Goal: Task Accomplishment & Management: Manage account settings

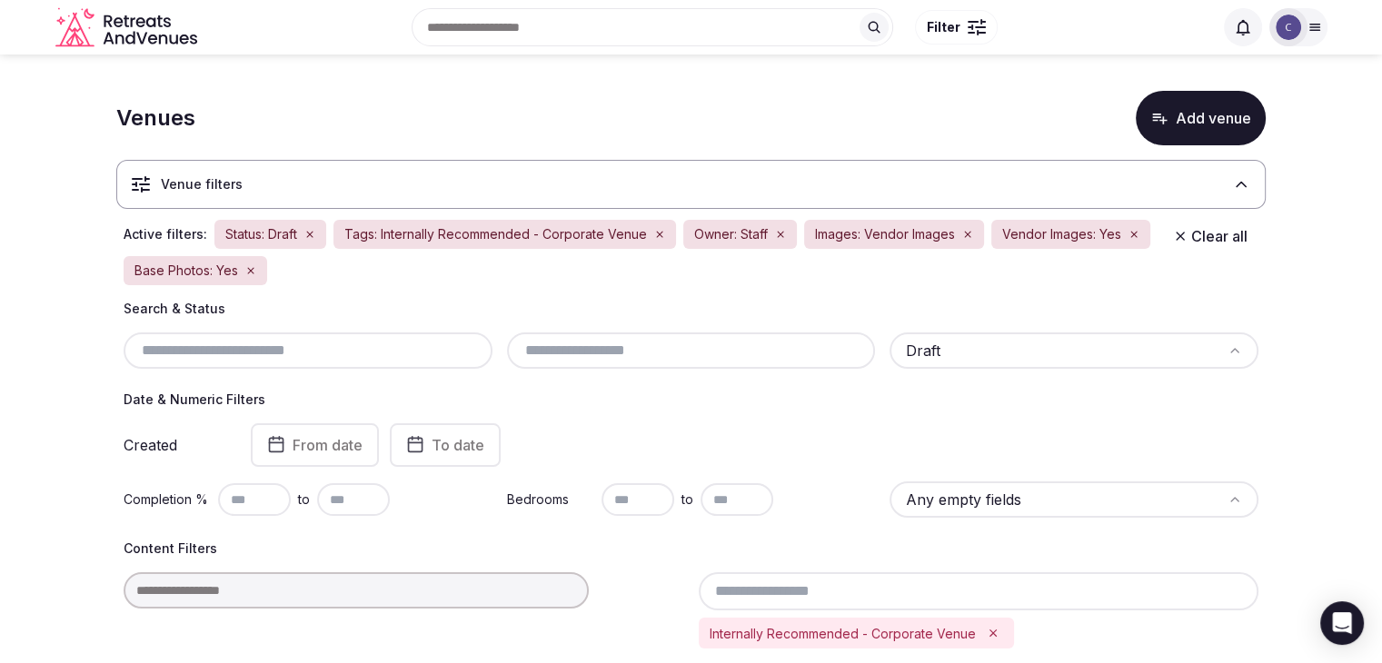
click at [322, 348] on input "text" at bounding box center [308, 351] width 354 height 22
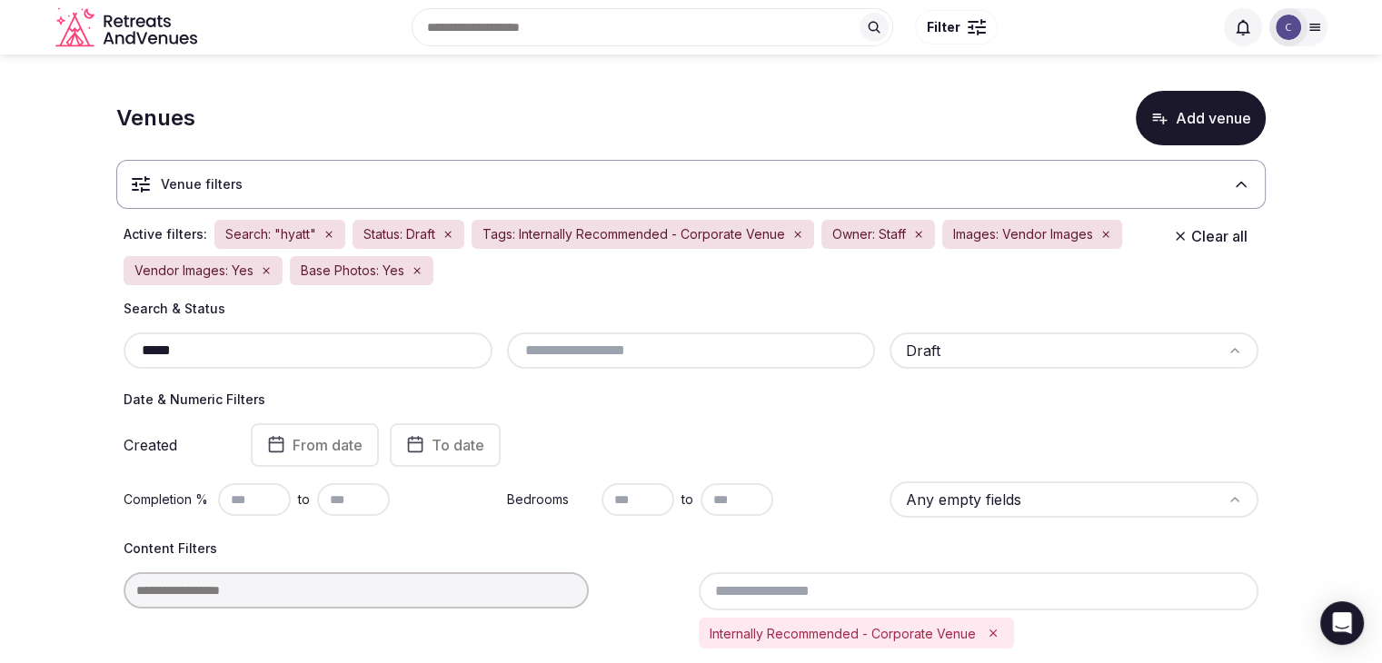
type input "*****"
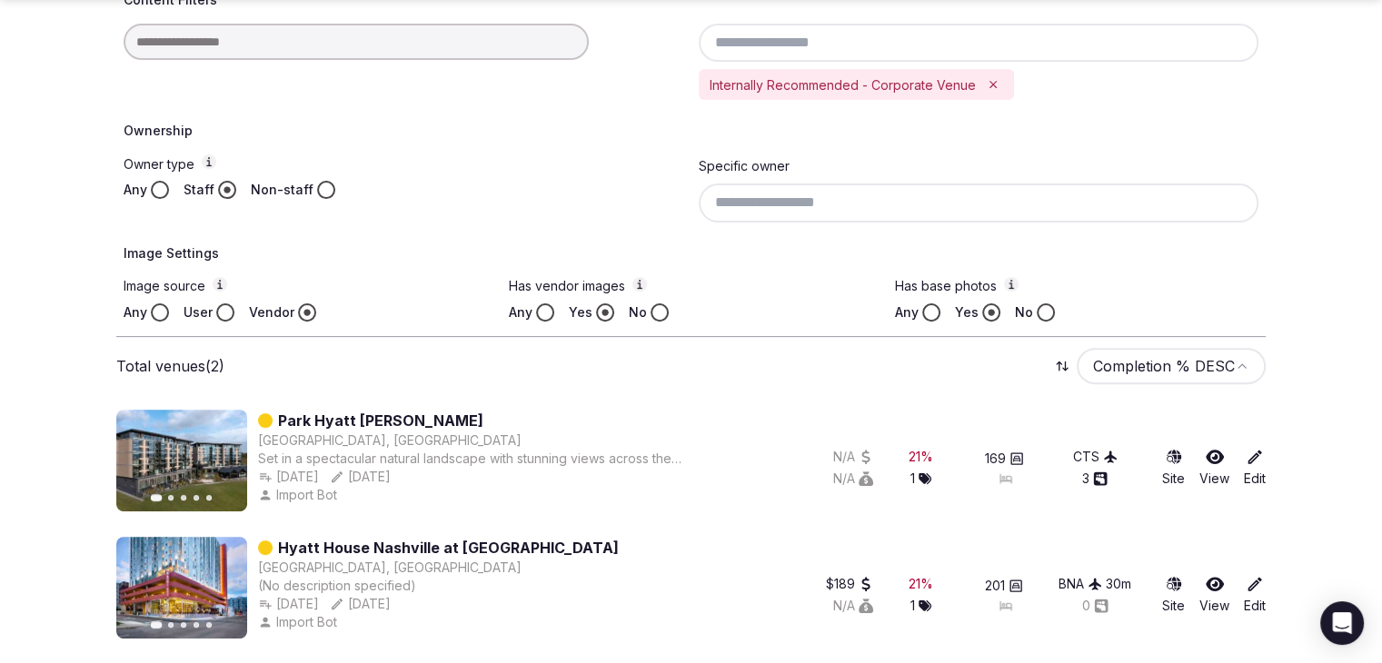
scroll to position [551, 0]
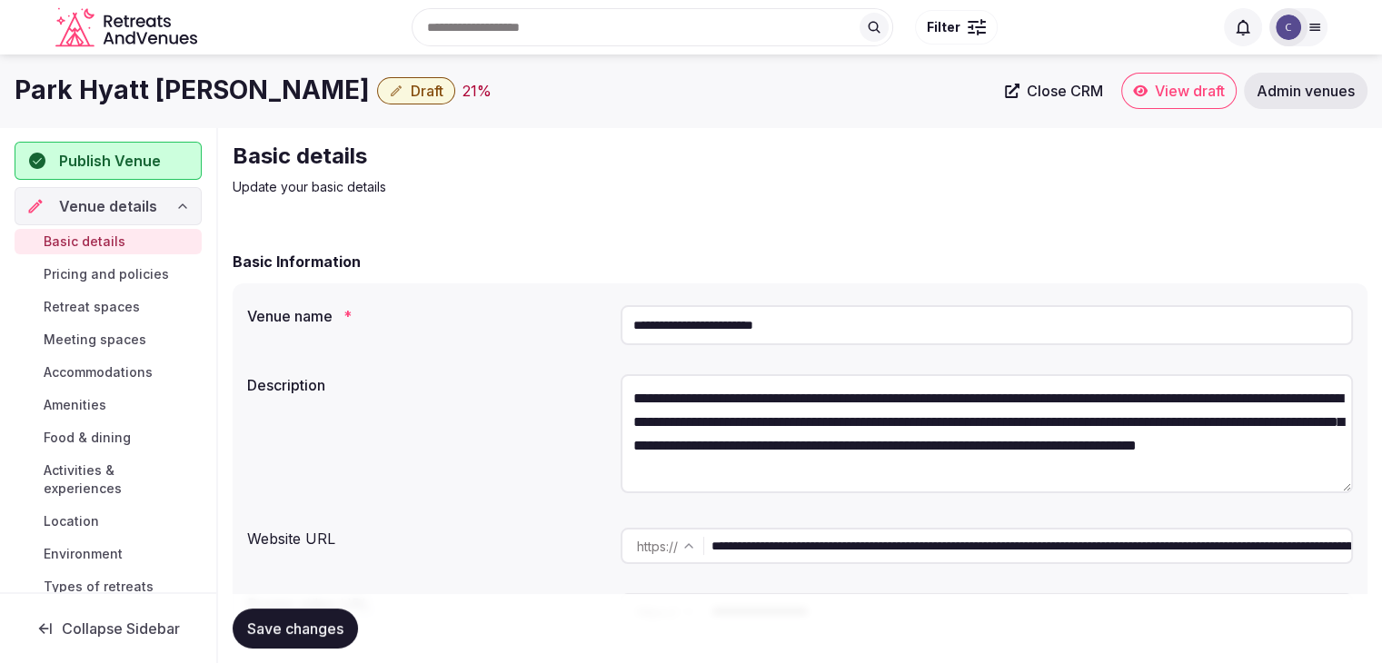
click at [860, 322] on input "**********" at bounding box center [986, 325] width 732 height 40
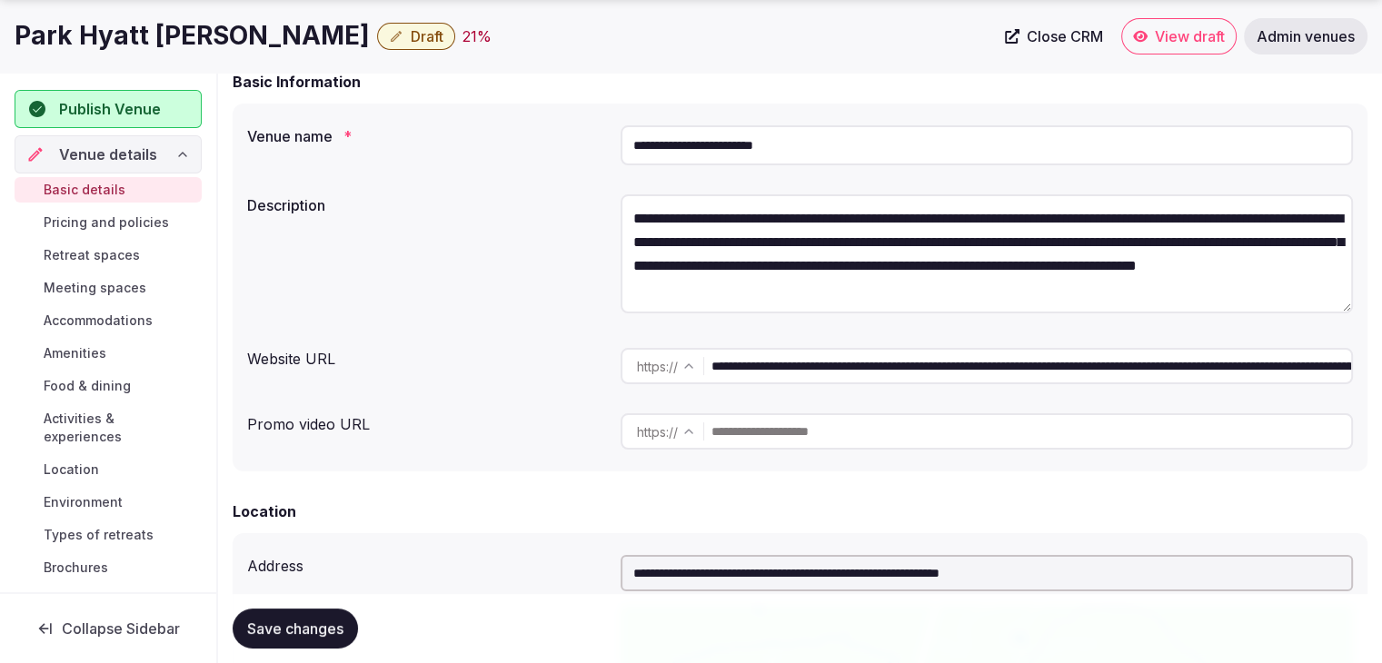
scroll to position [182, 0]
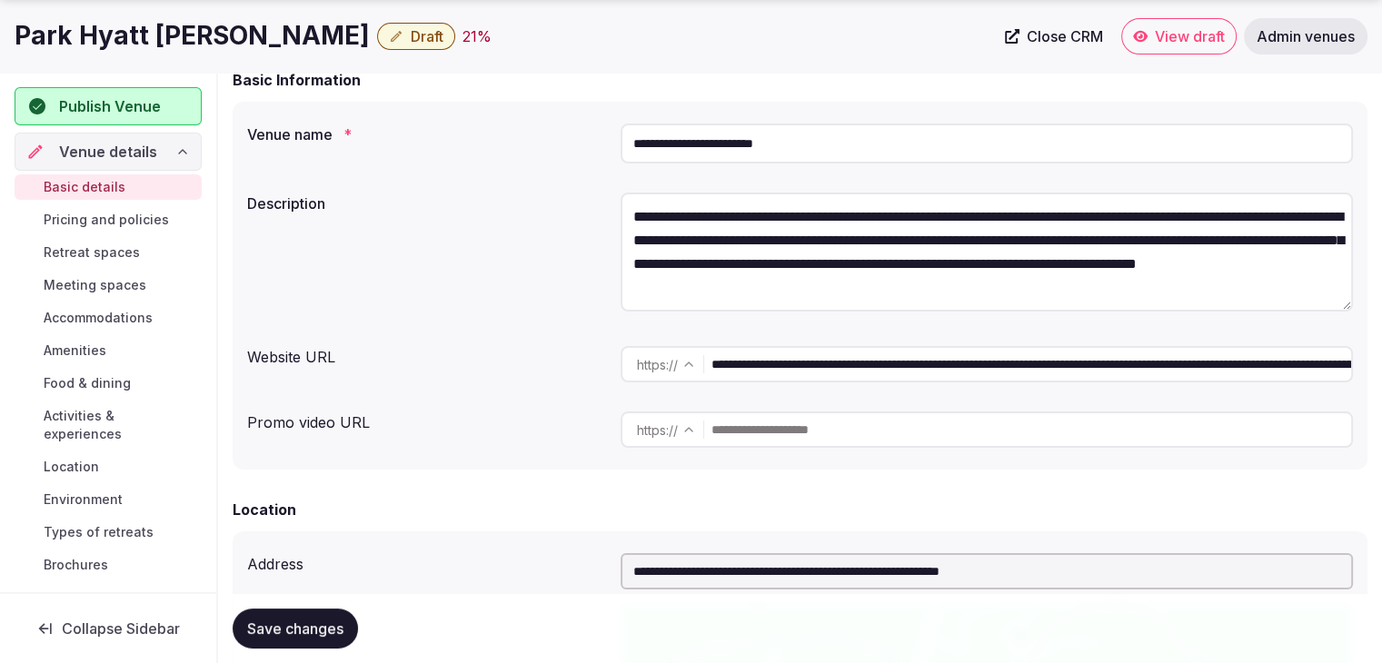
drag, startPoint x: 1101, startPoint y: 373, endPoint x: 550, endPoint y: 370, distance: 551.4
click at [550, 370] on div "**********" at bounding box center [799, 364] width 1105 height 51
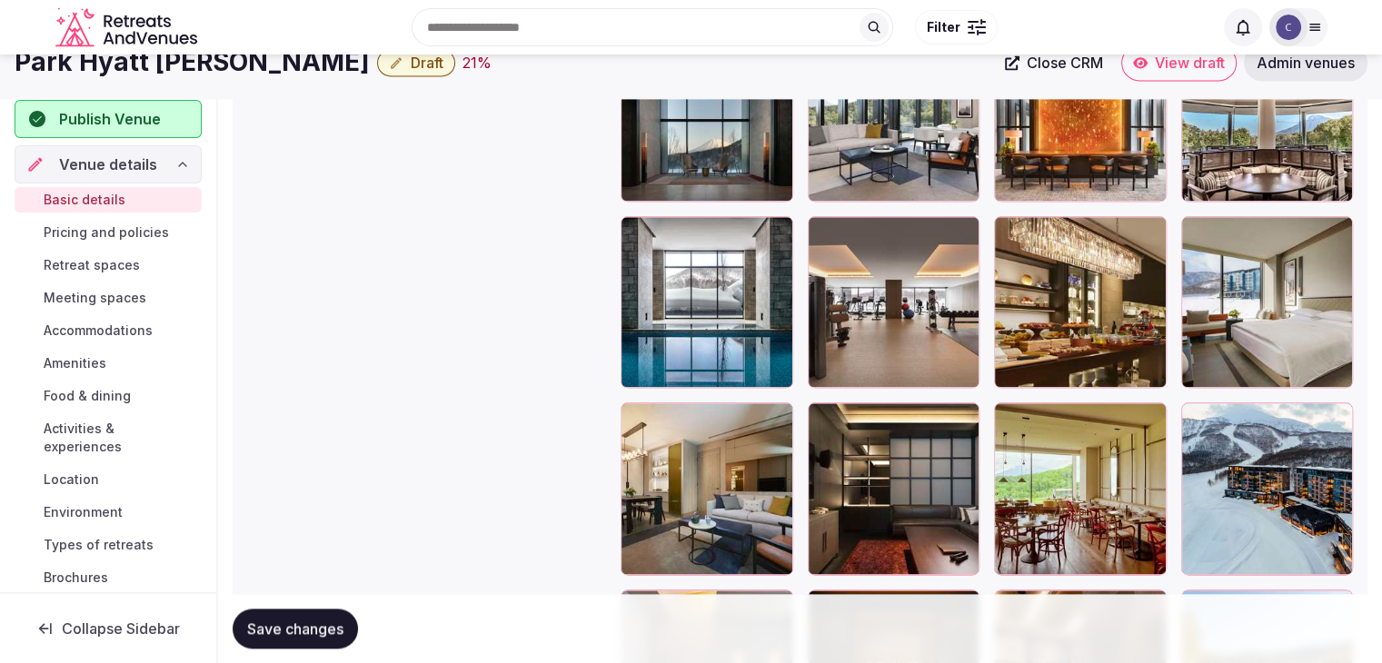
scroll to position [1998, 0]
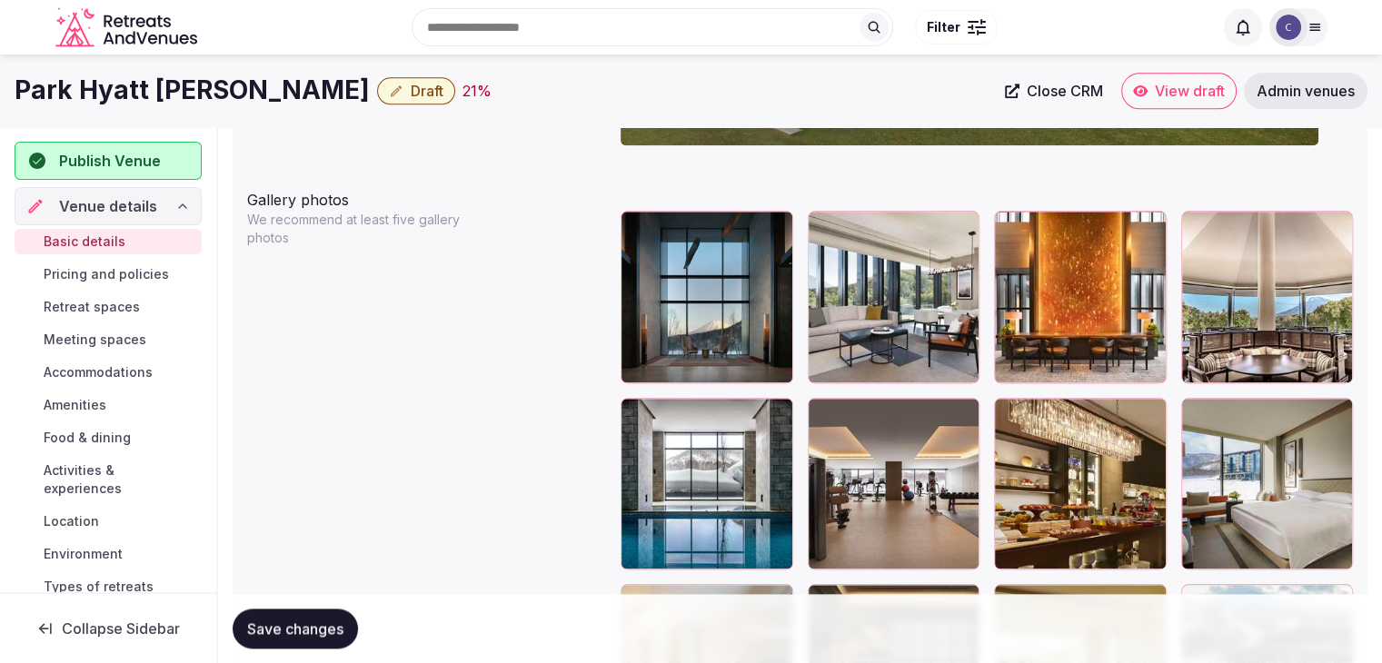
click at [1192, 223] on icon at bounding box center [1195, 225] width 9 height 15
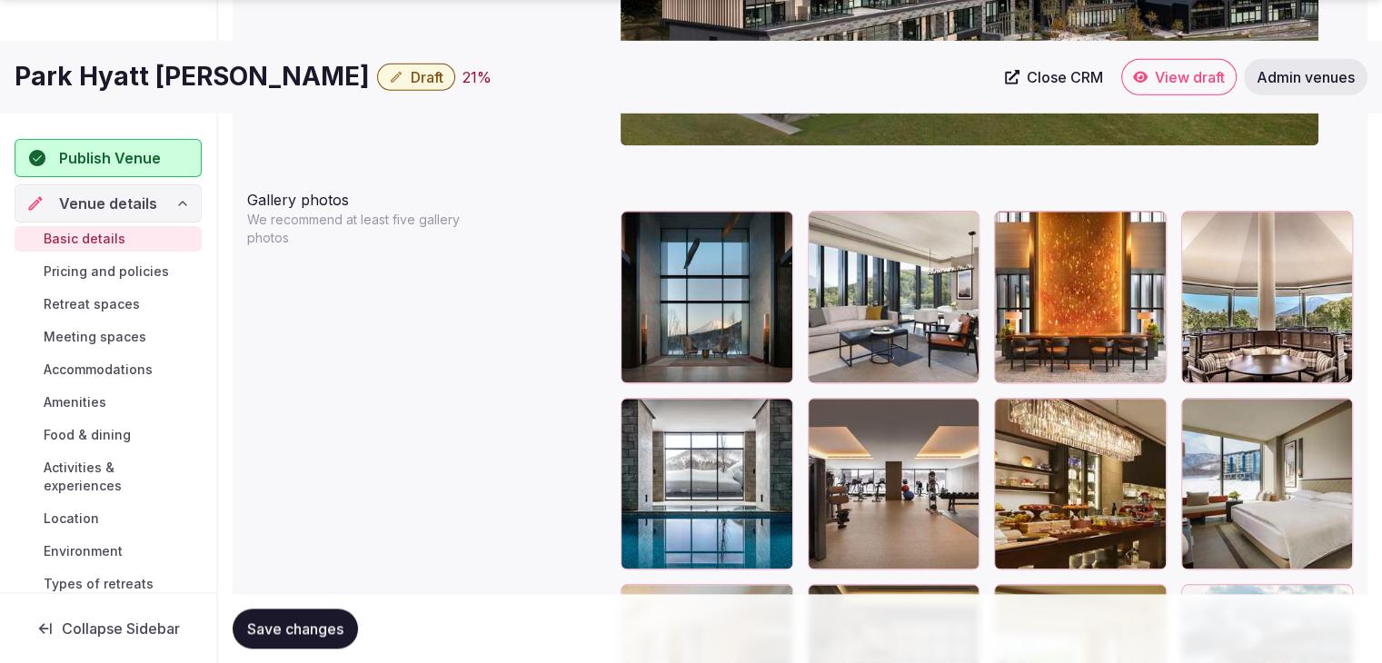
scroll to position [2362, 0]
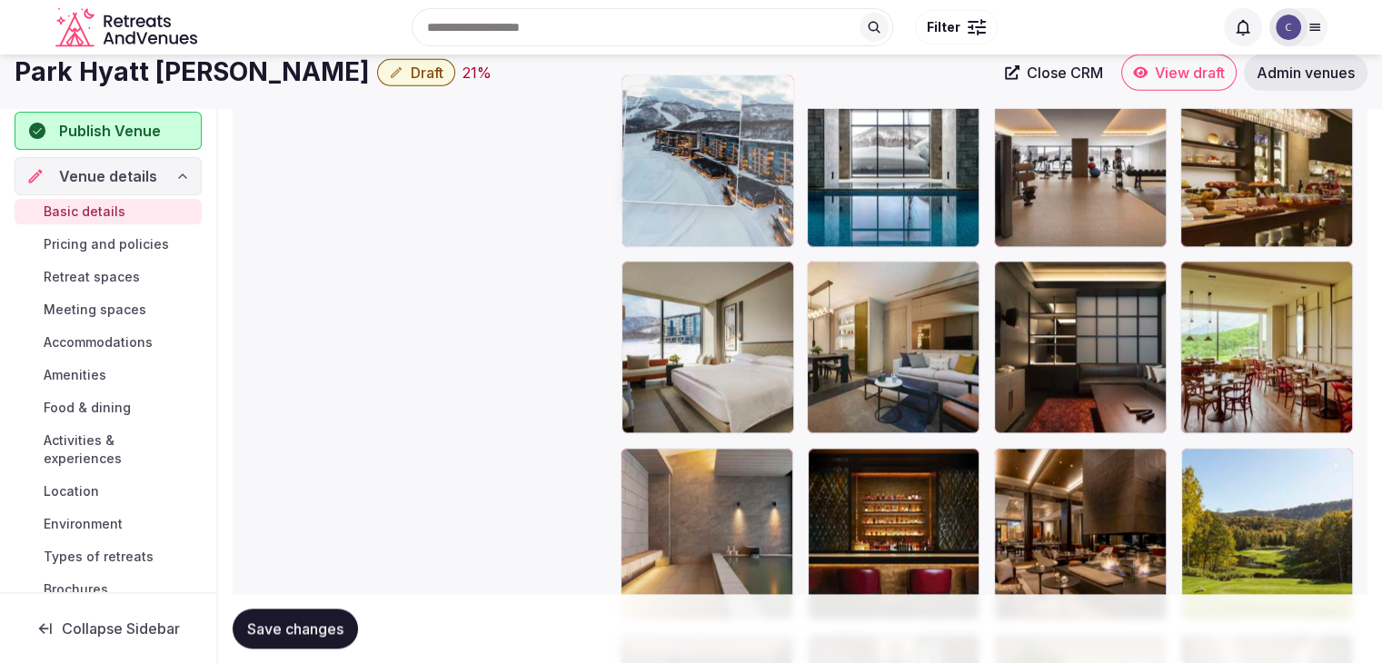
drag, startPoint x: 741, startPoint y: 117, endPoint x: 749, endPoint y: 227, distance: 110.2
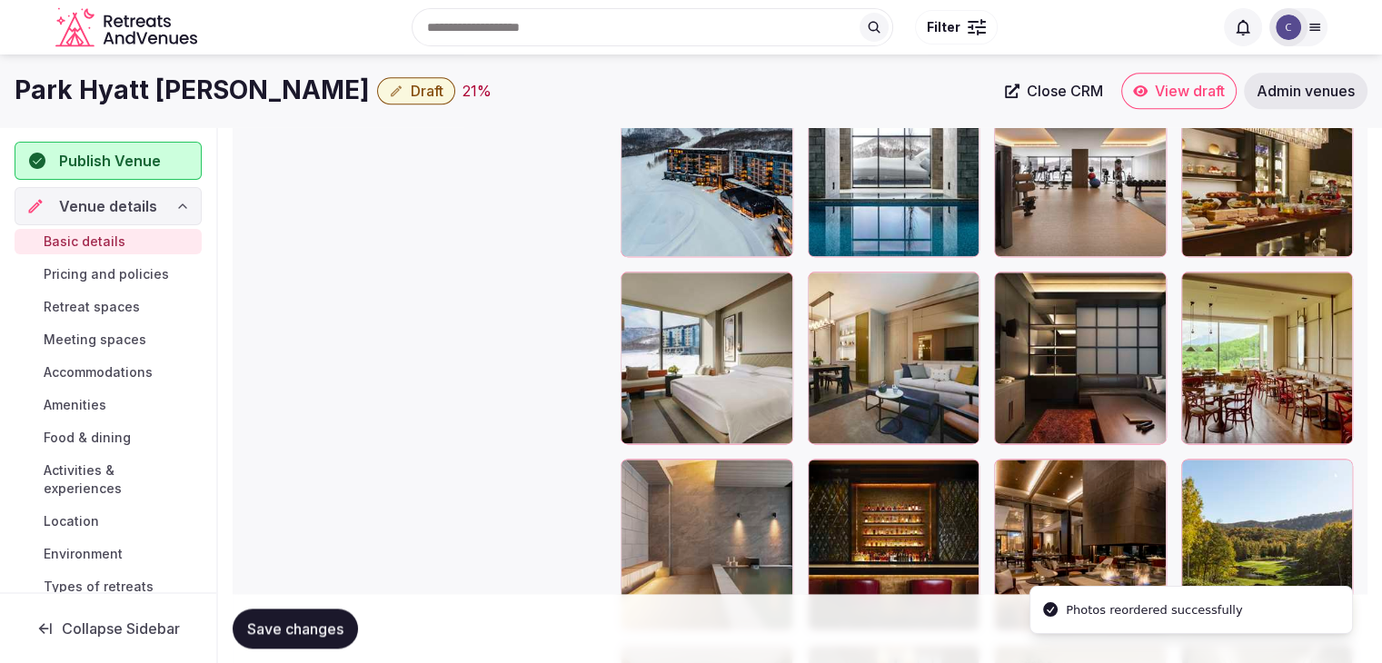
scroll to position [2038, 0]
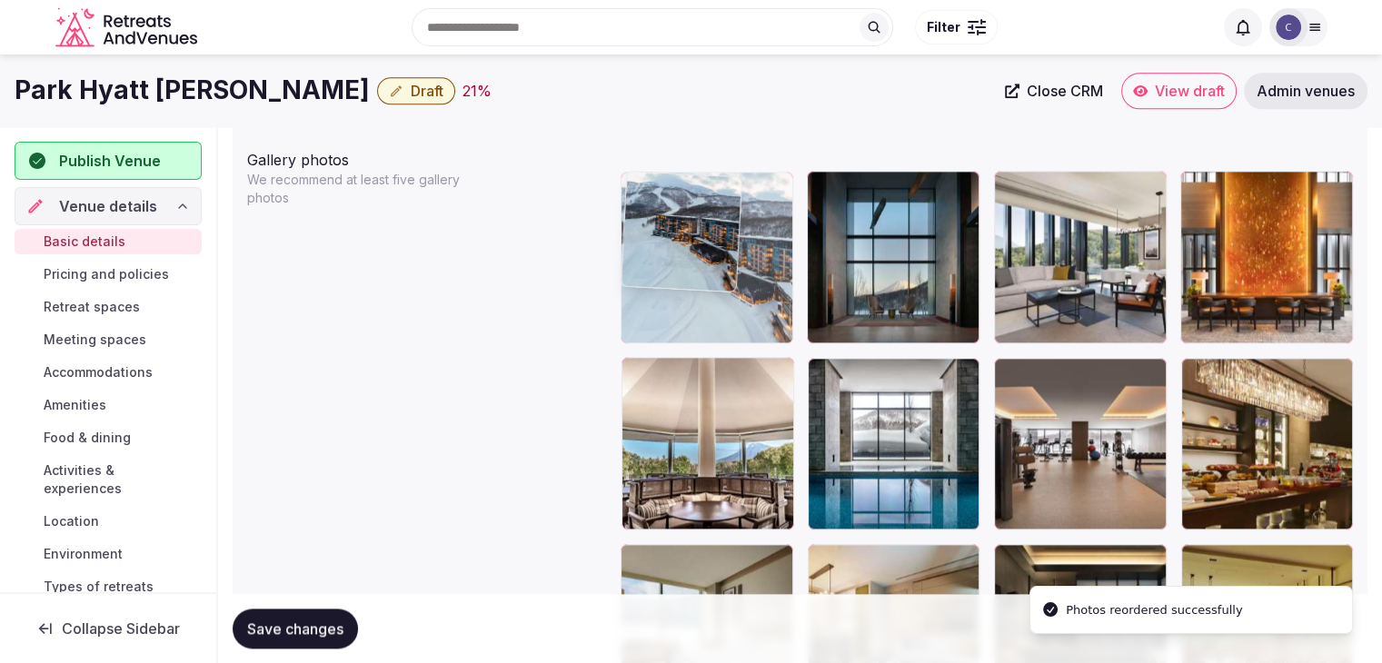
drag, startPoint x: 639, startPoint y: 375, endPoint x: 652, endPoint y: 258, distance: 118.0
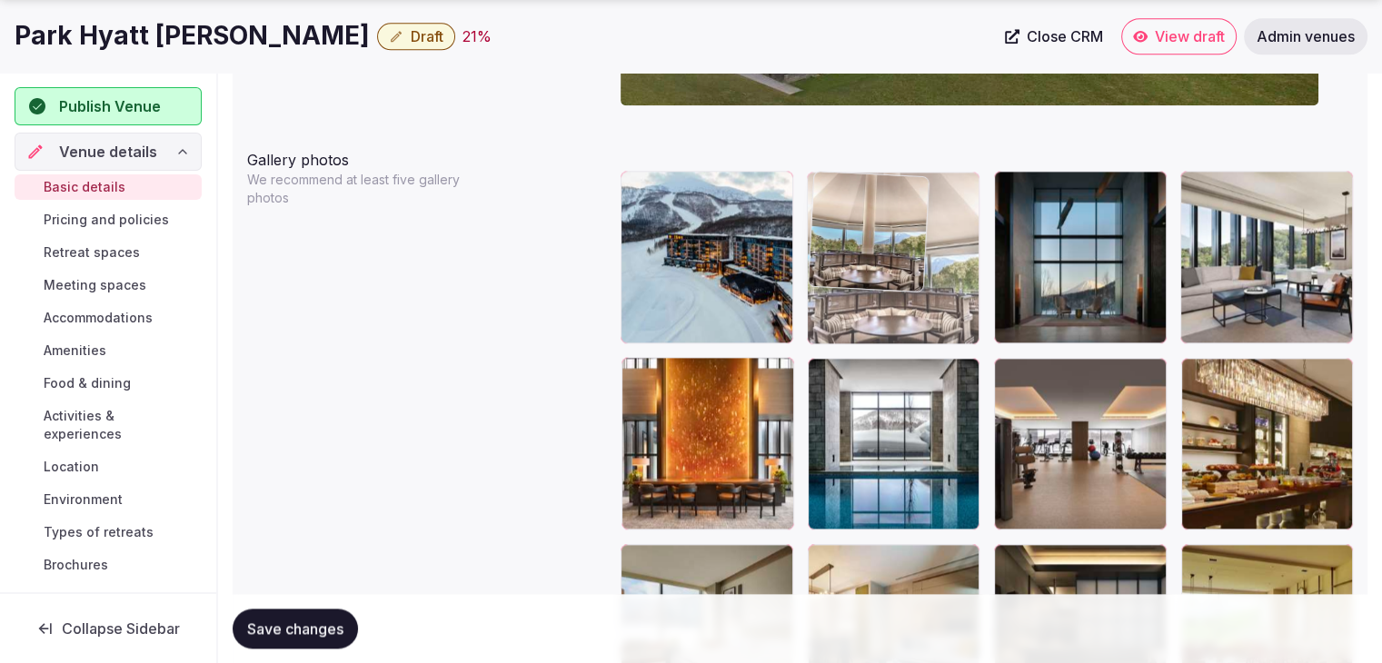
drag, startPoint x: 639, startPoint y: 366, endPoint x: 861, endPoint y: 198, distance: 278.1
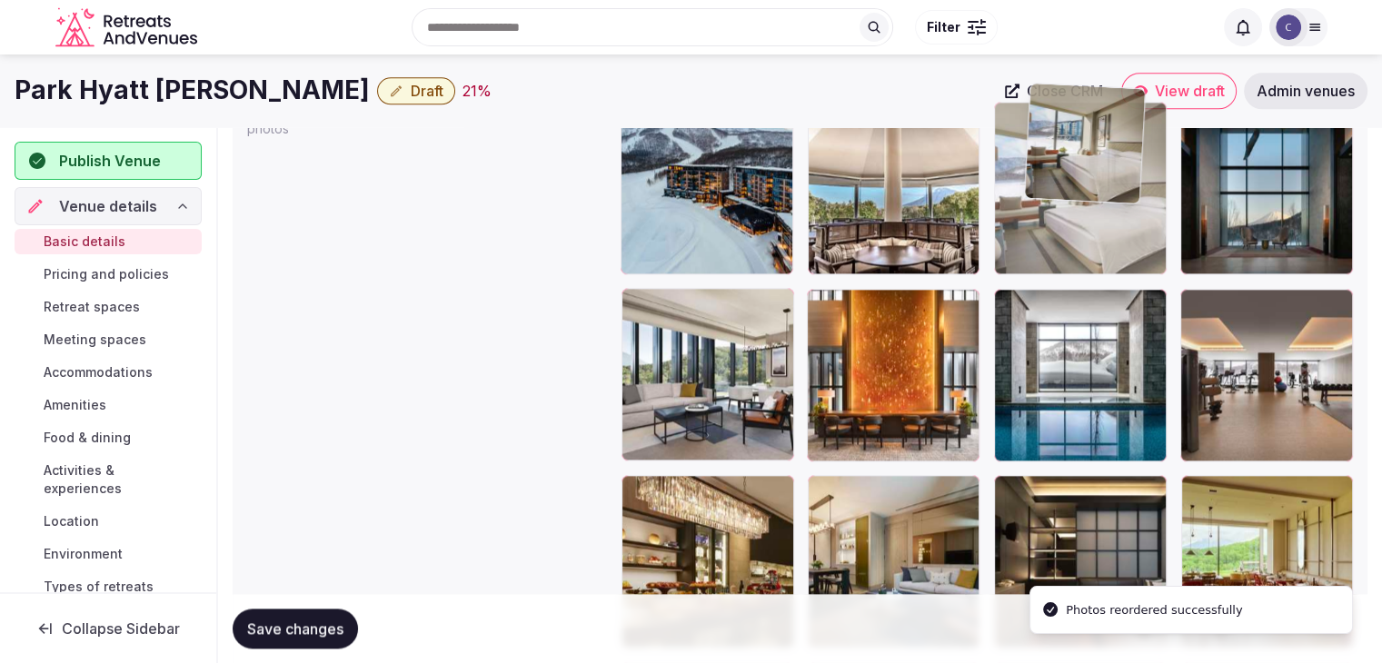
scroll to position [2106, 0]
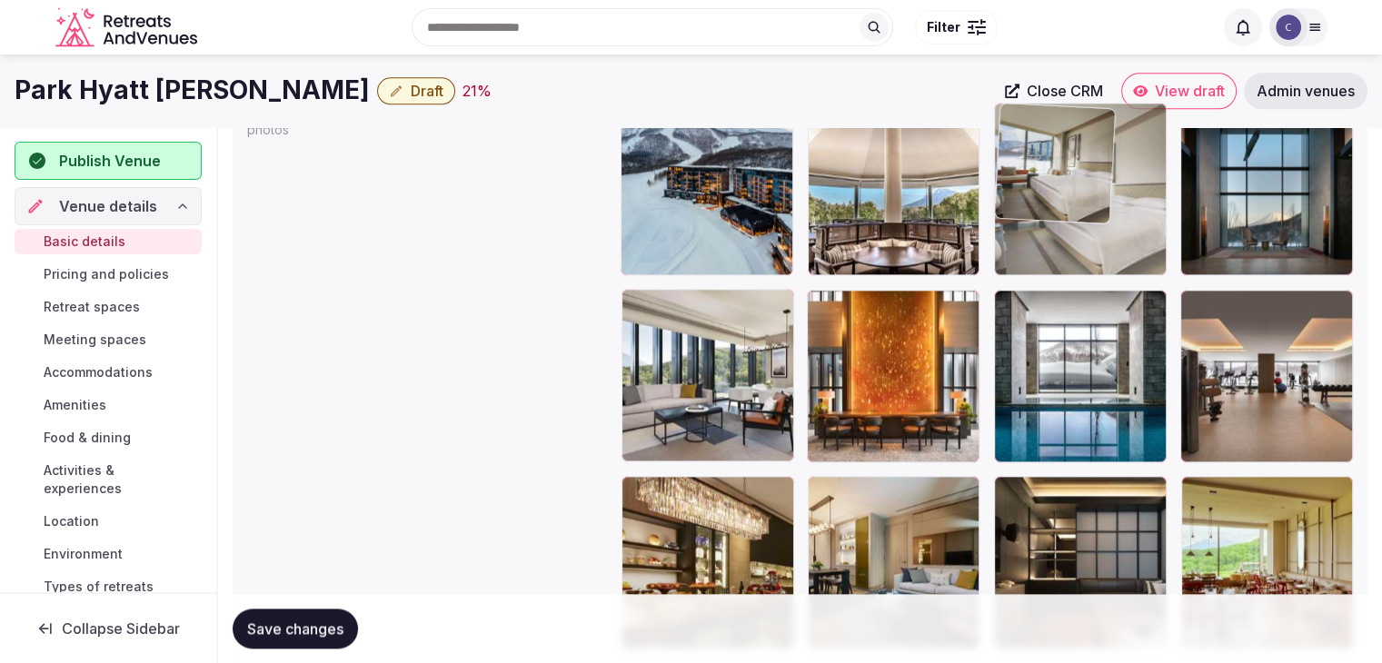
drag, startPoint x: 634, startPoint y: 285, endPoint x: 1034, endPoint y: 160, distance: 418.8
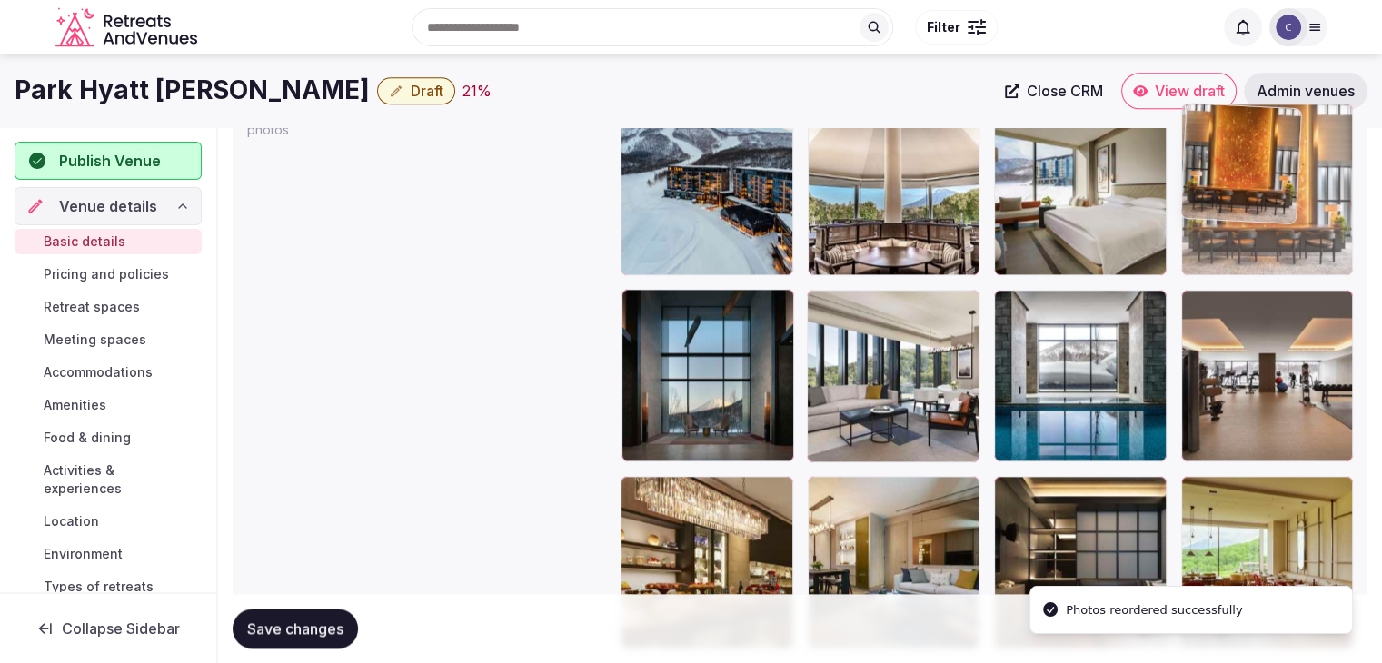
drag, startPoint x: 1164, startPoint y: 191, endPoint x: 1230, endPoint y: 175, distance: 67.2
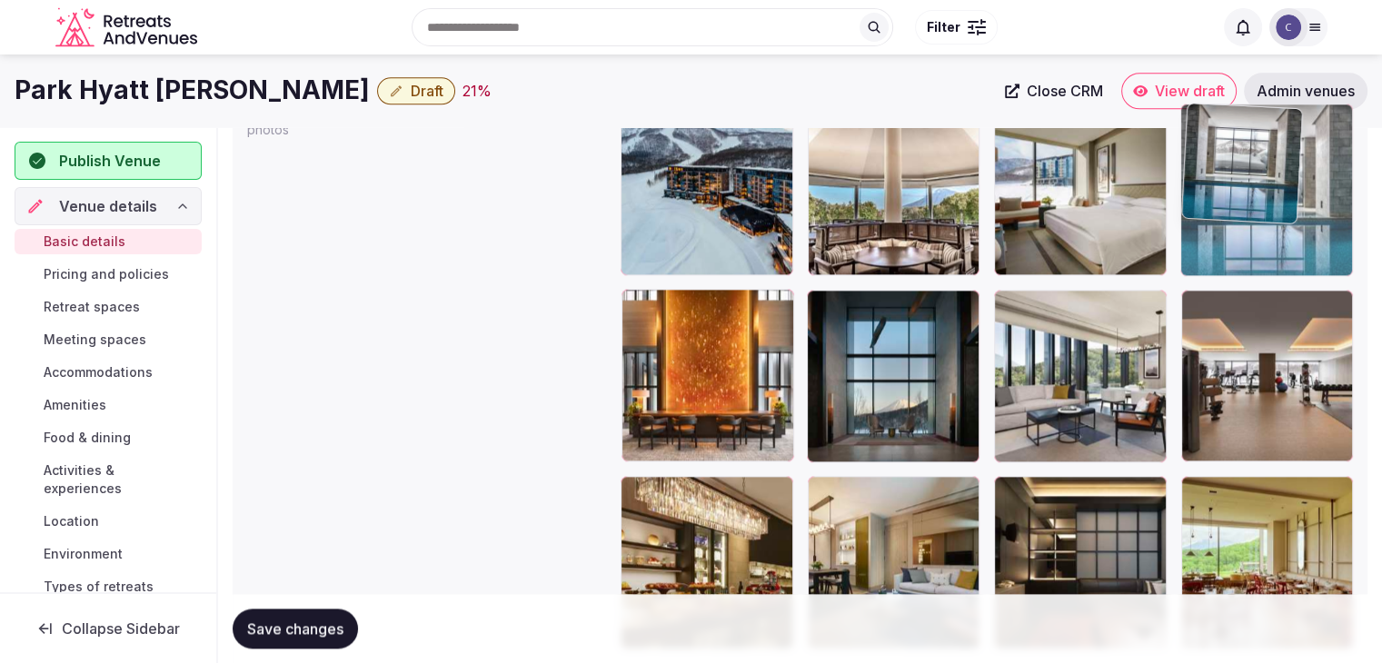
drag, startPoint x: 1012, startPoint y: 302, endPoint x: 1239, endPoint y: 201, distance: 248.5
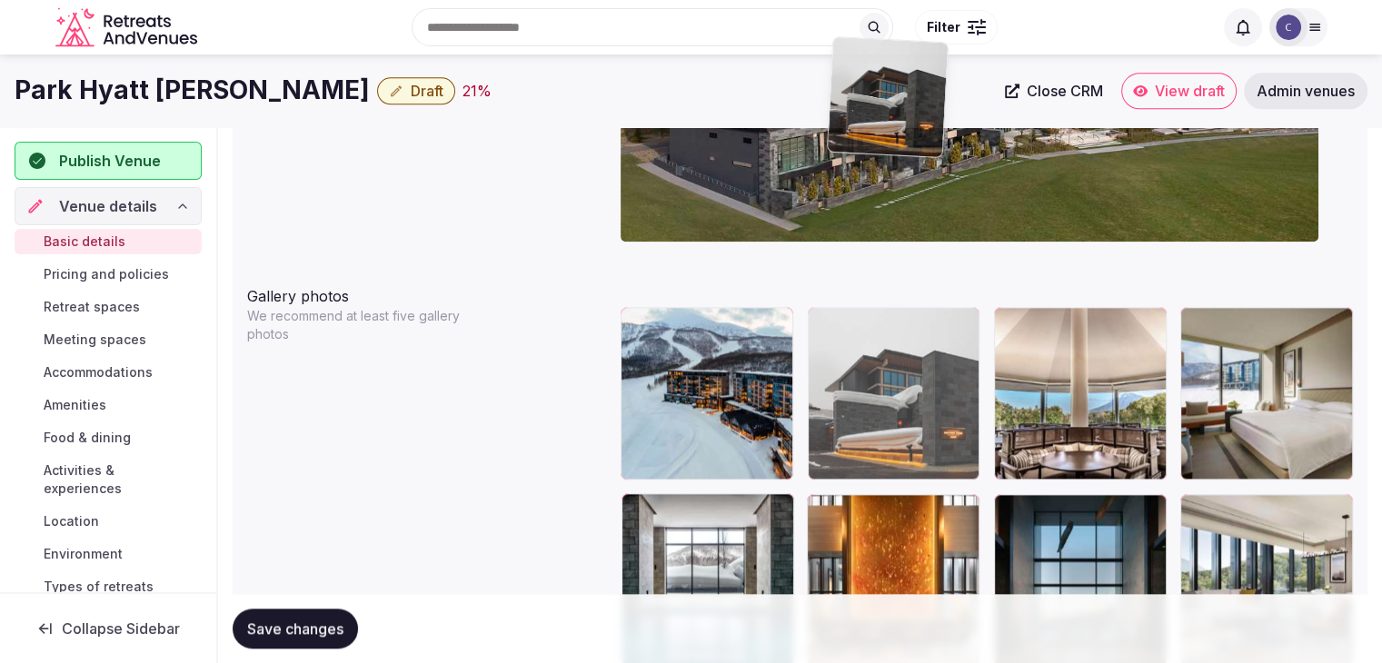
scroll to position [1884, 0]
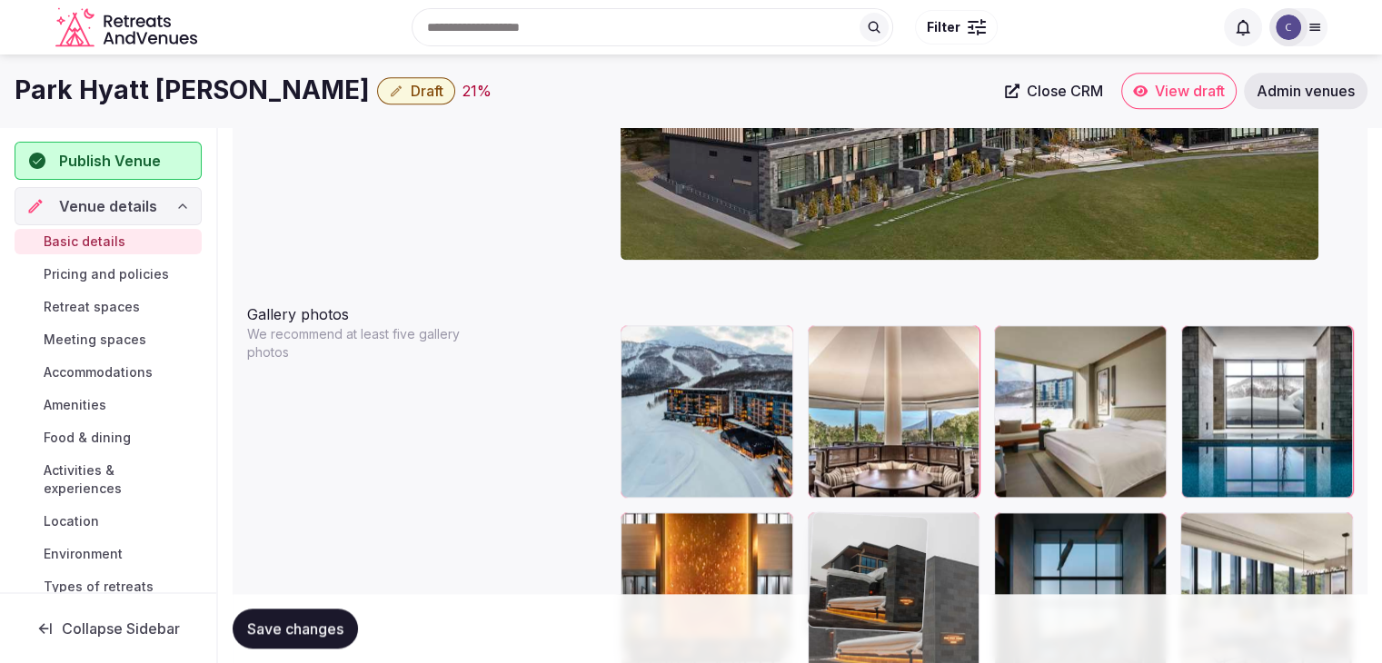
drag, startPoint x: 823, startPoint y: 368, endPoint x: 882, endPoint y: 499, distance: 143.5
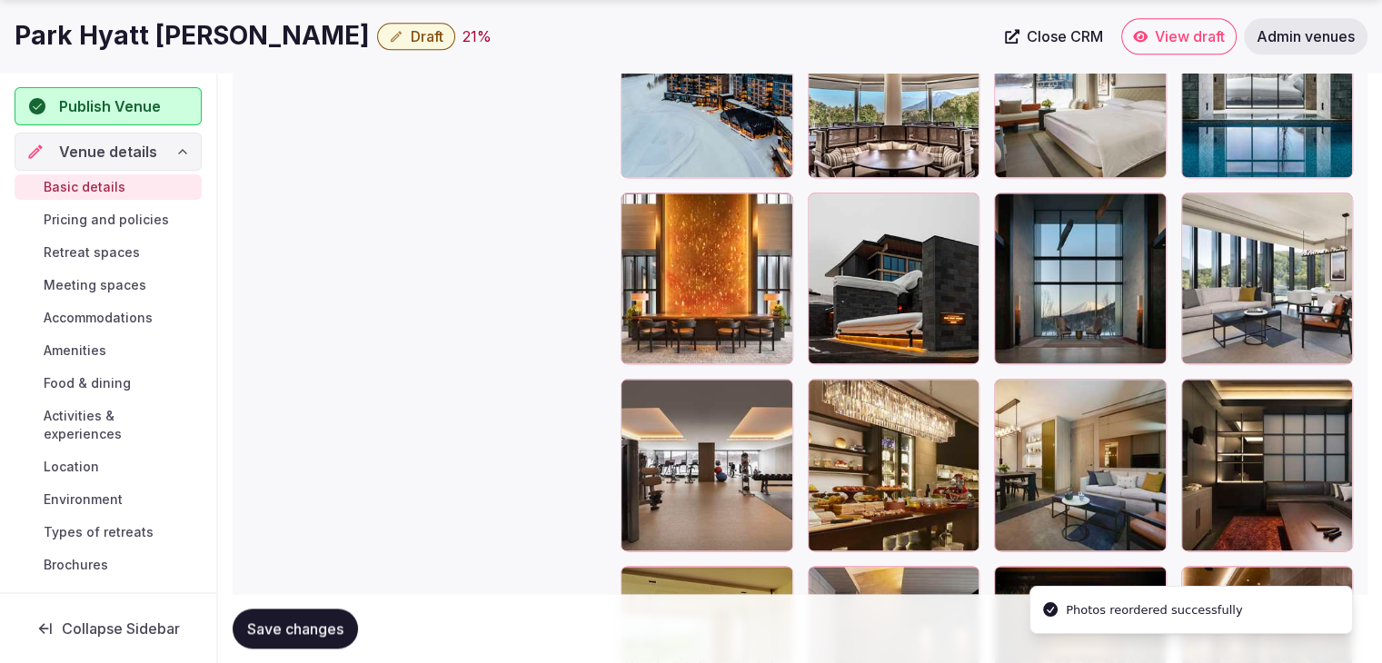
scroll to position [2338, 0]
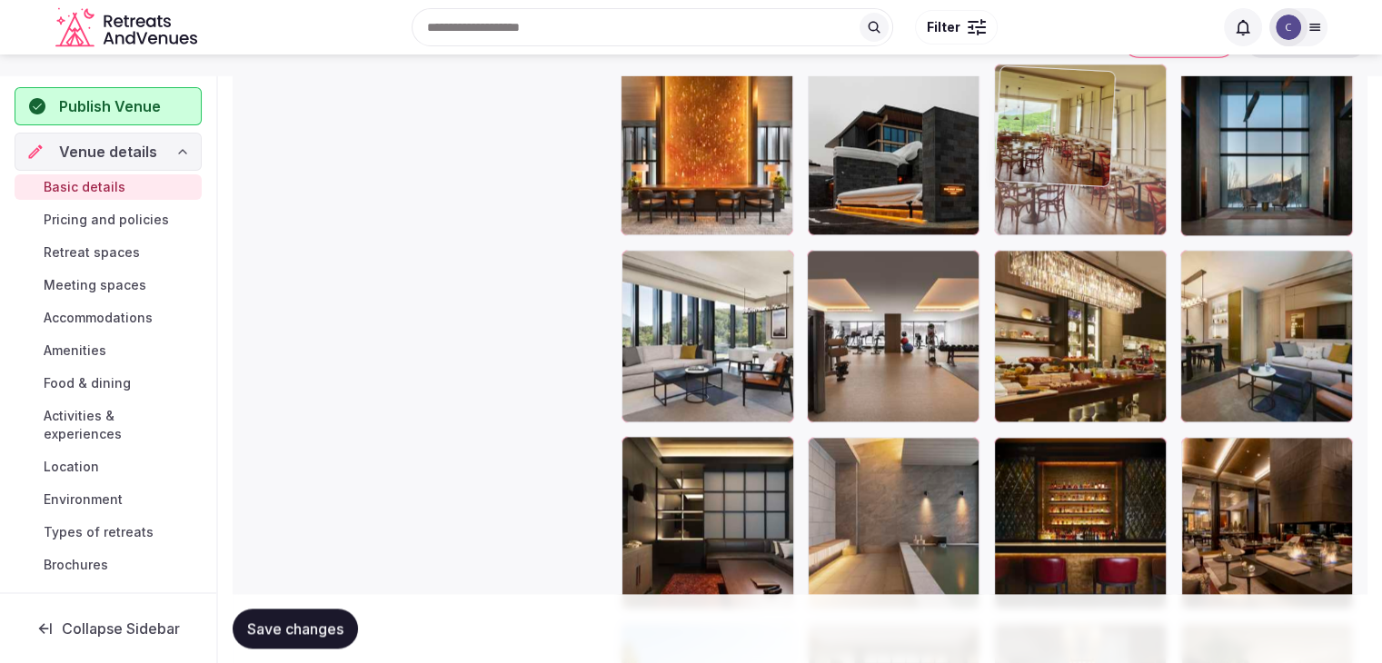
drag, startPoint x: 650, startPoint y: 448, endPoint x: 1221, endPoint y: 390, distance: 573.4
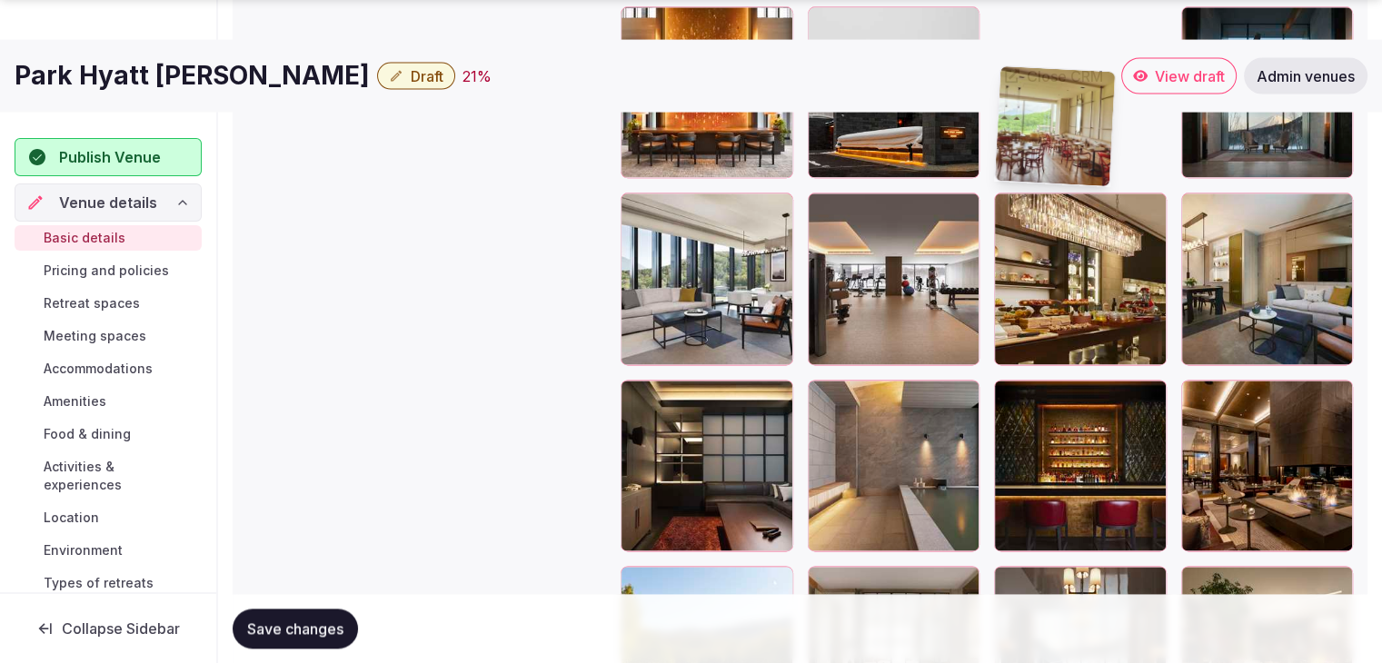
scroll to position [2421, 0]
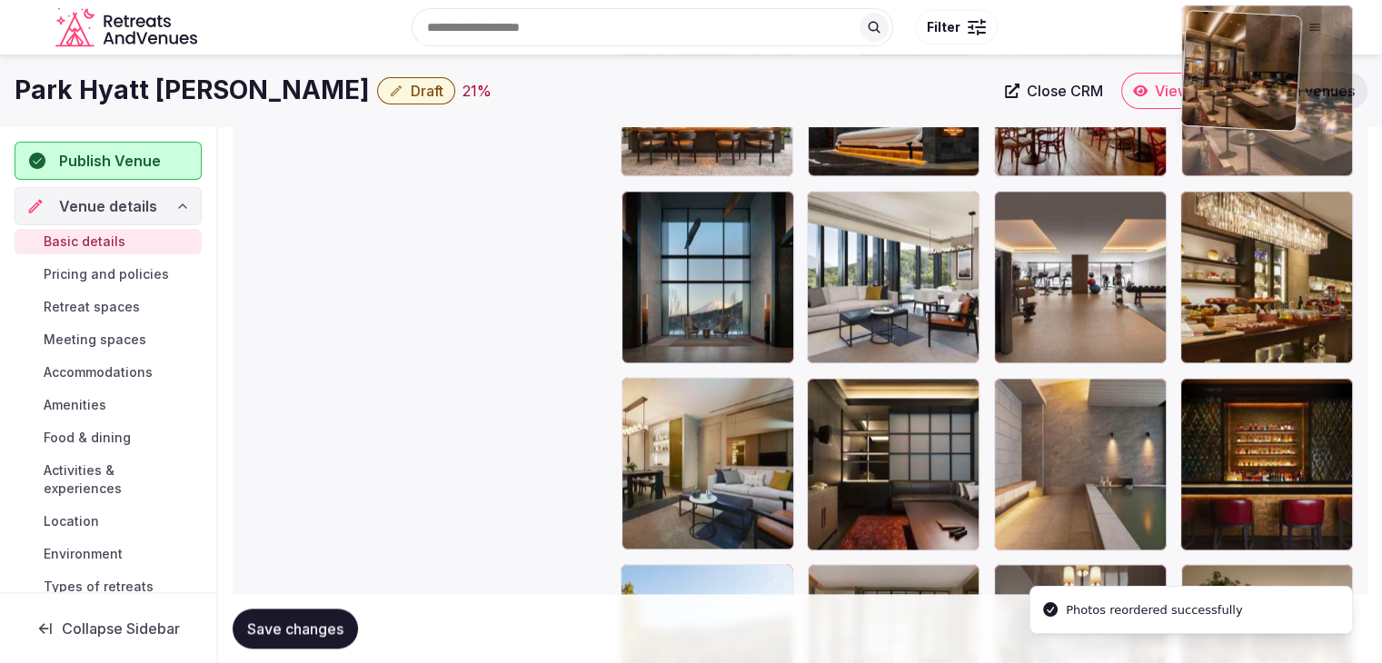
drag, startPoint x: 1206, startPoint y: 371, endPoint x: 1230, endPoint y: 171, distance: 202.1
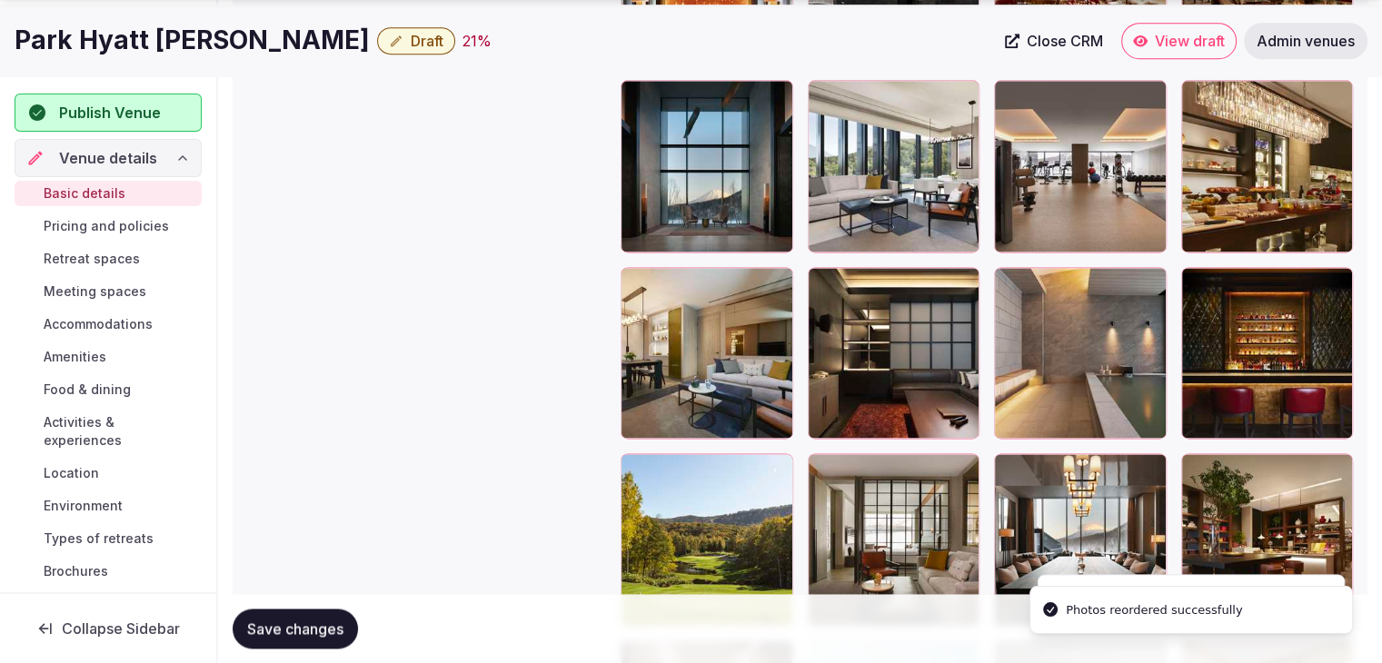
scroll to position [2568, 0]
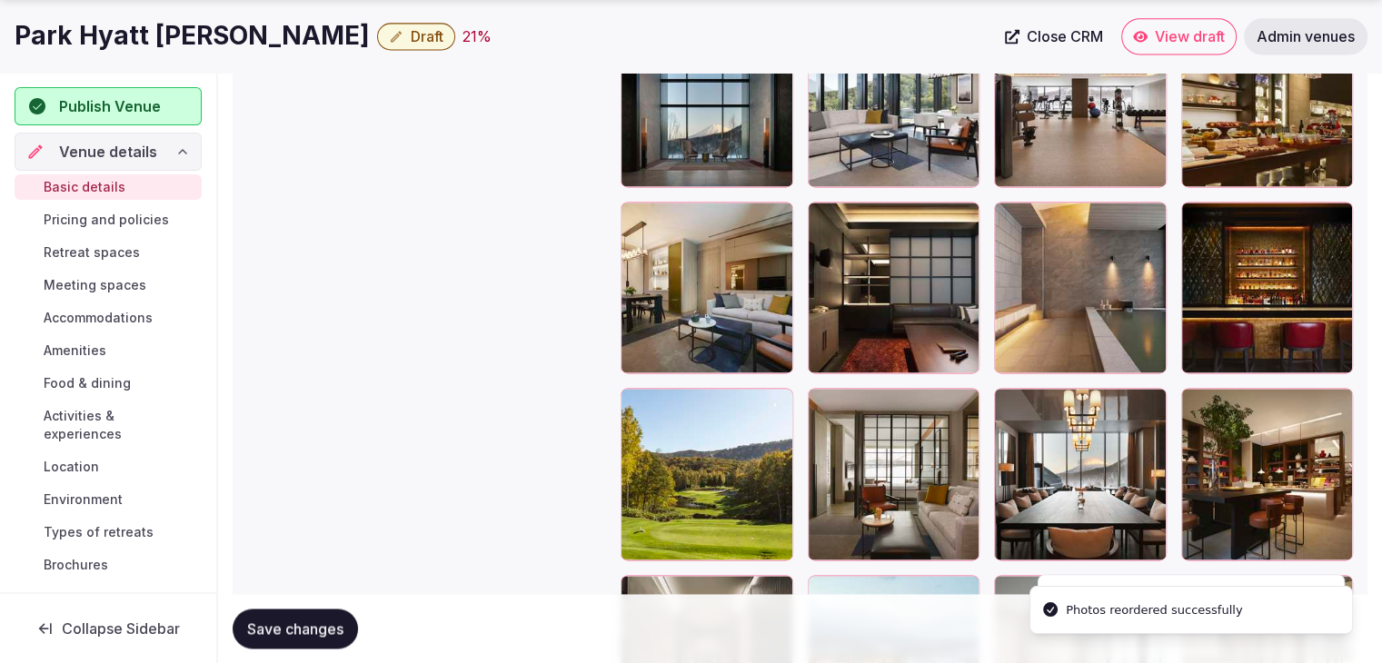
click at [327, 619] on span "Save changes" at bounding box center [295, 628] width 96 height 18
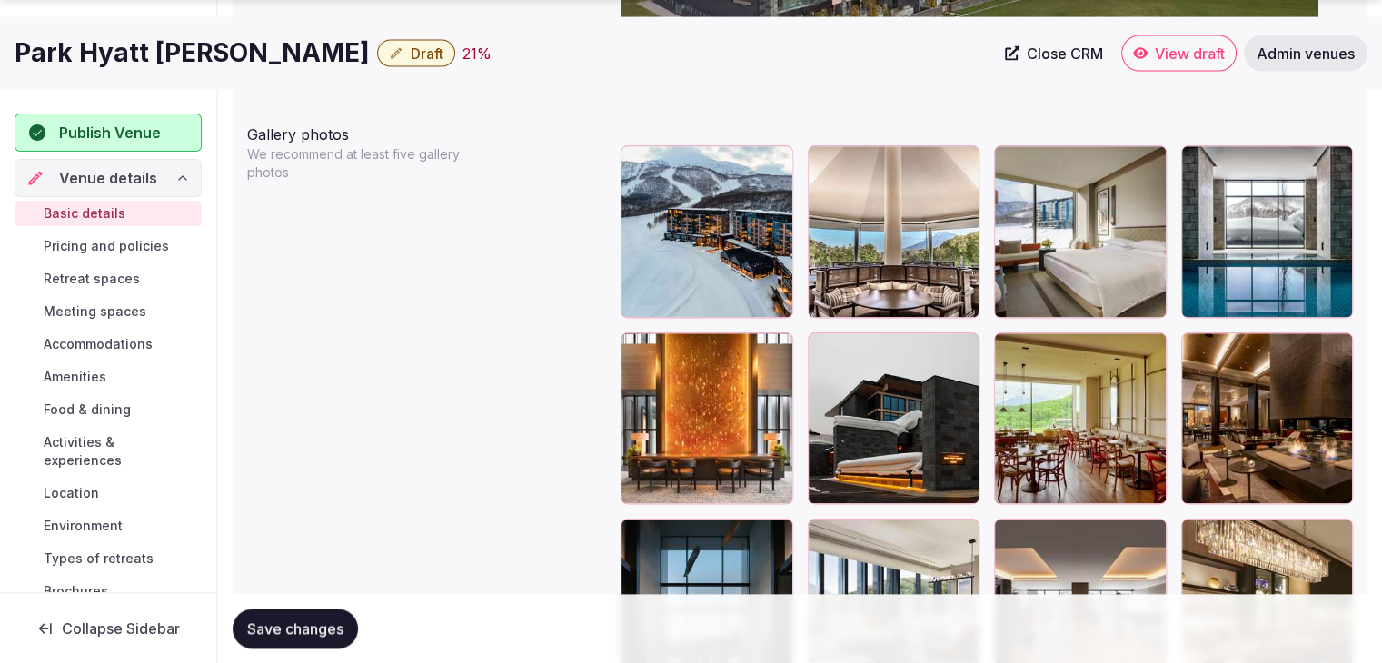
scroll to position [2427, 0]
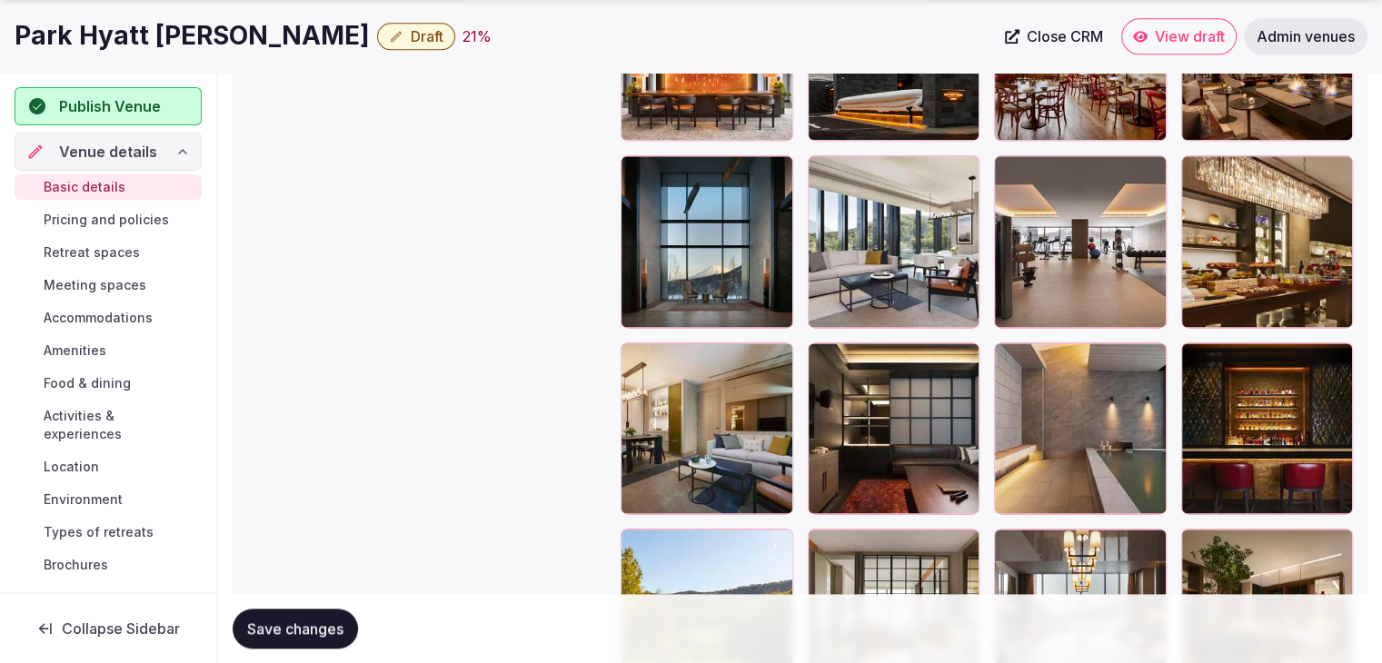
click at [332, 629] on span "Save changes" at bounding box center [295, 628] width 96 height 18
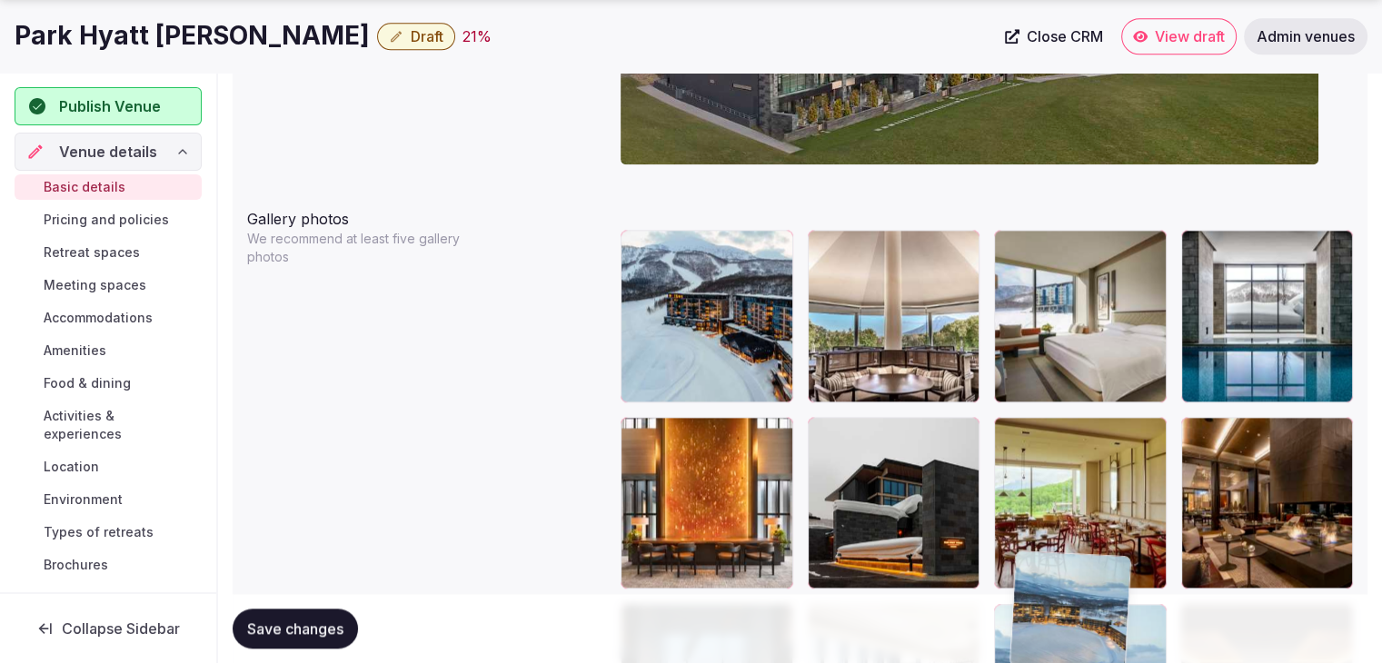
scroll to position [1992, 0]
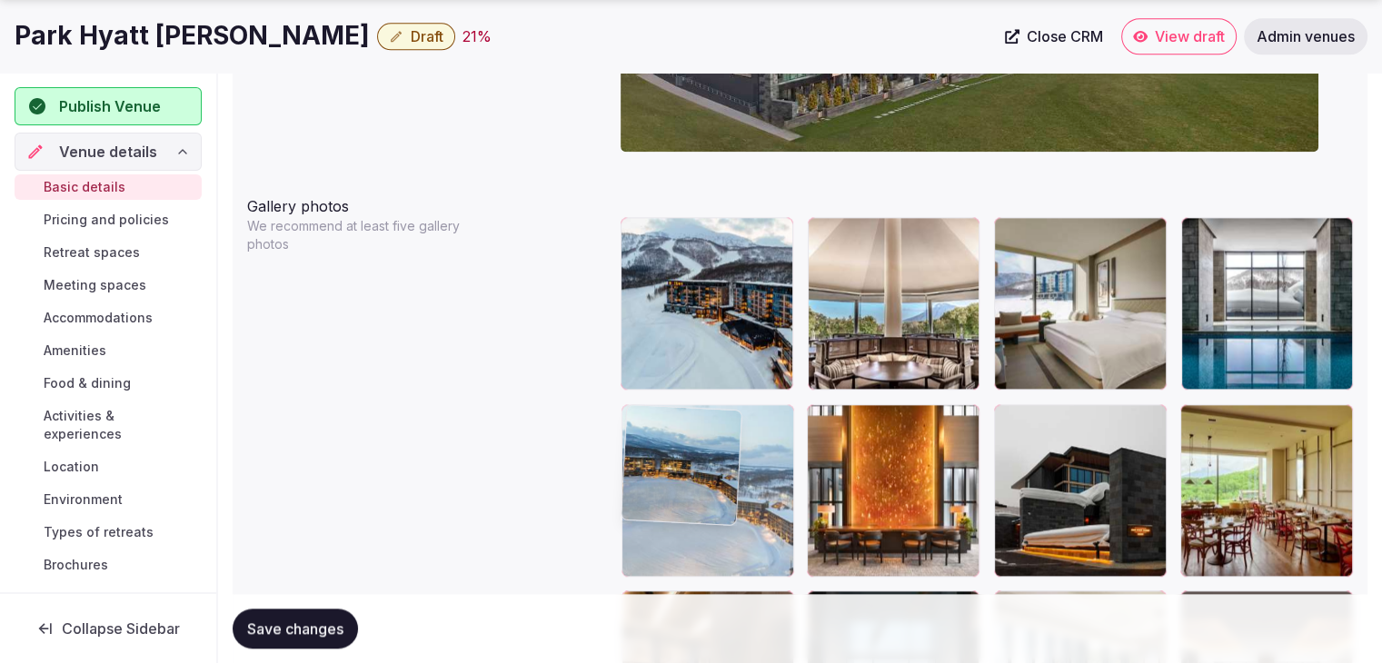
drag, startPoint x: 821, startPoint y: 178, endPoint x: 706, endPoint y: 455, distance: 300.1
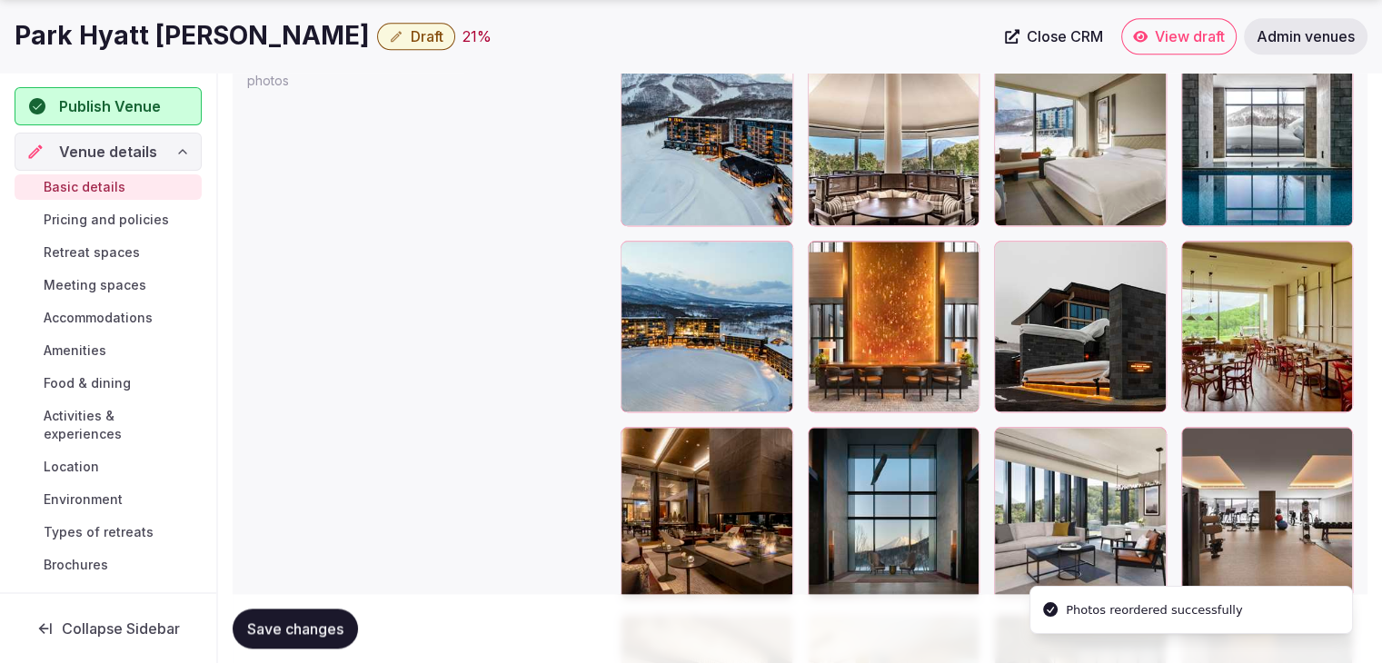
scroll to position [2174, 0]
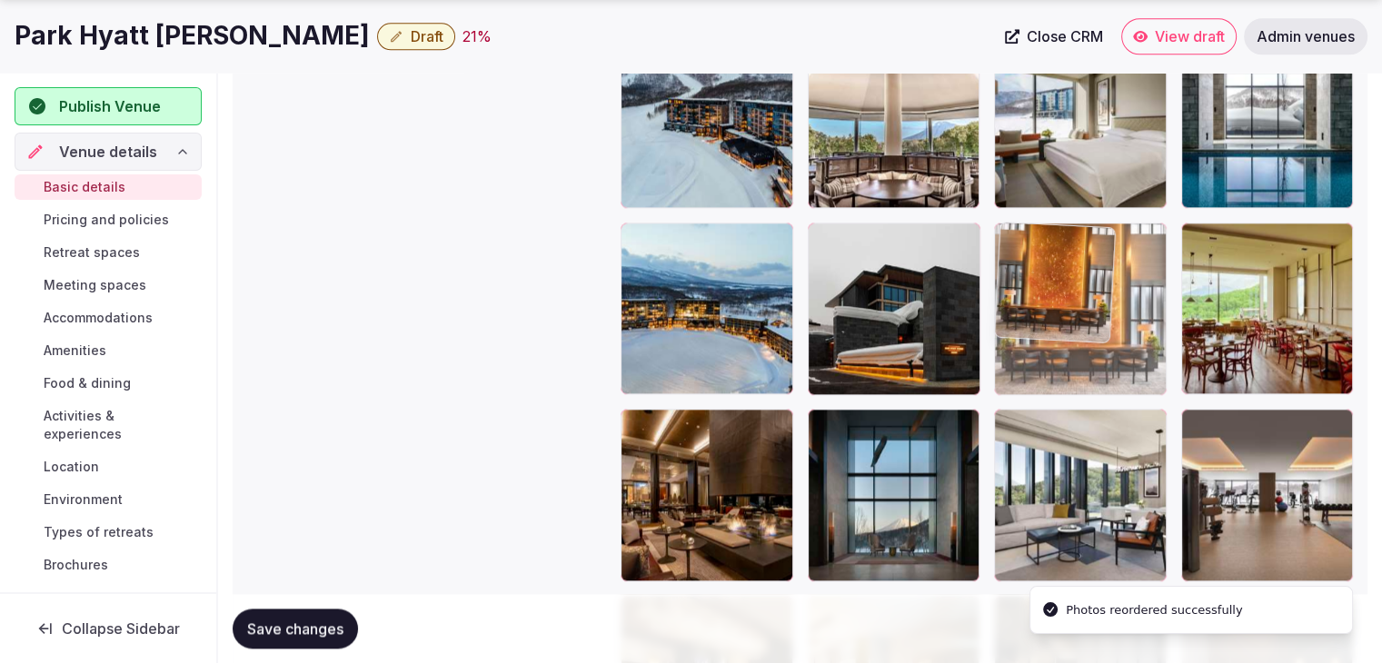
drag, startPoint x: 843, startPoint y: 240, endPoint x: 981, endPoint y: 288, distance: 146.2
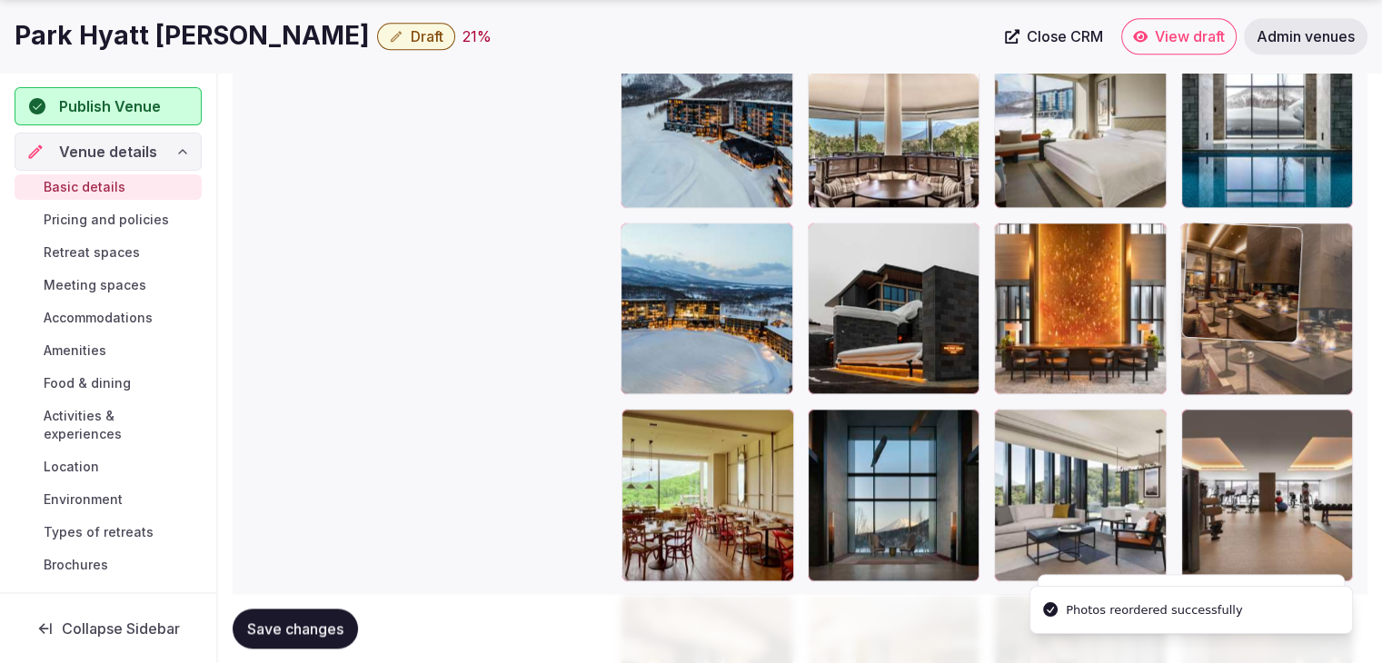
drag, startPoint x: 654, startPoint y: 431, endPoint x: 1197, endPoint y: 315, distance: 555.5
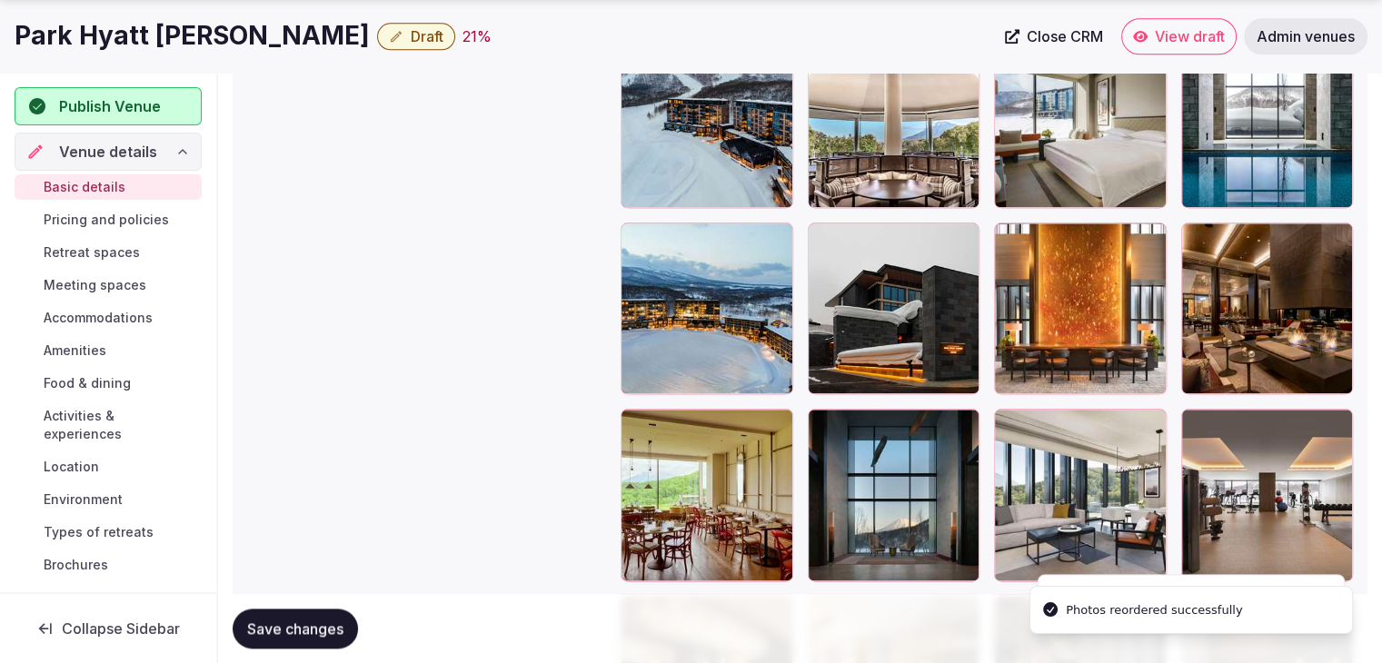
click at [308, 626] on span "Save changes" at bounding box center [295, 628] width 96 height 18
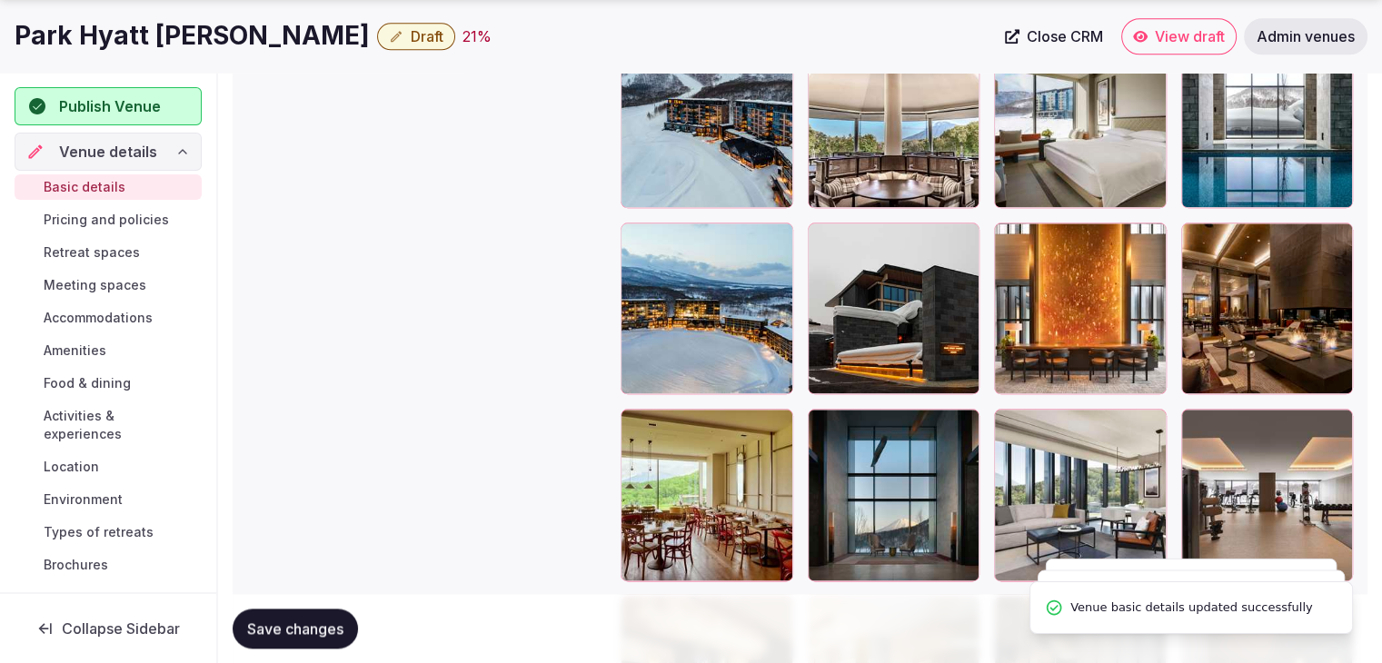
click at [108, 212] on span "Pricing and policies" at bounding box center [106, 220] width 125 height 18
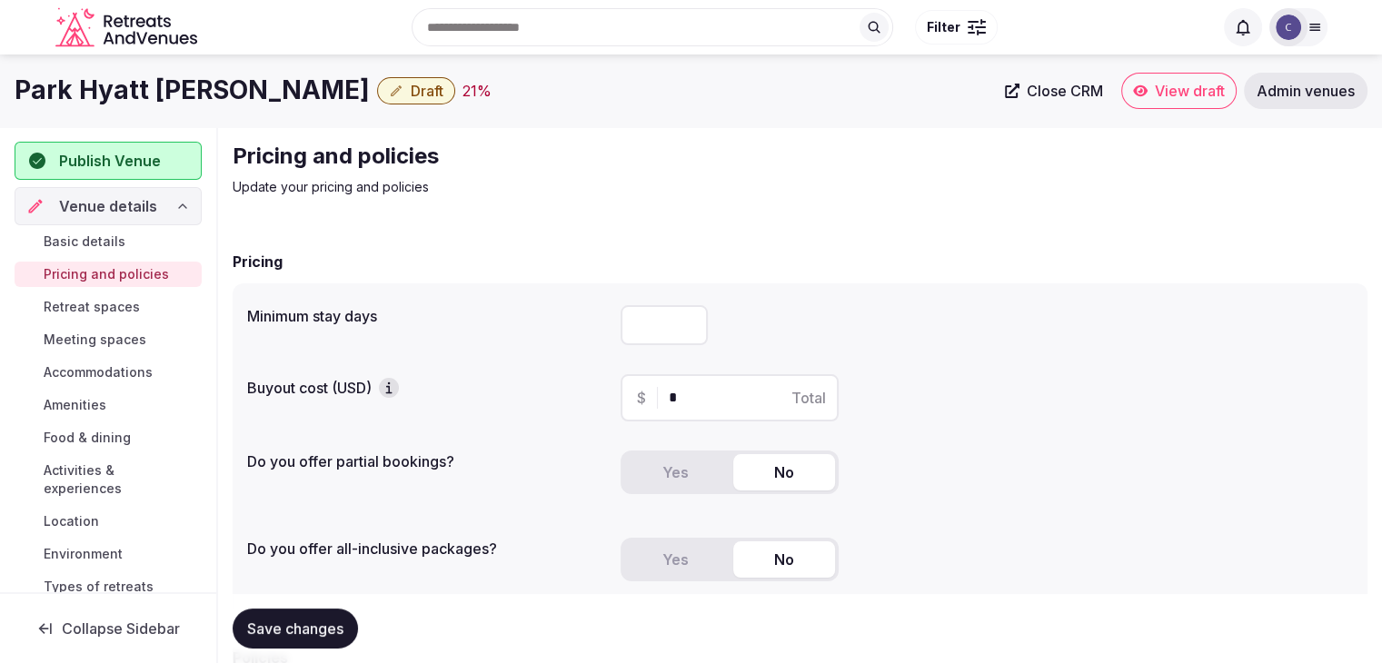
click at [113, 336] on span "Meeting spaces" at bounding box center [95, 340] width 103 height 18
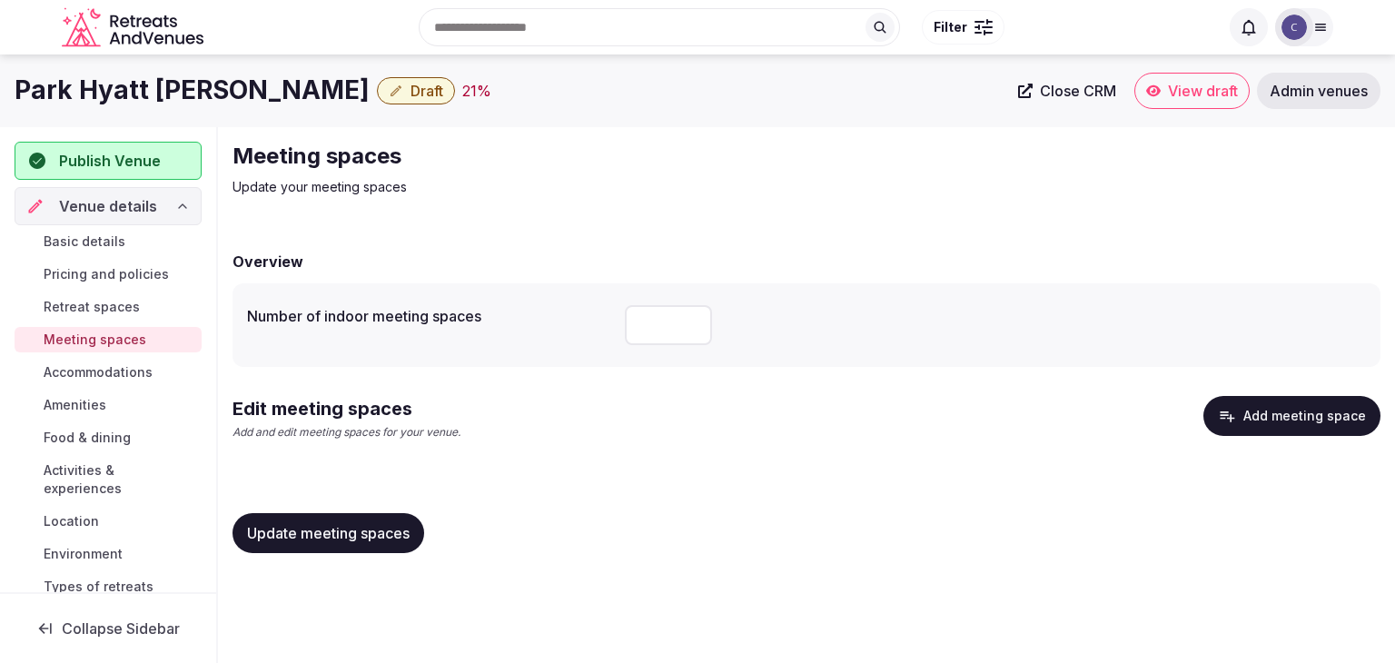
click at [1256, 414] on button "Add meeting space" at bounding box center [1292, 416] width 177 height 40
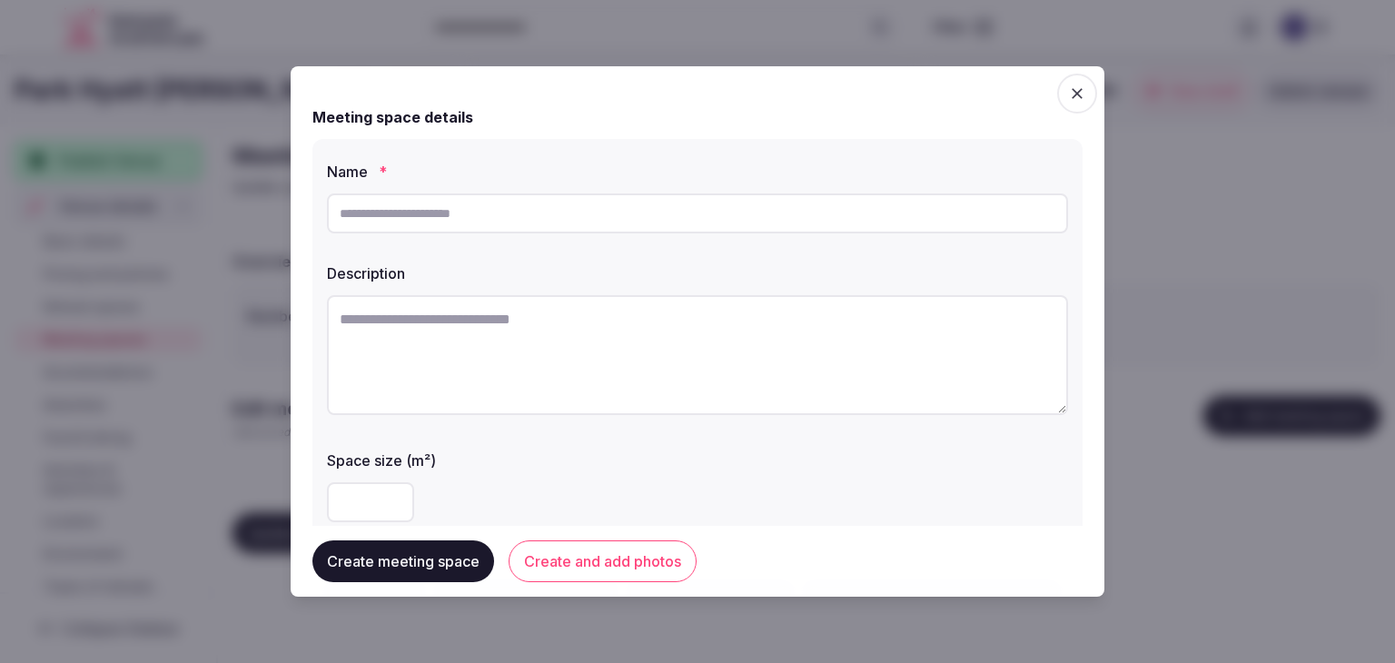
click at [688, 217] on input "text" at bounding box center [697, 213] width 741 height 40
paste input "**********"
type input "**********"
click at [698, 361] on textarea at bounding box center [697, 355] width 741 height 120
paste textarea "**********"
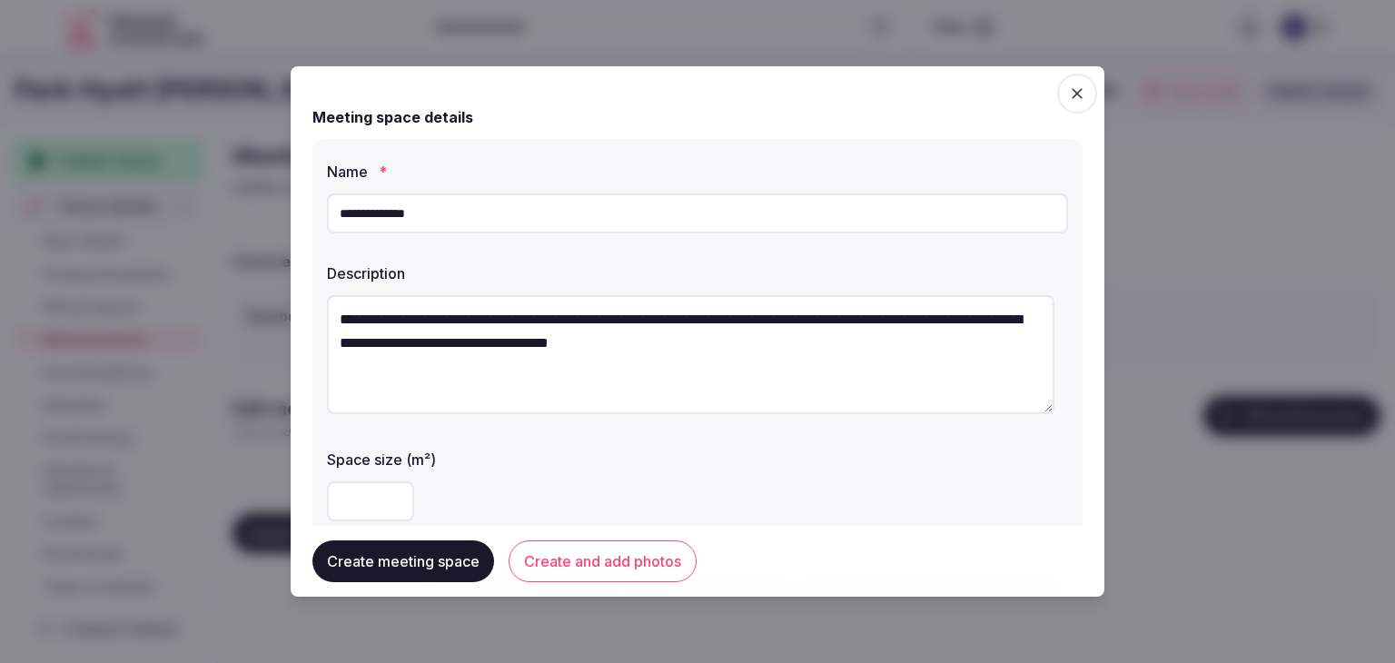
type textarea "**********"
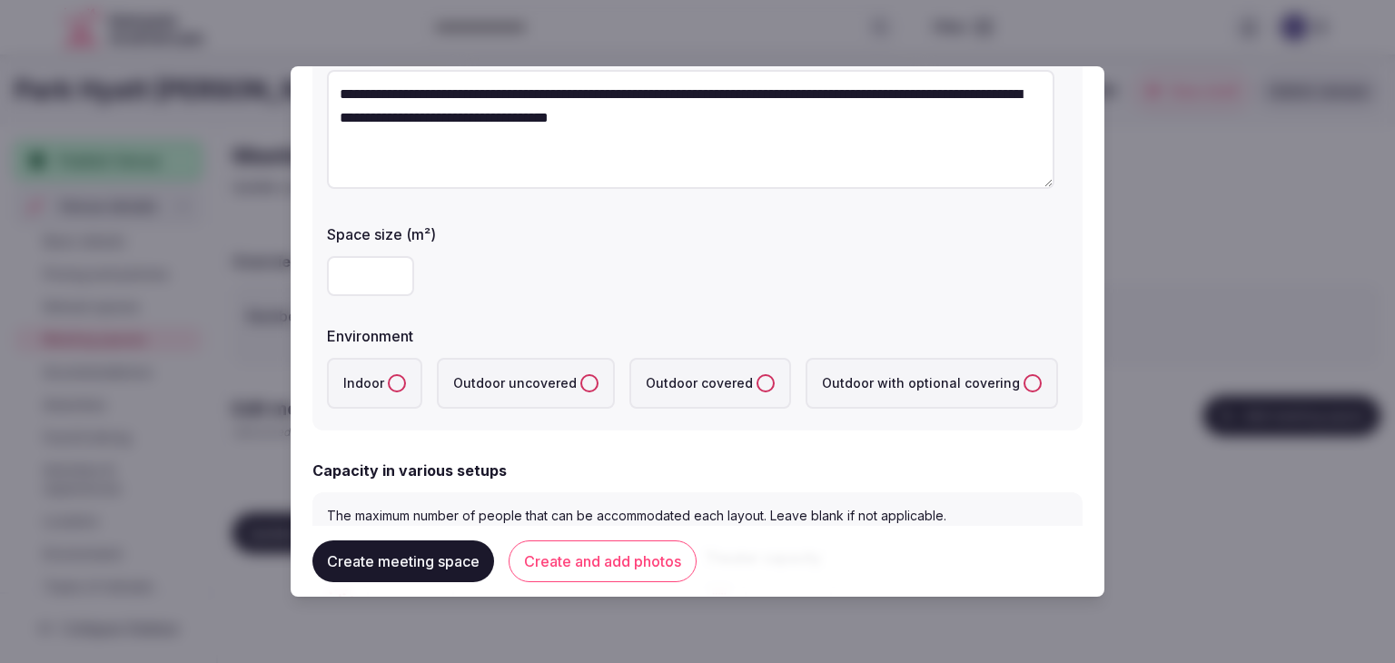
scroll to position [272, 0]
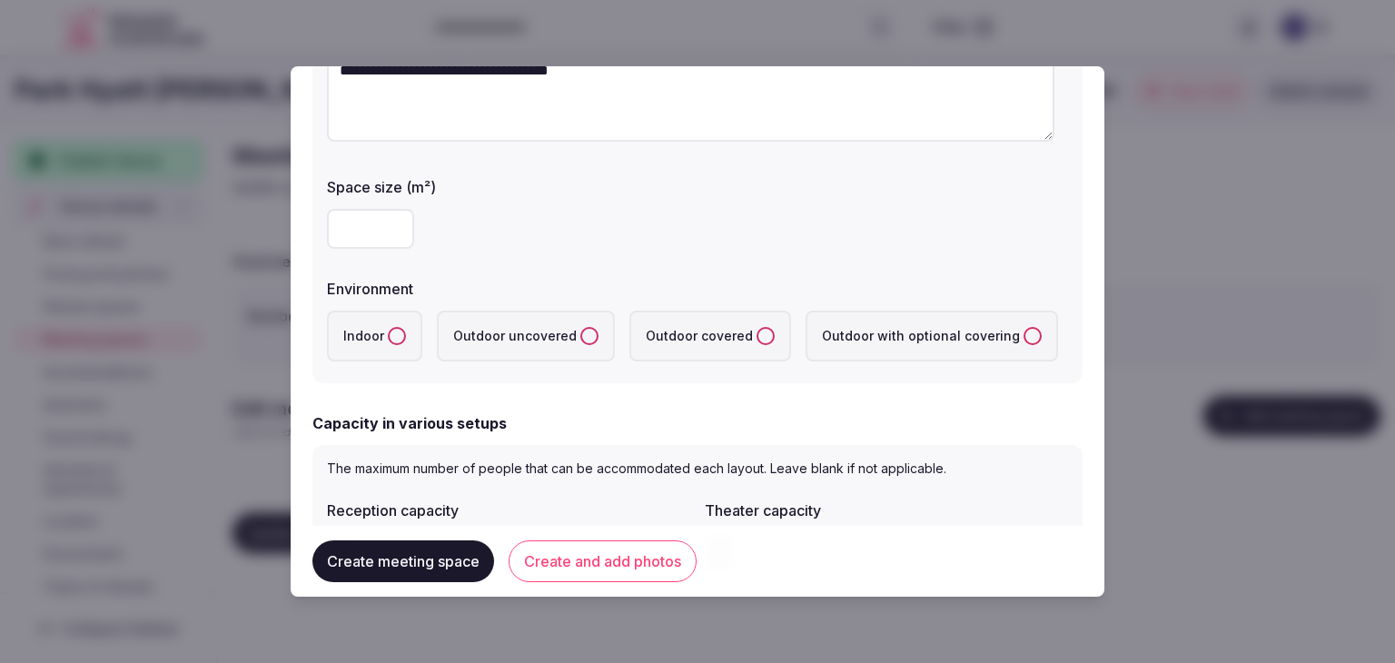
drag, startPoint x: 386, startPoint y: 238, endPoint x: 383, endPoint y: 273, distance: 35.5
click at [385, 238] on input "number" at bounding box center [370, 229] width 87 height 40
type input "***"
click at [383, 336] on label "Indoor" at bounding box center [374, 336] width 95 height 51
click at [388, 336] on button "Indoor" at bounding box center [397, 336] width 18 height 18
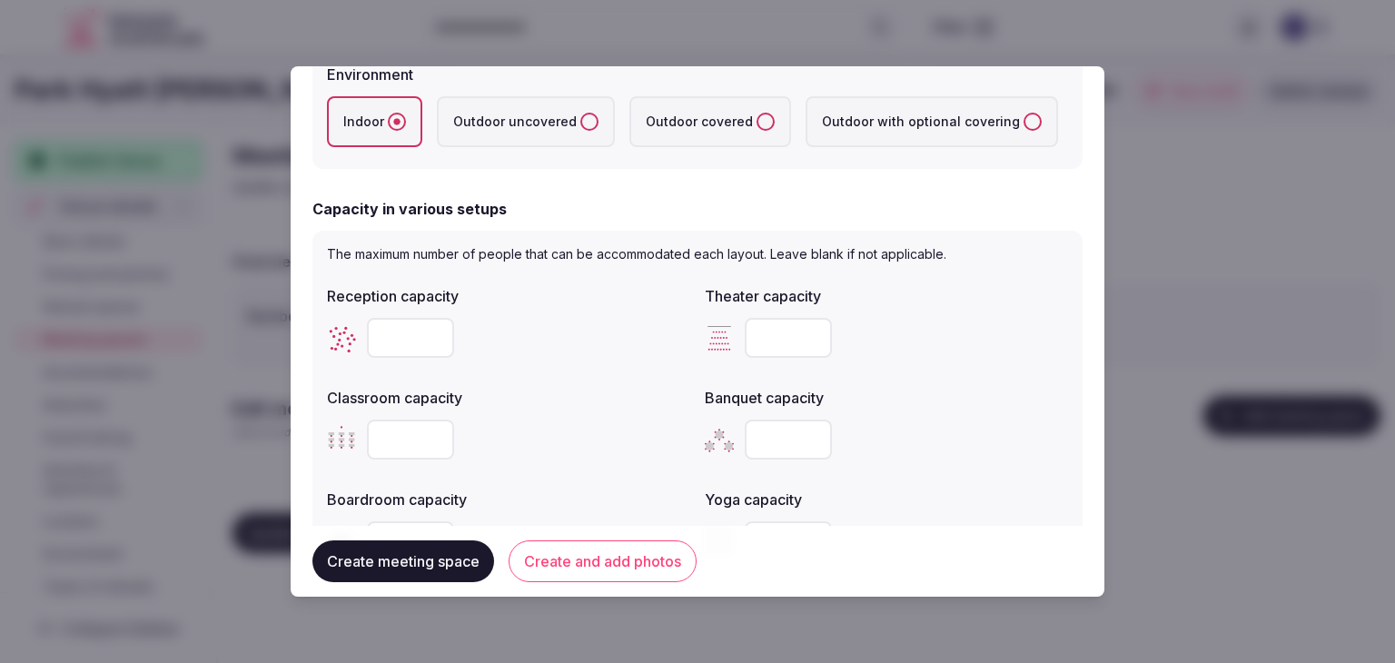
scroll to position [636, 0]
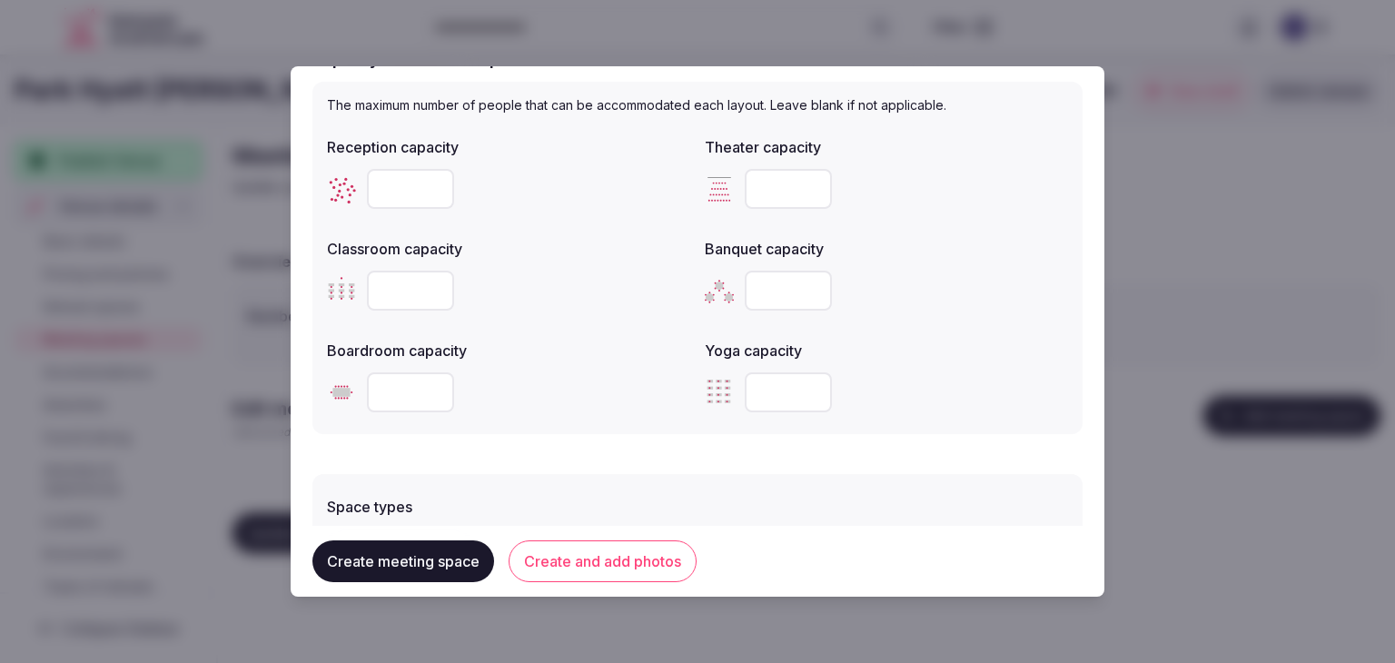
click at [783, 295] on input "number" at bounding box center [788, 291] width 87 height 40
paste input "**"
type input "**"
click at [390, 179] on input "number" at bounding box center [410, 189] width 87 height 40
click at [391, 184] on input "number" at bounding box center [410, 189] width 87 height 40
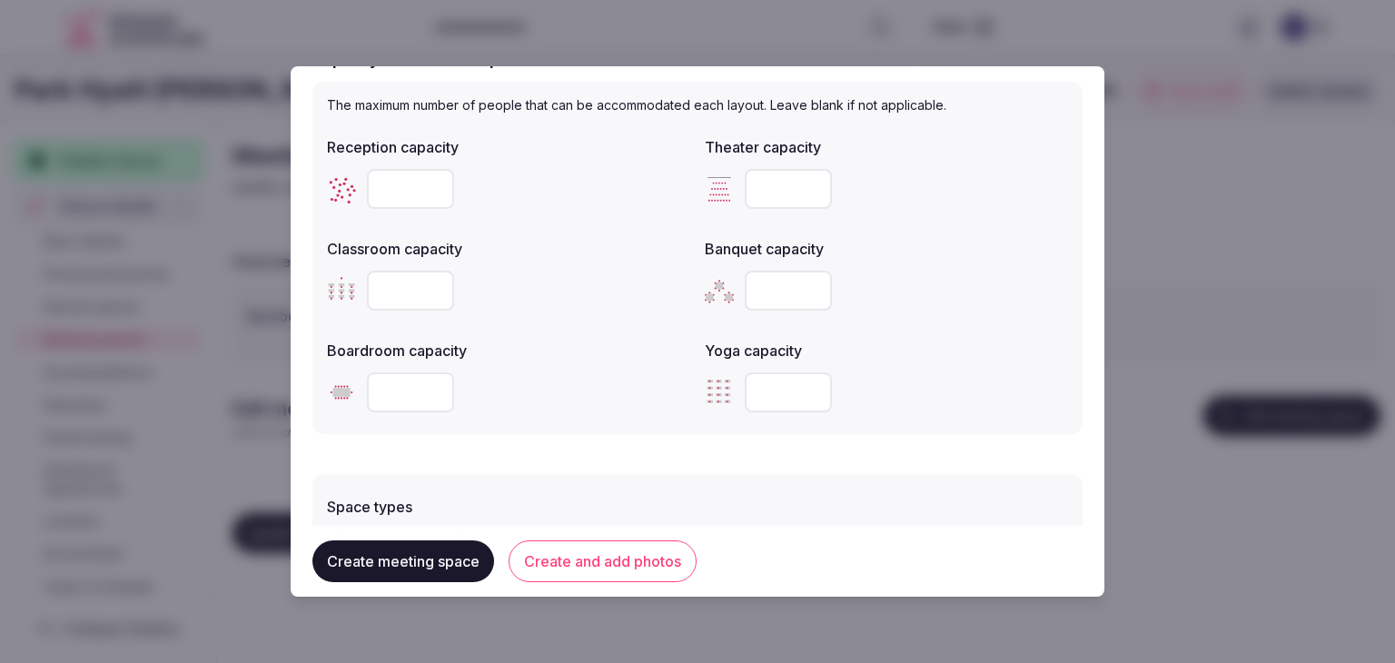
type input "***"
click at [553, 272] on div at bounding box center [508, 291] width 363 height 40
click at [386, 284] on input "number" at bounding box center [410, 291] width 87 height 40
click at [767, 193] on input "number" at bounding box center [788, 189] width 87 height 40
click at [768, 194] on input "number" at bounding box center [788, 189] width 87 height 40
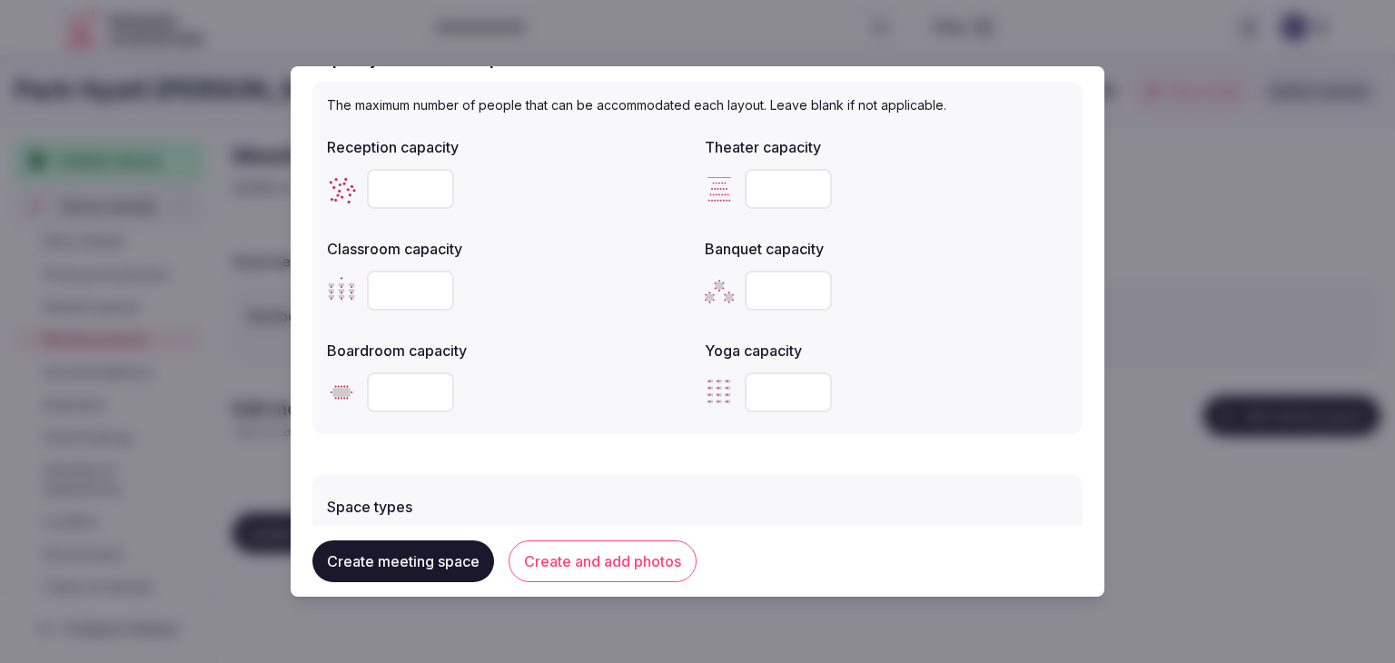
paste input "**"
type input "**"
click at [402, 277] on input "number" at bounding box center [410, 291] width 87 height 40
type input "**"
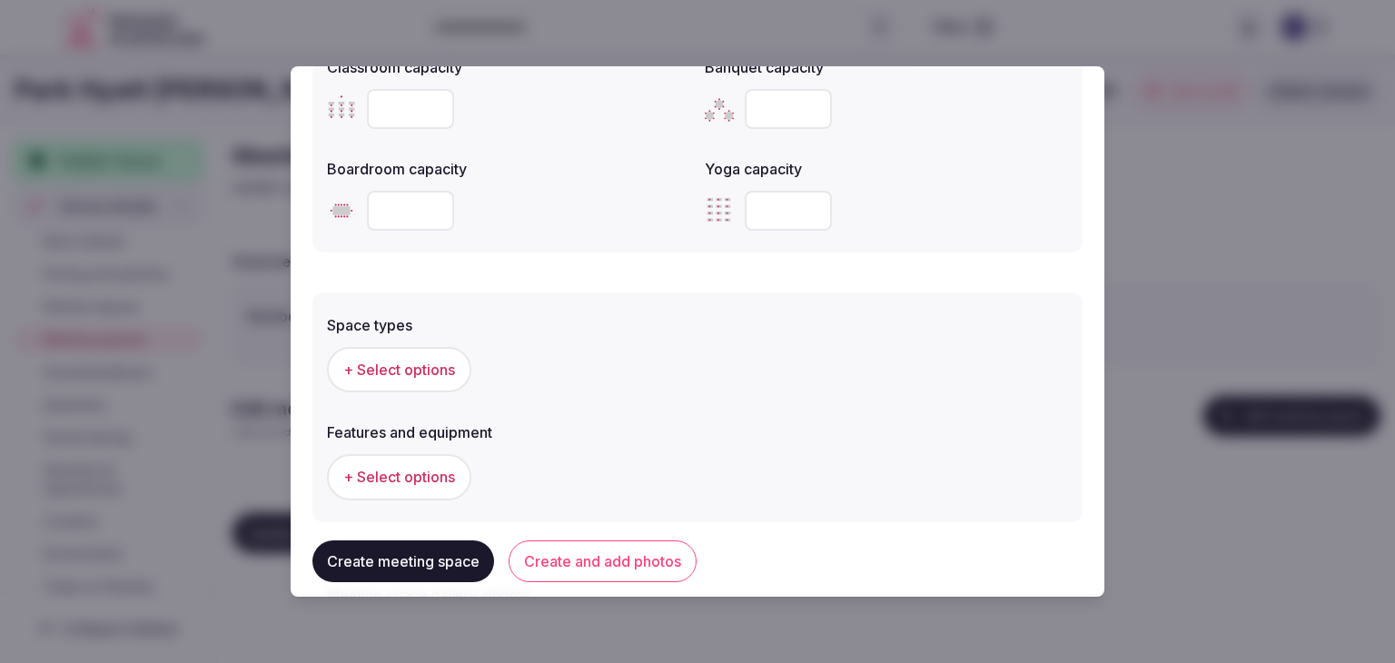
click at [552, 369] on div "+ Select options" at bounding box center [697, 369] width 741 height 45
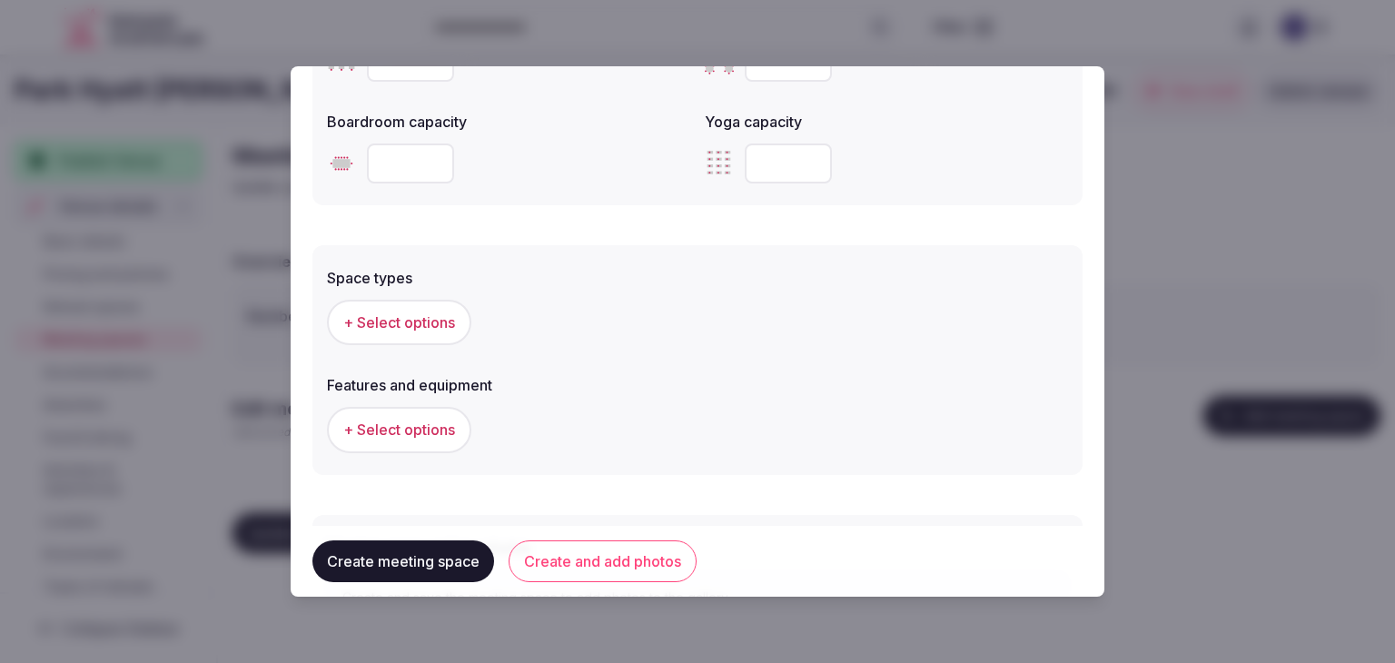
scroll to position [908, 0]
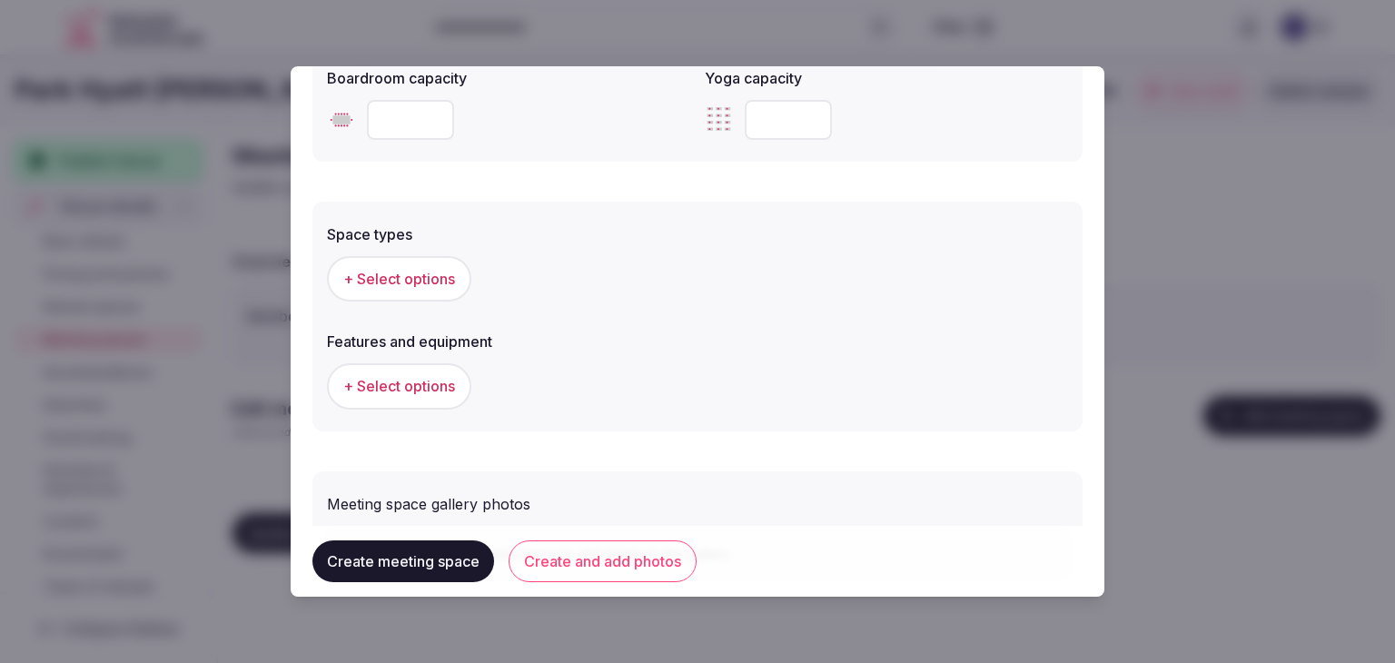
click at [431, 291] on button "+ Select options" at bounding box center [399, 278] width 144 height 45
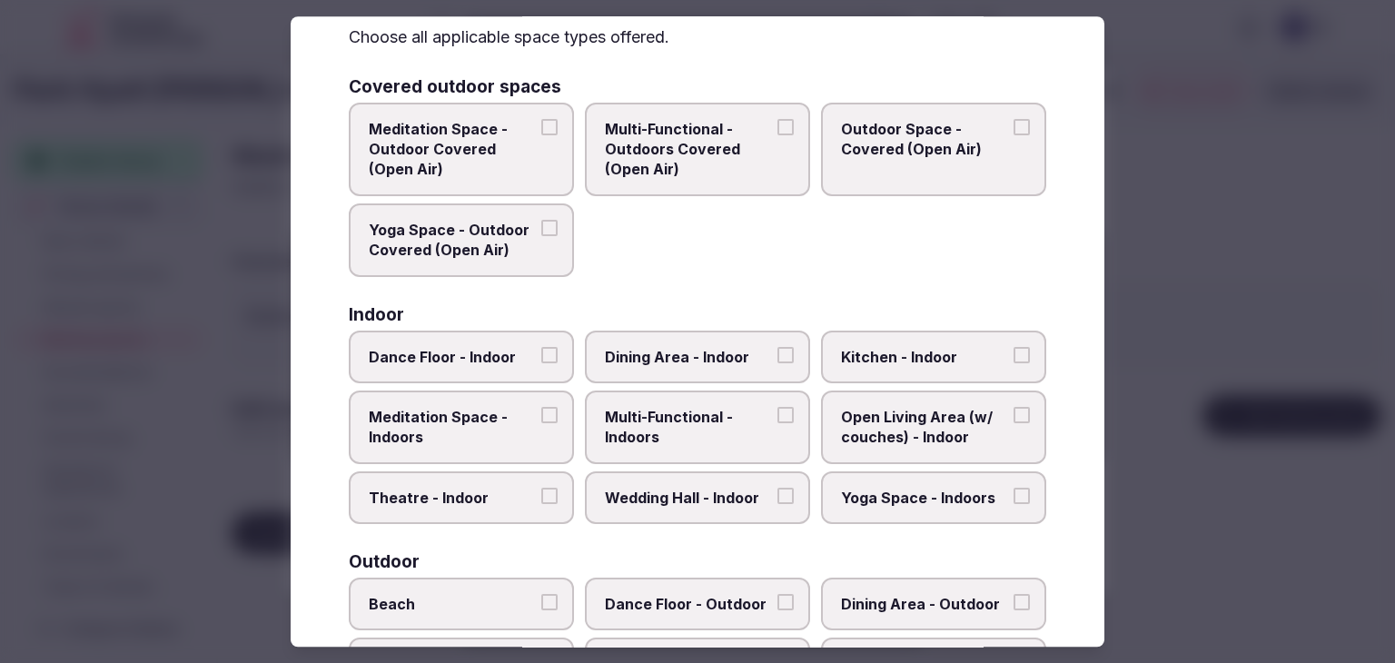
scroll to position [182, 0]
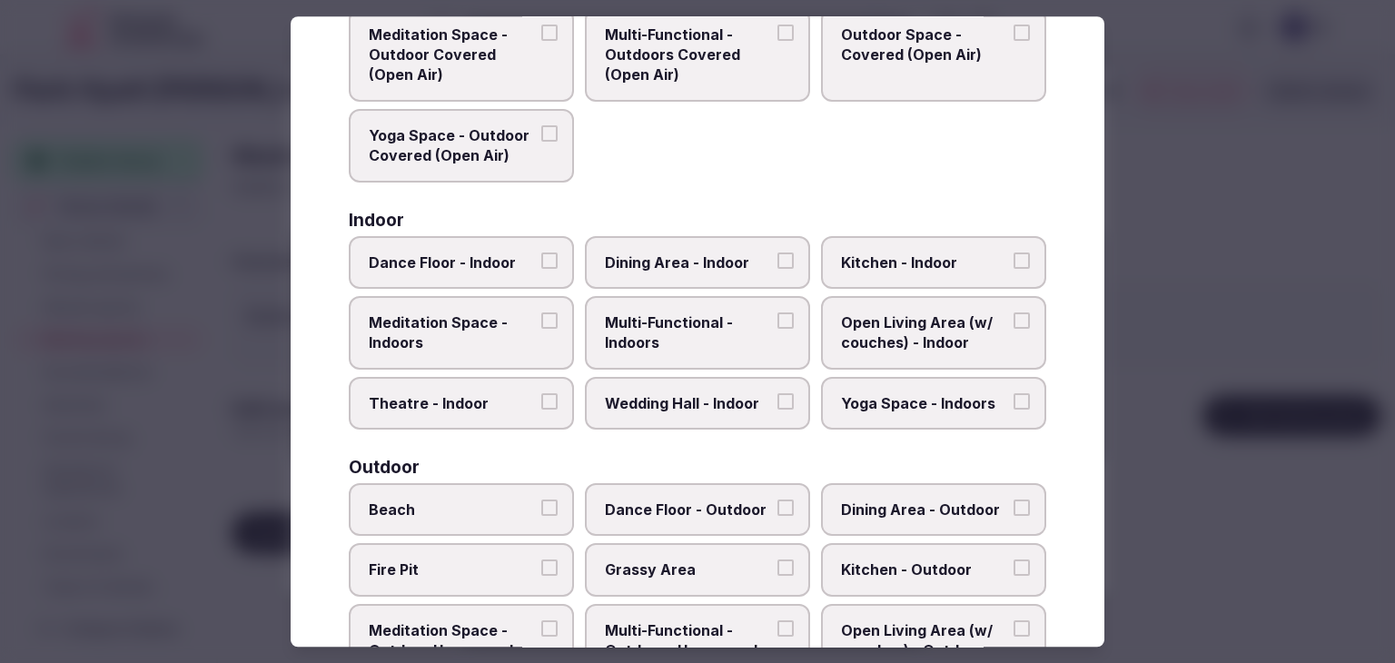
drag, startPoint x: 666, startPoint y: 342, endPoint x: 689, endPoint y: 270, distance: 76.4
click at [666, 342] on span "Multi-Functional - Indoors" at bounding box center [688, 332] width 167 height 41
click at [778, 329] on button "Multi-Functional - Indoors" at bounding box center [786, 320] width 16 height 16
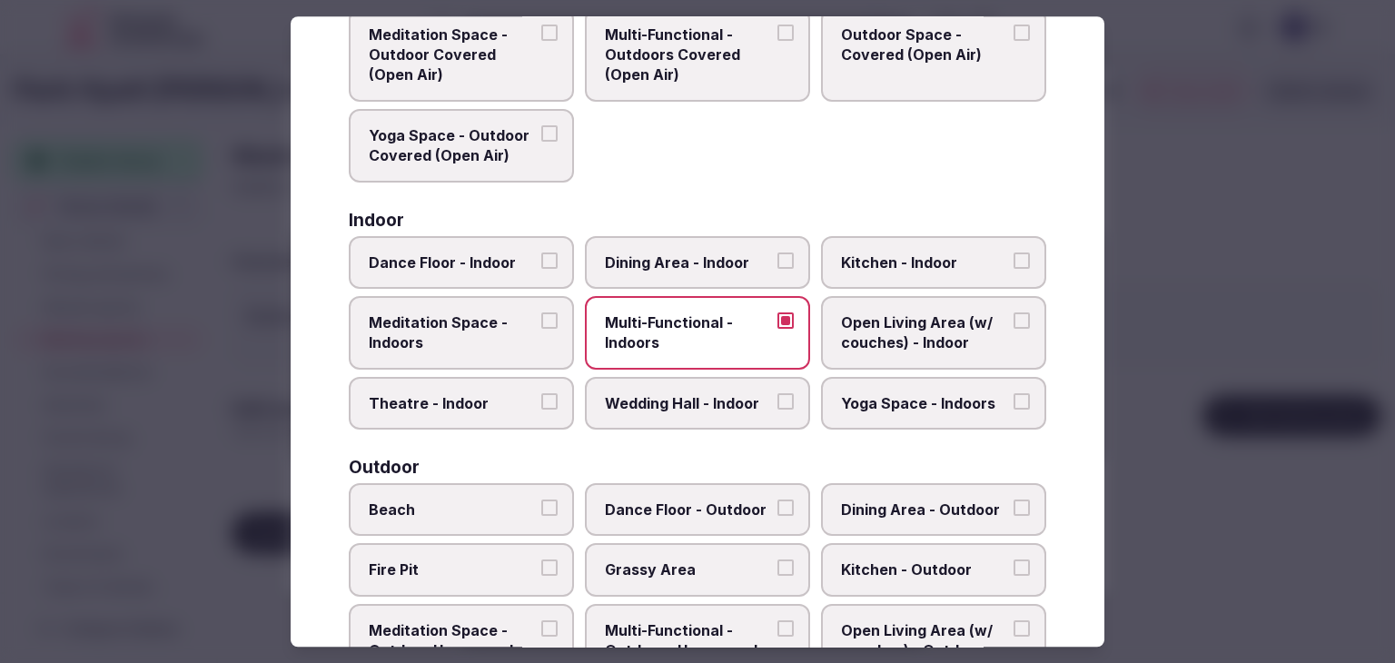
click at [690, 262] on span "Dining Area - Indoor" at bounding box center [688, 263] width 167 height 20
click at [778, 262] on button "Dining Area - Indoor" at bounding box center [786, 261] width 16 height 16
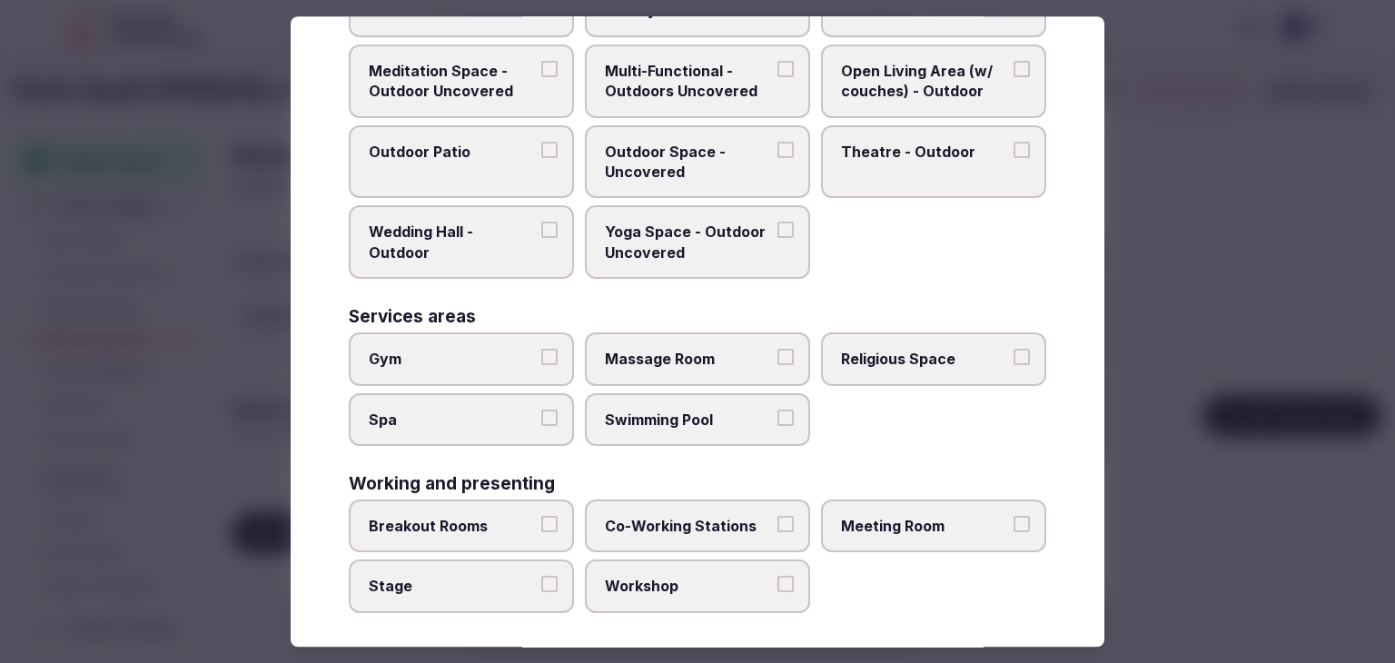
click at [841, 516] on span "Meeting Room" at bounding box center [924, 526] width 167 height 20
click at [1014, 516] on button "Meeting Room" at bounding box center [1022, 524] width 16 height 16
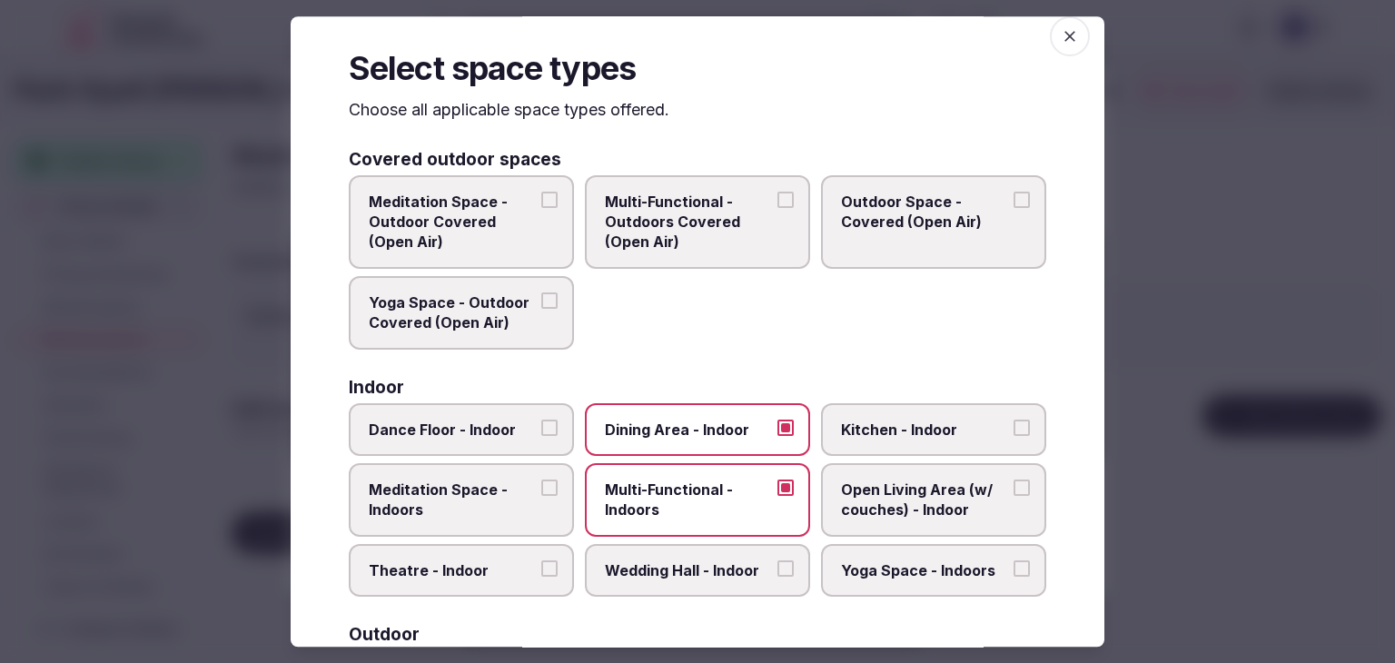
scroll to position [0, 0]
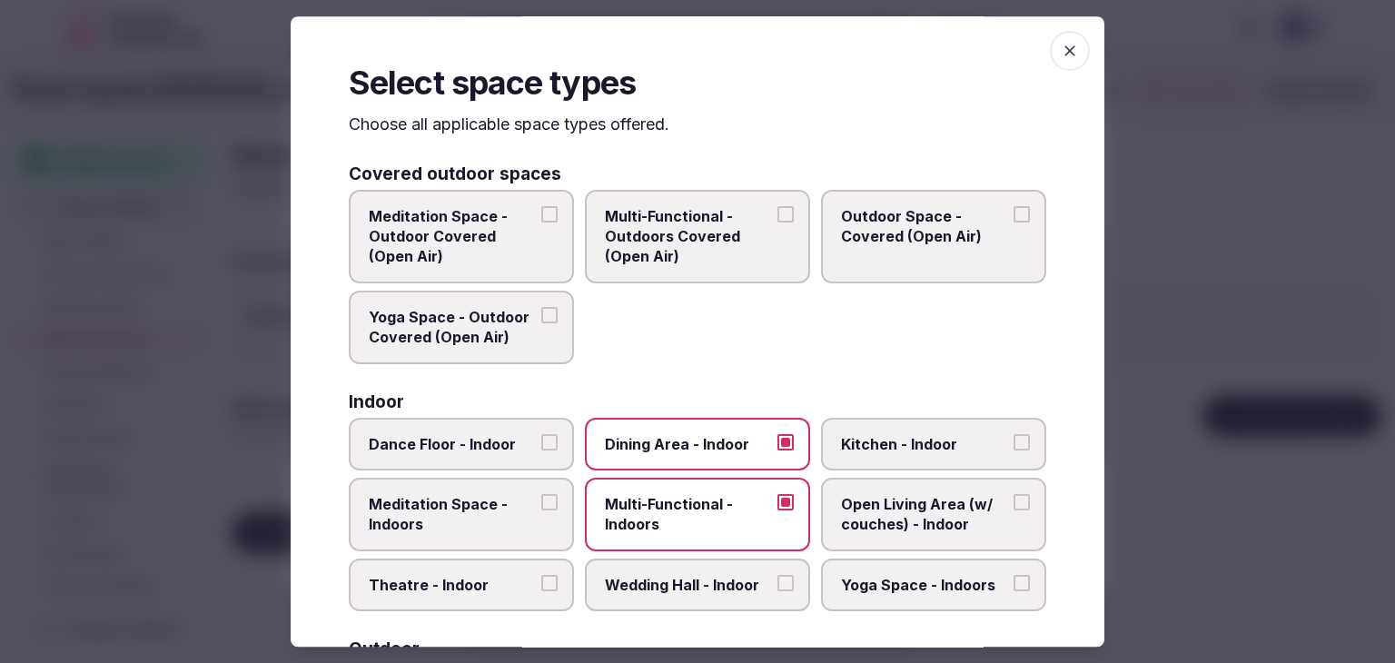
click at [1061, 47] on icon "button" at bounding box center [1070, 51] width 18 height 18
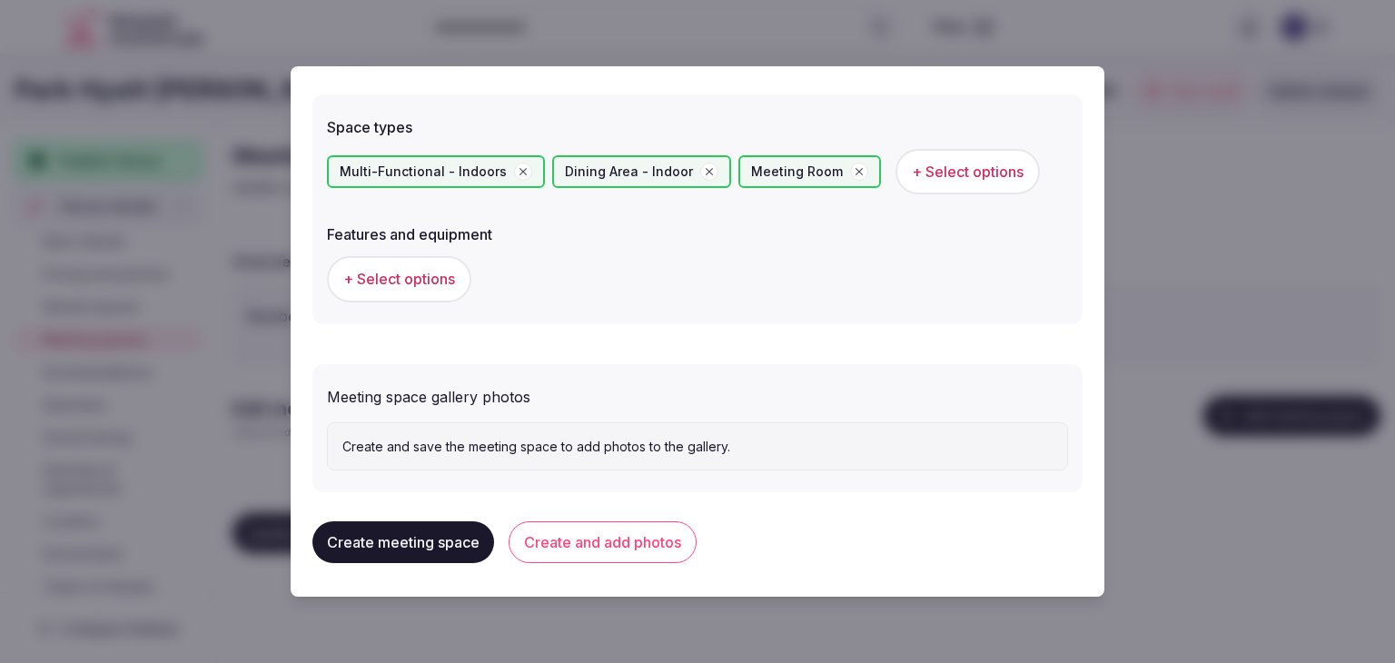
scroll to position [1016, 0]
click at [382, 269] on span "+ Select options" at bounding box center [399, 278] width 112 height 20
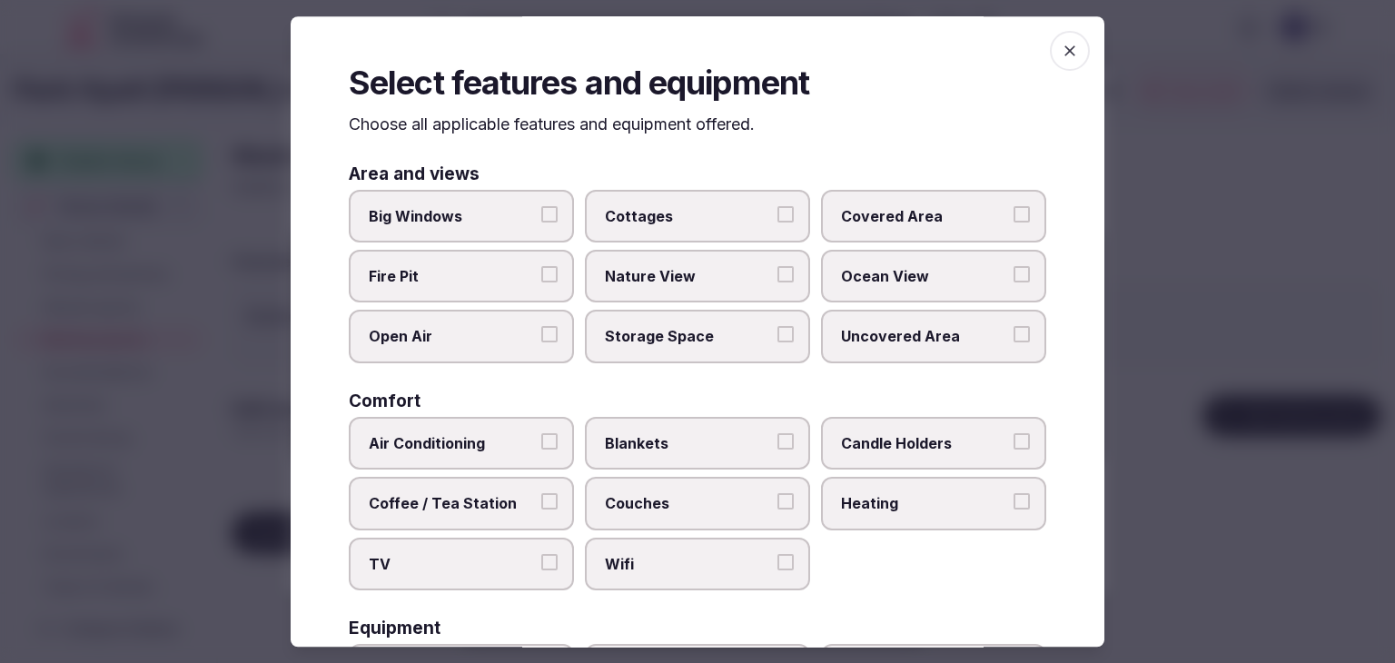
scroll to position [182, 0]
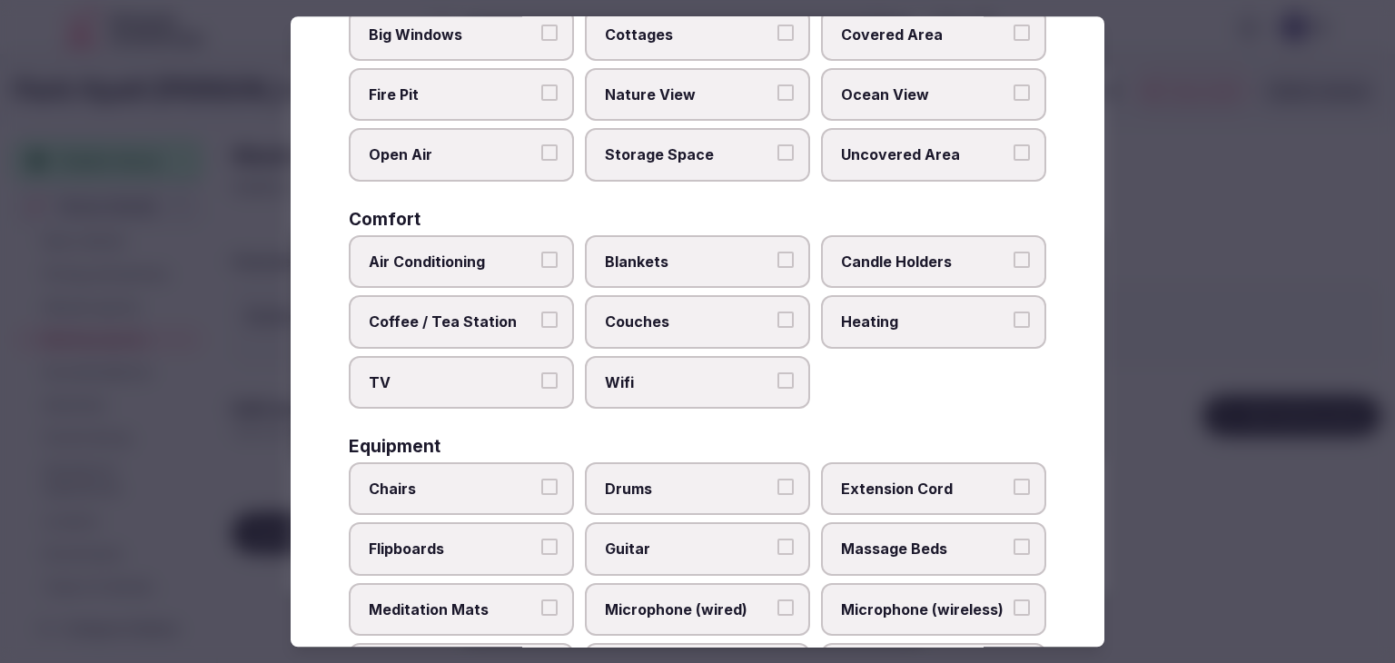
click at [683, 372] on span "Wifi" at bounding box center [688, 382] width 167 height 20
click at [778, 372] on button "Wifi" at bounding box center [786, 380] width 16 height 16
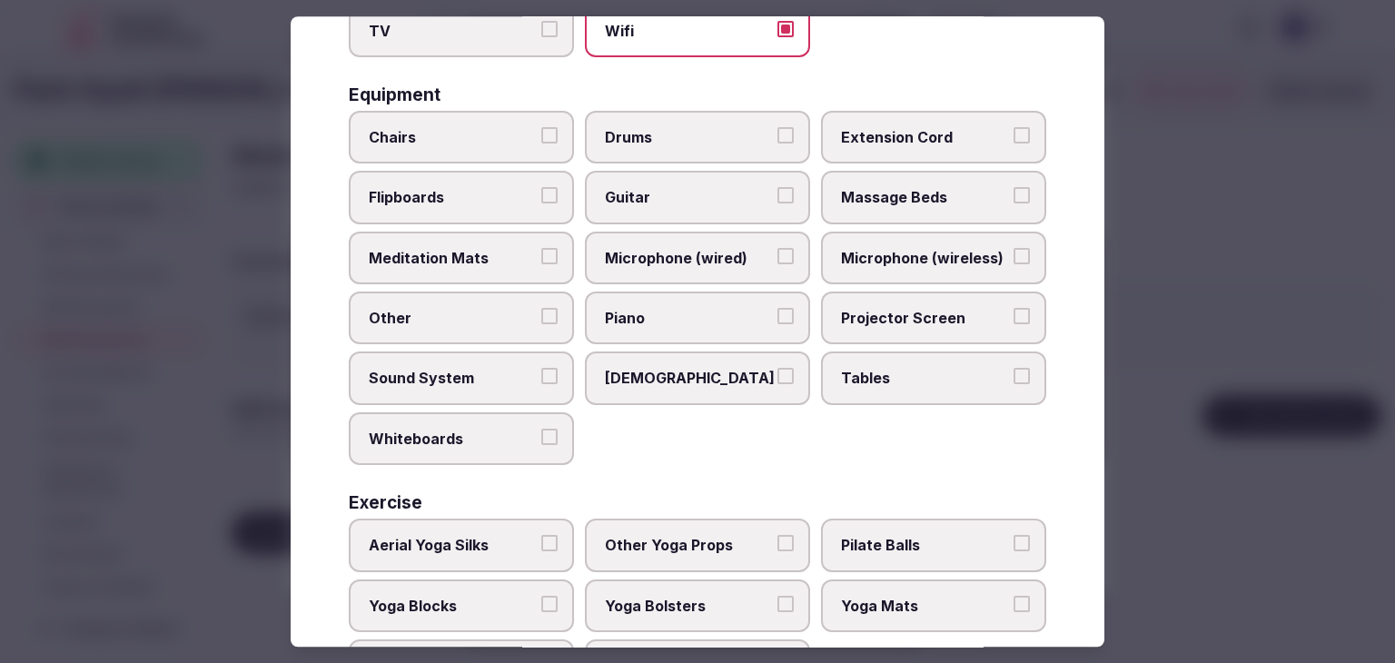
scroll to position [613, 0]
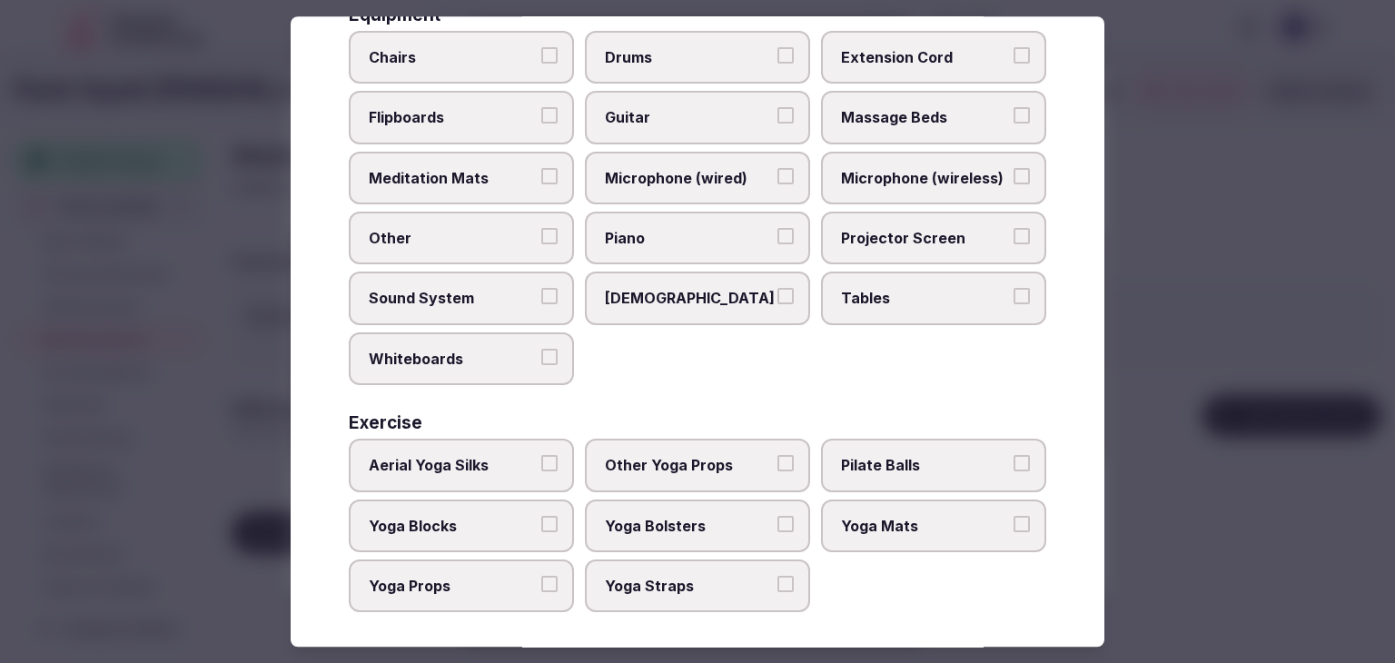
drag, startPoint x: 877, startPoint y: 293, endPoint x: 882, endPoint y: 277, distance: 17.2
click at [877, 293] on span "Tables" at bounding box center [924, 299] width 167 height 20
click at [1014, 293] on button "Tables" at bounding box center [1022, 297] width 16 height 16
click at [873, 231] on span "Projector Screen" at bounding box center [924, 238] width 167 height 20
click at [1014, 231] on button "Projector Screen" at bounding box center [1022, 236] width 16 height 16
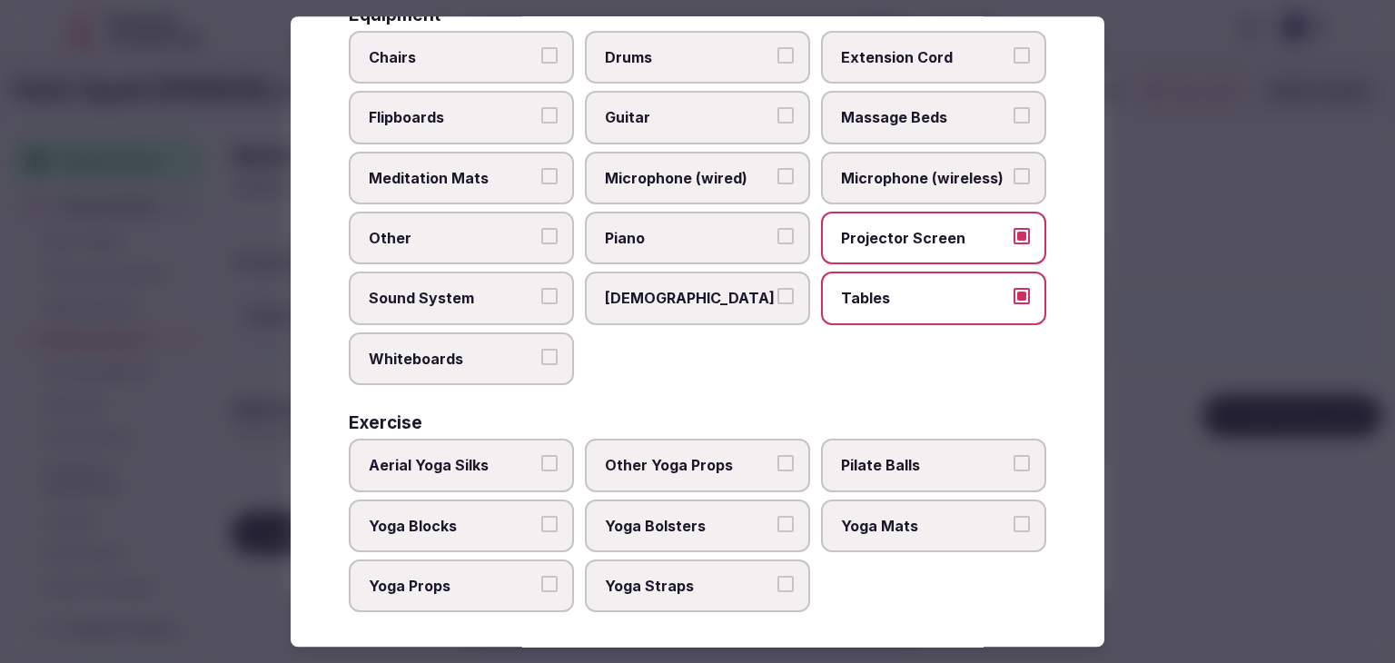
click at [513, 49] on span "Chairs" at bounding box center [452, 57] width 167 height 20
click at [541, 49] on button "Chairs" at bounding box center [549, 55] width 16 height 16
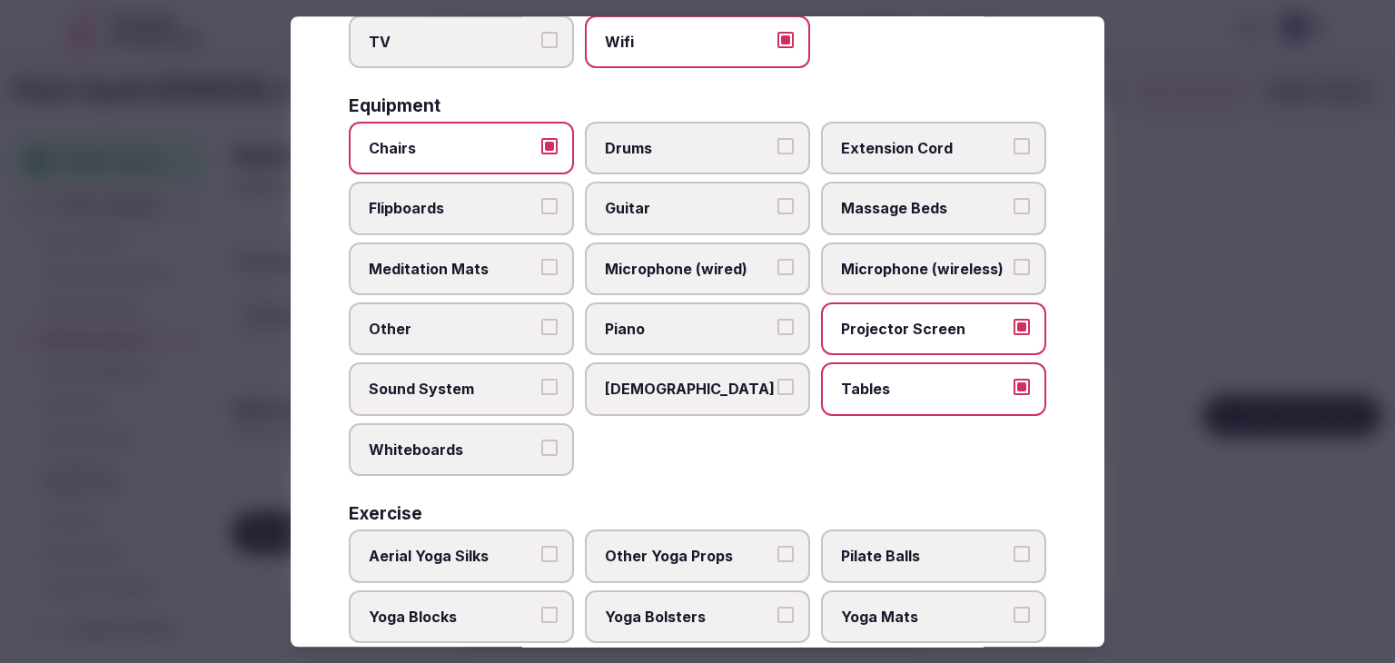
click at [958, 309] on label "Projector Screen" at bounding box center [933, 328] width 225 height 53
click at [1014, 319] on button "Projector Screen" at bounding box center [1022, 327] width 16 height 16
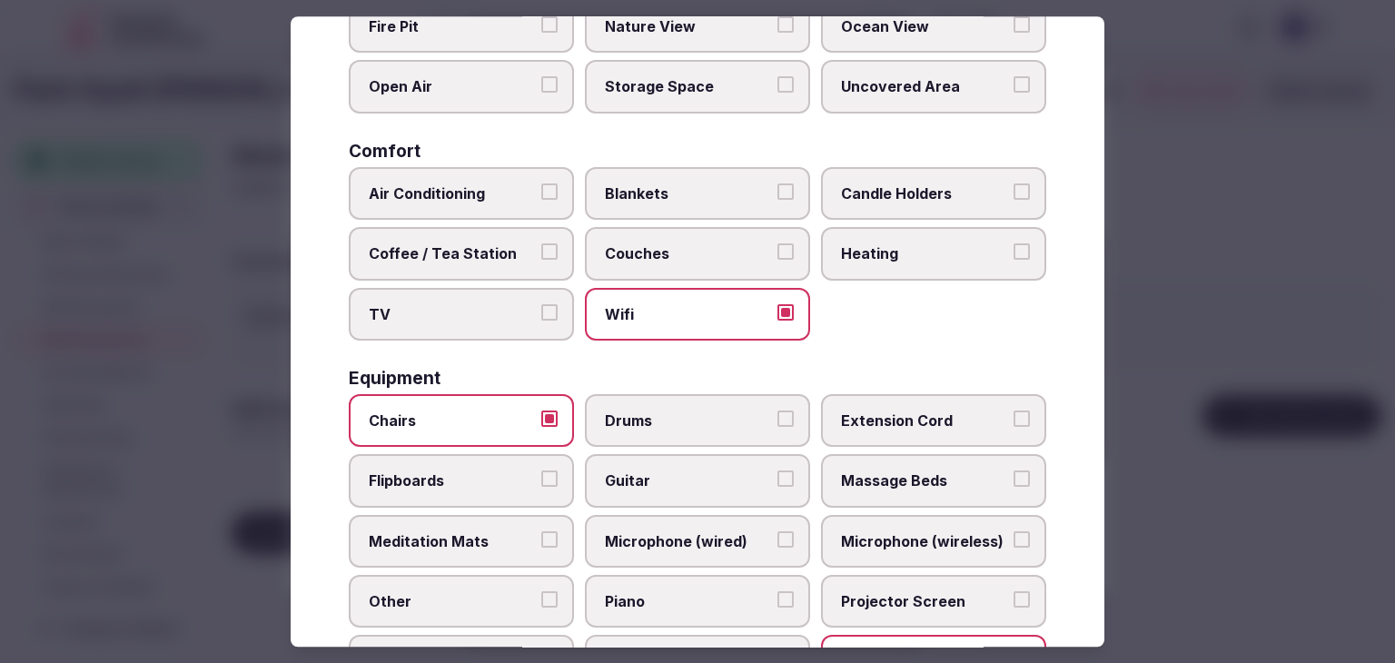
scroll to position [0, 0]
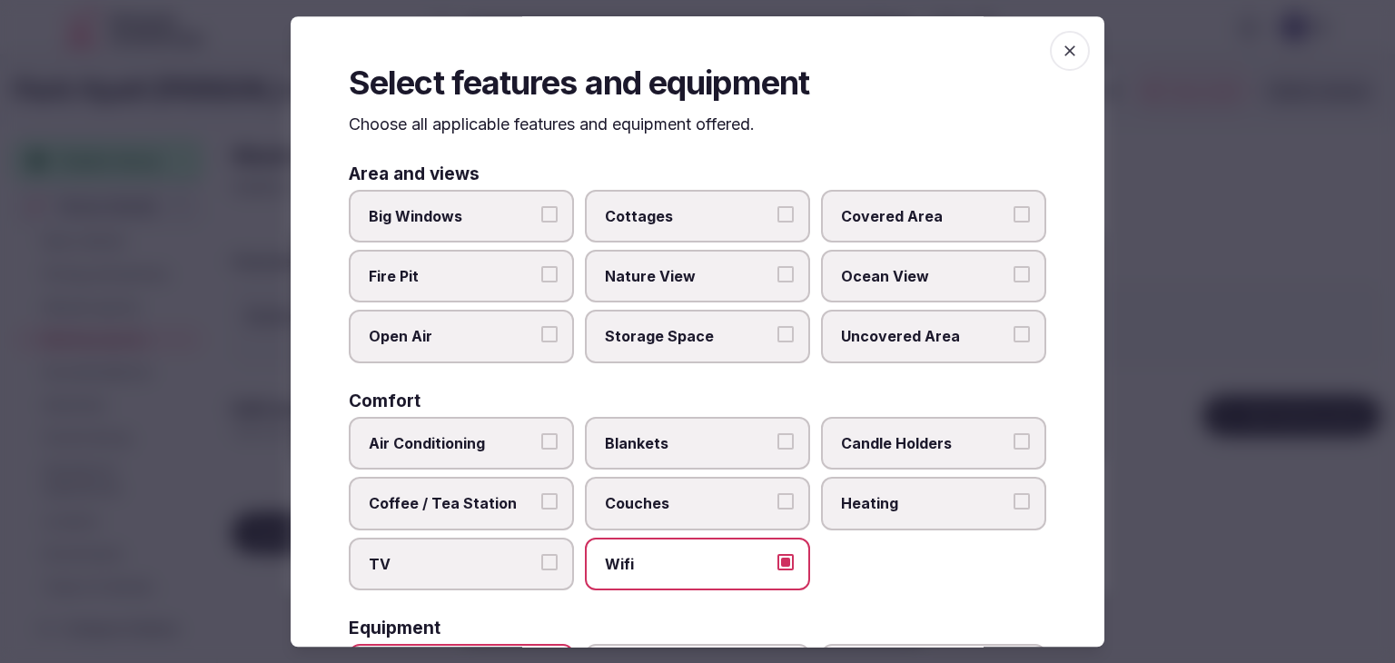
drag, startPoint x: 1059, startPoint y: 46, endPoint x: 958, endPoint y: 188, distance: 173.9
click at [1061, 47] on icon "button" at bounding box center [1070, 51] width 18 height 18
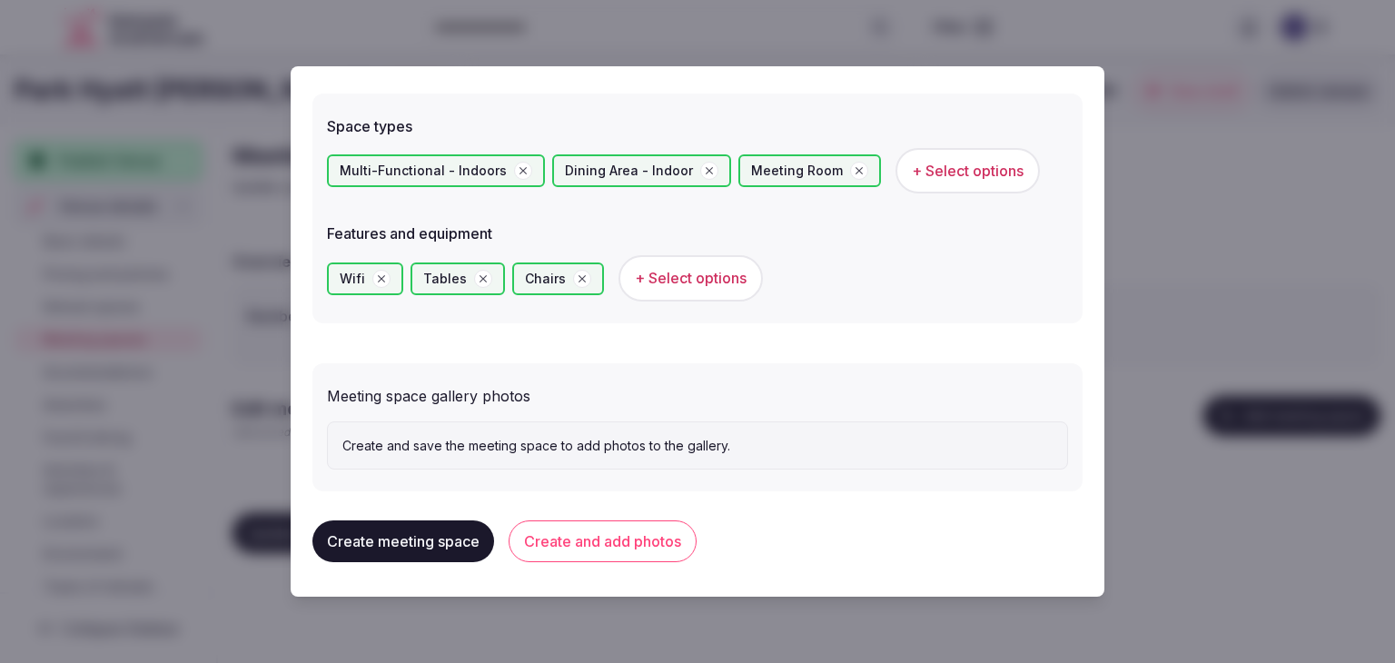
drag, startPoint x: 630, startPoint y: 550, endPoint x: 661, endPoint y: 555, distance: 31.4
click at [631, 550] on button "Create and add photos" at bounding box center [603, 541] width 188 height 42
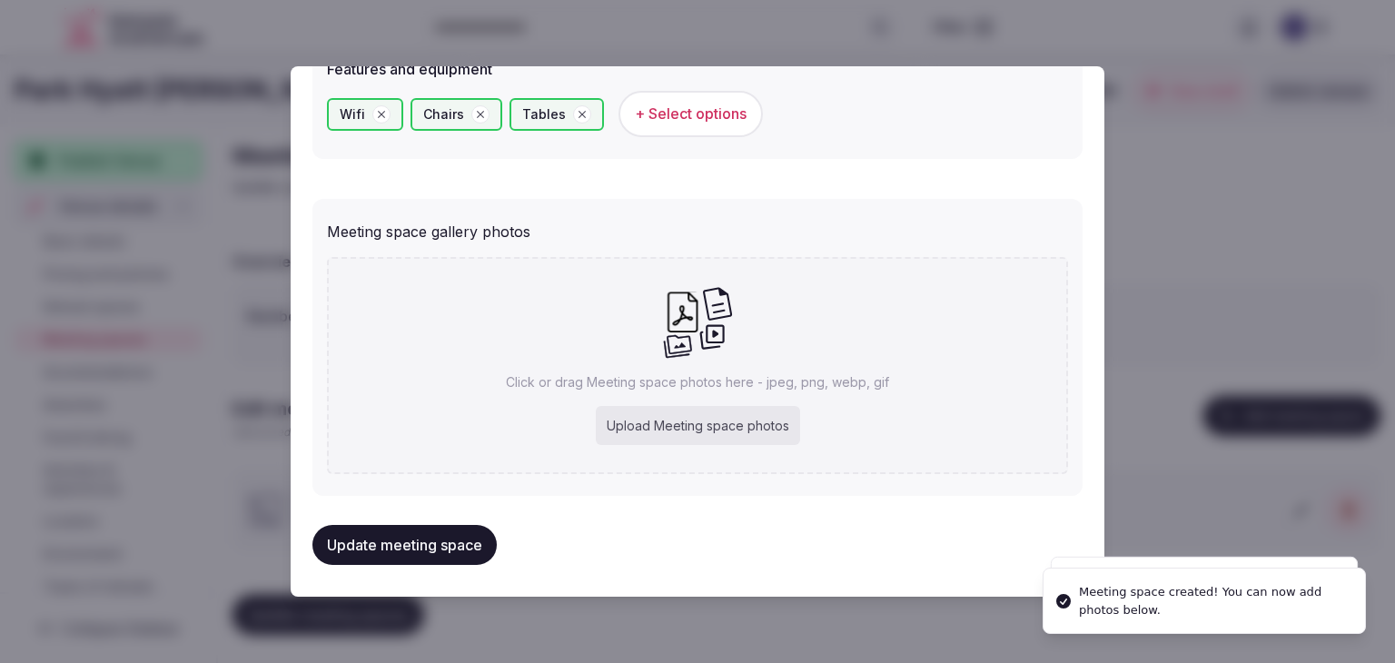
scroll to position [1184, 0]
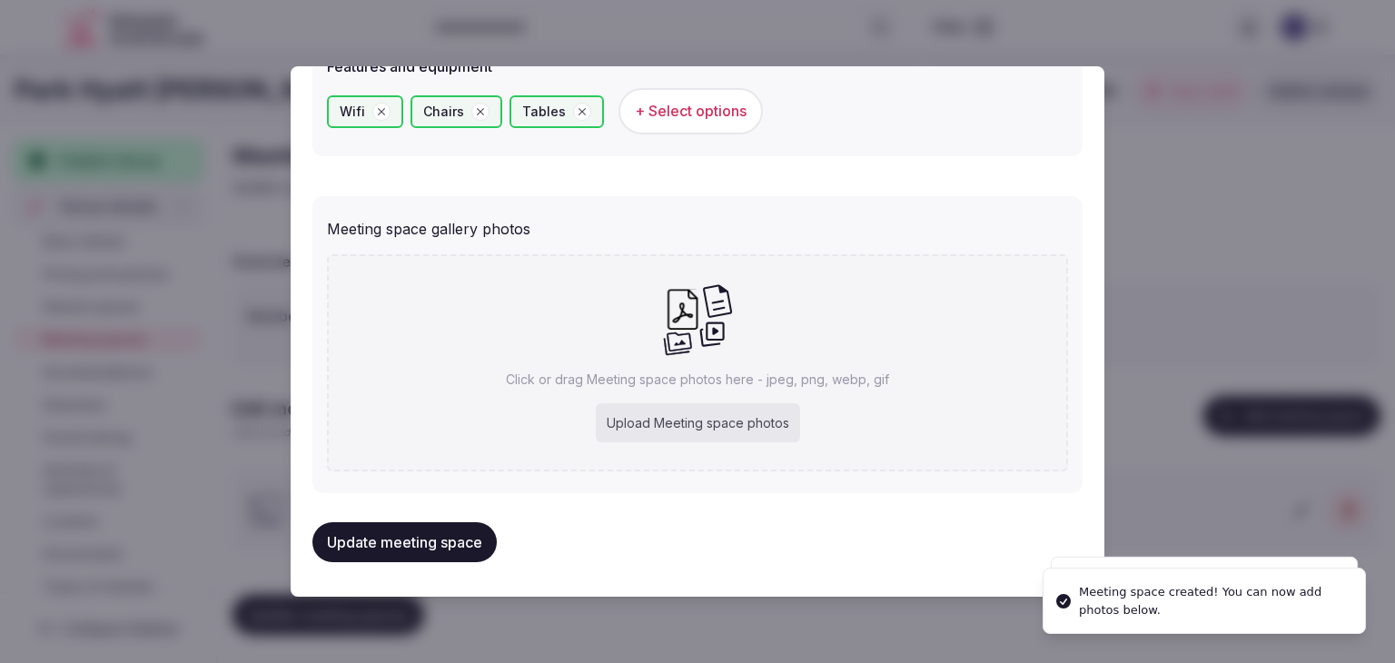
click at [677, 433] on div "Upload Meeting space photos" at bounding box center [698, 423] width 204 height 40
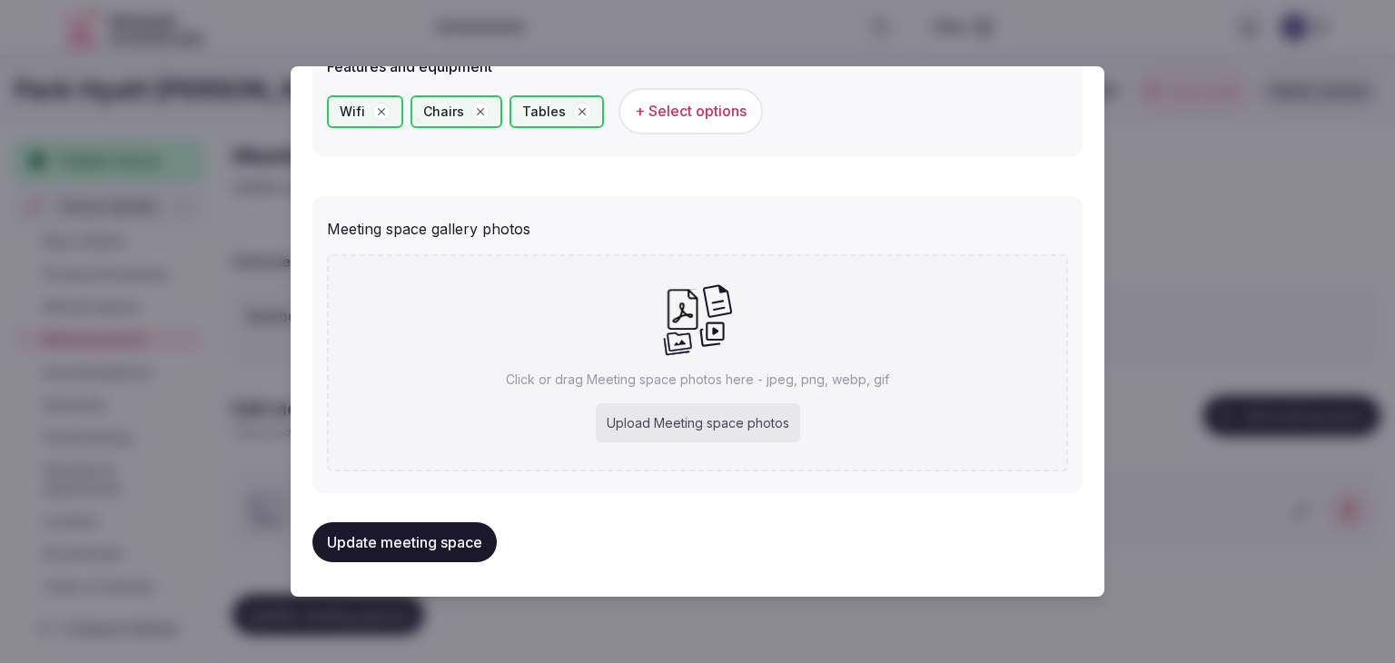
type input "**********"
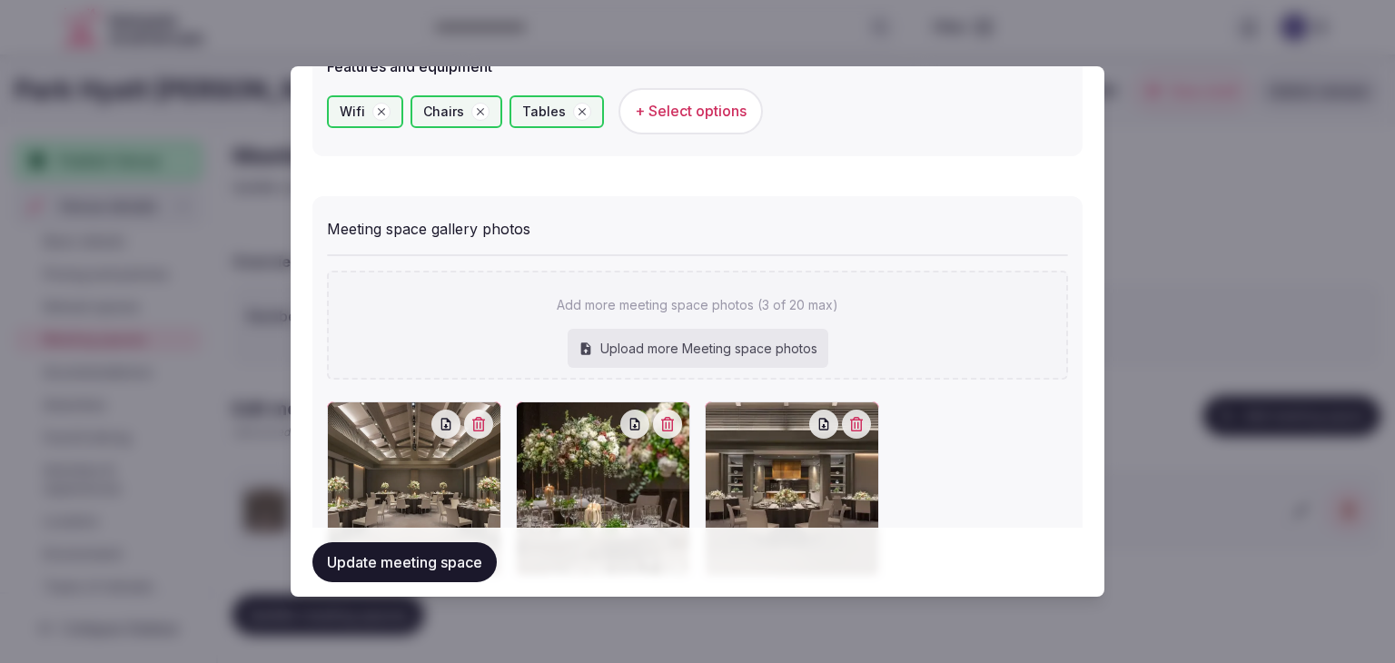
click at [431, 553] on button "Update meeting space" at bounding box center [404, 562] width 184 height 40
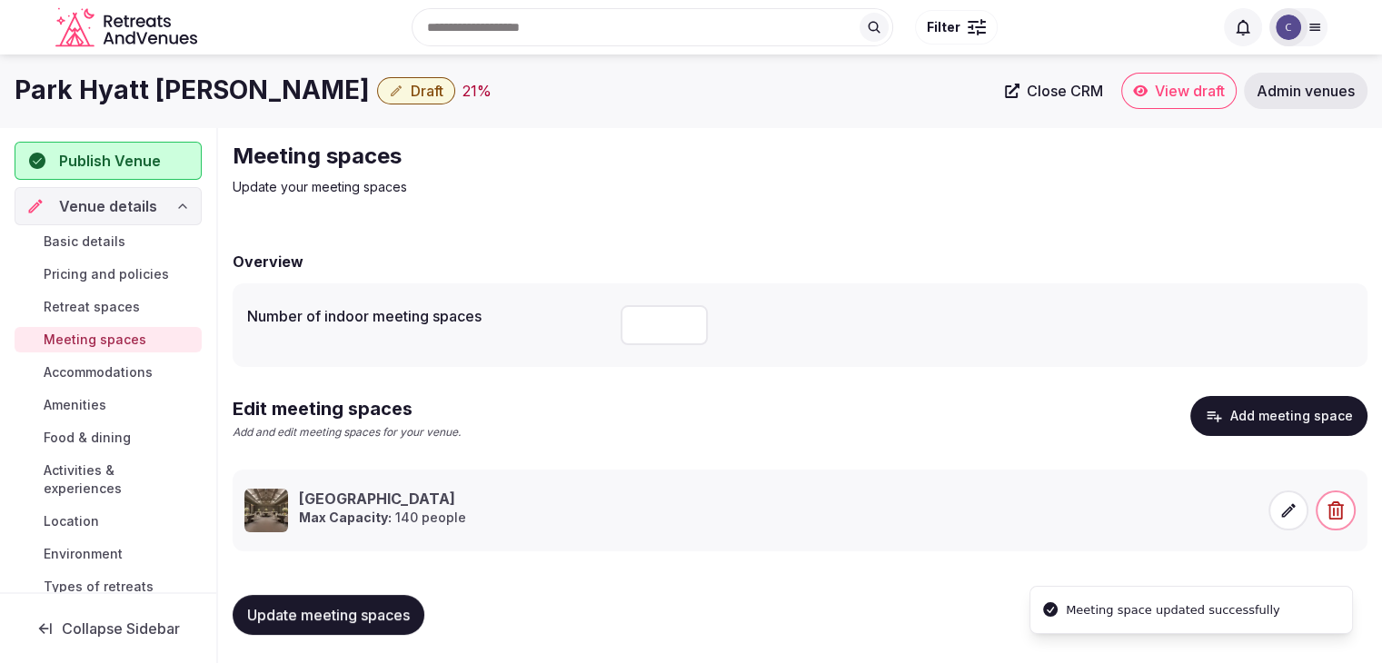
click at [309, 606] on span "Update meeting spaces" at bounding box center [328, 615] width 163 height 18
drag, startPoint x: 121, startPoint y: 431, endPoint x: 141, endPoint y: 448, distance: 25.8
click at [121, 432] on span "Food & dining" at bounding box center [87, 438] width 87 height 18
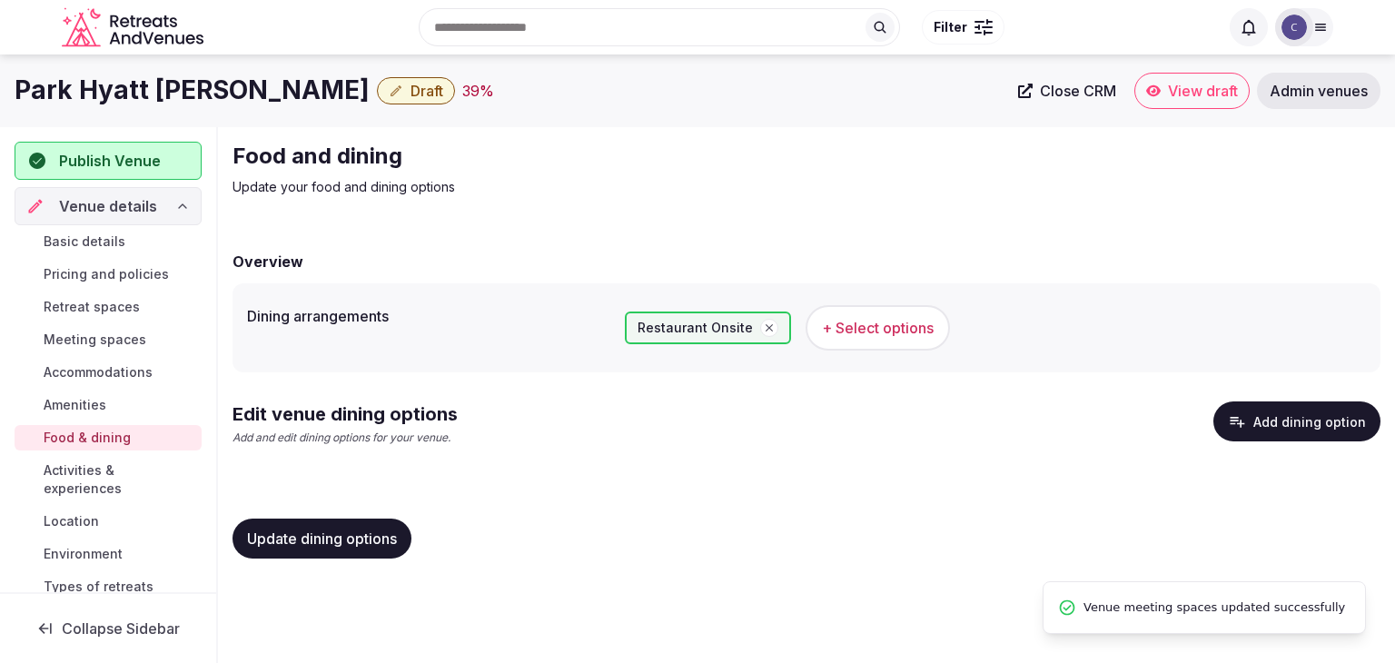
click at [1339, 415] on button "Add dining option" at bounding box center [1296, 421] width 167 height 40
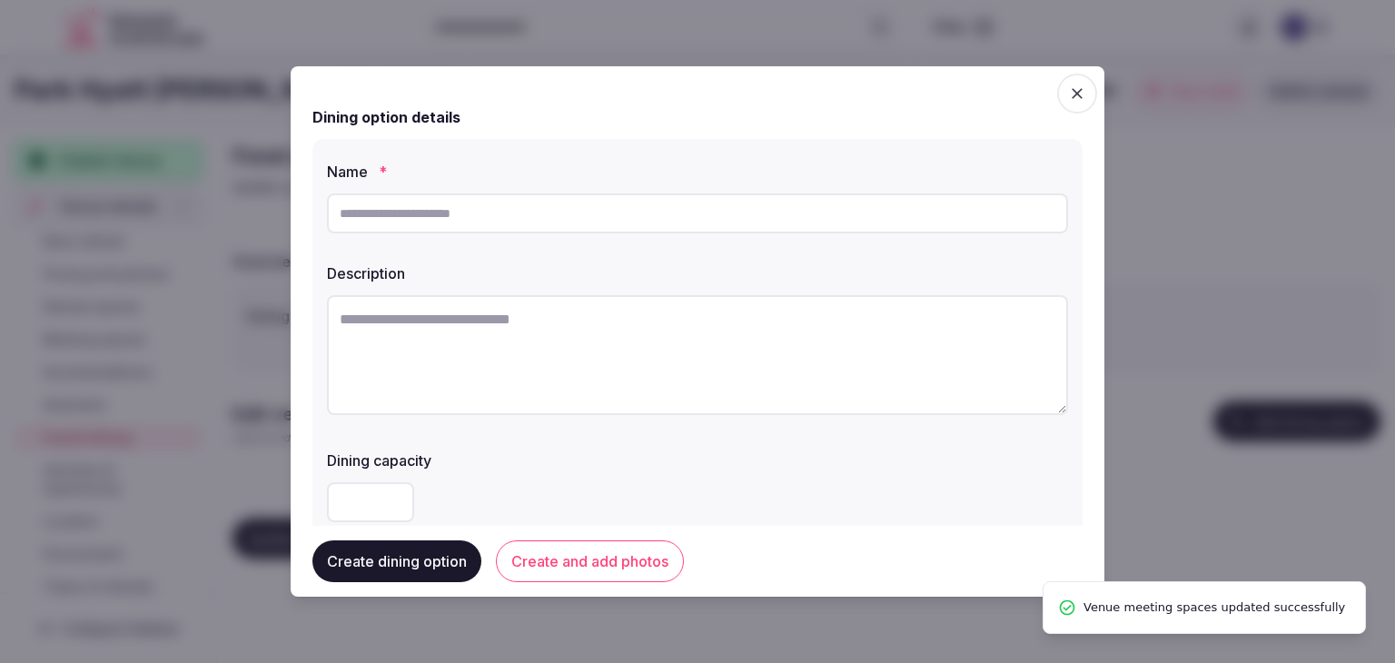
click at [624, 221] on input "text" at bounding box center [697, 213] width 741 height 40
paste input "**********"
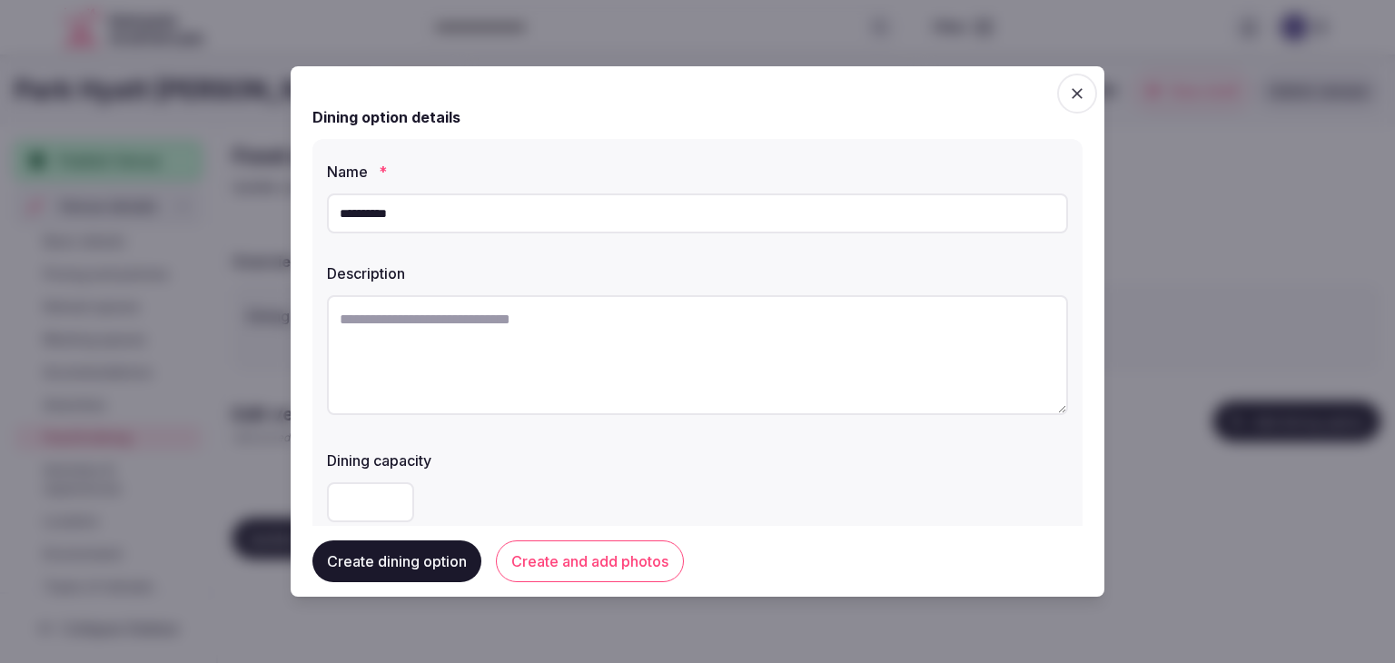
type input "**********"
click at [672, 318] on textarea at bounding box center [697, 355] width 741 height 120
paste textarea "**********"
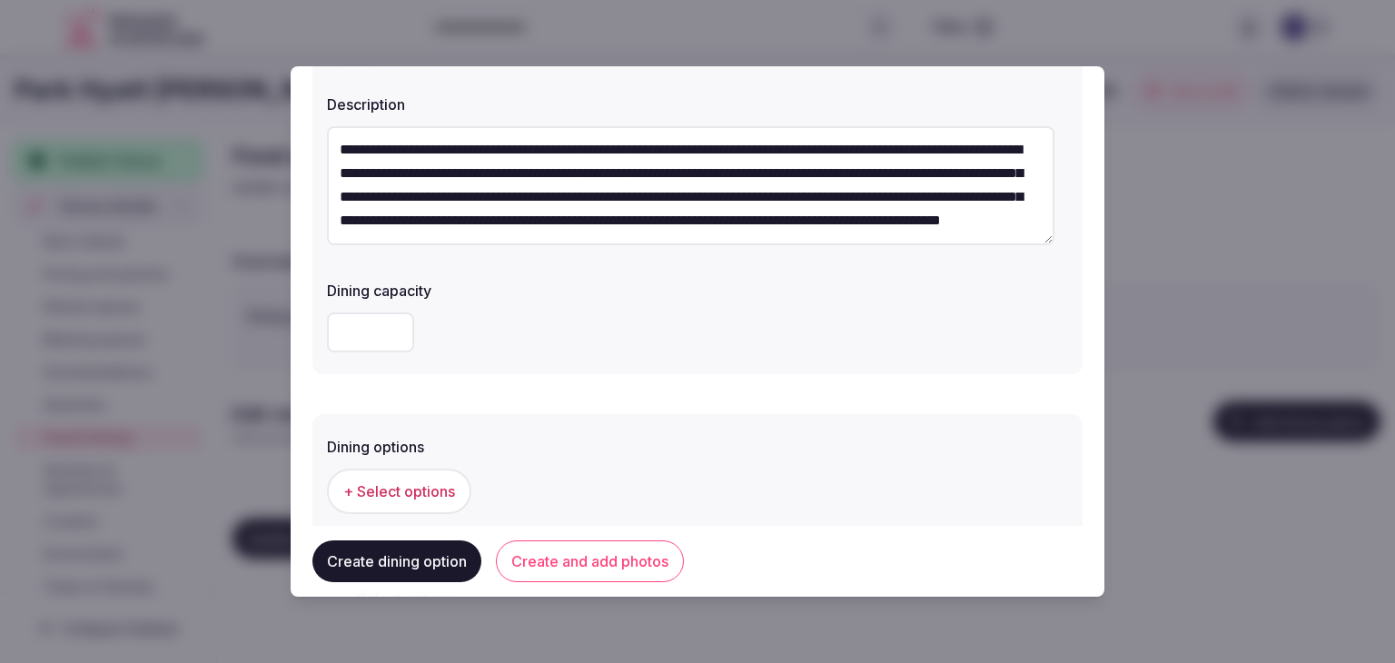
scroll to position [272, 0]
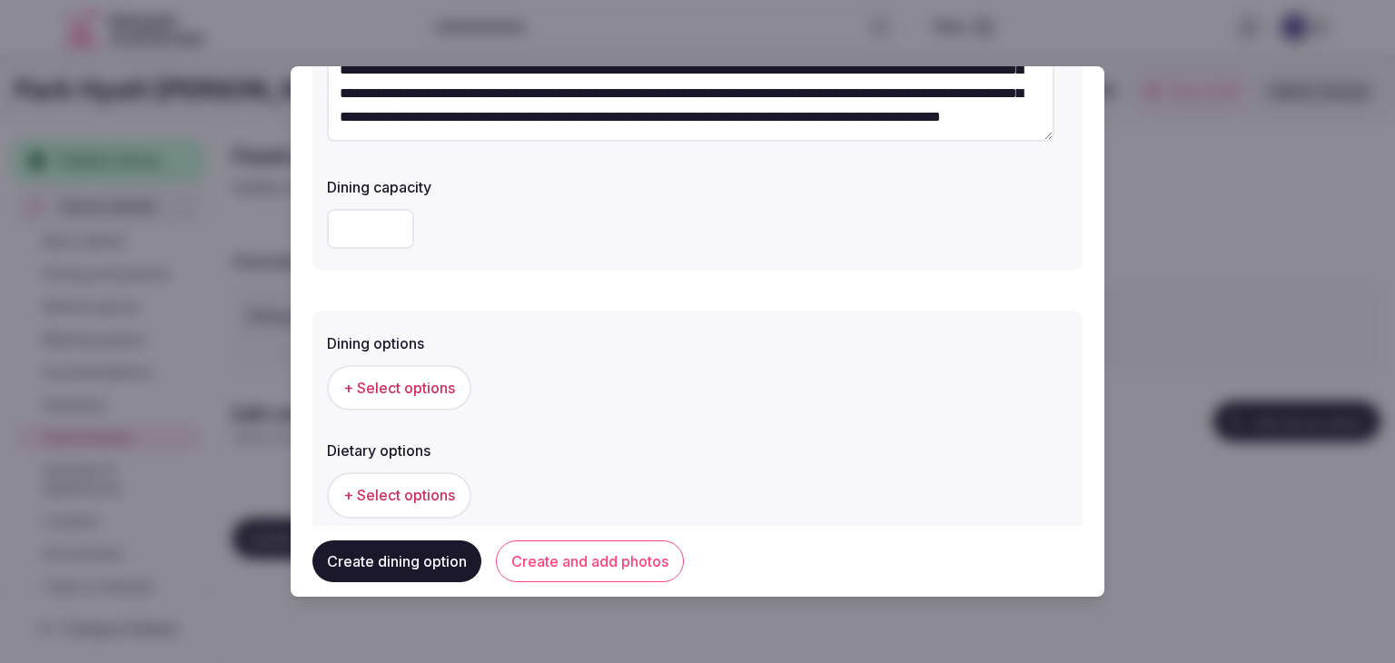
type textarea "**********"
click at [451, 388] on span "+ Select options" at bounding box center [399, 388] width 112 height 20
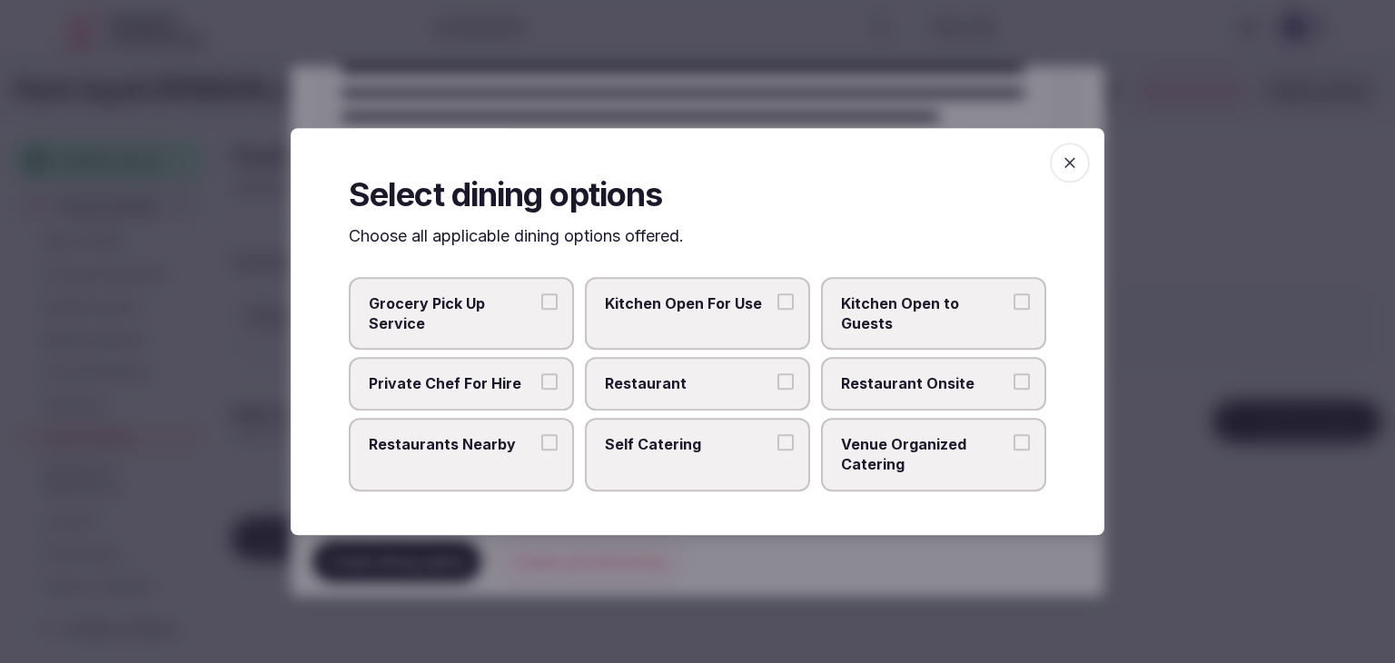
click at [971, 368] on label "Restaurant Onsite" at bounding box center [933, 384] width 225 height 53
click at [1014, 374] on button "Restaurant Onsite" at bounding box center [1022, 382] width 16 height 16
click at [1065, 163] on icon "button" at bounding box center [1070, 163] width 18 height 18
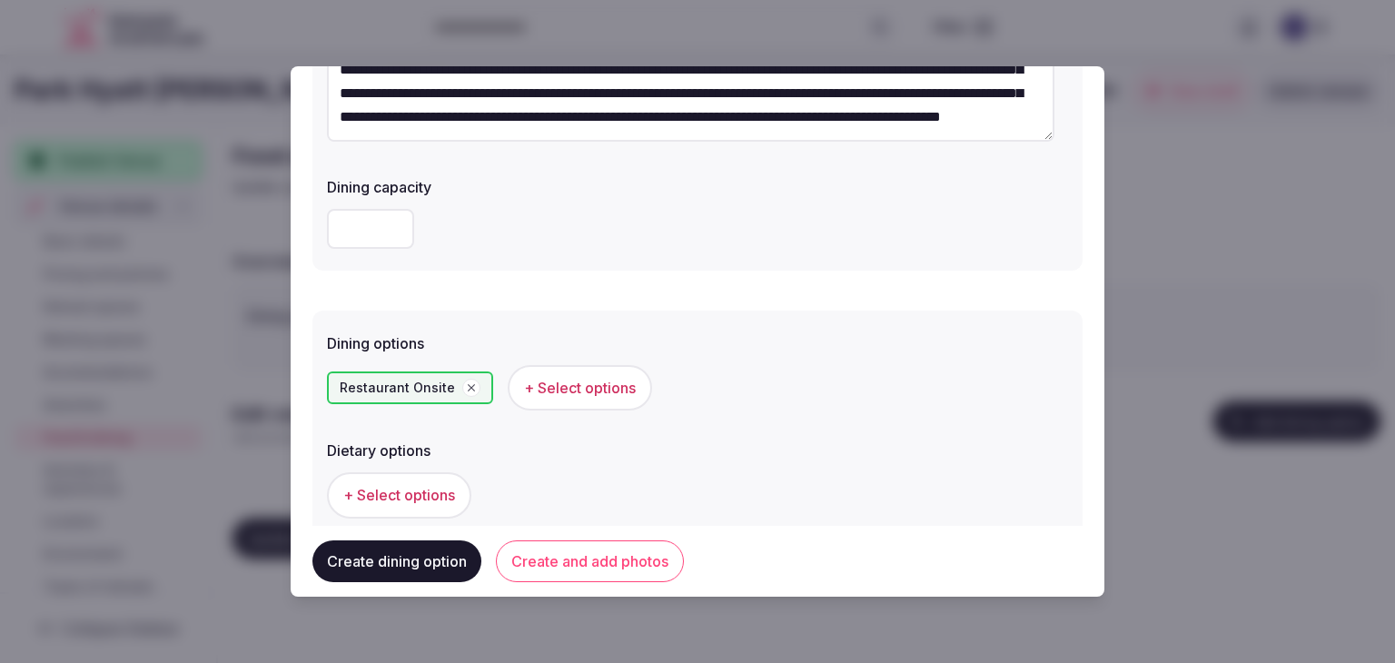
scroll to position [490, 0]
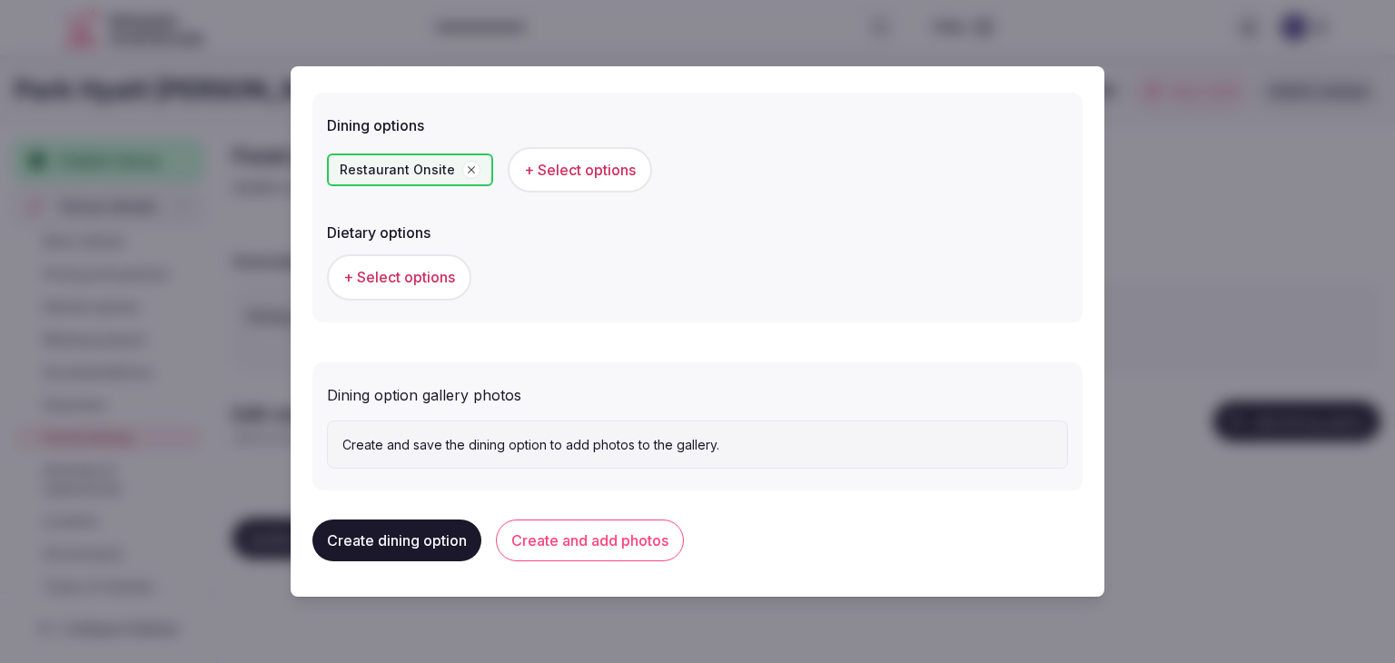
click at [618, 537] on button "Create and add photos" at bounding box center [590, 541] width 188 height 42
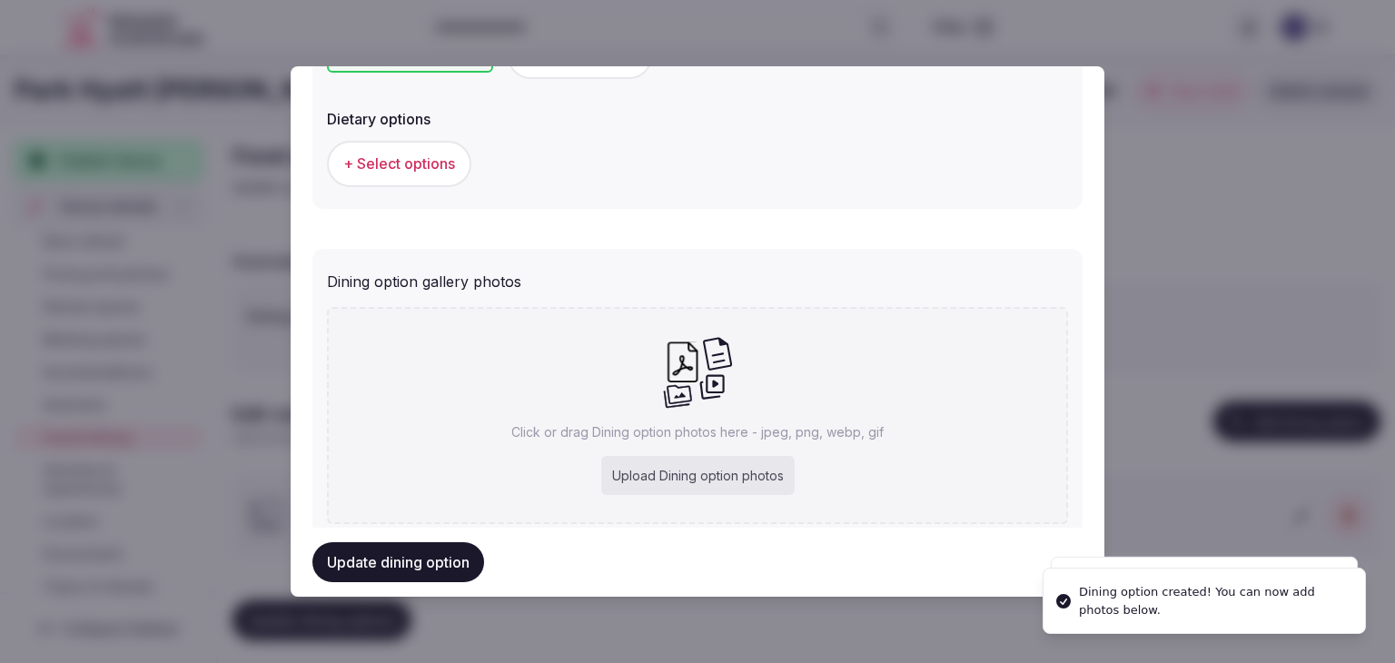
scroll to position [658, 0]
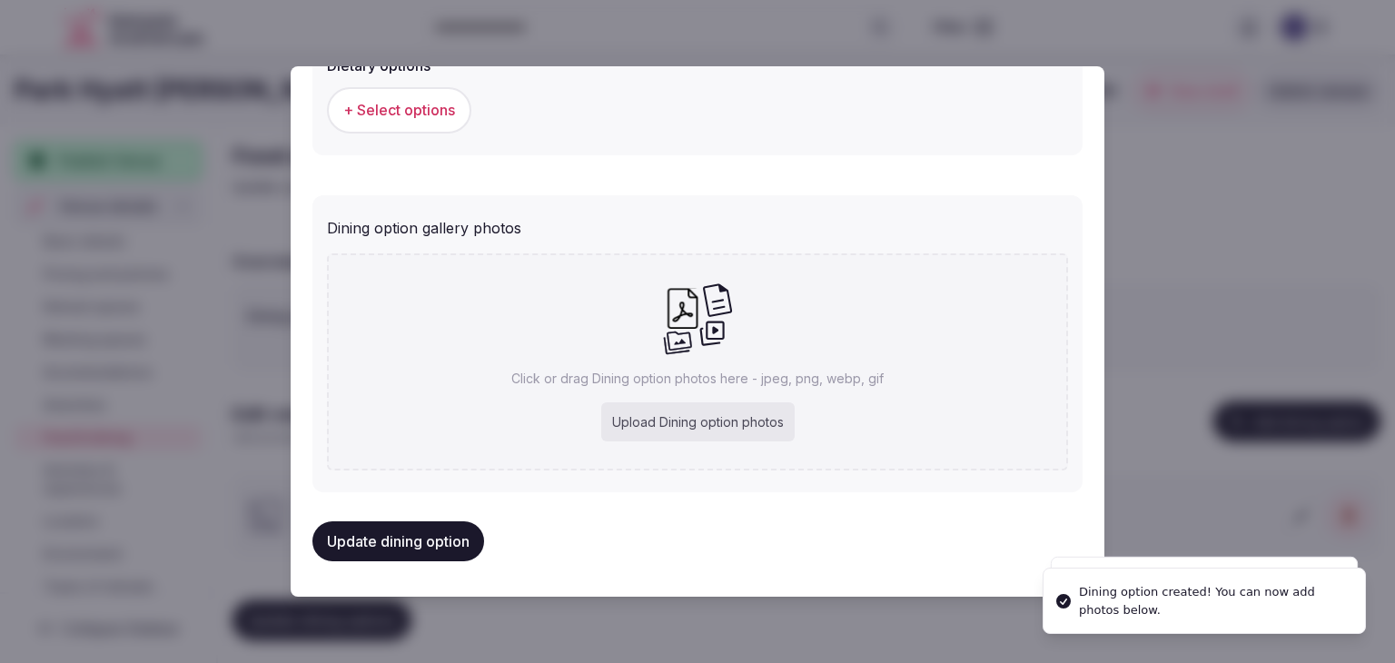
click at [641, 317] on div "Click or drag Dining option photos here - jpeg, png, webp, gif Upload Dining op…" at bounding box center [697, 361] width 741 height 217
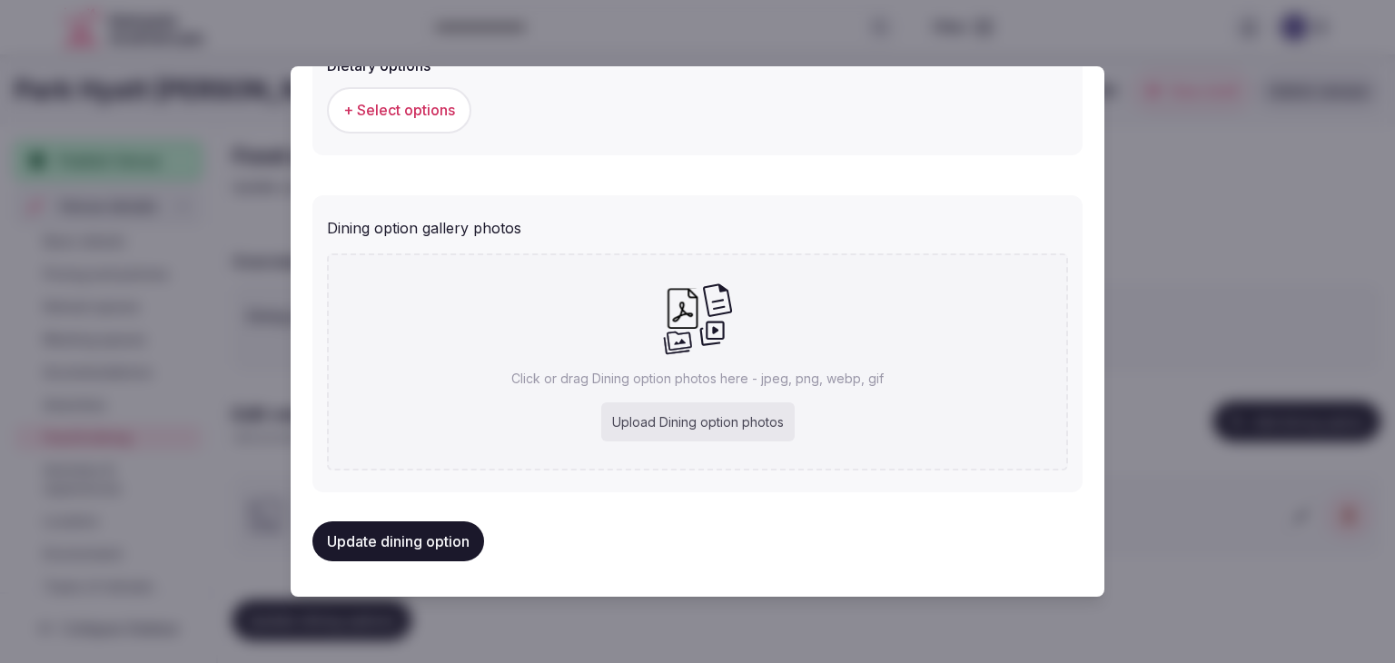
type input "**********"
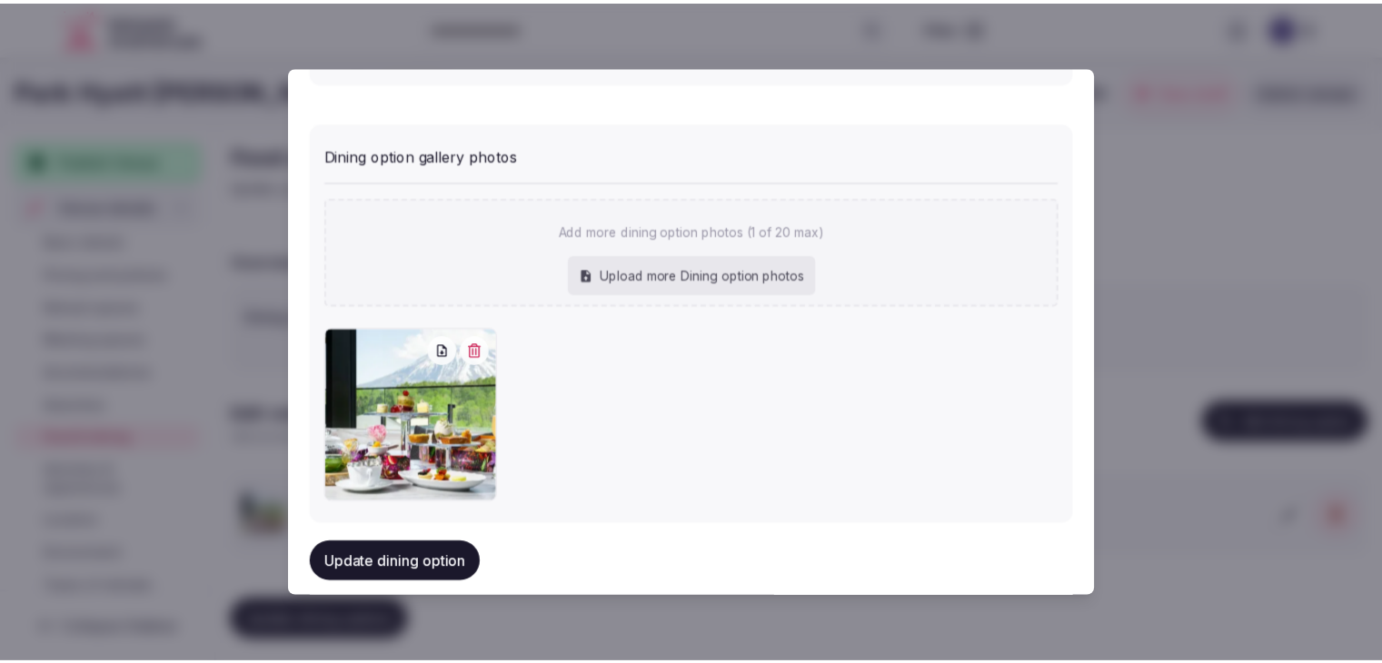
scroll to position [758, 0]
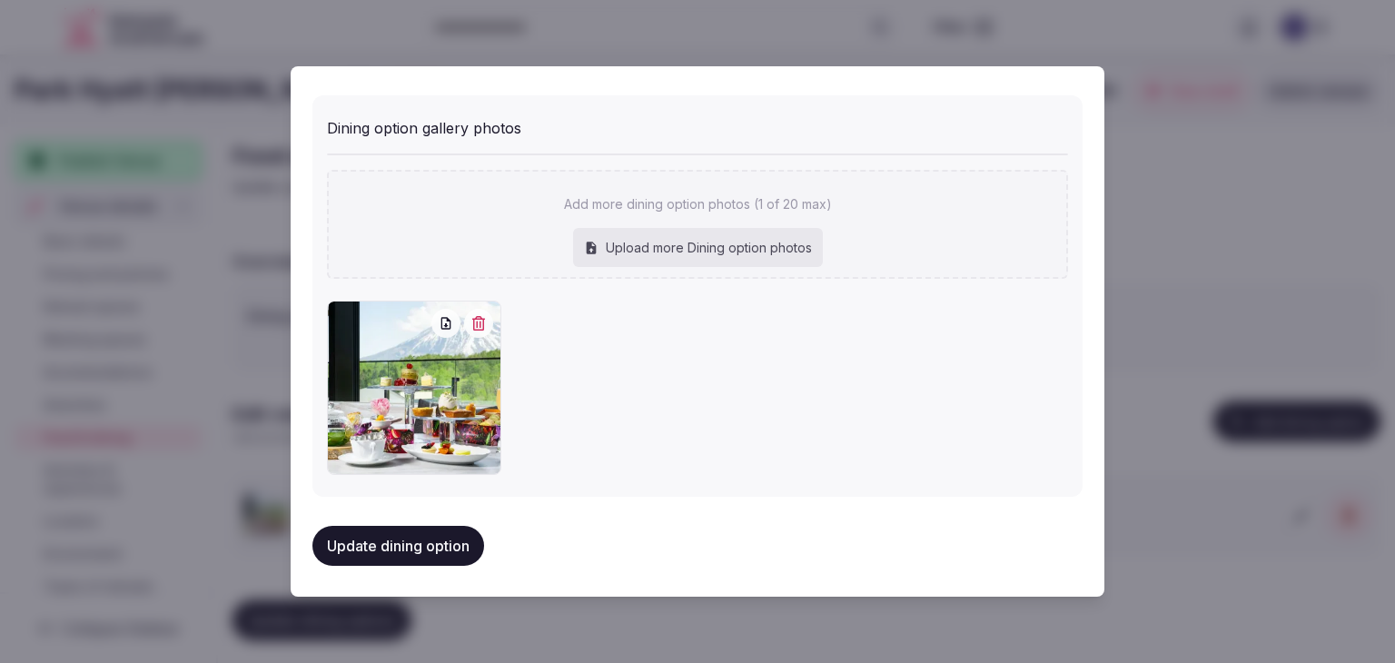
click at [456, 546] on button "Update dining option" at bounding box center [398, 546] width 172 height 40
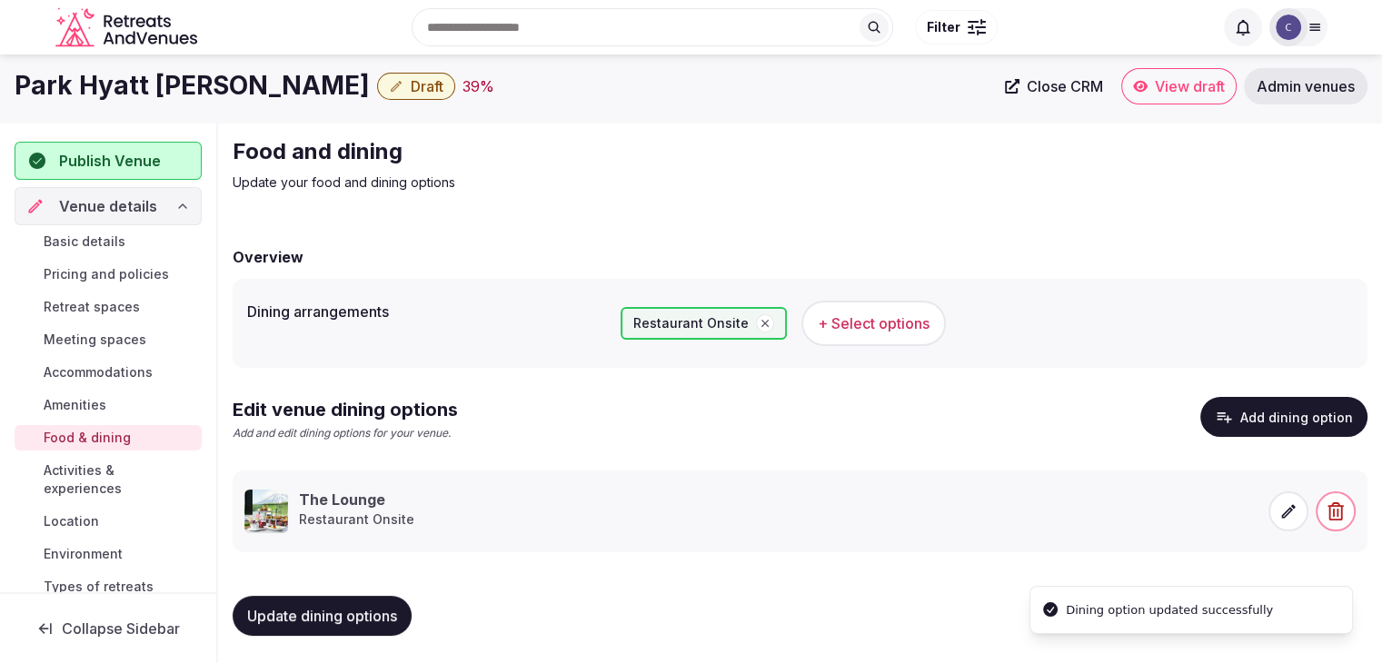
scroll to position [5, 0]
click at [397, 608] on span "Update dining options" at bounding box center [322, 615] width 150 height 18
click at [90, 478] on span "Activities & experiences" at bounding box center [119, 479] width 151 height 36
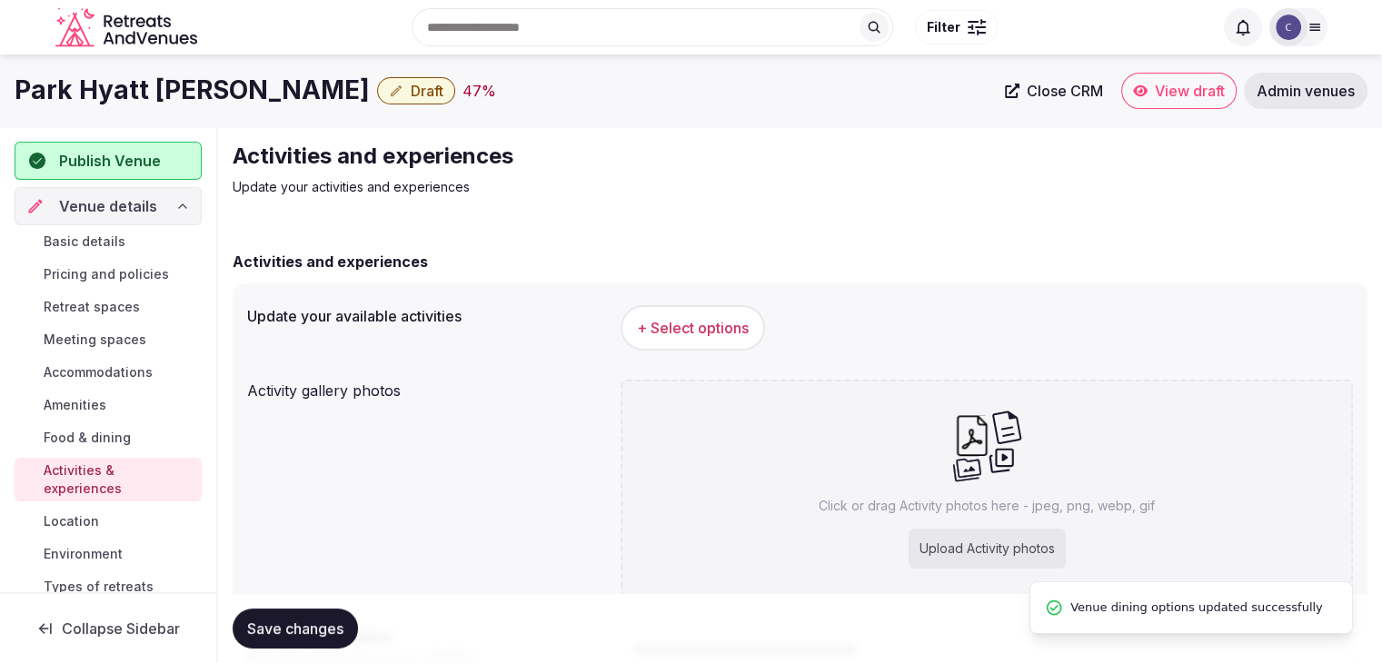
click at [104, 371] on span "Accommodations" at bounding box center [98, 372] width 109 height 18
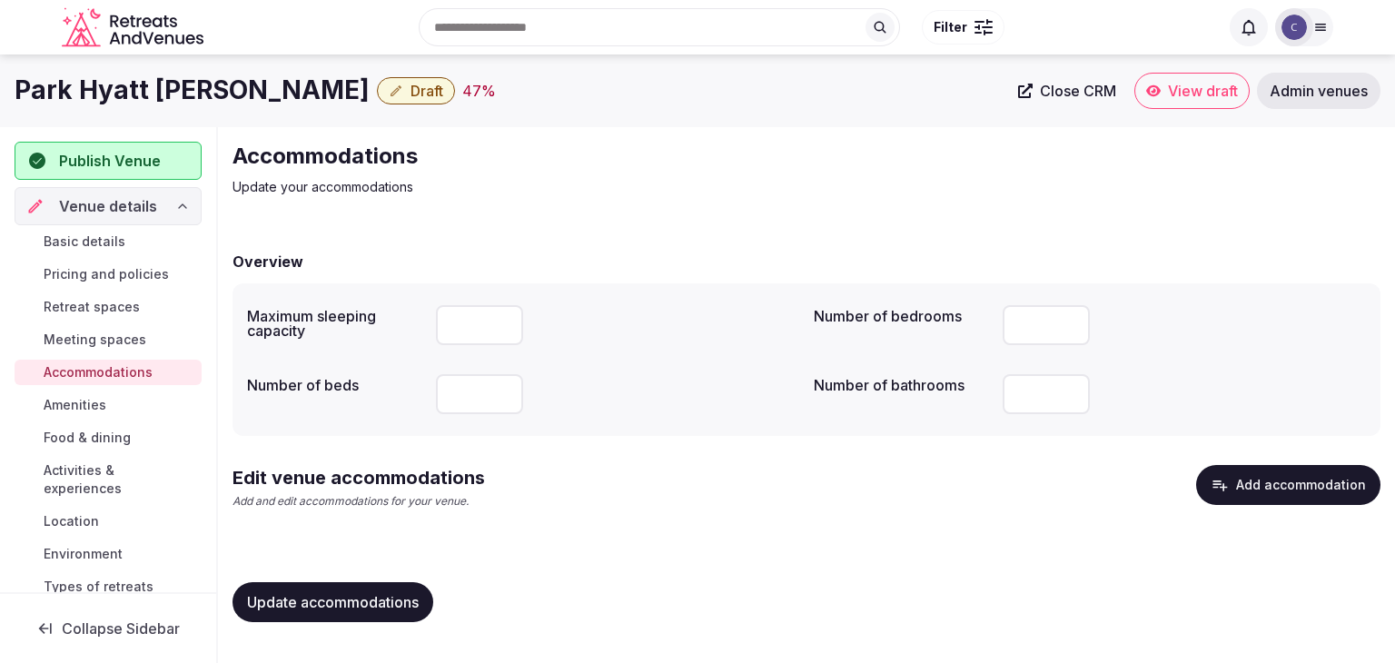
click at [1322, 492] on button "Add accommodation" at bounding box center [1288, 485] width 184 height 40
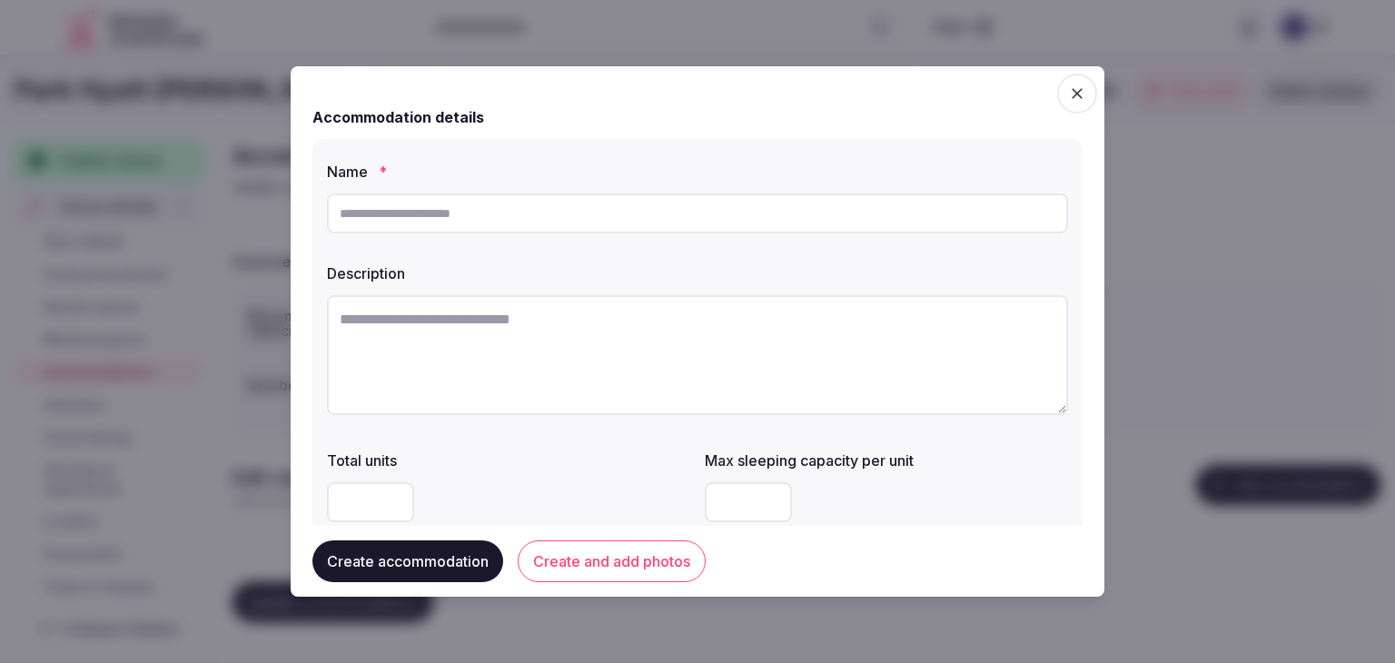
click at [669, 226] on input "text" at bounding box center [697, 213] width 741 height 40
type input "**********"
click at [661, 384] on textarea at bounding box center [697, 355] width 741 height 120
paste textarea "**********"
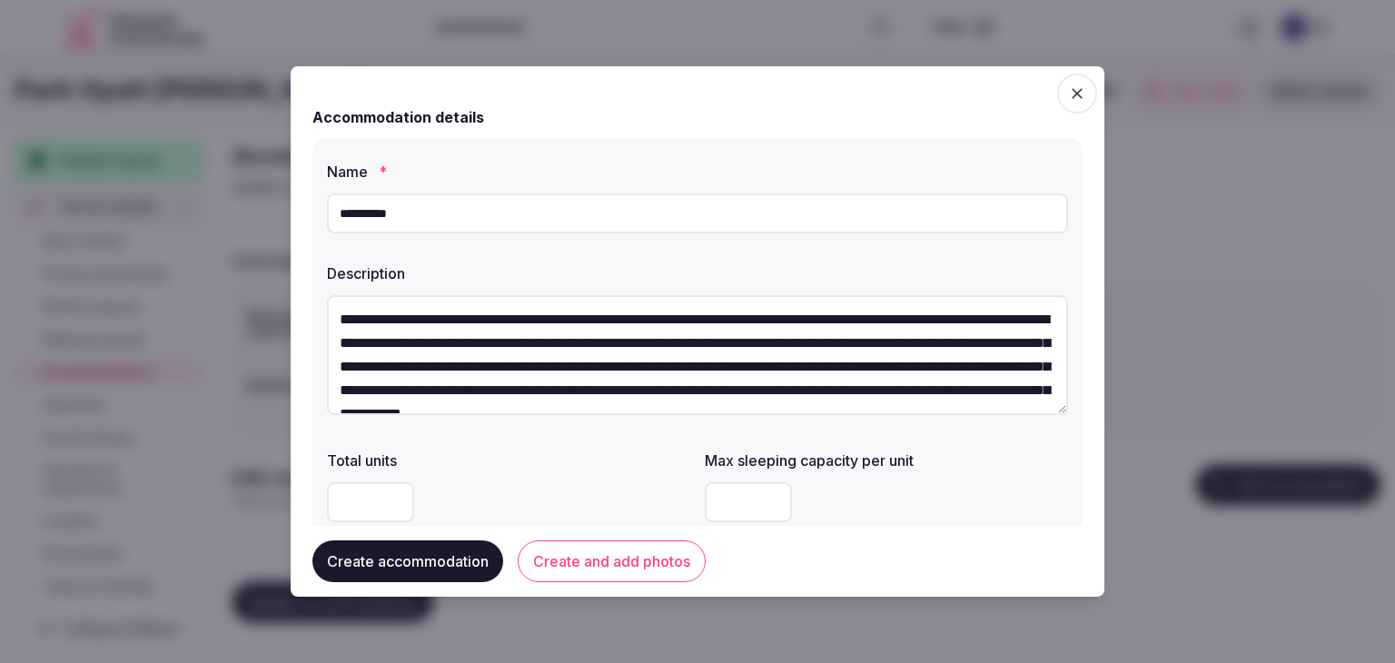
scroll to position [80, 0]
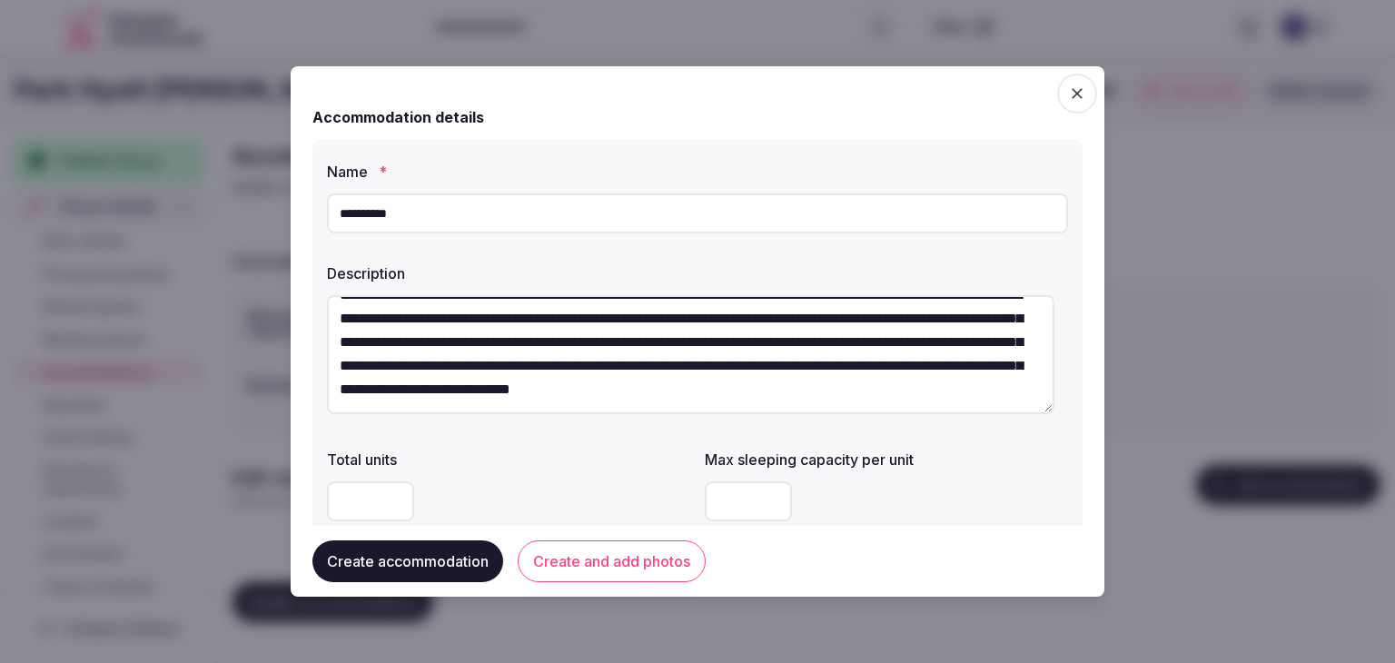
type textarea "**********"
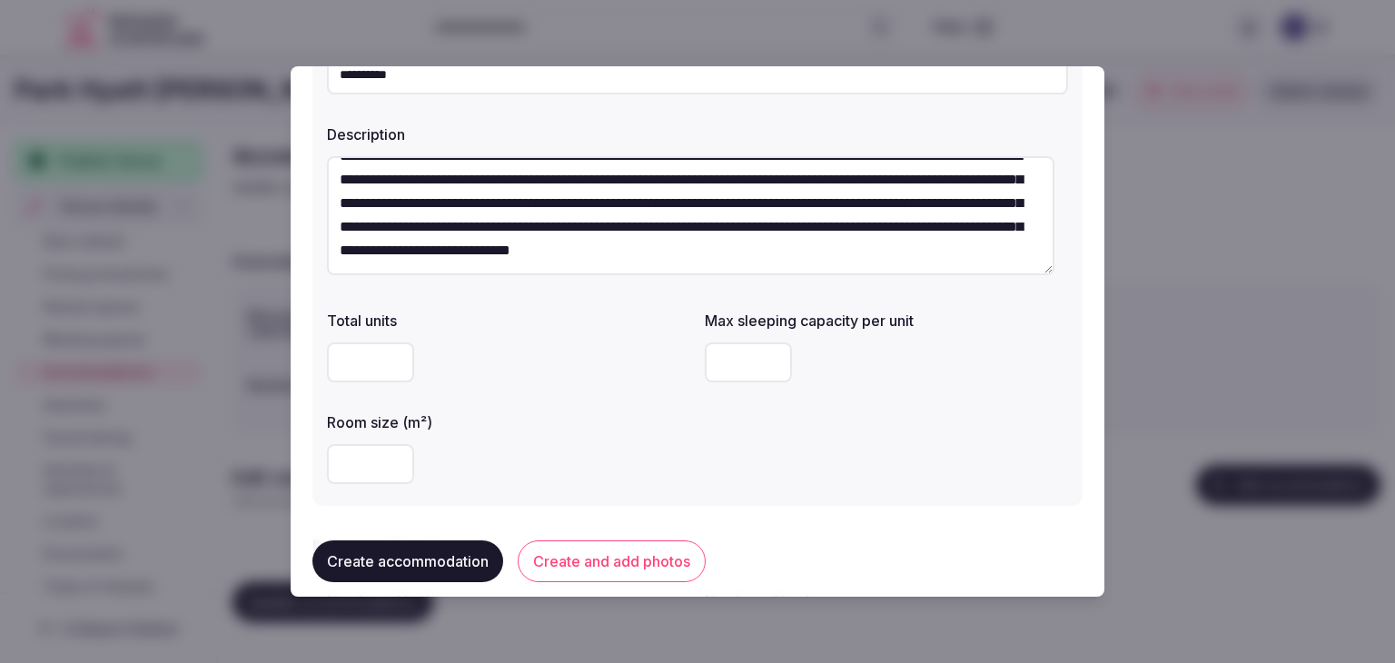
scroll to position [272, 0]
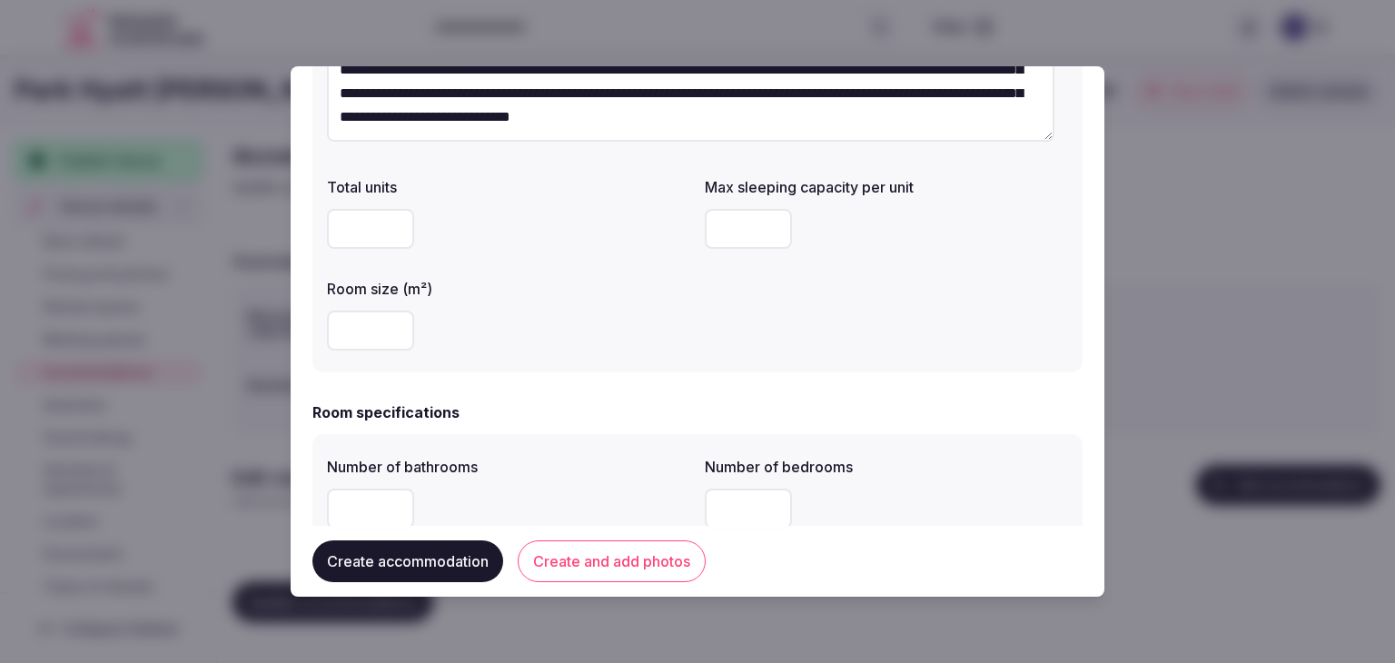
click at [362, 339] on input "number" at bounding box center [370, 331] width 87 height 40
type input "**"
click at [719, 209] on input "number" at bounding box center [748, 229] width 87 height 40
type input "*"
click at [691, 350] on div "Total units Max sleeping capacity per unit * Room size (m²) **" at bounding box center [697, 263] width 741 height 189
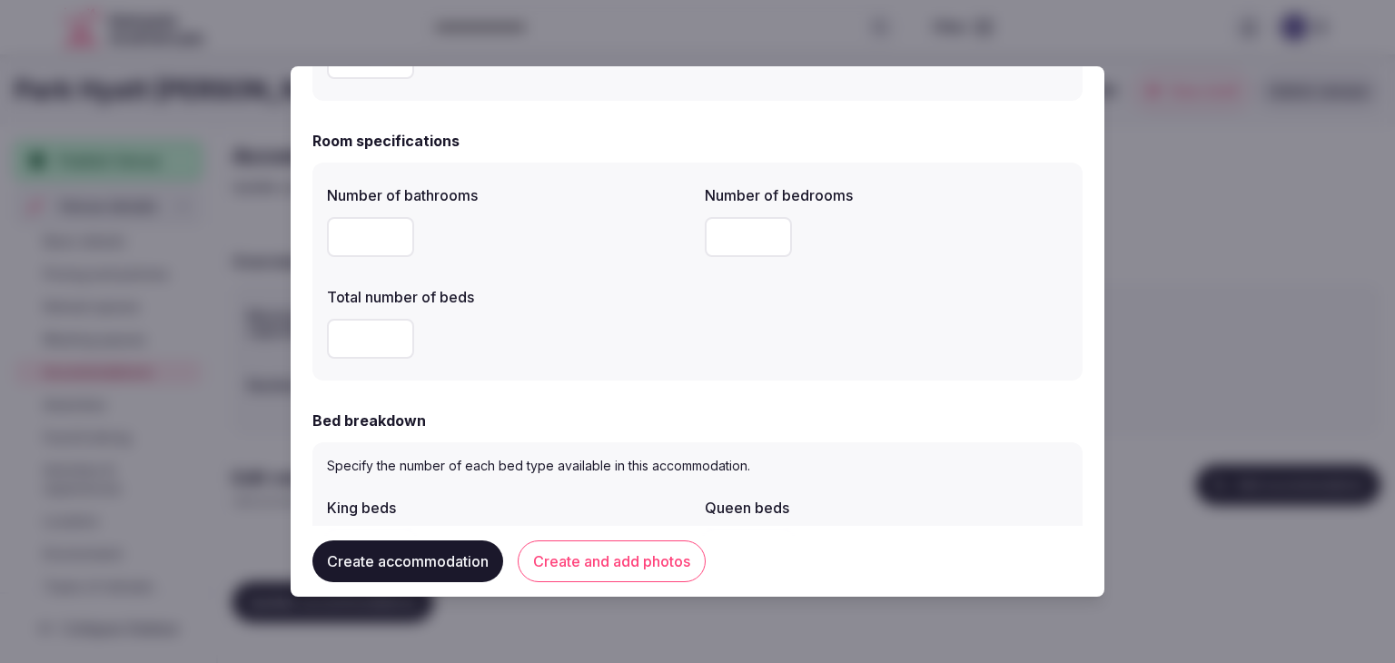
scroll to position [545, 0]
click at [377, 238] on input "number" at bounding box center [370, 236] width 87 height 40
type input "*"
click at [360, 339] on input "number" at bounding box center [370, 338] width 87 height 40
type input "*"
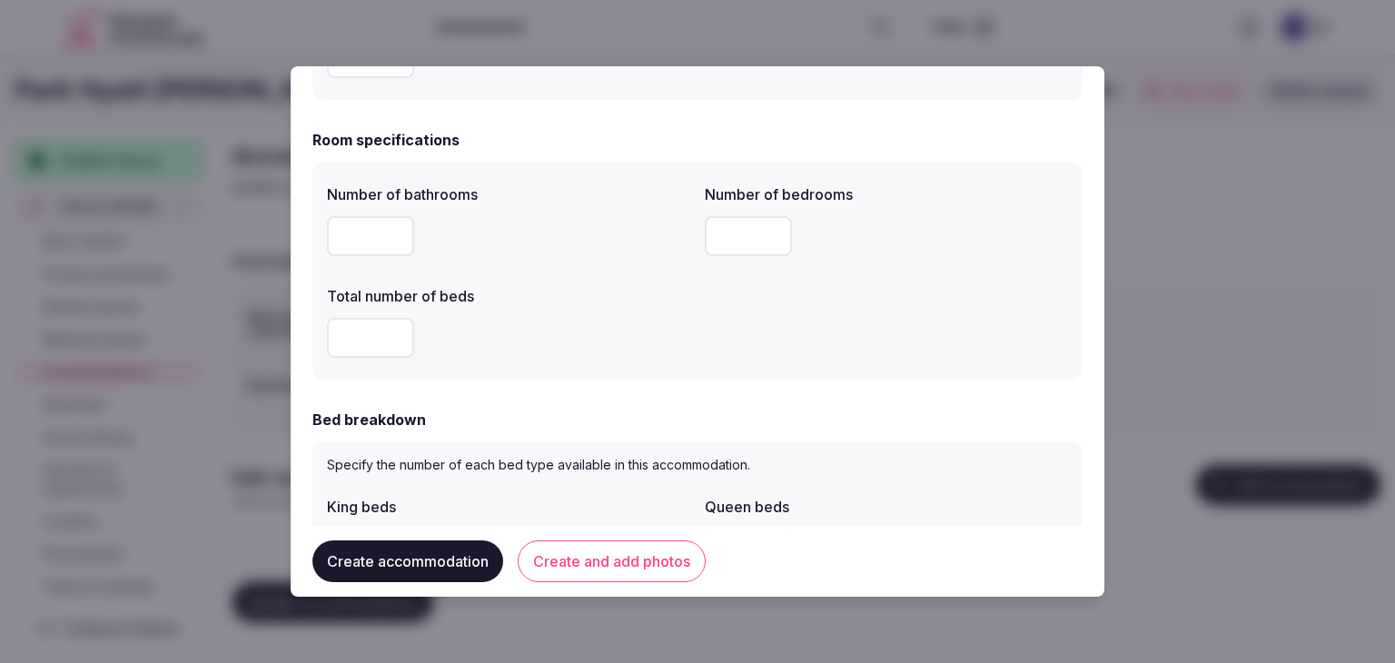
click at [738, 247] on input "number" at bounding box center [748, 236] width 87 height 40
type input "*"
click at [680, 362] on div "*" at bounding box center [508, 338] width 363 height 54
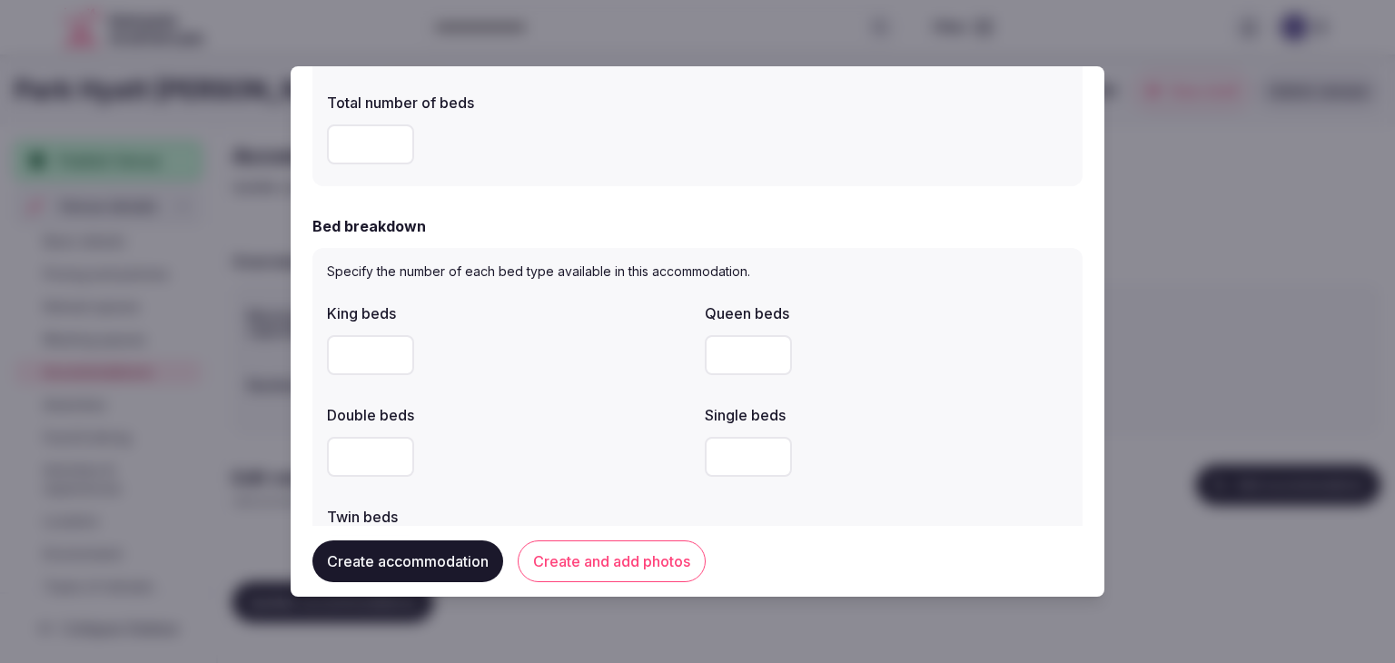
scroll to position [817, 0]
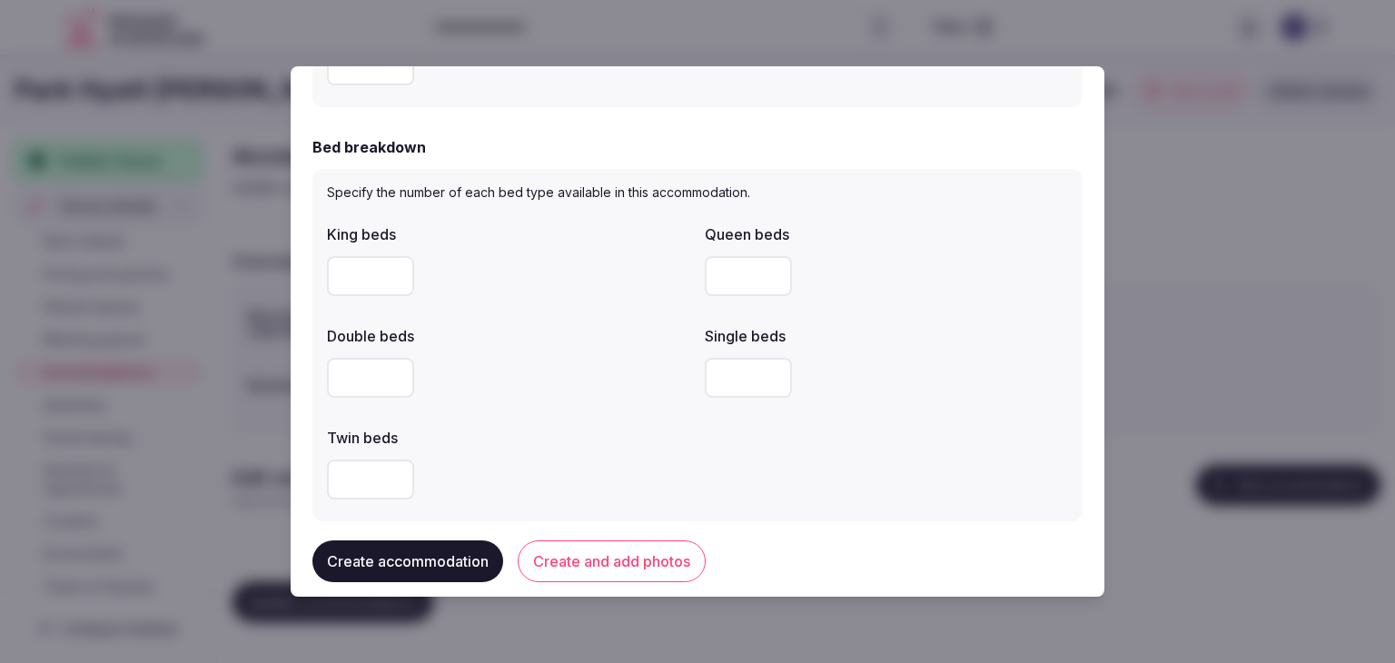
click at [336, 292] on input "number" at bounding box center [370, 276] width 87 height 40
type input "*"
click at [527, 355] on div at bounding box center [508, 378] width 363 height 54
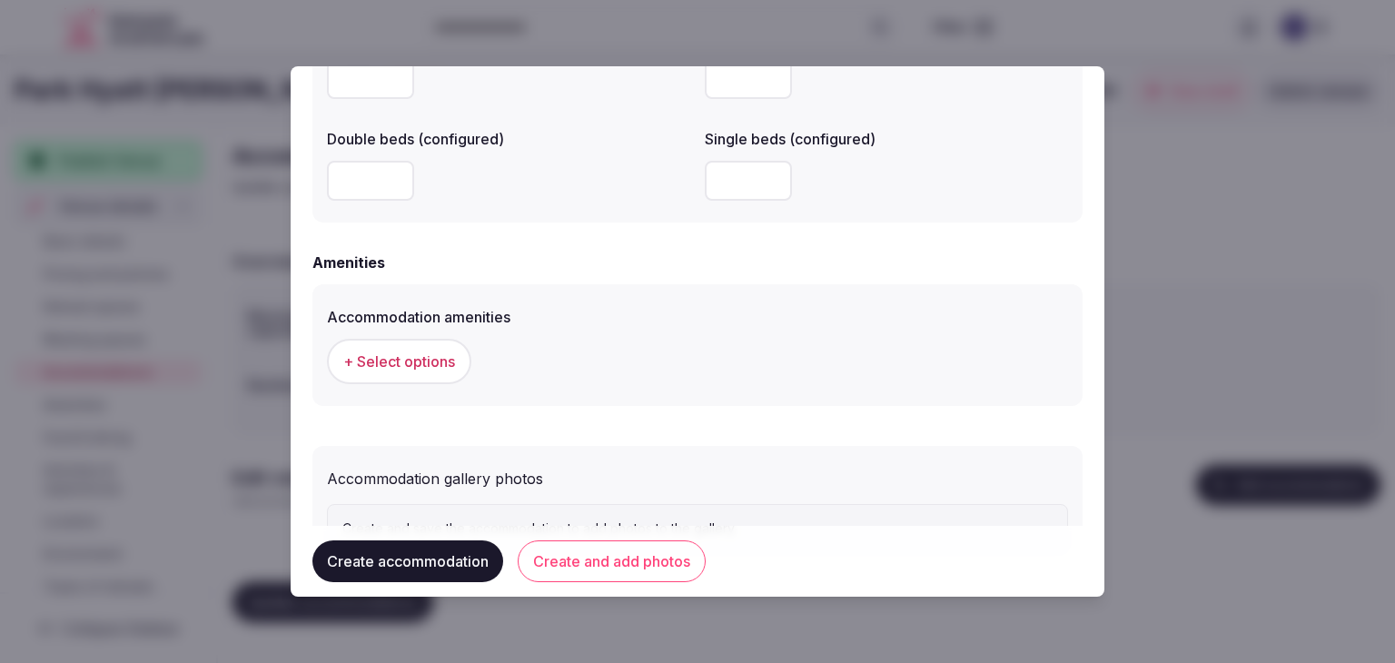
scroll to position [1668, 0]
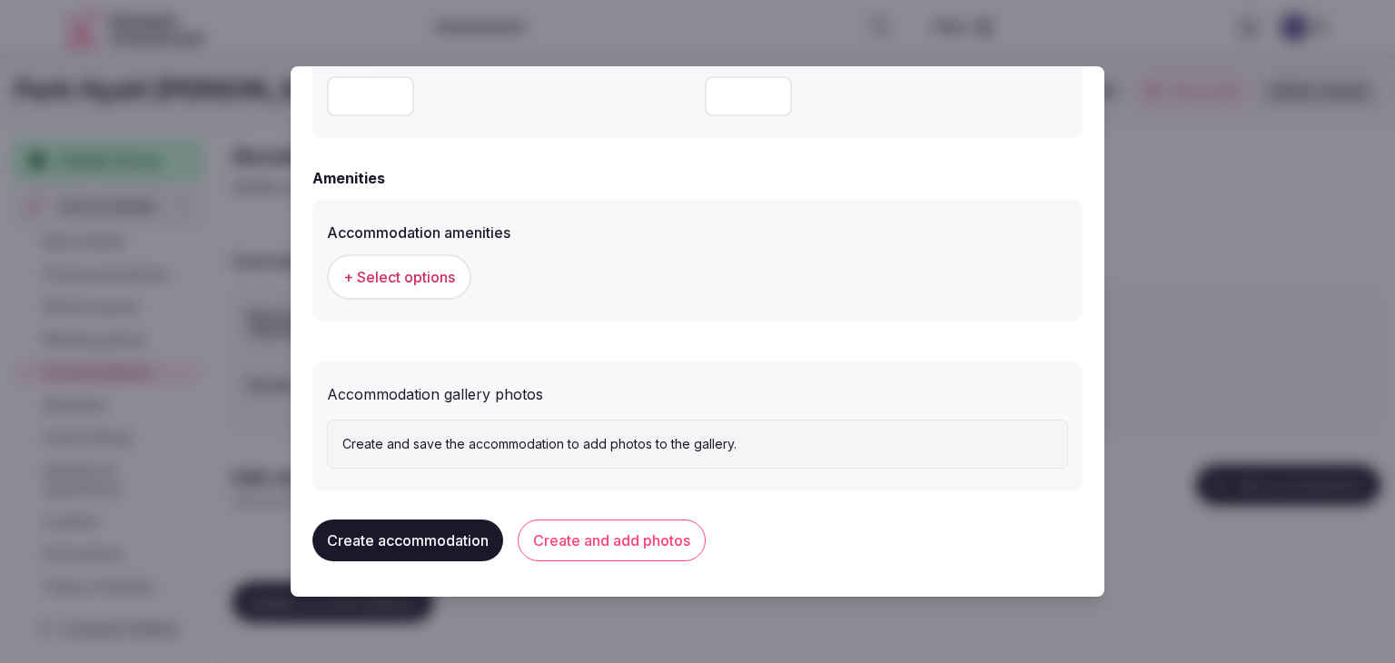
click at [407, 282] on span "+ Select options" at bounding box center [399, 277] width 112 height 20
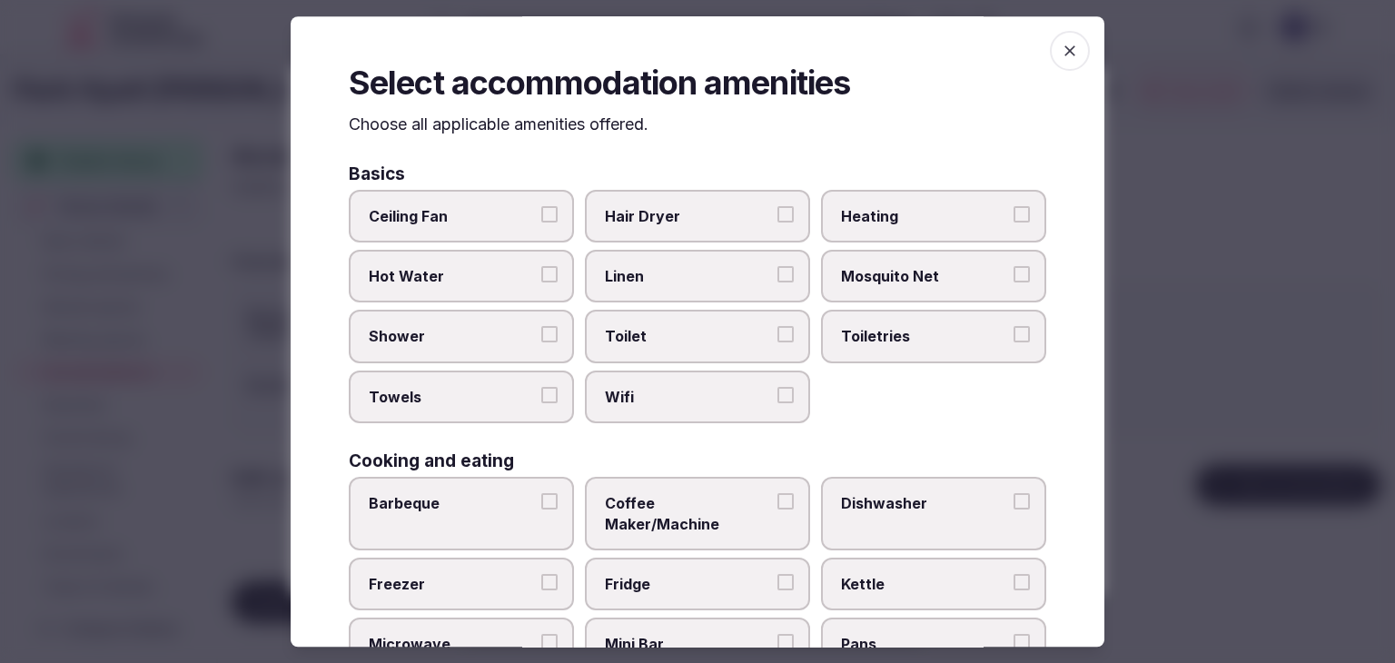
click at [728, 409] on label "Wifi" at bounding box center [697, 397] width 225 height 53
click at [778, 403] on button "Wifi" at bounding box center [786, 395] width 16 height 16
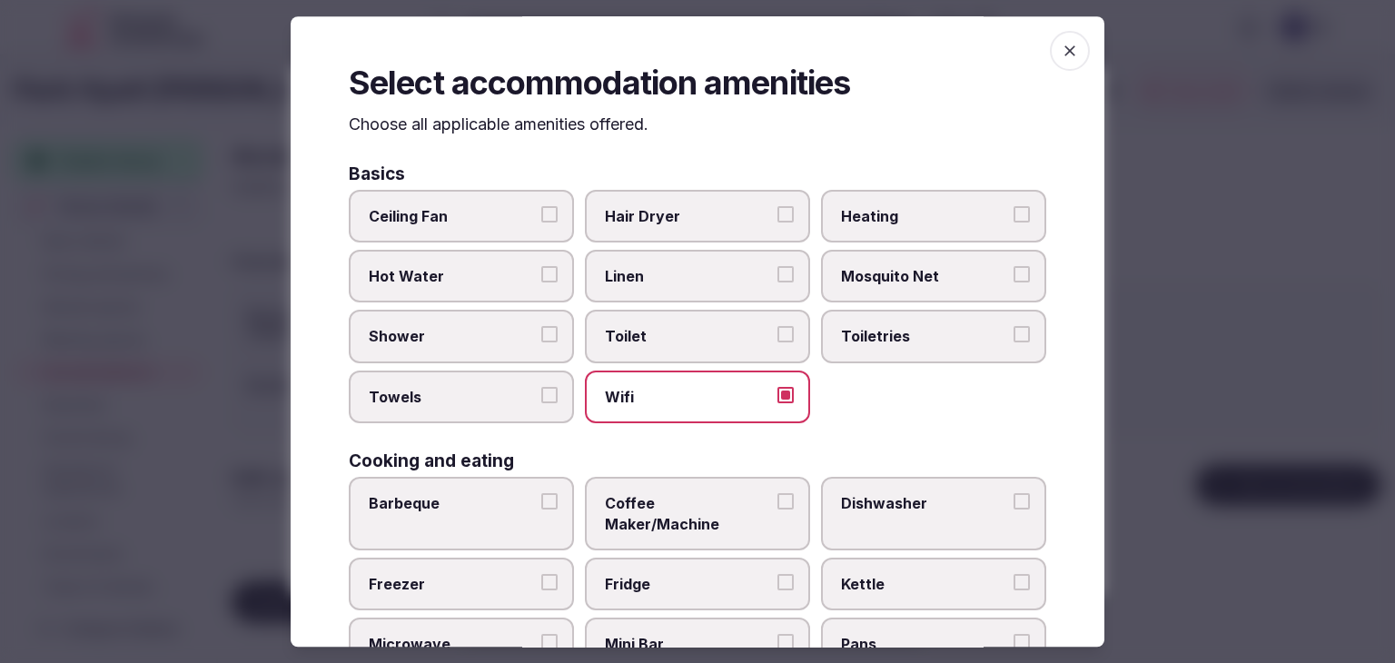
click at [863, 351] on label "Toiletries" at bounding box center [933, 337] width 225 height 53
click at [1014, 343] on button "Toiletries" at bounding box center [1022, 335] width 16 height 16
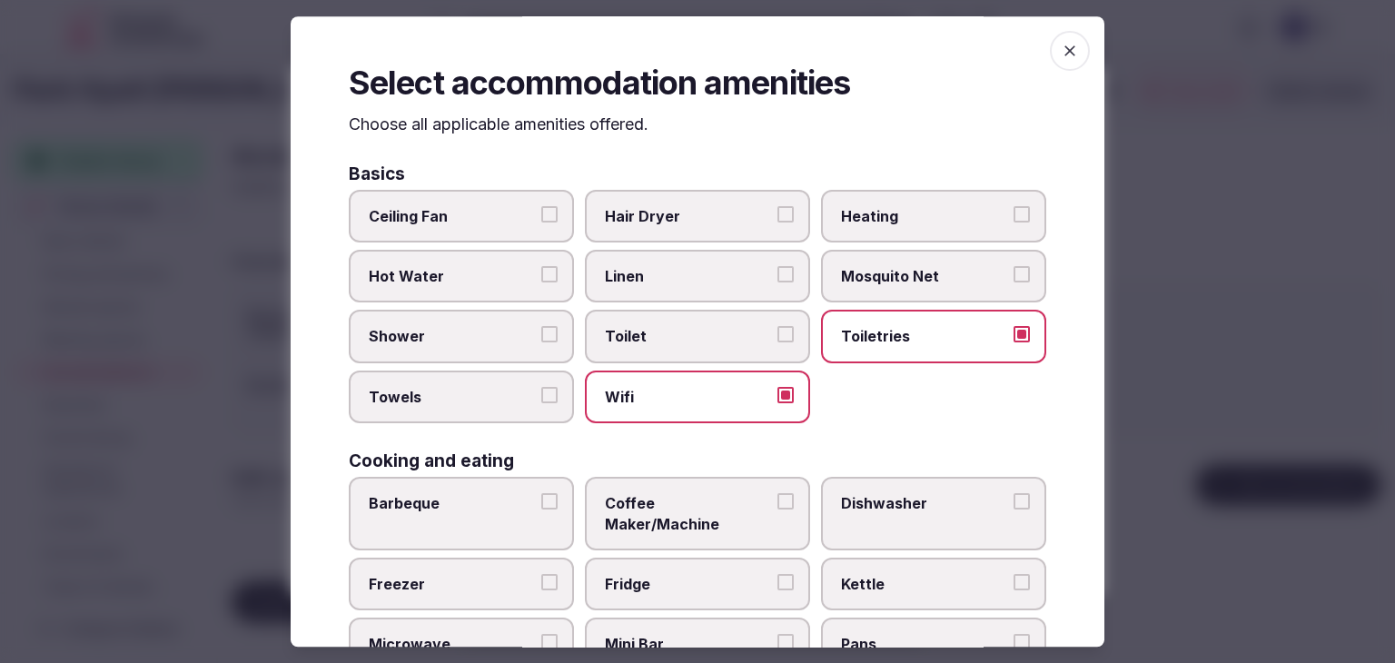
click at [695, 227] on label "Hair Dryer" at bounding box center [697, 216] width 225 height 53
click at [778, 223] on button "Hair Dryer" at bounding box center [786, 214] width 16 height 16
click at [487, 342] on span "Shower" at bounding box center [452, 337] width 167 height 20
click at [541, 342] on button "Shower" at bounding box center [549, 335] width 16 height 16
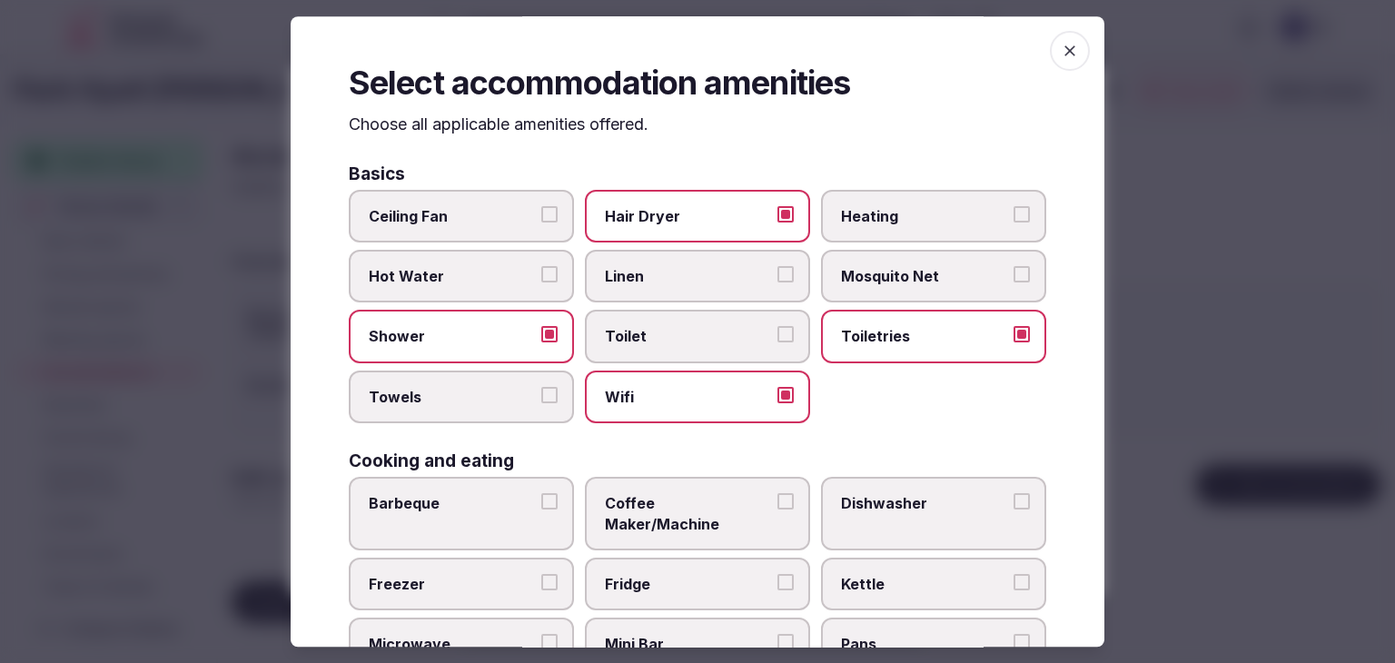
click at [483, 397] on span "Towels" at bounding box center [452, 397] width 167 height 20
click at [541, 397] on button "Towels" at bounding box center [549, 395] width 16 height 16
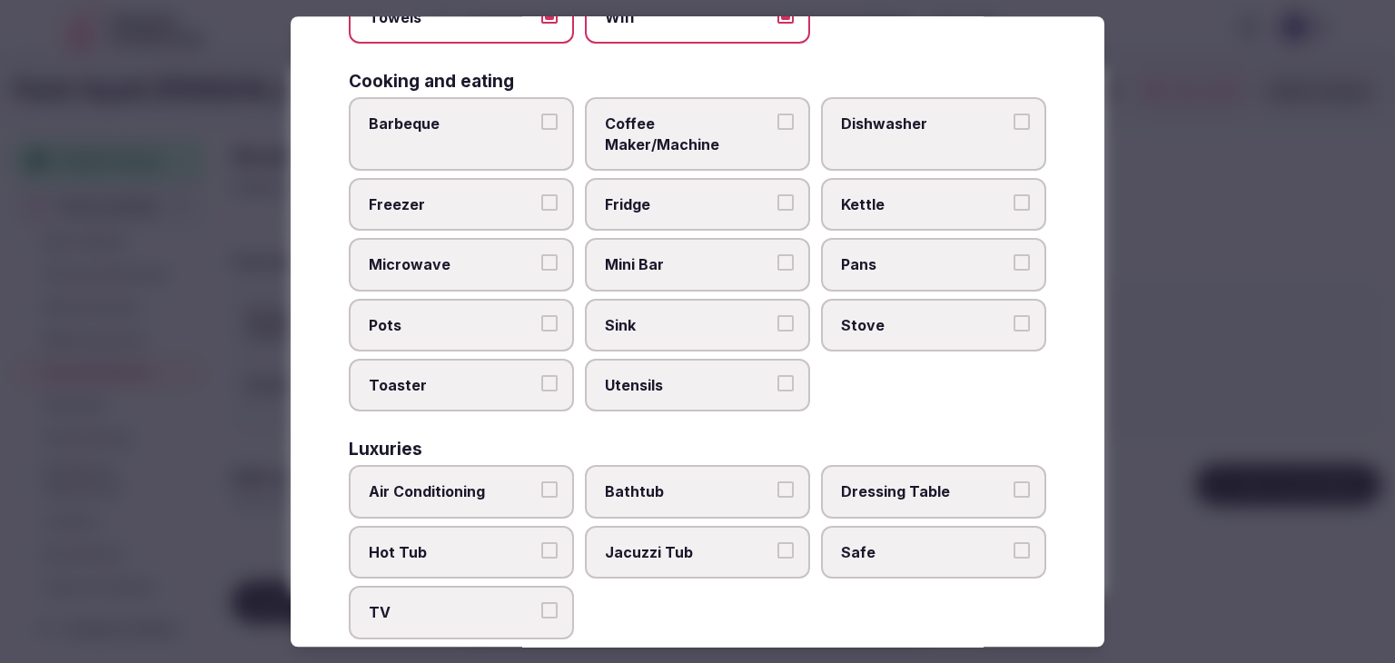
scroll to position [545, 0]
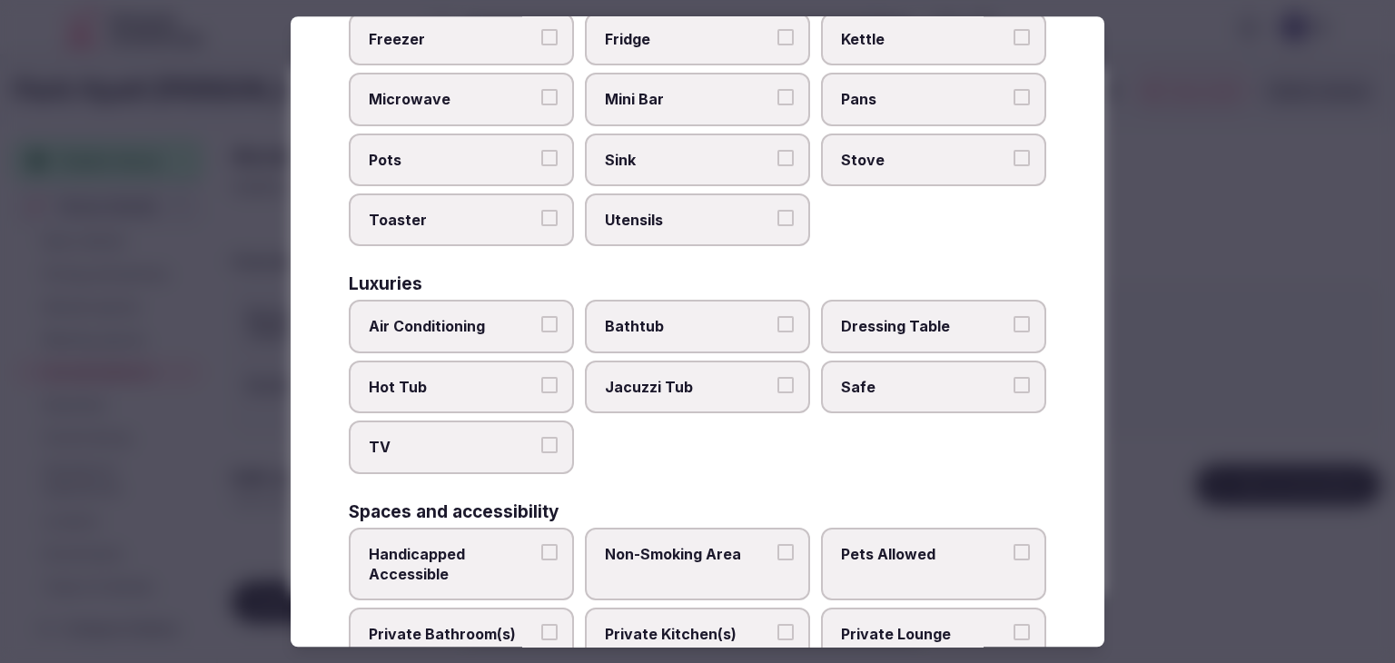
click at [499, 311] on label "Air Conditioning" at bounding box center [461, 327] width 225 height 53
click at [541, 317] on button "Air Conditioning" at bounding box center [549, 325] width 16 height 16
click at [487, 438] on span "TV" at bounding box center [452, 448] width 167 height 20
click at [541, 438] on button "TV" at bounding box center [549, 446] width 16 height 16
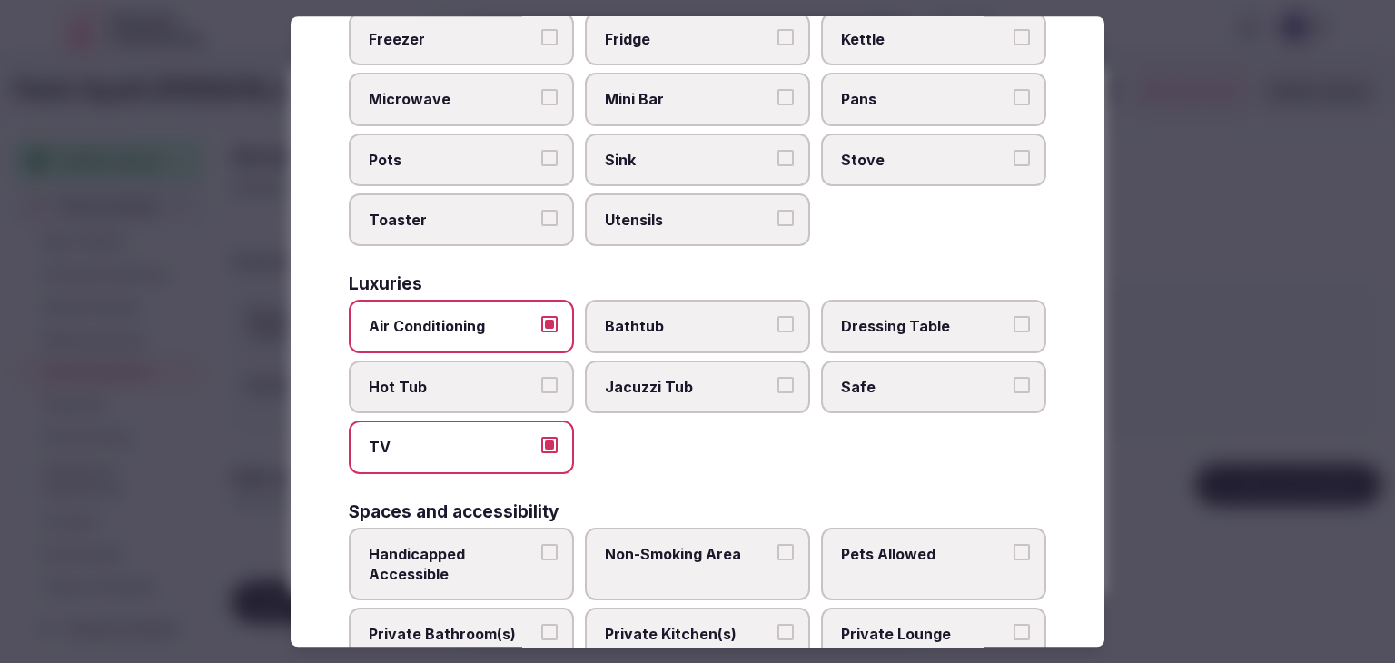
click at [885, 398] on div "Air Conditioning Bathtub Dressing Table Hot Tub Jacuzzi Tub Safe TV" at bounding box center [698, 387] width 698 height 173
click at [881, 371] on label "Safe" at bounding box center [933, 387] width 225 height 53
click at [1014, 377] on button "Safe" at bounding box center [1022, 385] width 16 height 16
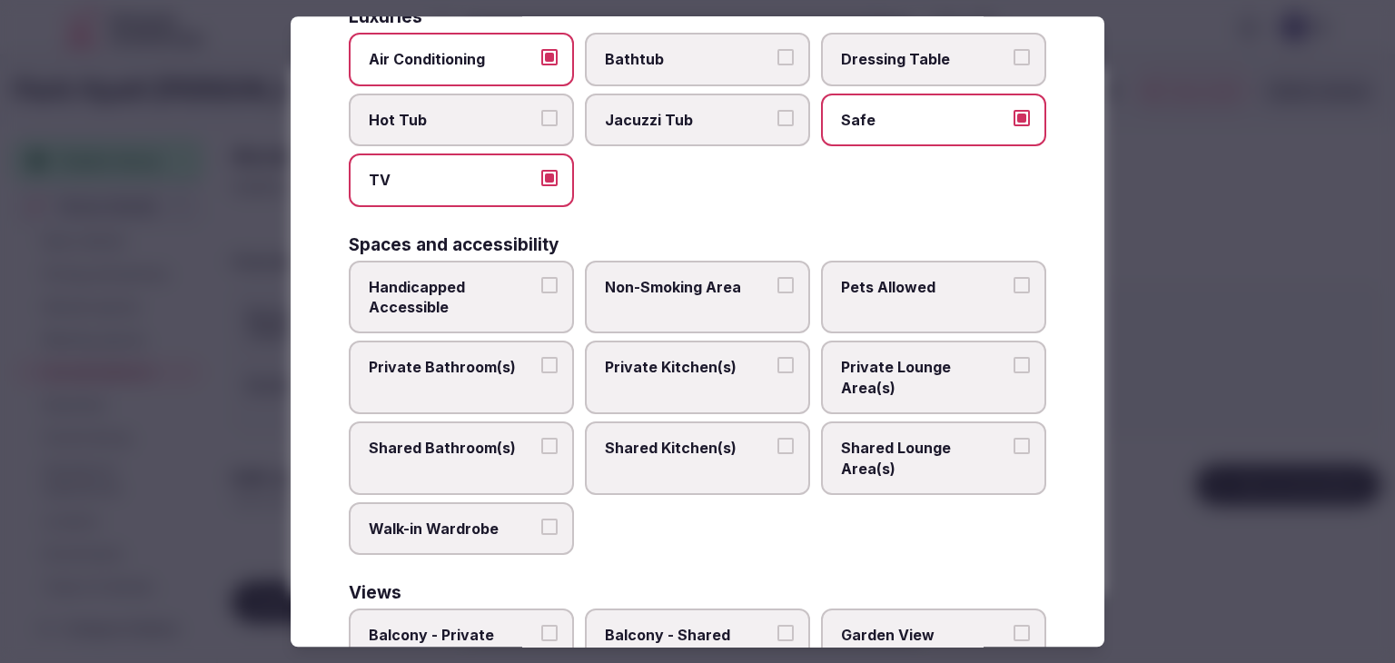
scroll to position [817, 0]
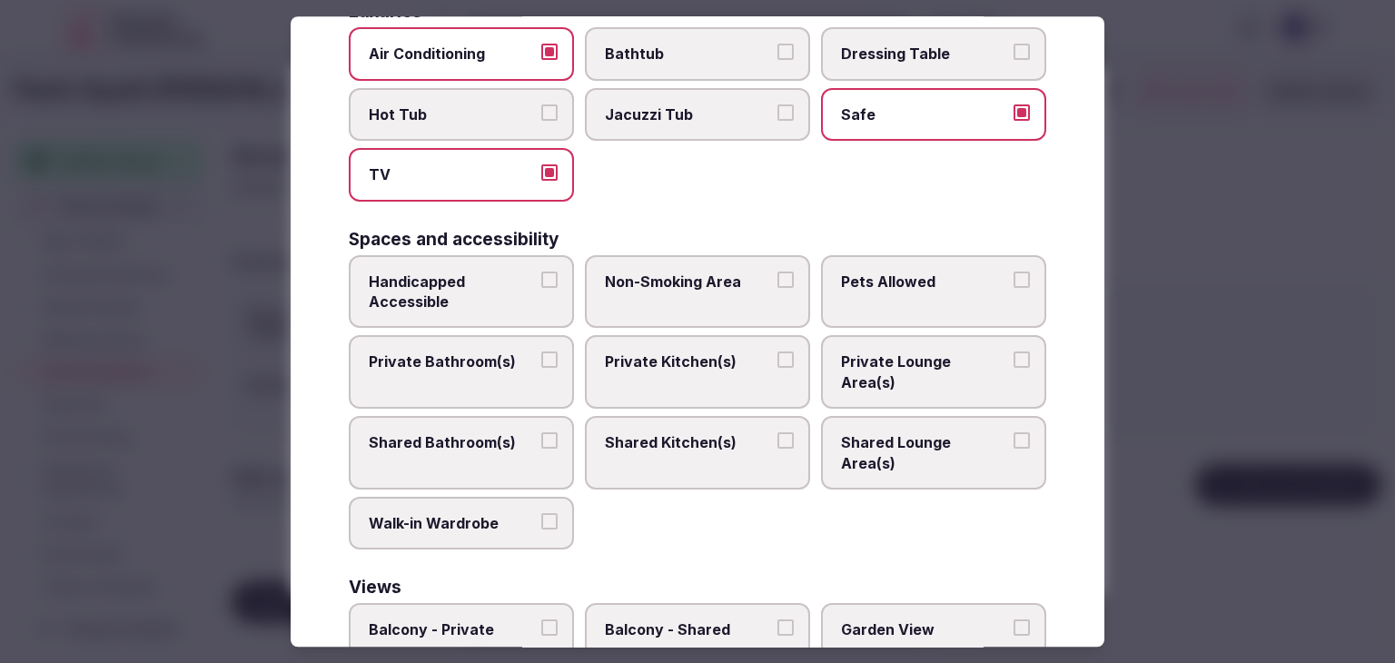
click at [476, 336] on label "Private Bathroom(s)" at bounding box center [461, 373] width 225 height 74
click at [541, 352] on button "Private Bathroom(s)" at bounding box center [549, 360] width 16 height 16
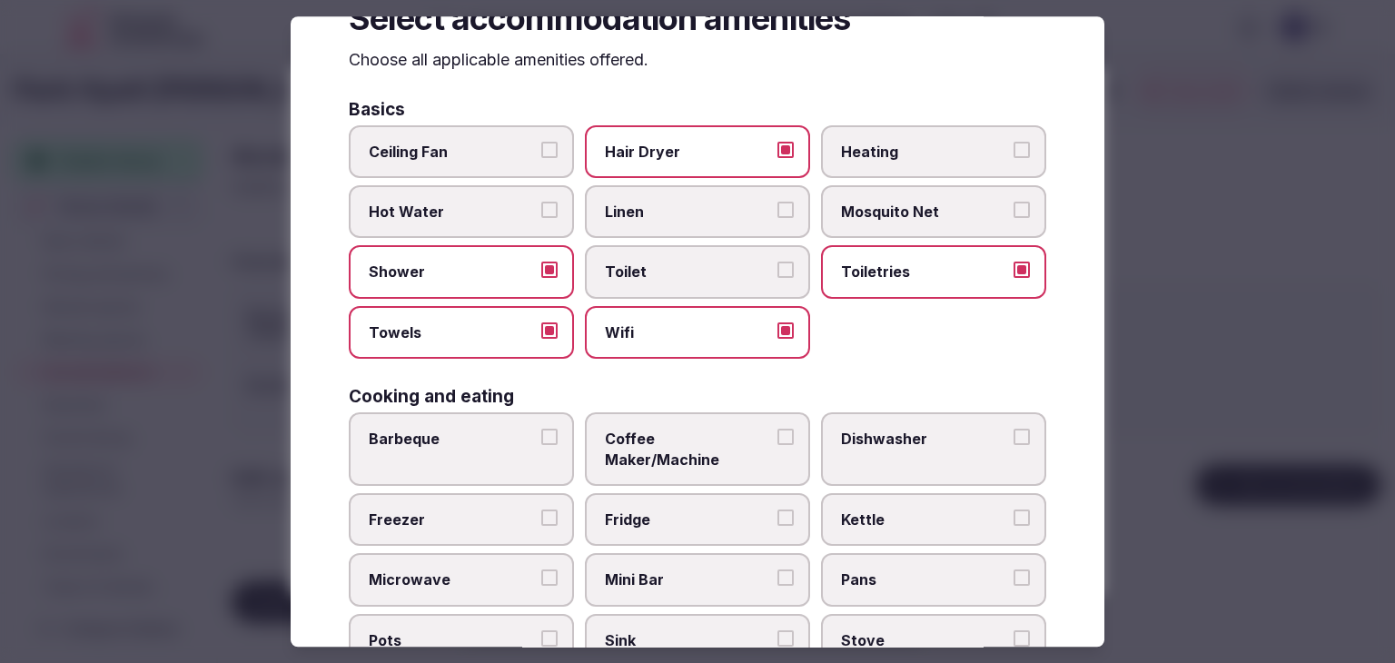
scroll to position [0, 0]
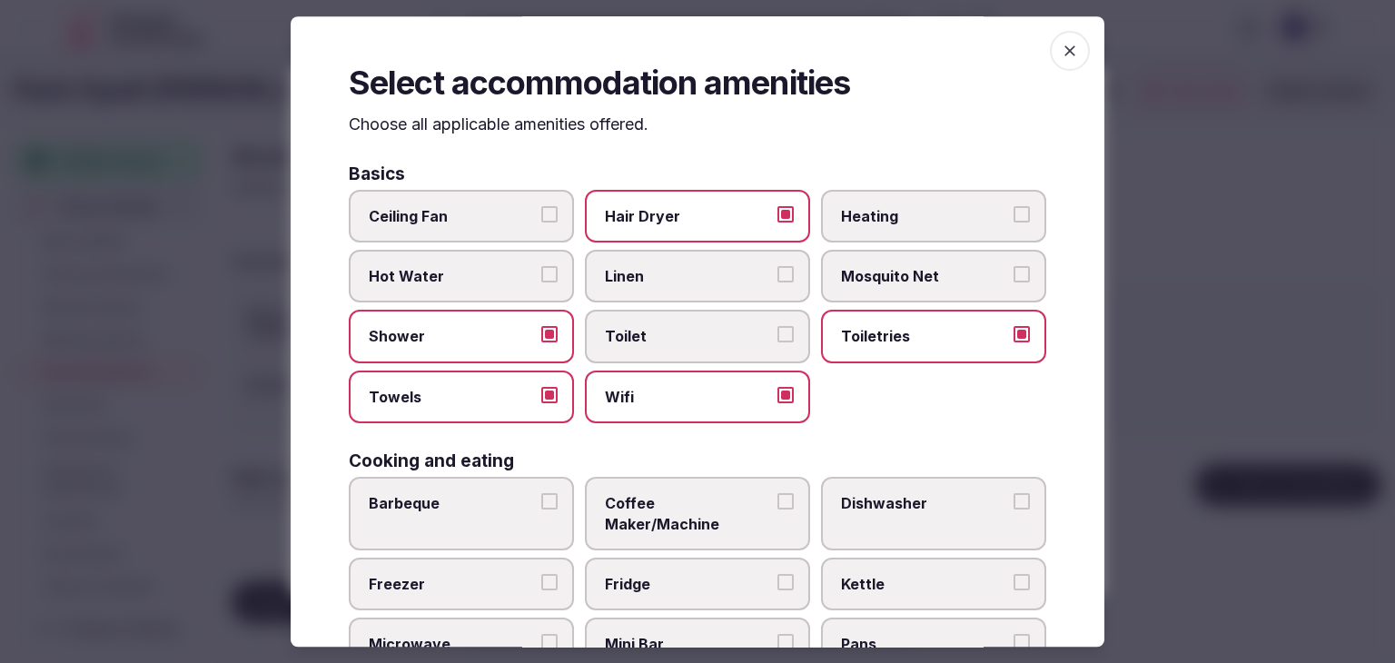
click at [951, 217] on span "Heating" at bounding box center [924, 216] width 167 height 20
click at [1014, 217] on button "Heating" at bounding box center [1022, 214] width 16 height 16
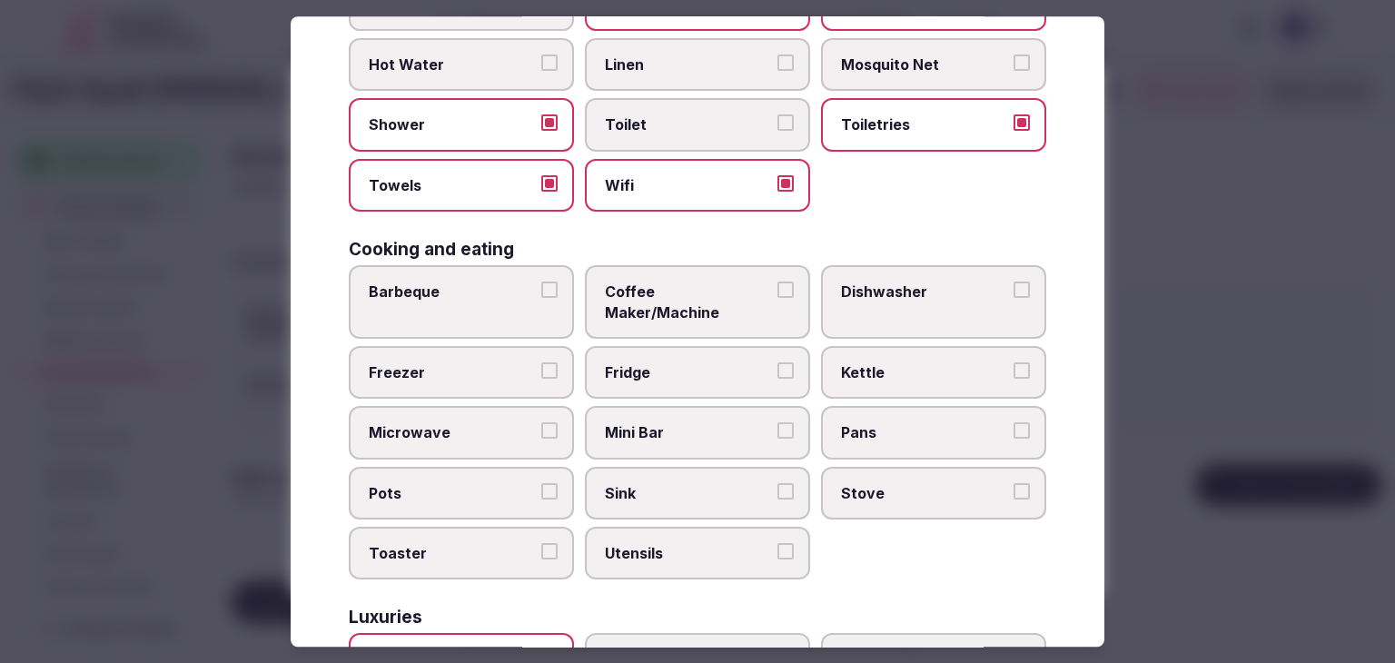
scroll to position [272, 0]
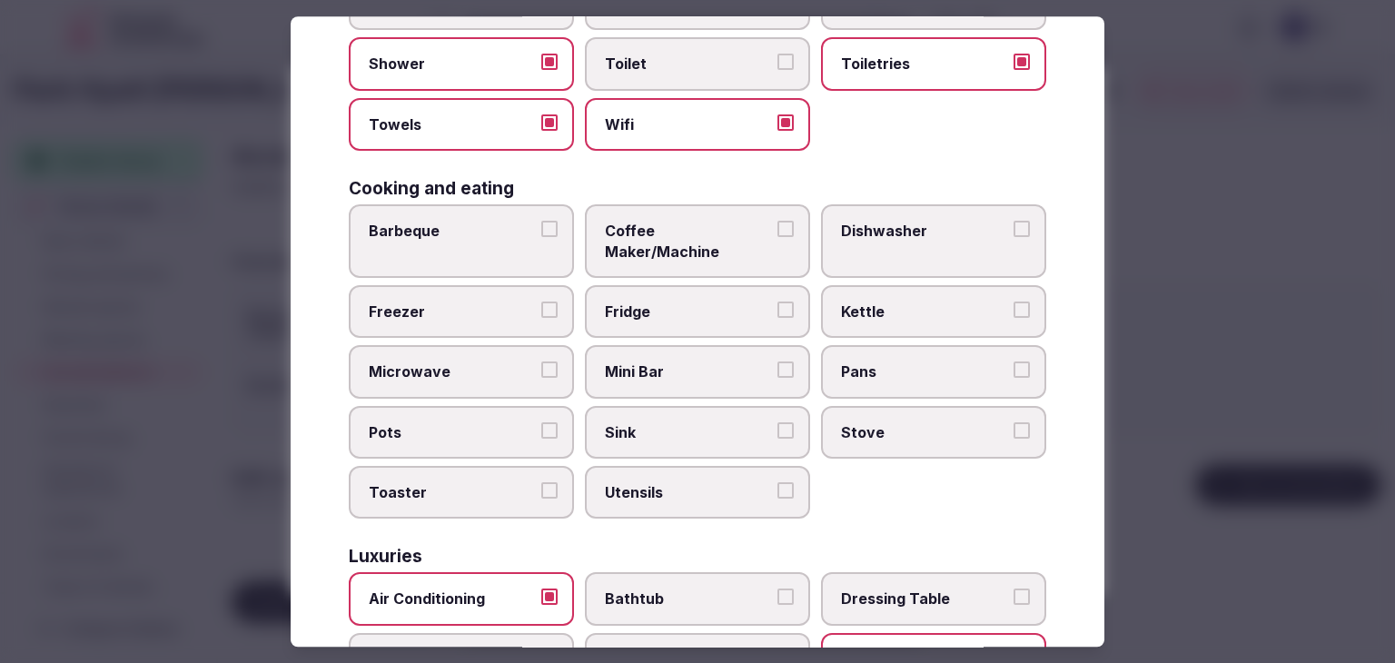
click at [710, 302] on span "Fridge" at bounding box center [688, 312] width 167 height 20
click at [778, 302] on button "Fridge" at bounding box center [786, 310] width 16 height 16
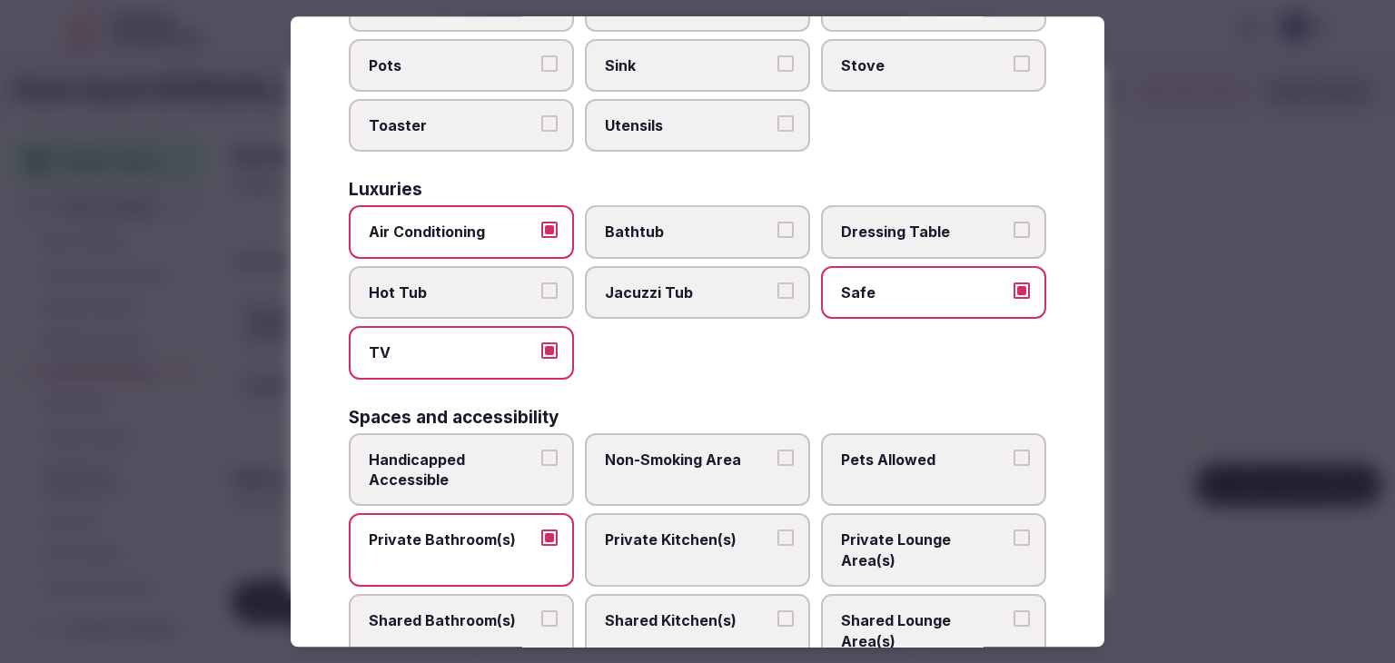
scroll to position [817, 0]
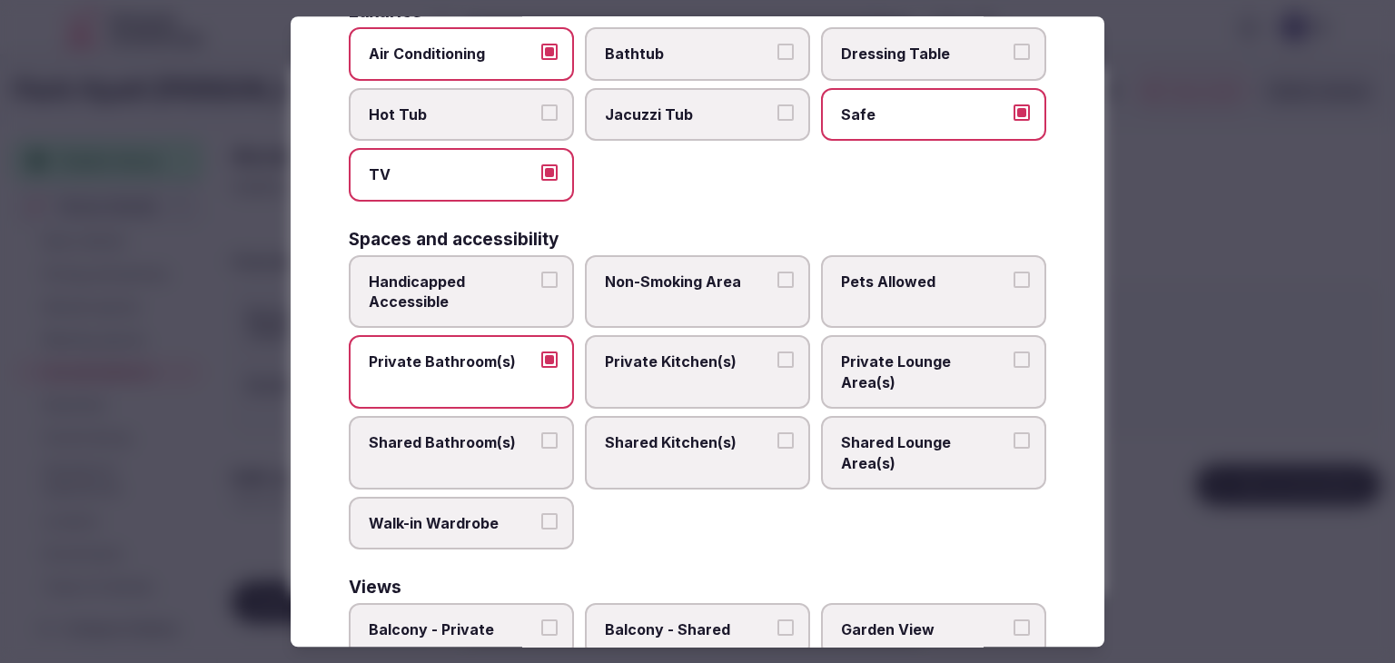
click at [479, 513] on span "Walk-in Wardrobe" at bounding box center [452, 523] width 167 height 20
click at [541, 513] on button "Walk-in Wardrobe" at bounding box center [549, 521] width 16 height 16
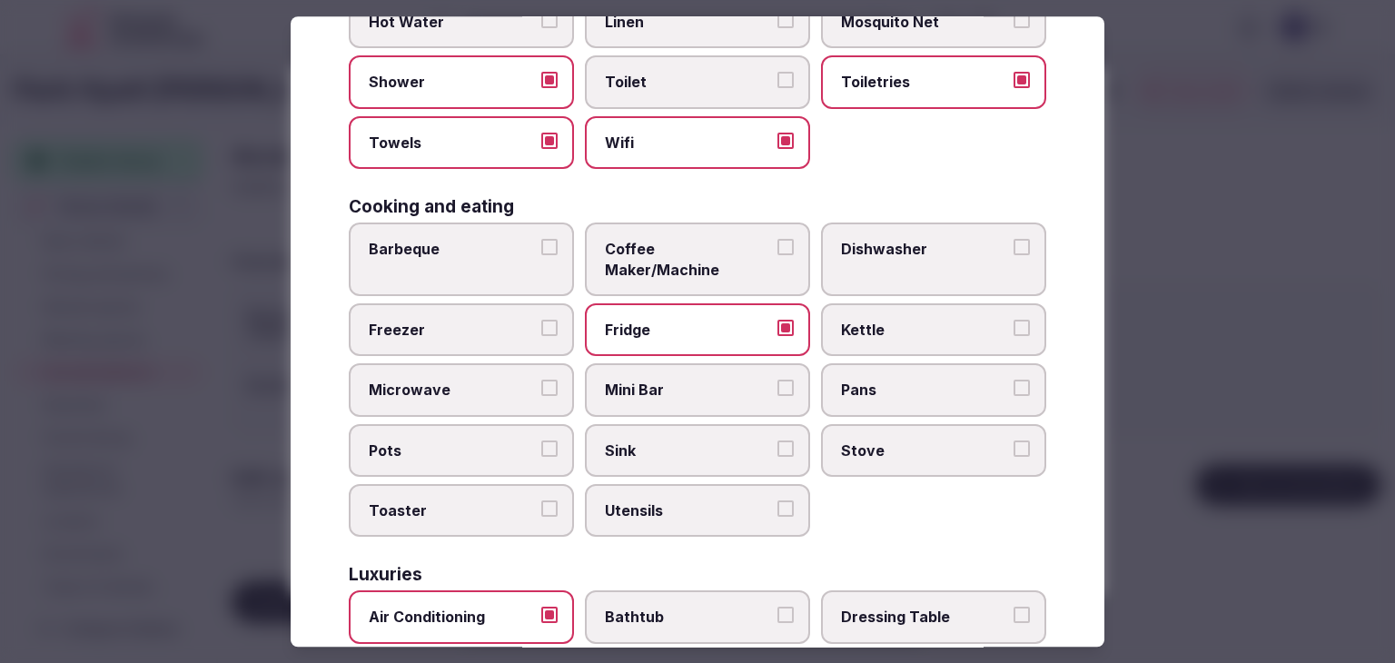
scroll to position [182, 0]
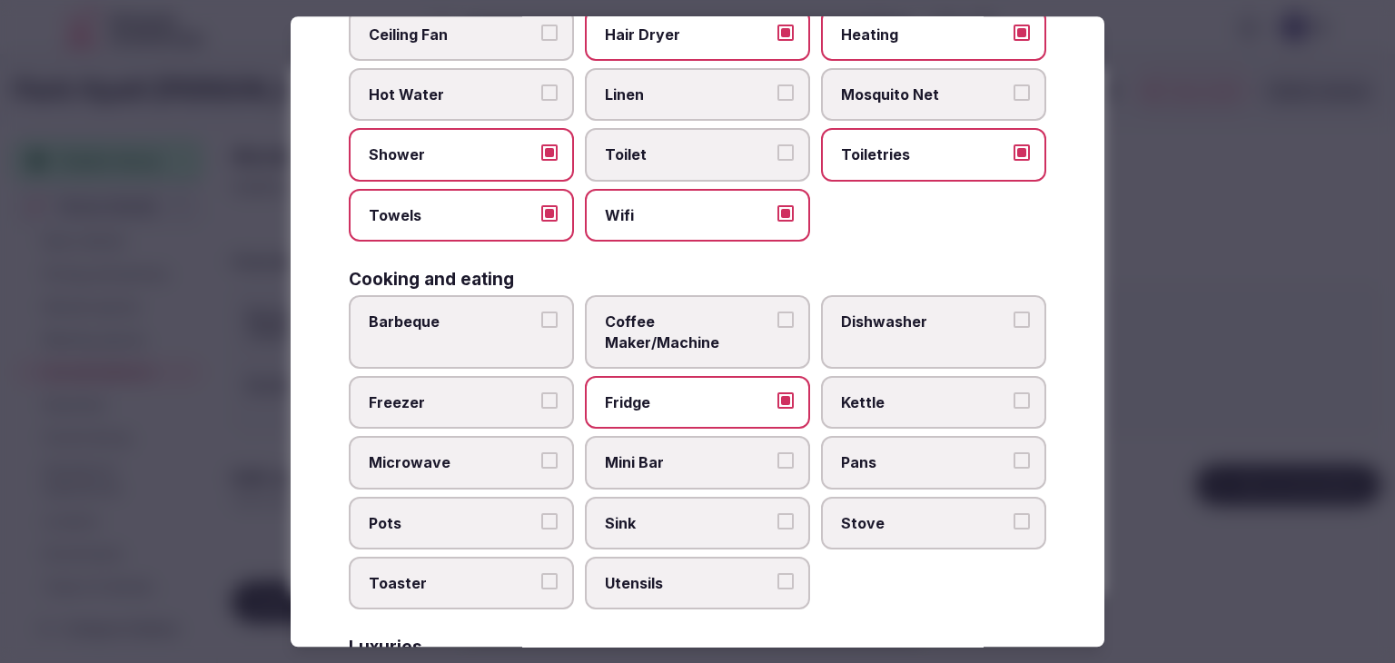
click at [679, 136] on label "Toilet" at bounding box center [697, 155] width 225 height 53
click at [778, 145] on button "Toilet" at bounding box center [786, 153] width 16 height 16
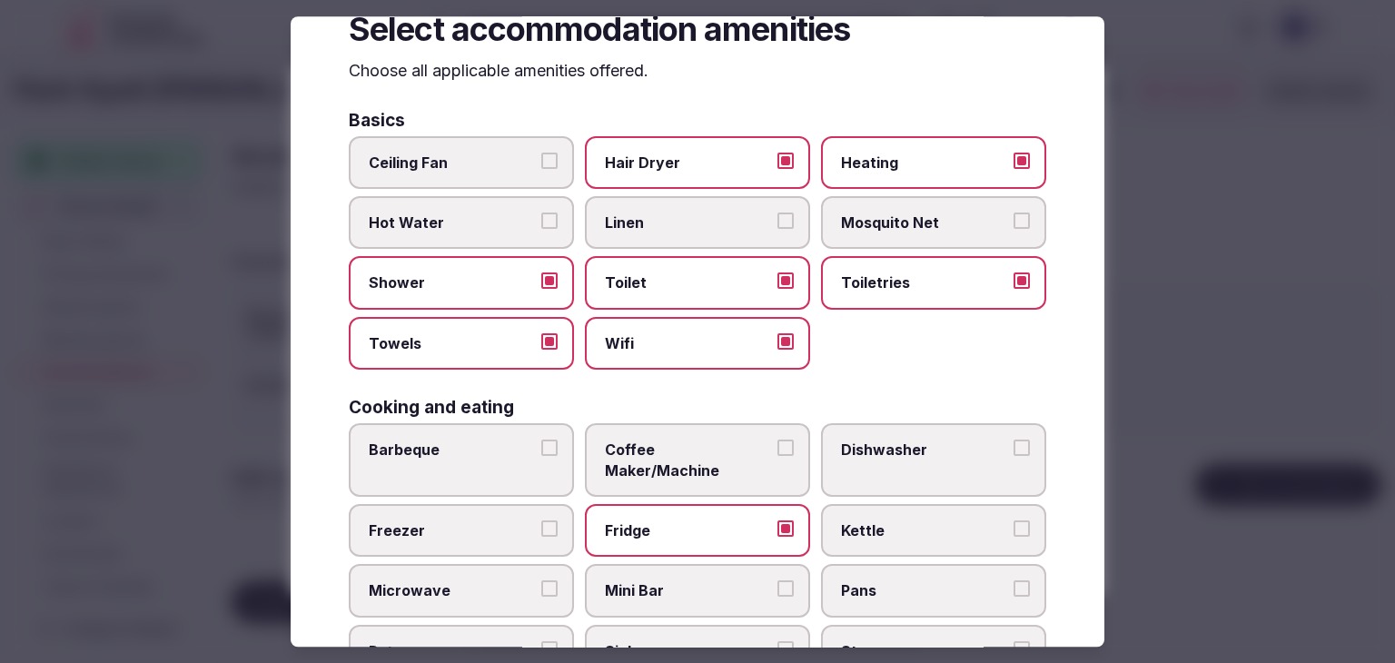
scroll to position [0, 0]
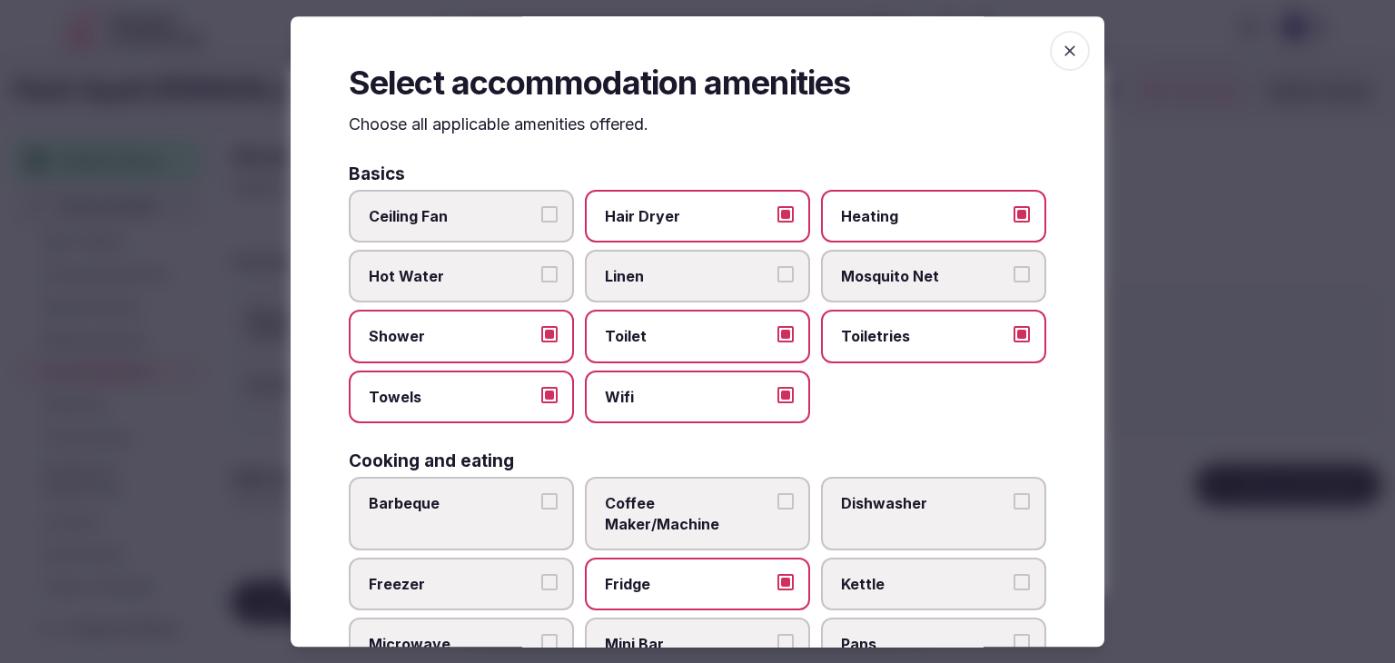
click at [1061, 48] on icon "button" at bounding box center [1070, 51] width 18 height 18
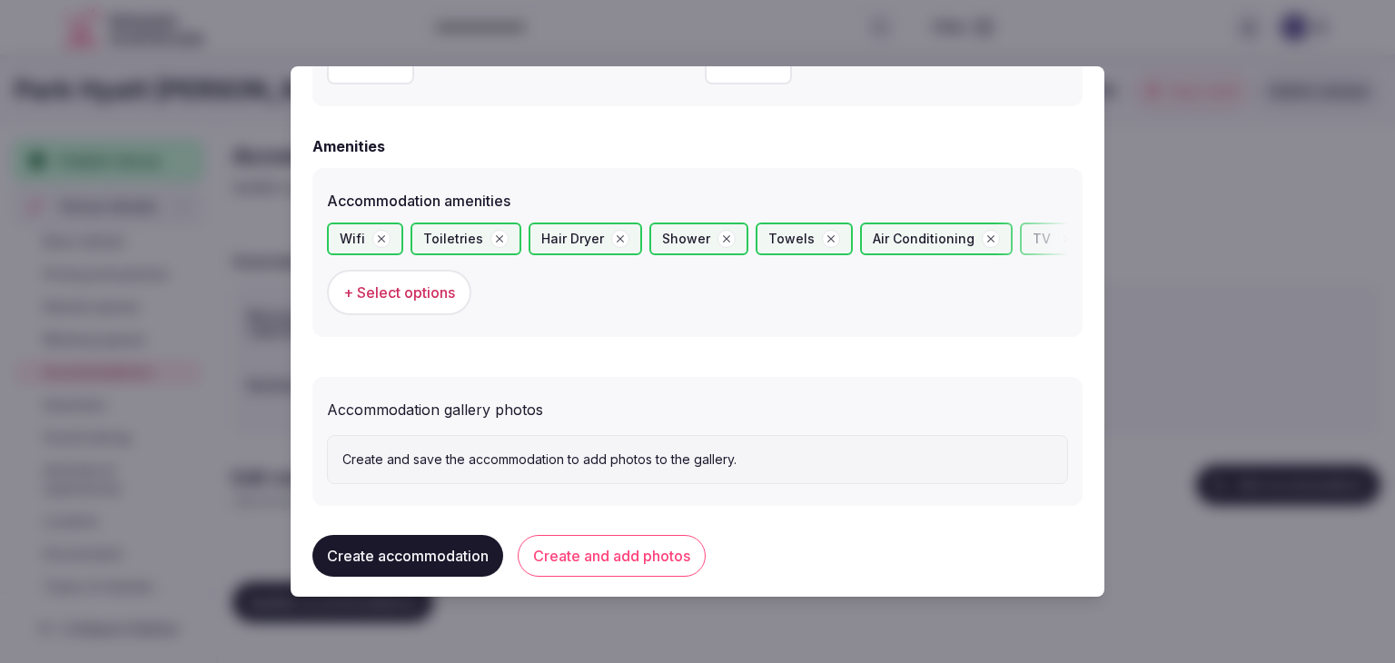
scroll to position [1714, 0]
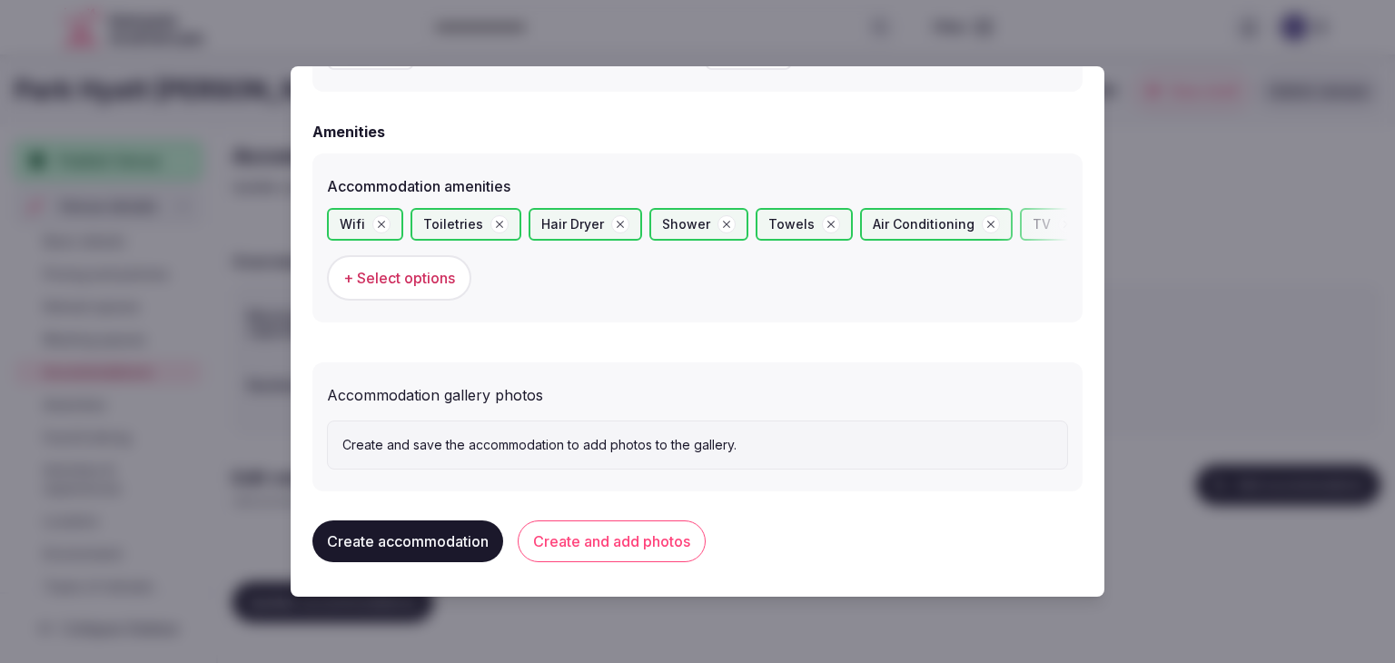
click at [621, 542] on button "Create and add photos" at bounding box center [612, 541] width 188 height 42
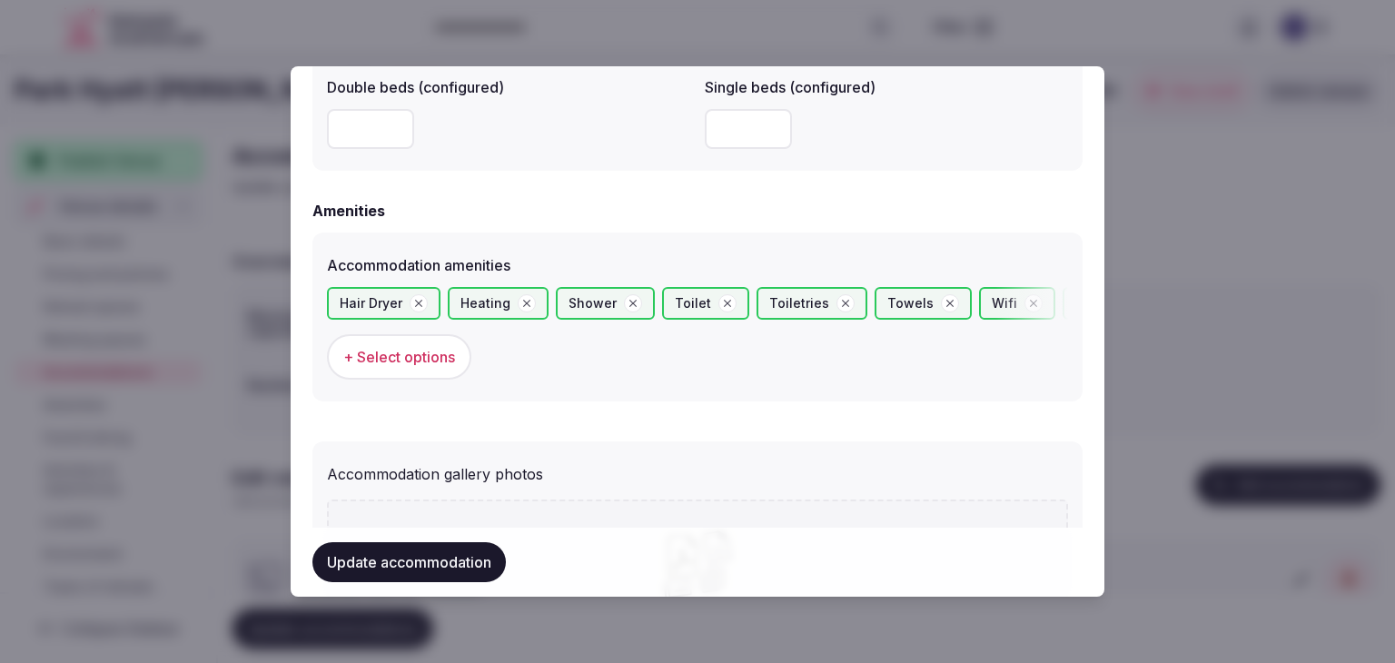
scroll to position [1881, 0]
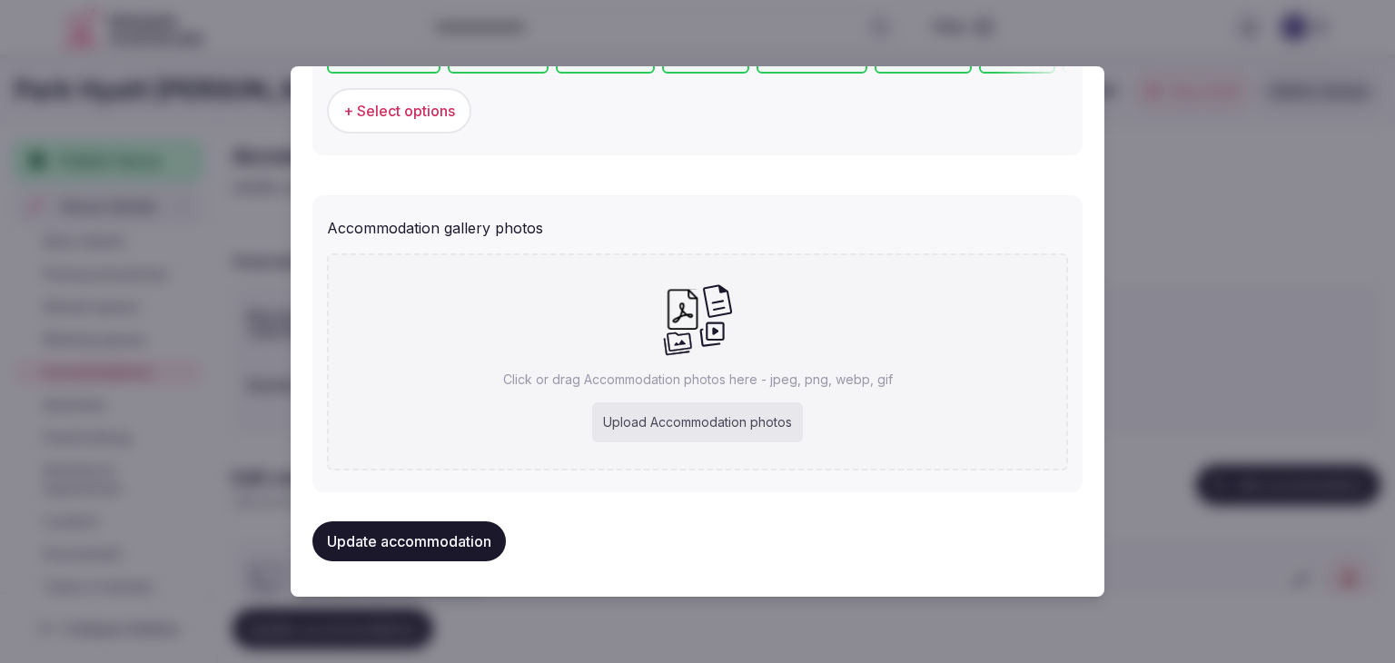
click at [674, 390] on div "Click or drag Accommodation photos here - jpeg, png, webp, gif Upload Accommoda…" at bounding box center [697, 361] width 741 height 217
type input "**********"
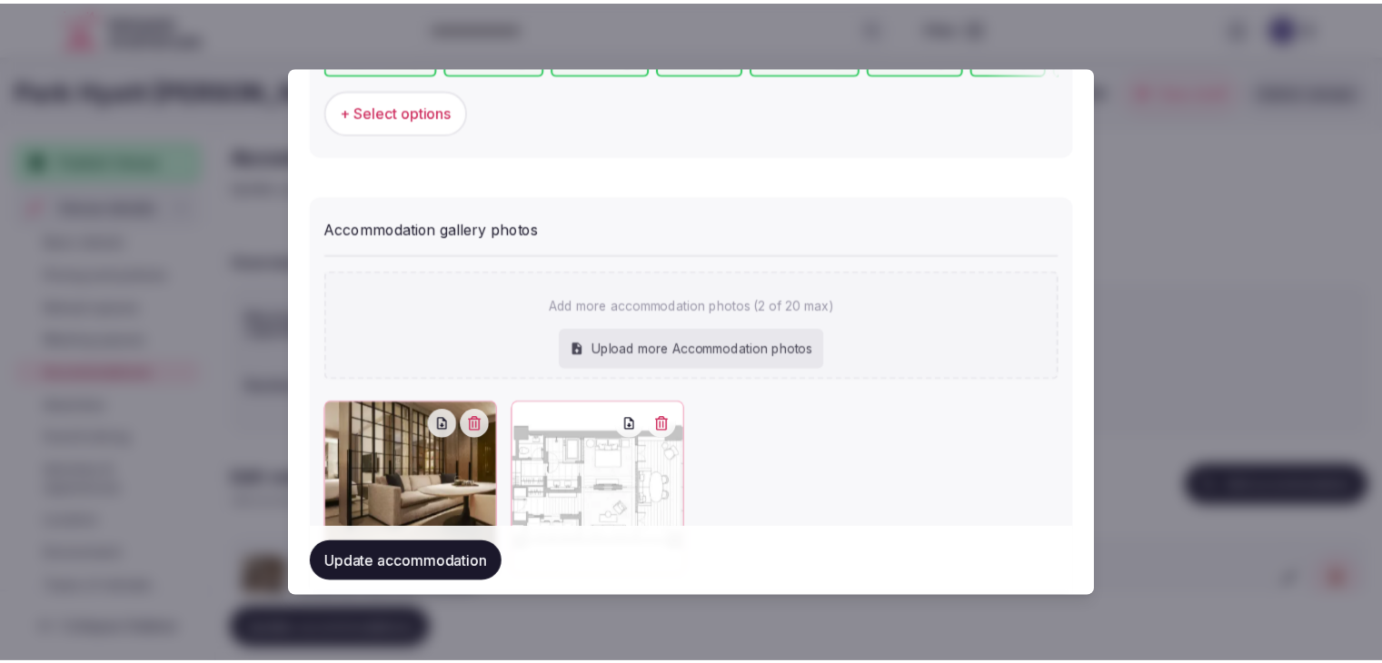
scroll to position [1972, 0]
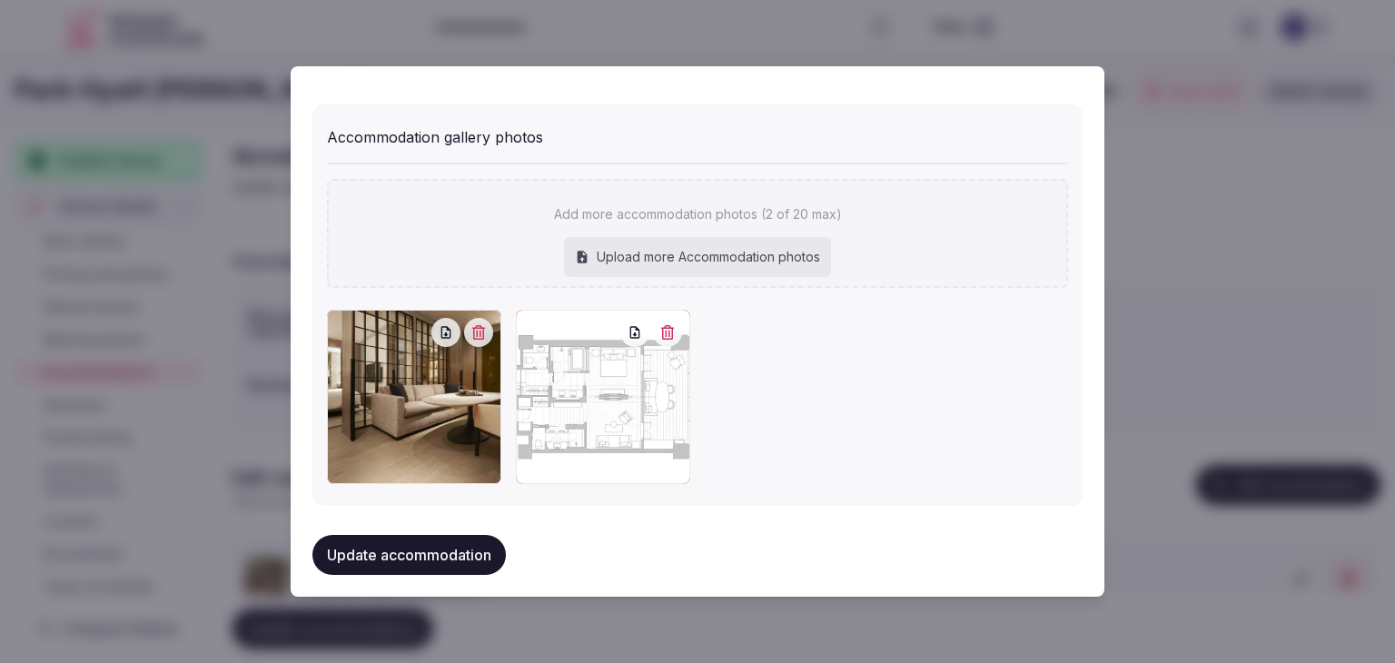
click at [481, 549] on button "Update accommodation" at bounding box center [408, 555] width 193 height 40
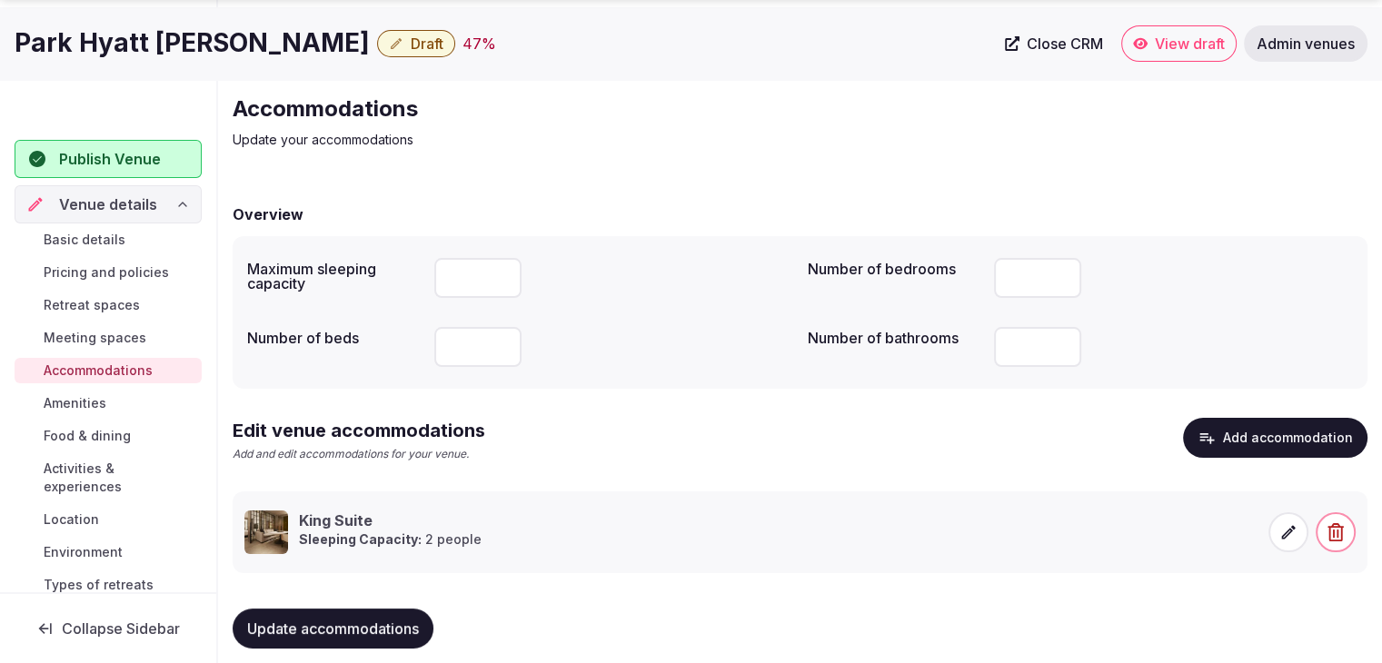
scroll to position [69, 0]
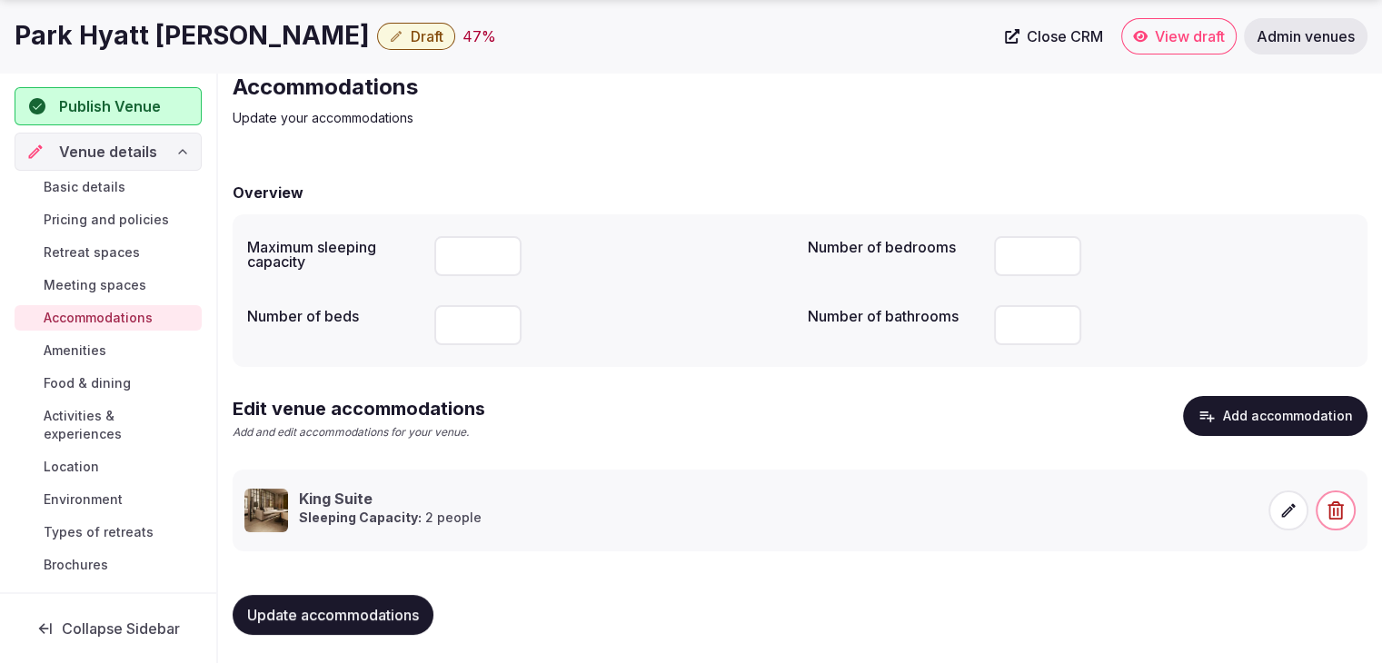
click at [423, 614] on button "Update accommodations" at bounding box center [333, 615] width 201 height 40
click at [131, 285] on span "Meeting spaces" at bounding box center [95, 285] width 103 height 18
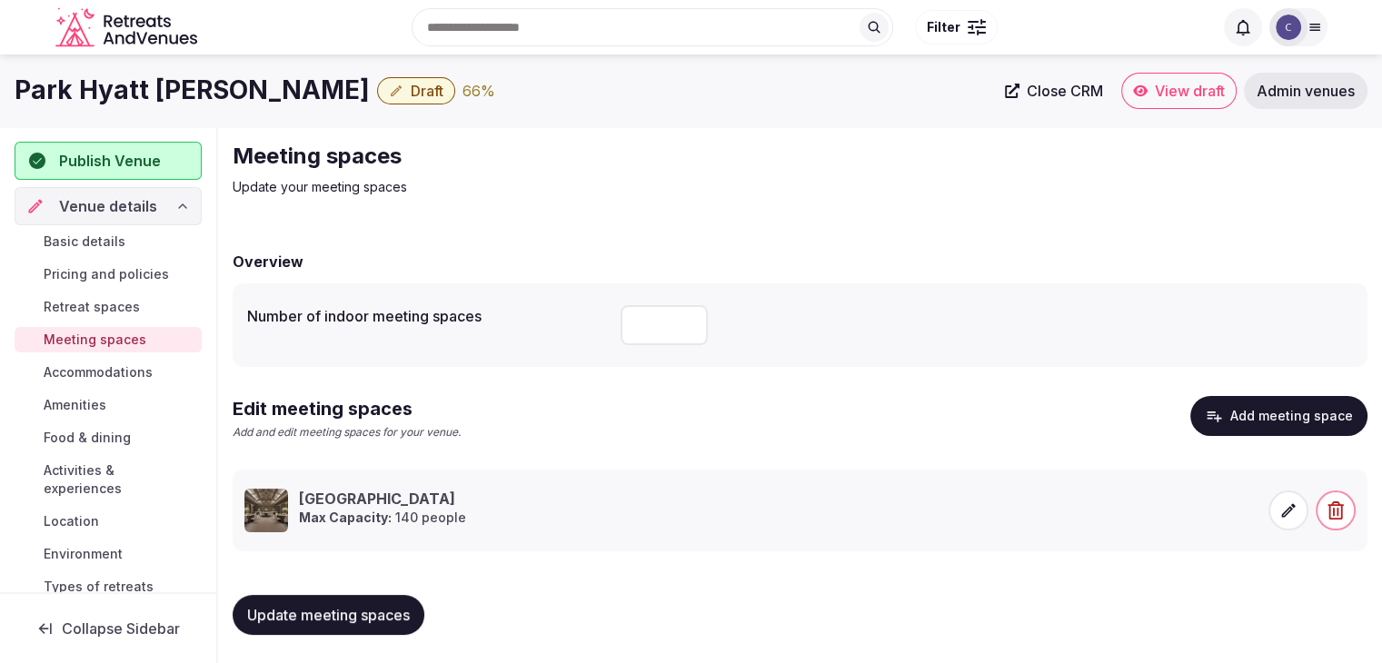
click at [95, 302] on span "Retreat spaces" at bounding box center [92, 307] width 96 height 18
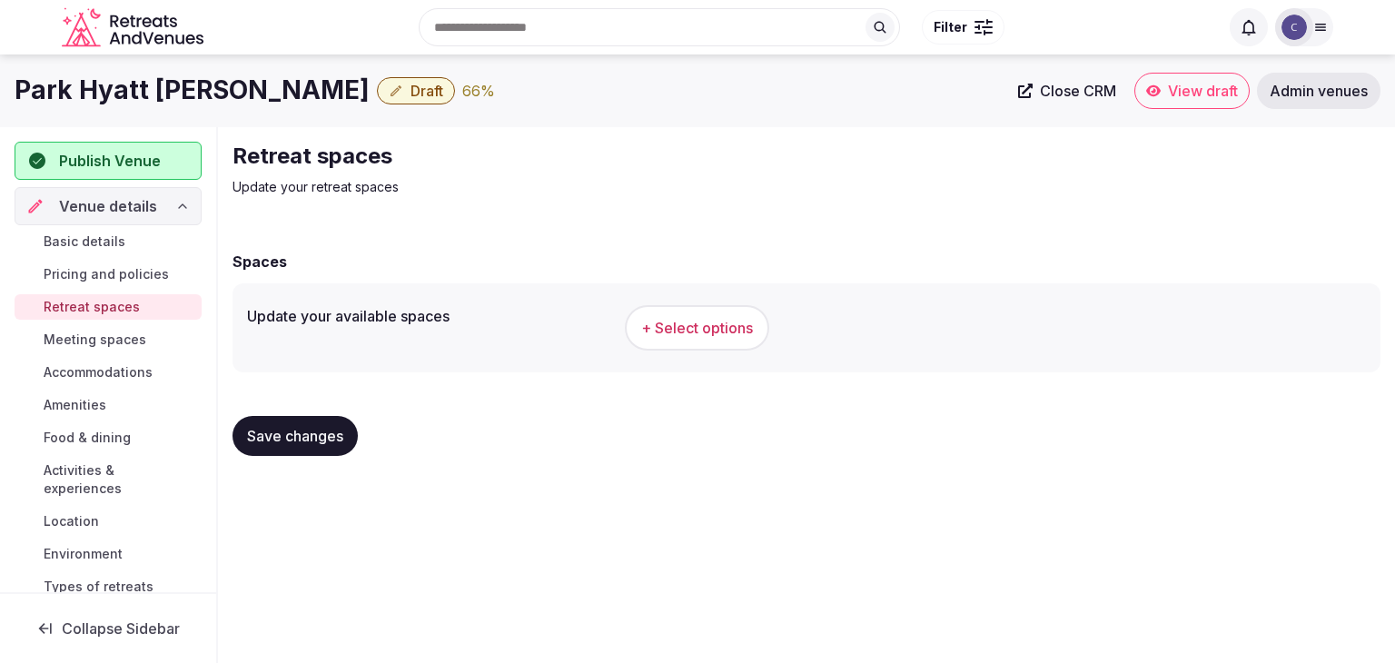
click at [100, 480] on span "Activities & experiences" at bounding box center [119, 479] width 151 height 36
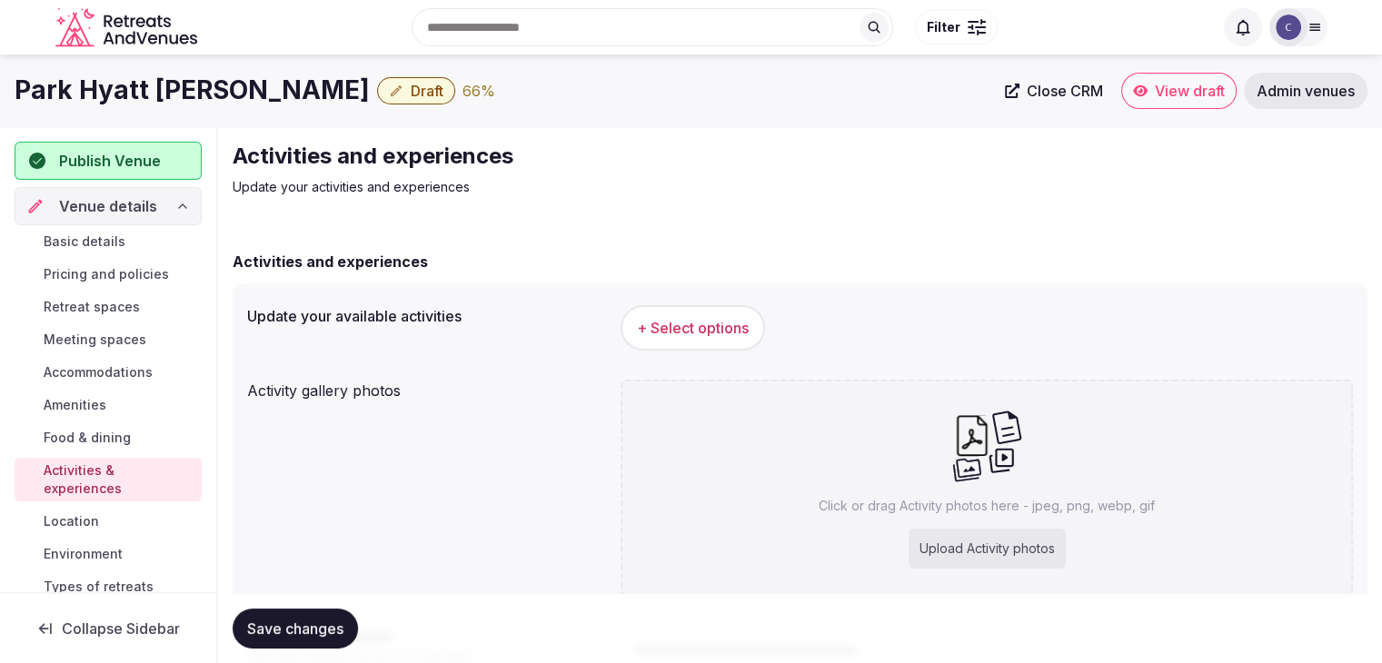
click at [948, 531] on div "Upload Activity photos" at bounding box center [986, 549] width 157 height 40
type input "**********"
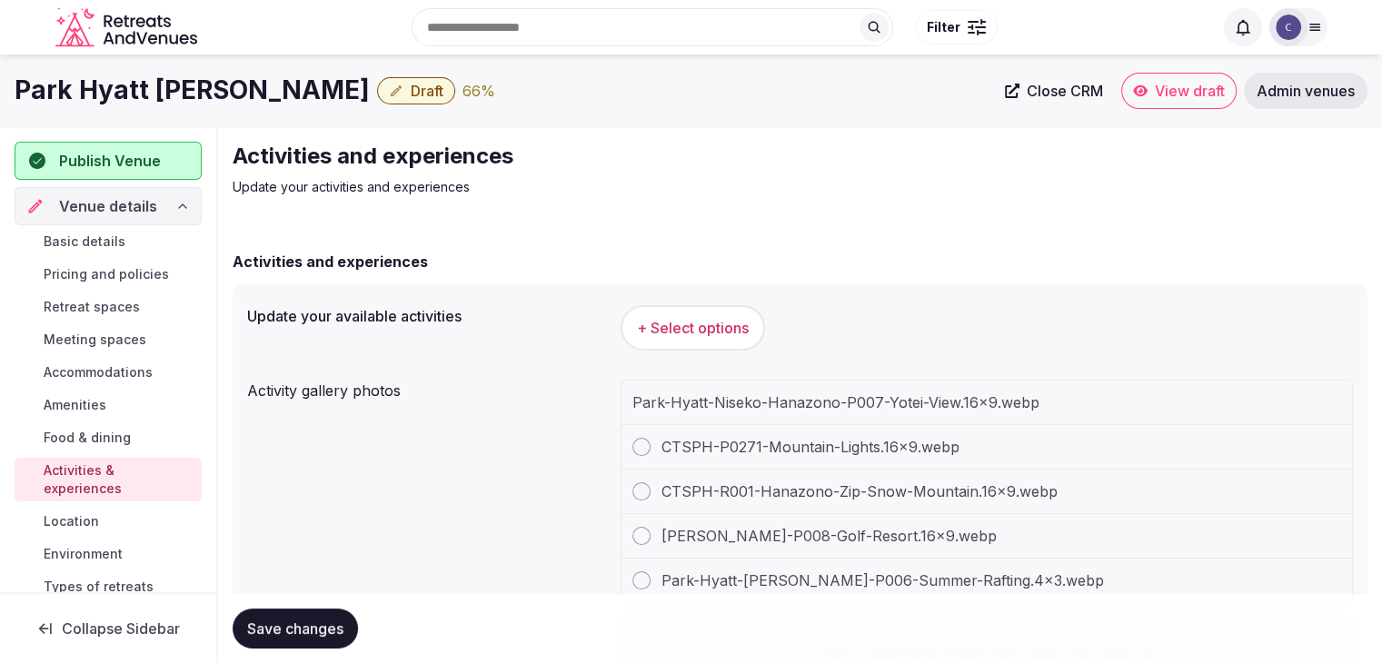
click at [291, 97] on h1 "Park Hyatt Niseko Hanazono" at bounding box center [192, 90] width 355 height 35
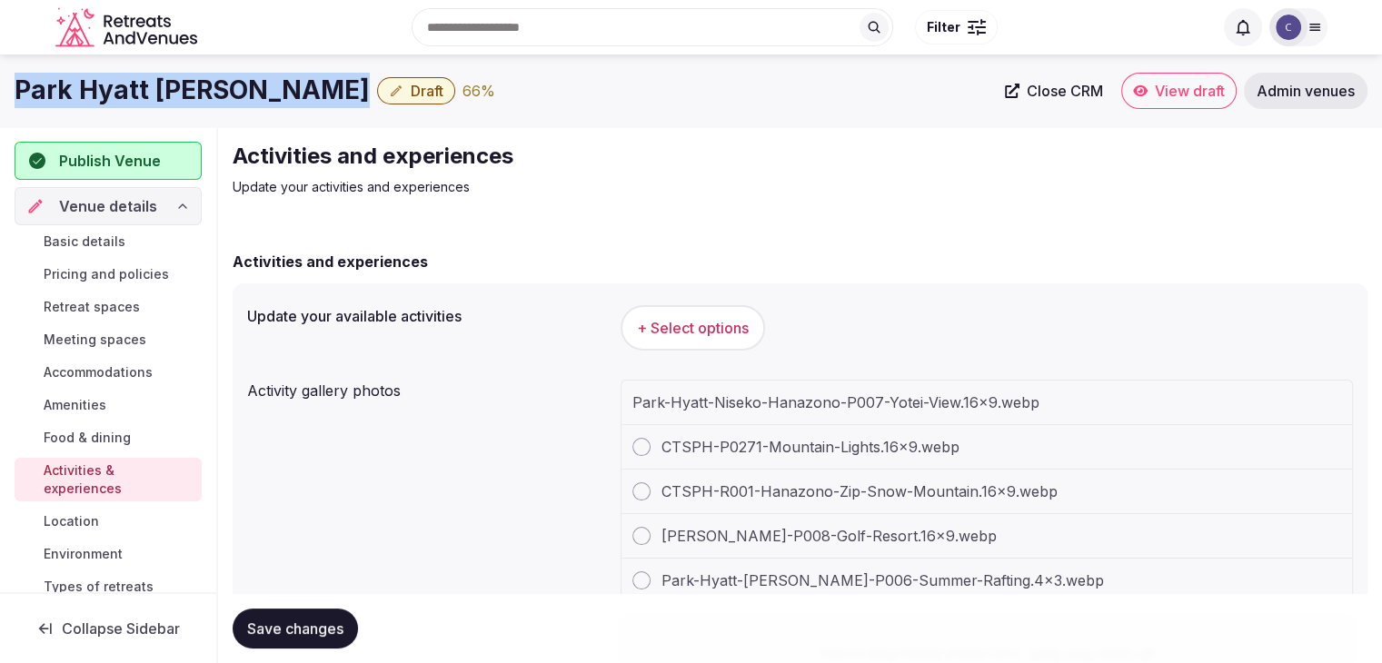
click at [291, 97] on h1 "Park Hyatt Niseko Hanazono" at bounding box center [192, 90] width 355 height 35
copy div "Park Hyatt Niseko Hanazono"
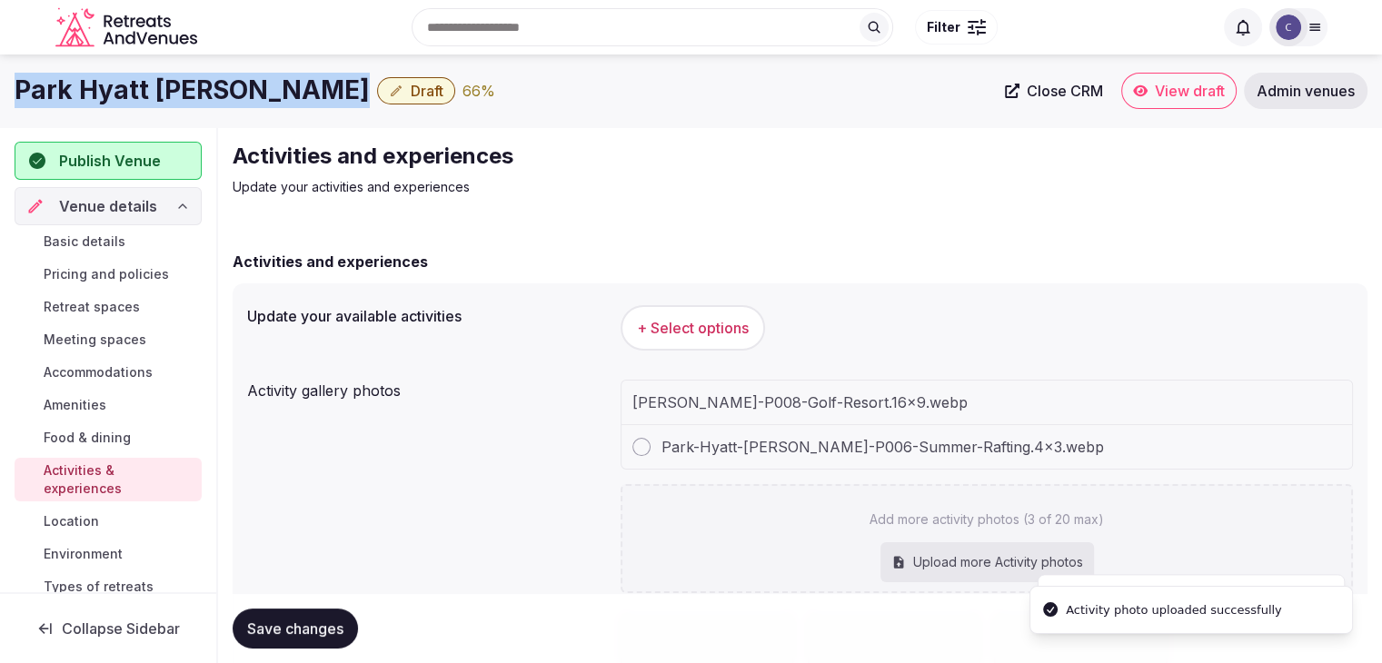
click at [727, 339] on button "+ Select options" at bounding box center [692, 327] width 144 height 45
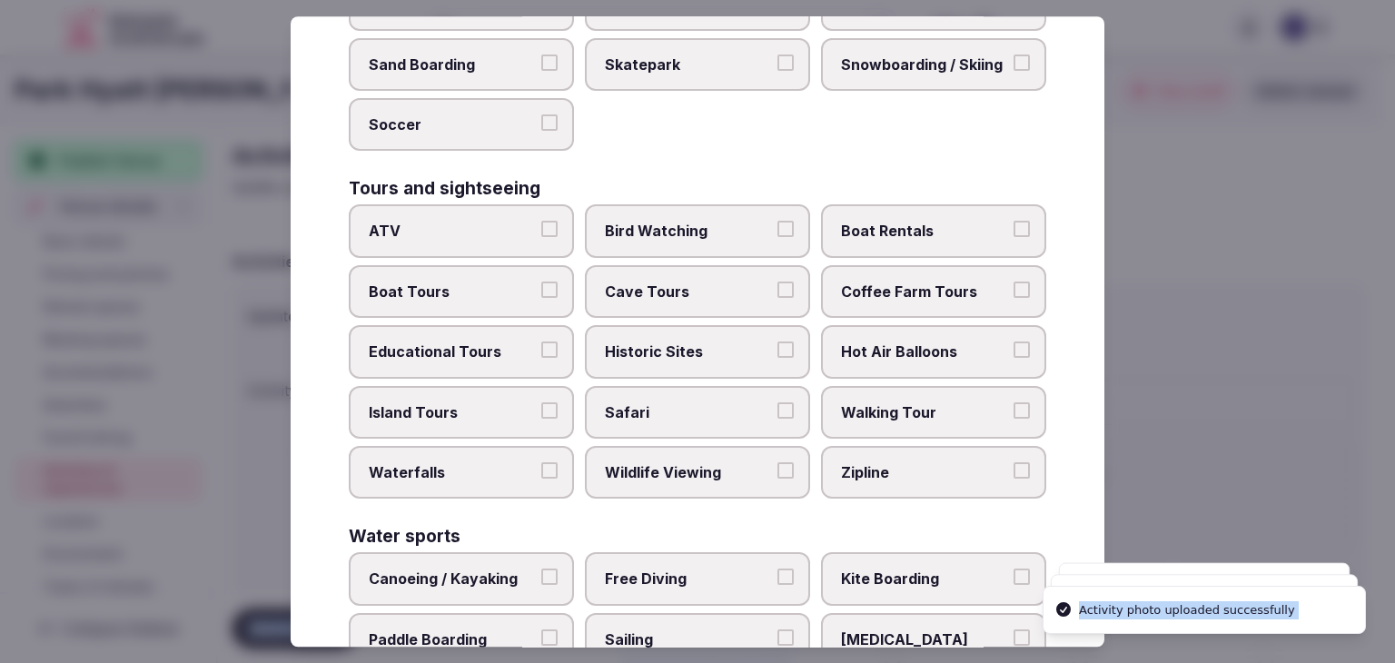
scroll to position [1402, 0]
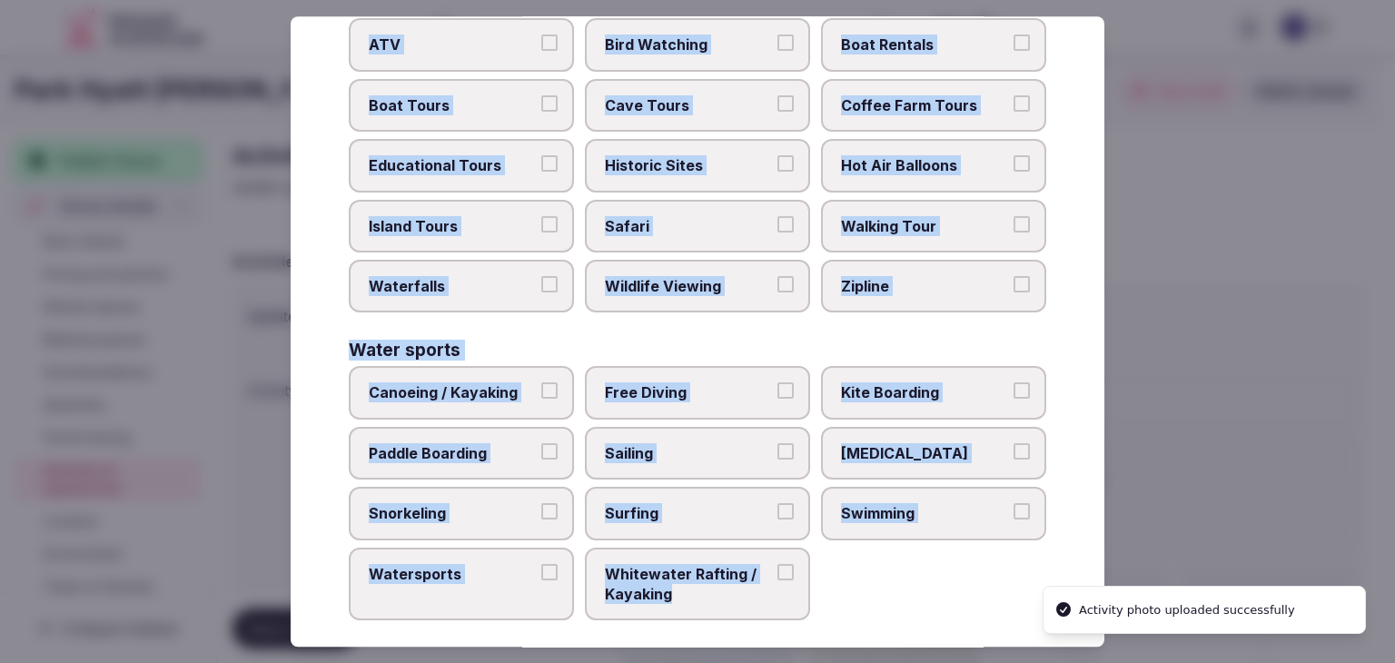
drag, startPoint x: 341, startPoint y: 124, endPoint x: 810, endPoint y: 604, distance: 671.9
click at [810, 604] on div "Select your activities Choose all applicable activities offered. Culture Dancin…" at bounding box center [698, 331] width 814 height 630
copy div "Choose all applicable activities offered. Culture Dancing Food and Culinary Cla…"
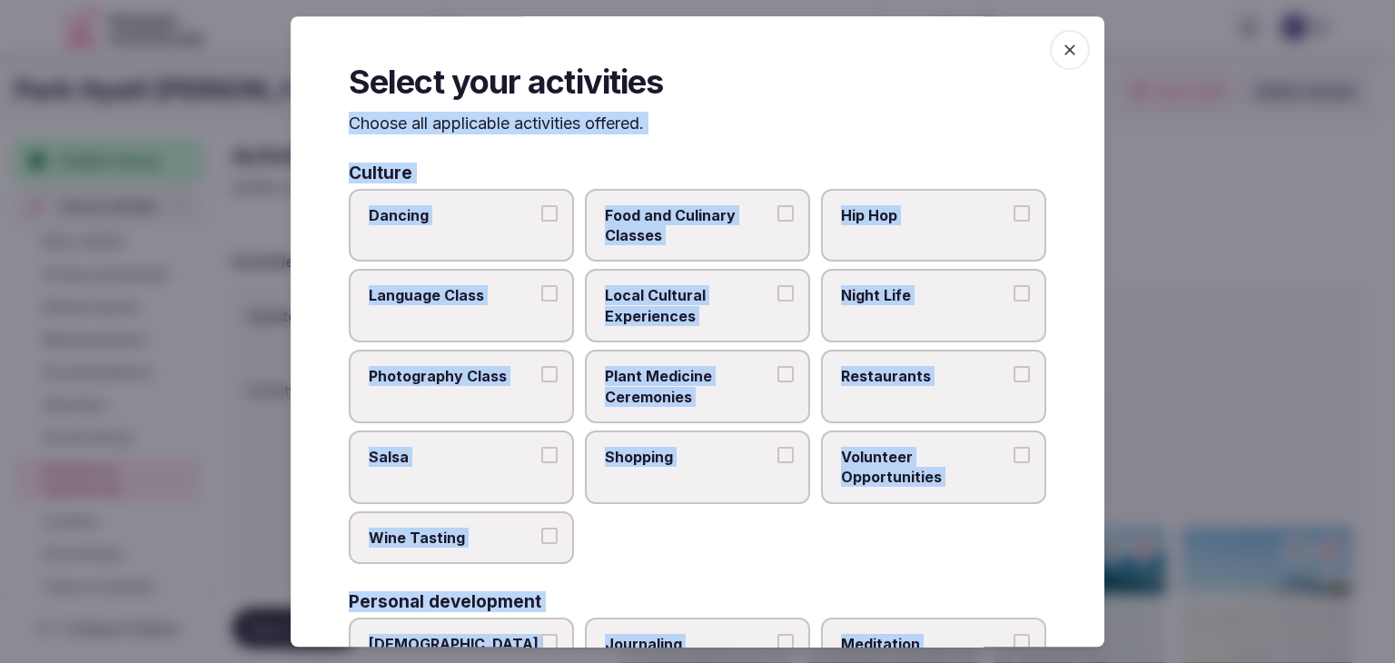
scroll to position [0, 0]
click at [734, 326] on label "Local Cultural Experiences" at bounding box center [697, 308] width 225 height 74
click at [778, 303] on button "Local Cultural Experiences" at bounding box center [786, 295] width 16 height 16
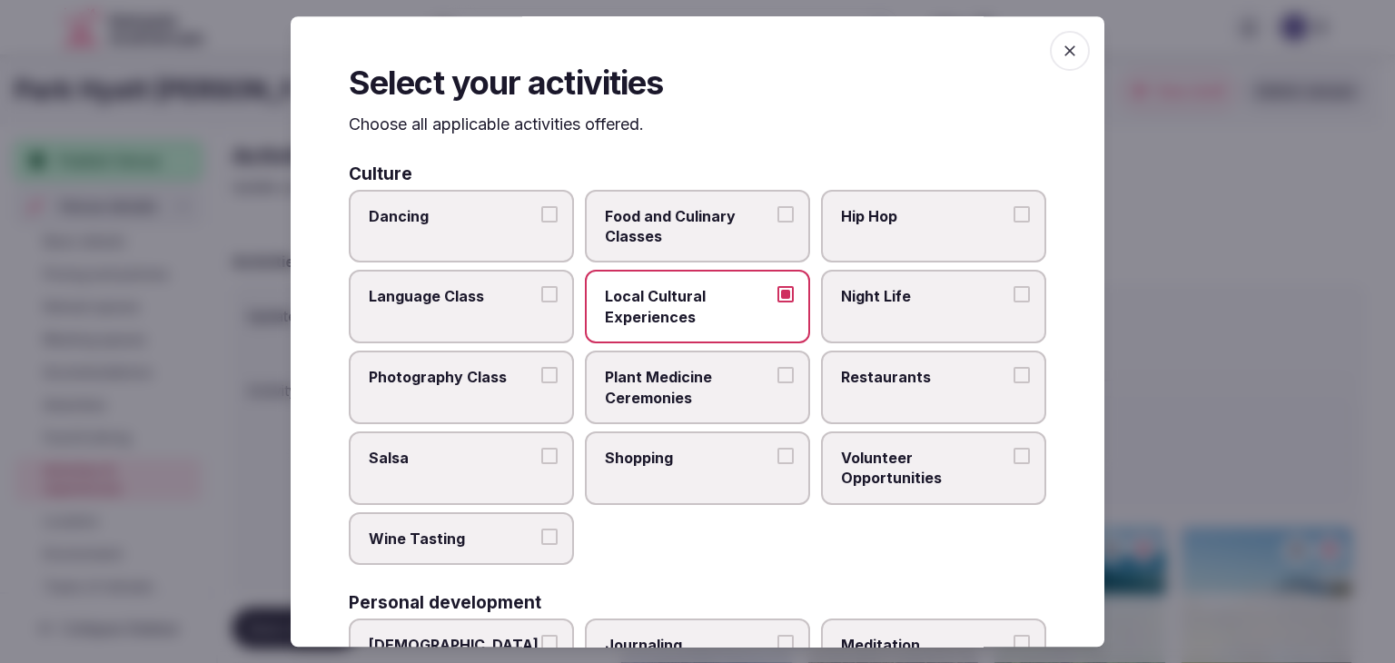
click at [854, 320] on label "Night Life" at bounding box center [933, 308] width 225 height 74
click at [1014, 303] on button "Night Life" at bounding box center [1022, 295] width 16 height 16
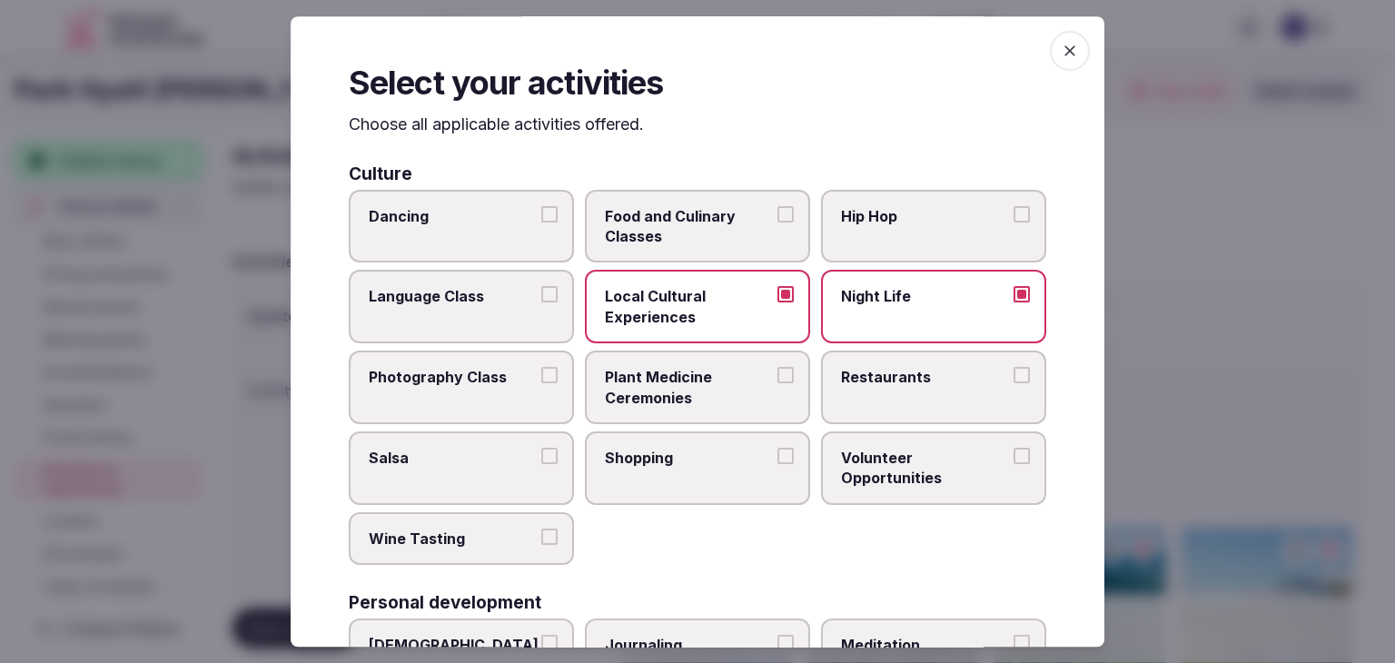
drag, startPoint x: 865, startPoint y: 379, endPoint x: 689, endPoint y: 448, distance: 188.4
click at [865, 381] on span "Restaurants" at bounding box center [924, 377] width 167 height 20
click at [1014, 381] on button "Restaurants" at bounding box center [1022, 375] width 16 height 16
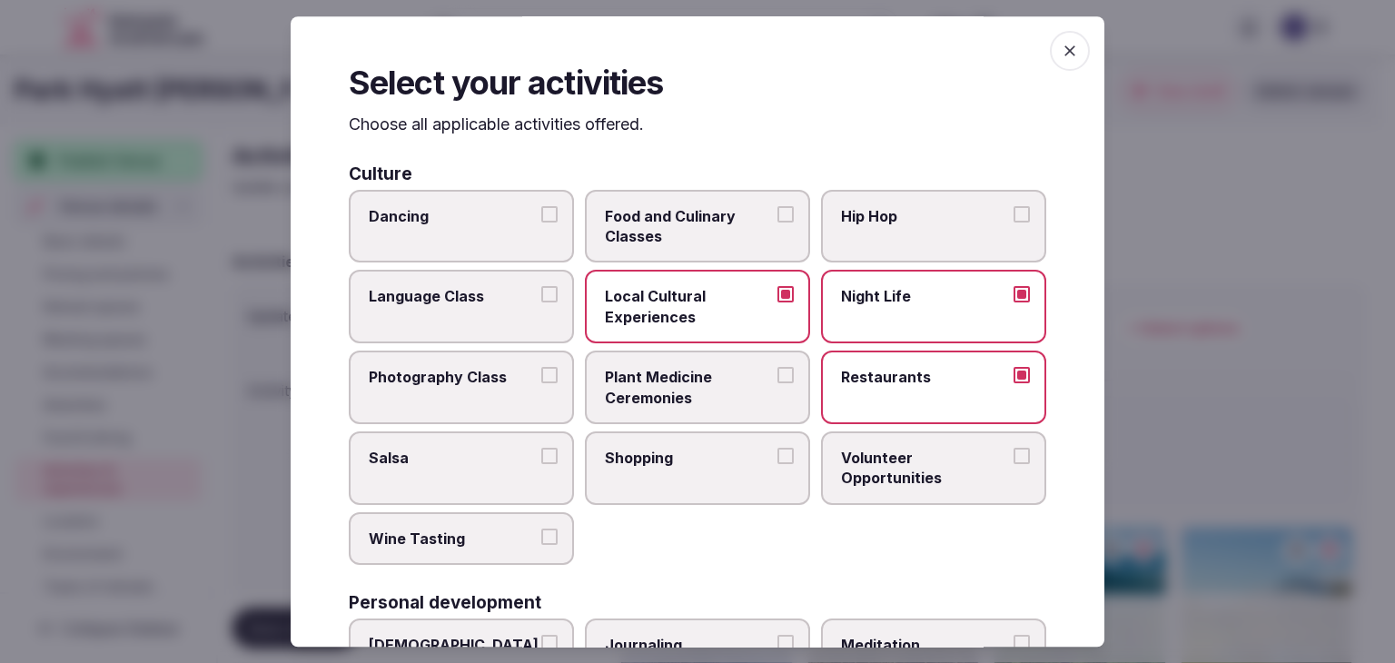
click at [687, 448] on span "Shopping" at bounding box center [688, 458] width 167 height 20
click at [778, 448] on button "Shopping" at bounding box center [786, 456] width 16 height 16
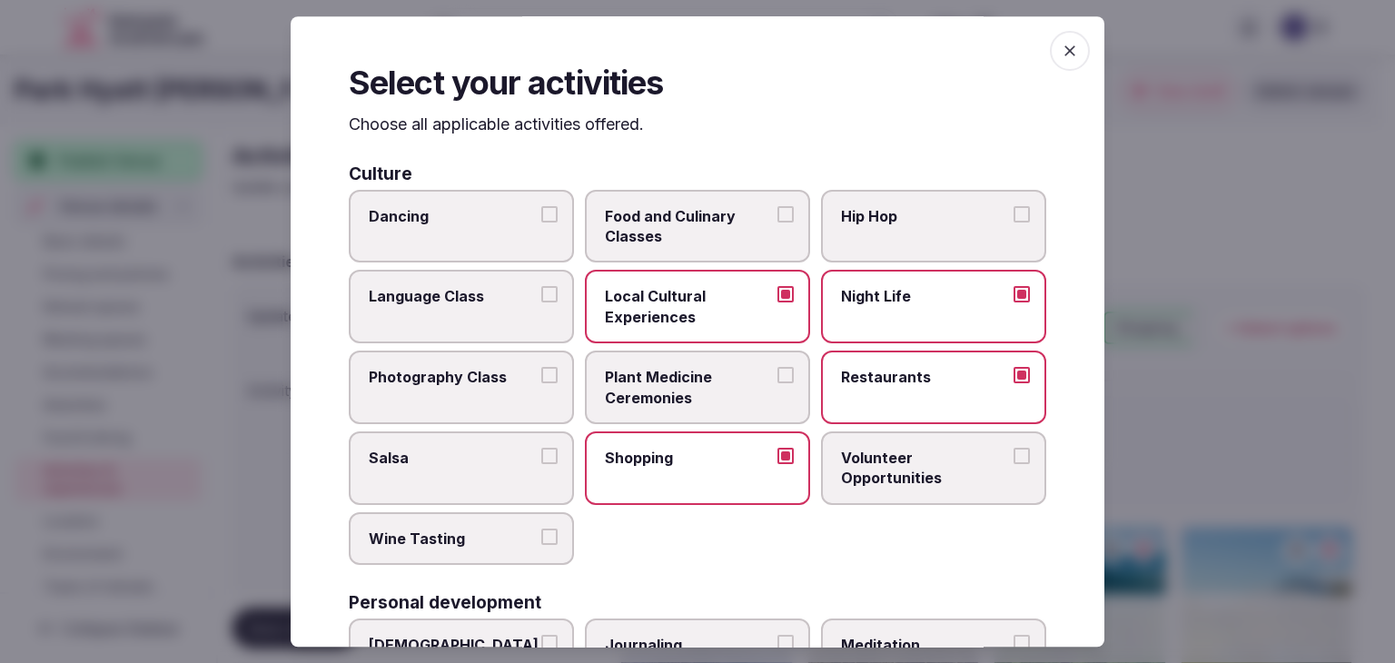
click at [441, 547] on label "Wine Tasting" at bounding box center [461, 538] width 225 height 53
click at [541, 545] on button "Wine Tasting" at bounding box center [549, 537] width 16 height 16
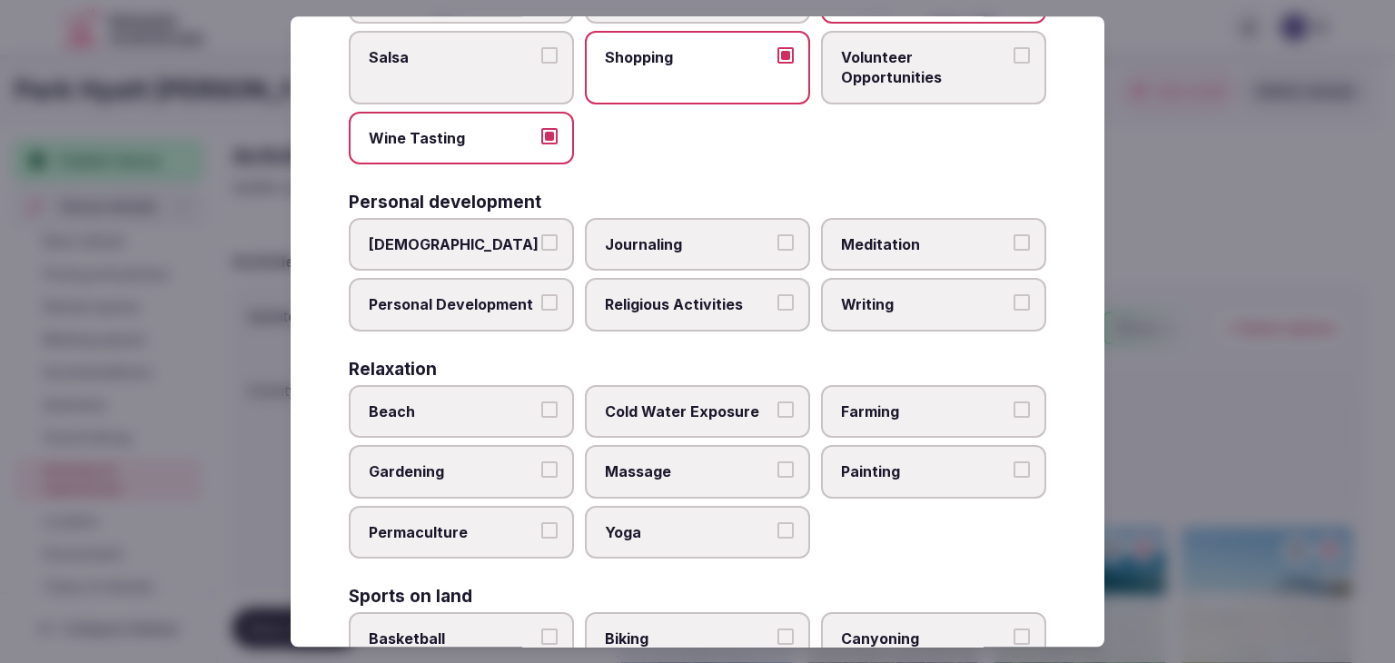
scroll to position [454, 0]
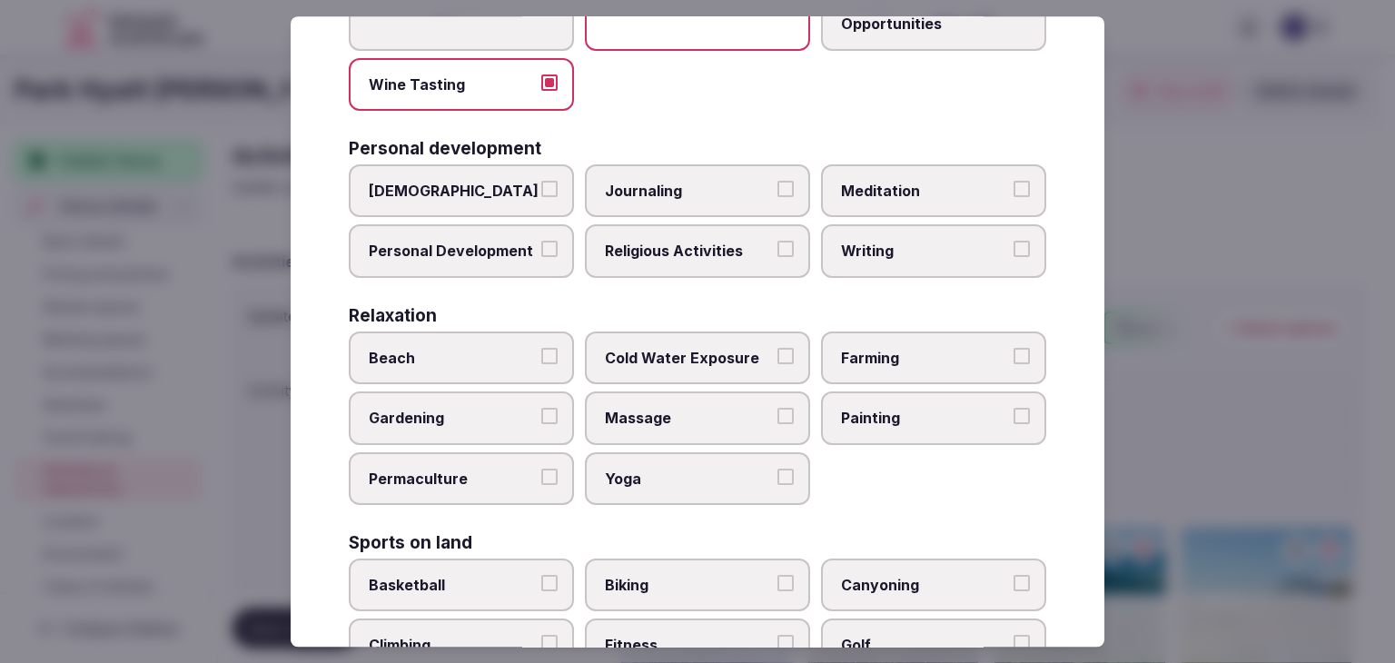
click at [480, 251] on span "Personal Development" at bounding box center [452, 252] width 167 height 20
click at [541, 251] on button "Personal Development" at bounding box center [549, 250] width 16 height 16
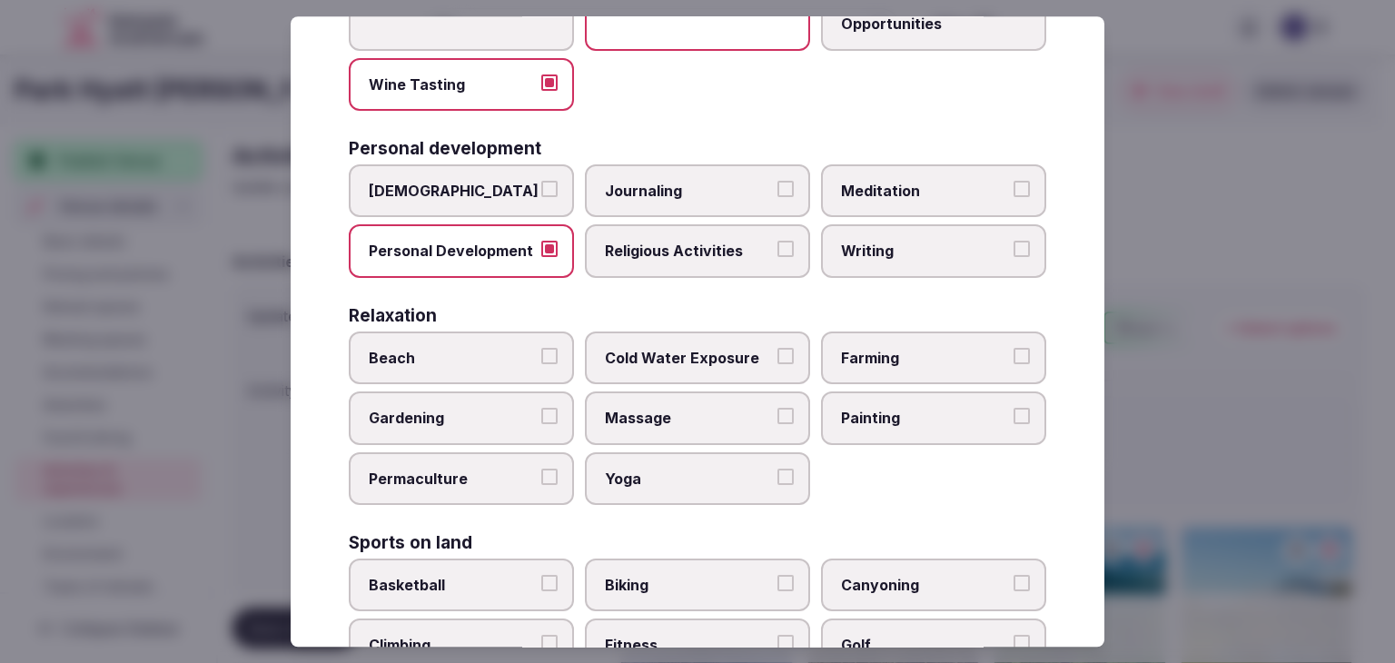
click at [881, 181] on span "Meditation" at bounding box center [924, 191] width 167 height 20
click at [1014, 181] on button "Meditation" at bounding box center [1022, 189] width 16 height 16
click at [679, 469] on span "Yoga" at bounding box center [688, 479] width 167 height 20
click at [778, 469] on button "Yoga" at bounding box center [786, 477] width 16 height 16
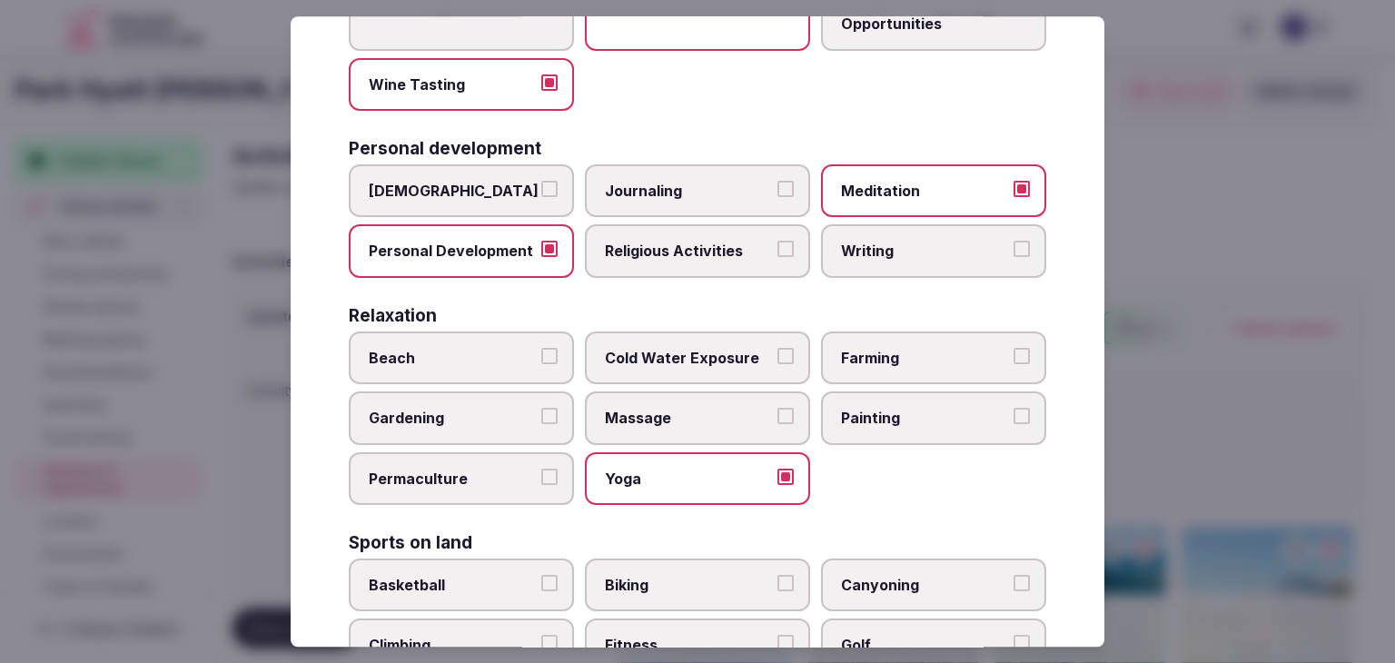
click at [737, 409] on span "Massage" at bounding box center [688, 419] width 167 height 20
click at [778, 409] on button "Massage" at bounding box center [786, 417] width 16 height 16
click at [722, 359] on span "Cold Water Exposure" at bounding box center [688, 358] width 167 height 20
click at [778, 359] on button "Cold Water Exposure" at bounding box center [786, 356] width 16 height 16
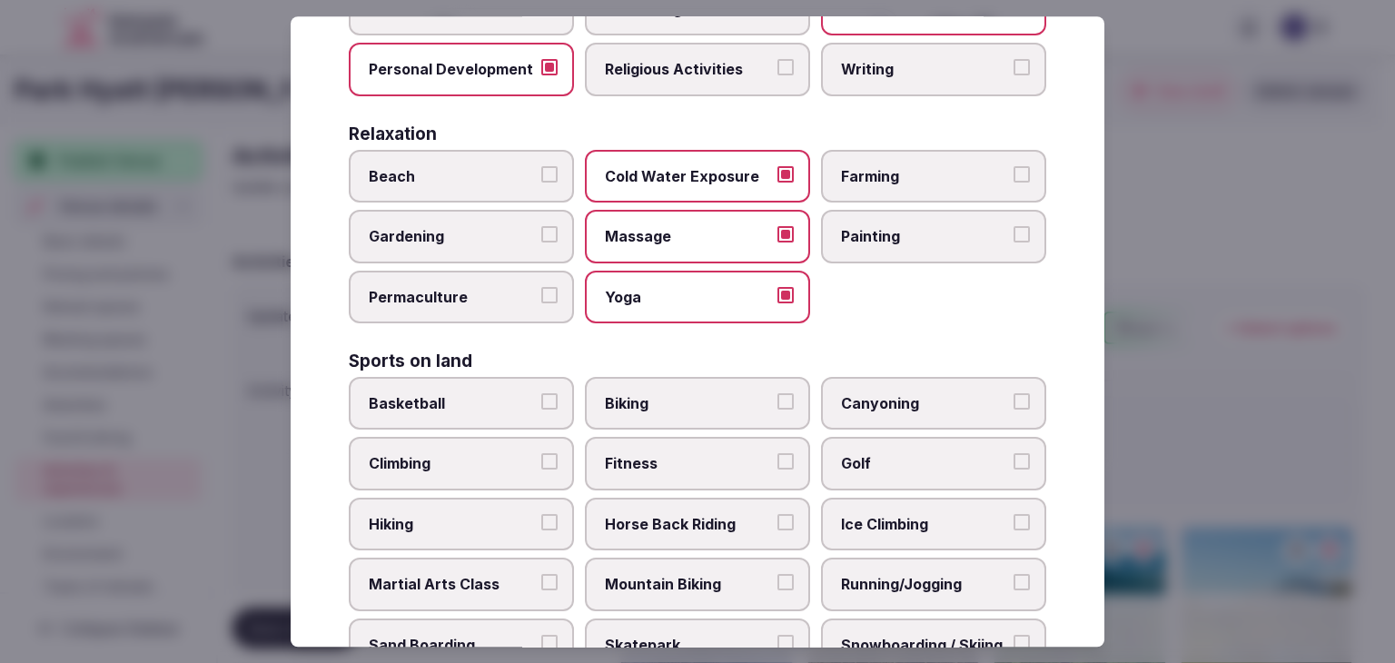
scroll to position [908, 0]
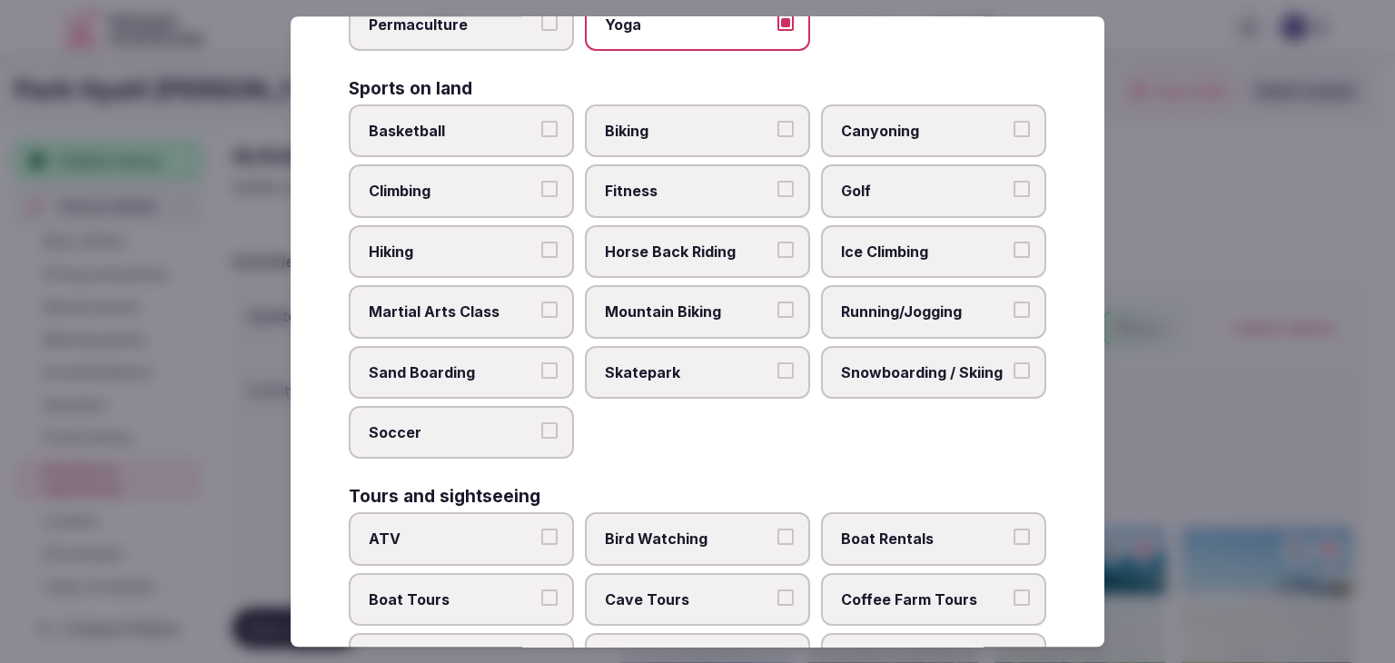
click at [691, 124] on span "Biking" at bounding box center [688, 131] width 167 height 20
click at [778, 124] on button "Biking" at bounding box center [786, 129] width 16 height 16
click at [465, 204] on label "Climbing" at bounding box center [461, 191] width 225 height 53
click at [541, 198] on button "Climbing" at bounding box center [549, 190] width 16 height 16
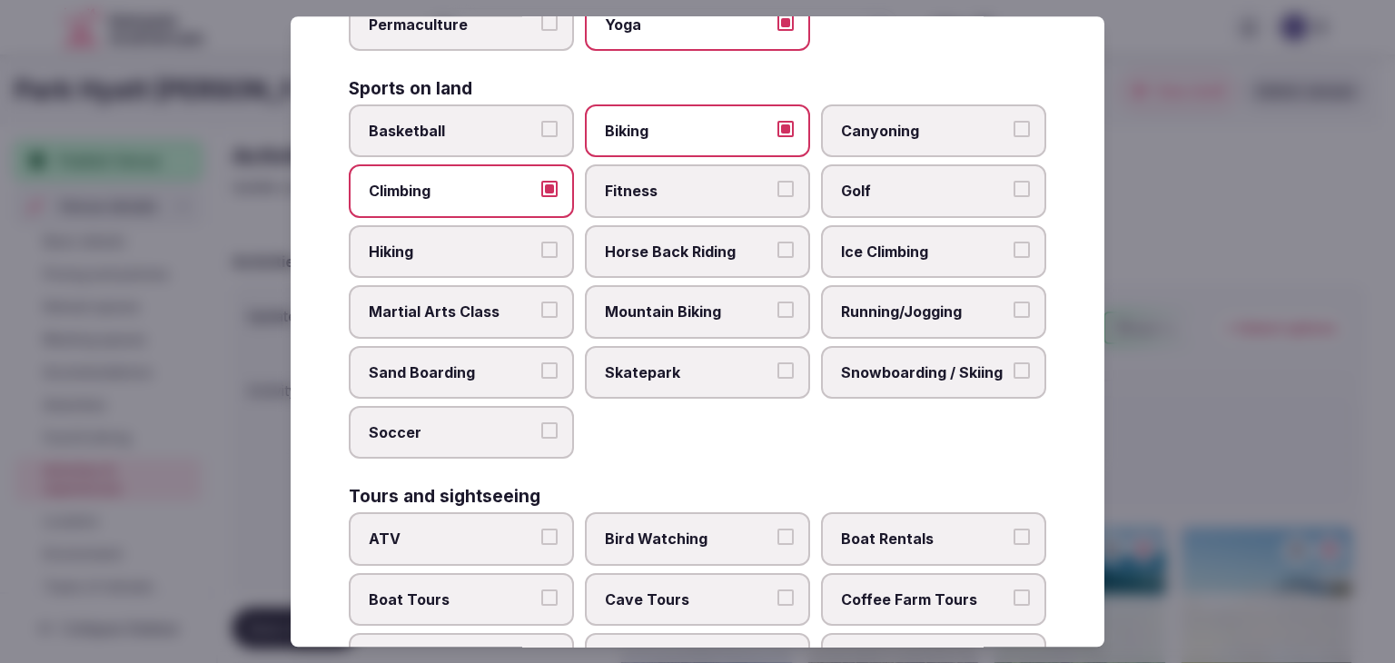
click at [683, 182] on span "Fitness" at bounding box center [688, 192] width 167 height 20
click at [778, 182] on button "Fitness" at bounding box center [786, 190] width 16 height 16
click at [841, 186] on span "Golf" at bounding box center [924, 192] width 167 height 20
click at [1014, 186] on button "Golf" at bounding box center [1022, 190] width 16 height 16
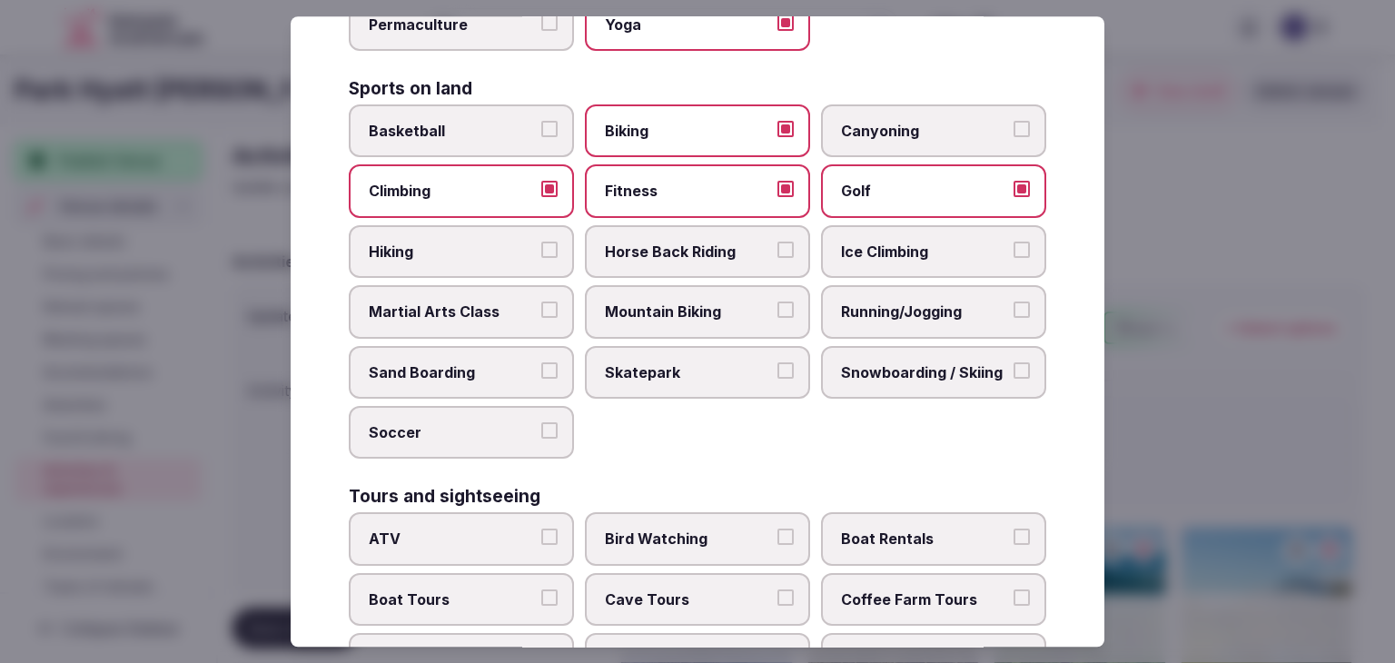
click at [464, 230] on label "Hiking" at bounding box center [461, 251] width 225 height 53
click at [541, 242] on button "Hiking" at bounding box center [549, 250] width 16 height 16
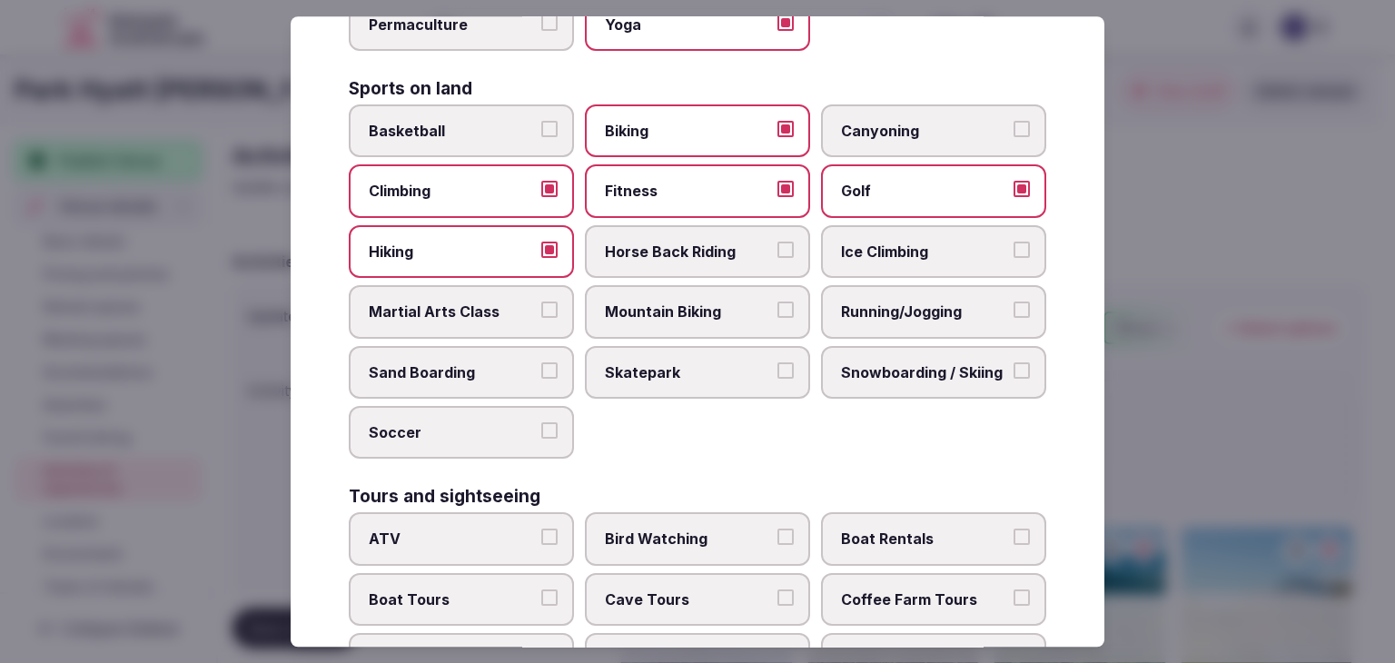
click at [684, 253] on span "Horse Back Riding" at bounding box center [688, 252] width 167 height 20
click at [778, 253] on button "Horse Back Riding" at bounding box center [786, 250] width 16 height 16
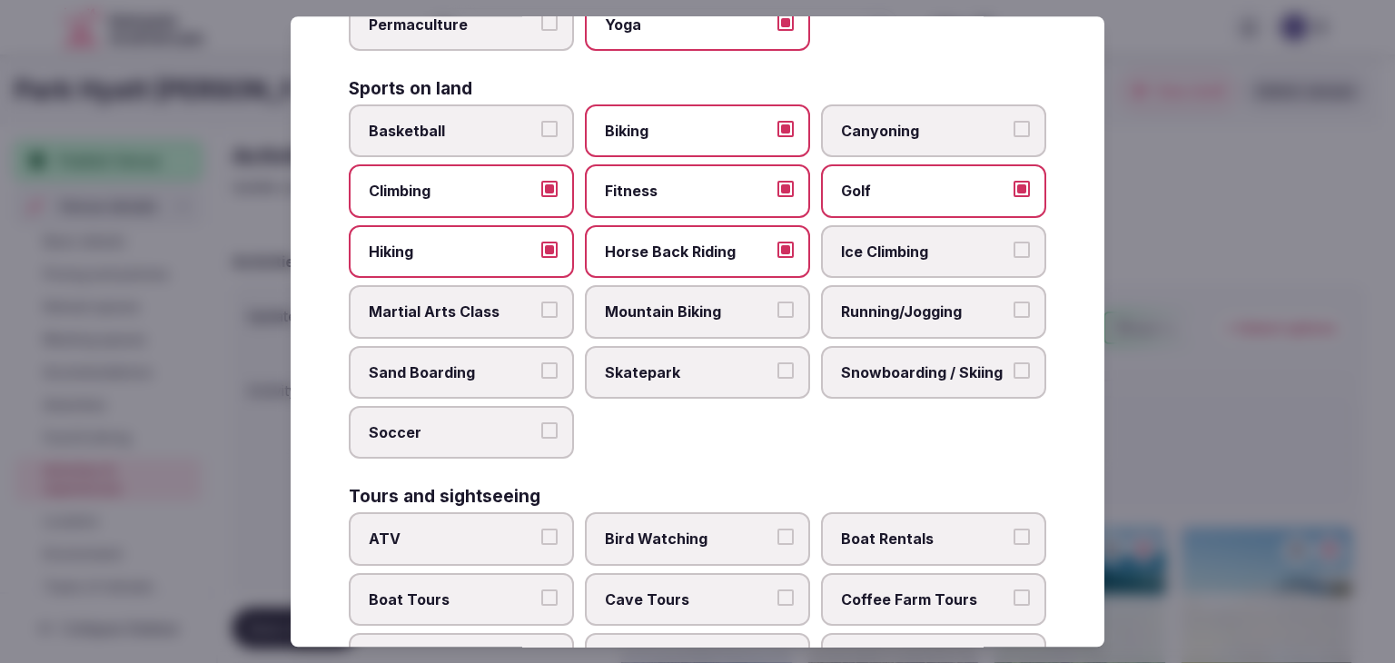
click at [876, 248] on span "Ice Climbing" at bounding box center [924, 252] width 167 height 20
click at [1014, 248] on button "Ice Climbing" at bounding box center [1022, 250] width 16 height 16
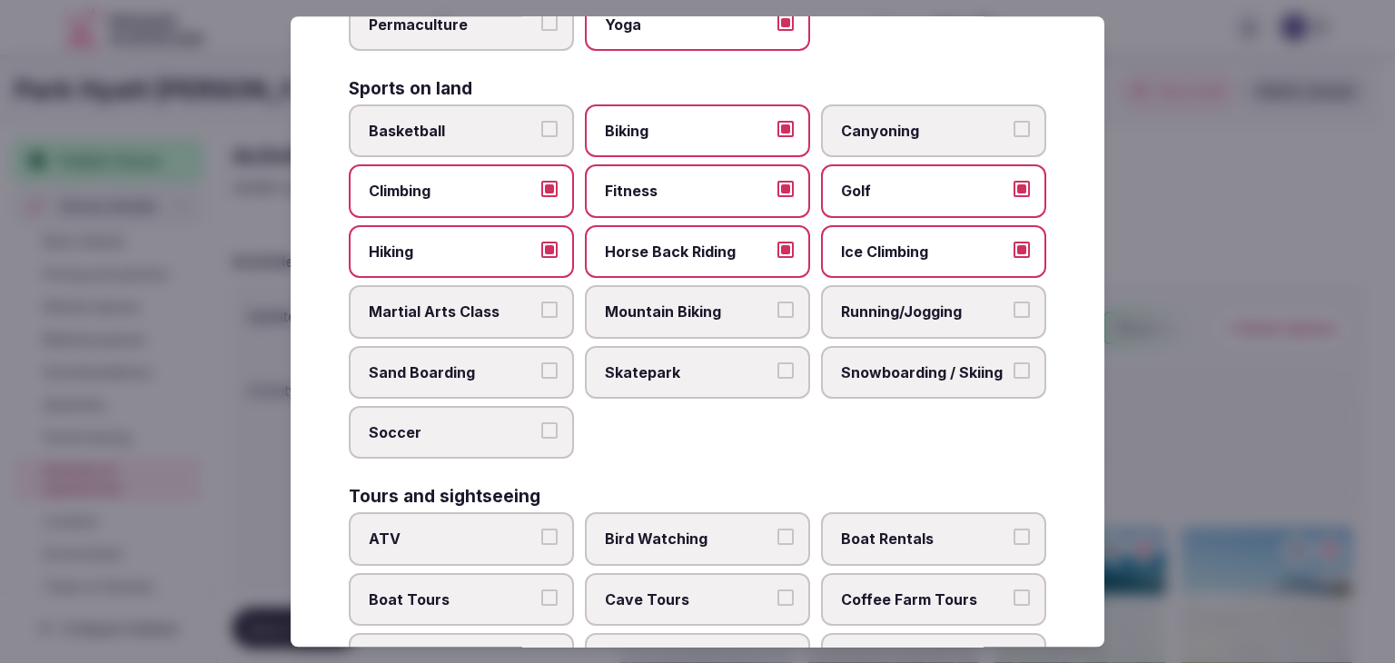
click at [738, 302] on span "Mountain Biking" at bounding box center [688, 312] width 167 height 20
click at [778, 302] on button "Mountain Biking" at bounding box center [786, 310] width 16 height 16
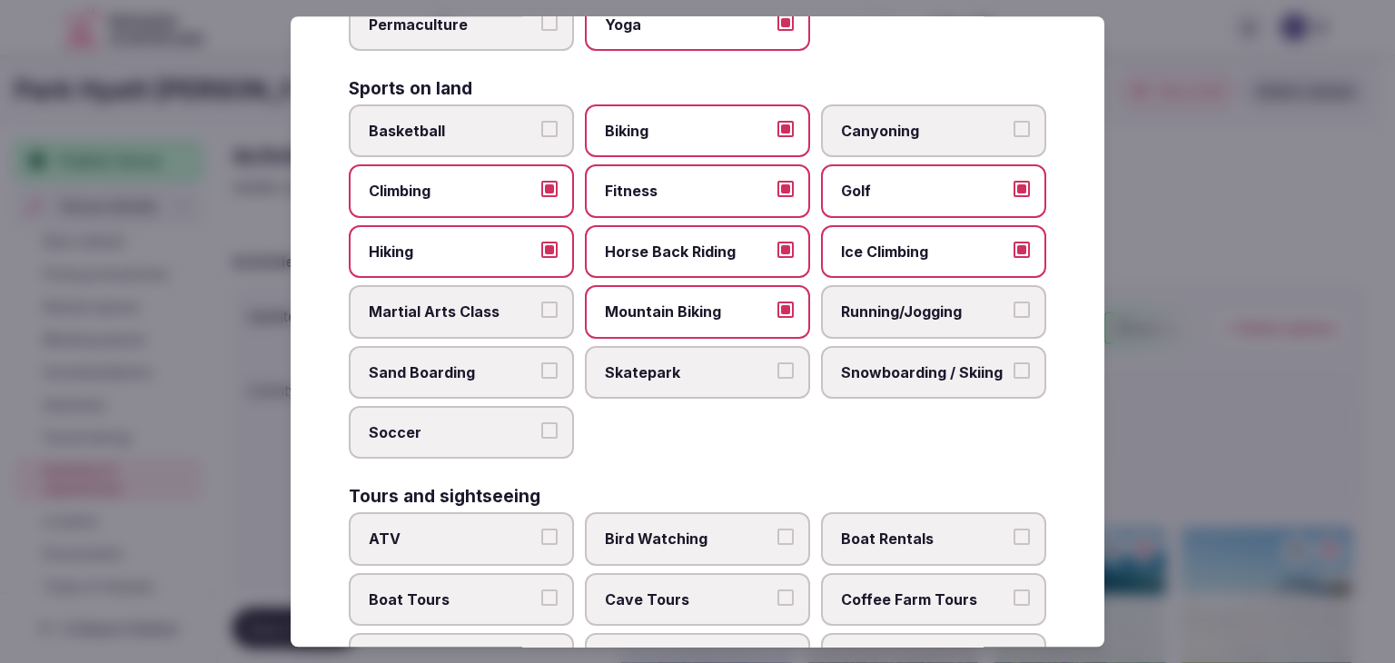
click at [898, 324] on label "Running/Jogging" at bounding box center [933, 311] width 225 height 53
click at [1014, 318] on button "Running/Jogging" at bounding box center [1022, 310] width 16 height 16
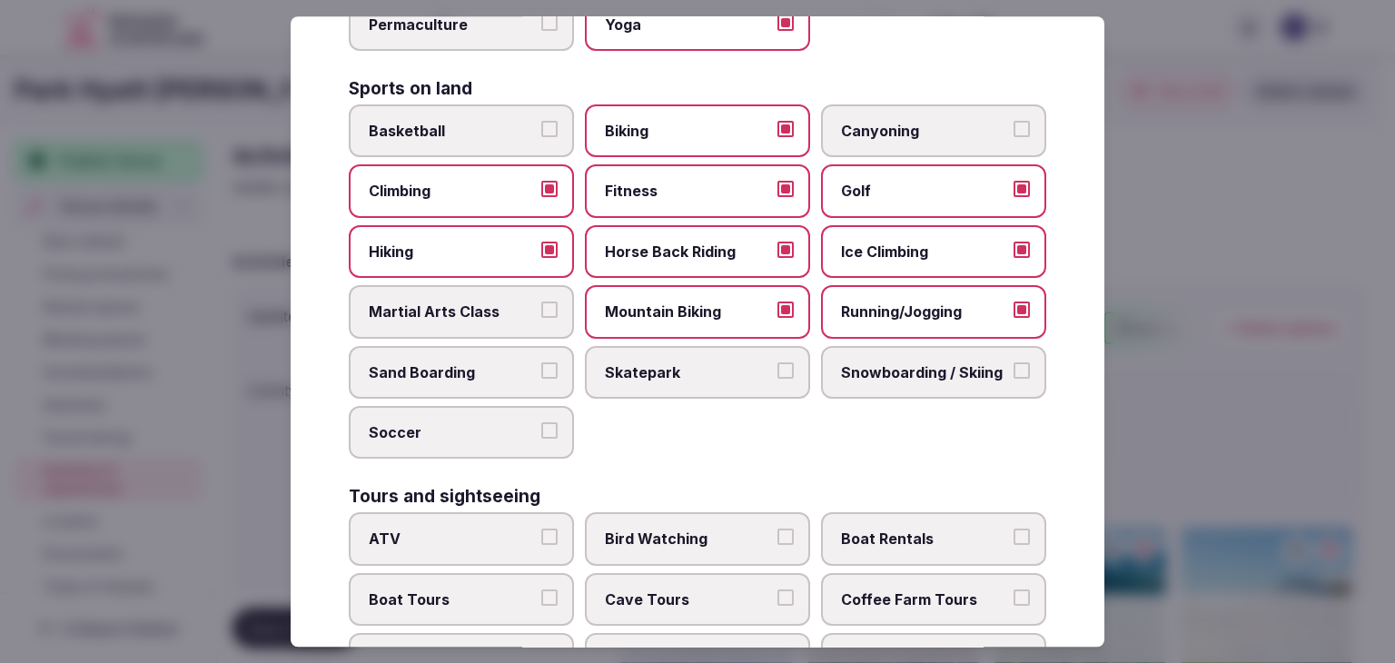
click at [900, 362] on span "Snowboarding / Skiing" at bounding box center [924, 372] width 167 height 20
click at [1014, 362] on button "Snowboarding / Skiing" at bounding box center [1022, 370] width 16 height 16
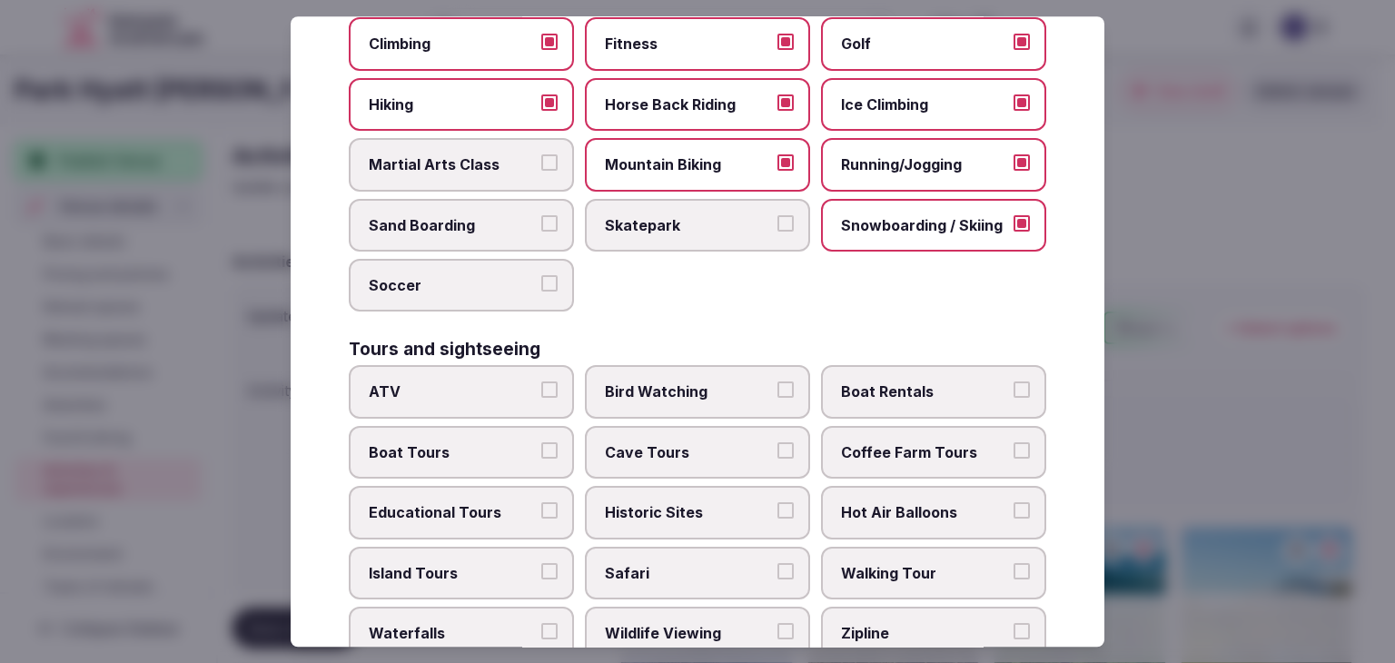
scroll to position [1181, 0]
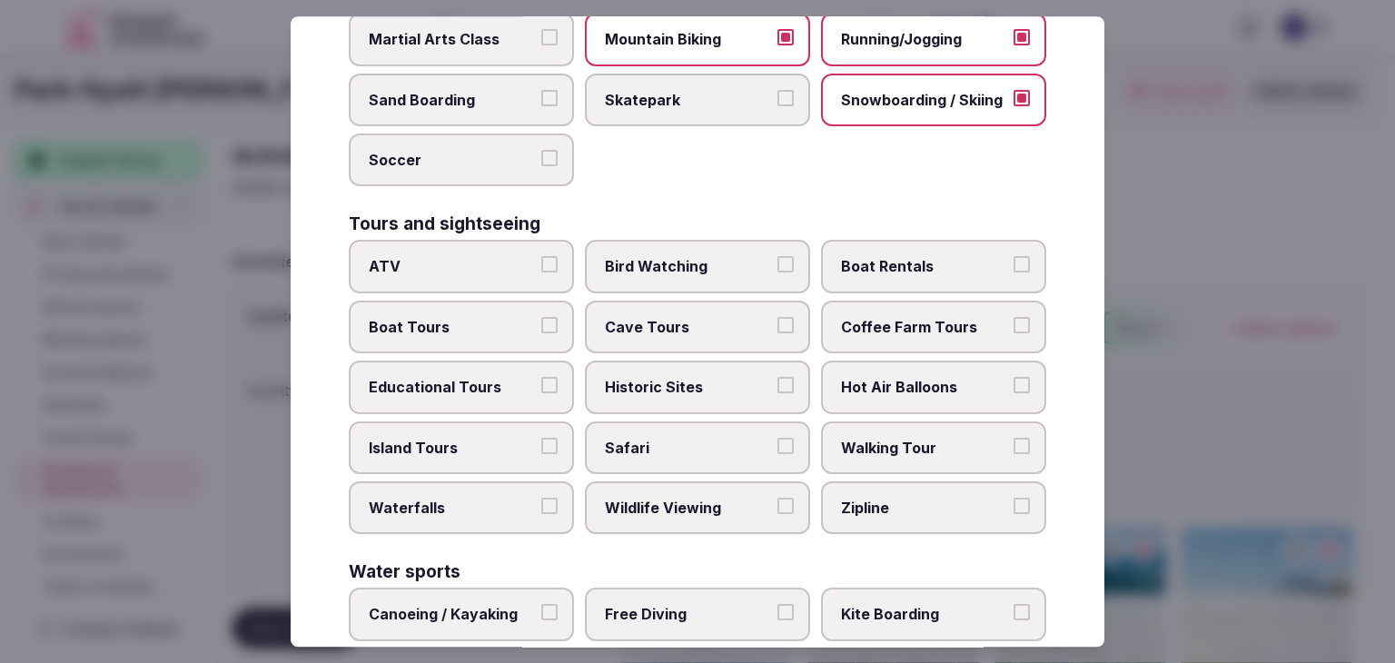
click at [682, 241] on label "Bird Watching" at bounding box center [697, 267] width 225 height 53
click at [778, 257] on button "Bird Watching" at bounding box center [786, 265] width 16 height 16
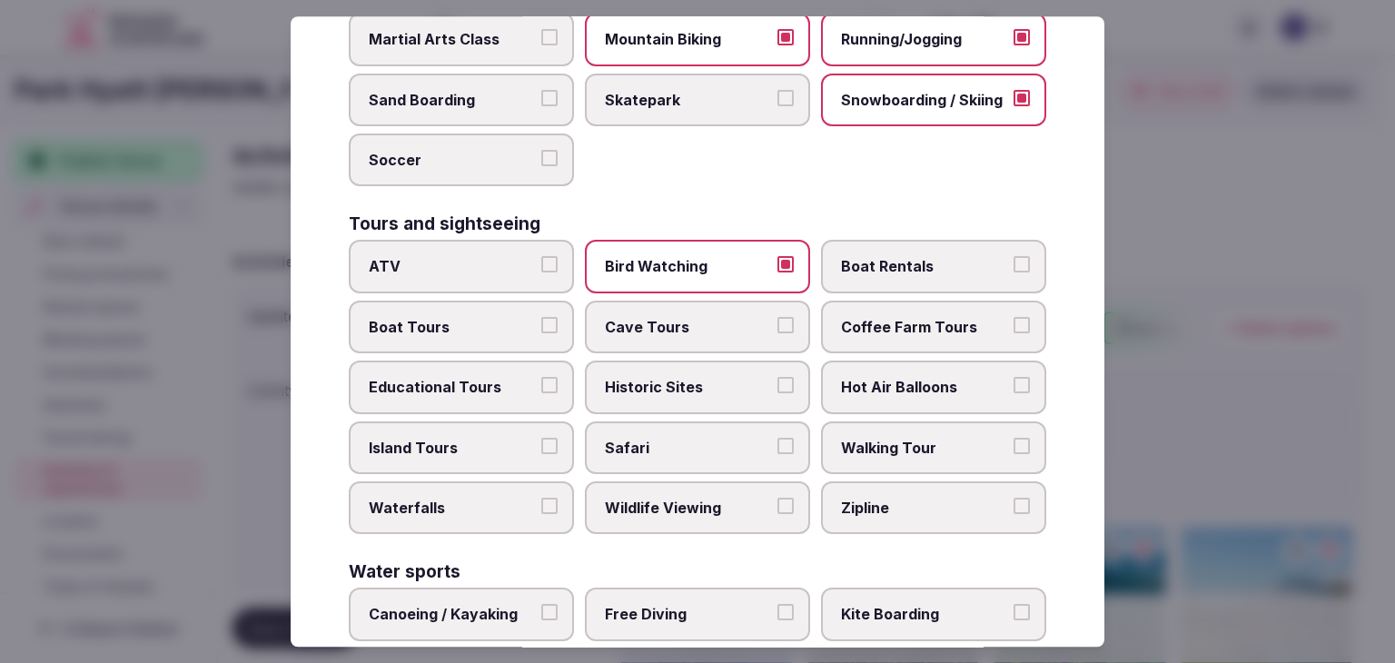
click at [446, 377] on span "Educational Tours" at bounding box center [452, 387] width 167 height 20
click at [541, 377] on button "Educational Tours" at bounding box center [549, 385] width 16 height 16
click at [685, 362] on label "Historic Sites" at bounding box center [697, 387] width 225 height 53
click at [778, 377] on button "Historic Sites" at bounding box center [786, 385] width 16 height 16
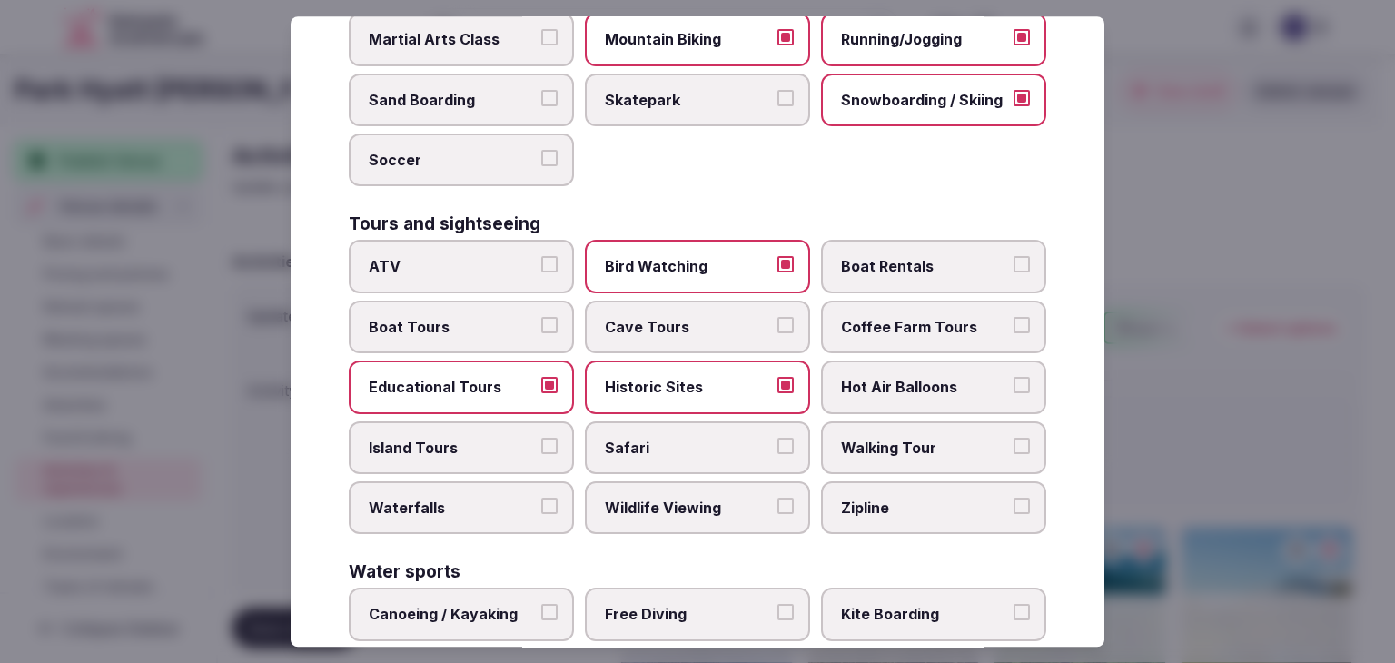
click at [883, 438] on span "Walking Tour" at bounding box center [924, 448] width 167 height 20
click at [1014, 438] on button "Walking Tour" at bounding box center [1022, 446] width 16 height 16
click at [689, 481] on label "Wildlife Viewing" at bounding box center [697, 507] width 225 height 53
click at [778, 498] on button "Wildlife Viewing" at bounding box center [786, 506] width 16 height 16
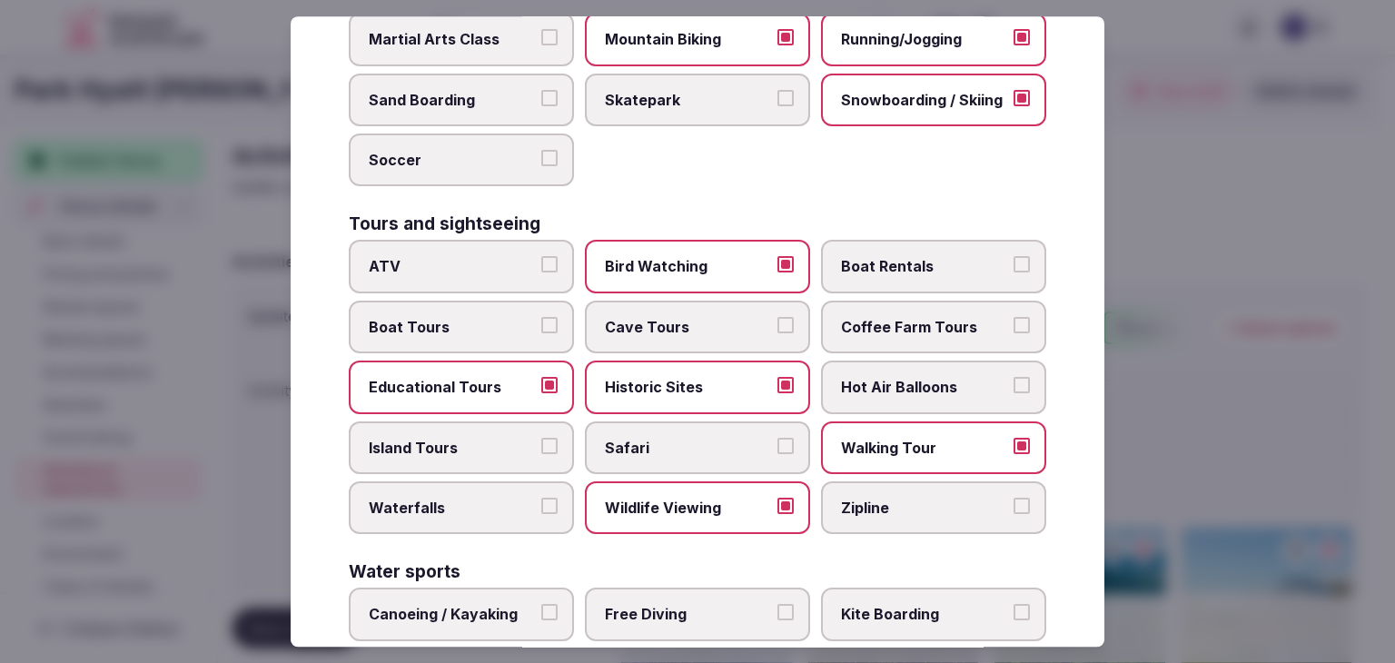
click at [449, 498] on span "Waterfalls" at bounding box center [452, 508] width 167 height 20
click at [541, 498] on button "Waterfalls" at bounding box center [549, 506] width 16 height 16
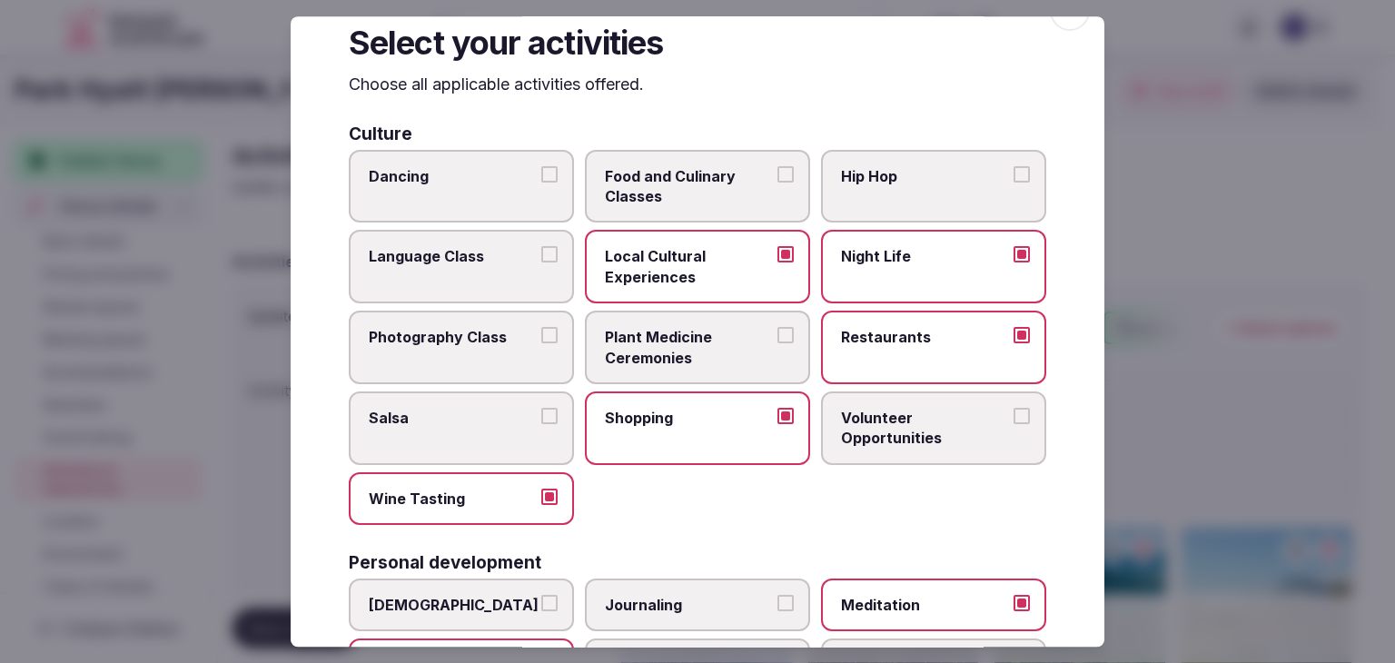
scroll to position [0, 0]
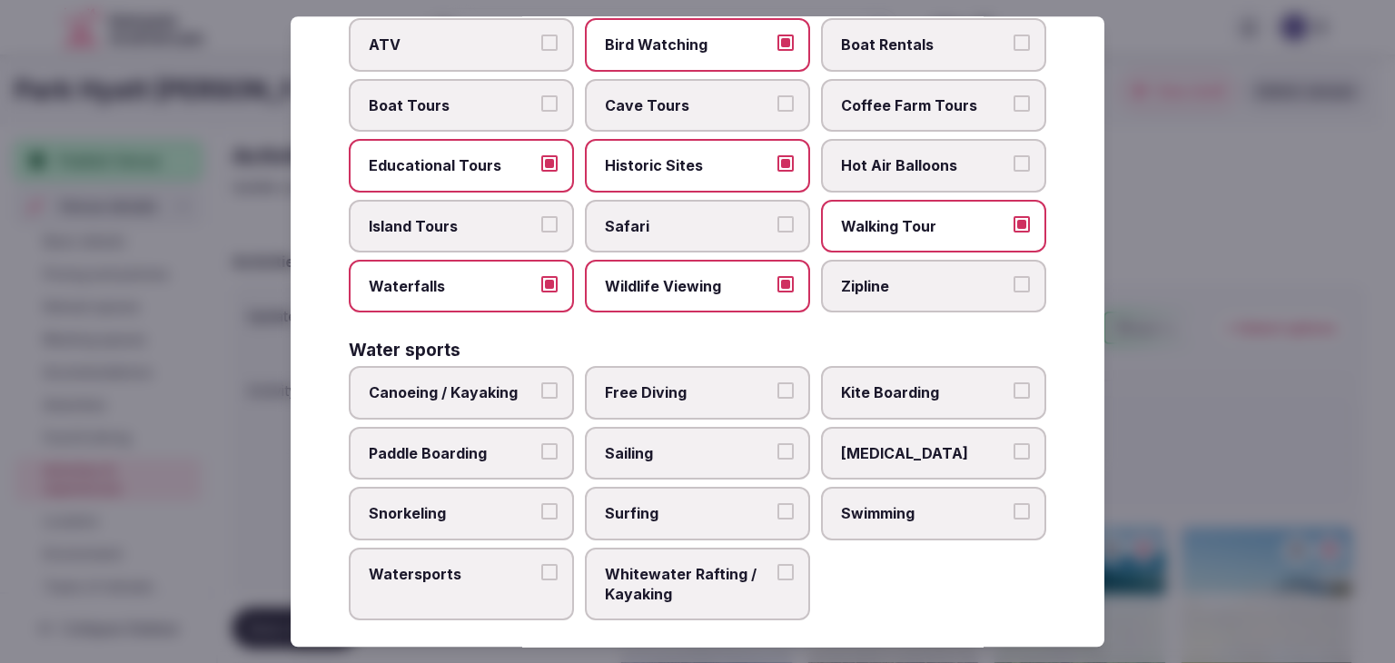
click at [940, 508] on label "Swimming" at bounding box center [933, 513] width 225 height 53
click at [1014, 508] on button "Swimming" at bounding box center [1022, 511] width 16 height 16
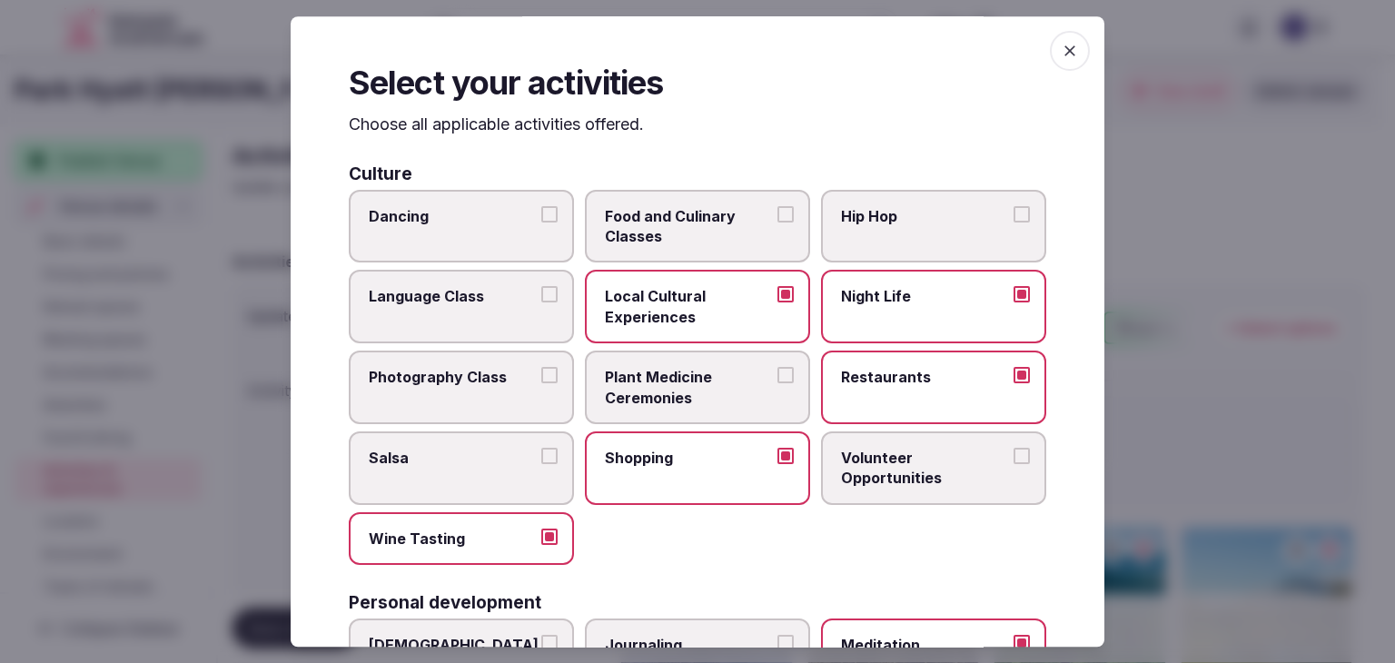
drag, startPoint x: 1052, startPoint y: 54, endPoint x: 1037, endPoint y: 80, distance: 29.3
click at [1065, 54] on icon "button" at bounding box center [1070, 50] width 11 height 11
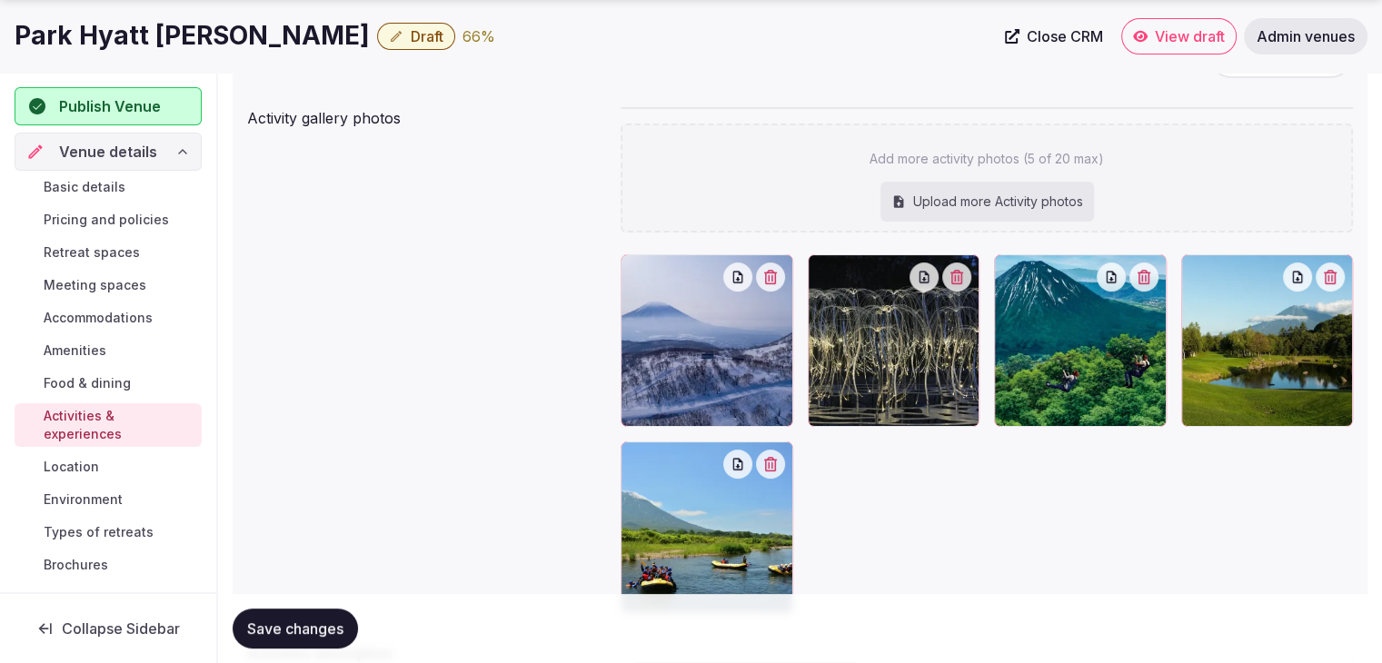
scroll to position [454, 0]
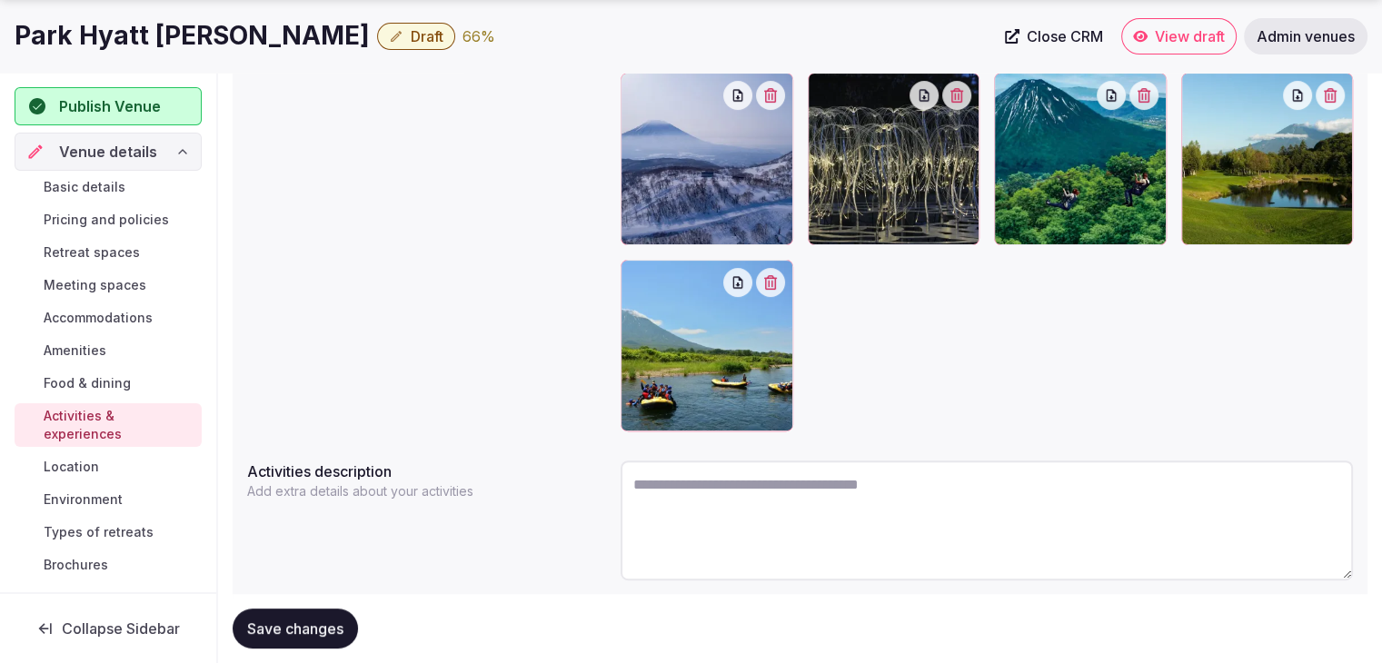
click at [306, 611] on button "Save changes" at bounding box center [295, 629] width 125 height 40
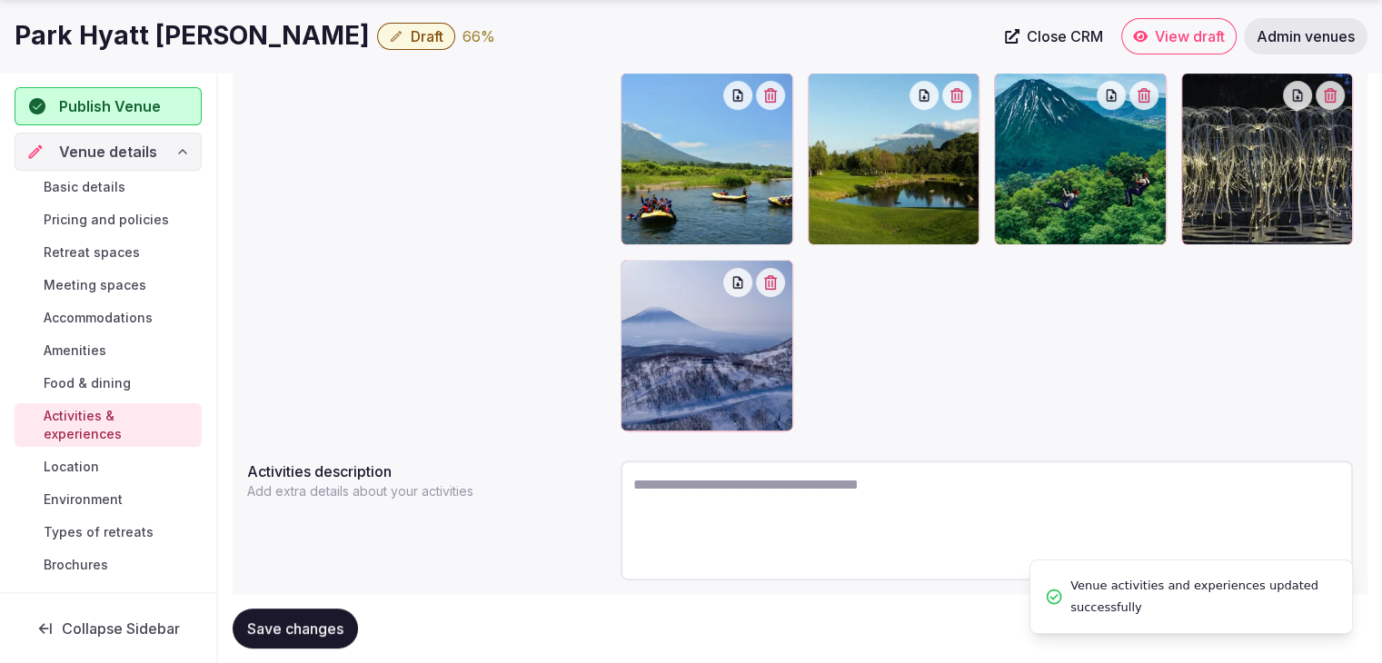
click at [311, 627] on span "Save changes" at bounding box center [295, 628] width 96 height 18
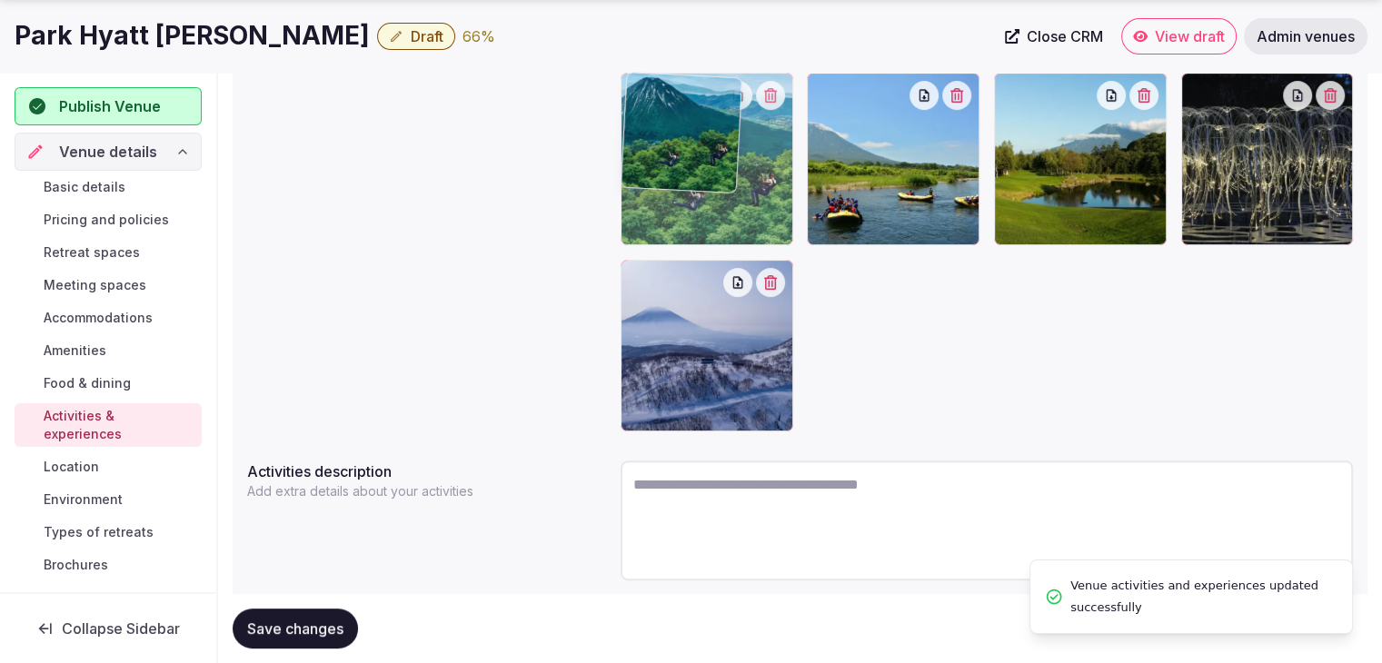
drag, startPoint x: 1016, startPoint y: 95, endPoint x: 713, endPoint y: 220, distance: 327.9
click at [755, 120] on body "Search Popular Destinations Toscana, Italy Riviera Maya, Mexico Indonesia, Bali…" at bounding box center [691, 133] width 1382 height 1174
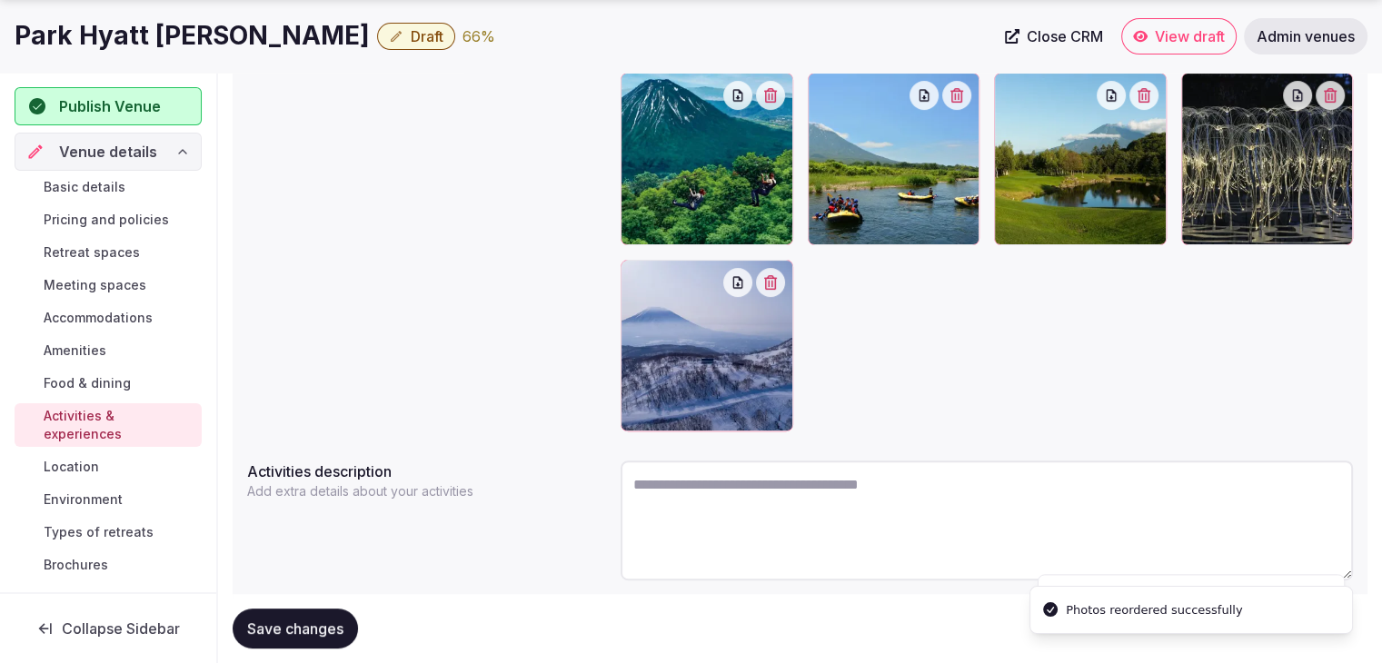
click at [312, 619] on span "Save changes" at bounding box center [295, 628] width 96 height 18
click at [94, 462] on span "Location" at bounding box center [71, 467] width 55 height 18
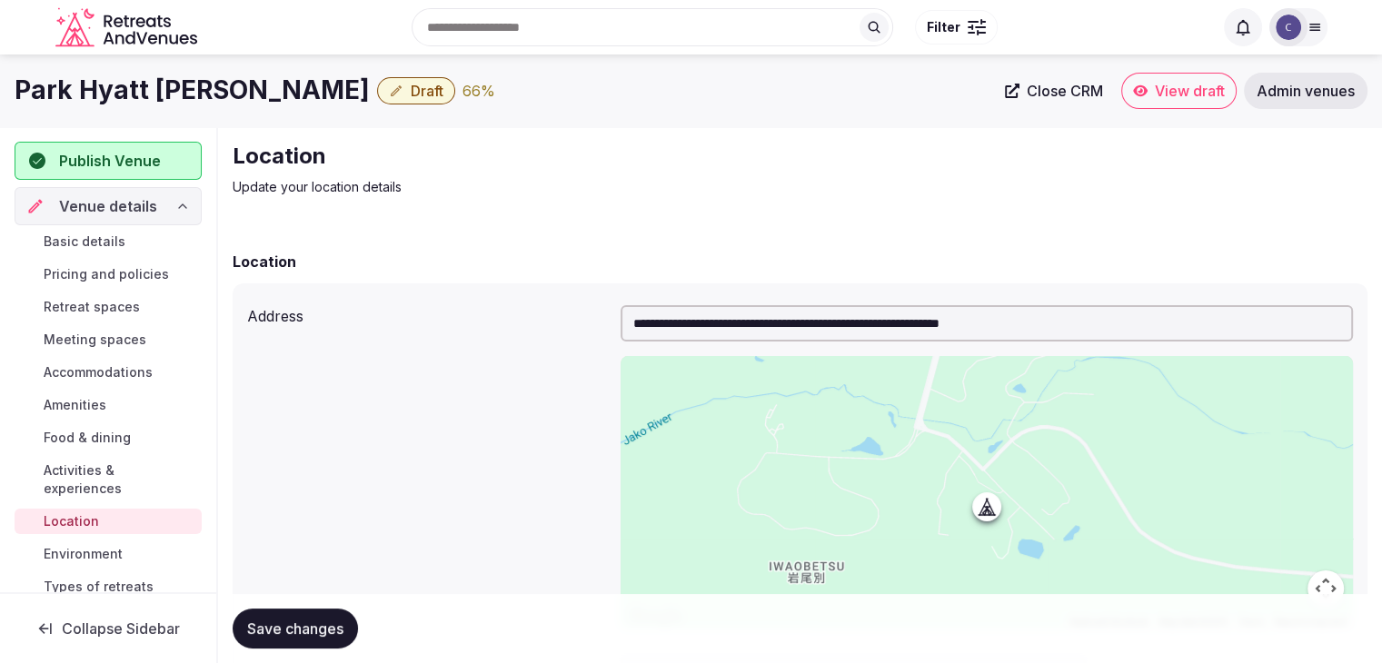
click at [113, 557] on span "Environment" at bounding box center [83, 554] width 79 height 18
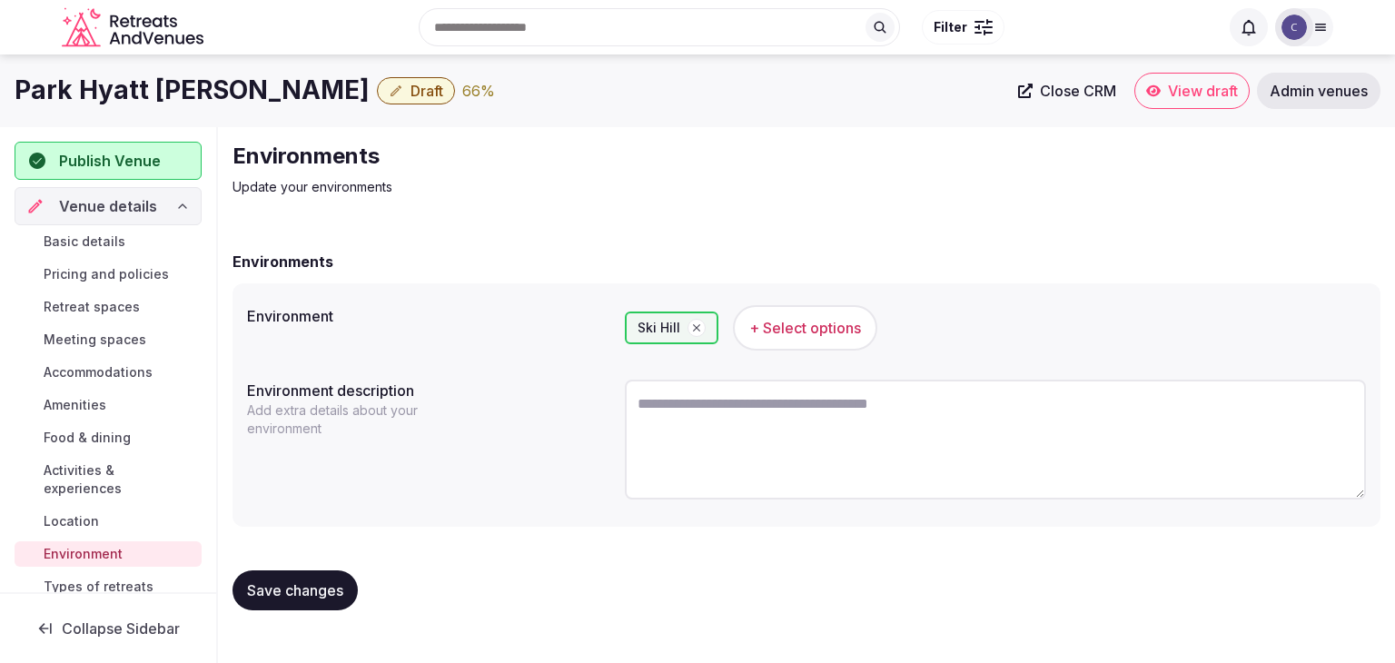
click at [795, 334] on span "+ Select options" at bounding box center [805, 328] width 112 height 20
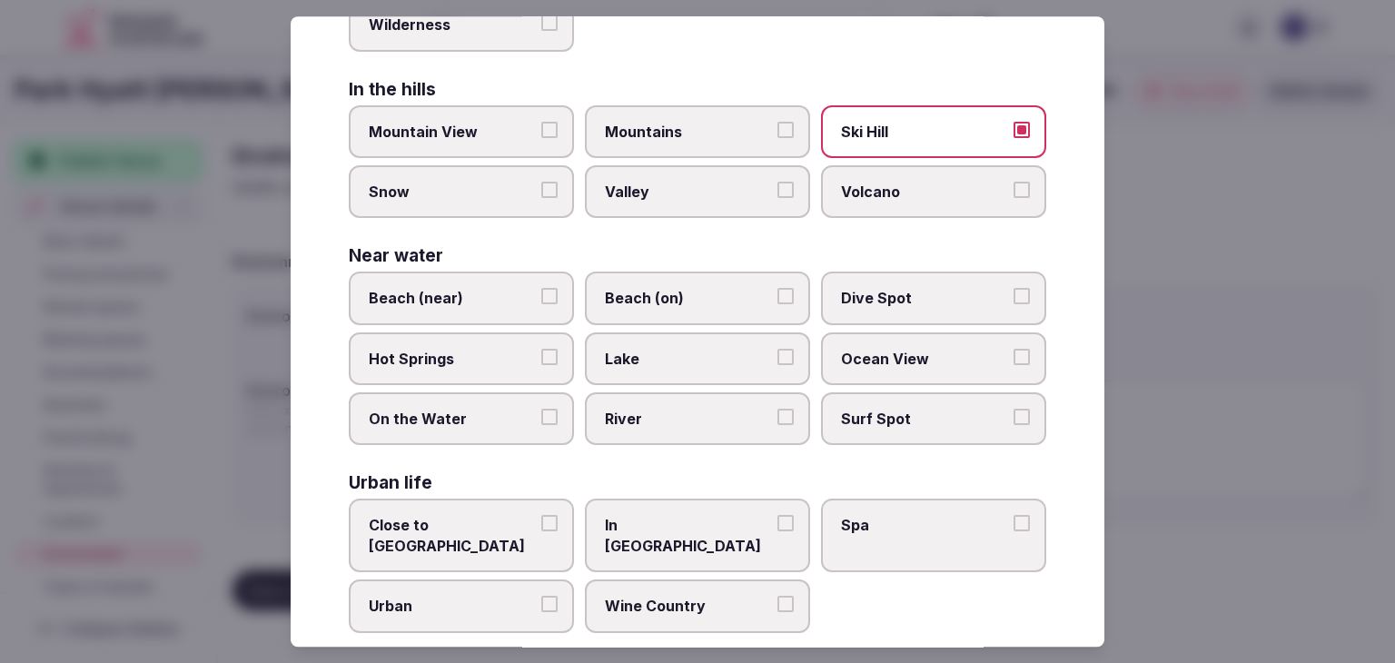
scroll to position [434, 0]
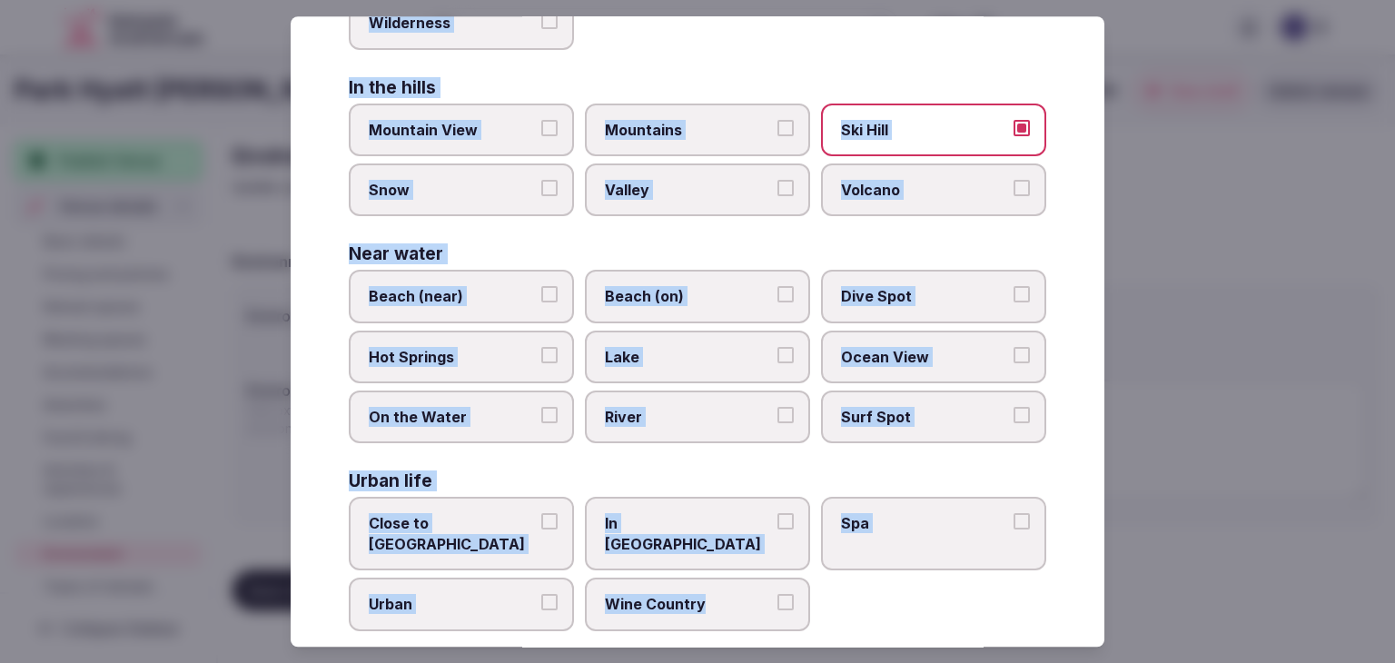
drag, startPoint x: 342, startPoint y: 127, endPoint x: 792, endPoint y: 588, distance: 643.6
click at [792, 588] on div "Select your environment Choose all applicable environments offered. In nature C…" at bounding box center [698, 331] width 814 height 630
copy div "Choose all applicable environments offered. In nature Close to Nature Countrysi…"
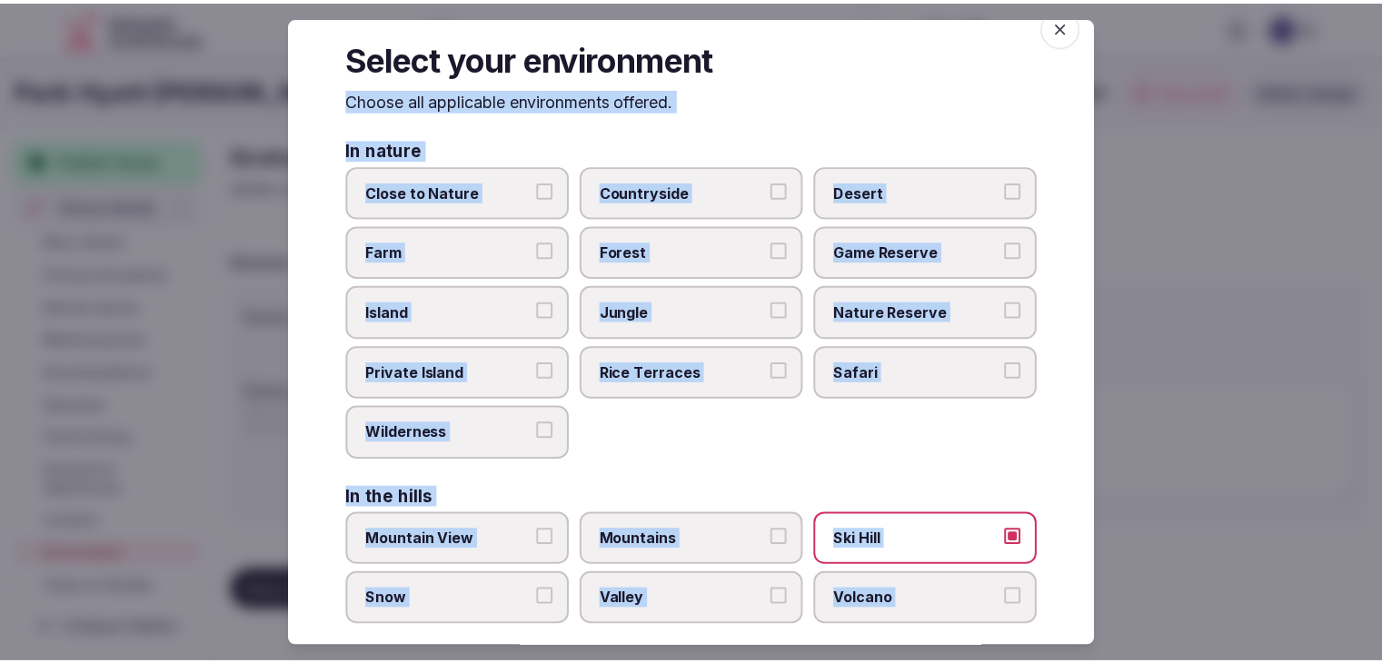
scroll to position [0, 0]
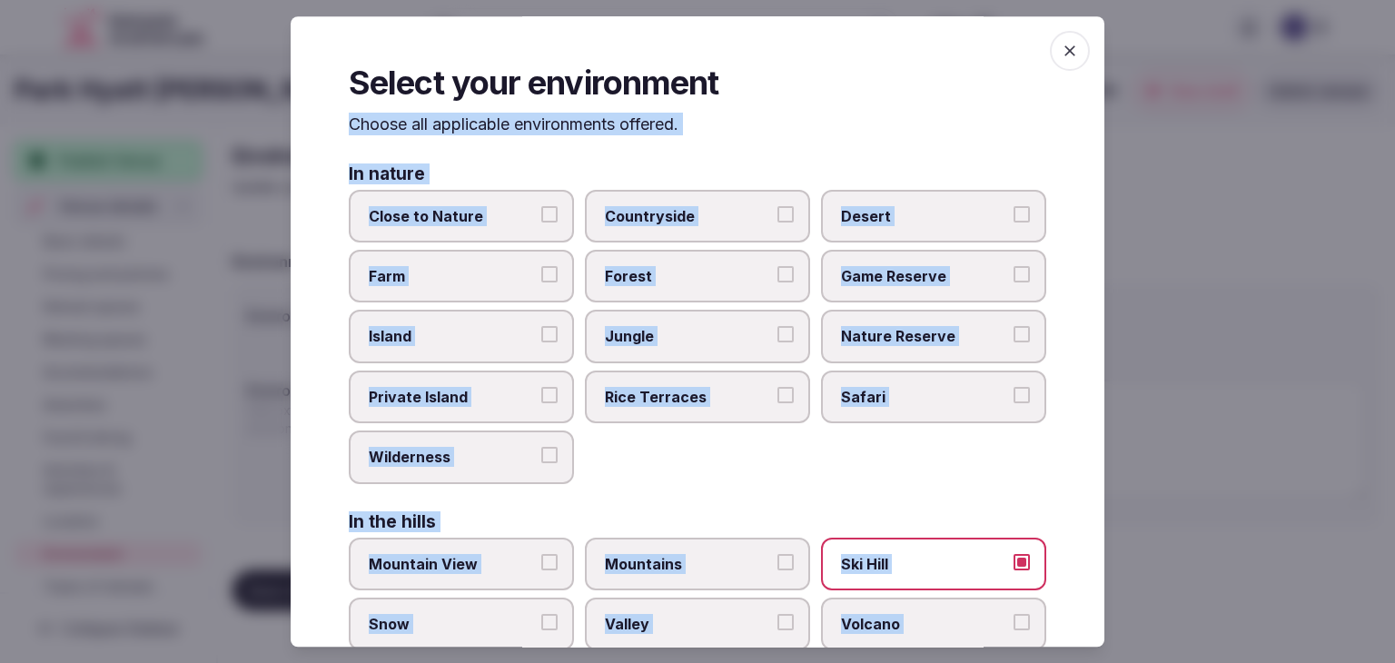
click at [1061, 52] on icon "button" at bounding box center [1070, 51] width 18 height 18
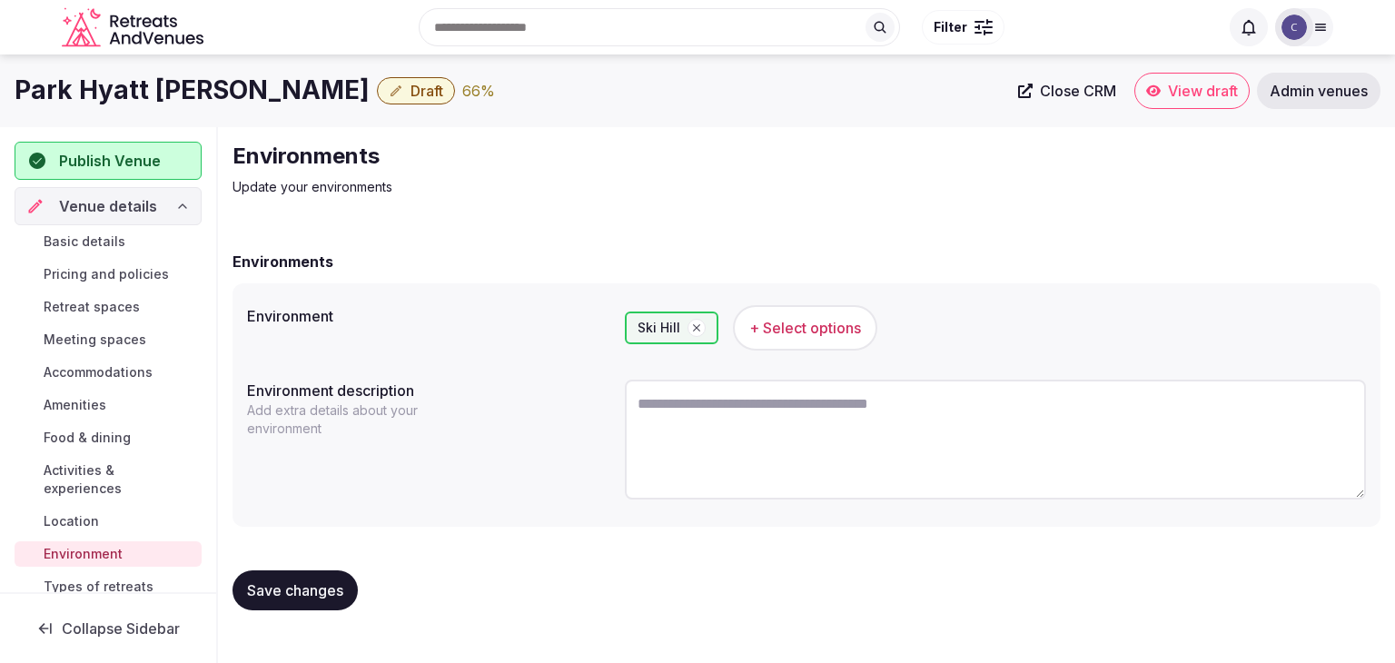
click at [308, 579] on button "Save changes" at bounding box center [295, 590] width 125 height 40
drag, startPoint x: 89, startPoint y: 481, endPoint x: 98, endPoint y: 478, distance: 9.8
click at [89, 480] on span "Activities & experiences" at bounding box center [119, 479] width 151 height 36
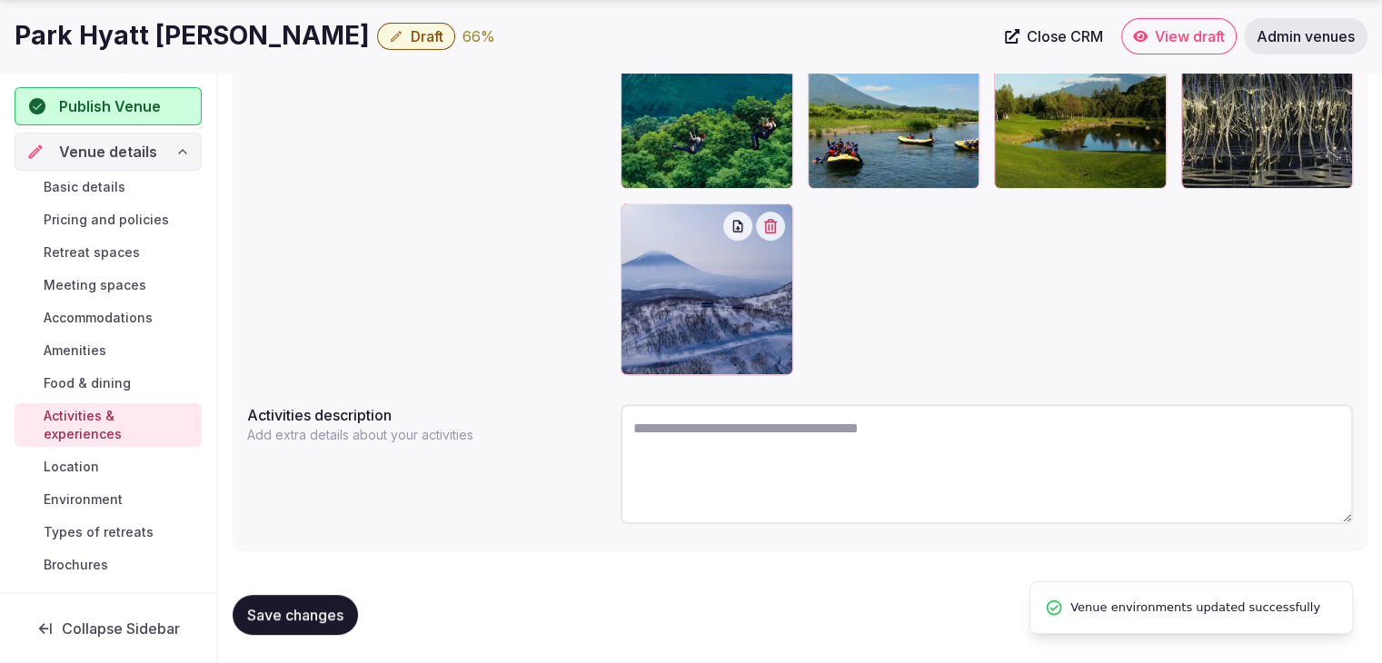
scroll to position [494, 0]
click at [757, 461] on textarea at bounding box center [986, 464] width 732 height 120
paste textarea "**********"
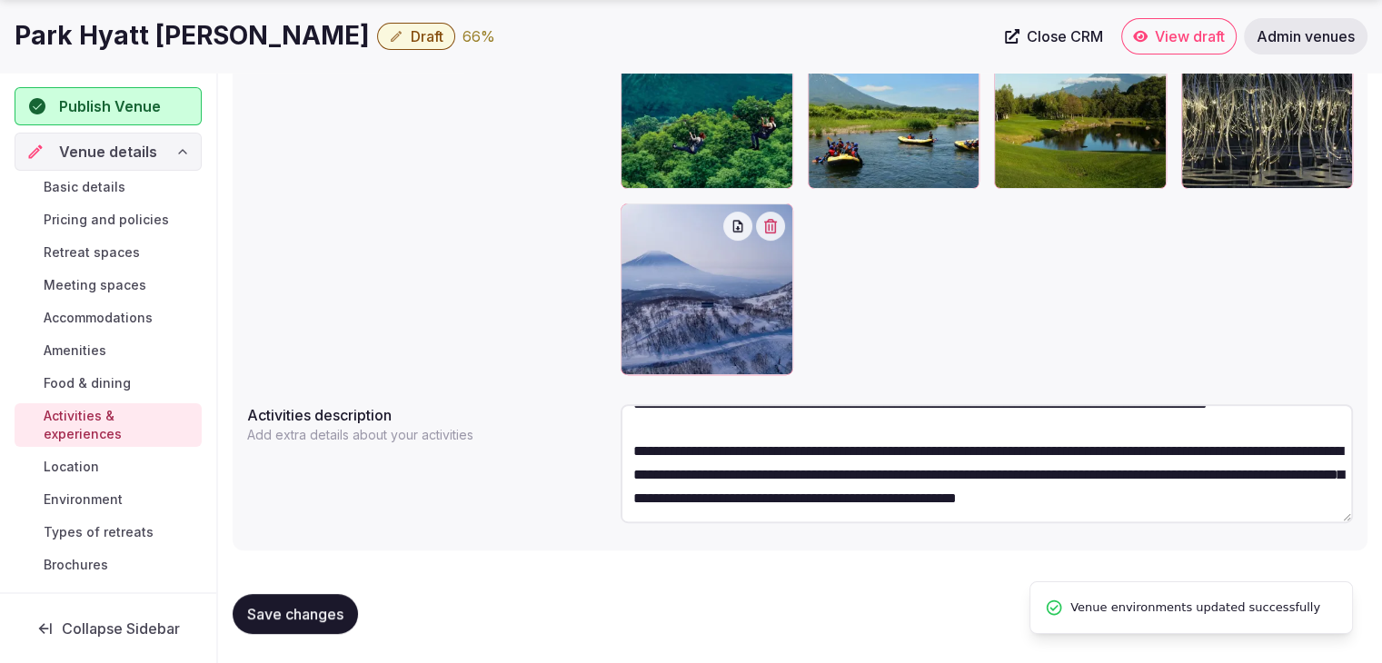
scroll to position [13, 0]
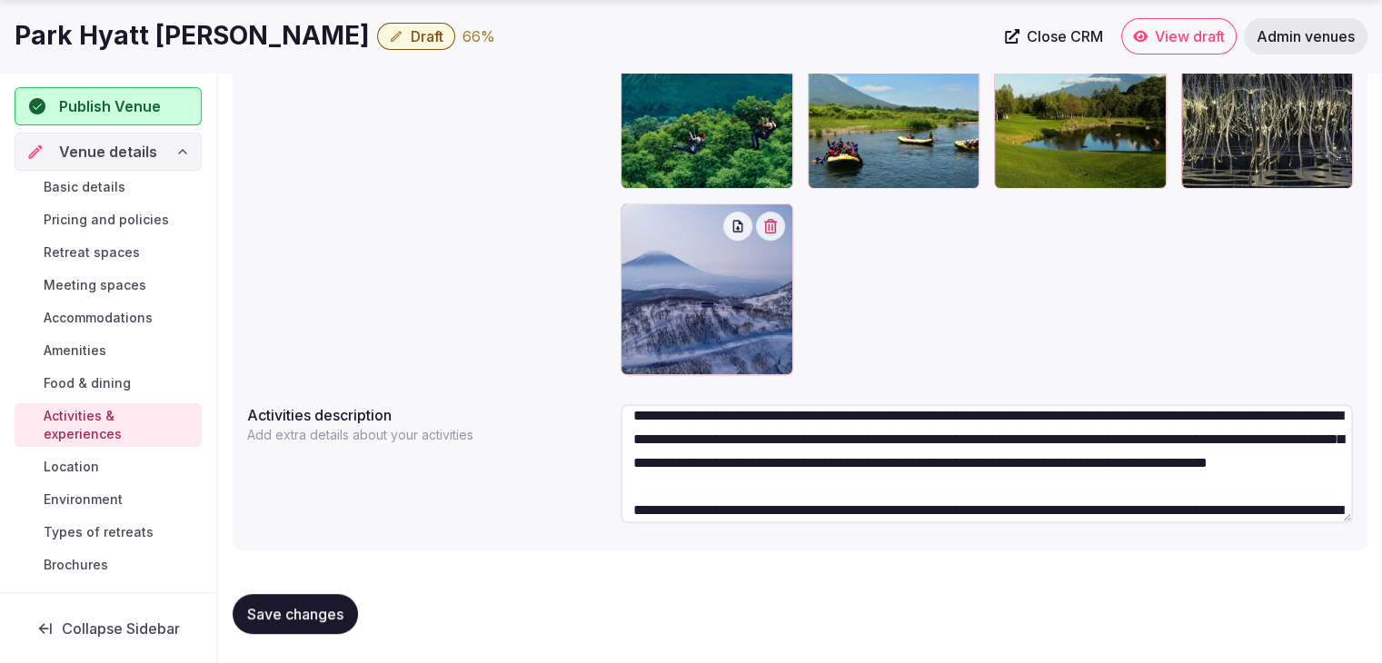
click at [697, 506] on textarea "**********" at bounding box center [986, 463] width 732 height 119
type textarea "**********"
click at [302, 600] on button "Save changes" at bounding box center [295, 614] width 125 height 40
click at [255, 38] on h1 "Park Hyatt Niseko Hanazono" at bounding box center [192, 35] width 355 height 35
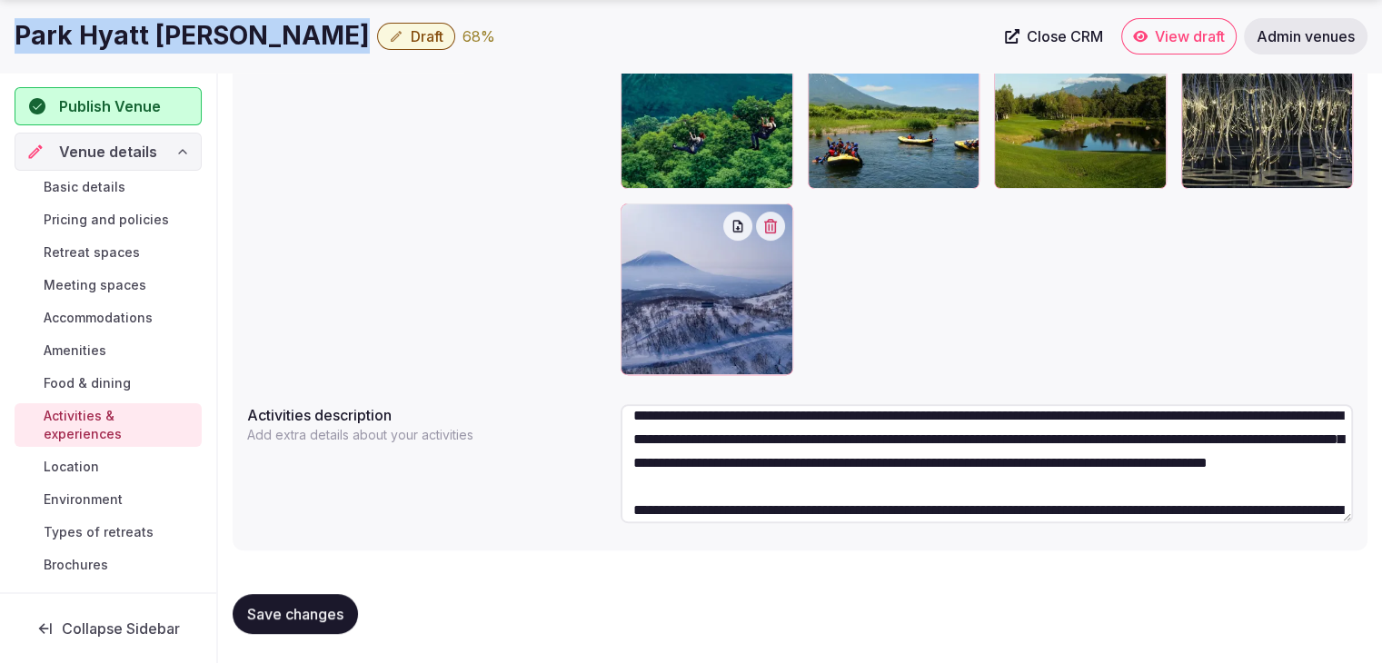
click at [255, 38] on h1 "Park Hyatt Niseko Hanazono" at bounding box center [192, 35] width 355 height 35
copy div "Park Hyatt Niseko Hanazono"
click at [113, 500] on span "Environment" at bounding box center [83, 499] width 79 height 18
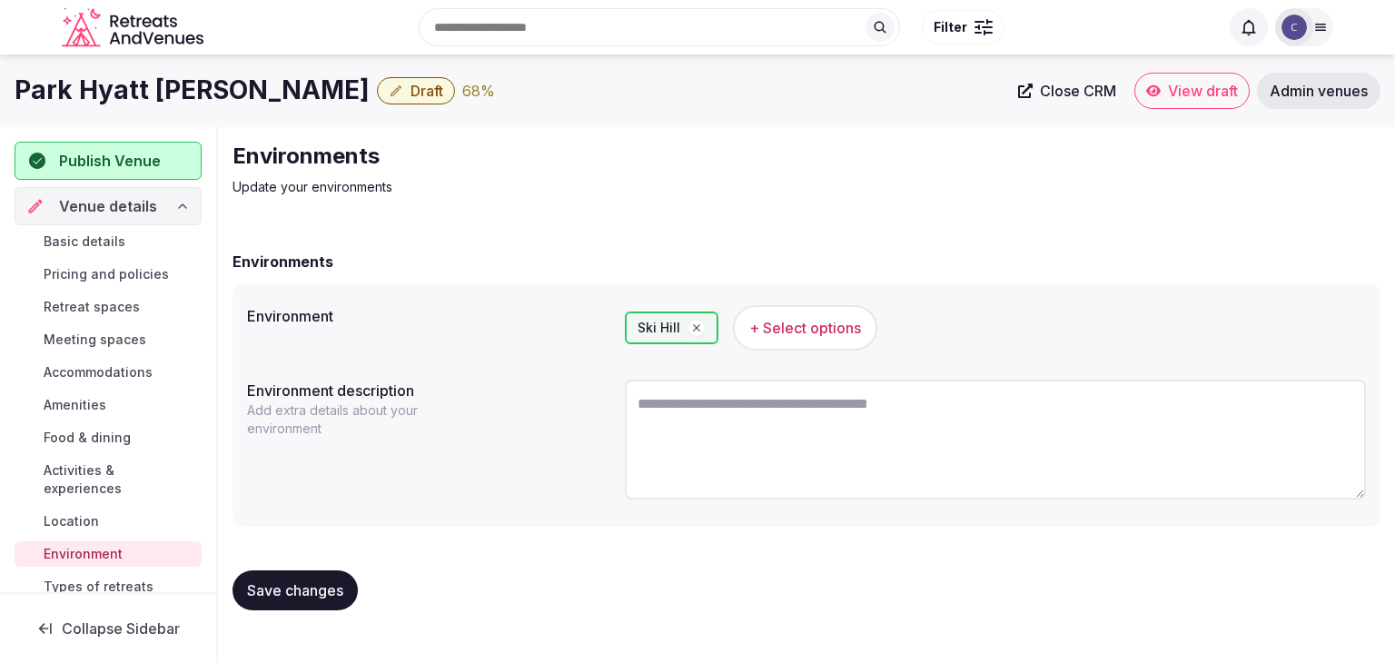
click at [809, 469] on textarea at bounding box center [995, 440] width 741 height 120
paste textarea "**********"
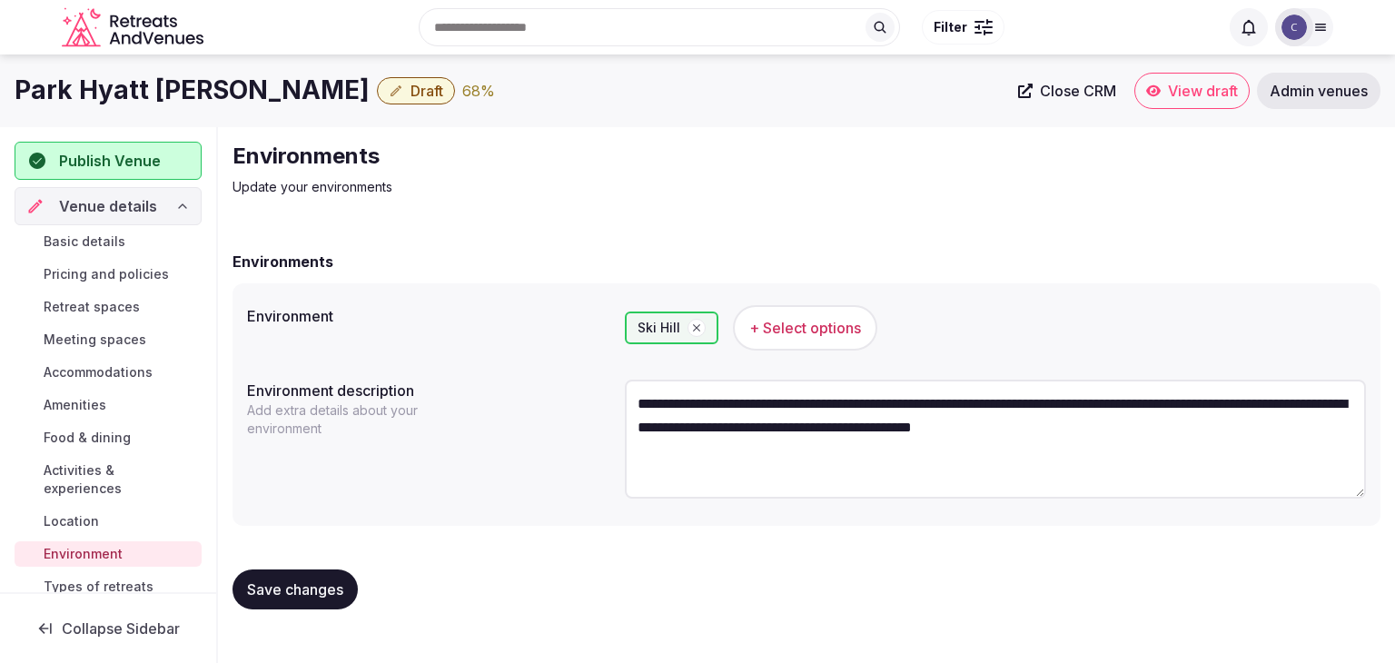
type textarea "**********"
click at [299, 592] on span "Save changes" at bounding box center [295, 589] width 96 height 18
click at [322, 586] on span "Save changes" at bounding box center [295, 589] width 96 height 18
click at [120, 584] on span "Types of retreats" at bounding box center [99, 587] width 110 height 18
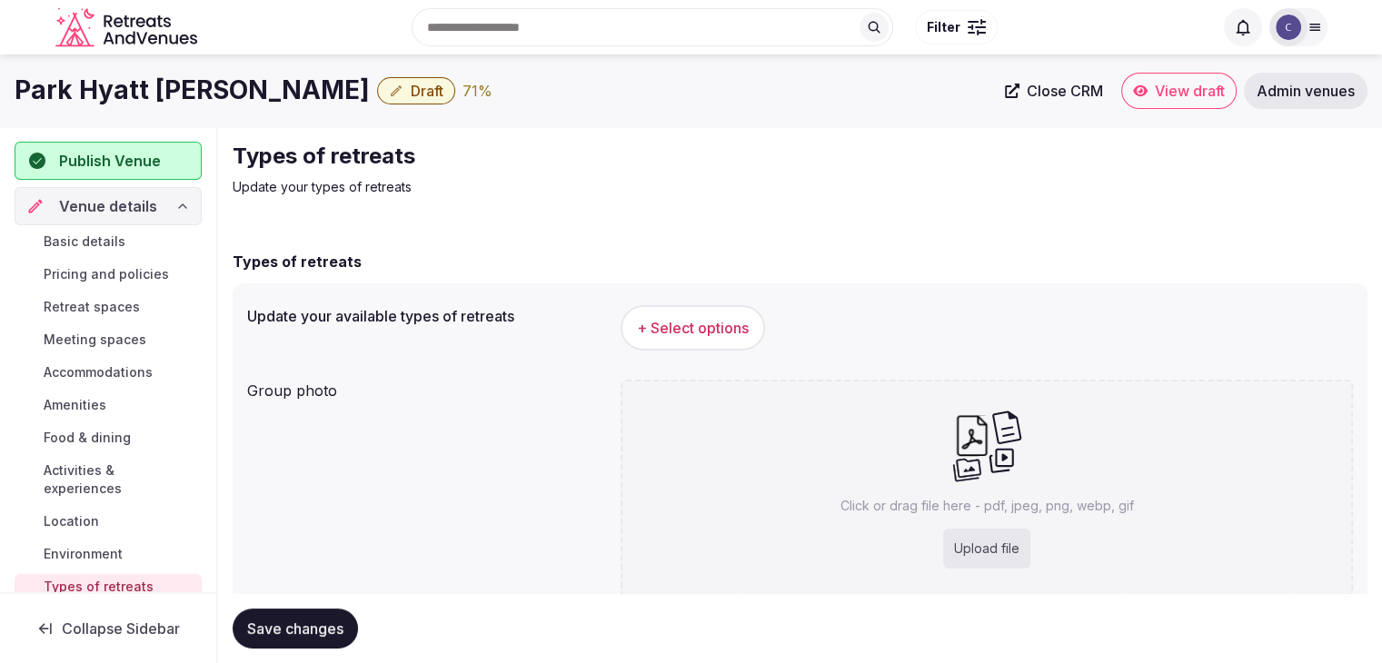
click at [757, 342] on button "+ Select options" at bounding box center [692, 327] width 144 height 45
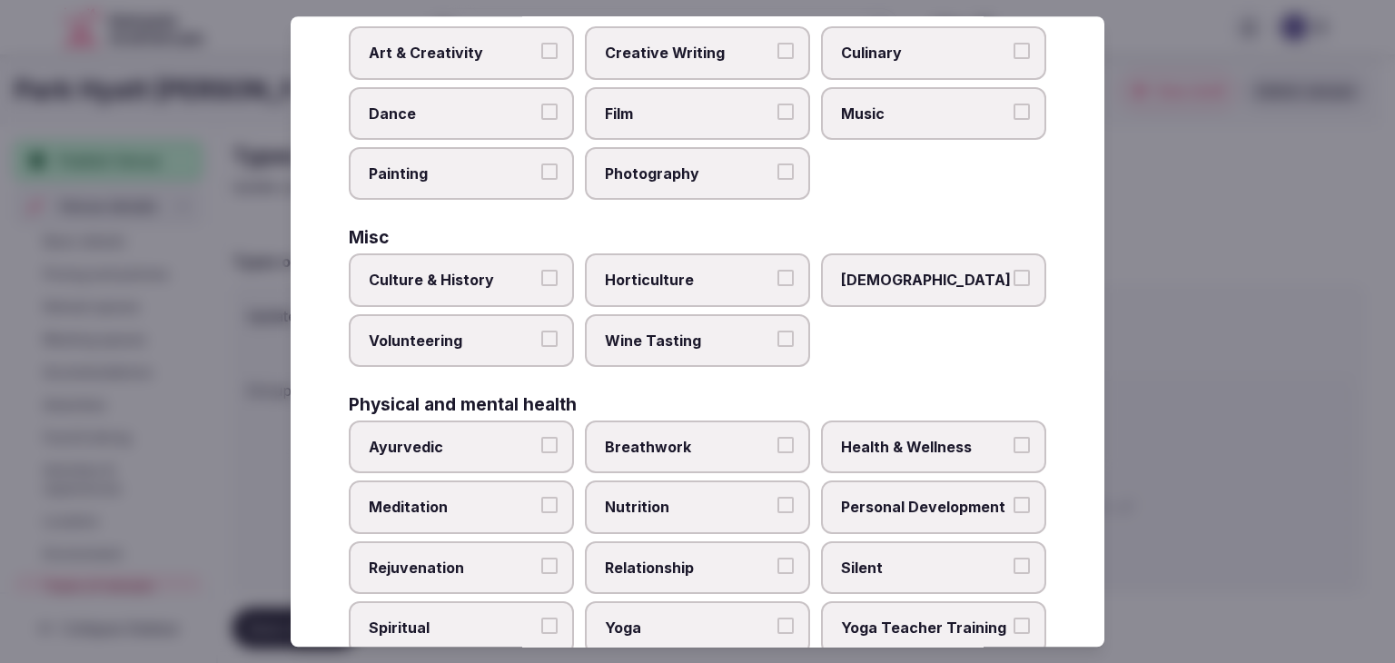
scroll to position [738, 0]
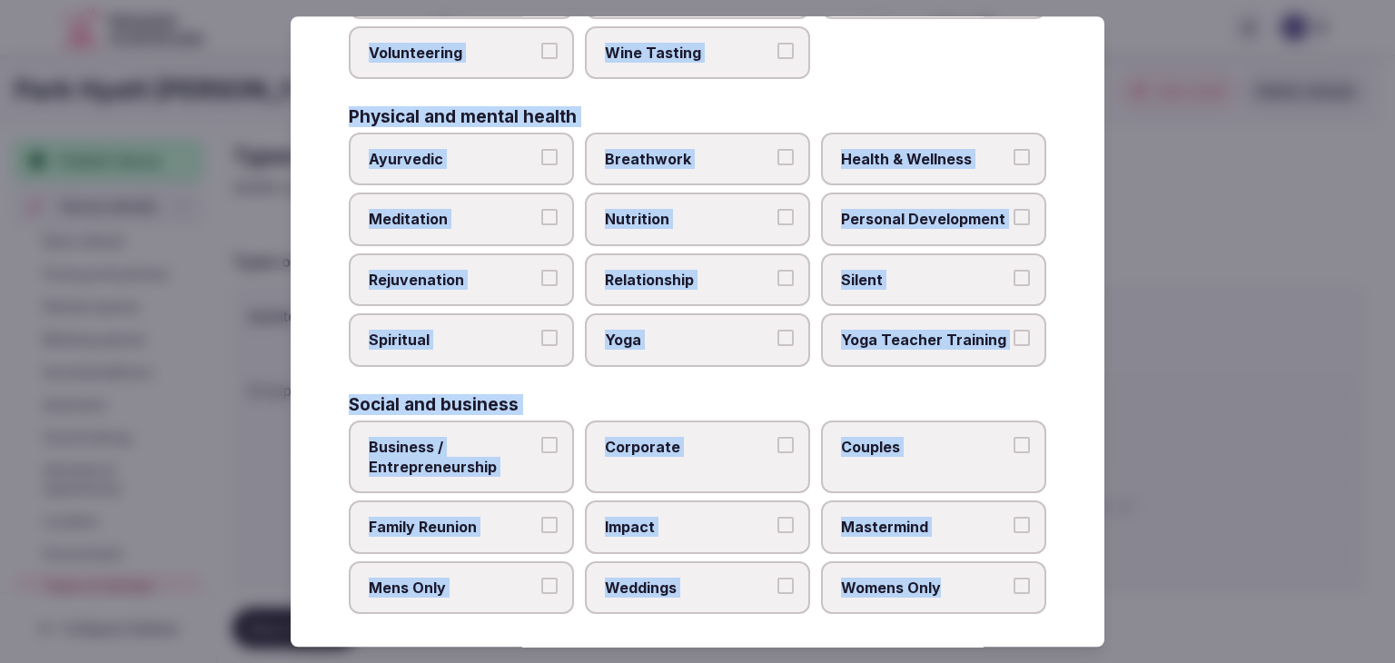
drag, startPoint x: 346, startPoint y: 122, endPoint x: 1054, endPoint y: 591, distance: 849.2
click at [1054, 591] on div "Select your types of retreats Choose all applicable types of retreats offered. …" at bounding box center [698, 331] width 814 height 630
copy div "Choose all applicable types of retreats offered. Active Adventure Cold Water Ex…"
click at [885, 149] on span "Health & Wellness" at bounding box center [924, 159] width 167 height 20
click at [1014, 149] on button "Health & Wellness" at bounding box center [1022, 157] width 16 height 16
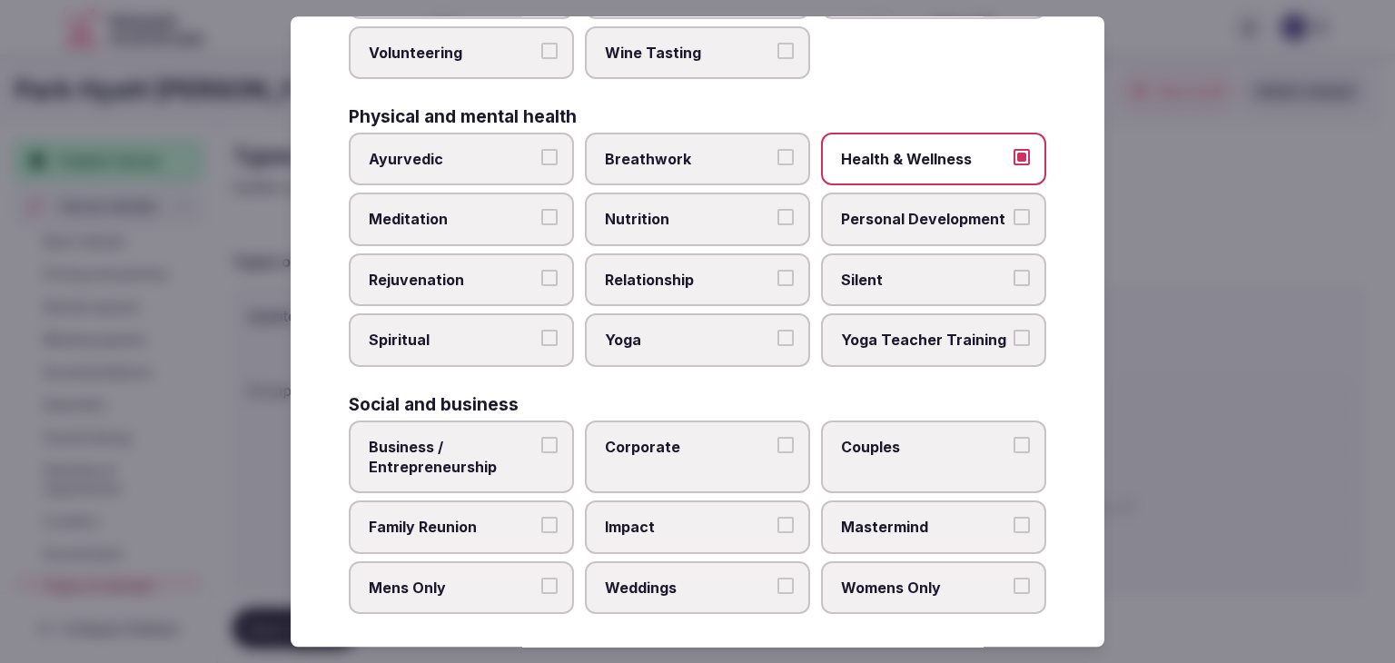
drag, startPoint x: 882, startPoint y: 196, endPoint x: 838, endPoint y: 208, distance: 45.2
click at [880, 197] on label "Personal Development" at bounding box center [933, 219] width 225 height 53
click at [1014, 210] on button "Personal Development" at bounding box center [1022, 218] width 16 height 16
click at [429, 210] on span "Meditation" at bounding box center [452, 220] width 167 height 20
click at [541, 210] on button "Meditation" at bounding box center [549, 218] width 16 height 16
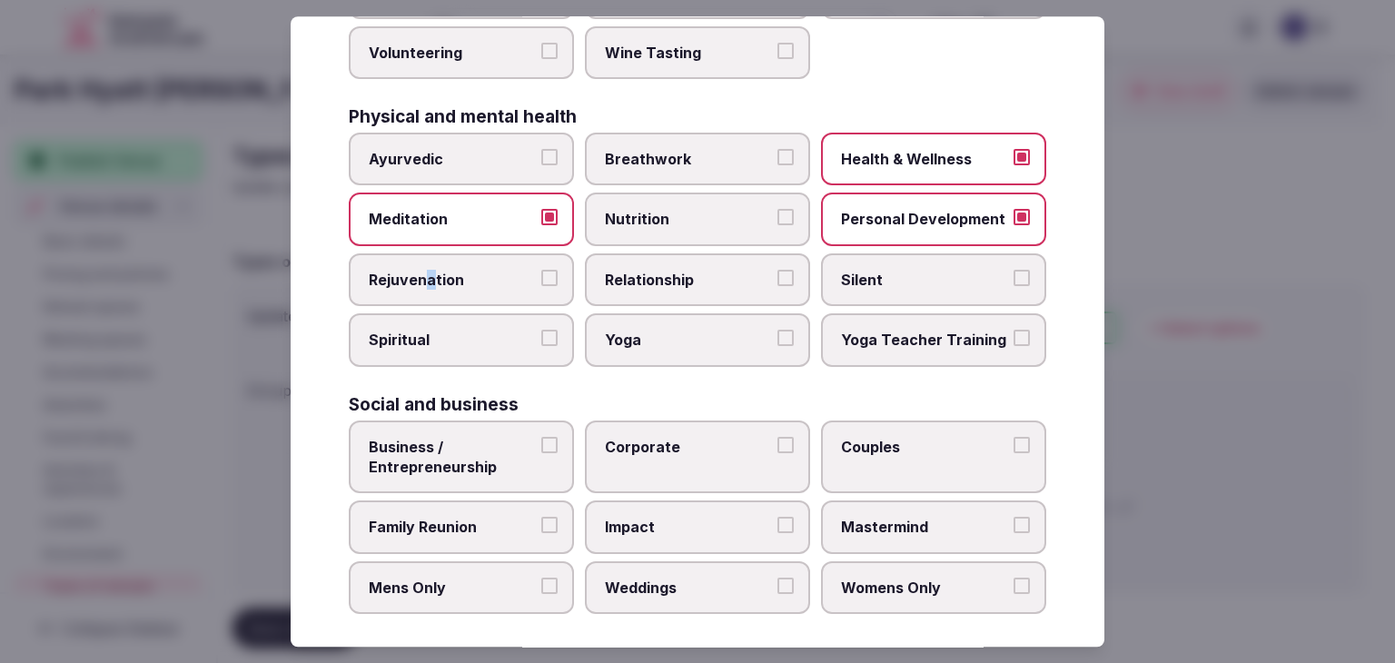
click at [434, 259] on label "Rejuvenation" at bounding box center [461, 279] width 225 height 53
click at [685, 349] on label "Yoga" at bounding box center [697, 340] width 225 height 53
click at [778, 347] on button "Yoga" at bounding box center [786, 339] width 16 height 16
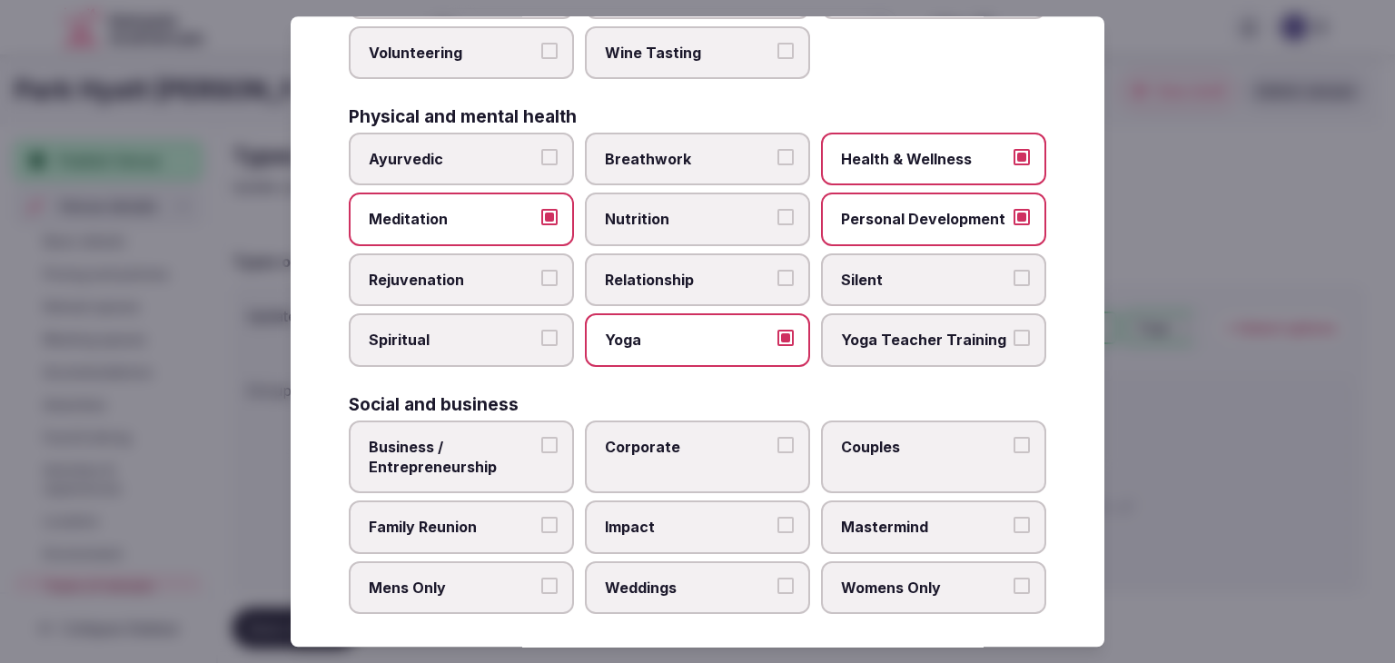
click at [409, 253] on label "Rejuvenation" at bounding box center [461, 279] width 225 height 53
click at [541, 270] on button "Rejuvenation" at bounding box center [549, 278] width 16 height 16
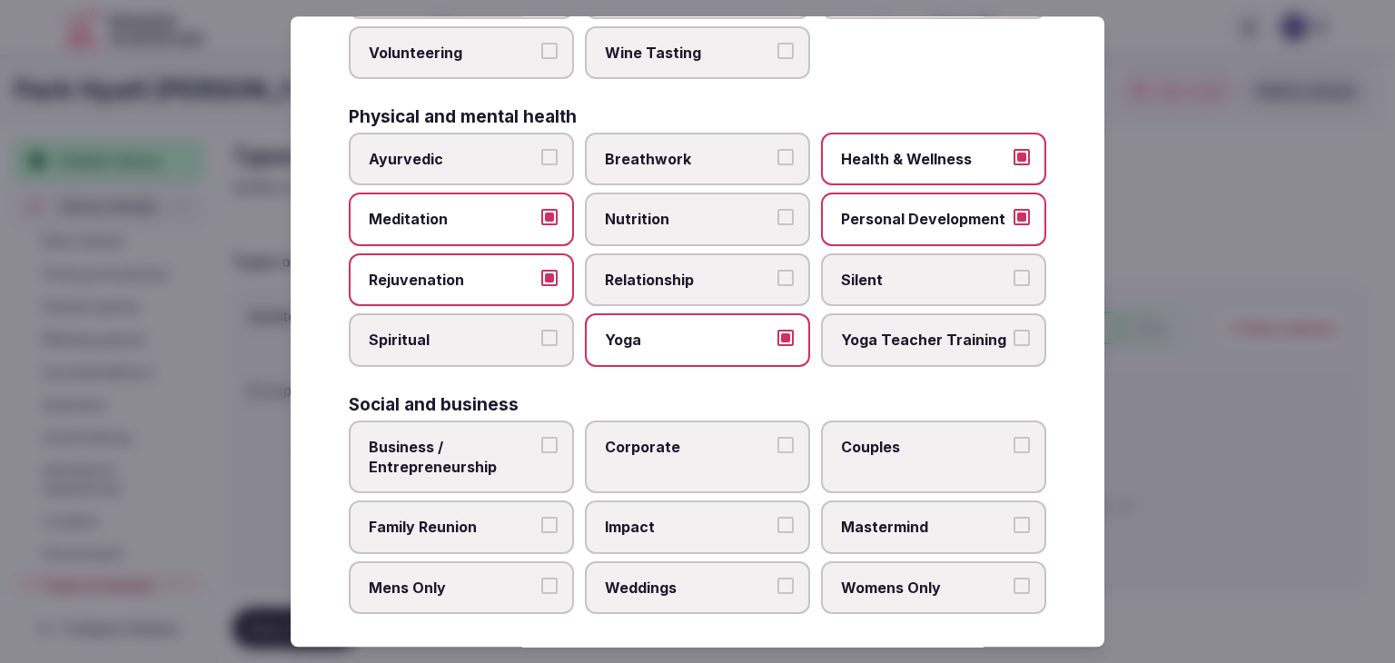
click at [492, 450] on span "Business / Entrepreneurship" at bounding box center [452, 457] width 167 height 41
click at [541, 450] on button "Business / Entrepreneurship" at bounding box center [549, 445] width 16 height 16
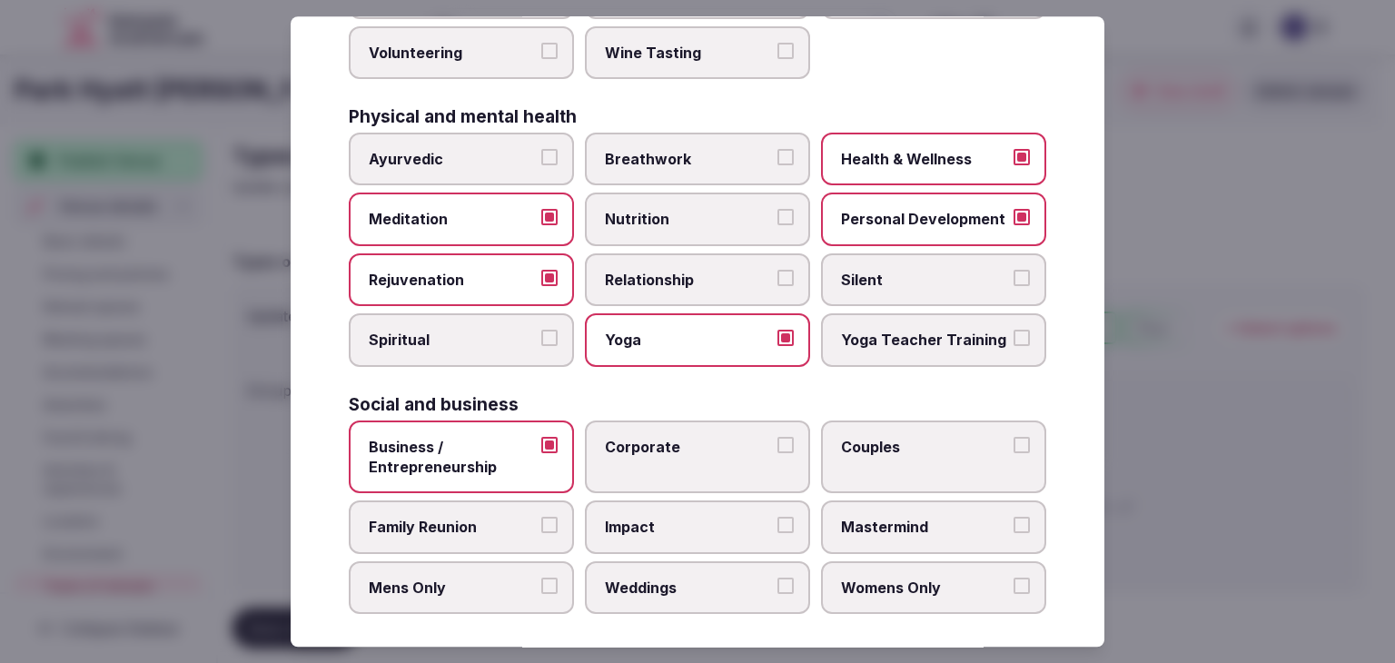
click at [607, 461] on label "Corporate" at bounding box center [697, 458] width 225 height 74
click at [778, 453] on button "Corporate" at bounding box center [786, 445] width 16 height 16
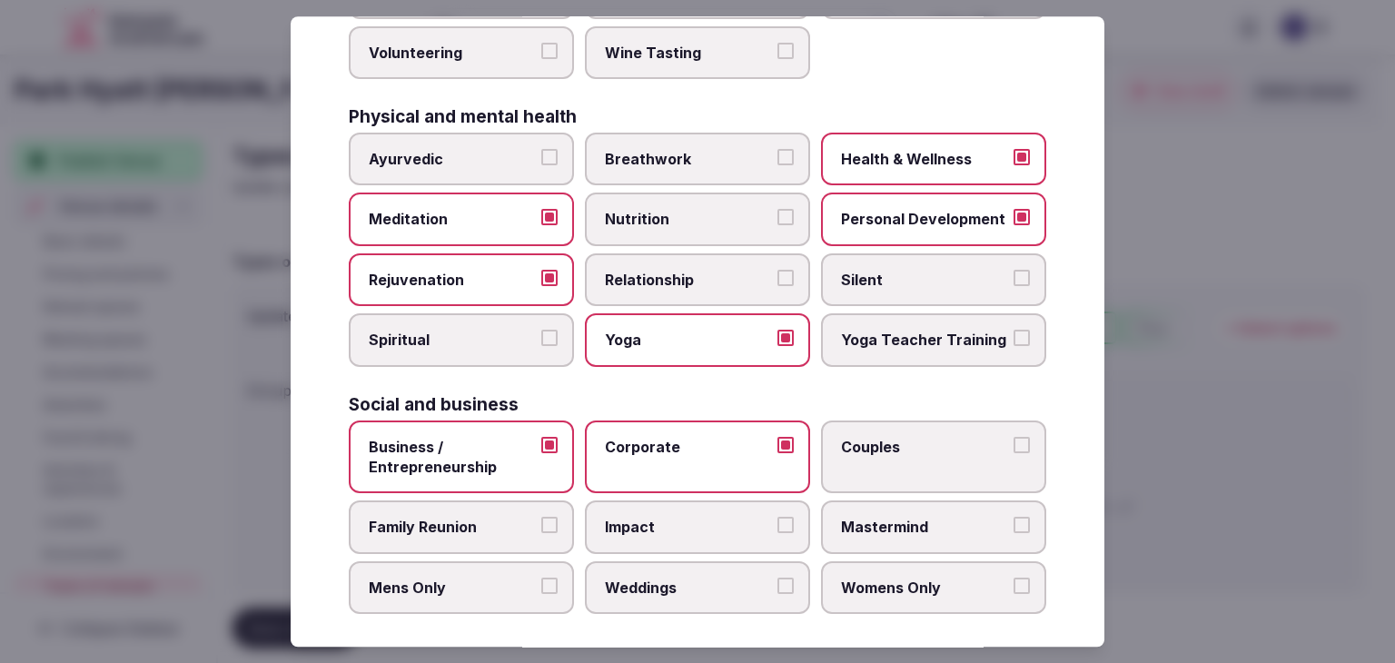
click at [513, 518] on span "Family Reunion" at bounding box center [452, 528] width 167 height 20
click at [541, 518] on button "Family Reunion" at bounding box center [549, 526] width 16 height 16
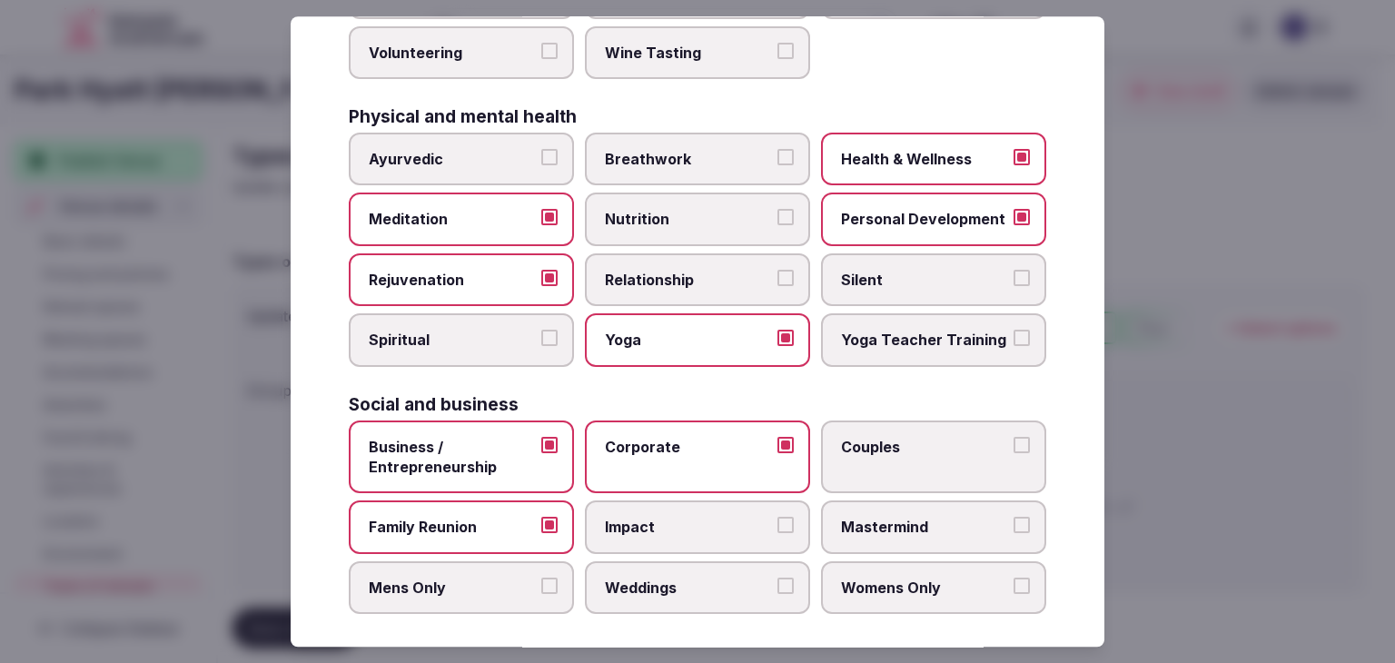
click at [651, 578] on span "Weddings" at bounding box center [688, 588] width 167 height 20
click at [778, 578] on button "Weddings" at bounding box center [786, 586] width 16 height 16
click at [881, 437] on span "Couples" at bounding box center [924, 447] width 167 height 20
click at [1014, 437] on button "Couples" at bounding box center [1022, 445] width 16 height 16
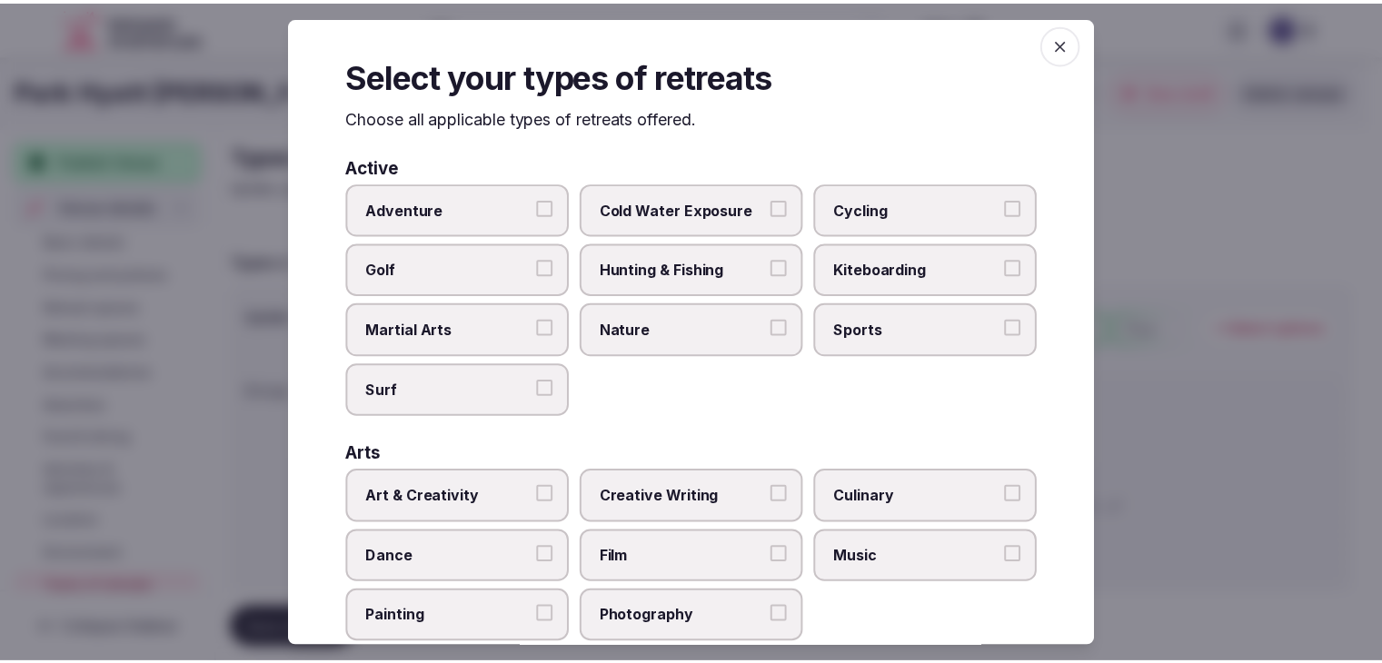
scroll to position [0, 0]
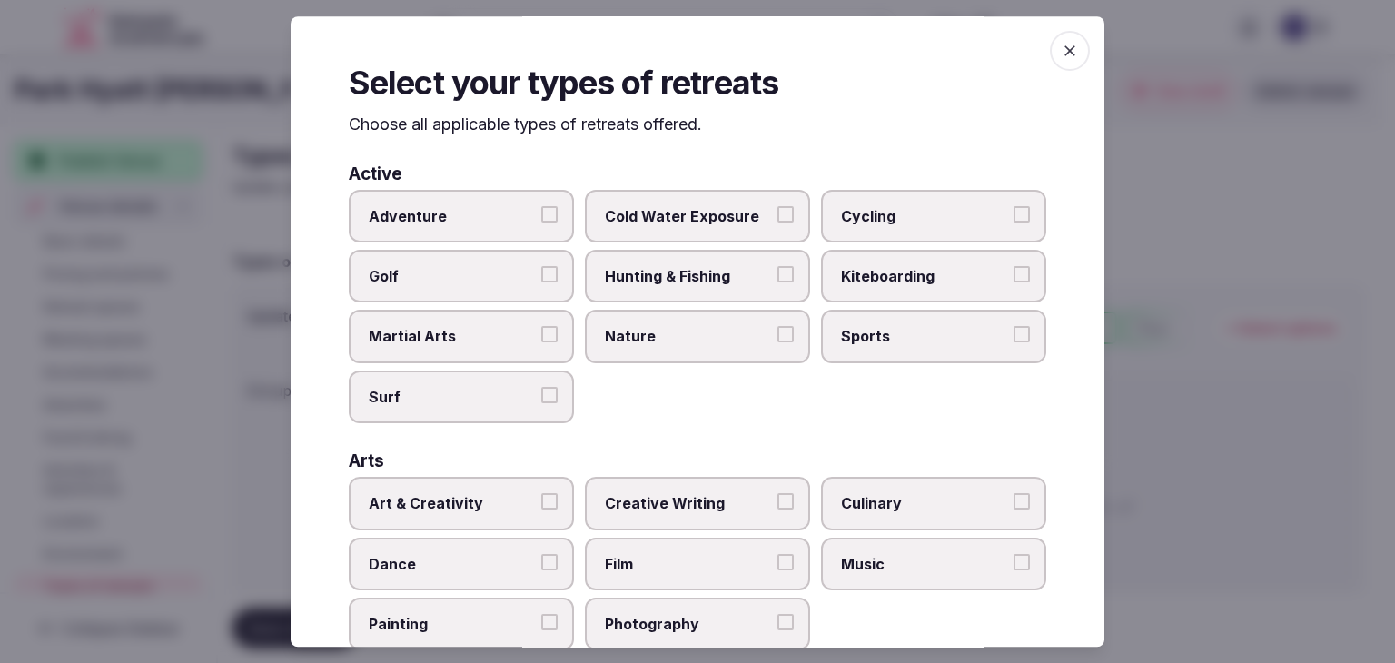
click at [1061, 54] on icon "button" at bounding box center [1070, 51] width 18 height 18
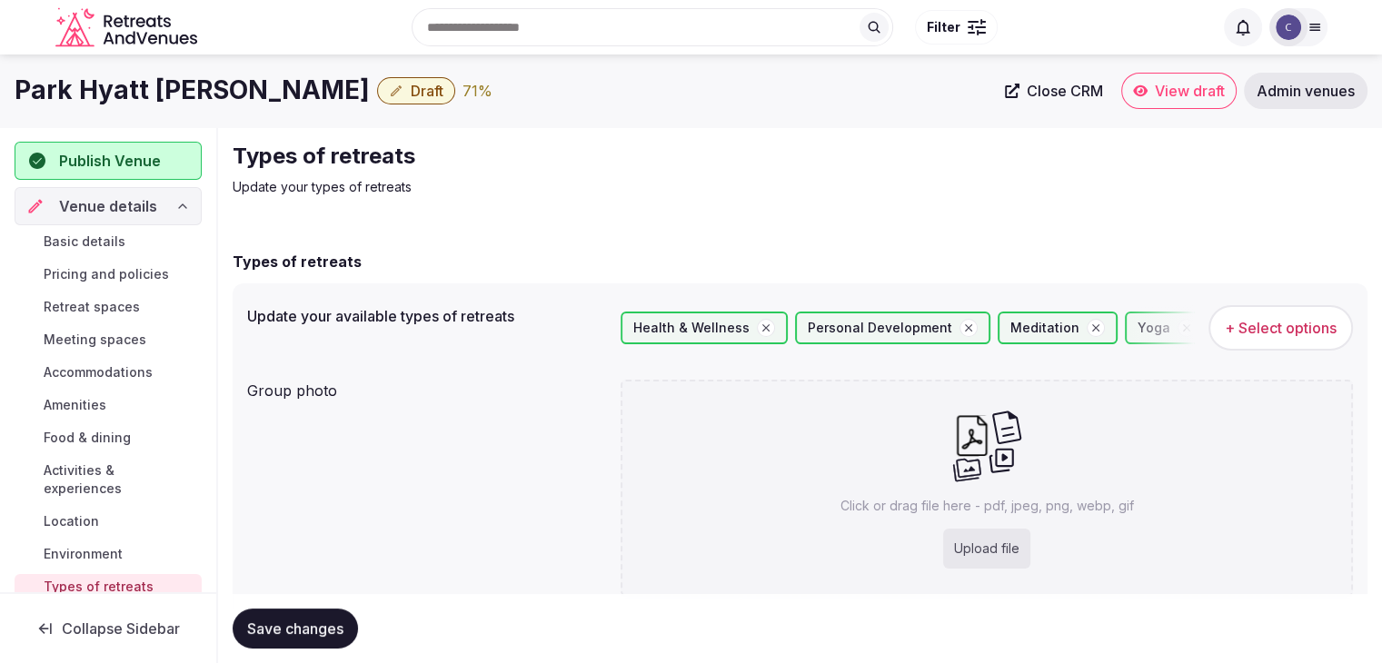
click at [970, 509] on p "Click or drag file here - pdf, jpeg, png, webp, gif" at bounding box center [986, 506] width 293 height 18
type input "**********"
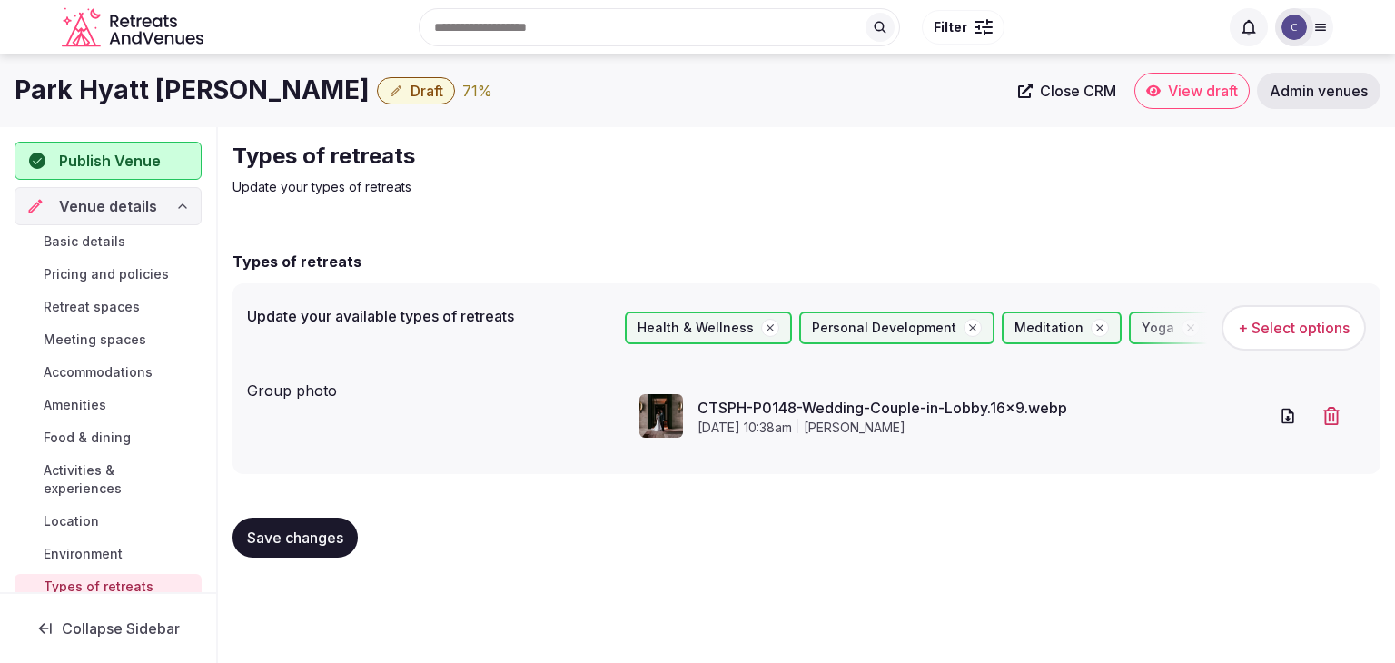
click at [288, 524] on button "Save changes" at bounding box center [295, 538] width 125 height 40
click at [312, 542] on span "Save changes" at bounding box center [295, 538] width 96 height 18
drag, startPoint x: 116, startPoint y: 244, endPoint x: 215, endPoint y: 428, distance: 208.5
click at [116, 243] on span "Basic details" at bounding box center [85, 242] width 82 height 18
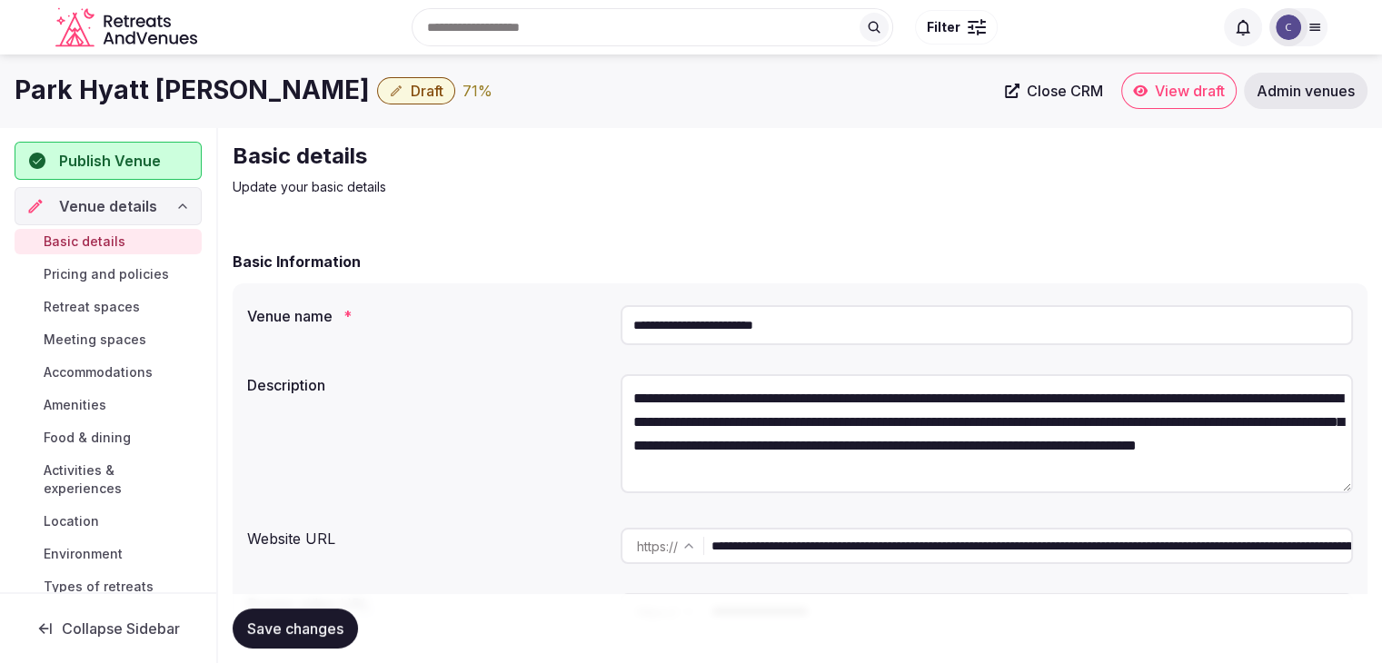
click at [118, 276] on span "Pricing and policies" at bounding box center [106, 274] width 125 height 18
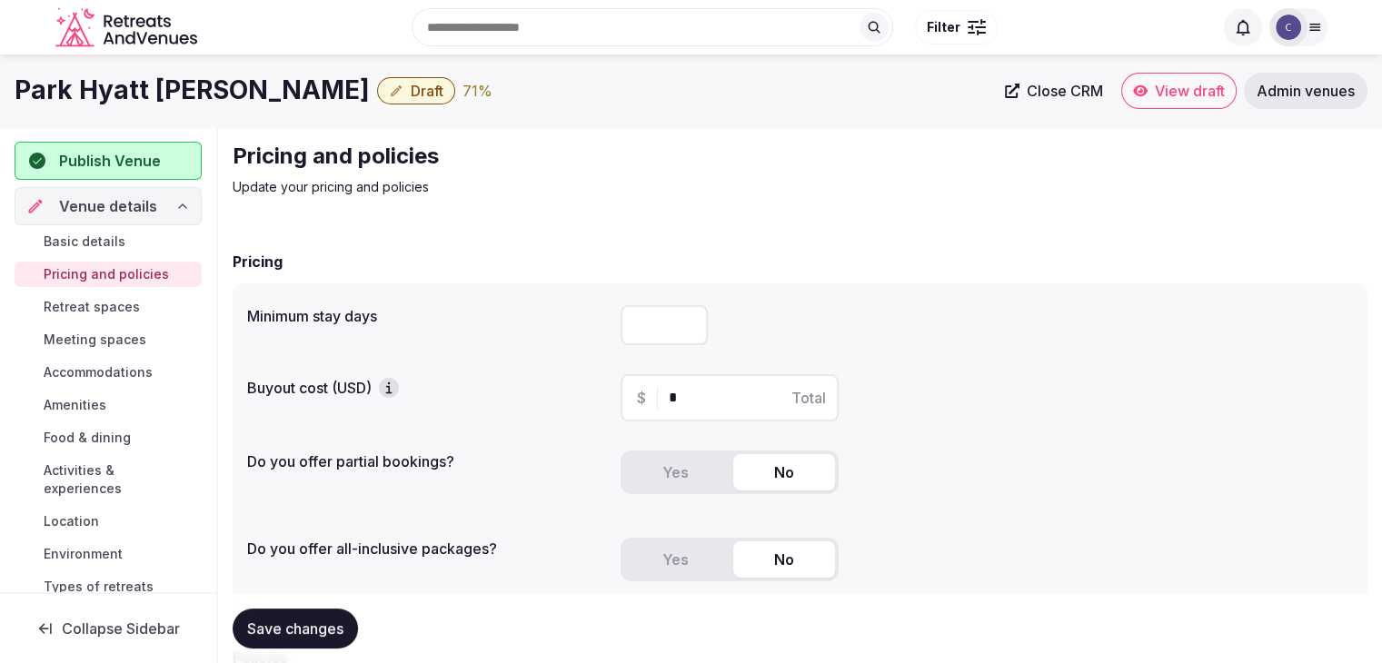
click at [650, 322] on input "number" at bounding box center [663, 325] width 87 height 40
type input "*"
click at [284, 629] on span "Save changes" at bounding box center [295, 628] width 96 height 18
click at [229, 81] on h1 "Park Hyatt Niseko Hanazono" at bounding box center [192, 90] width 355 height 35
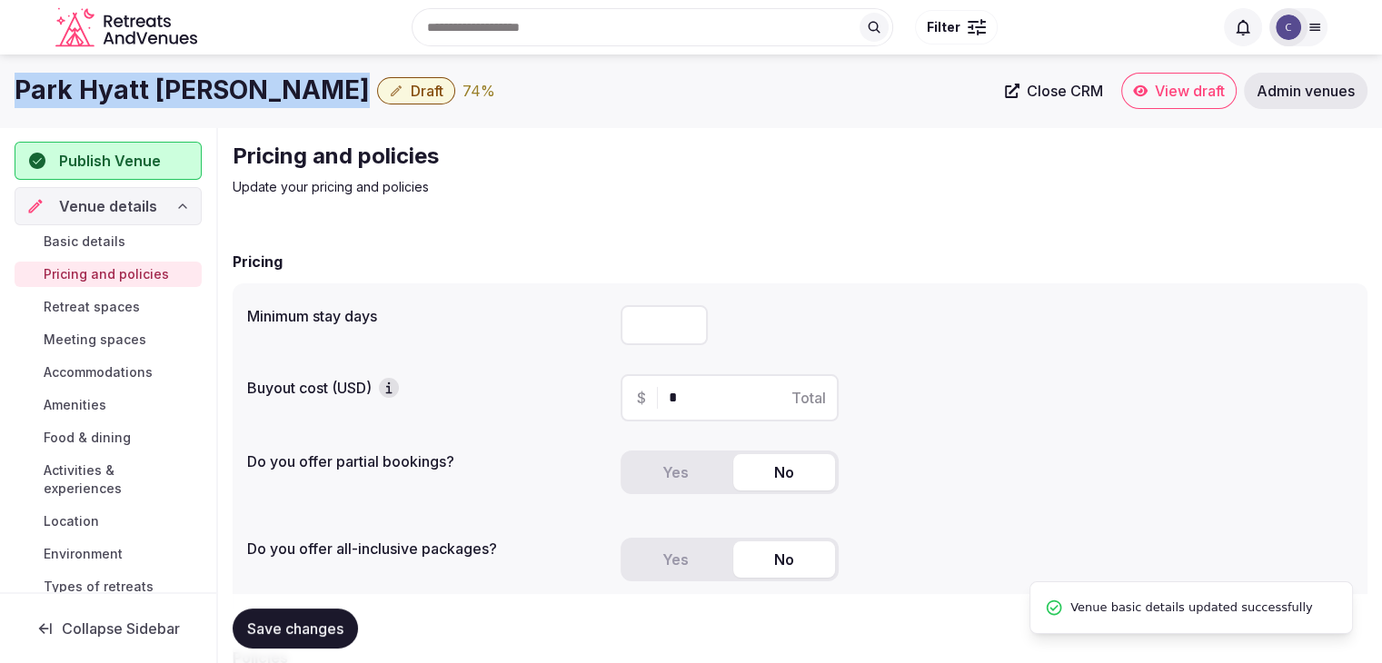
click at [229, 81] on h1 "Park Hyatt Niseko Hanazono" at bounding box center [192, 90] width 355 height 35
copy div "Park Hyatt Niseko Hanazono"
click at [679, 467] on button "Yes" at bounding box center [675, 472] width 102 height 36
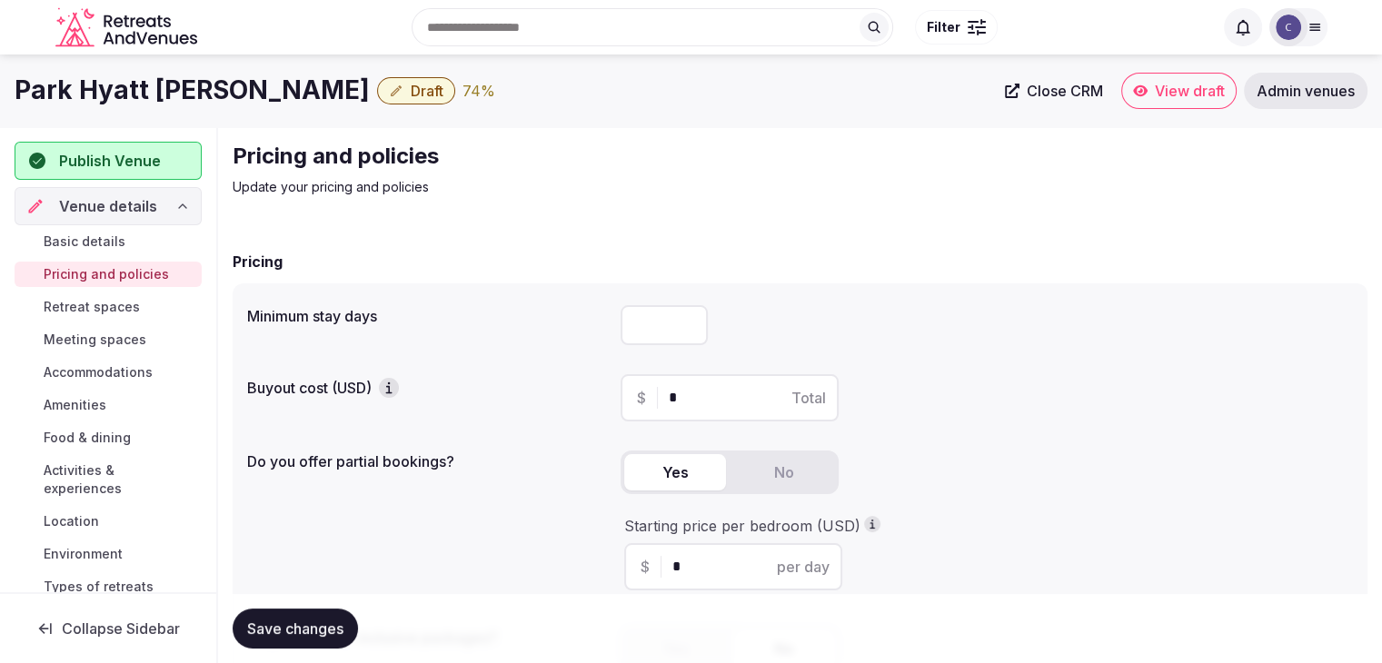
drag, startPoint x: 705, startPoint y: 577, endPoint x: 599, endPoint y: 576, distance: 106.3
click at [599, 576] on div "Do you offer partial bookings? Yes No Starting price per bedroom (USD) $ * per …" at bounding box center [799, 524] width 1105 height 162
type input "***"
drag, startPoint x: 1077, startPoint y: 395, endPoint x: 712, endPoint y: 480, distance: 375.0
click at [1081, 391] on div "$ * Total" at bounding box center [986, 397] width 732 height 47
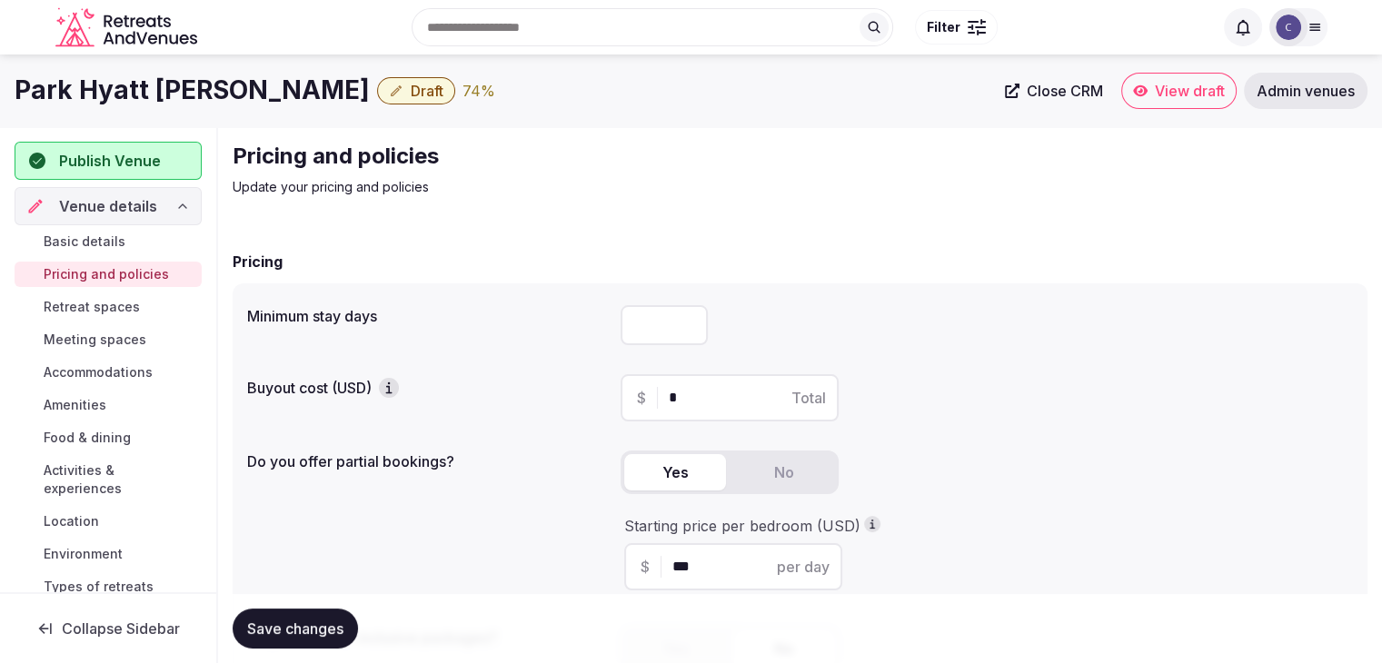
click at [291, 618] on button "Save changes" at bounding box center [295, 629] width 125 height 40
click at [112, 308] on span "Retreat spaces" at bounding box center [92, 307] width 96 height 18
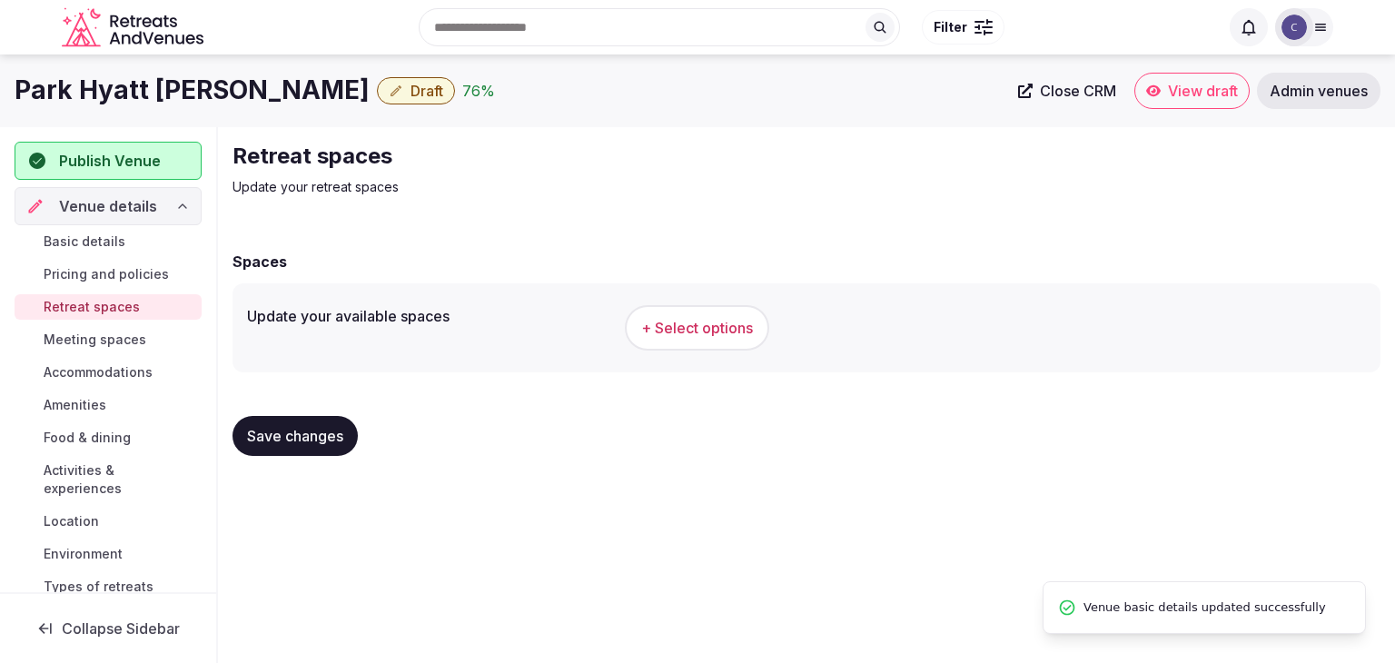
click at [192, 83] on h1 "Park Hyatt Niseko Hanazono" at bounding box center [192, 90] width 355 height 35
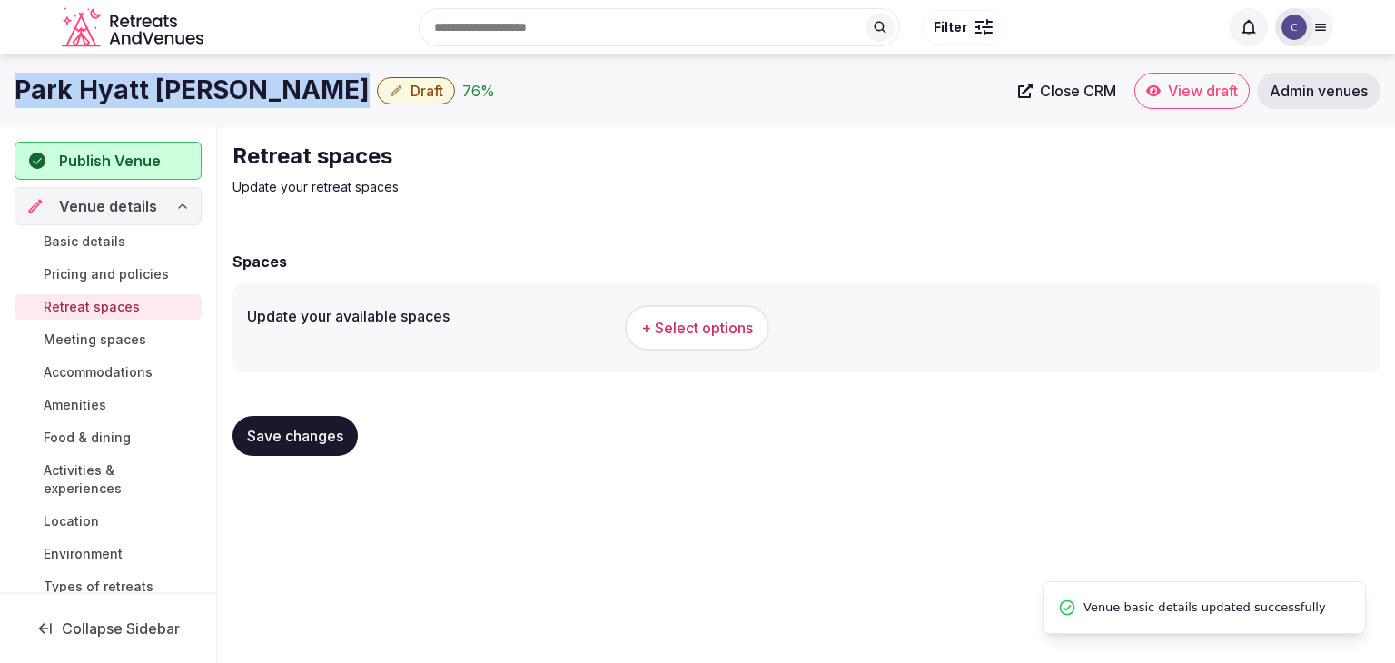
click at [192, 83] on h1 "Park Hyatt Niseko Hanazono" at bounding box center [192, 90] width 355 height 35
copy div "Park Hyatt Niseko Hanazono"
click at [721, 321] on span "+ Select options" at bounding box center [697, 328] width 112 height 20
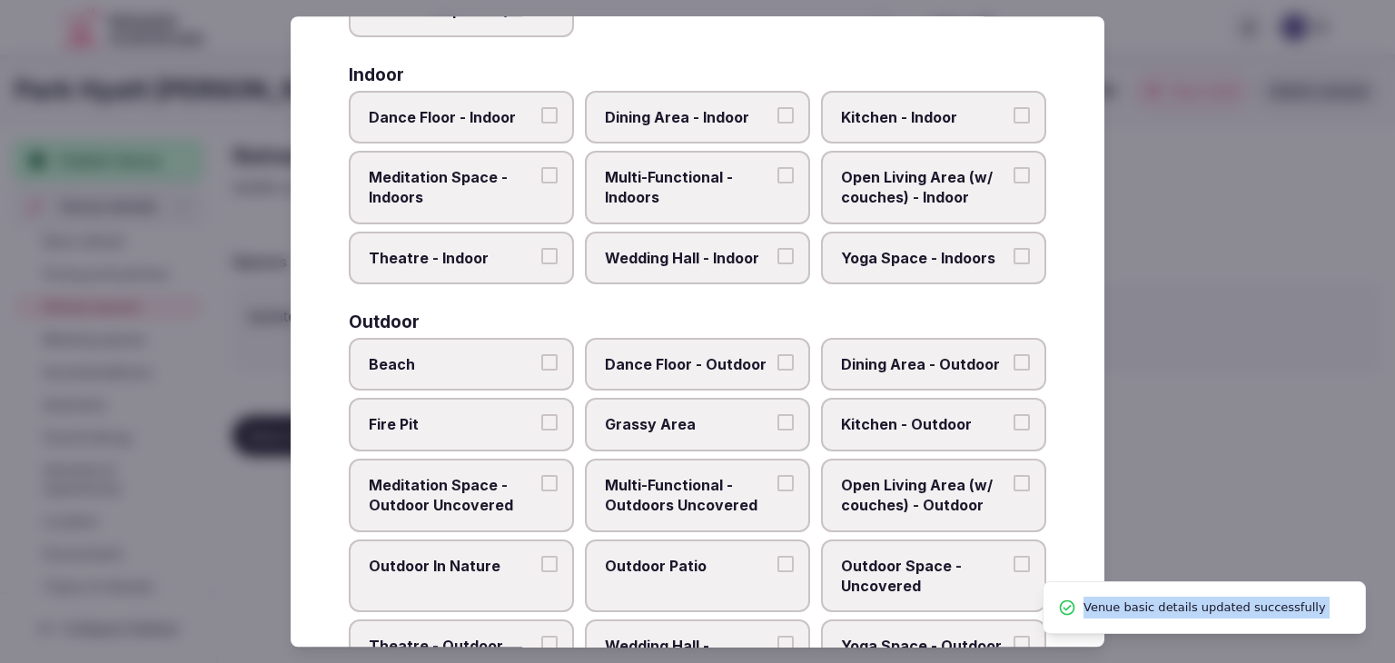
scroll to position [821, 0]
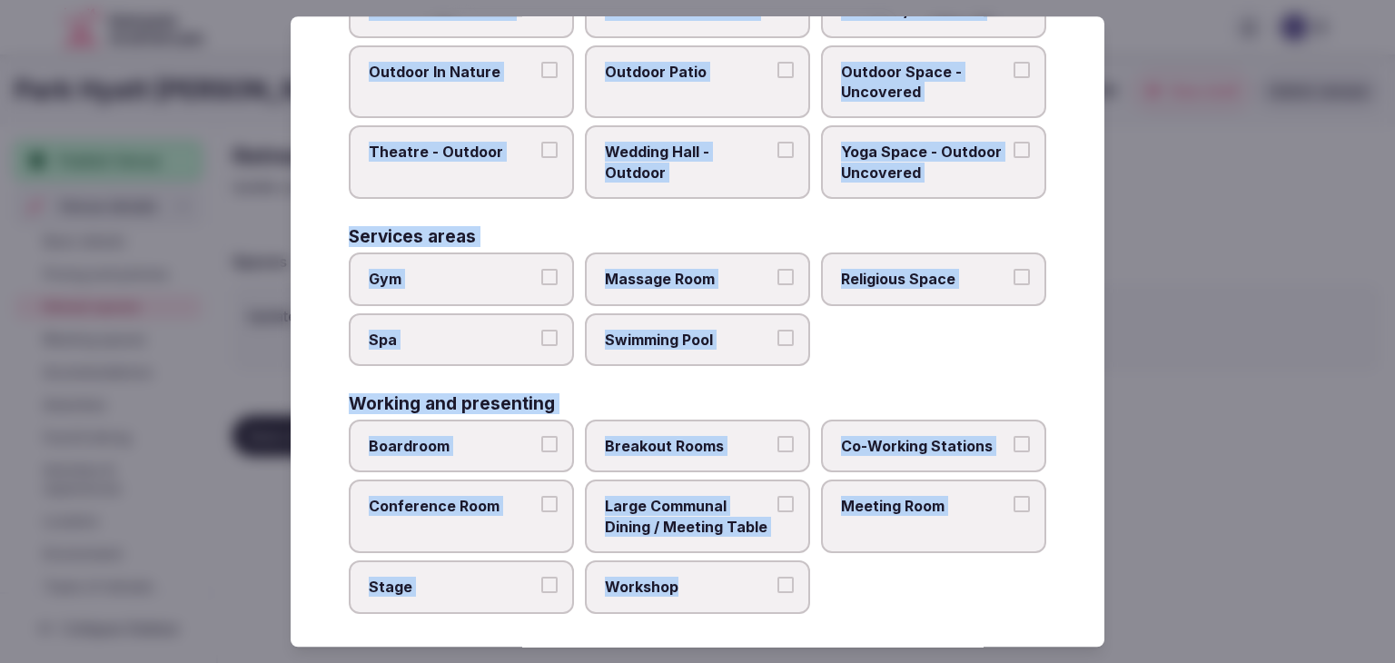
drag, startPoint x: 348, startPoint y: 128, endPoint x: 815, endPoint y: 573, distance: 645.0
click at [815, 581] on div "Select your retreat spaces Choose all applicable retreat spaces offered. Covere…" at bounding box center [698, 331] width 814 height 630
copy div "Choose all applicable retreat spaces offered. Covered outdoor spaces Meditation…"
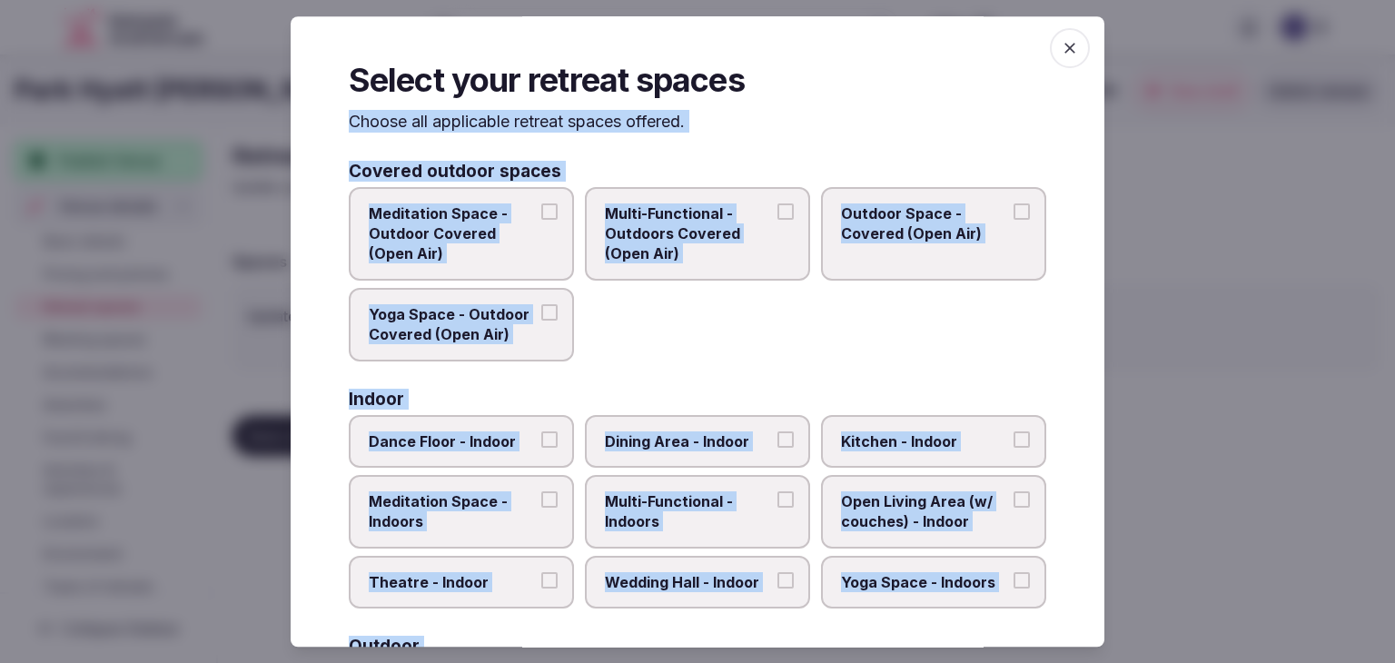
scroll to position [0, 0]
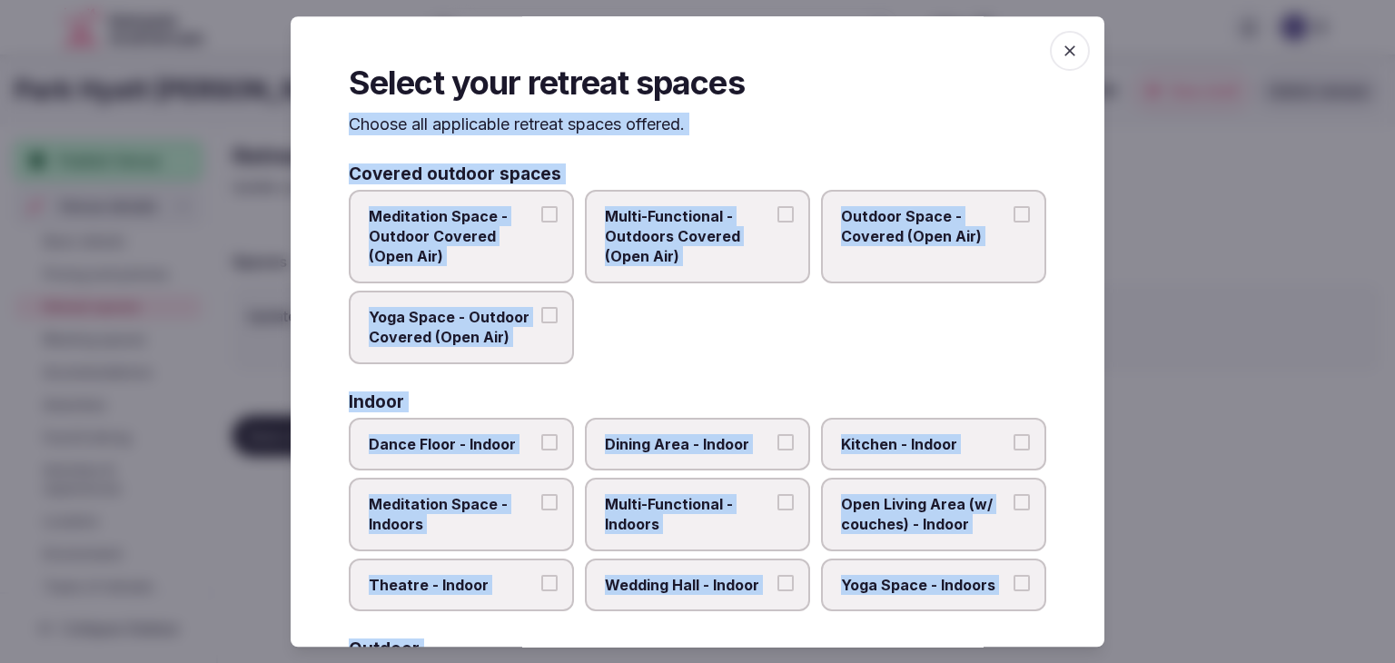
click at [693, 243] on span "Multi-Functional - Outdoors Covered (Open Air)" at bounding box center [688, 236] width 167 height 61
click at [778, 223] on button "Multi-Functional - Outdoors Covered (Open Air)" at bounding box center [786, 214] width 16 height 16
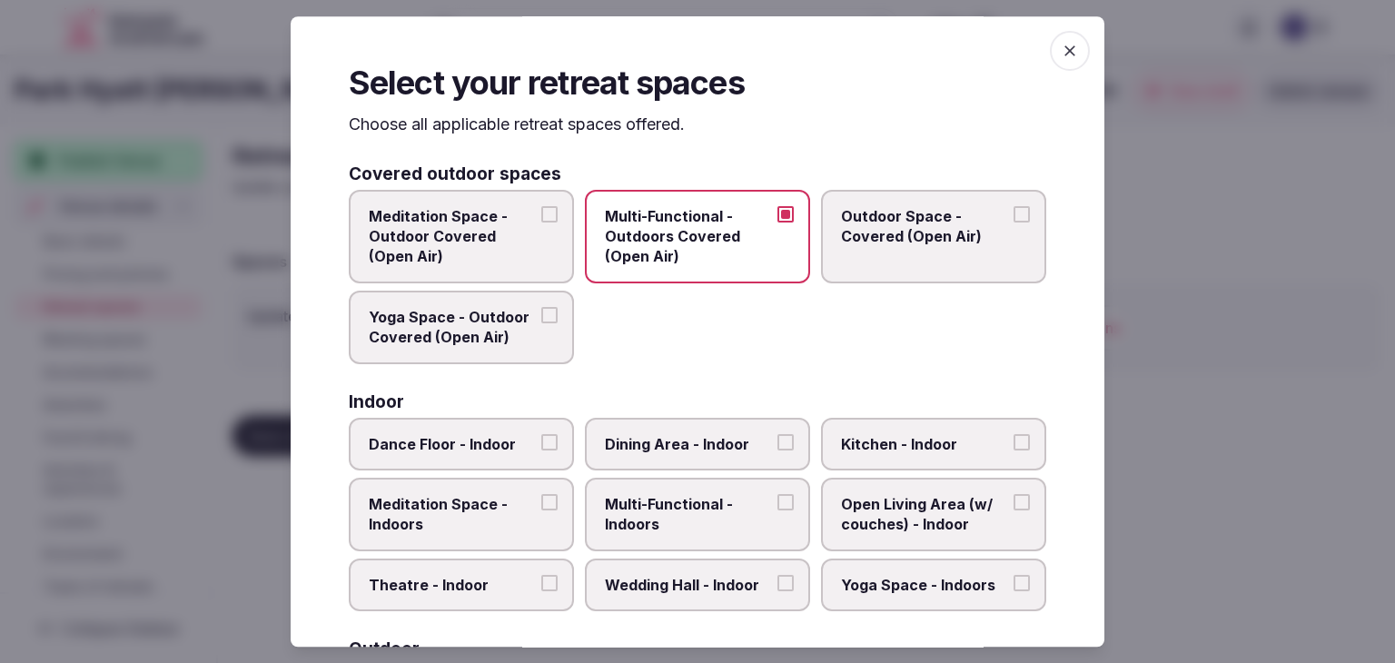
click at [941, 251] on label "Outdoor Space - Covered (Open Air)" at bounding box center [933, 237] width 225 height 94
click at [1014, 223] on button "Outdoor Space - Covered (Open Air)" at bounding box center [1022, 214] width 16 height 16
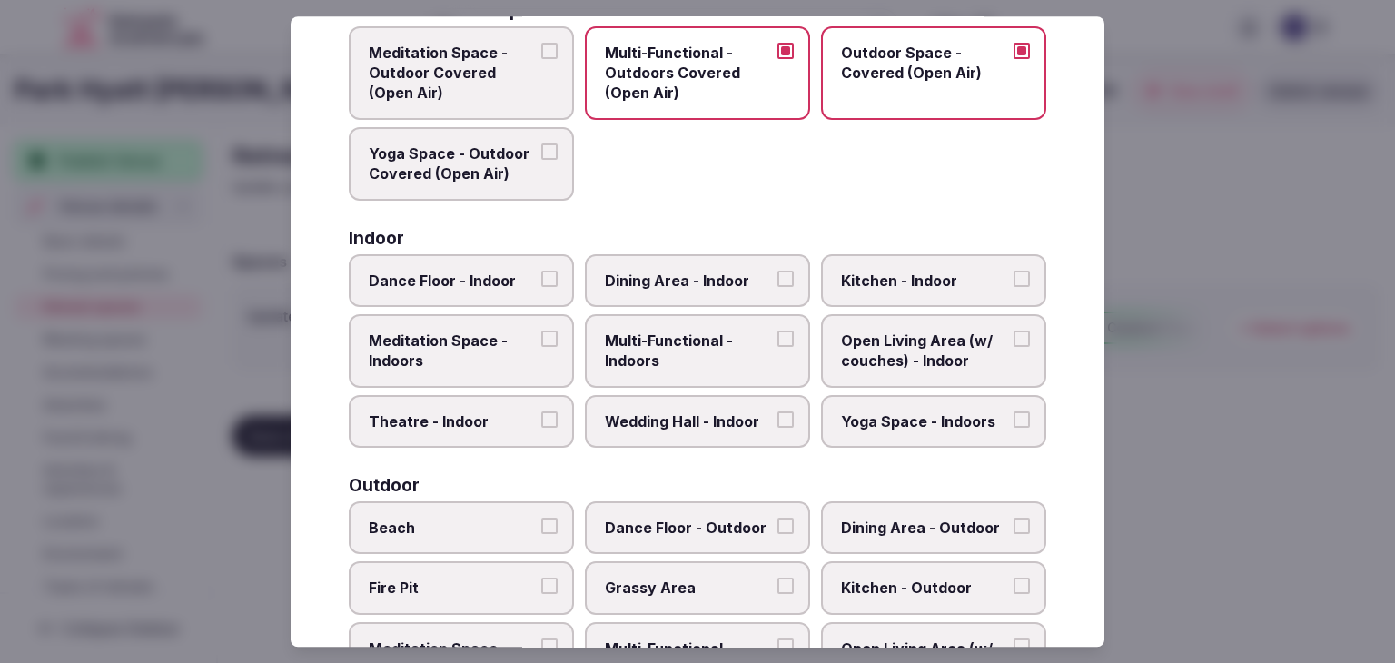
scroll to position [272, 0]
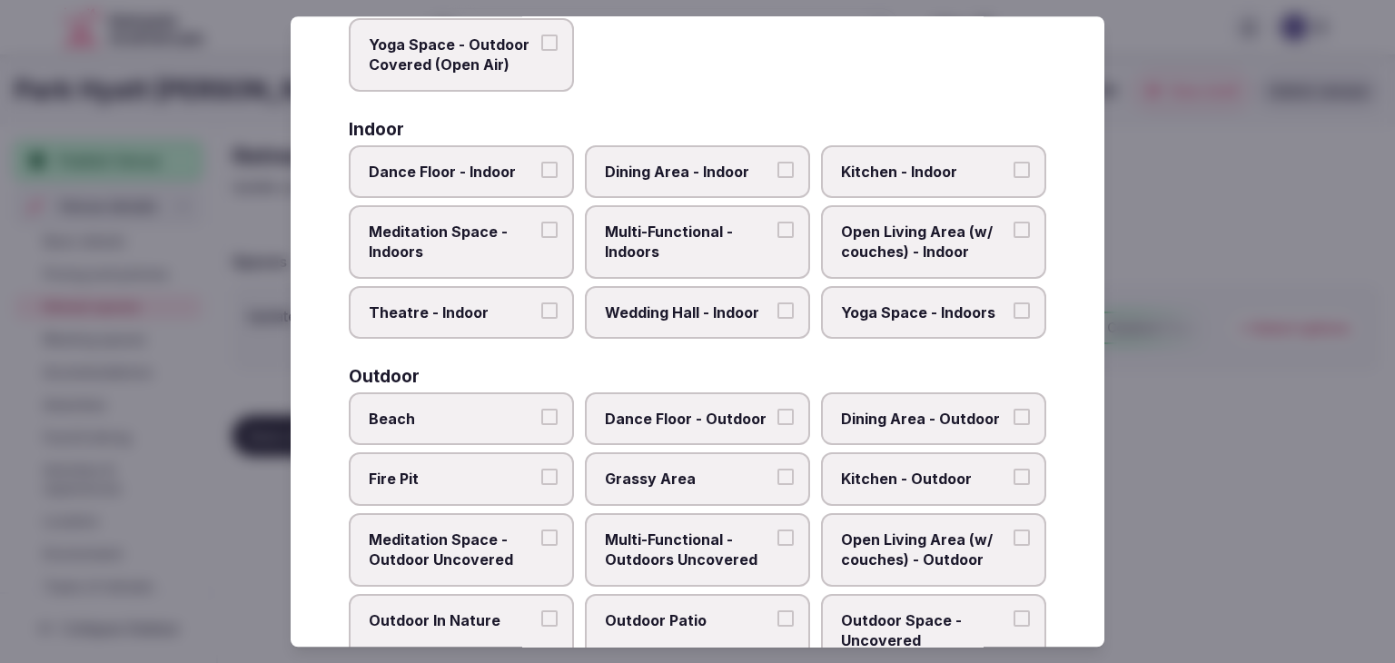
drag, startPoint x: 650, startPoint y: 254, endPoint x: 659, endPoint y: 225, distance: 30.2
click at [650, 253] on span "Multi-Functional - Indoors" at bounding box center [688, 242] width 167 height 41
click at [778, 238] on button "Multi-Functional - Indoors" at bounding box center [786, 230] width 16 height 16
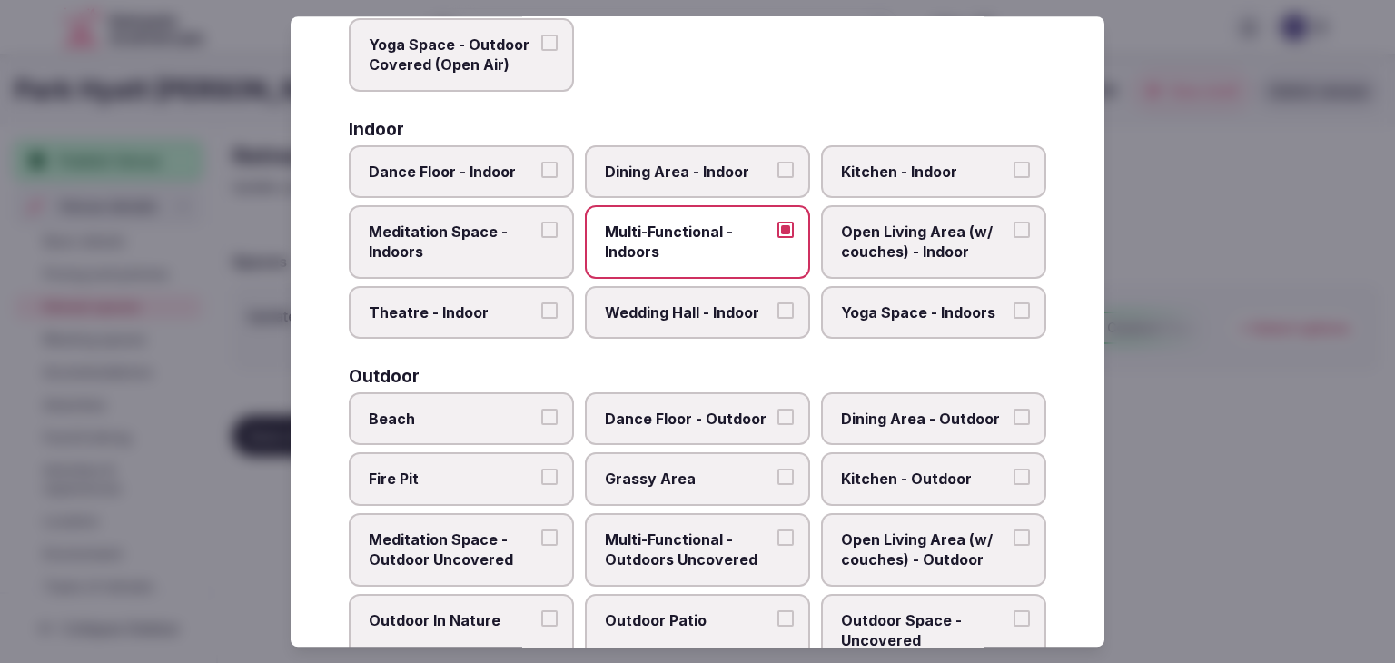
click at [675, 165] on span "Dining Area - Indoor" at bounding box center [688, 172] width 167 height 20
click at [778, 165] on button "Dining Area - Indoor" at bounding box center [786, 170] width 16 height 16
click at [667, 307] on span "Wedding Hall - Indoor" at bounding box center [688, 312] width 167 height 20
click at [778, 307] on button "Wedding Hall - Indoor" at bounding box center [786, 310] width 16 height 16
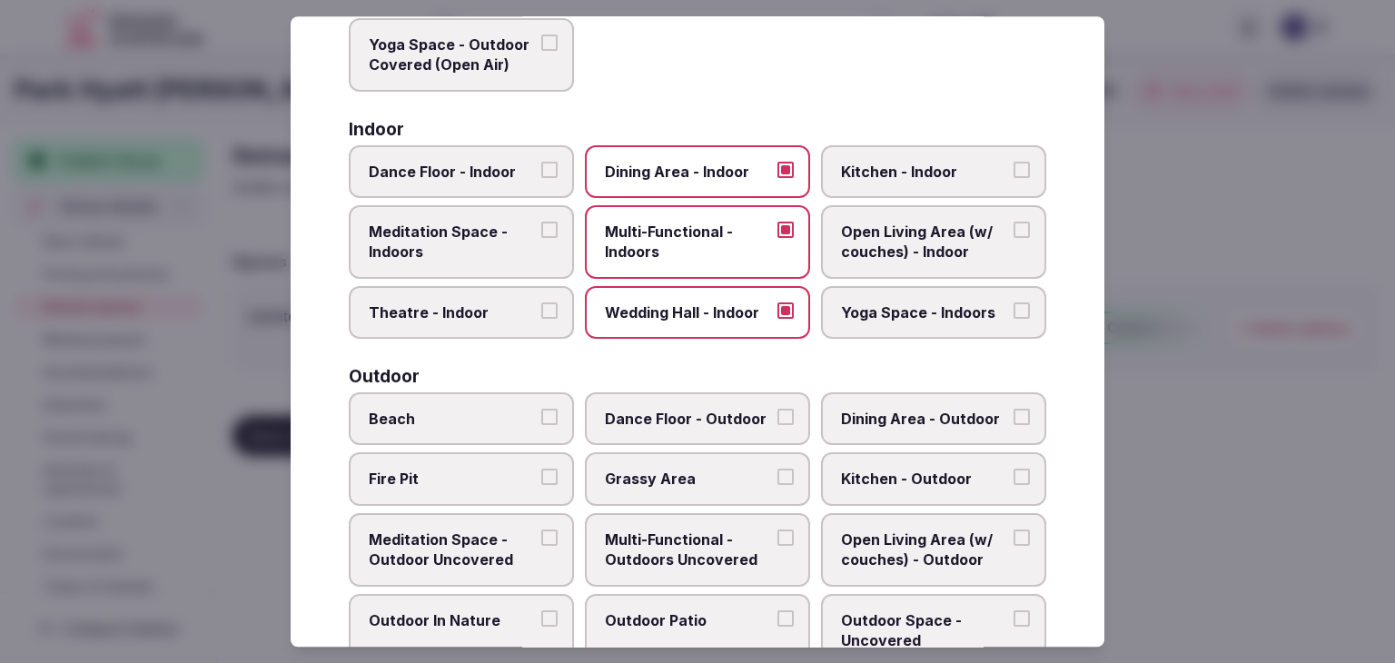
click at [897, 233] on span "Open Living Area (w/ couches) - Indoor" at bounding box center [924, 242] width 167 height 41
click at [1014, 233] on button "Open Living Area (w/ couches) - Indoor" at bounding box center [1022, 230] width 16 height 16
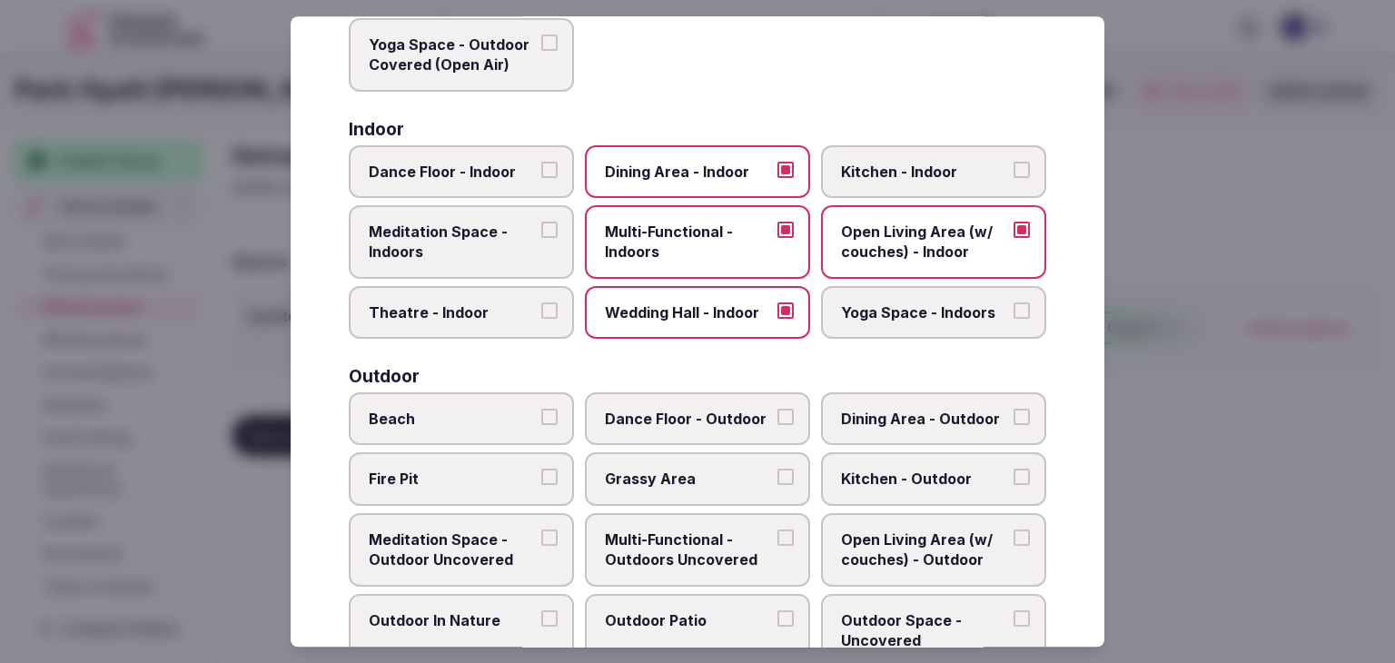
click at [897, 299] on label "Yoga Space - Indoors" at bounding box center [933, 312] width 225 height 53
click at [1014, 302] on button "Yoga Space - Indoors" at bounding box center [1022, 310] width 16 height 16
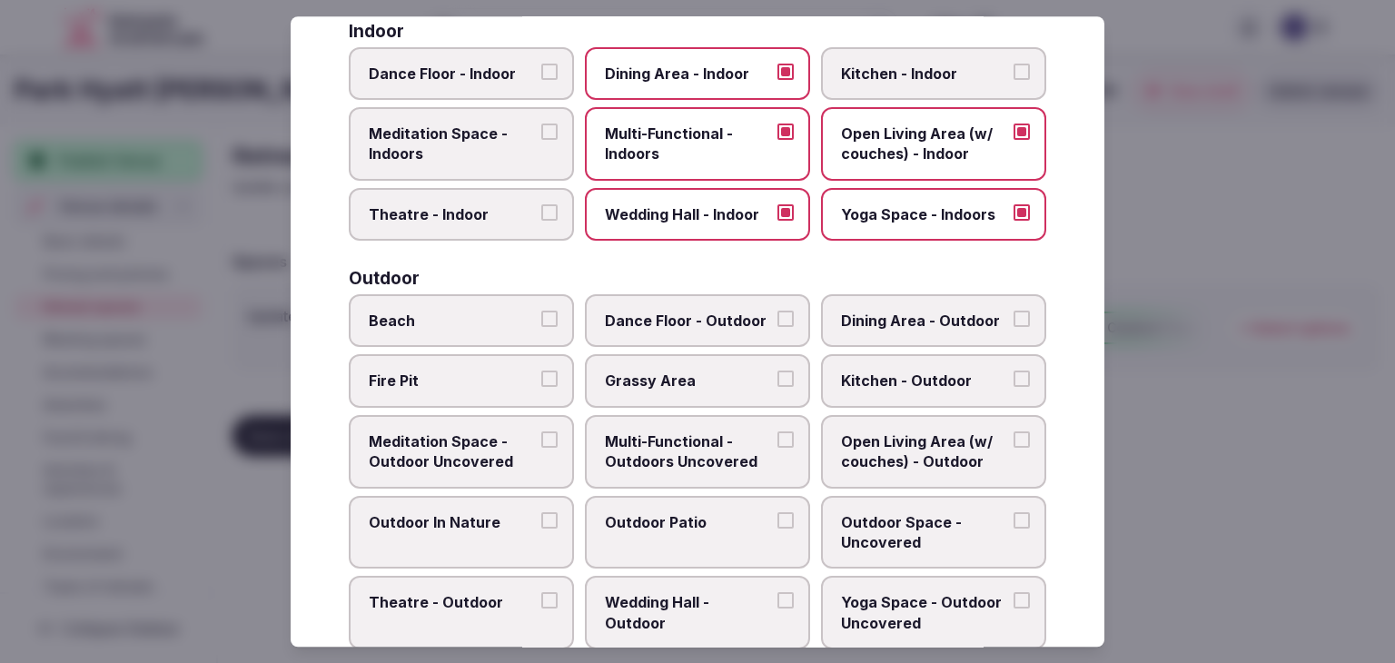
scroll to position [454, 0]
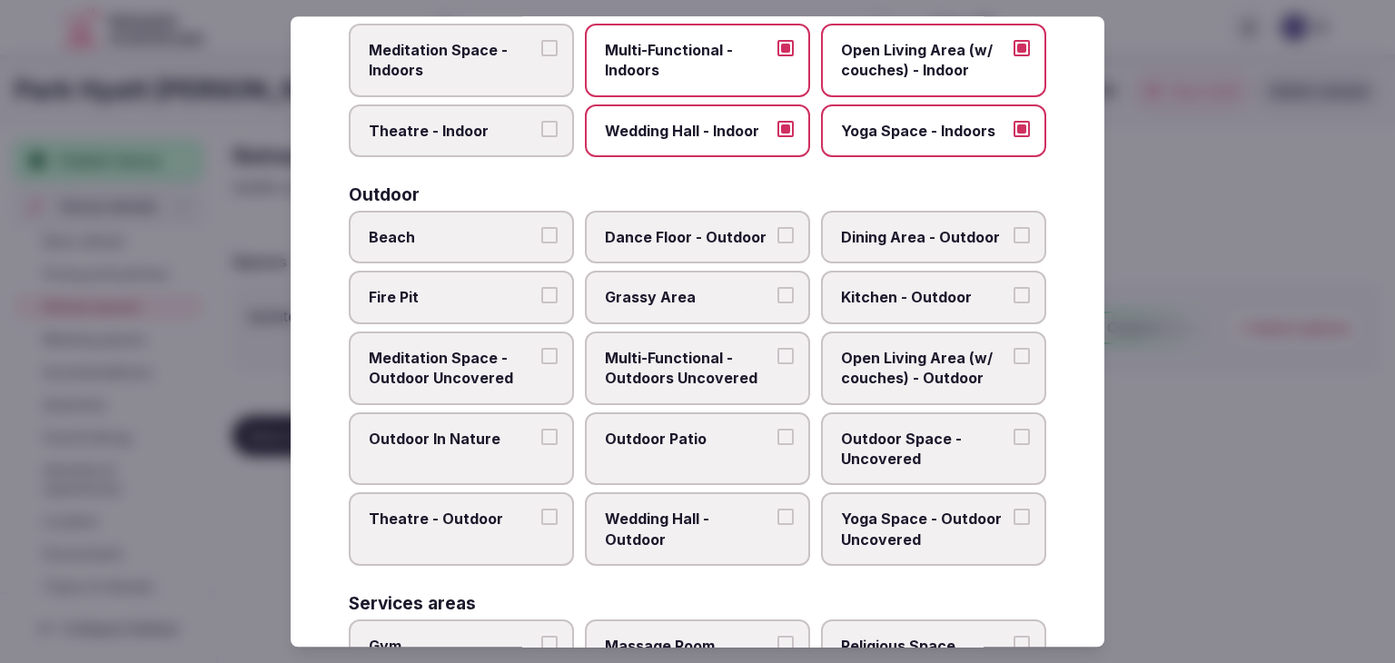
click at [690, 379] on span "Multi-Functional - Outdoors Uncovered" at bounding box center [688, 368] width 167 height 41
click at [778, 364] on button "Multi-Functional - Outdoors Uncovered" at bounding box center [786, 356] width 16 height 16
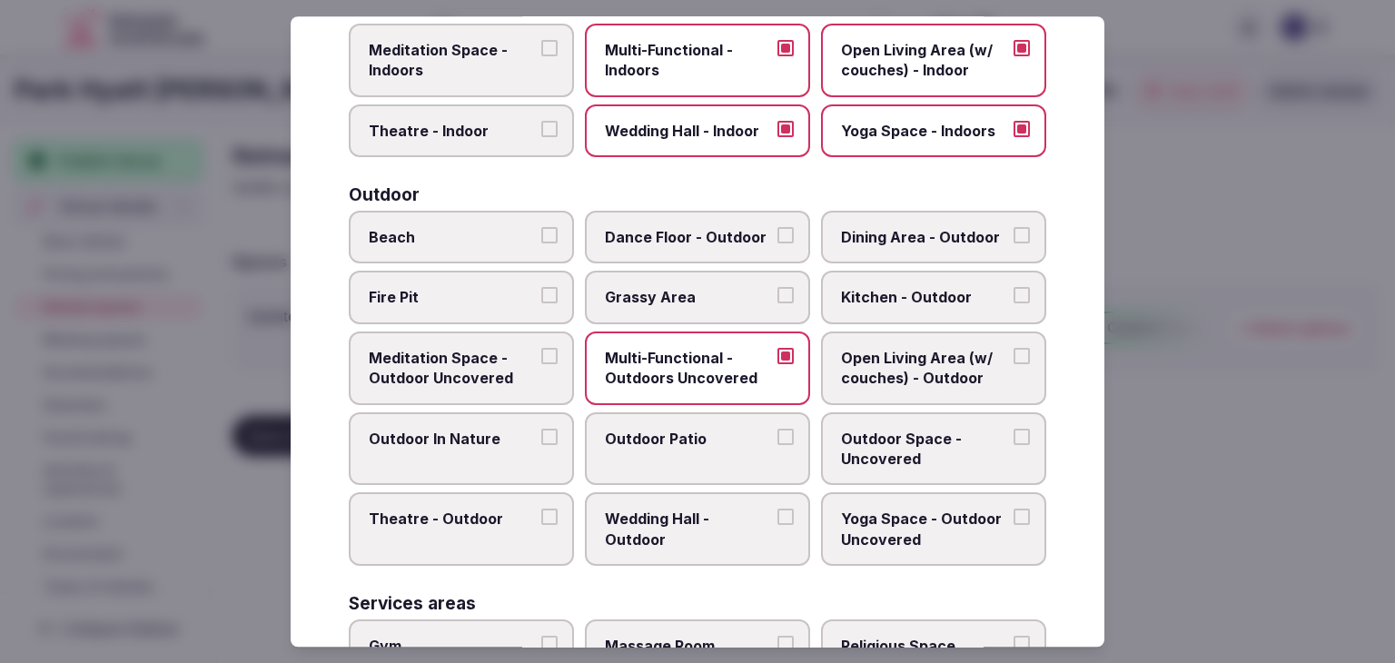
drag, startPoint x: 690, startPoint y: 299, endPoint x: 700, endPoint y: 310, distance: 14.8
click at [691, 299] on span "Grassy Area" at bounding box center [688, 298] width 167 height 20
click at [778, 299] on button "Grassy Area" at bounding box center [786, 296] width 16 height 16
click at [919, 233] on span "Dining Area - Outdoor" at bounding box center [924, 237] width 167 height 20
click at [1014, 233] on button "Dining Area - Outdoor" at bounding box center [1022, 235] width 16 height 16
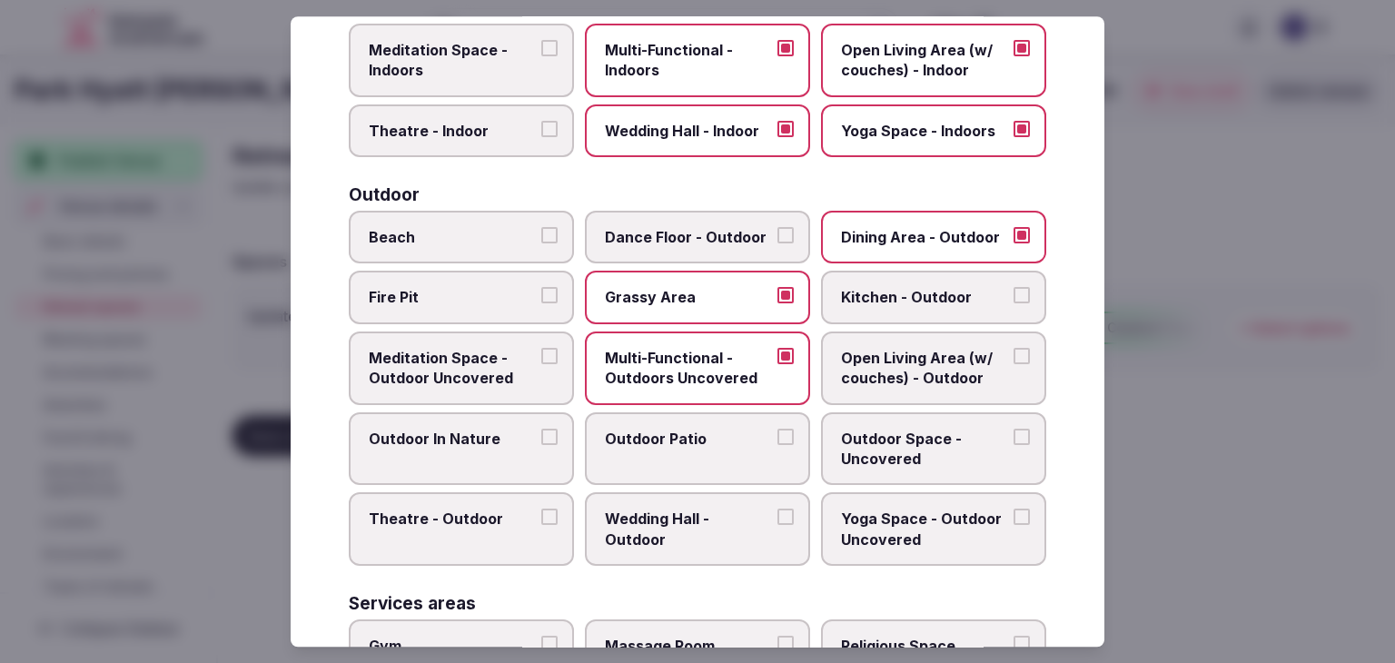
click at [461, 295] on span "Fire Pit" at bounding box center [452, 298] width 167 height 20
click at [541, 295] on button "Fire Pit" at bounding box center [549, 296] width 16 height 16
click at [669, 443] on label "Outdoor Patio" at bounding box center [697, 449] width 225 height 74
click at [778, 443] on button "Outdoor Patio" at bounding box center [786, 437] width 16 height 16
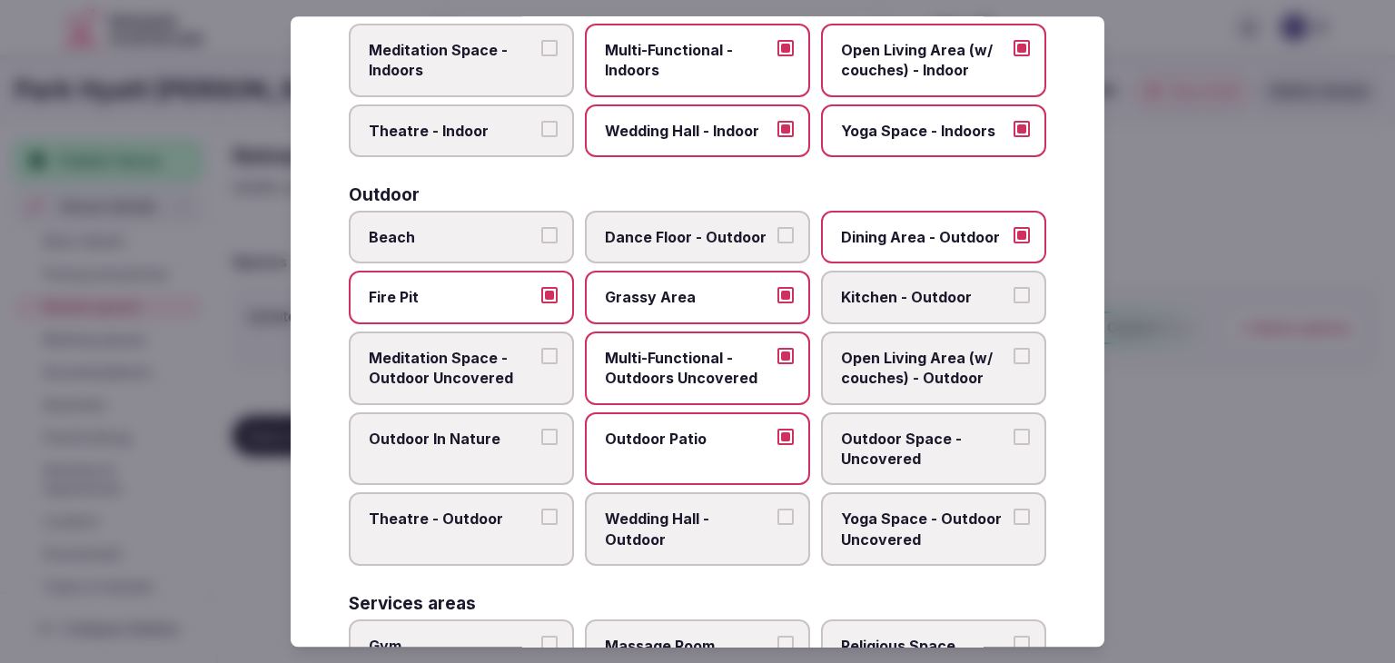
click at [501, 419] on label "Outdoor In Nature" at bounding box center [461, 449] width 225 height 74
click at [541, 429] on button "Outdoor In Nature" at bounding box center [549, 437] width 16 height 16
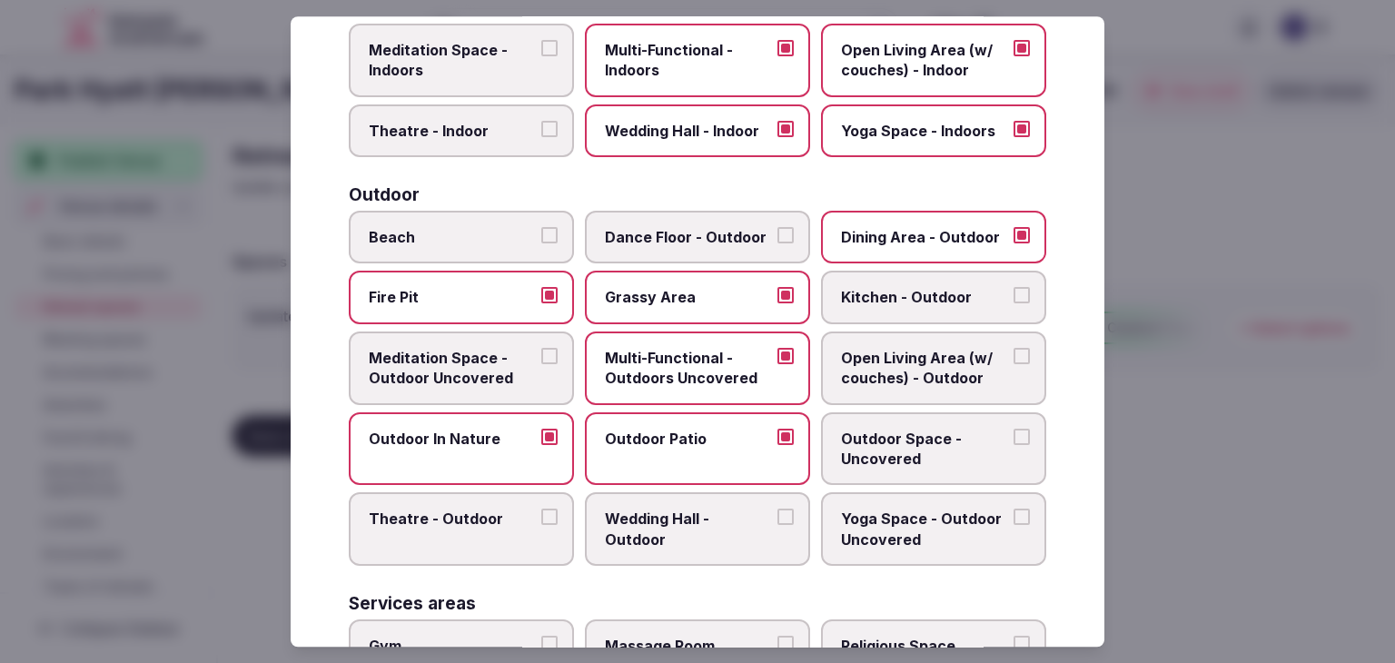
click at [937, 429] on span "Outdoor Space - Uncovered" at bounding box center [924, 449] width 167 height 41
click at [1014, 429] on button "Outdoor Space - Uncovered" at bounding box center [1022, 437] width 16 height 16
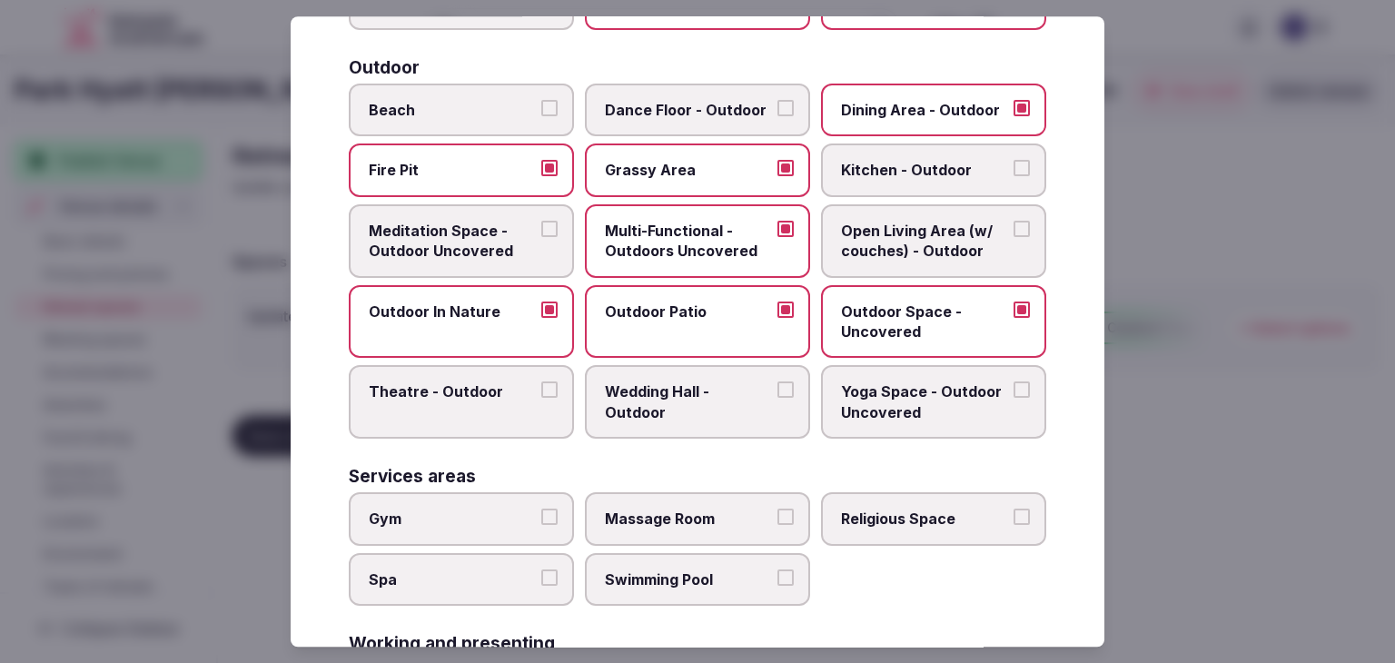
scroll to position [727, 0]
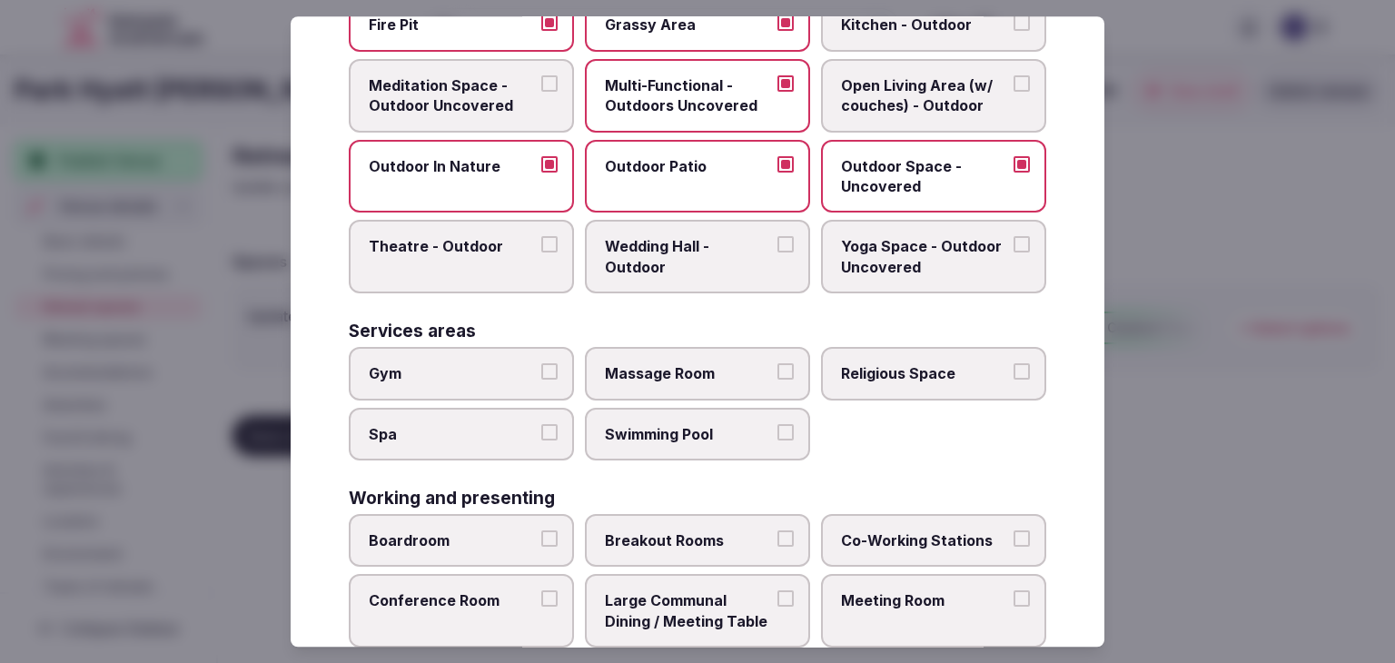
click at [880, 258] on span "Yoga Space - Outdoor Uncovered" at bounding box center [924, 257] width 167 height 41
click at [1014, 253] on button "Yoga Space - Outdoor Uncovered" at bounding box center [1022, 245] width 16 height 16
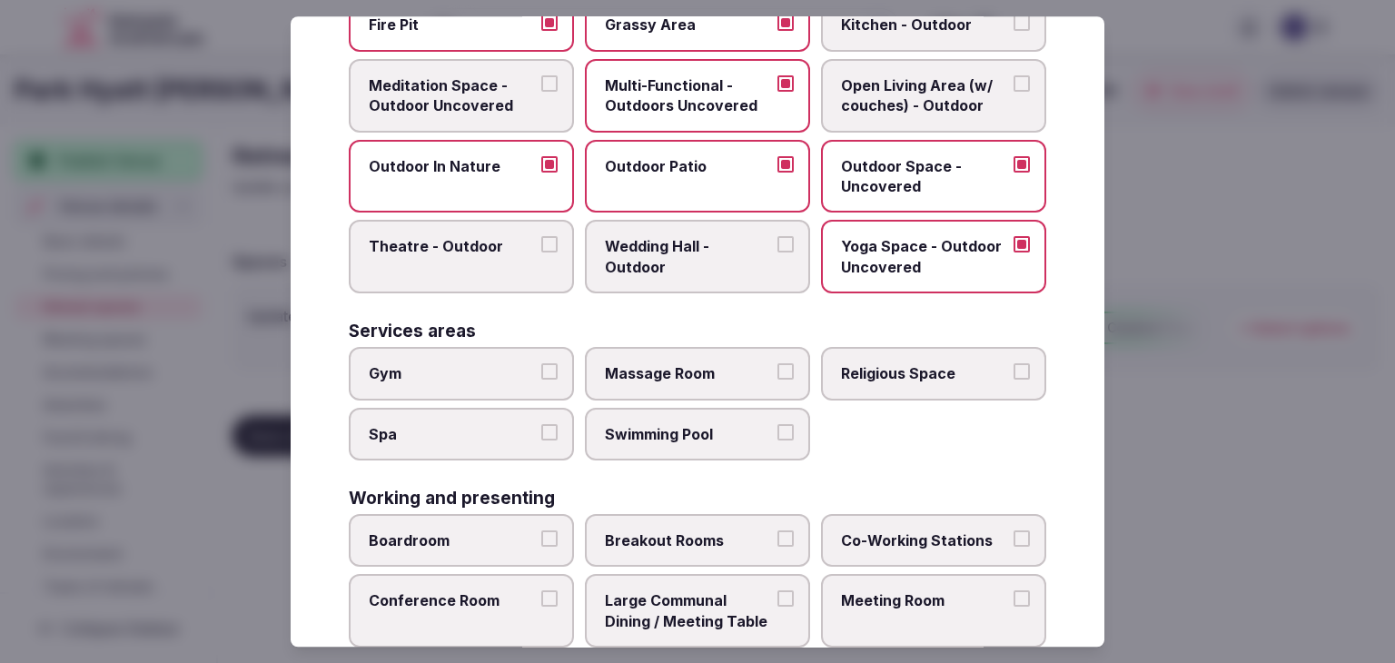
click at [697, 259] on span "Wedding Hall - Outdoor" at bounding box center [688, 257] width 167 height 41
click at [778, 253] on button "Wedding Hall - Outdoor" at bounding box center [786, 245] width 16 height 16
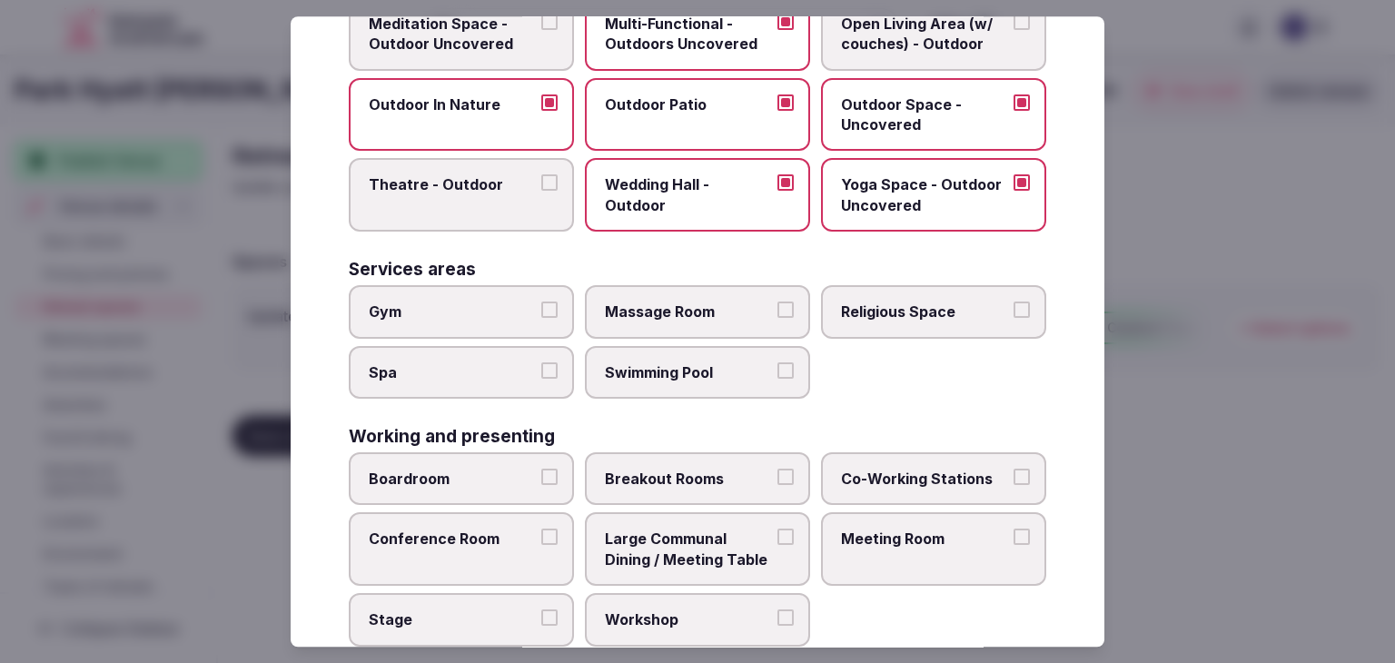
scroll to position [817, 0]
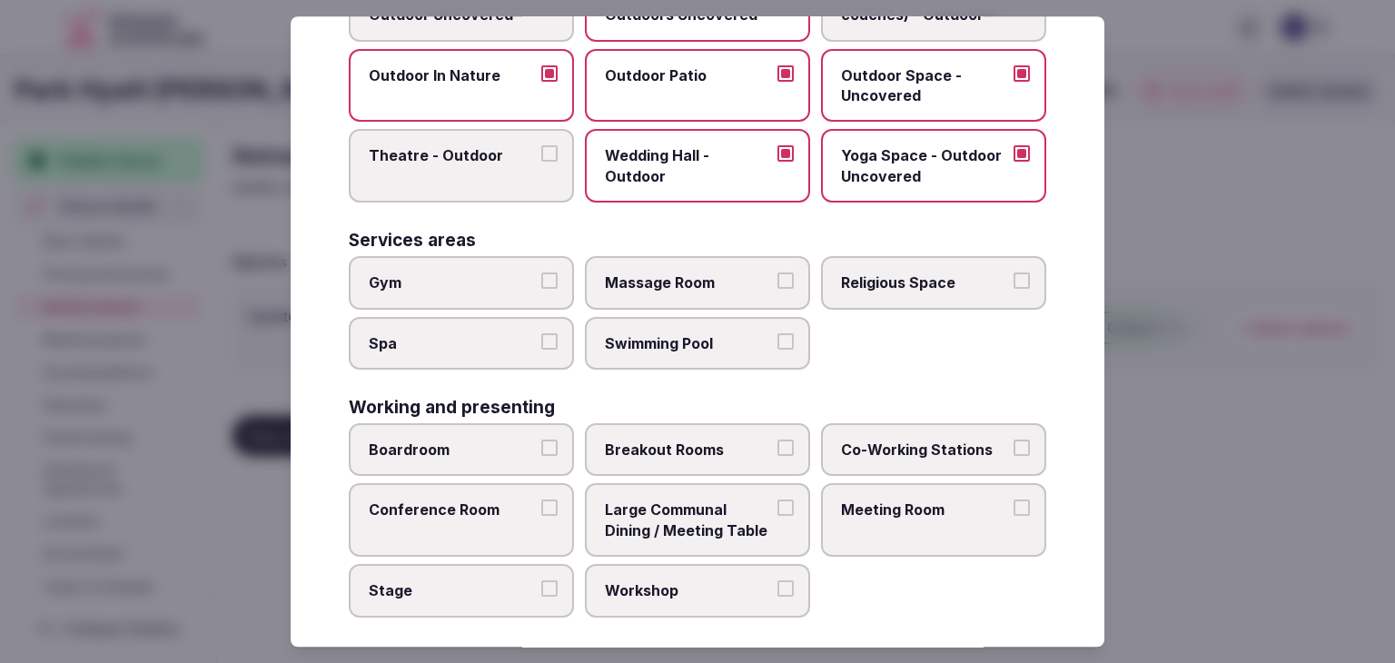
click at [668, 283] on span "Massage Room" at bounding box center [688, 282] width 167 height 20
click at [778, 283] on button "Massage Room" at bounding box center [786, 280] width 16 height 16
click at [646, 338] on span "Swimming Pool" at bounding box center [688, 343] width 167 height 20
click at [778, 338] on button "Swimming Pool" at bounding box center [786, 341] width 16 height 16
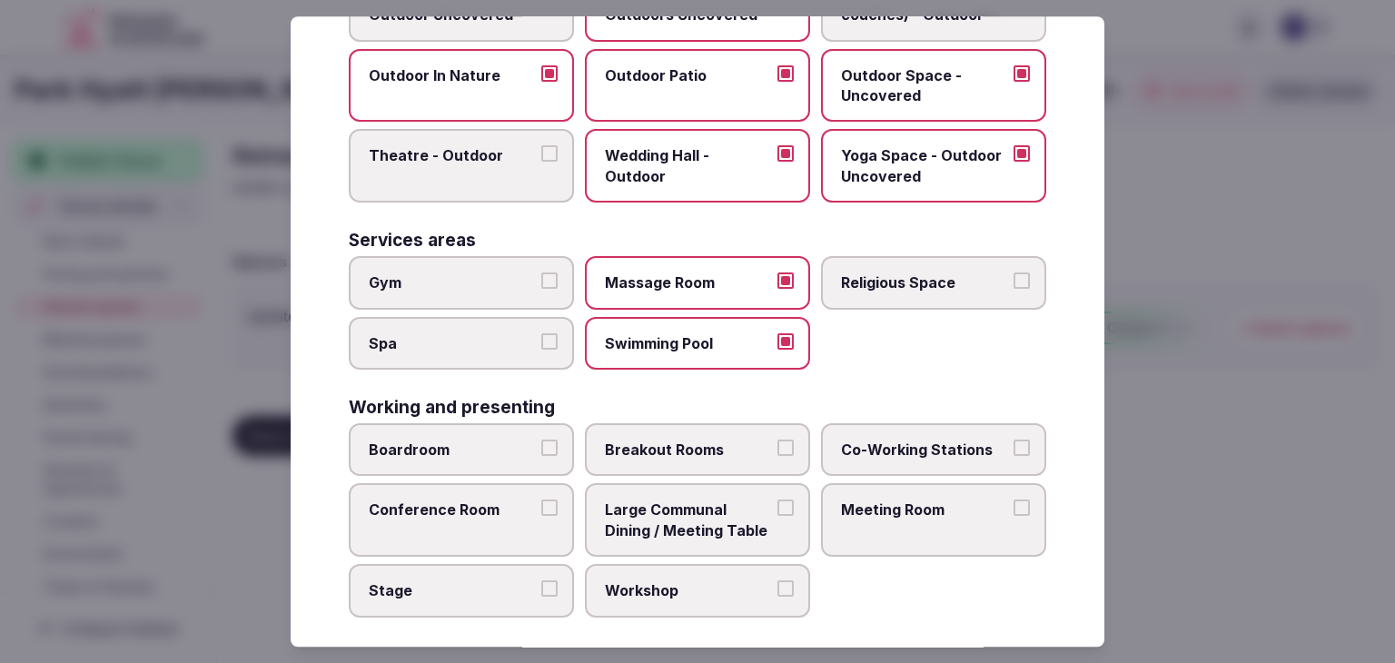
click at [481, 333] on span "Spa" at bounding box center [452, 343] width 167 height 20
click at [541, 333] on button "Spa" at bounding box center [549, 341] width 16 height 16
click at [466, 272] on span "Gym" at bounding box center [452, 282] width 167 height 20
click at [541, 272] on button "Gym" at bounding box center [549, 280] width 16 height 16
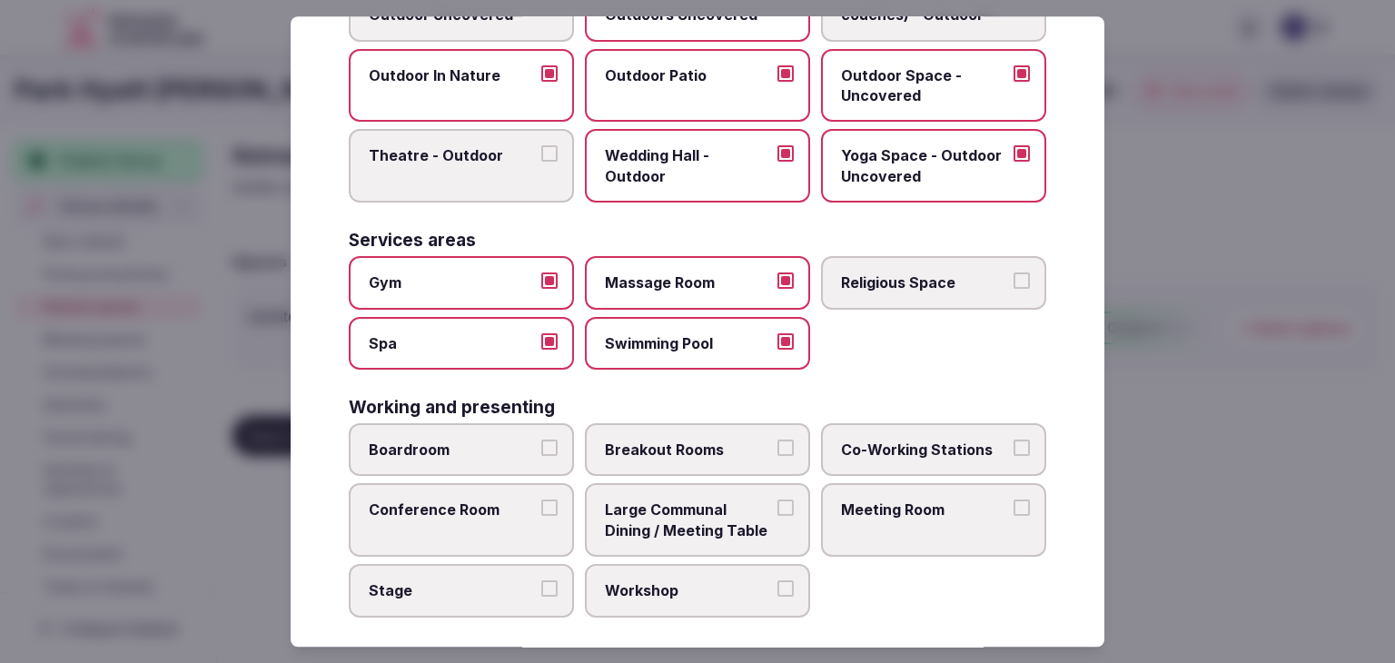
scroll to position [821, 0]
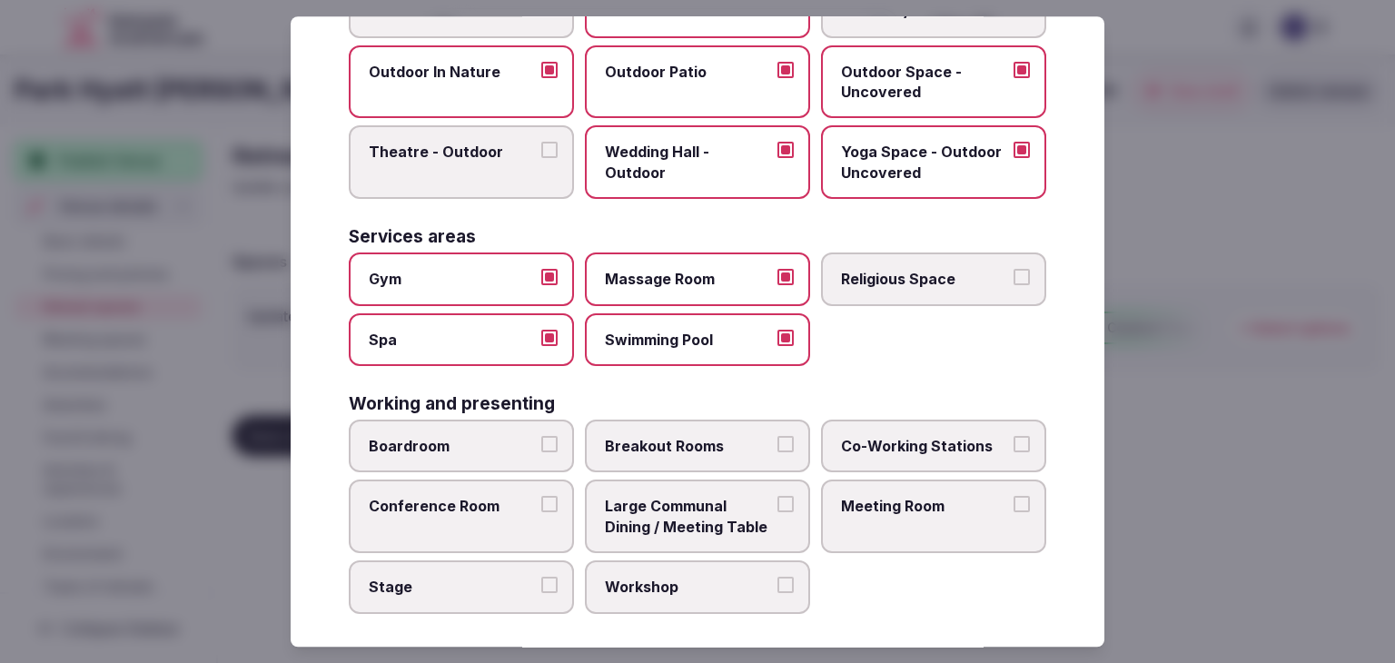
click at [518, 443] on span "Boardroom" at bounding box center [452, 446] width 167 height 20
click at [541, 443] on button "Boardroom" at bounding box center [549, 444] width 16 height 16
click at [677, 436] on span "Breakout Rooms" at bounding box center [688, 446] width 167 height 20
click at [778, 436] on button "Breakout Rooms" at bounding box center [786, 444] width 16 height 16
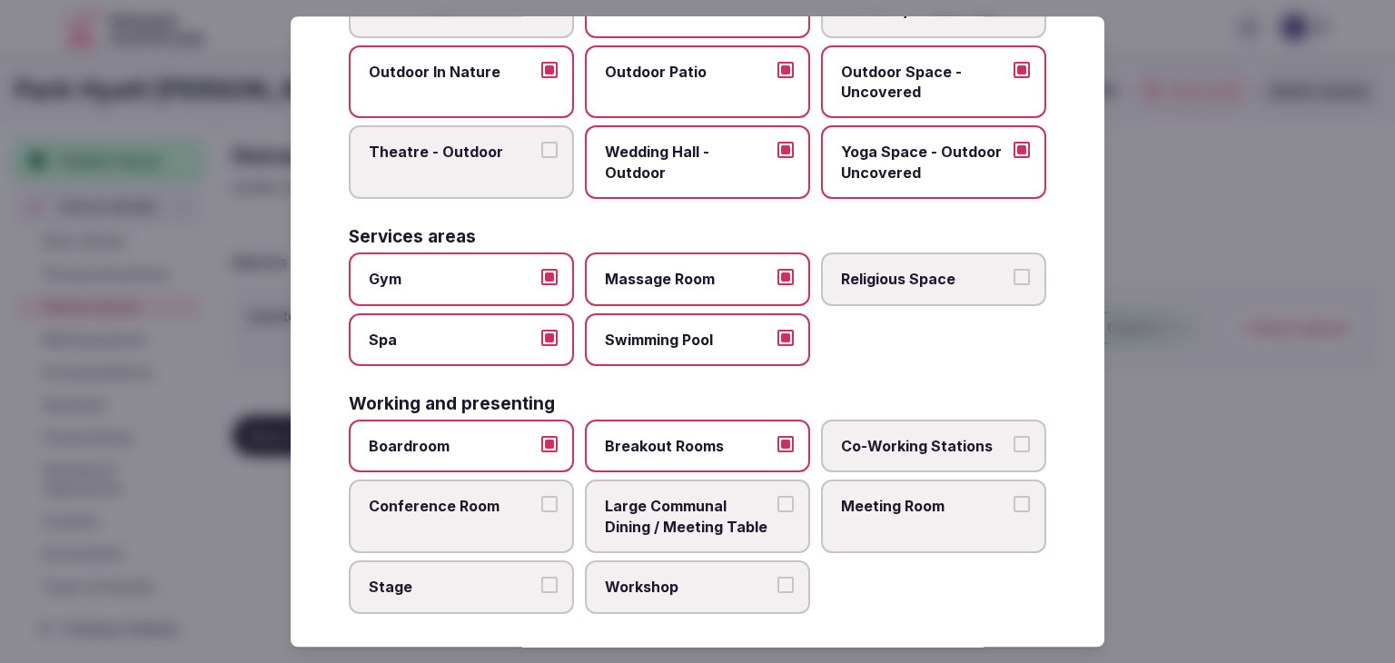
click at [498, 512] on label "Conference Room" at bounding box center [461, 517] width 225 height 74
click at [541, 512] on button "Conference Room" at bounding box center [549, 505] width 16 height 16
click at [703, 510] on span "Large Communal Dining / Meeting Table" at bounding box center [688, 517] width 167 height 41
click at [778, 510] on button "Large Communal Dining / Meeting Table" at bounding box center [786, 505] width 16 height 16
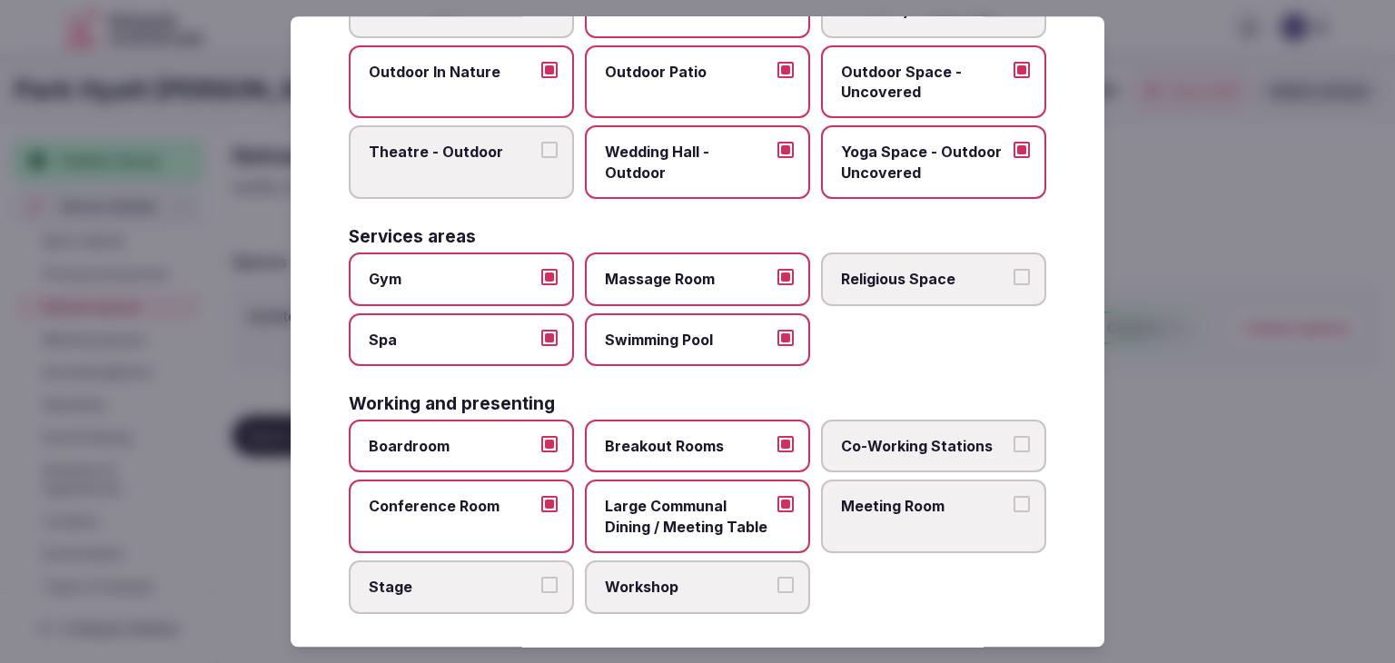
click at [906, 504] on span "Meeting Room" at bounding box center [924, 507] width 167 height 20
click at [1014, 504] on button "Meeting Room" at bounding box center [1022, 505] width 16 height 16
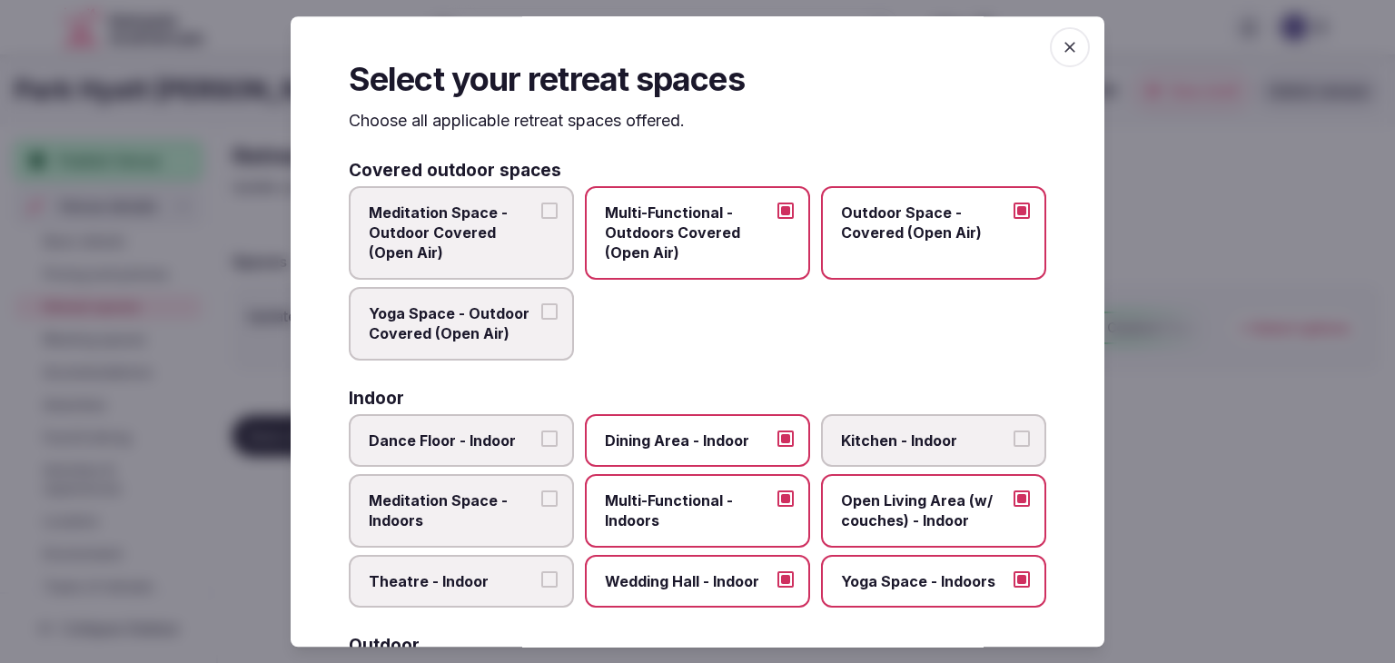
scroll to position [0, 0]
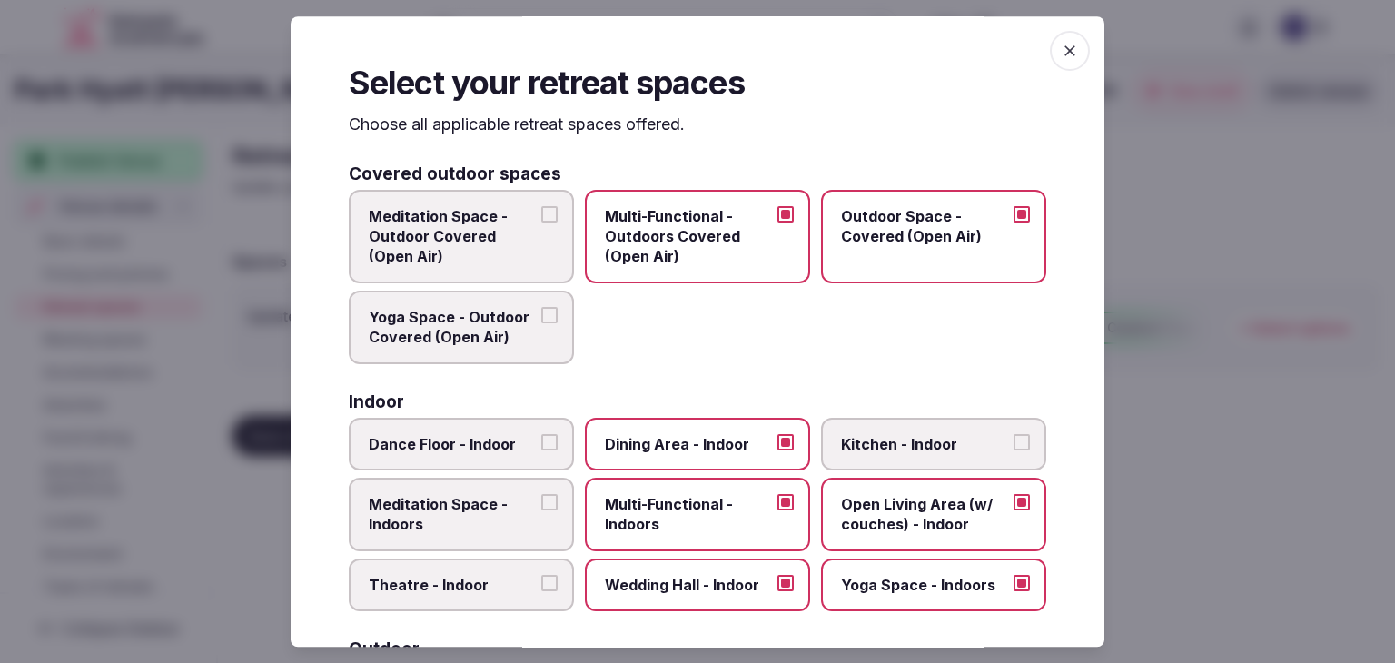
click at [1050, 52] on span "button" at bounding box center [1070, 51] width 40 height 40
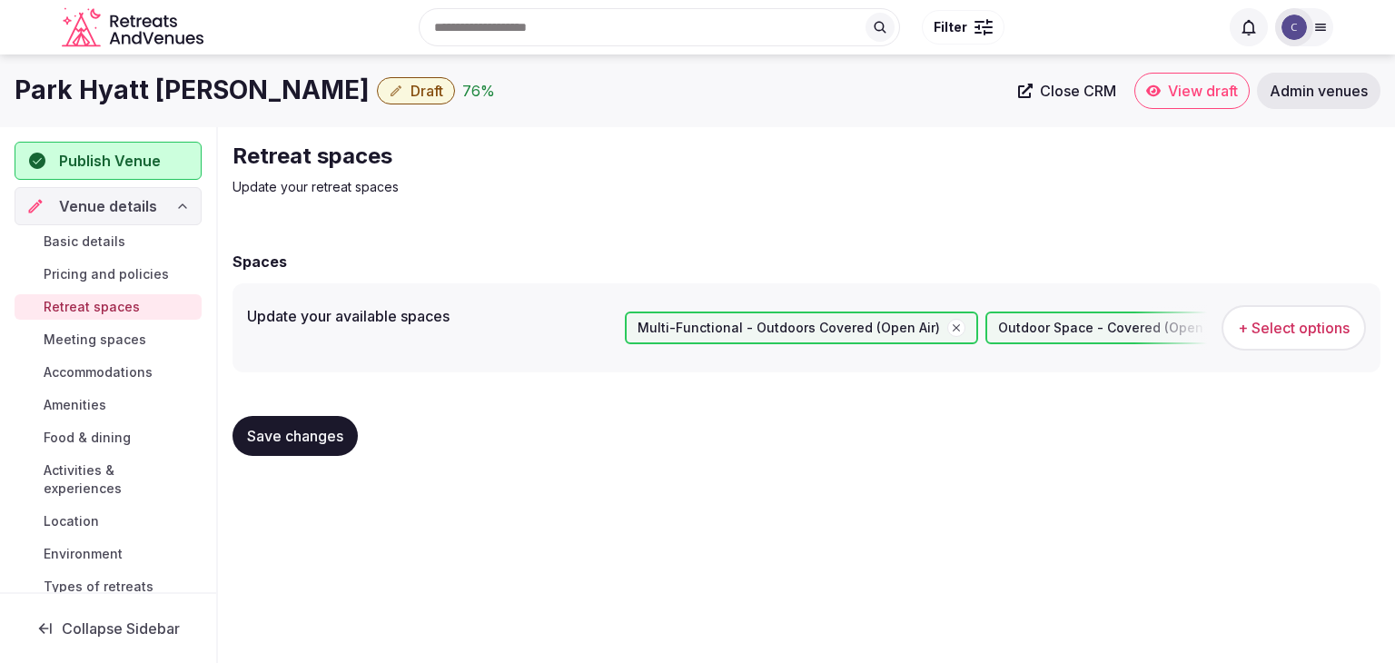
click at [296, 427] on span "Save changes" at bounding box center [295, 436] width 96 height 18
click at [102, 334] on span "Meeting spaces" at bounding box center [95, 340] width 103 height 18
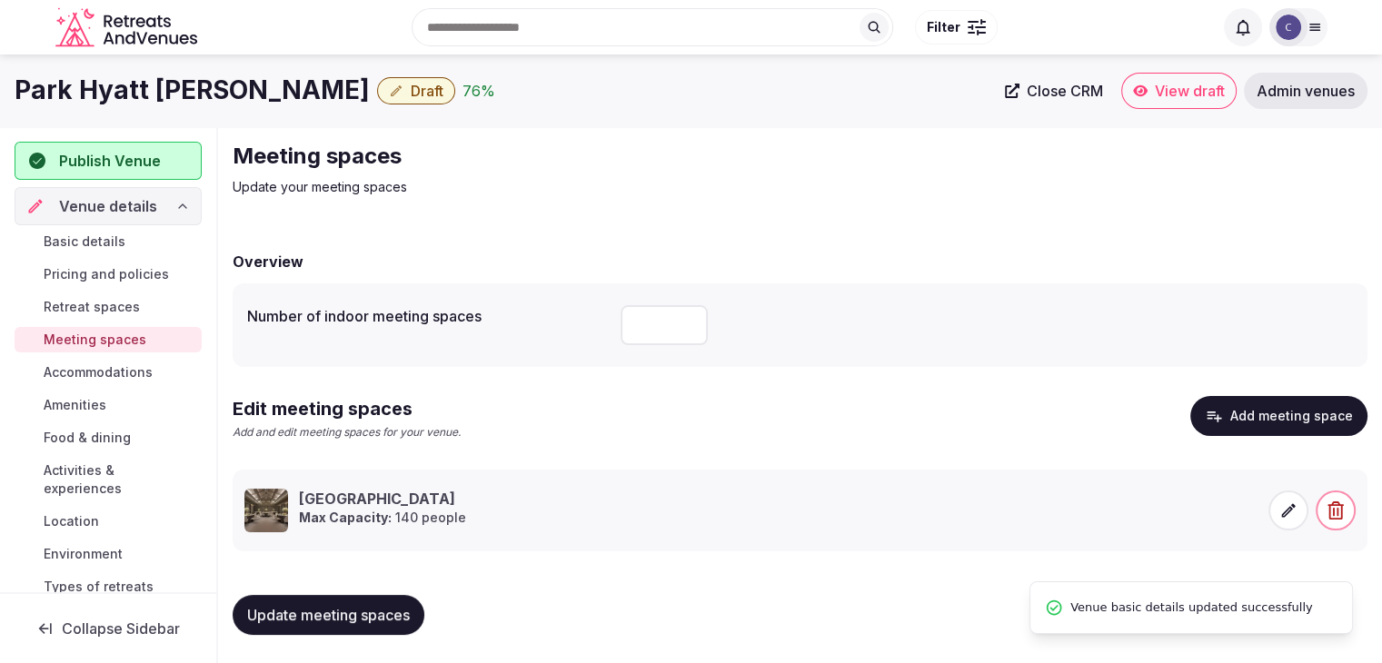
drag, startPoint x: 112, startPoint y: 368, endPoint x: 111, endPoint y: 393, distance: 25.4
click at [112, 369] on span "Accommodations" at bounding box center [98, 372] width 109 height 18
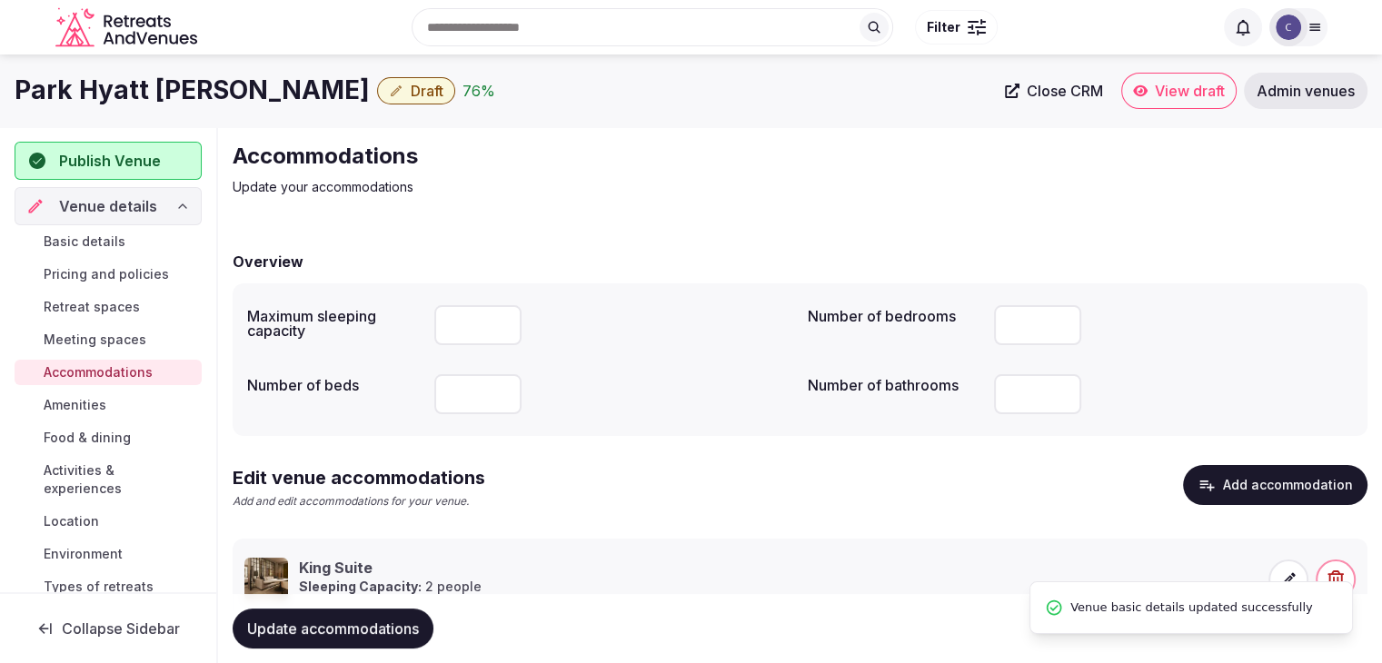
click at [106, 401] on span "Amenities" at bounding box center [75, 405] width 63 height 18
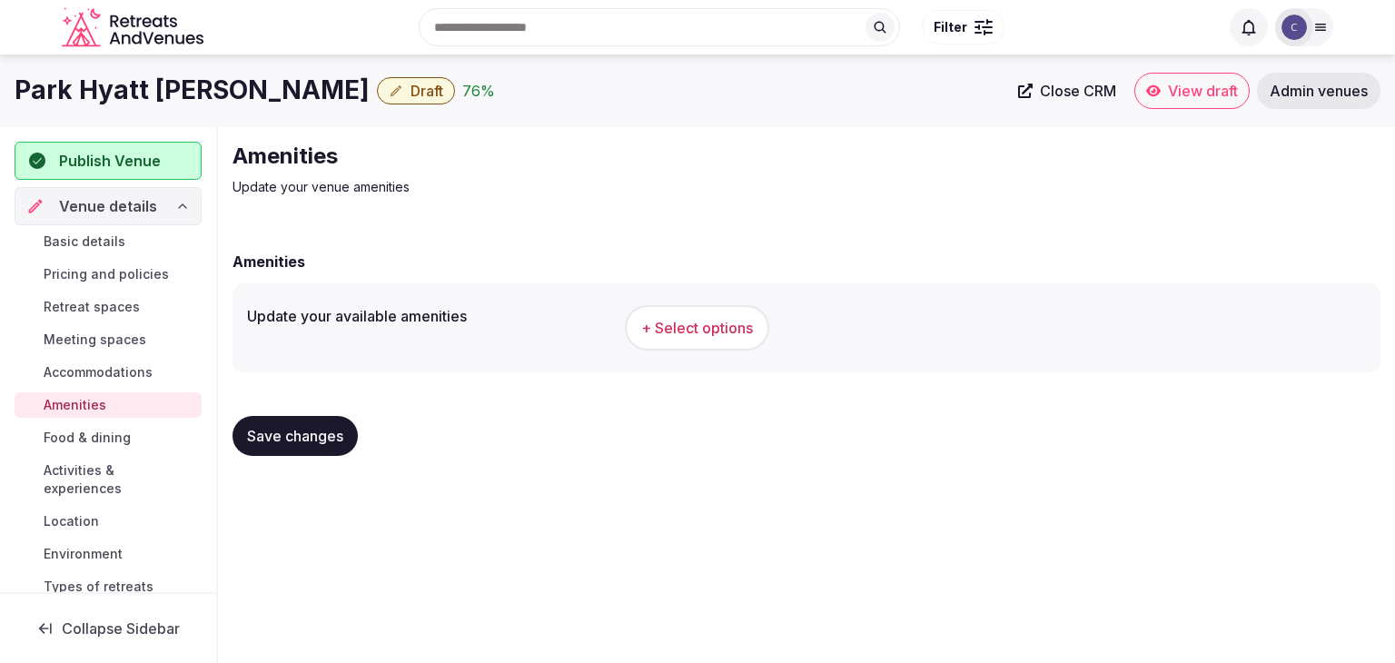
click at [683, 323] on span "+ Select options" at bounding box center [697, 328] width 112 height 20
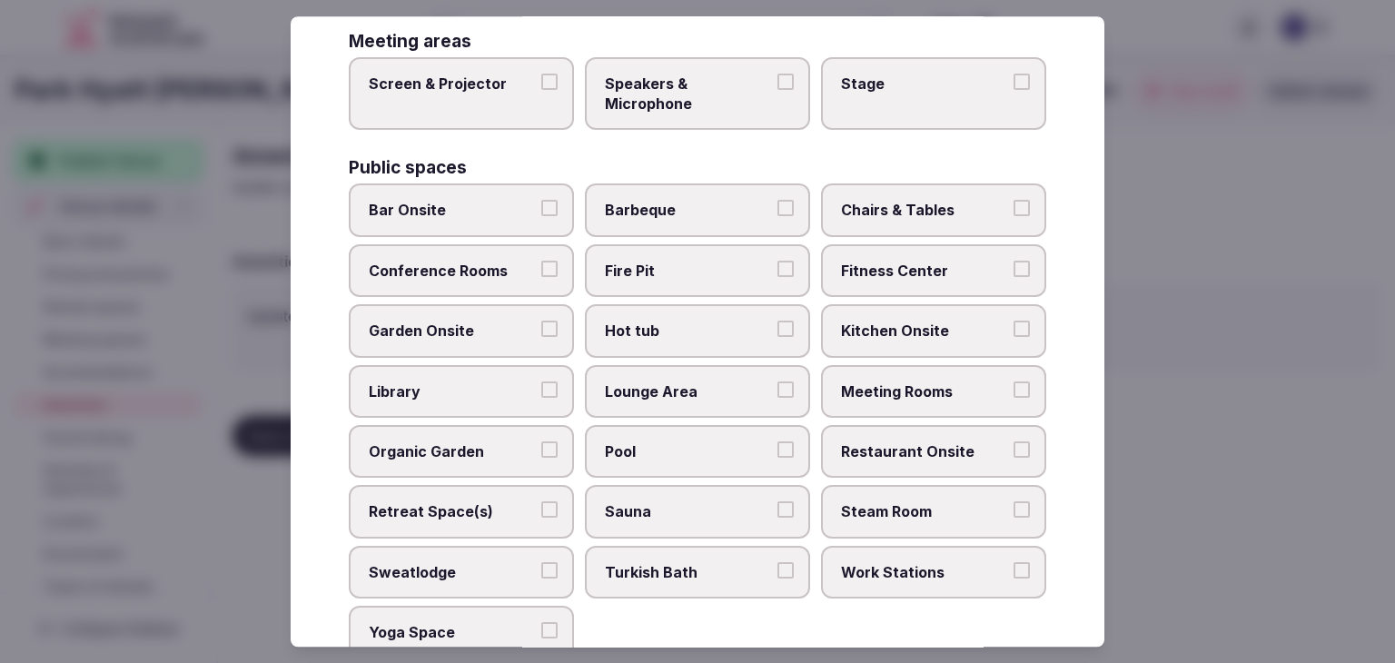
scroll to position [978, 0]
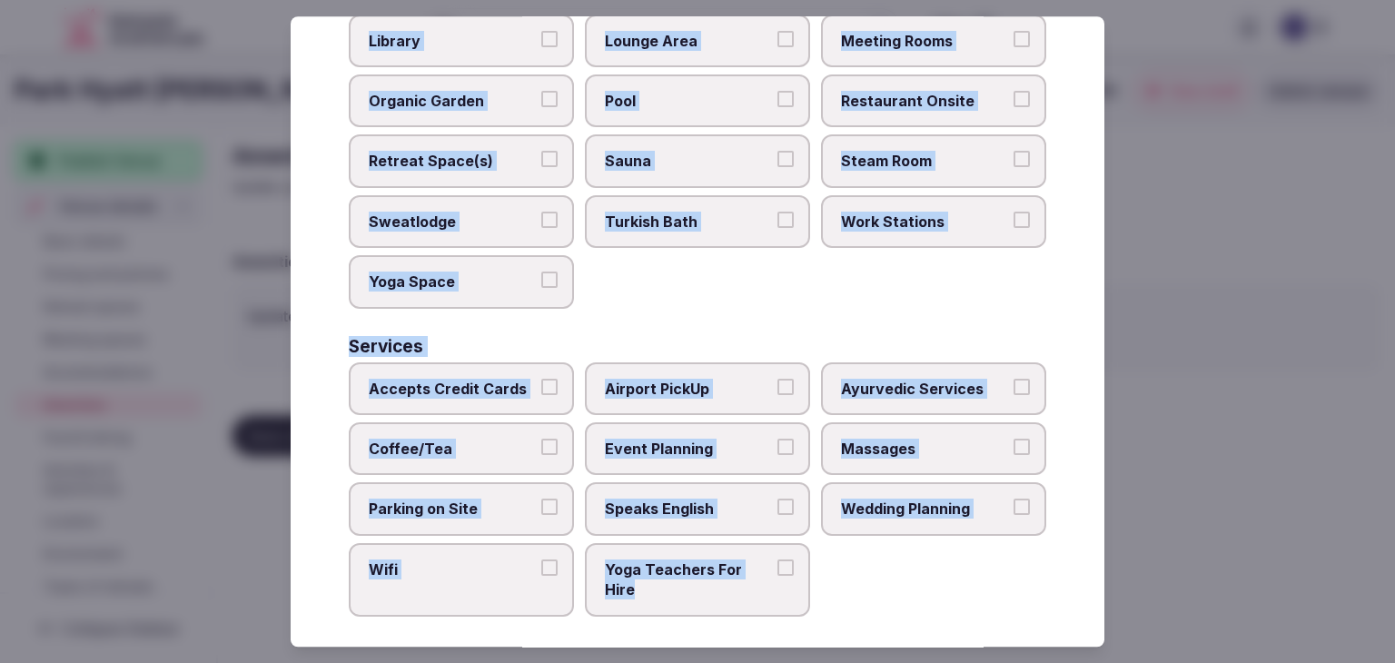
drag, startPoint x: 345, startPoint y: 124, endPoint x: 874, endPoint y: 608, distance: 716.2
click at [874, 608] on div "Select your venue amenities Choose all applicable amenities offered. Activities…" at bounding box center [698, 331] width 814 height 630
copy div "Choose all applicable amenities offered. Activities Bicycles Camping Allowed On…"
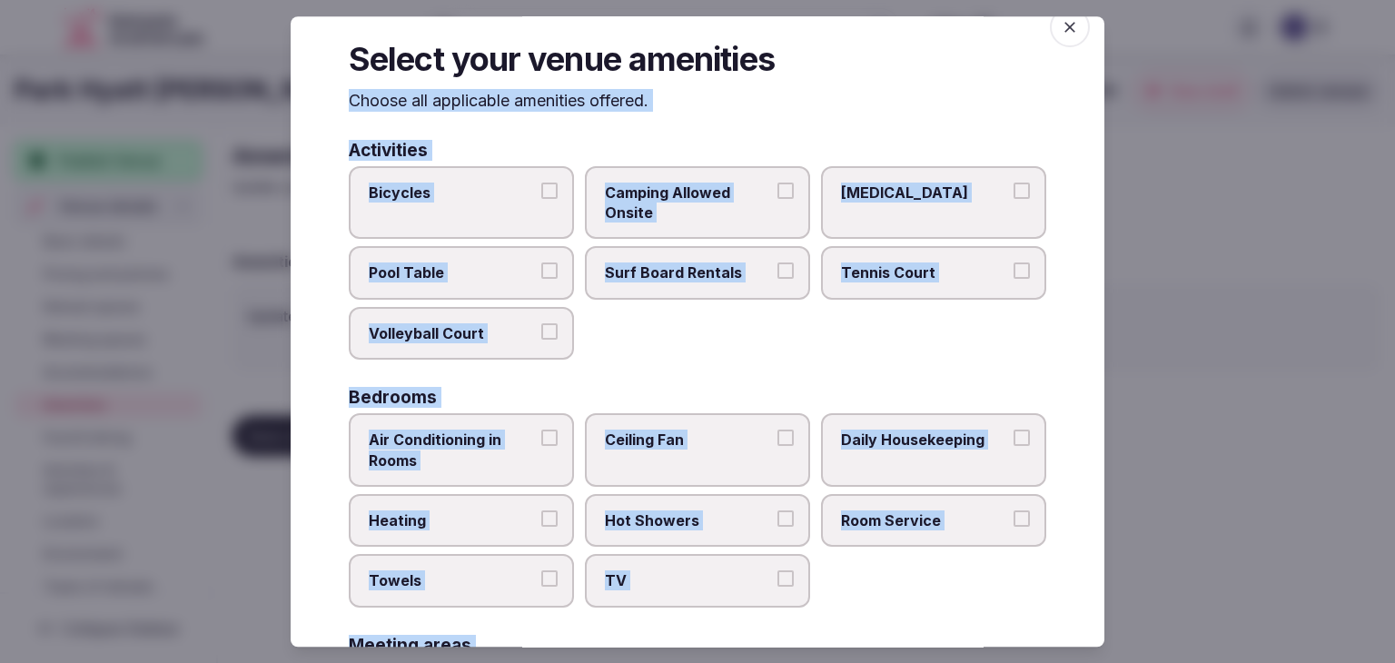
scroll to position [0, 0]
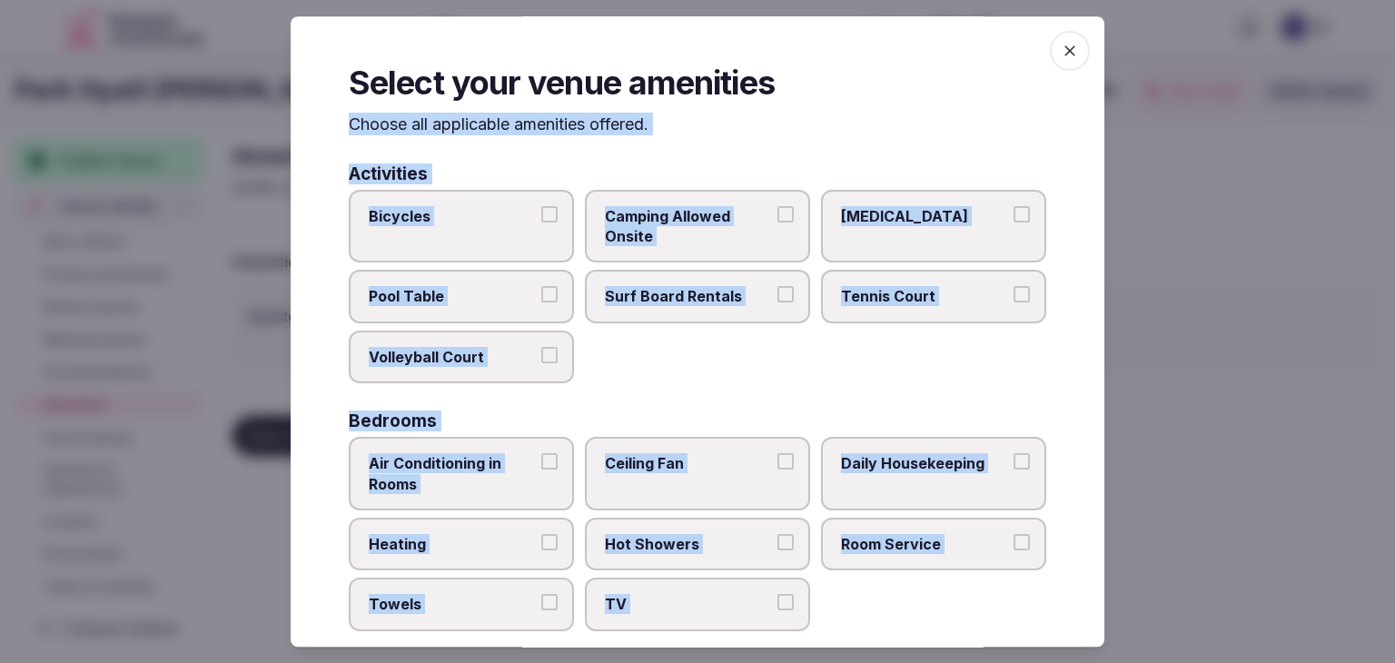
click at [480, 228] on label "Bicycles" at bounding box center [461, 227] width 225 height 74
click at [541, 223] on button "Bicycles" at bounding box center [549, 214] width 16 height 16
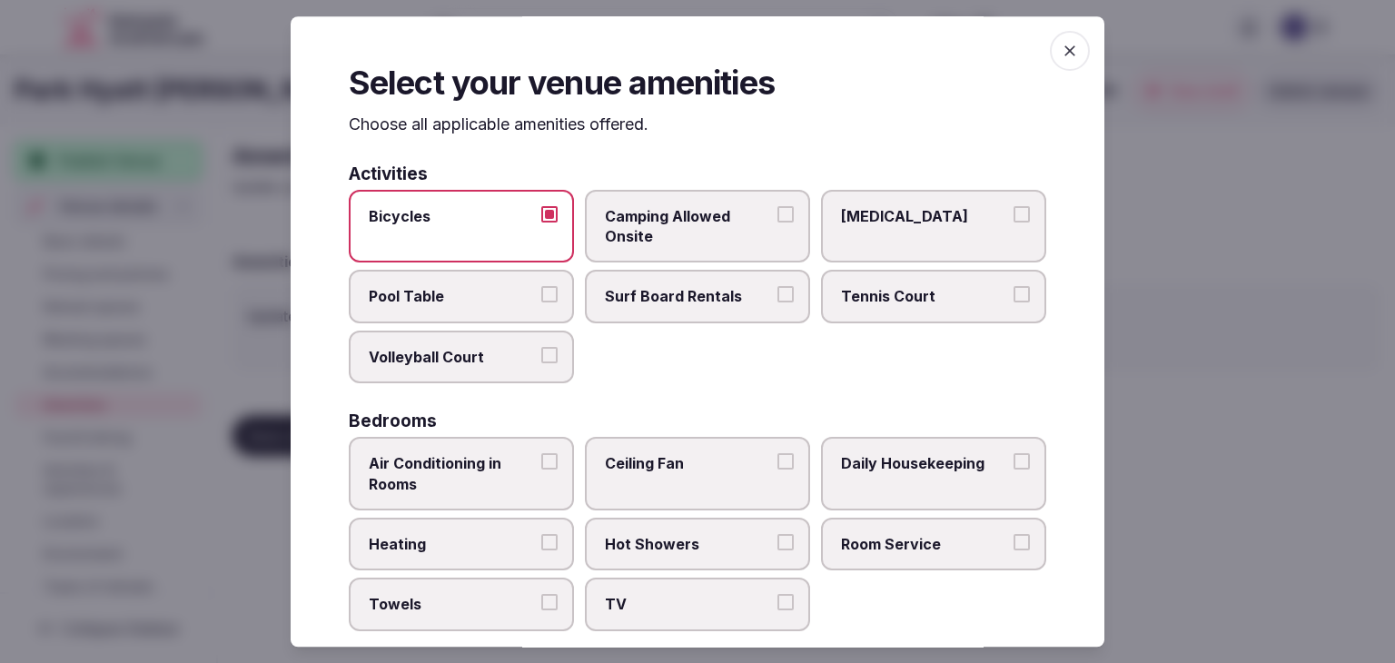
scroll to position [91, 0]
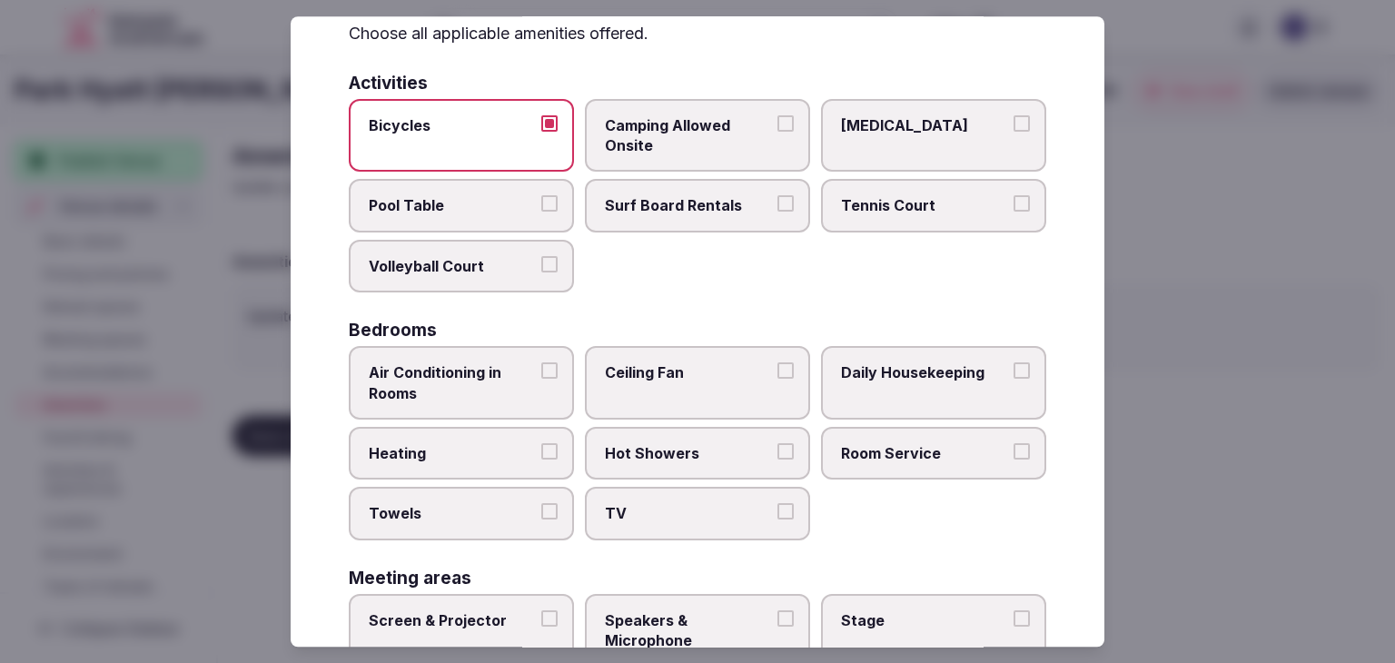
click at [495, 375] on span "Air Conditioning in Rooms" at bounding box center [452, 382] width 167 height 41
click at [541, 375] on button "Air Conditioning in Rooms" at bounding box center [549, 370] width 16 height 16
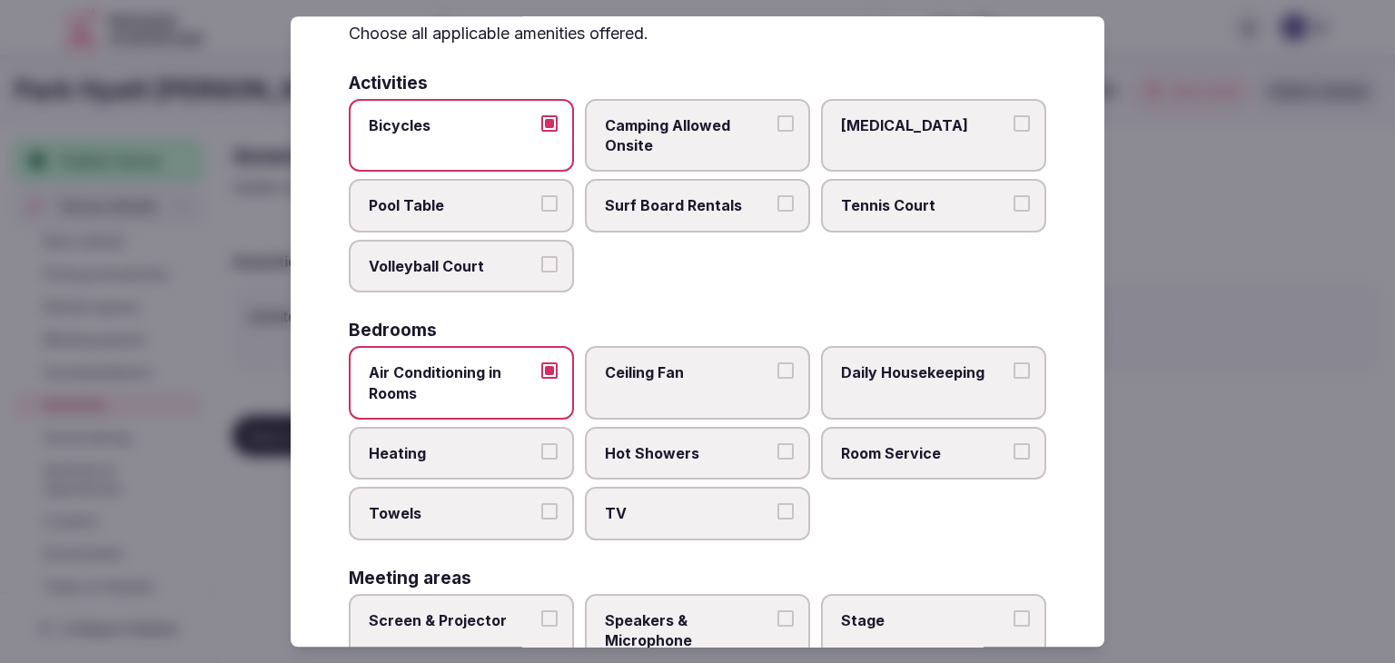
click at [483, 437] on label "Heating" at bounding box center [461, 453] width 225 height 53
click at [541, 443] on button "Heating" at bounding box center [549, 451] width 16 height 16
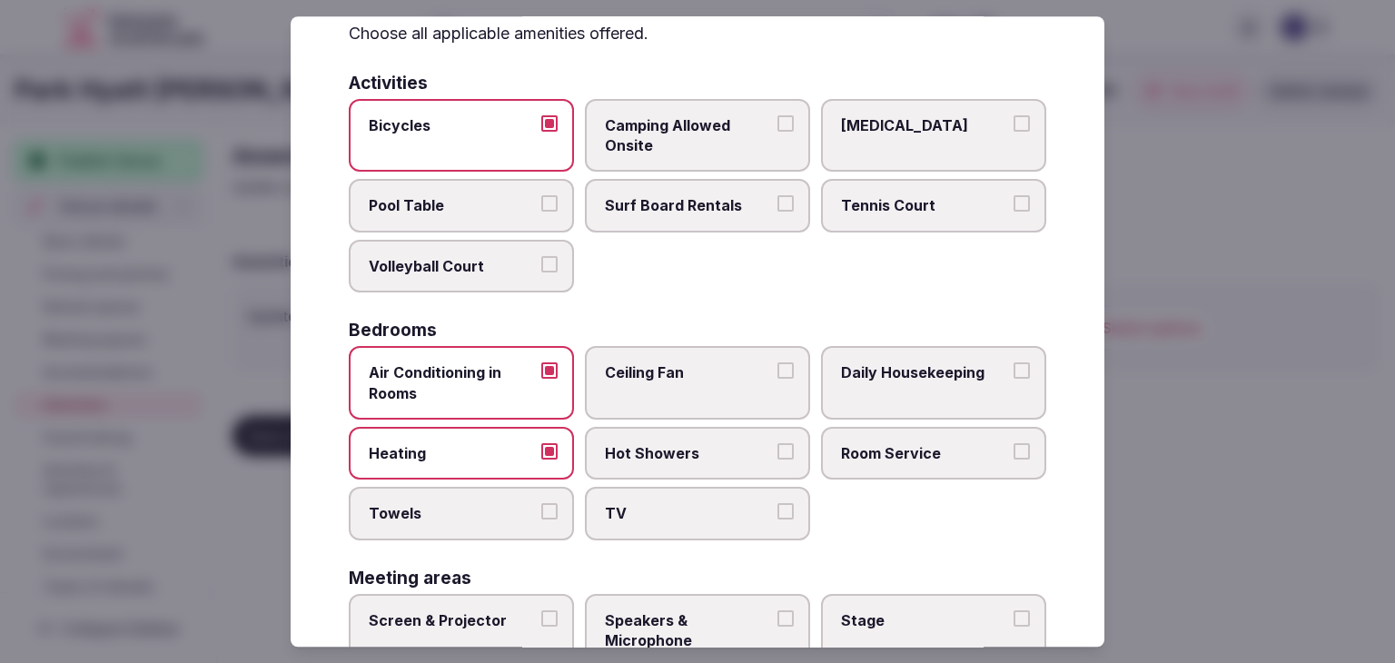
click at [498, 524] on label "Towels" at bounding box center [461, 514] width 225 height 53
click at [541, 520] on button "Towels" at bounding box center [549, 512] width 16 height 16
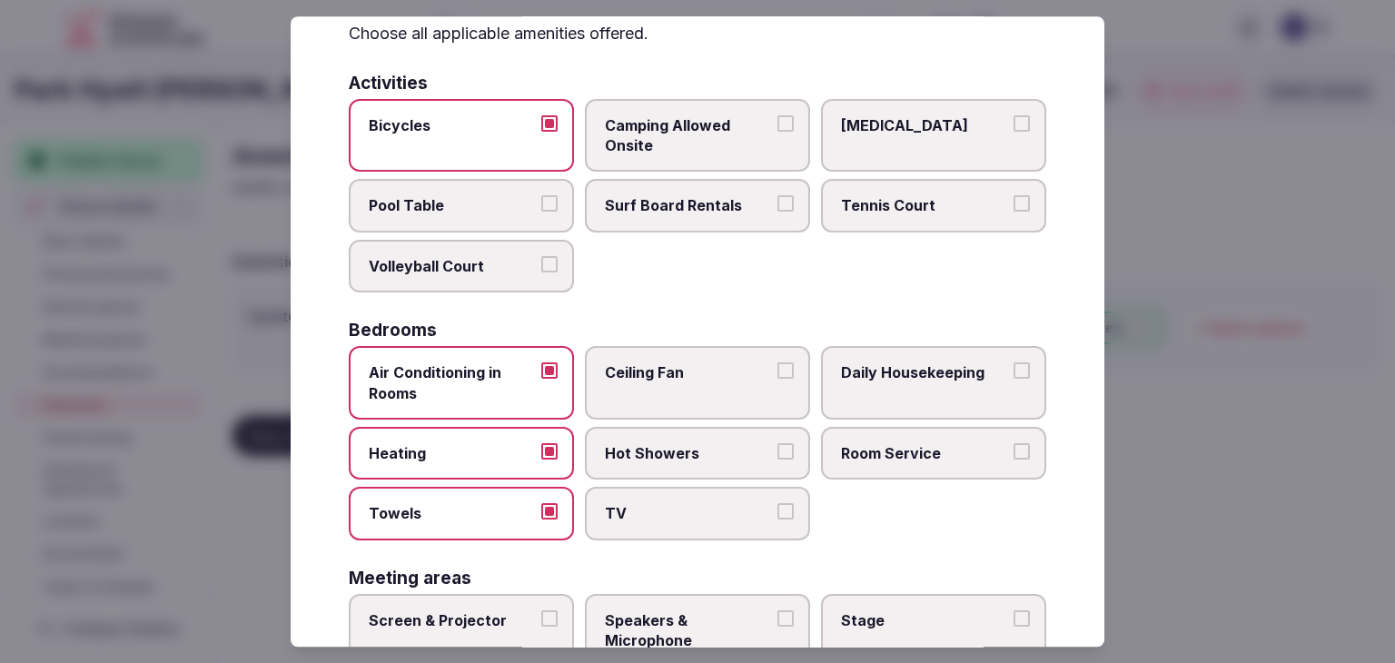
click at [661, 520] on label "TV" at bounding box center [697, 514] width 225 height 53
click at [778, 520] on button "TV" at bounding box center [786, 512] width 16 height 16
click at [693, 447] on span "Hot Showers" at bounding box center [688, 453] width 167 height 20
click at [778, 447] on button "Hot Showers" at bounding box center [786, 451] width 16 height 16
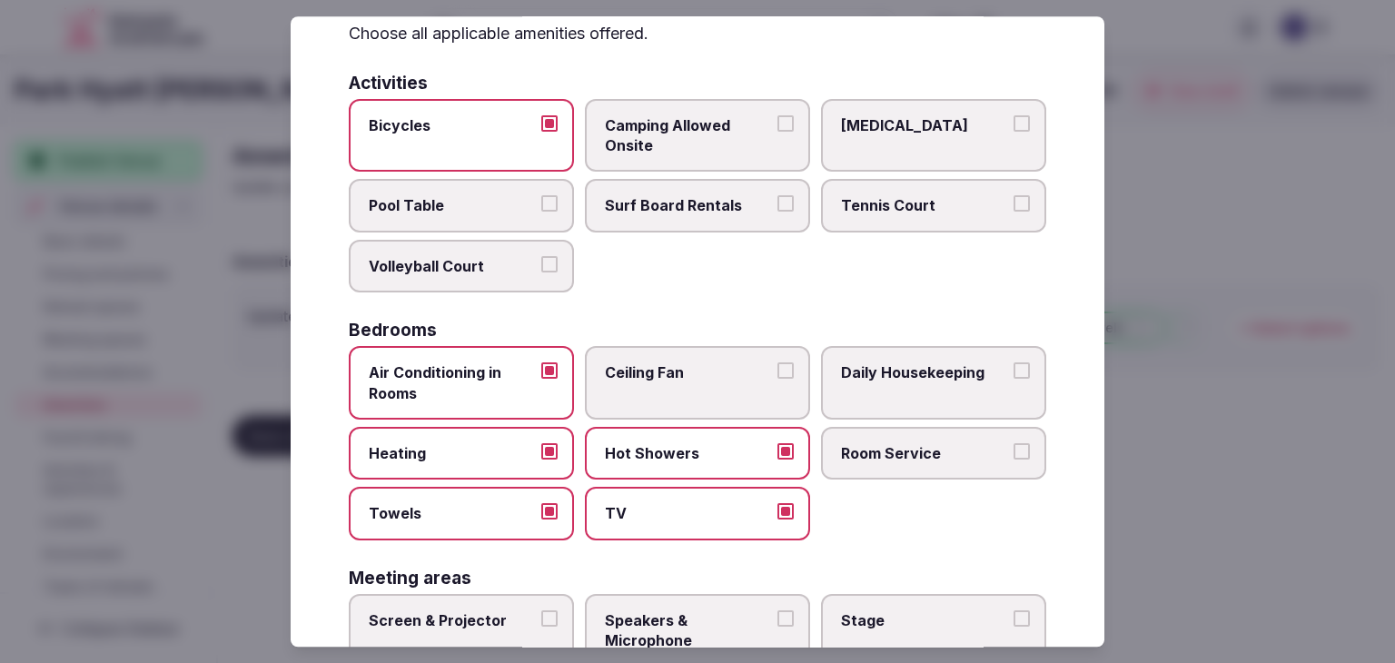
click at [919, 451] on span "Room Service" at bounding box center [924, 453] width 167 height 20
click at [1014, 451] on button "Room Service" at bounding box center [1022, 451] width 16 height 16
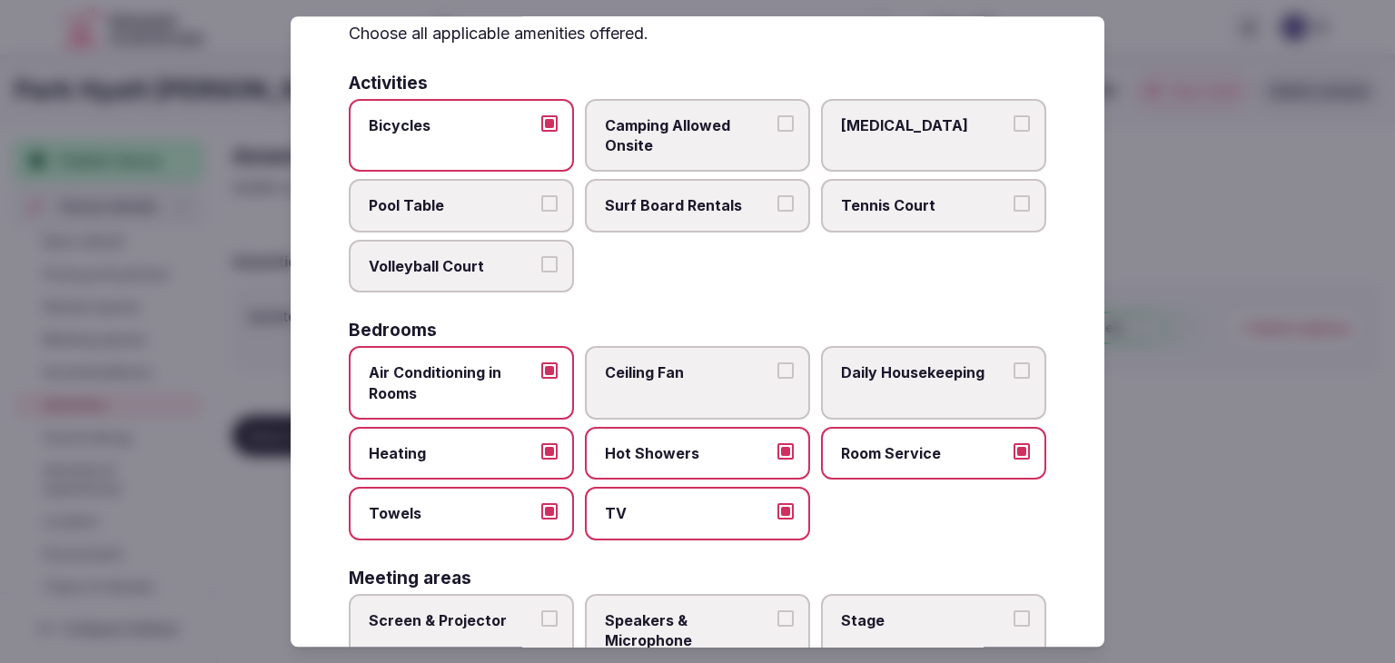
click at [920, 355] on label "Daily Housekeeping" at bounding box center [933, 383] width 225 height 74
click at [1014, 362] on button "Daily Housekeeping" at bounding box center [1022, 370] width 16 height 16
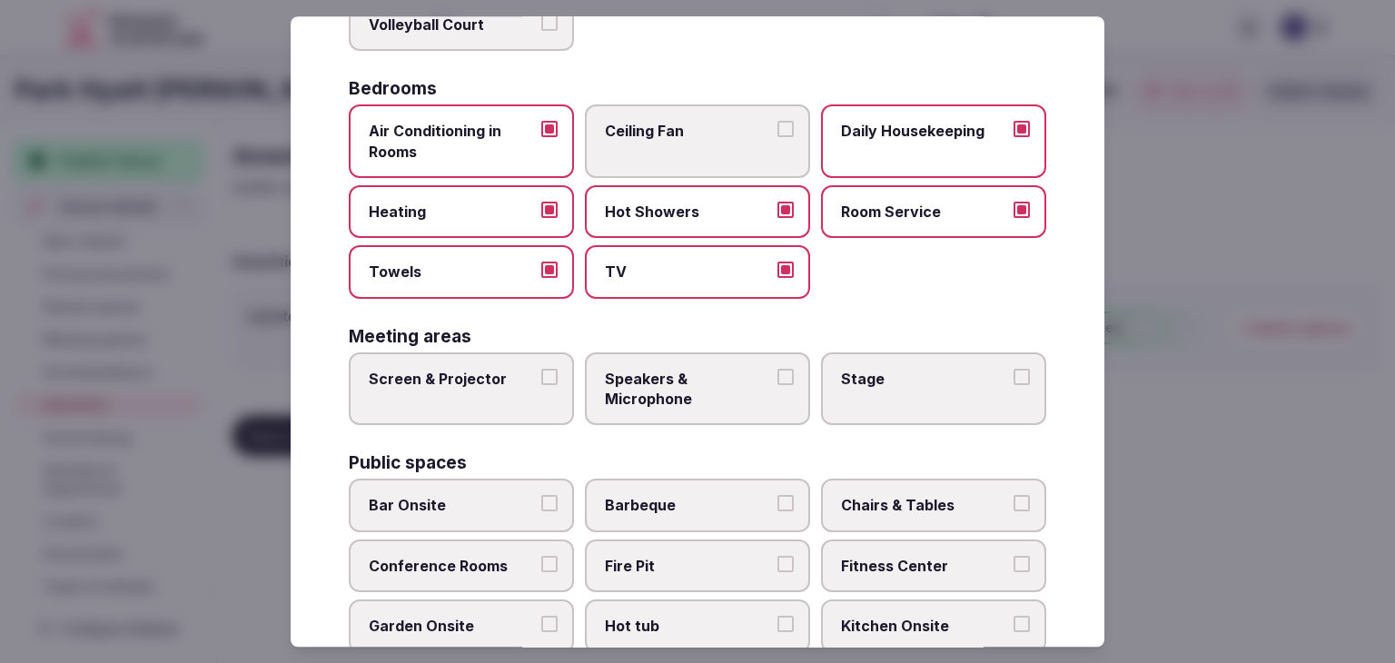
scroll to position [363, 0]
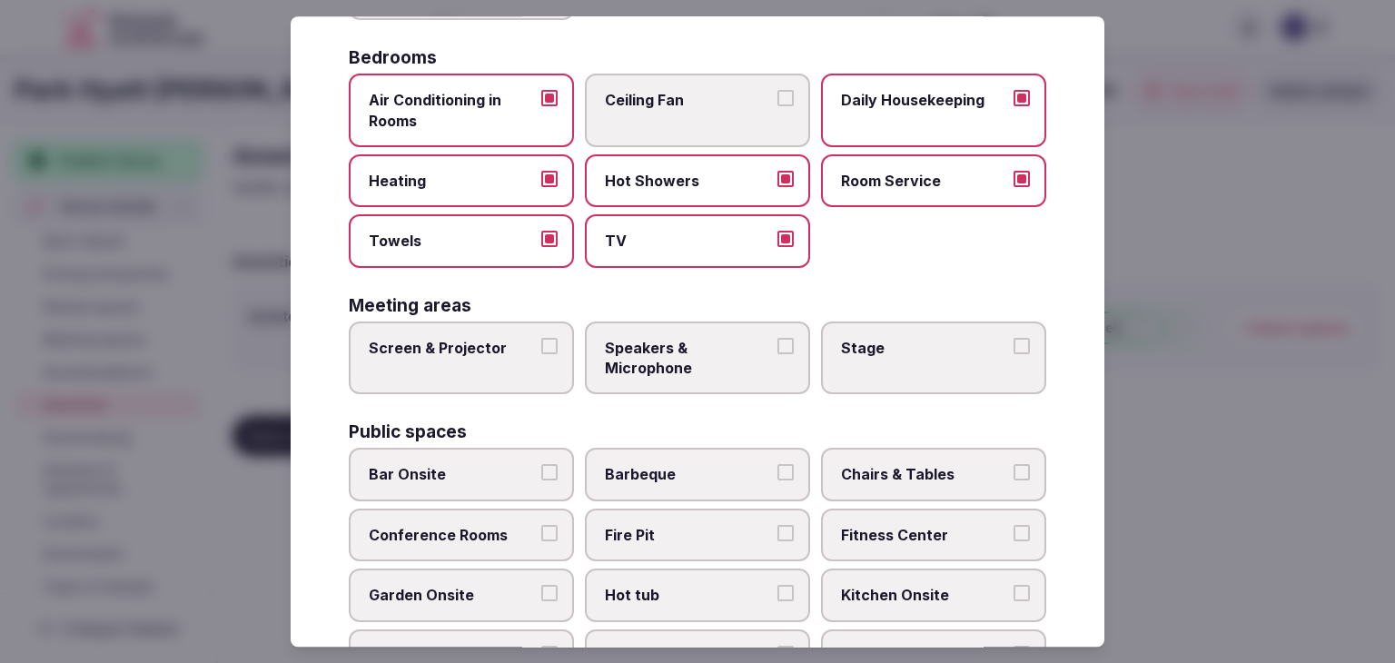
click at [472, 342] on span "Screen & Projector" at bounding box center [452, 348] width 167 height 20
click at [541, 342] on button "Screen & Projector" at bounding box center [549, 346] width 16 height 16
click at [680, 357] on span "Speakers & Microphone" at bounding box center [688, 358] width 167 height 41
click at [778, 354] on button "Speakers & Microphone" at bounding box center [786, 346] width 16 height 16
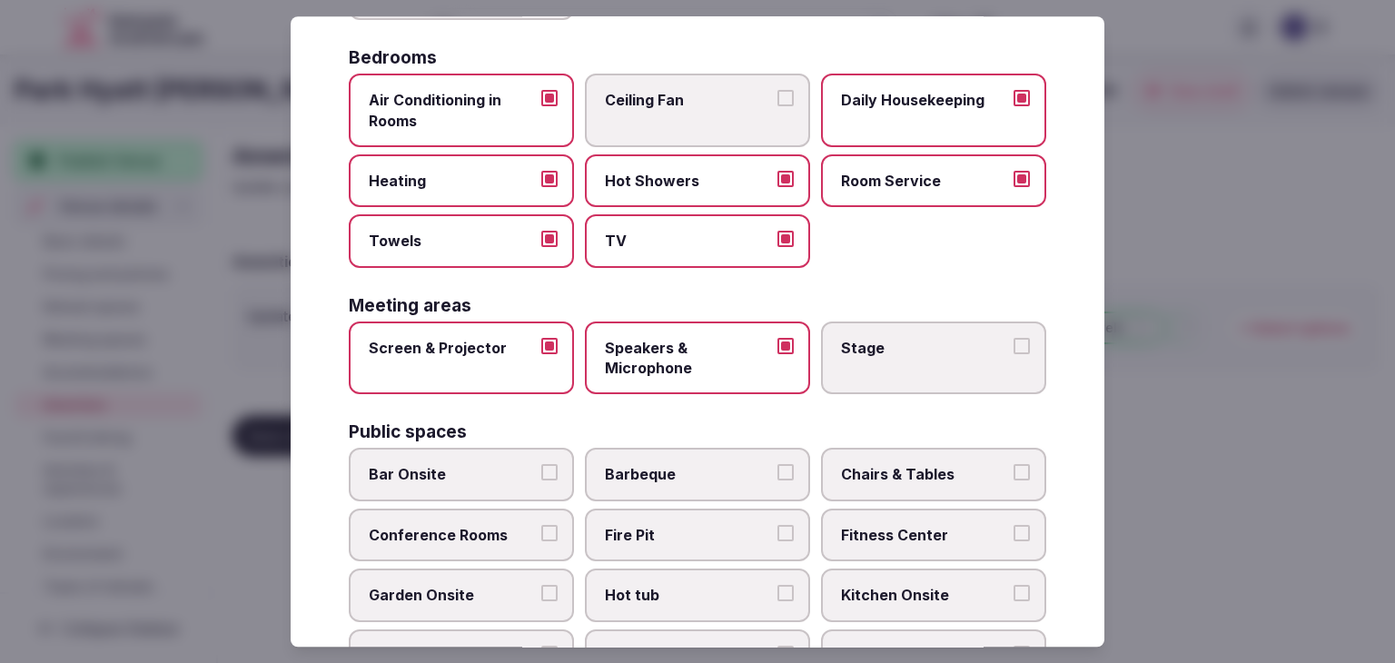
click at [933, 361] on label "Stage" at bounding box center [933, 359] width 225 height 74
click at [1014, 354] on button "Stage" at bounding box center [1022, 346] width 16 height 16
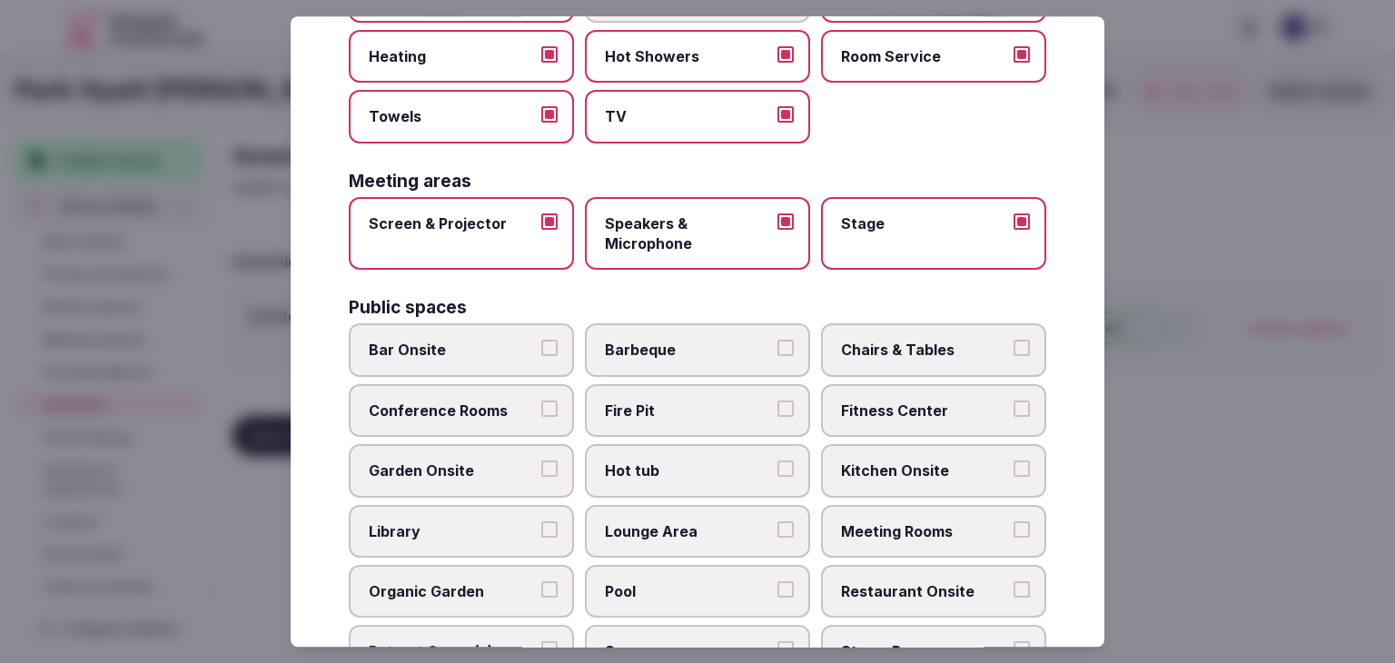
scroll to position [545, 0]
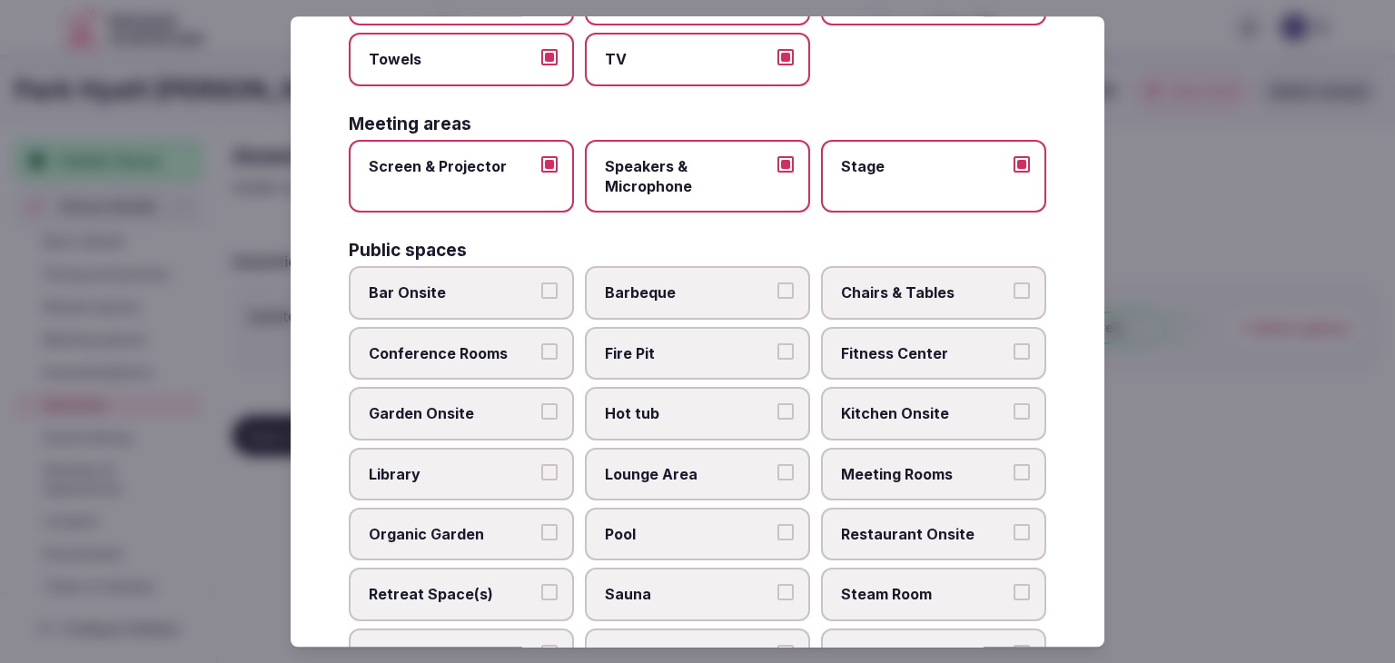
click at [407, 283] on span "Bar Onsite" at bounding box center [452, 293] width 167 height 20
click at [894, 303] on label "Chairs & Tables" at bounding box center [933, 293] width 225 height 53
click at [1014, 300] on button "Chairs & Tables" at bounding box center [1022, 291] width 16 height 16
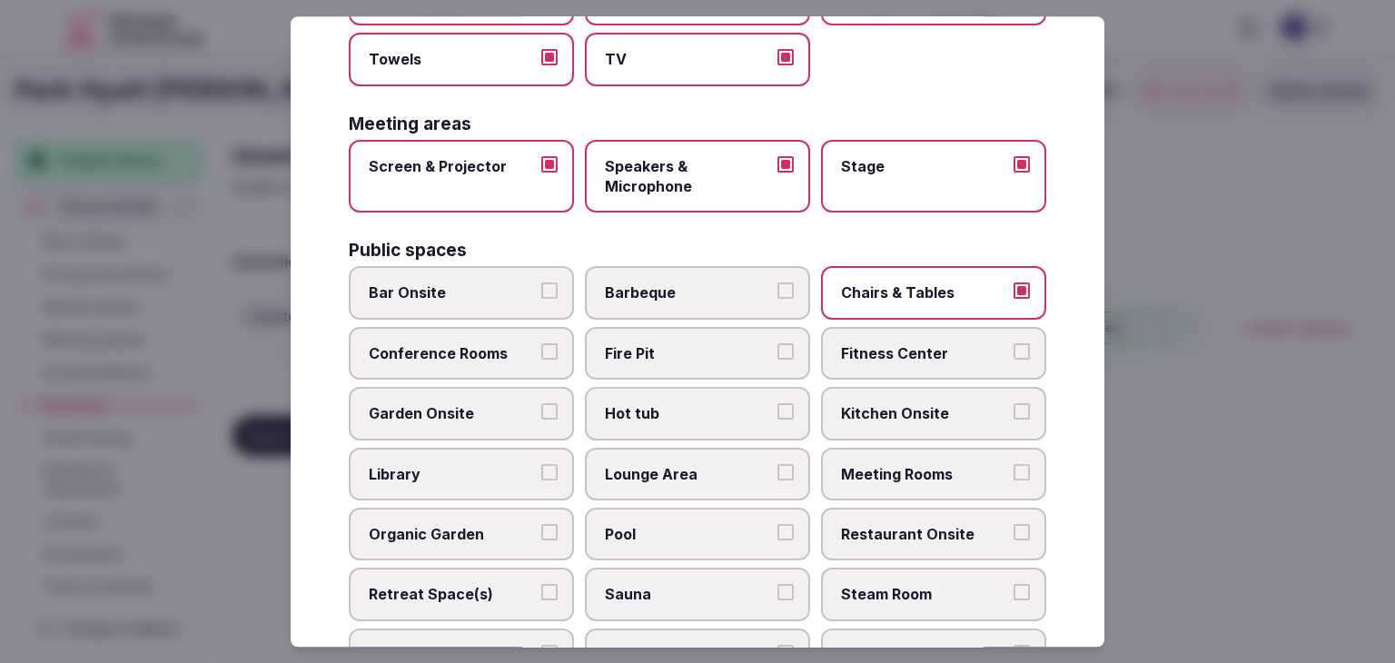
drag, startPoint x: 882, startPoint y: 357, endPoint x: 658, endPoint y: 361, distance: 224.4
click at [881, 360] on label "Fitness Center" at bounding box center [933, 353] width 225 height 53
click at [1014, 360] on button "Fitness Center" at bounding box center [1022, 351] width 16 height 16
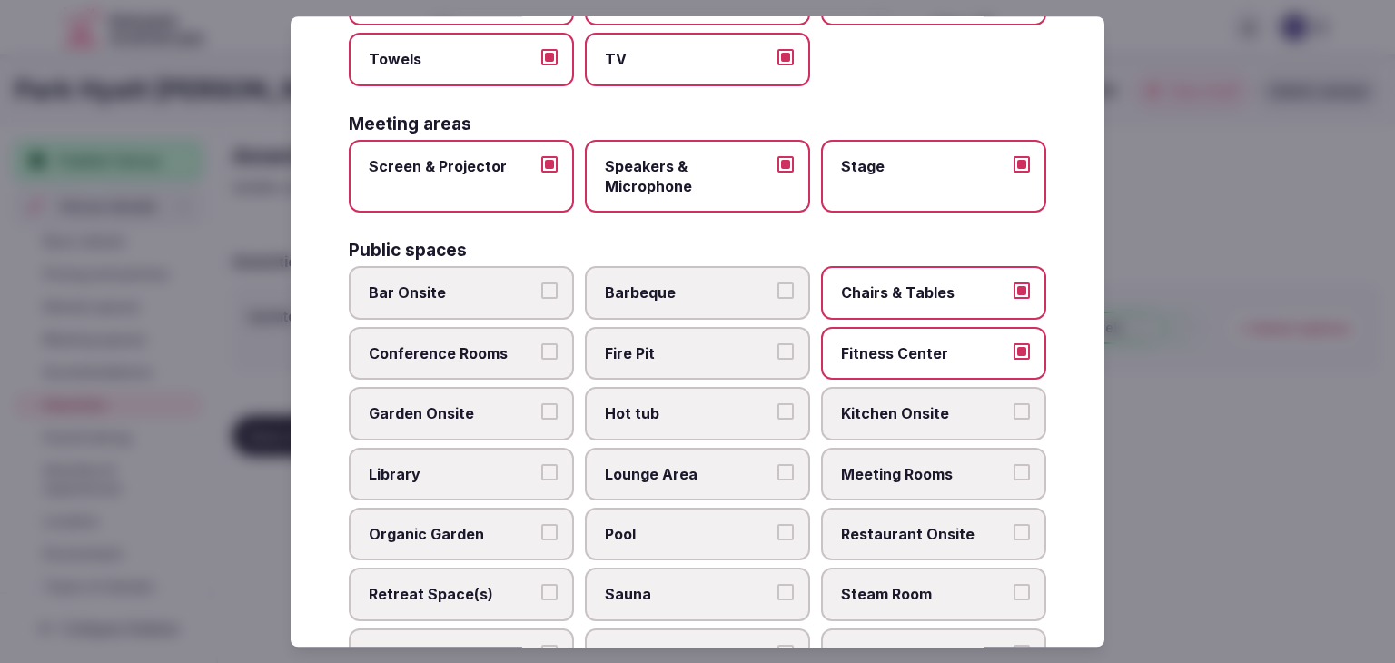
click at [508, 332] on label "Conference Rooms" at bounding box center [461, 353] width 225 height 53
click at [541, 343] on button "Conference Rooms" at bounding box center [549, 351] width 16 height 16
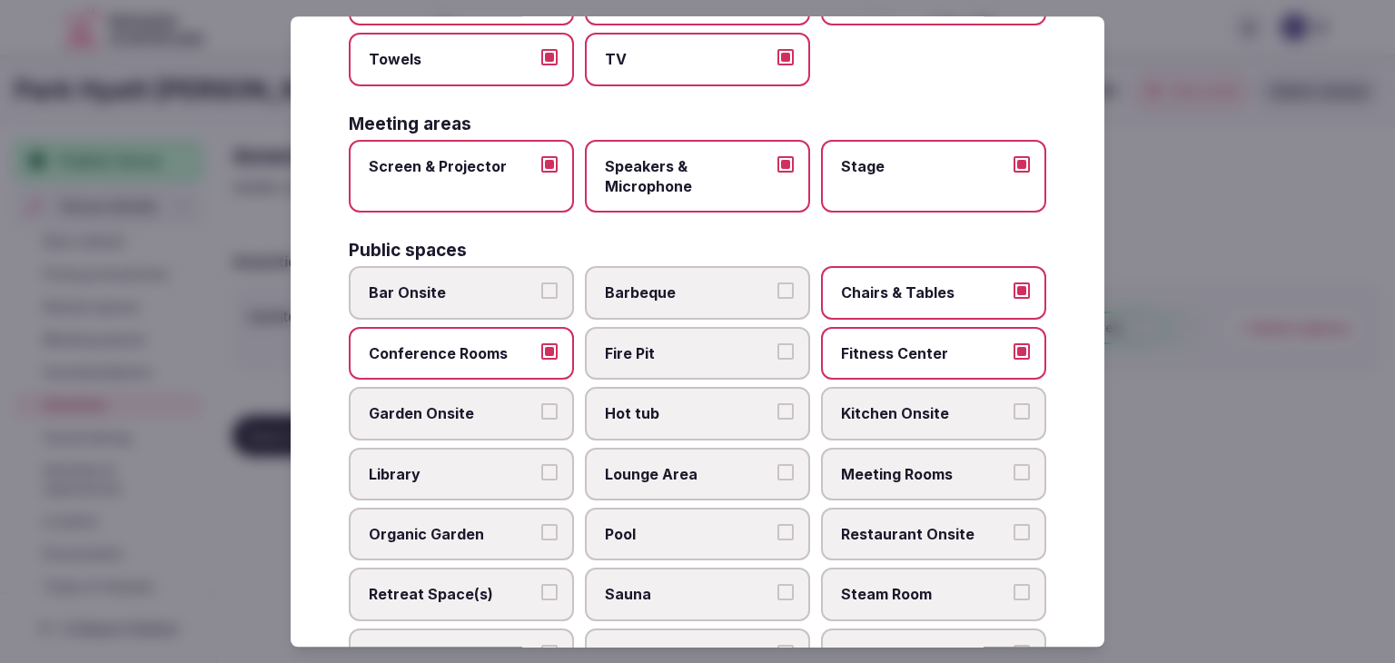
click at [501, 294] on span "Bar Onsite" at bounding box center [452, 293] width 167 height 20
click at [541, 294] on button "Bar Onsite" at bounding box center [549, 291] width 16 height 16
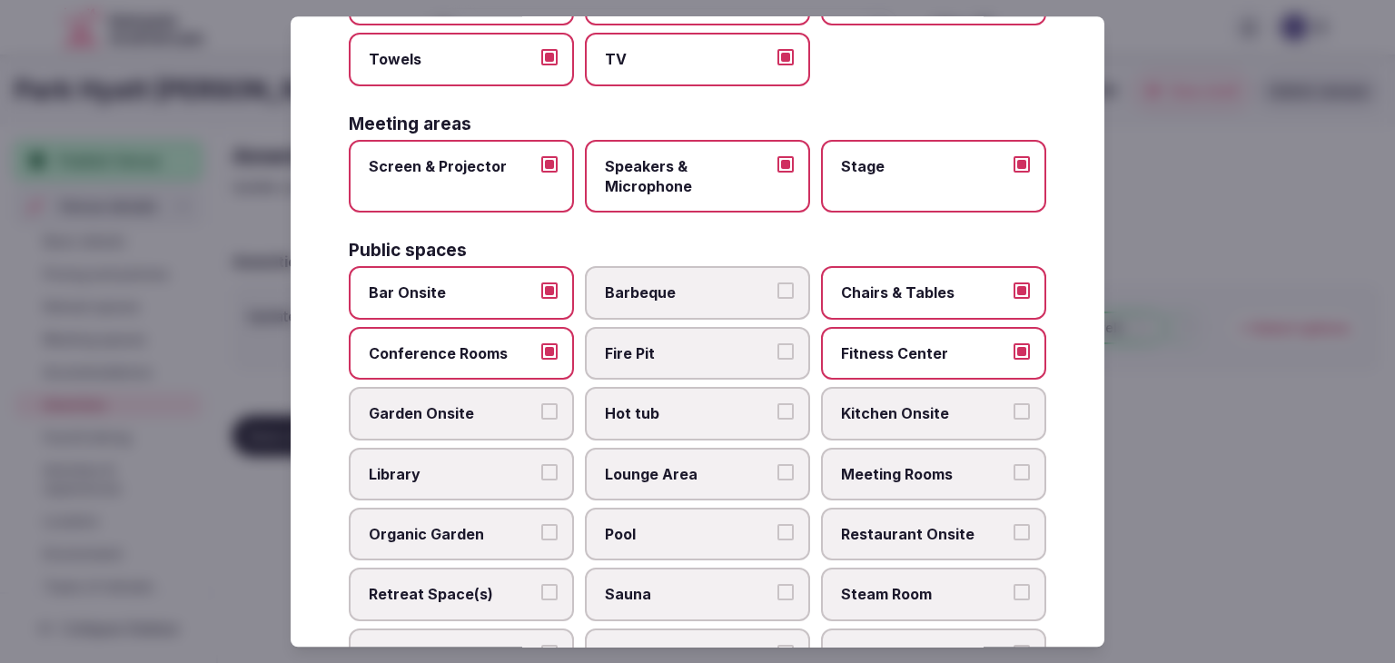
click at [897, 407] on span "Kitchen Onsite" at bounding box center [924, 414] width 167 height 20
click at [1014, 407] on button "Kitchen Onsite" at bounding box center [1022, 412] width 16 height 16
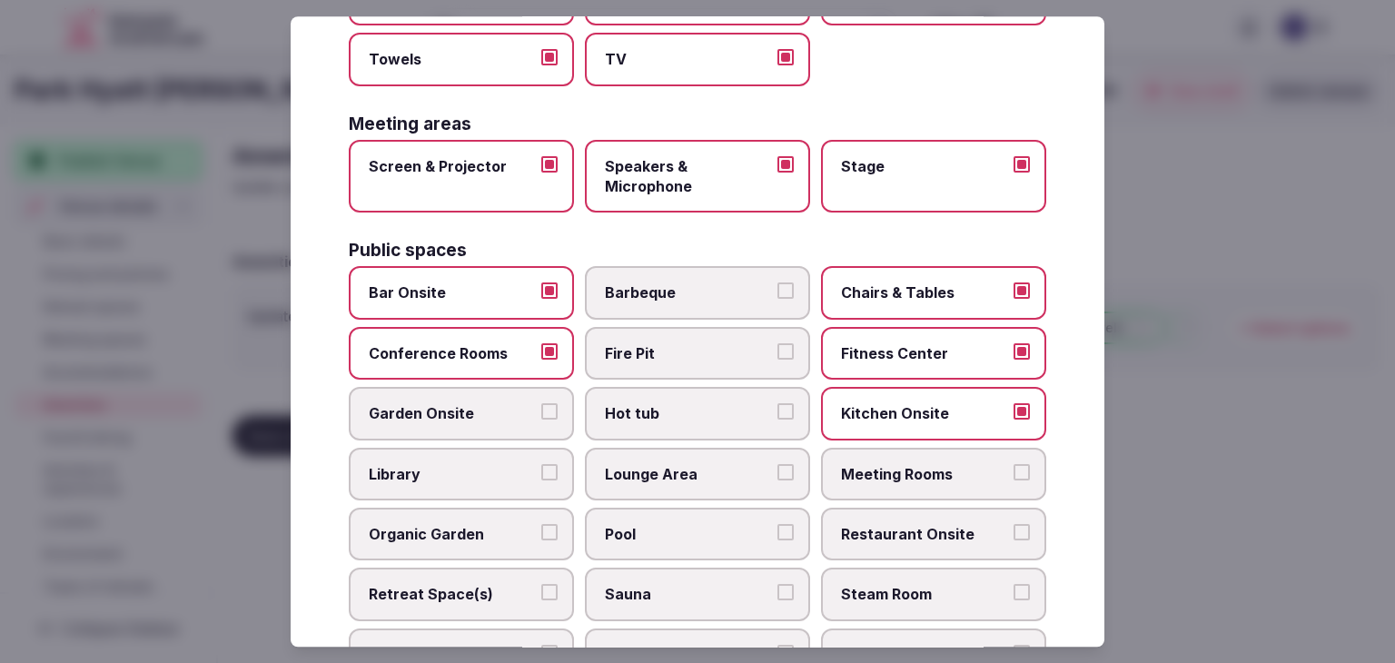
drag, startPoint x: 897, startPoint y: 452, endPoint x: 897, endPoint y: 502, distance: 50.0
click at [897, 453] on label "Meeting Rooms" at bounding box center [933, 474] width 225 height 53
click at [1014, 464] on button "Meeting Rooms" at bounding box center [1022, 472] width 16 height 16
click at [897, 528] on span "Restaurant Onsite" at bounding box center [924, 534] width 167 height 20
click at [1014, 528] on button "Restaurant Onsite" at bounding box center [1022, 532] width 16 height 16
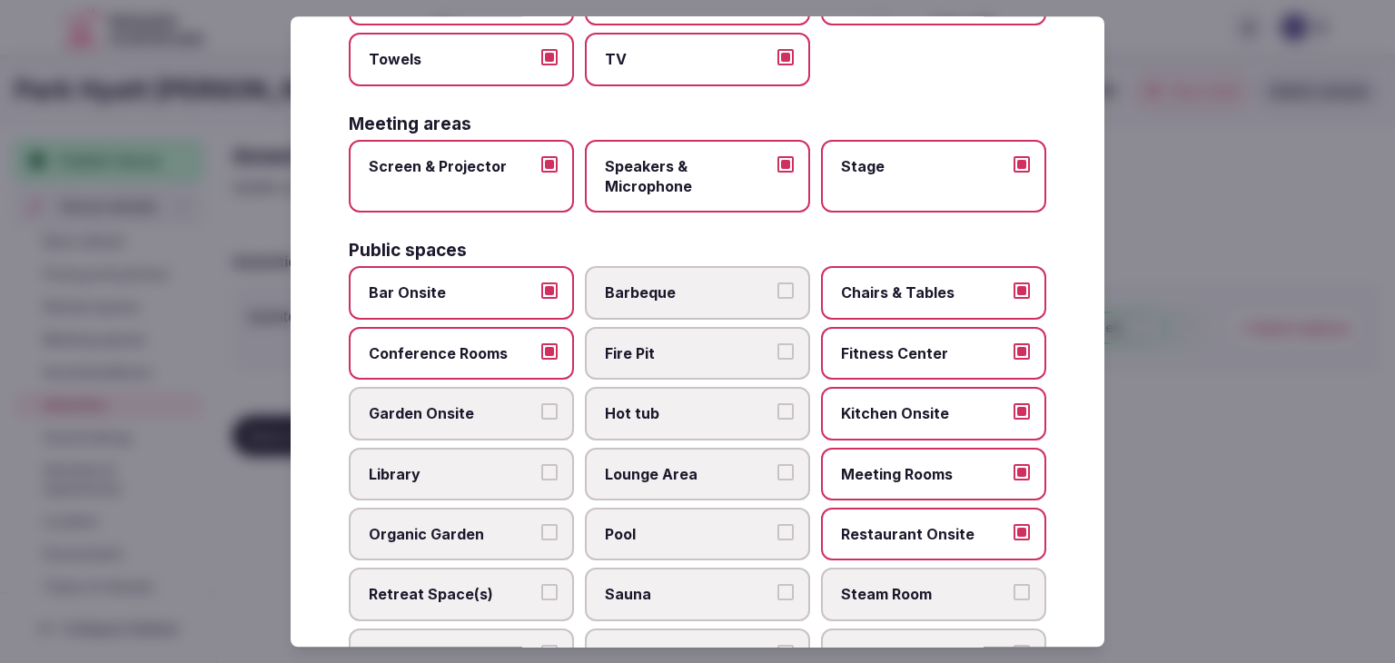
click at [712, 469] on span "Lounge Area" at bounding box center [688, 474] width 167 height 20
click at [778, 469] on button "Lounge Area" at bounding box center [786, 472] width 16 height 16
click at [701, 511] on label "Pool" at bounding box center [697, 534] width 225 height 53
click at [778, 524] on button "Pool" at bounding box center [786, 532] width 16 height 16
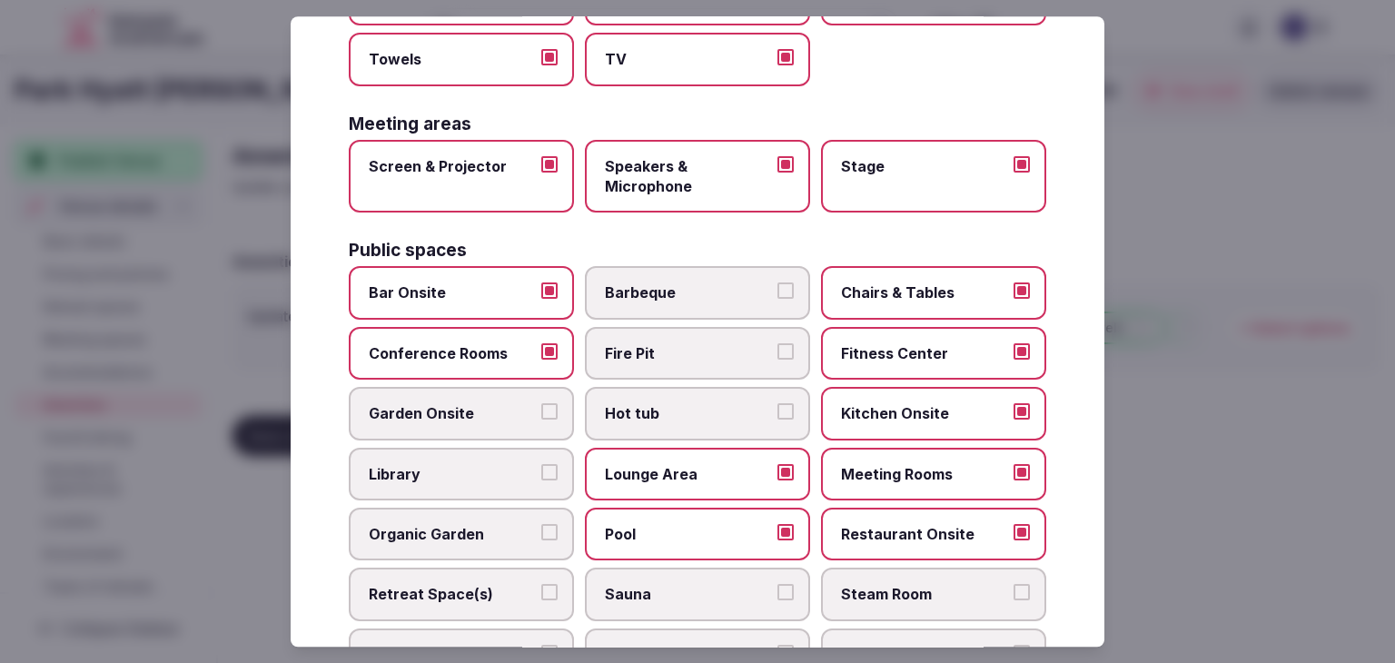
click at [697, 427] on label "Hot tub" at bounding box center [697, 414] width 225 height 53
click at [778, 421] on button "Hot tub" at bounding box center [786, 412] width 16 height 16
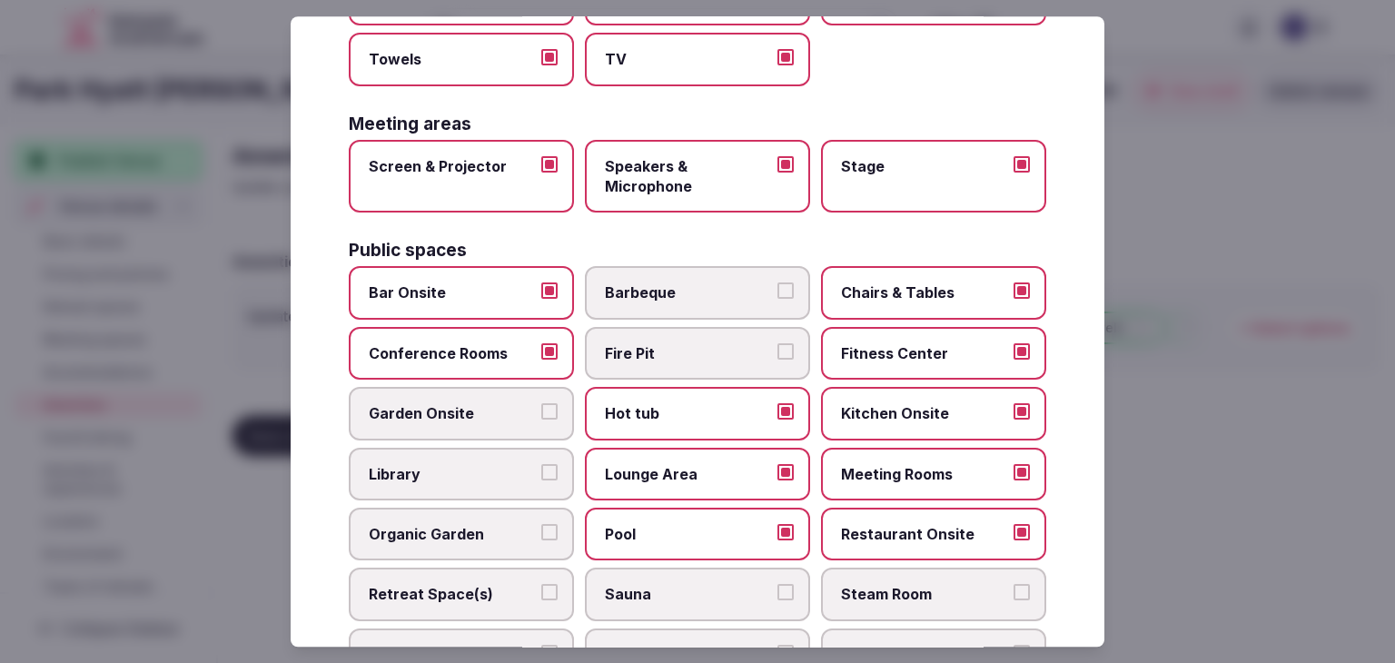
click at [694, 352] on span "Fire Pit" at bounding box center [688, 353] width 167 height 20
click at [778, 352] on button "Fire Pit" at bounding box center [786, 351] width 16 height 16
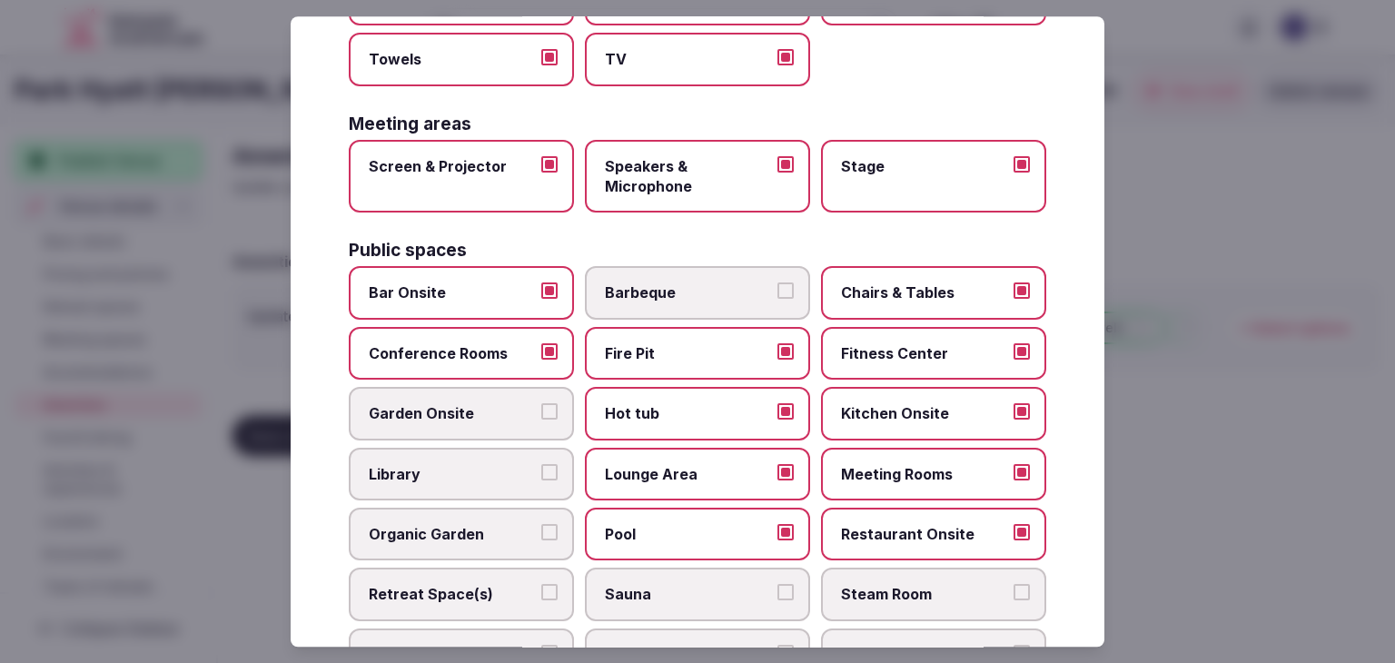
click at [916, 422] on label "Kitchen Onsite" at bounding box center [933, 414] width 225 height 53
click at [1014, 421] on button "Kitchen Onsite" at bounding box center [1022, 412] width 16 height 16
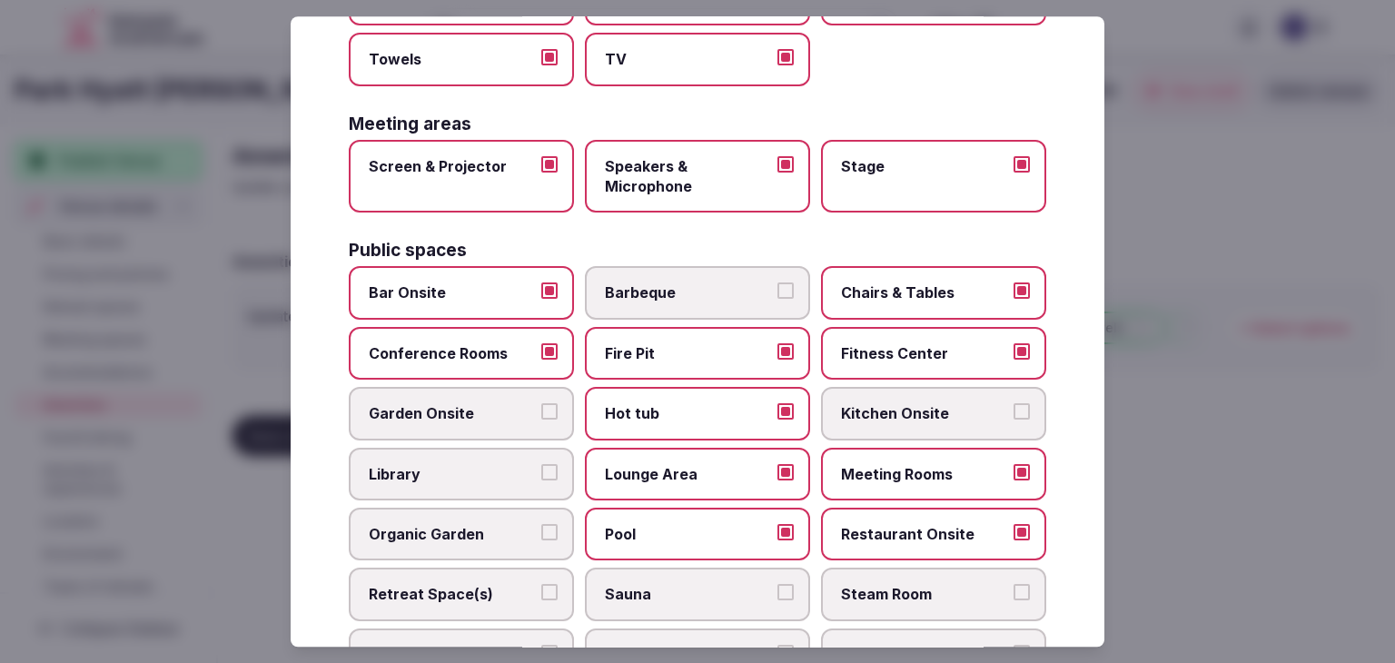
click at [454, 343] on span "Conference Rooms" at bounding box center [452, 353] width 167 height 20
click at [541, 343] on button "Conference Rooms" at bounding box center [549, 351] width 16 height 16
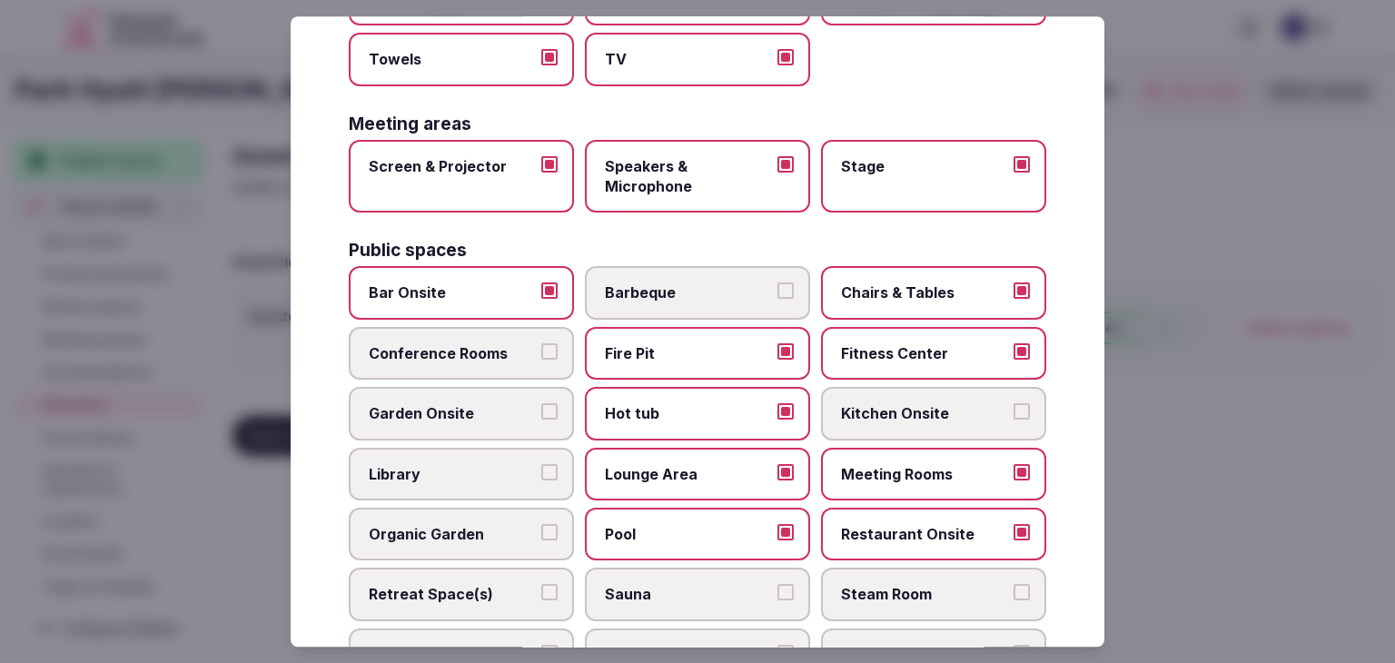
scroll to position [727, 0]
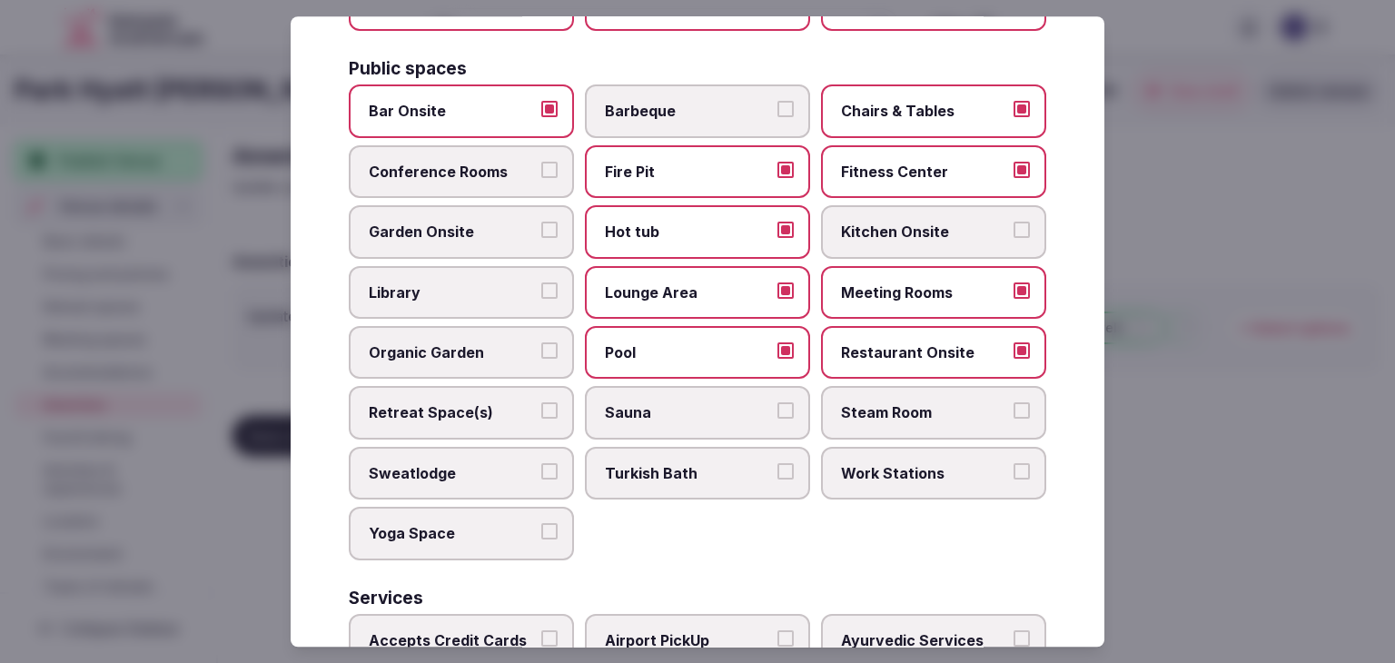
click at [487, 389] on label "Retreat Space(s)" at bounding box center [461, 413] width 225 height 53
click at [541, 403] on button "Retreat Space(s)" at bounding box center [549, 411] width 16 height 16
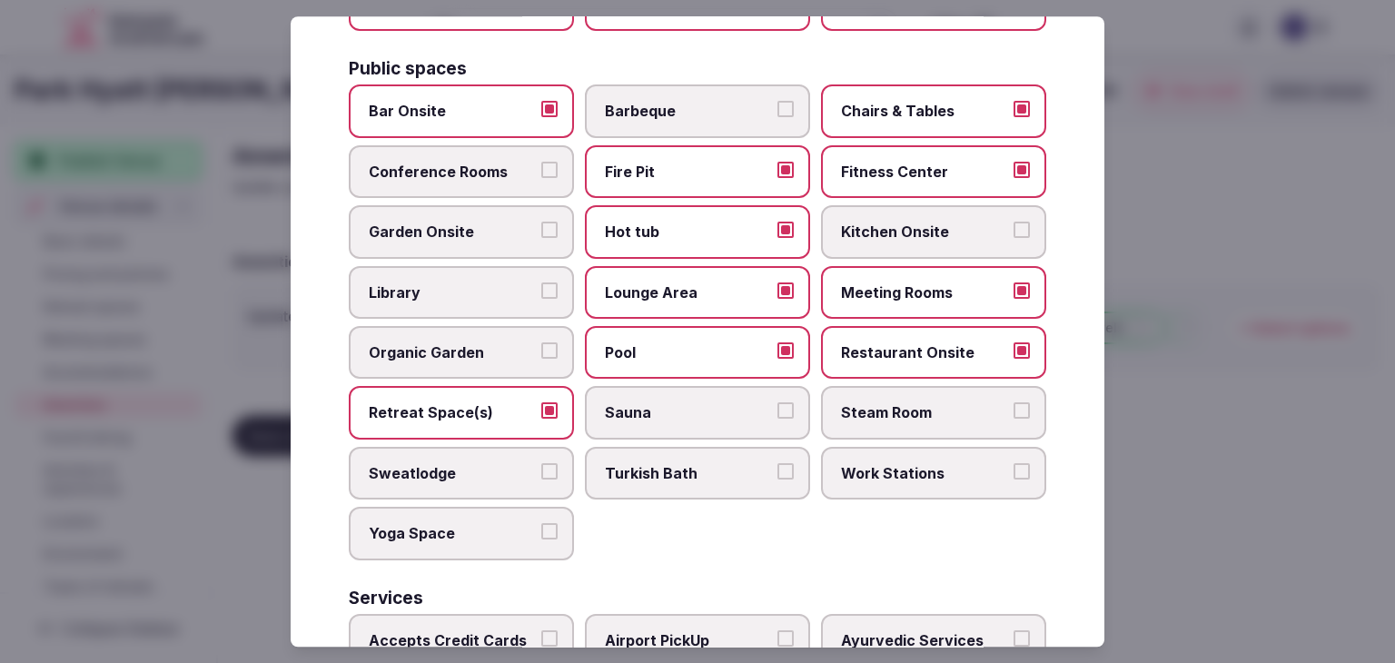
drag, startPoint x: 658, startPoint y: 405, endPoint x: 743, endPoint y: 404, distance: 85.4
click at [663, 404] on span "Sauna" at bounding box center [688, 413] width 167 height 20
click at [778, 404] on button "Sauna" at bounding box center [786, 411] width 16 height 16
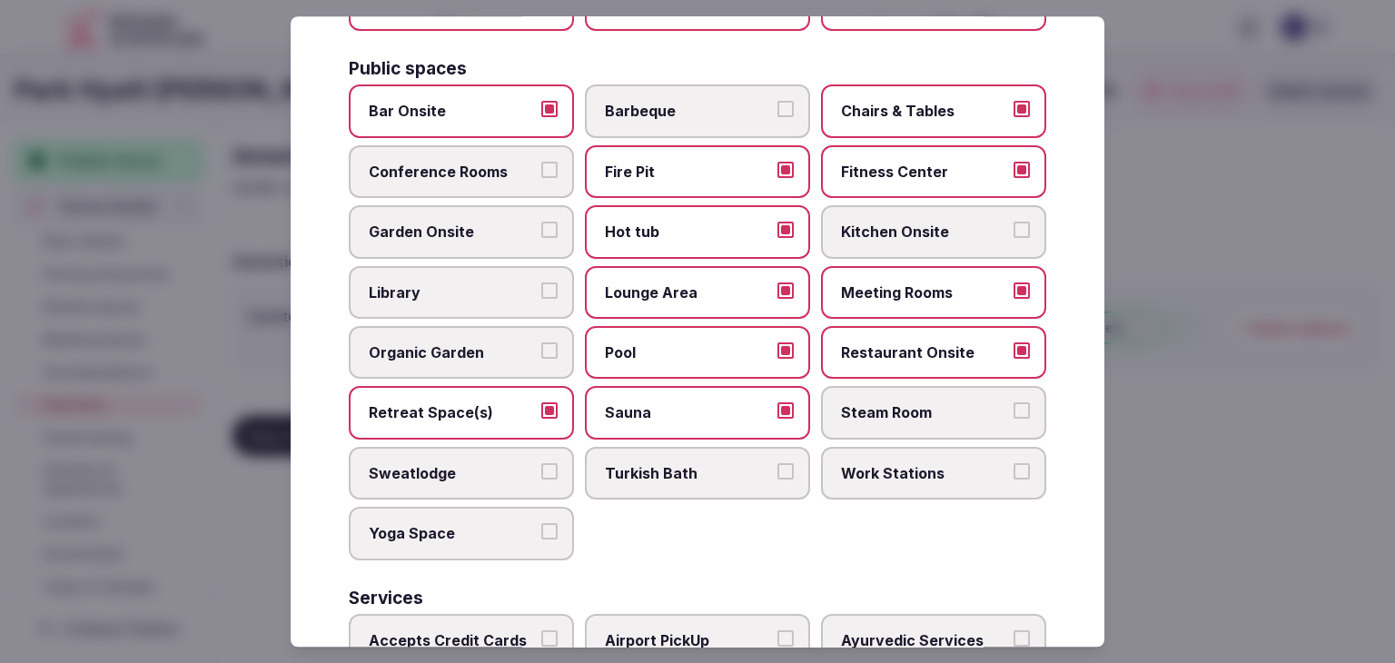
click at [888, 413] on span "Steam Room" at bounding box center [924, 413] width 167 height 20
click at [1014, 413] on button "Steam Room" at bounding box center [1022, 411] width 16 height 16
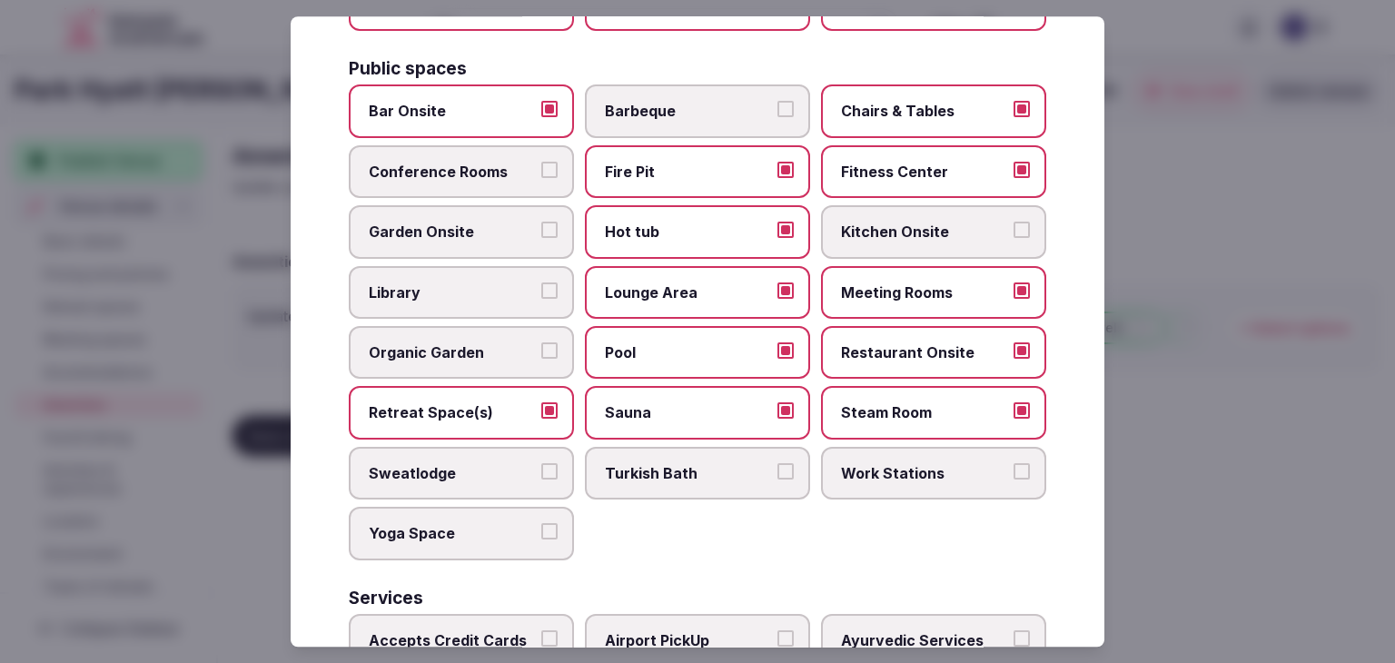
click at [488, 473] on span "Sweatlodge" at bounding box center [452, 473] width 167 height 20
click at [541, 473] on button "Sweatlodge" at bounding box center [549, 471] width 16 height 16
click at [710, 470] on span "Turkish Bath" at bounding box center [688, 473] width 167 height 20
click at [778, 470] on button "Turkish Bath" at bounding box center [786, 471] width 16 height 16
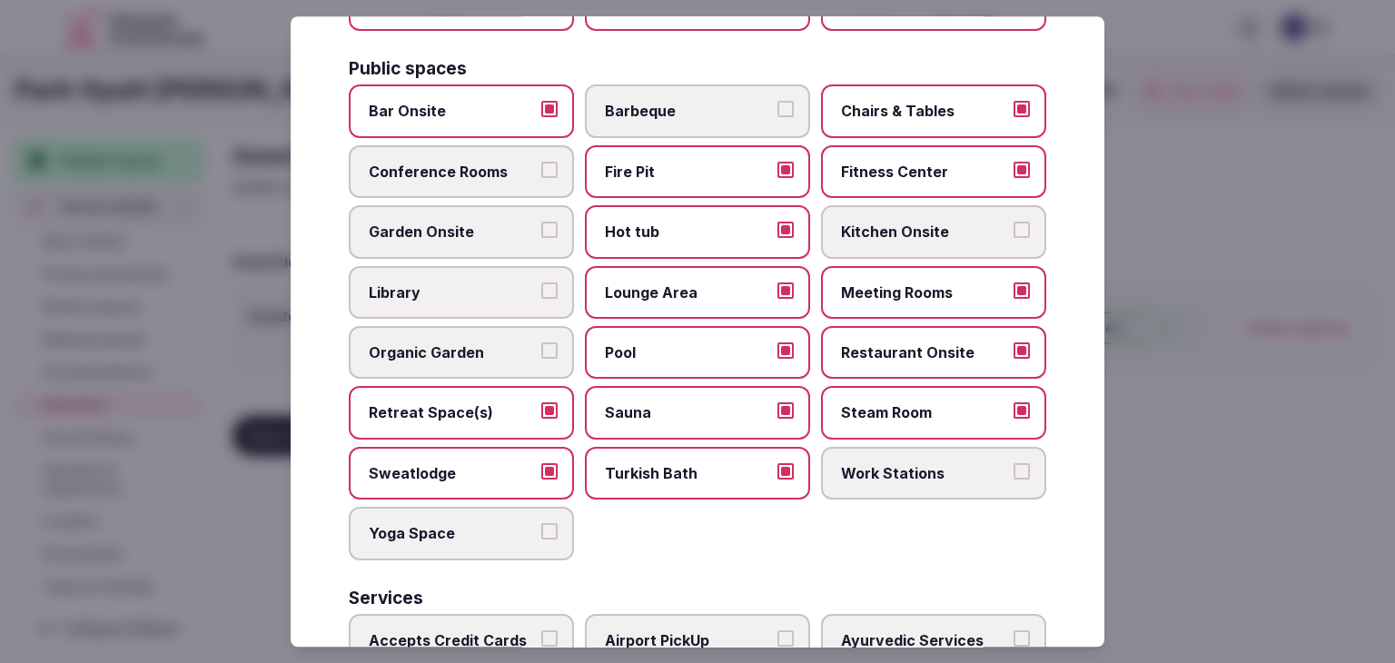
click at [883, 466] on span "Work Stations" at bounding box center [924, 473] width 167 height 20
click at [1014, 466] on button "Work Stations" at bounding box center [1022, 471] width 16 height 16
click at [513, 528] on span "Yoga Space" at bounding box center [452, 533] width 167 height 20
click at [541, 528] on button "Yoga Space" at bounding box center [549, 531] width 16 height 16
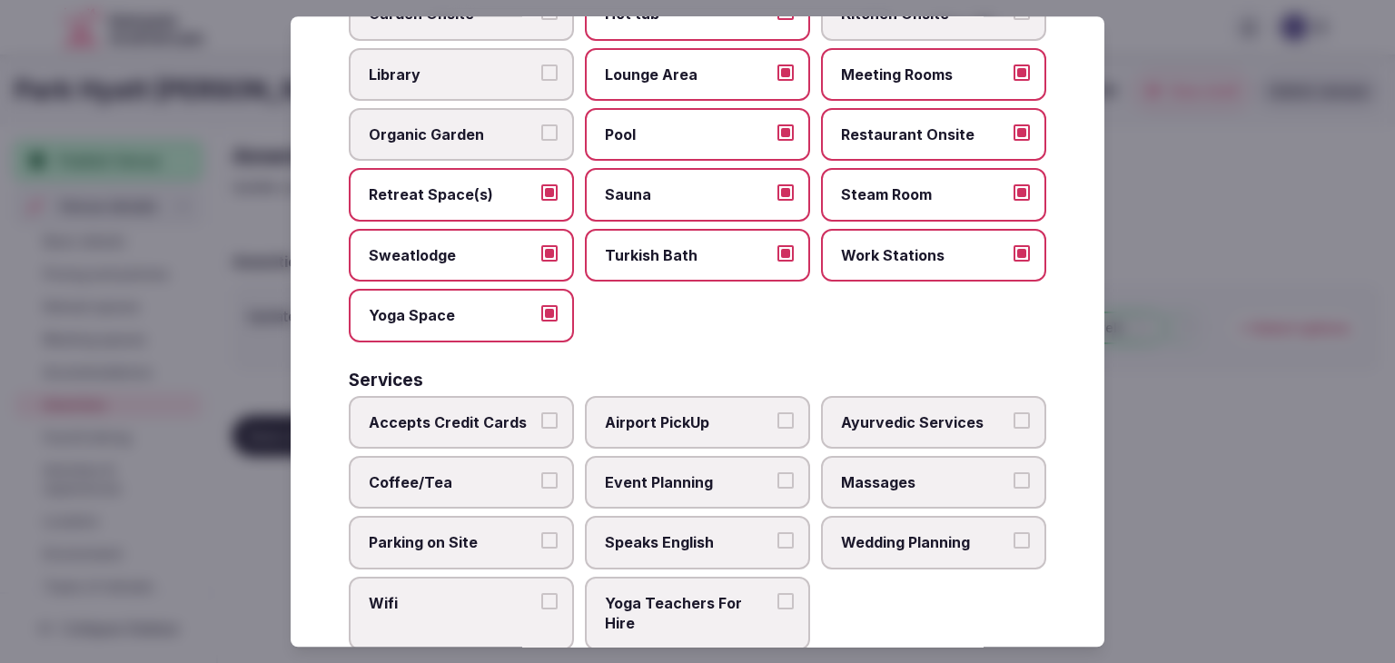
scroll to position [978, 0]
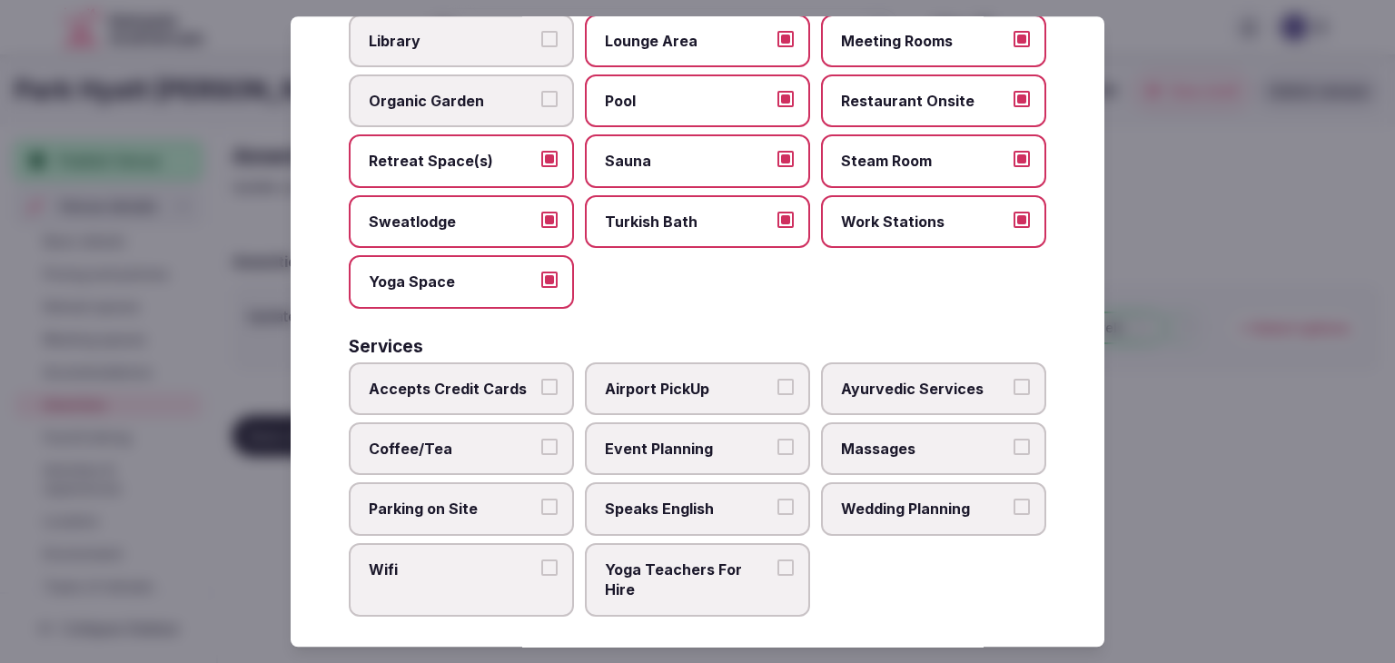
drag, startPoint x: 490, startPoint y: 380, endPoint x: 495, endPoint y: 443, distance: 63.8
click at [490, 381] on span "Accepts Credit Cards" at bounding box center [452, 389] width 167 height 20
click at [541, 381] on button "Accepts Credit Cards" at bounding box center [549, 387] width 16 height 16
click at [495, 444] on span "Coffee/Tea" at bounding box center [452, 449] width 167 height 20
click at [541, 444] on button "Coffee/Tea" at bounding box center [549, 447] width 16 height 16
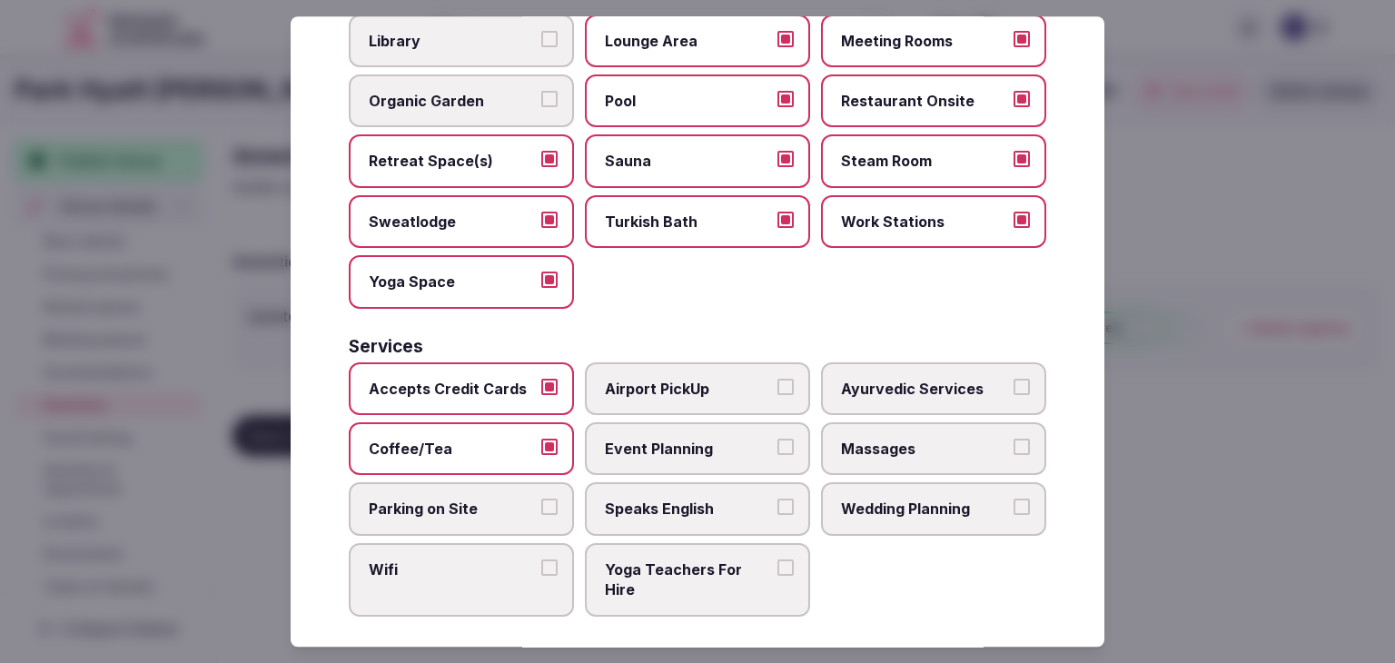
click at [487, 500] on span "Parking on Site" at bounding box center [452, 510] width 167 height 20
click at [541, 500] on button "Parking on Site" at bounding box center [549, 508] width 16 height 16
click at [494, 560] on span "Wifi" at bounding box center [452, 570] width 167 height 20
click at [541, 560] on button "Wifi" at bounding box center [549, 568] width 16 height 16
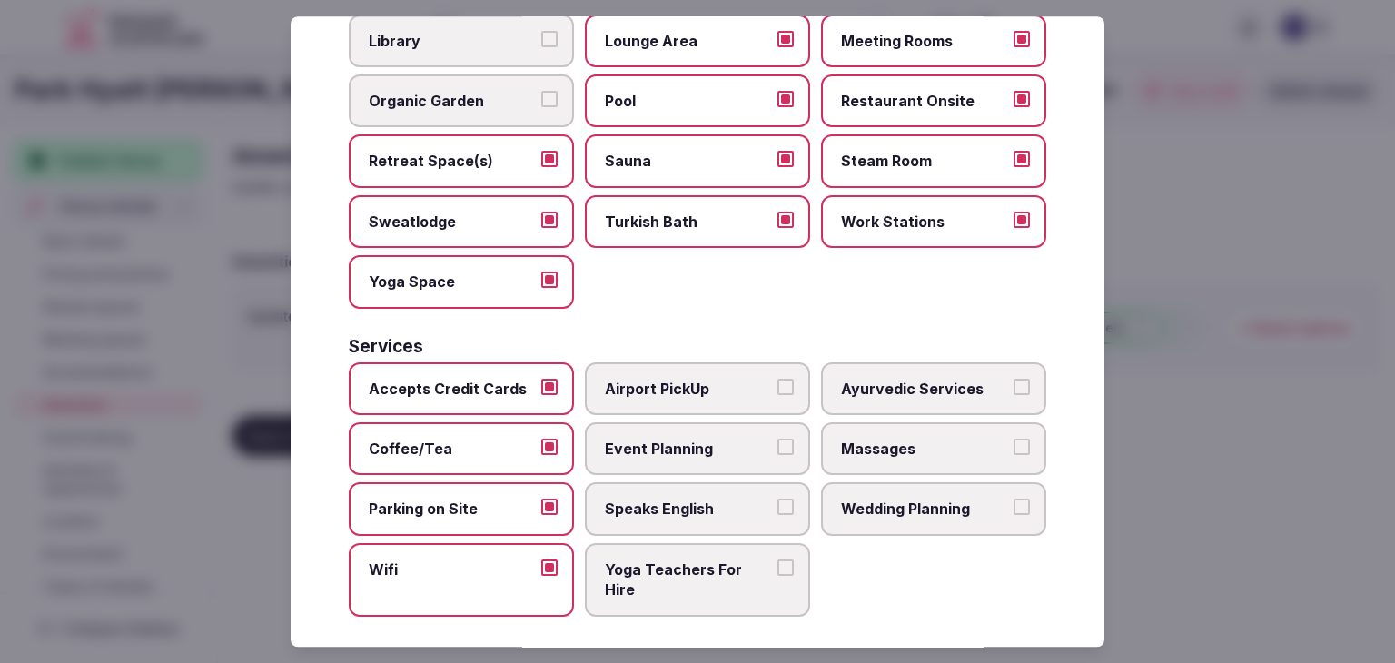
click at [684, 461] on label "Event Planning" at bounding box center [697, 448] width 225 height 53
click at [778, 455] on button "Event Planning" at bounding box center [786, 447] width 16 height 16
drag, startPoint x: 687, startPoint y: 370, endPoint x: 683, endPoint y: 491, distance: 121.8
click at [687, 379] on span "Airport PickUp" at bounding box center [688, 389] width 167 height 20
click at [778, 379] on button "Airport PickUp" at bounding box center [786, 387] width 16 height 16
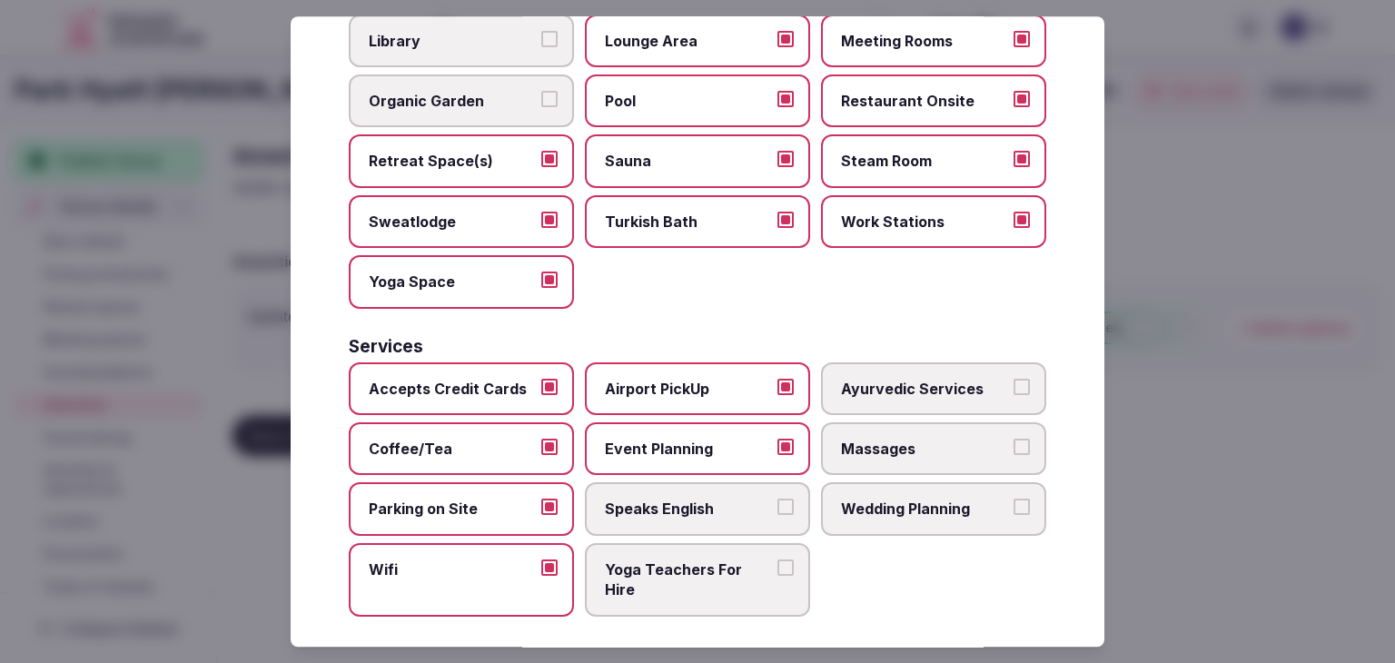
click at [683, 504] on span "Speaks English" at bounding box center [688, 510] width 167 height 20
click at [778, 504] on button "Speaks English" at bounding box center [786, 508] width 16 height 16
click at [928, 500] on span "Wedding Planning" at bounding box center [924, 510] width 167 height 20
click at [1014, 500] on button "Wedding Planning" at bounding box center [1022, 508] width 16 height 16
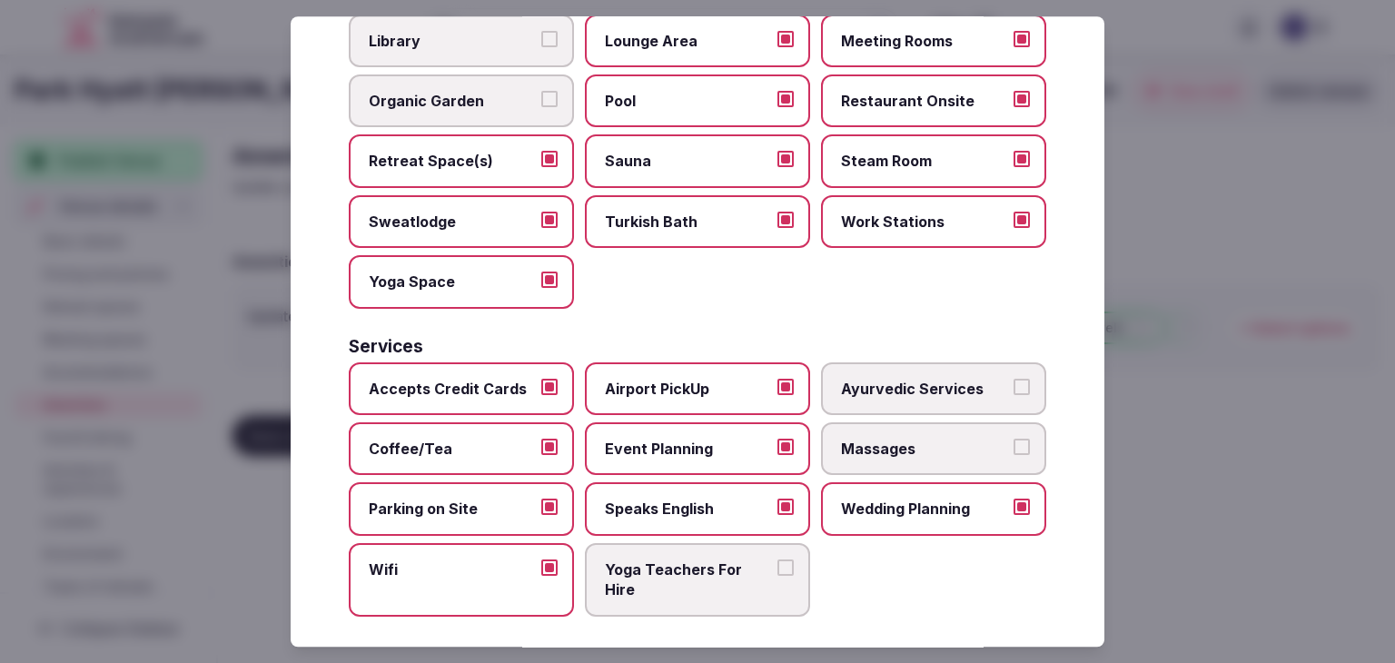
click at [924, 422] on label "Massages" at bounding box center [933, 448] width 225 height 53
click at [1014, 439] on button "Massages" at bounding box center [1022, 447] width 16 height 16
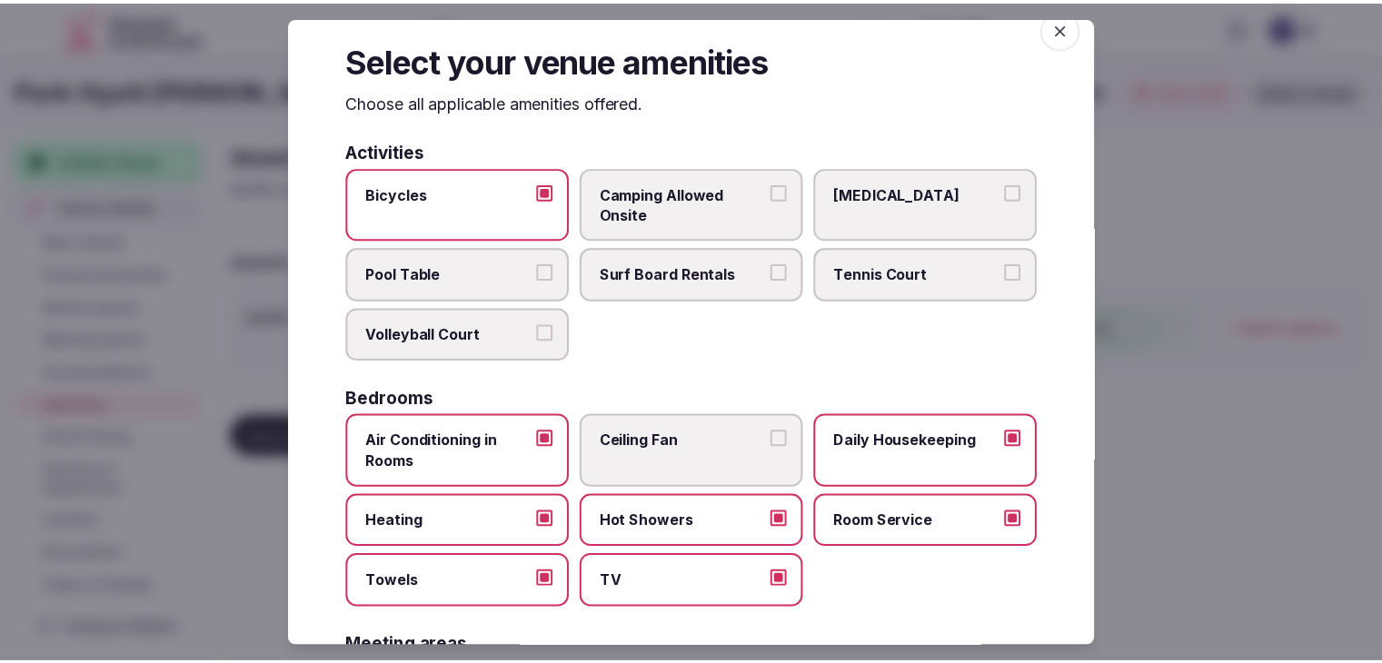
scroll to position [0, 0]
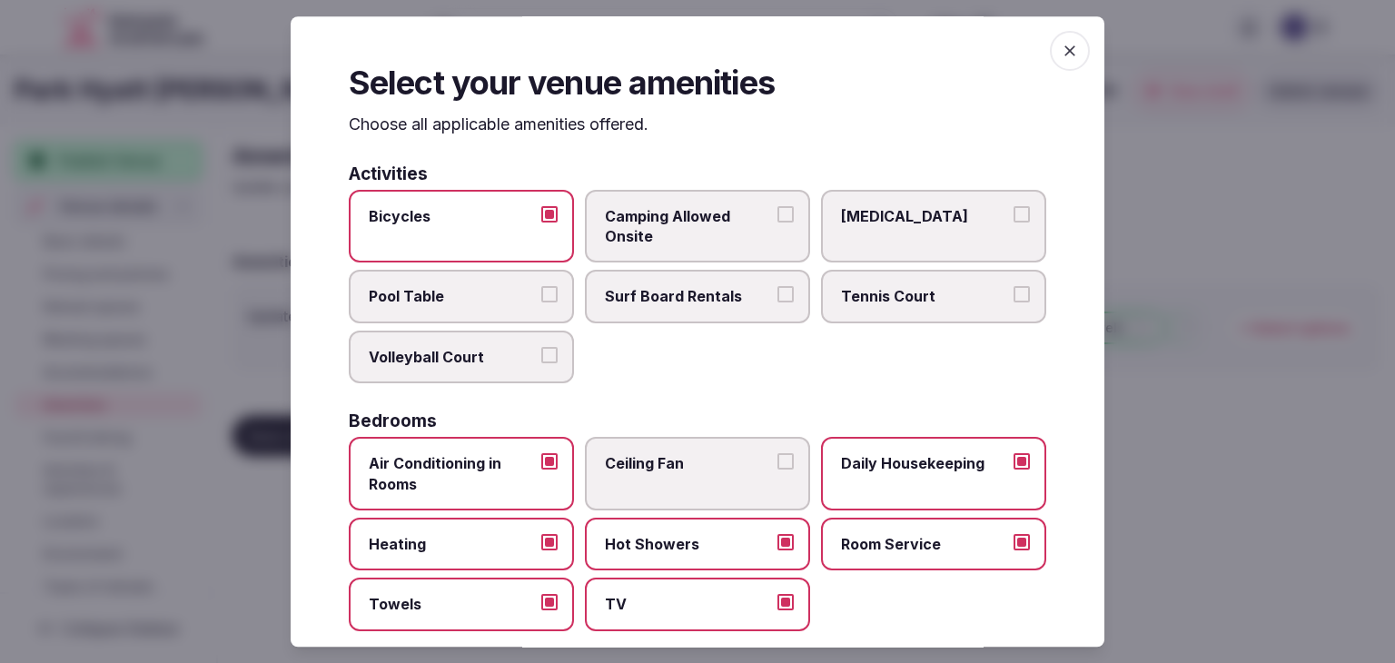
drag, startPoint x: 1055, startPoint y: 56, endPoint x: 908, endPoint y: 185, distance: 195.0
click at [1061, 56] on icon "button" at bounding box center [1070, 51] width 18 height 18
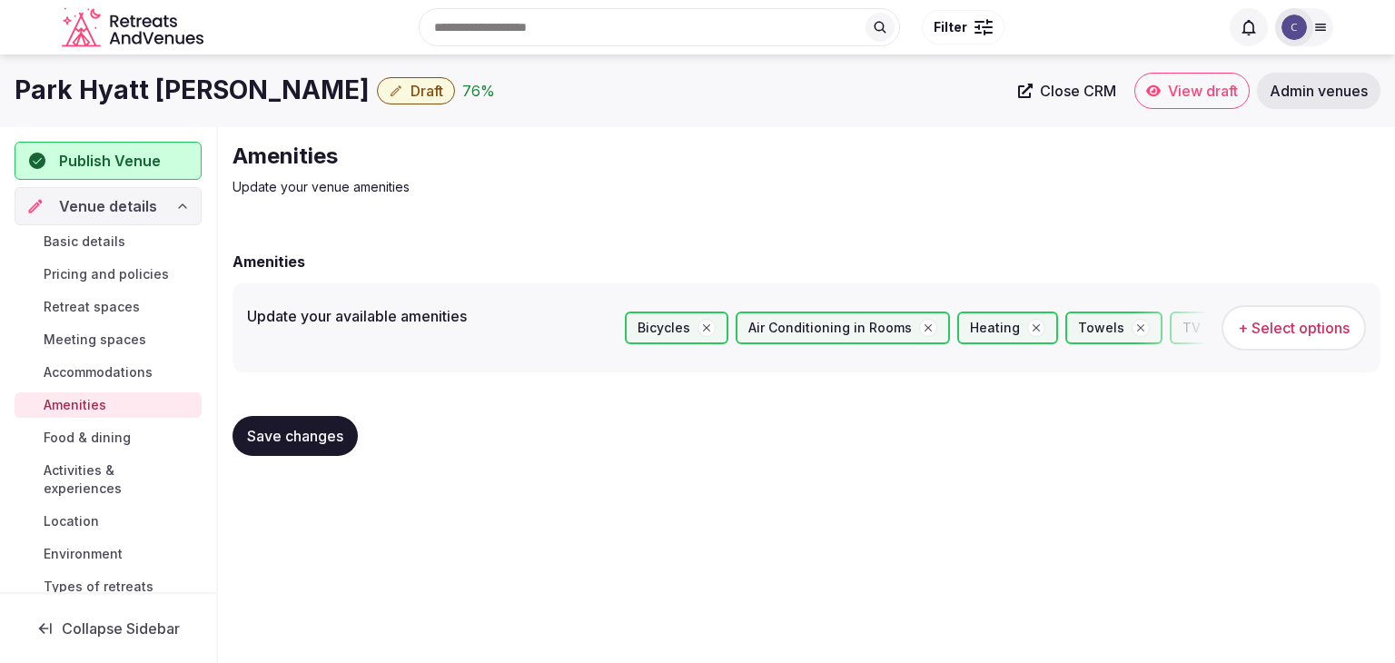
click at [275, 432] on span "Save changes" at bounding box center [295, 436] width 96 height 18
click at [100, 440] on span "Food & dining" at bounding box center [87, 438] width 87 height 18
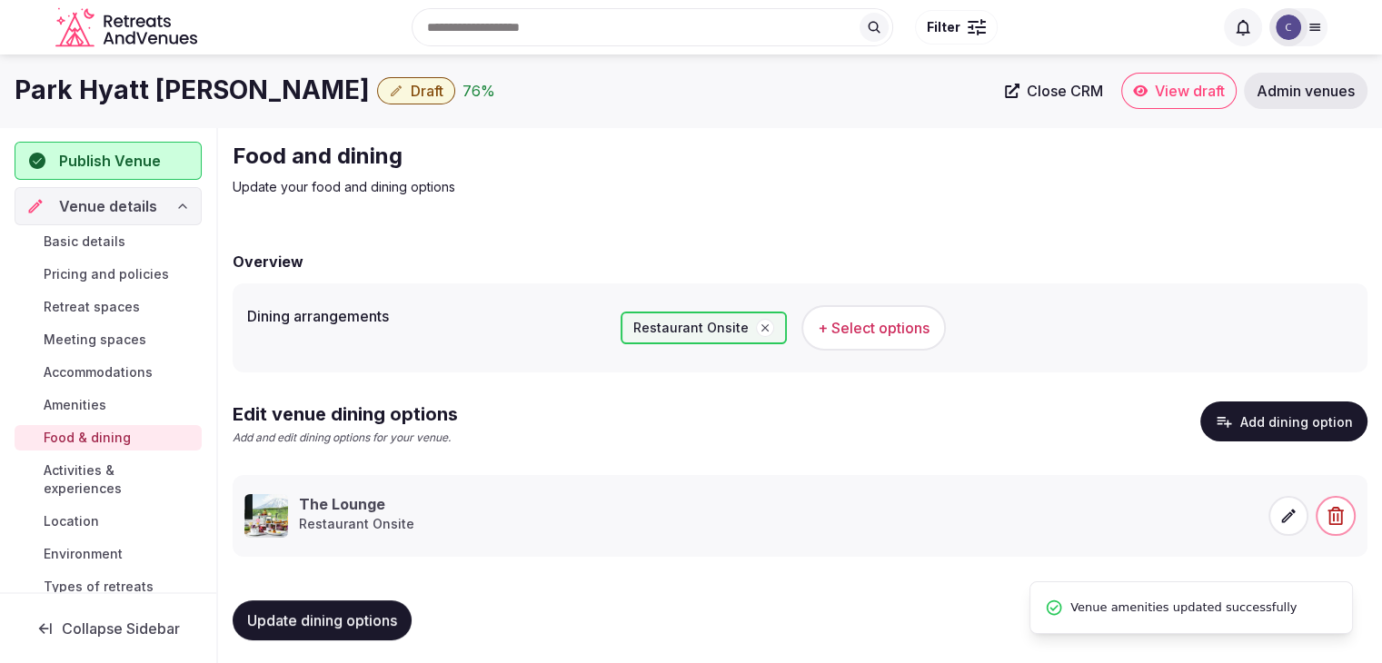
click at [876, 310] on button "+ Select options" at bounding box center [873, 327] width 144 height 45
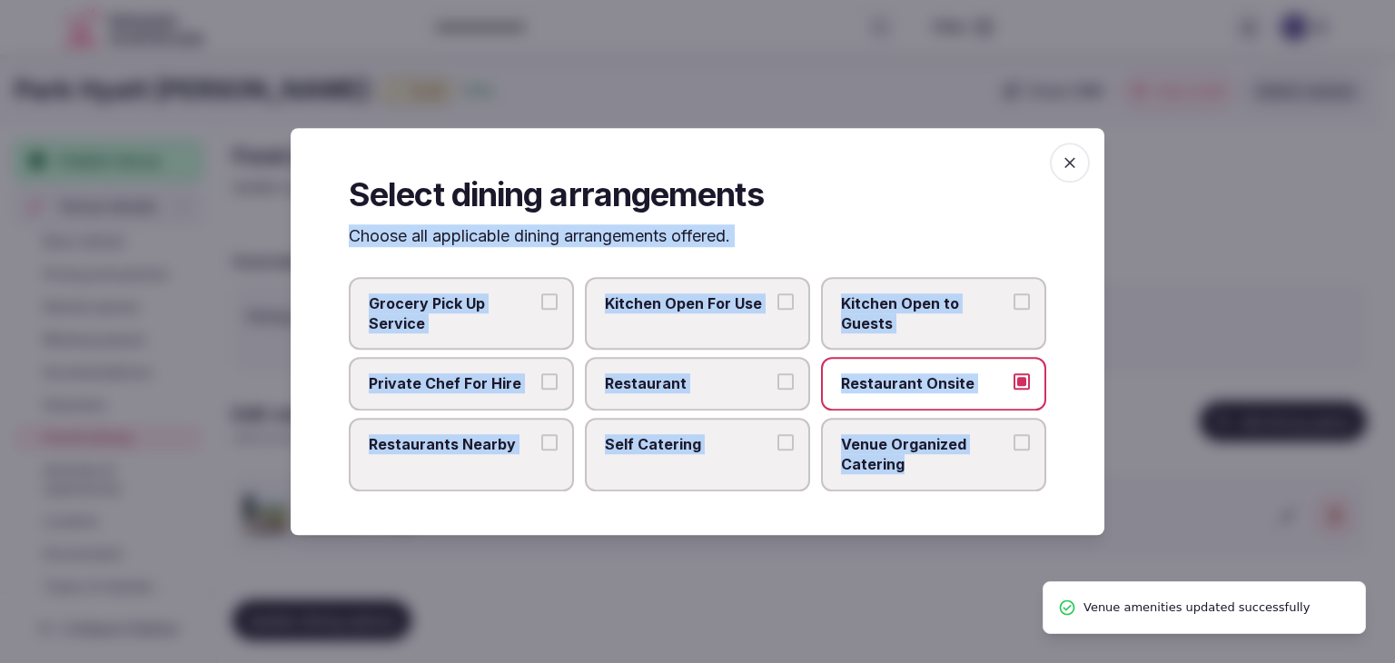
drag, startPoint x: 338, startPoint y: 238, endPoint x: 1026, endPoint y: 500, distance: 736.5
click at [1026, 500] on div "Select dining arrangements Choose all applicable dining arrangements offered. G…" at bounding box center [698, 331] width 814 height 407
copy div "Choose all applicable dining arrangements offered. Grocery Pick Up Service Kitc…"
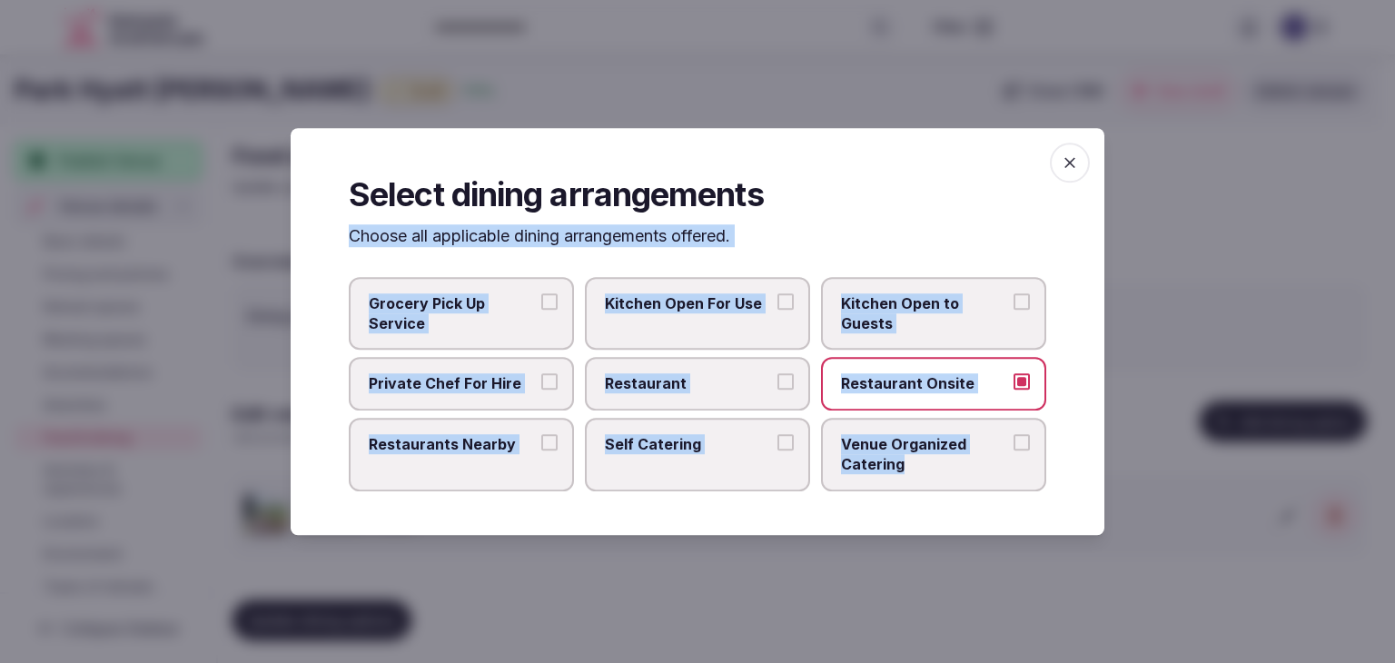
click at [500, 391] on span "Private Chef For Hire" at bounding box center [452, 384] width 167 height 20
click at [541, 391] on button "Private Chef For Hire" at bounding box center [549, 382] width 16 height 16
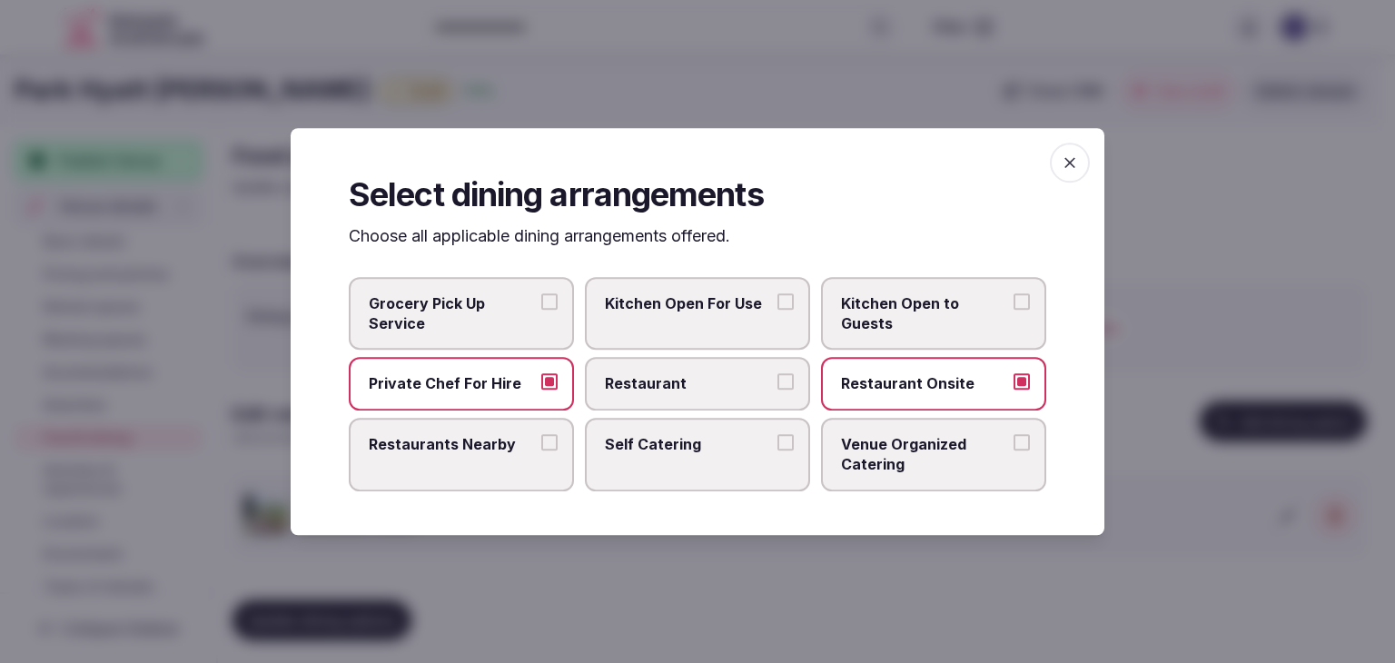
drag, startPoint x: 502, startPoint y: 441, endPoint x: 738, endPoint y: 441, distance: 235.3
click at [502, 441] on span "Restaurants Nearby" at bounding box center [452, 444] width 167 height 20
click at [541, 441] on button "Restaurants Nearby" at bounding box center [549, 442] width 16 height 16
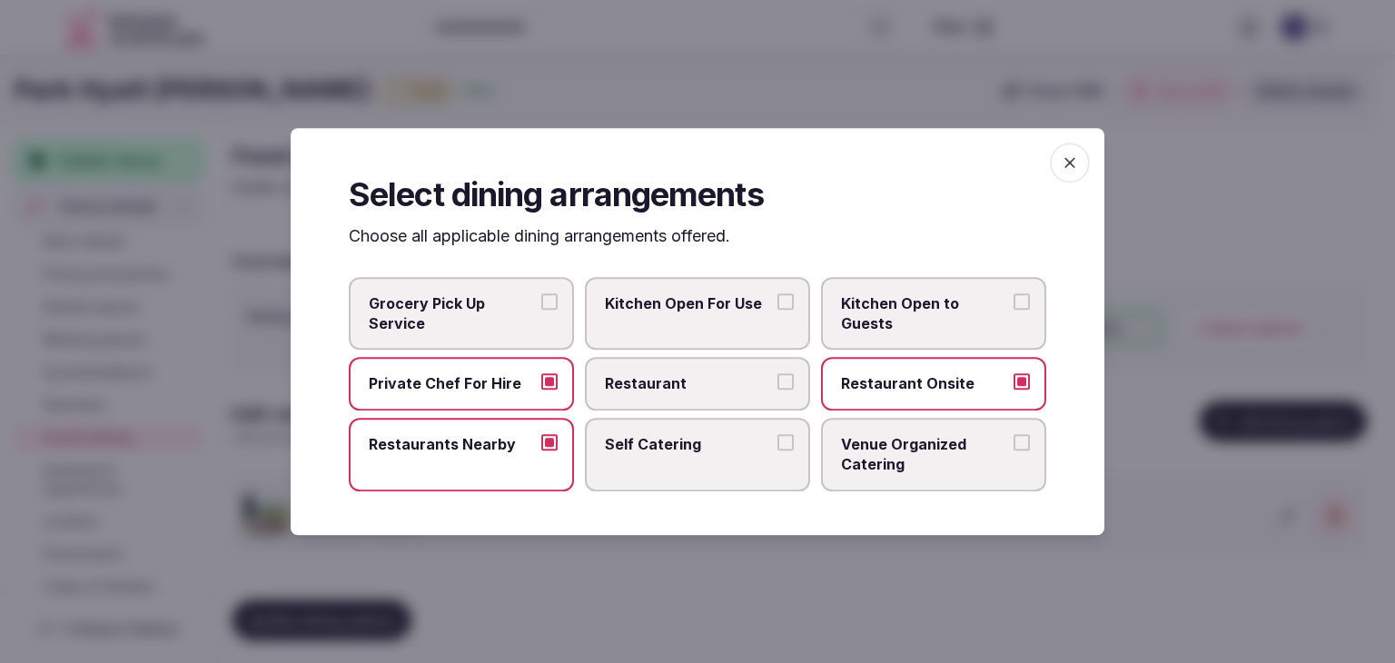
click at [834, 450] on label "Venue Organized Catering" at bounding box center [933, 455] width 225 height 74
click at [1014, 450] on button "Venue Organized Catering" at bounding box center [1022, 442] width 16 height 16
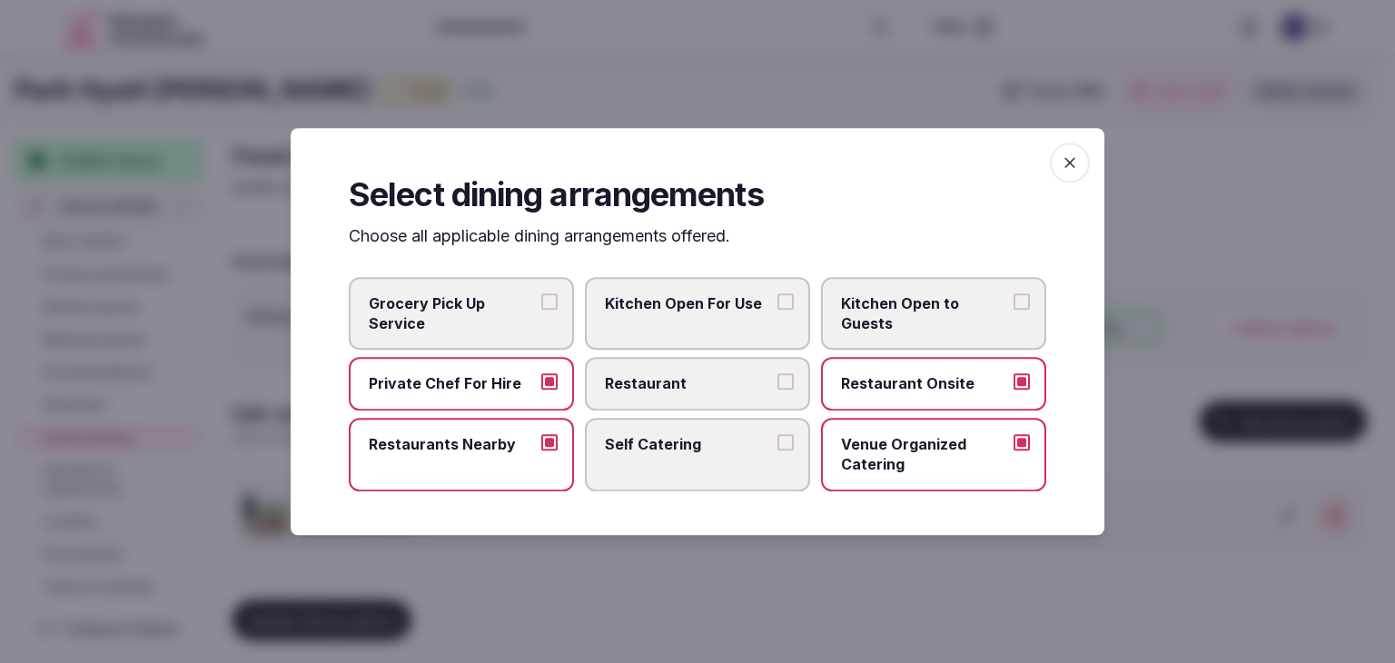
click at [676, 382] on span "Restaurant" at bounding box center [688, 384] width 167 height 20
click at [778, 382] on button "Restaurant" at bounding box center [786, 382] width 16 height 16
click at [1072, 168] on icon "button" at bounding box center [1070, 163] width 18 height 18
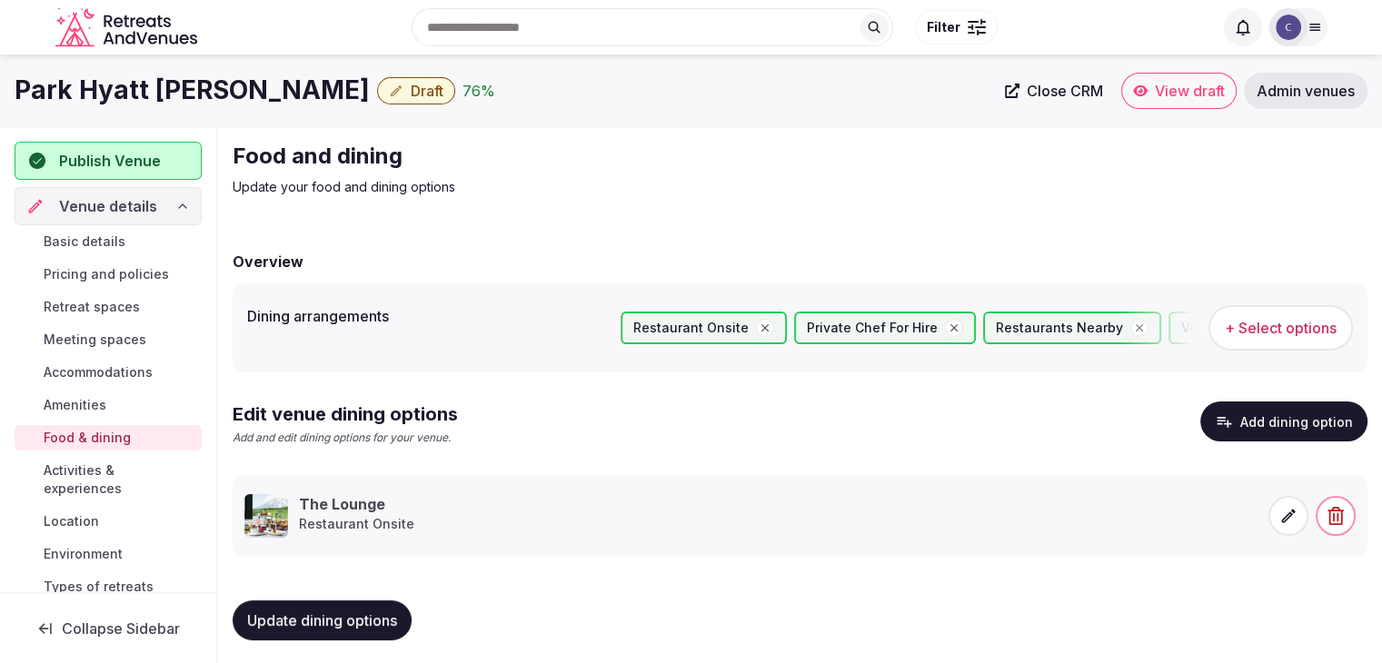
click at [347, 622] on span "Update dining options" at bounding box center [322, 620] width 150 height 18
drag, startPoint x: 88, startPoint y: 476, endPoint x: 109, endPoint y: 491, distance: 26.0
click at [88, 476] on span "Activities & experiences" at bounding box center [119, 479] width 151 height 36
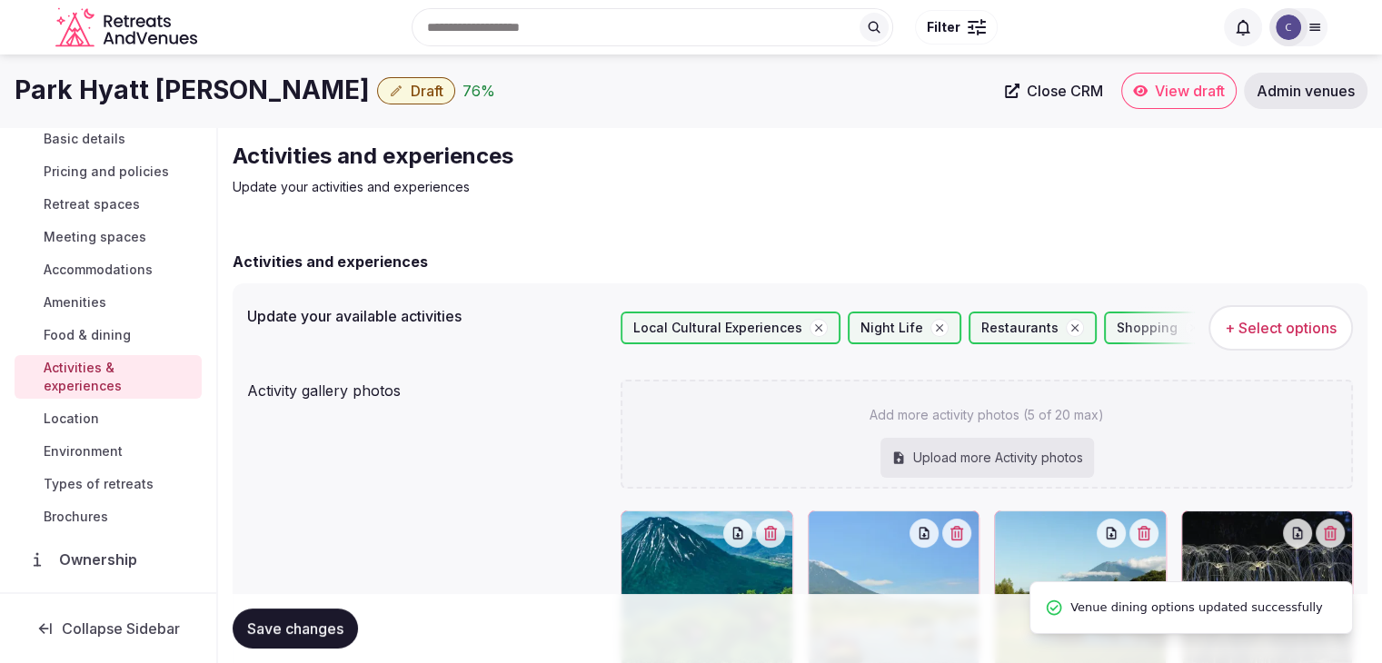
scroll to position [182, 0]
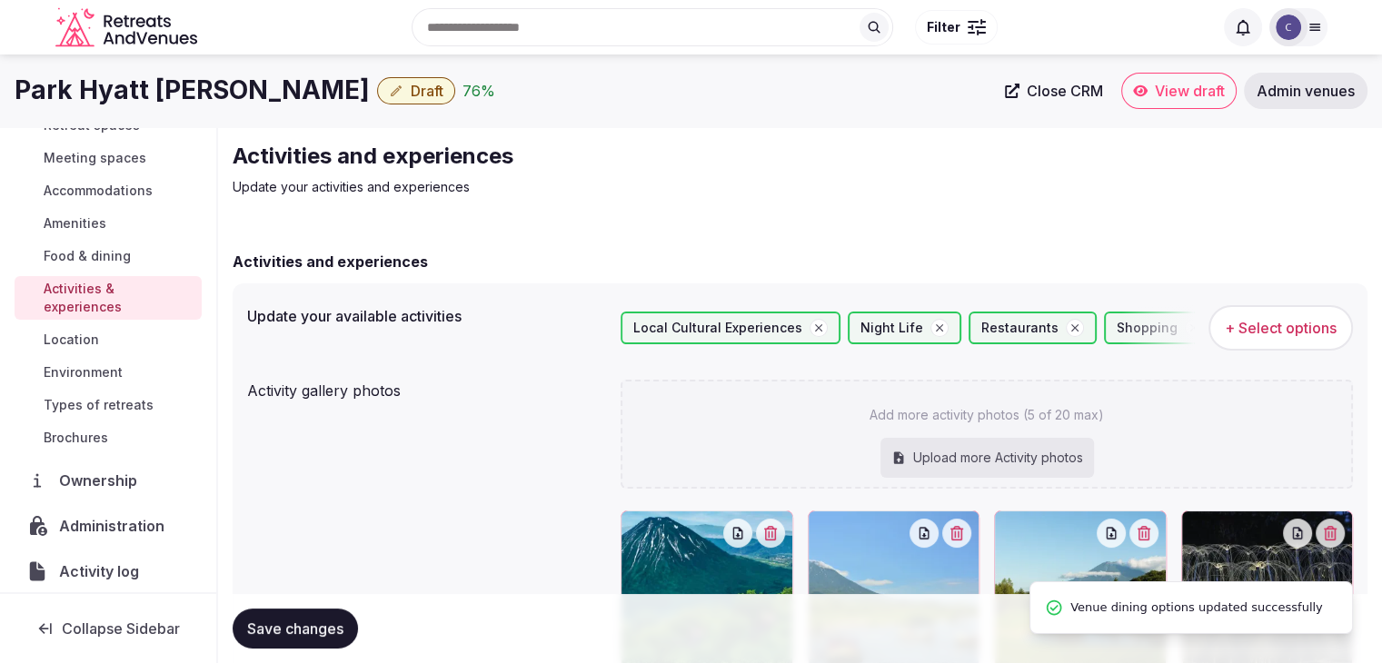
click at [79, 369] on span "Environment" at bounding box center [83, 372] width 79 height 18
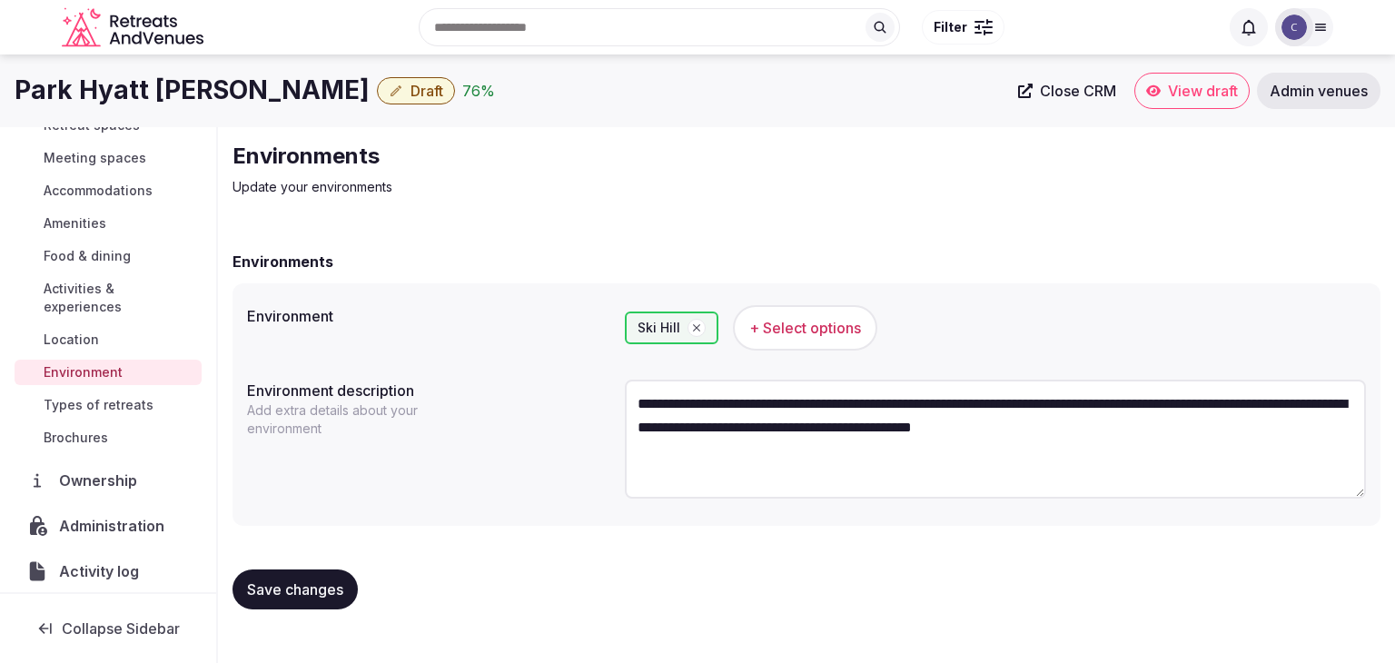
click at [72, 338] on span "Location" at bounding box center [71, 340] width 55 height 18
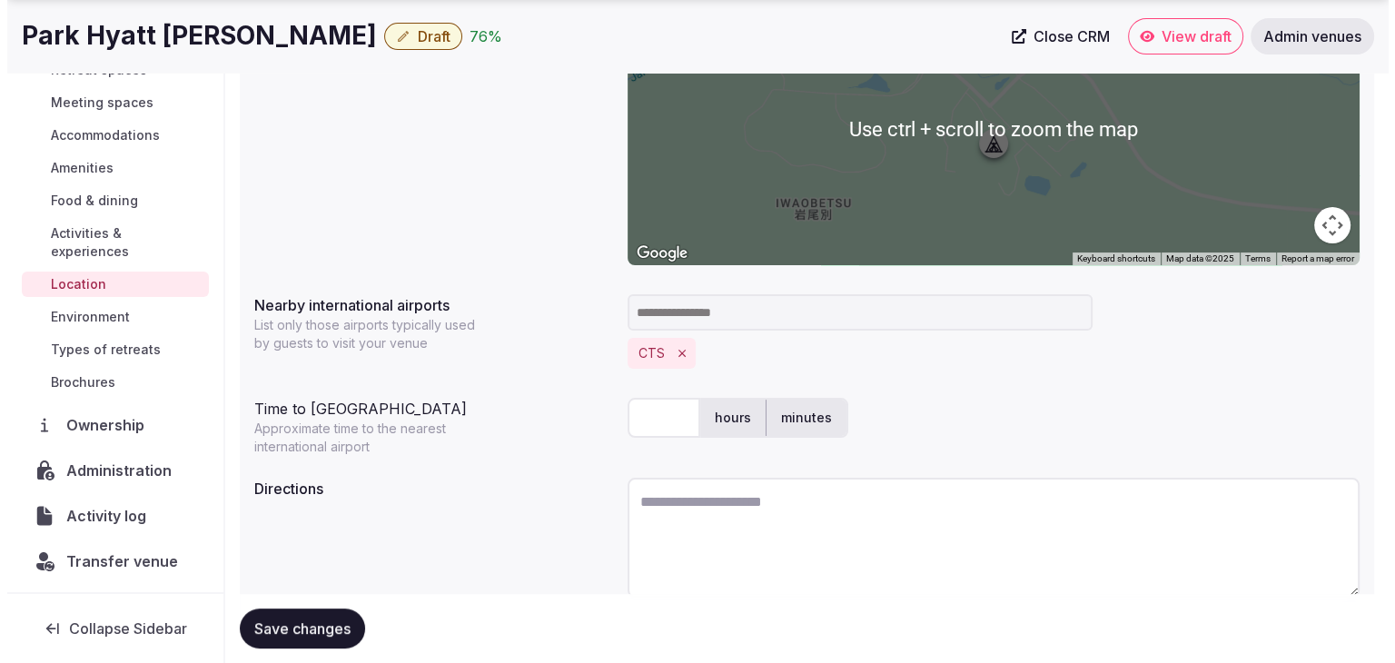
scroll to position [438, 0]
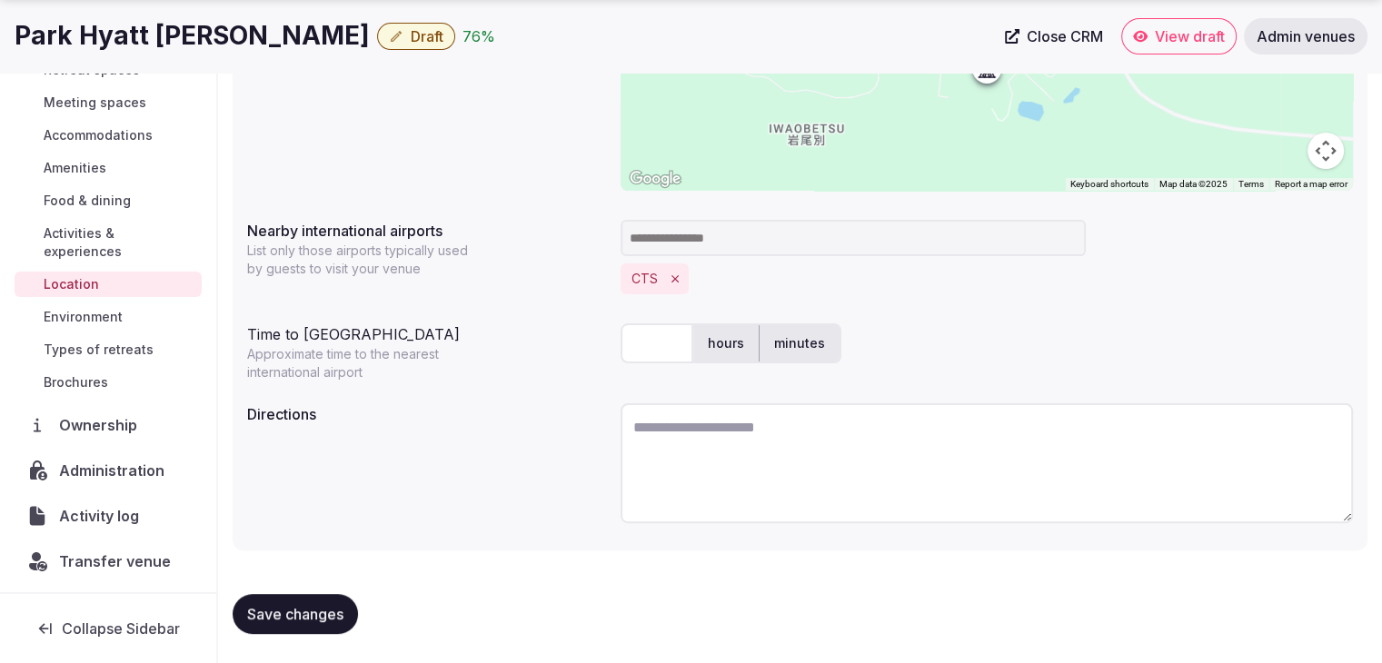
click at [159, 19] on h1 "Park Hyatt Niseko Hanazono" at bounding box center [192, 35] width 355 height 35
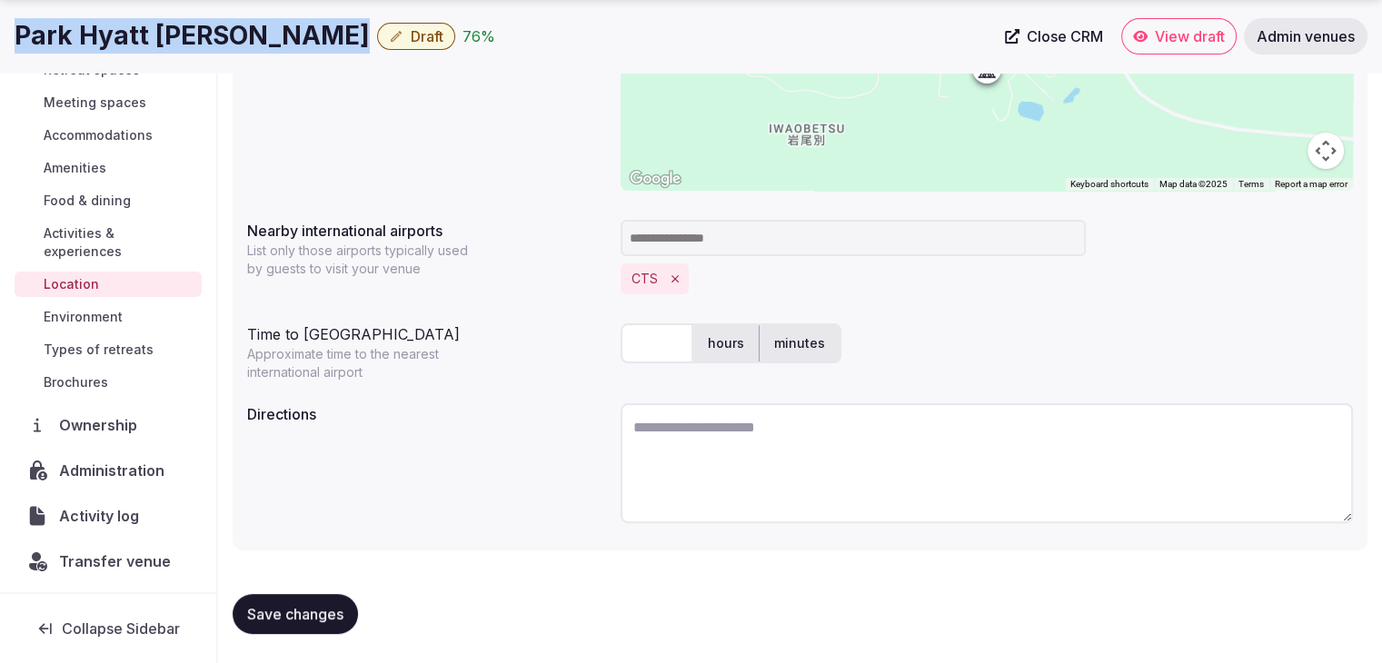
click at [159, 19] on h1 "Park Hyatt Niseko Hanazono" at bounding box center [192, 35] width 355 height 35
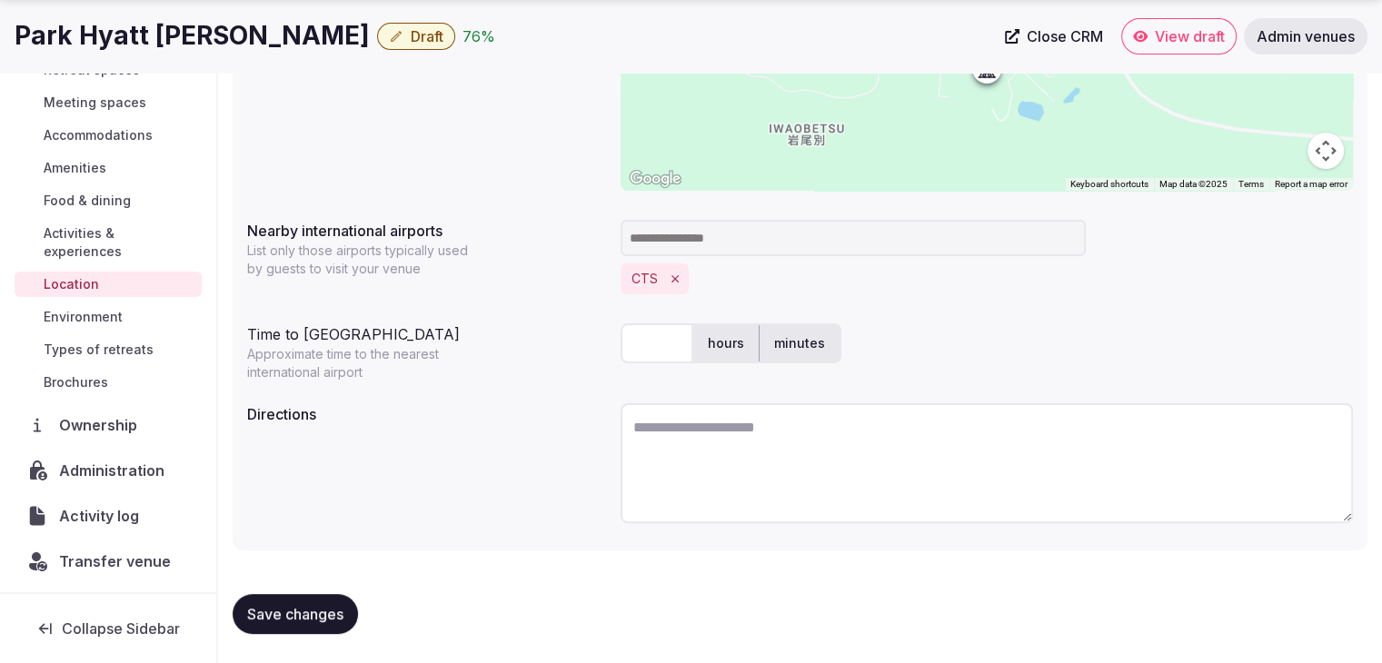
click at [650, 349] on input "text" at bounding box center [656, 343] width 73 height 40
type input "***"
click at [477, 421] on label "Directions" at bounding box center [426, 414] width 359 height 15
click at [317, 617] on span "Save changes" at bounding box center [295, 614] width 96 height 18
click at [411, 45] on span "Draft" at bounding box center [427, 36] width 33 height 18
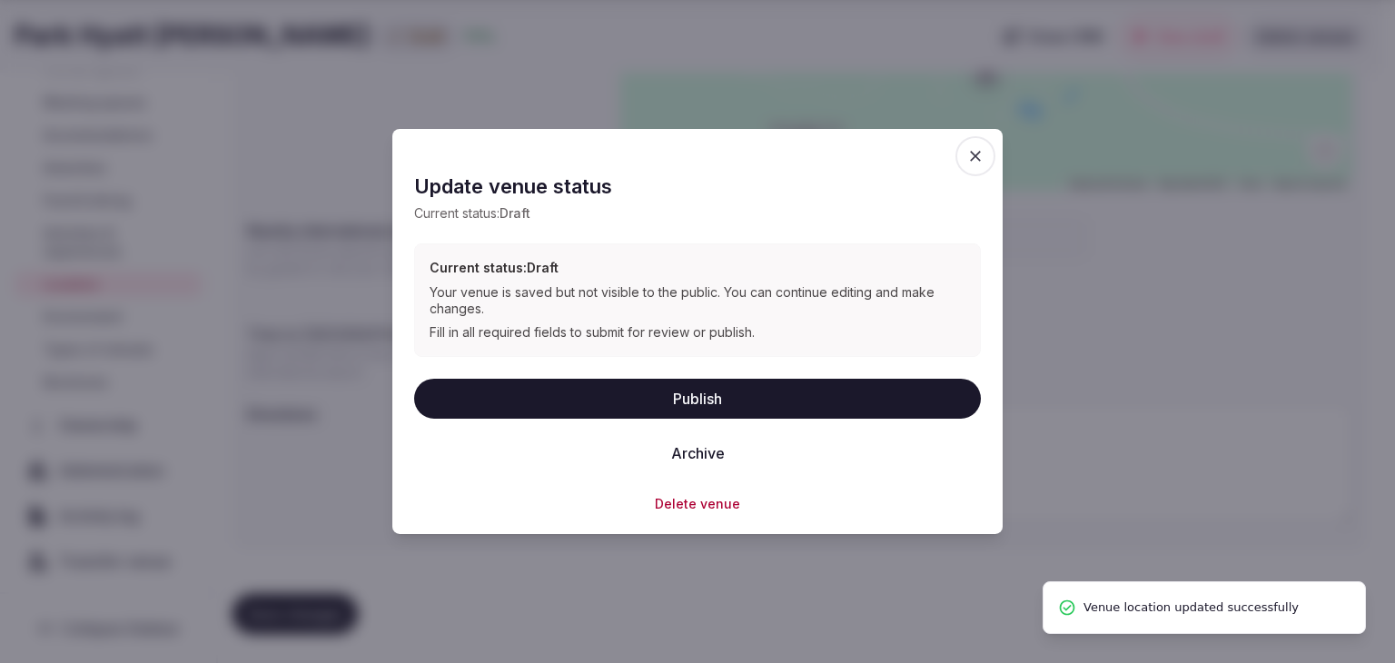
click at [708, 411] on button "Publish" at bounding box center [697, 398] width 567 height 40
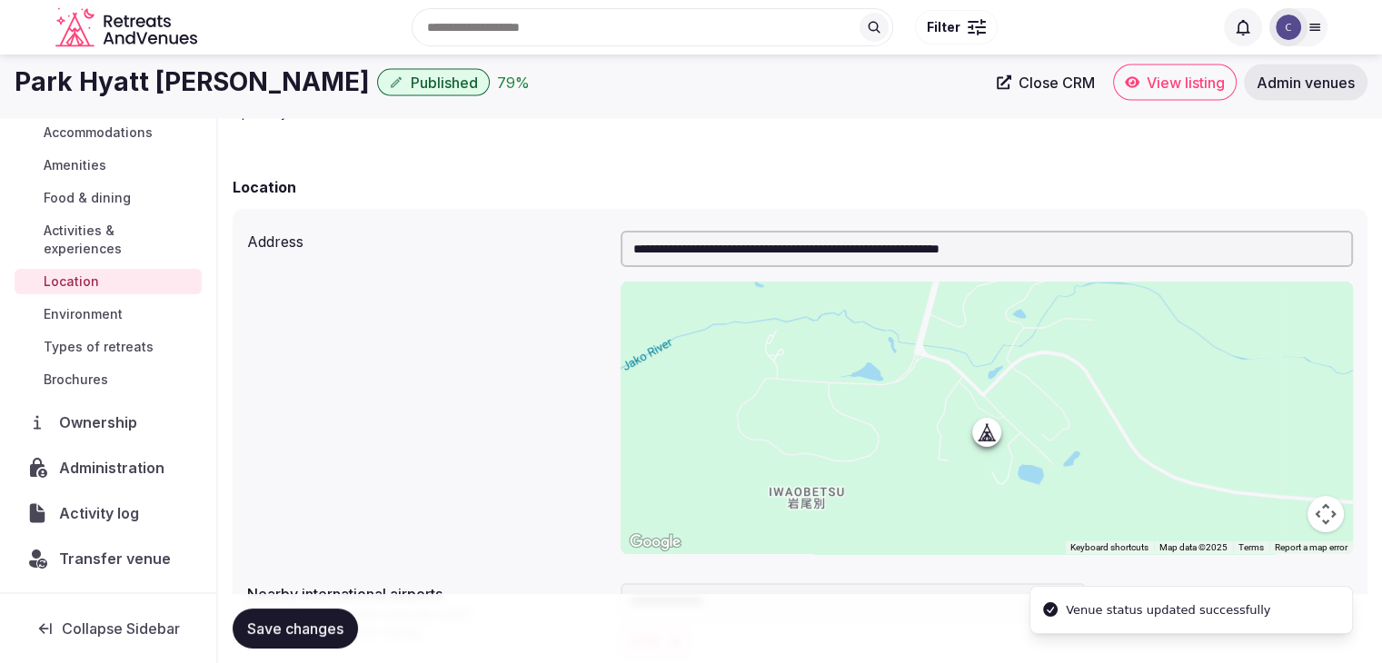
scroll to position [193, 0]
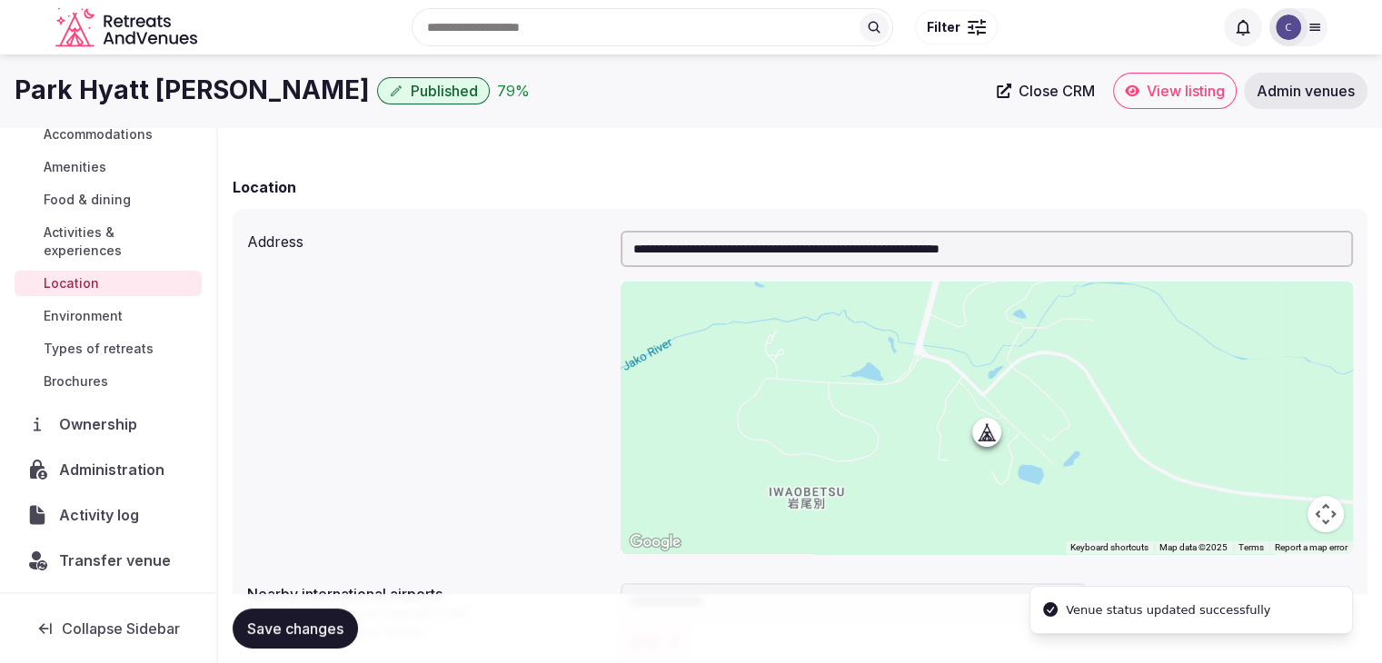
click at [185, 81] on h1 "Park Hyatt Niseko Hanazono" at bounding box center [192, 90] width 355 height 35
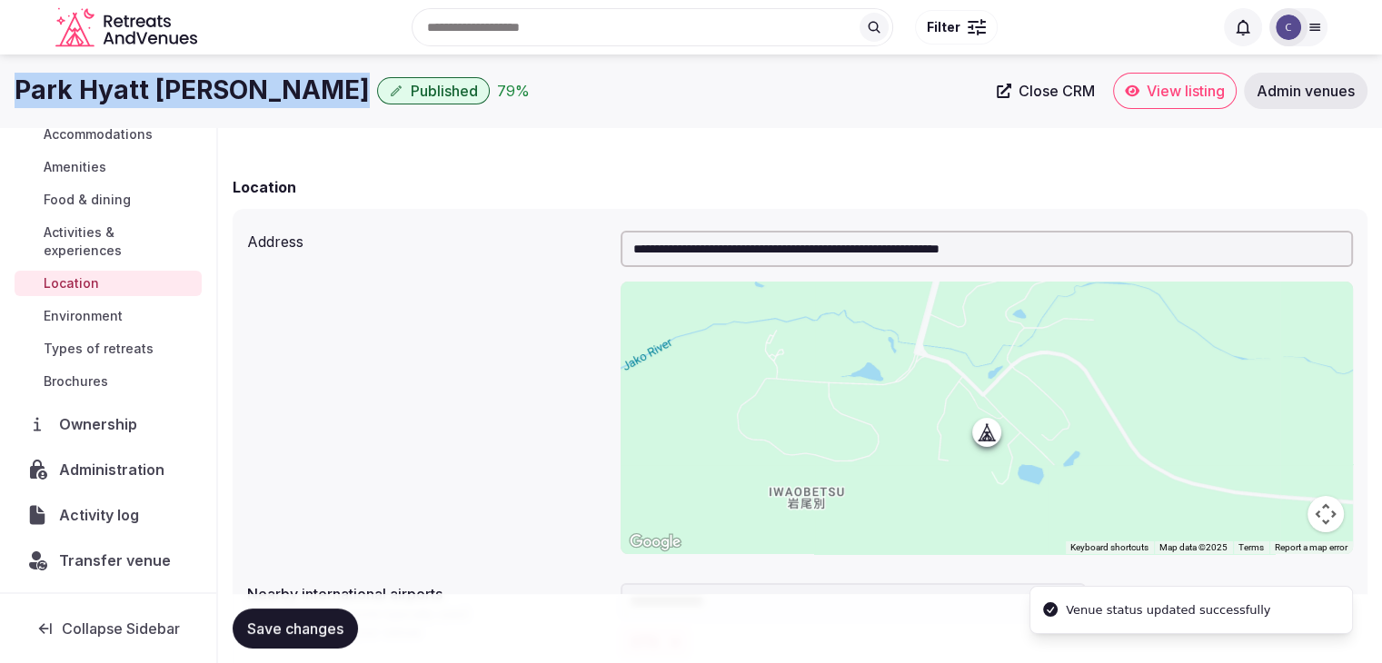
click at [185, 81] on h1 "Park Hyatt Niseko Hanazono" at bounding box center [192, 90] width 355 height 35
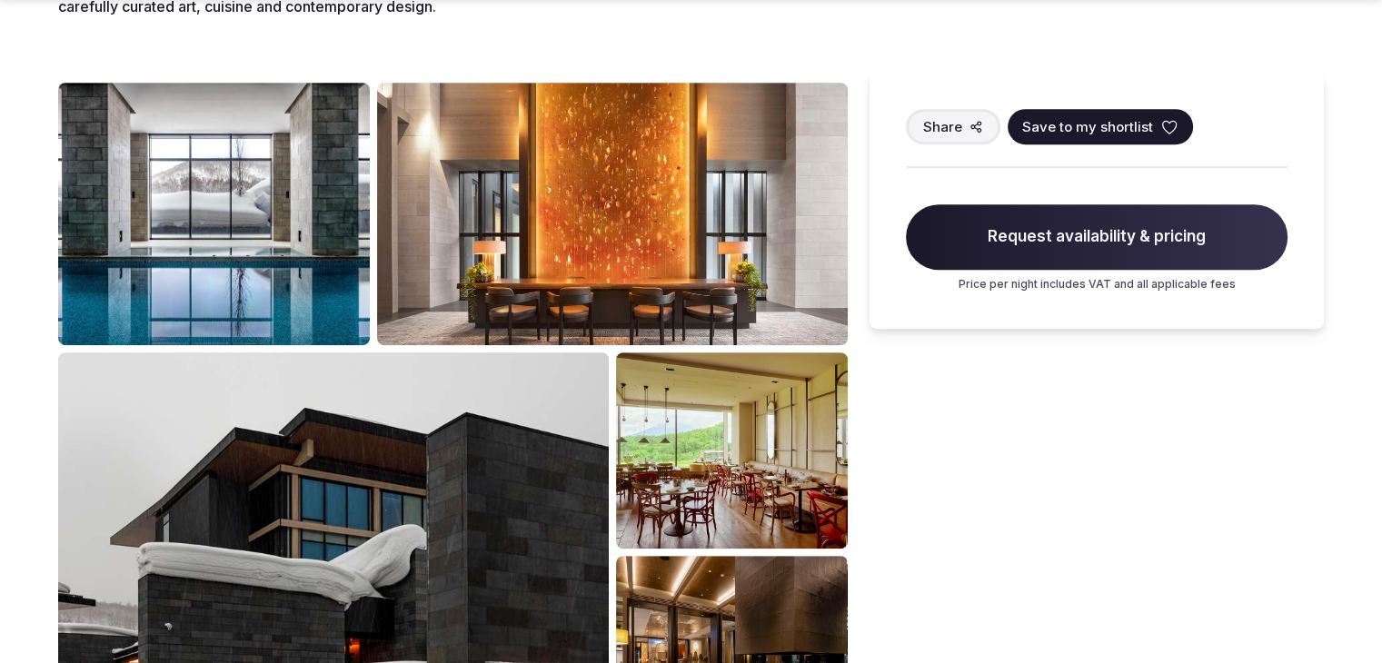
scroll to position [999, 0]
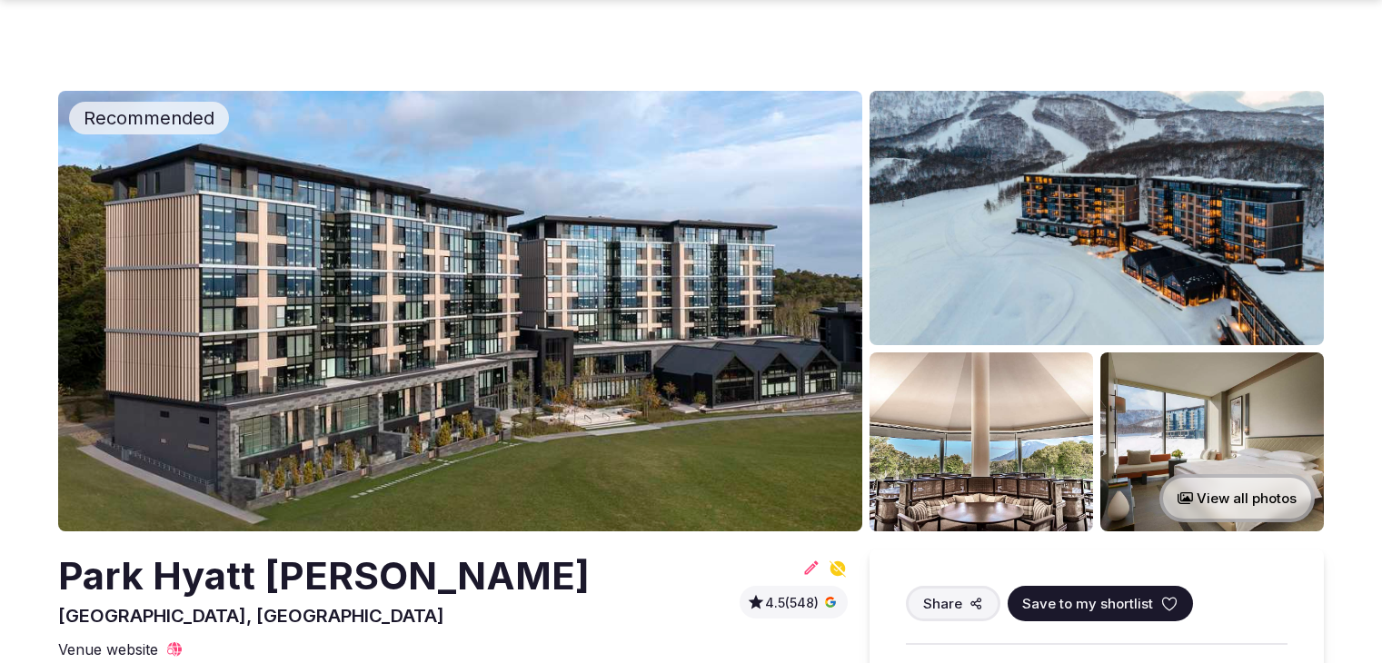
scroll to position [999, 0]
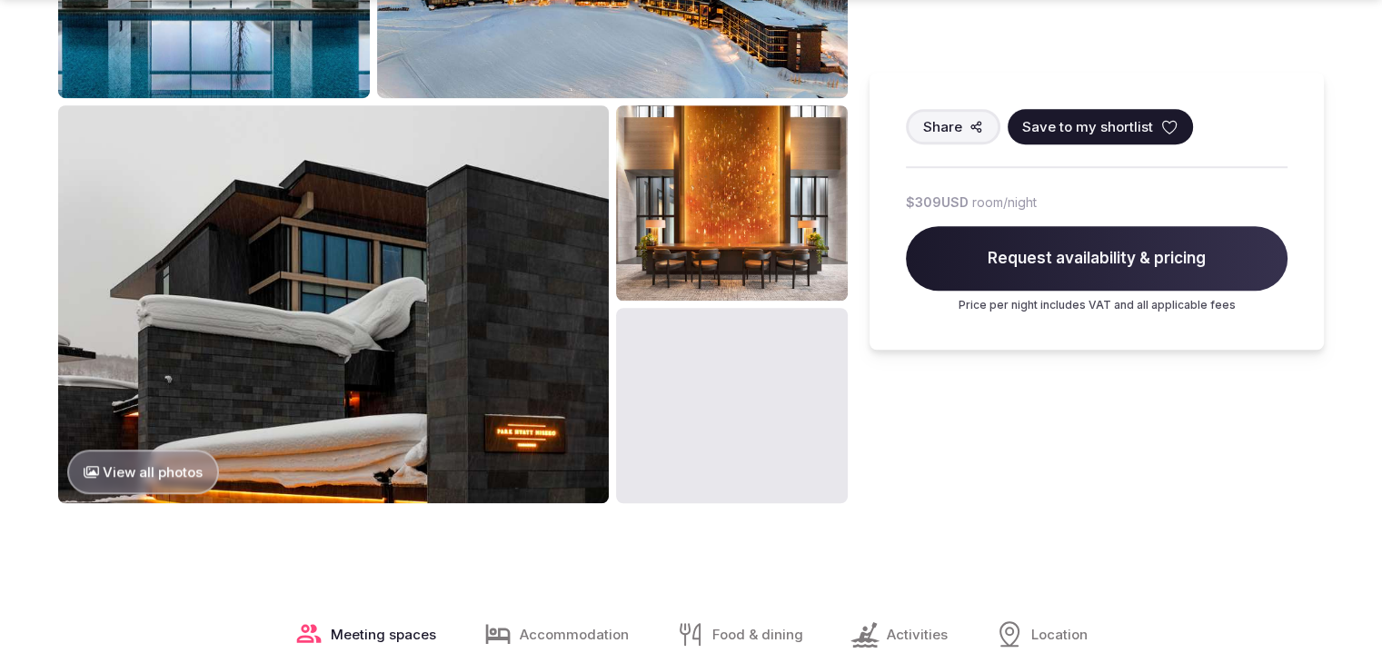
scroll to position [1453, 0]
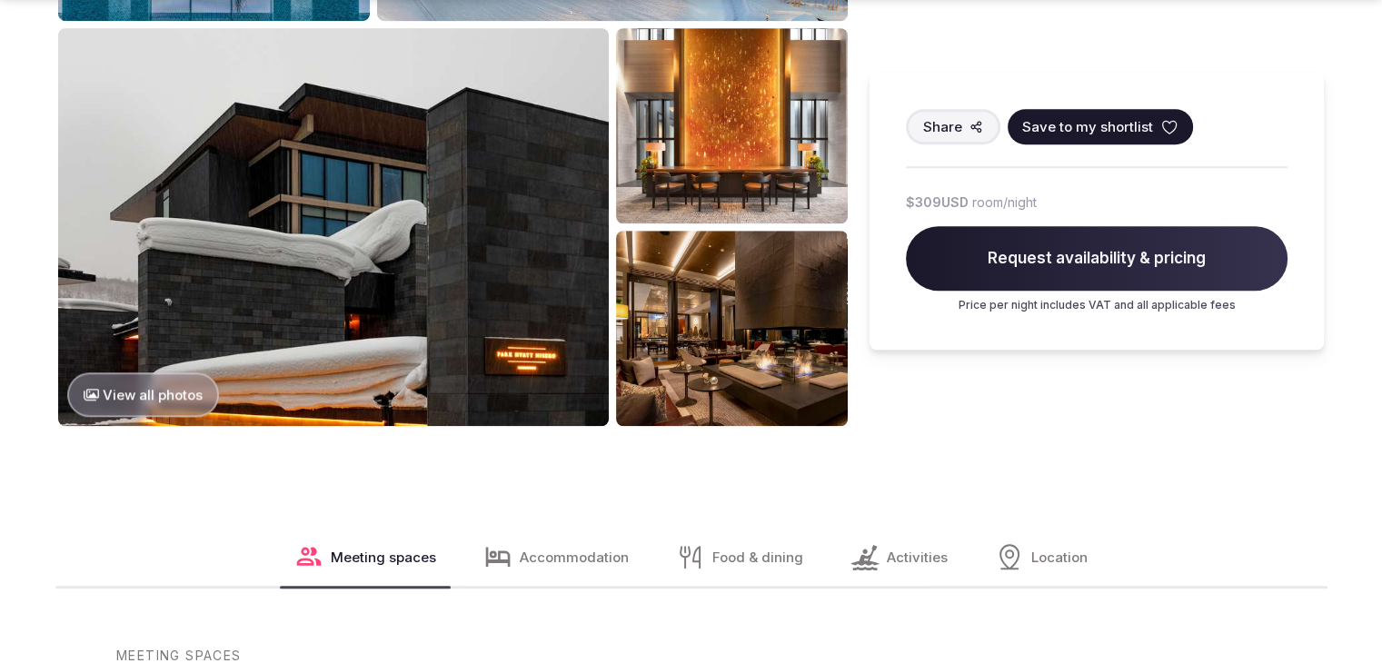
click at [362, 362] on img at bounding box center [333, 227] width 550 height 398
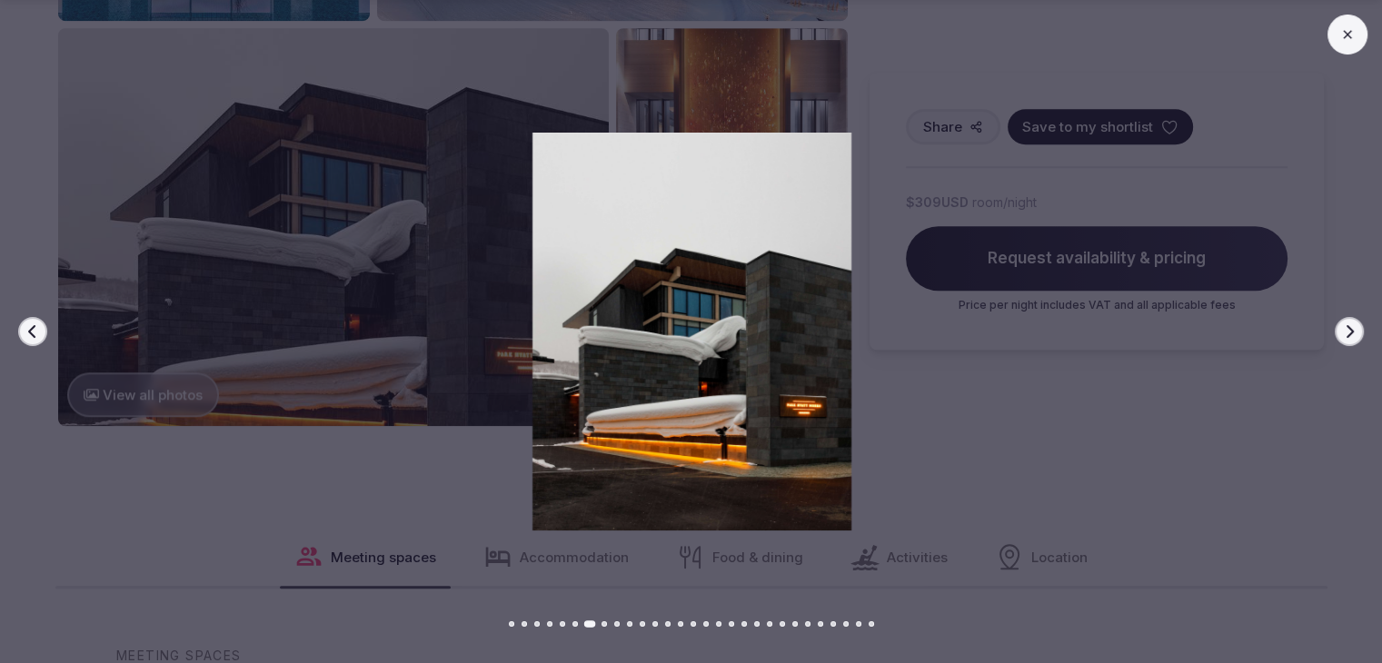
click at [1353, 32] on icon at bounding box center [1347, 34] width 15 height 15
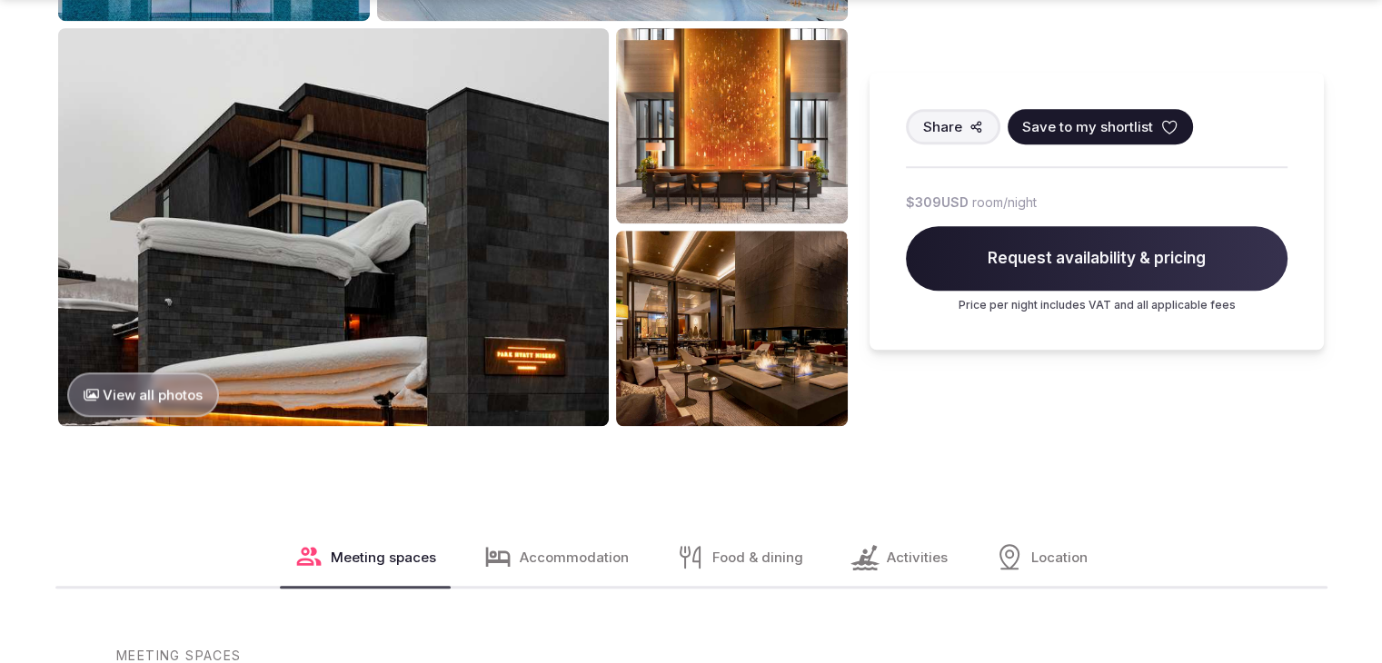
click at [449, 283] on img at bounding box center [333, 227] width 550 height 398
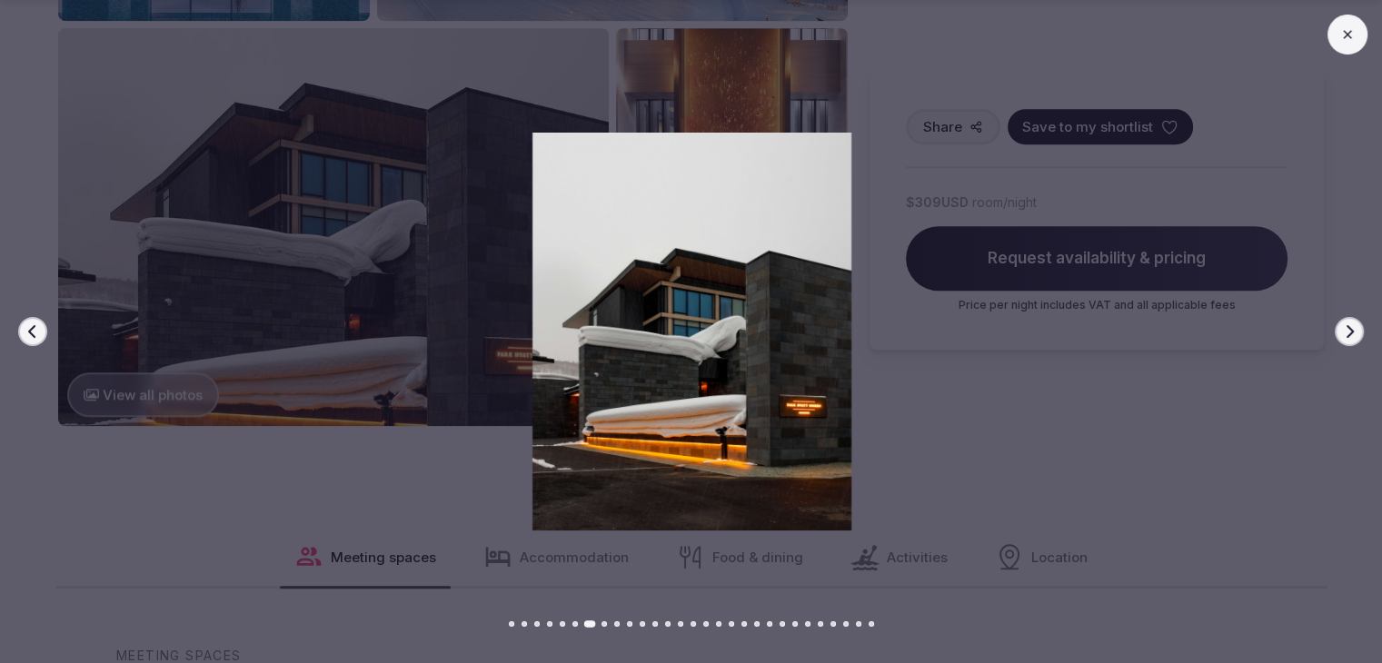
click at [1348, 37] on icon at bounding box center [1347, 34] width 15 height 15
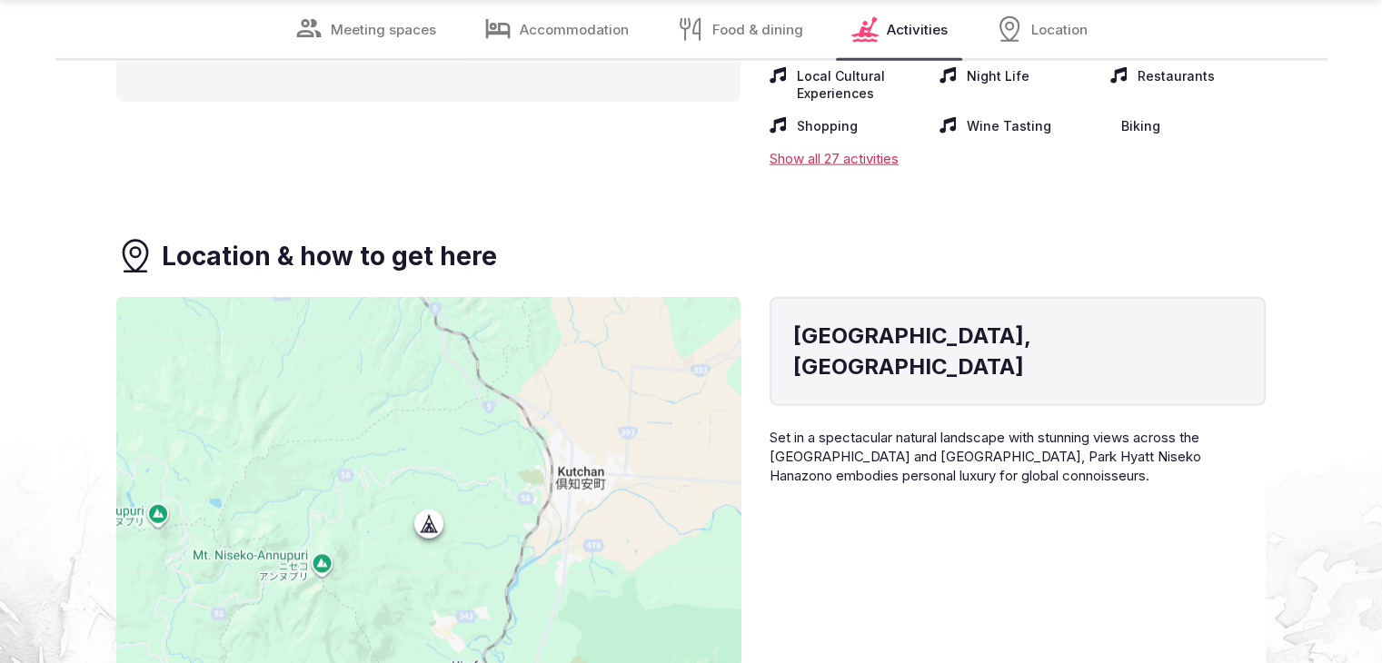
scroll to position [4542, 0]
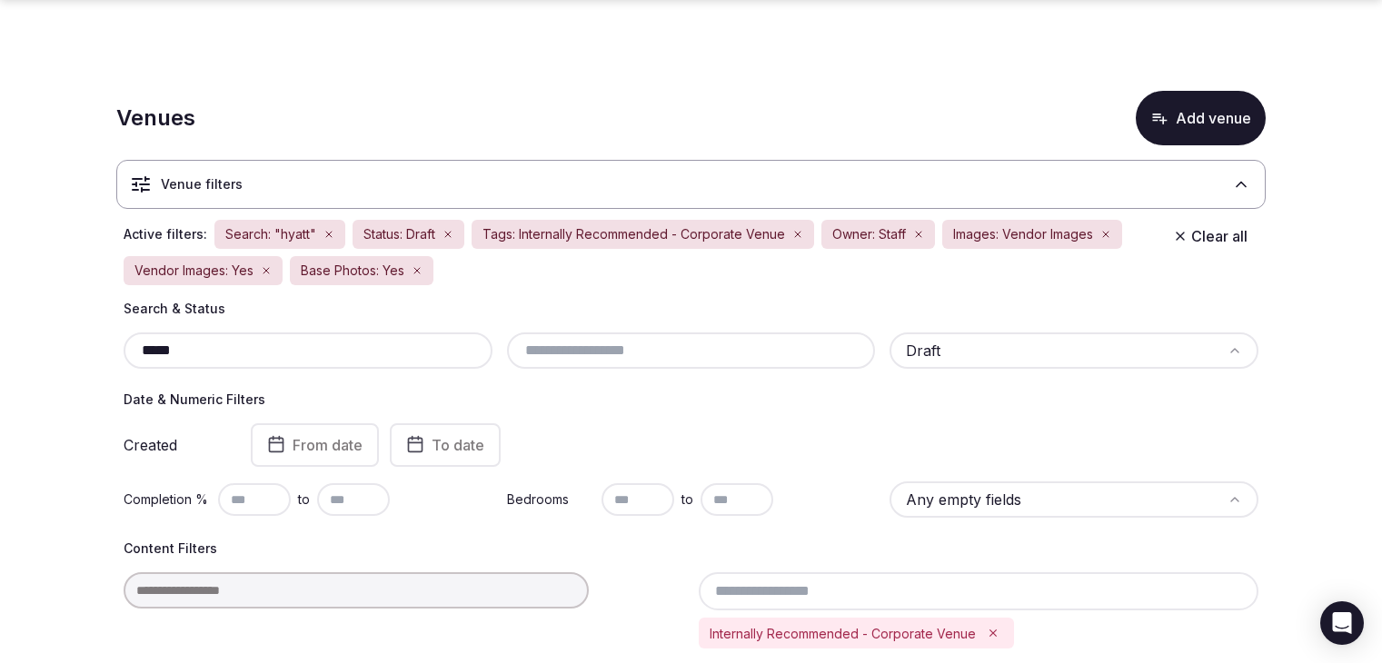
scroll to position [551, 0]
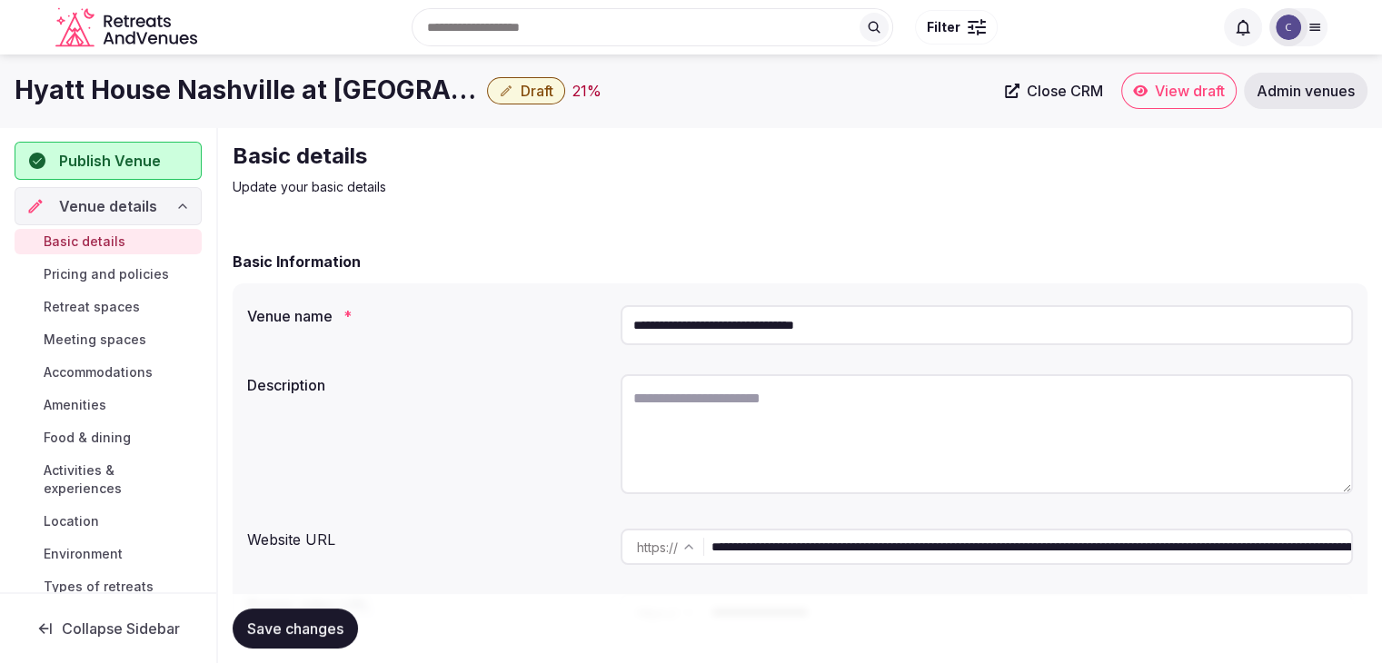
click at [884, 322] on input "**********" at bounding box center [986, 325] width 732 height 40
click at [1188, 546] on input "**********" at bounding box center [1030, 547] width 639 height 36
drag, startPoint x: 1189, startPoint y: 546, endPoint x: 538, endPoint y: 526, distance: 651.6
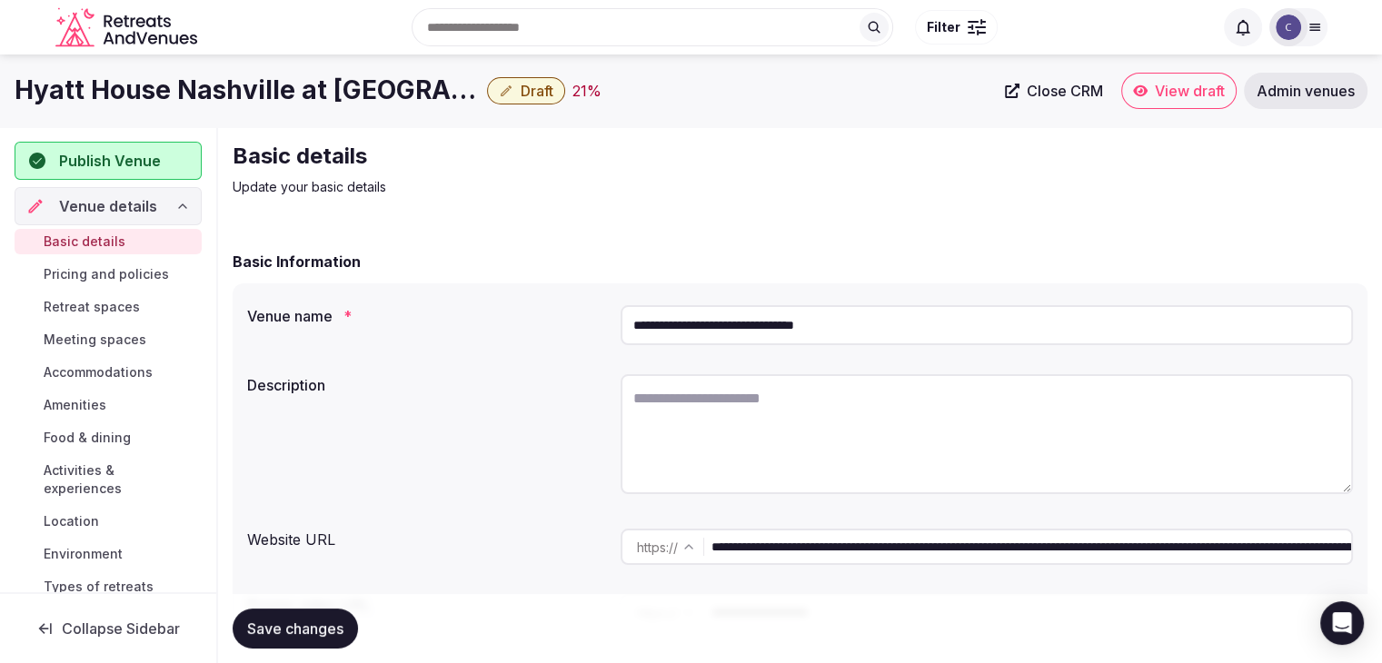
click at [538, 526] on div "**********" at bounding box center [799, 546] width 1105 height 51
